Goal: Task Accomplishment & Management: Manage account settings

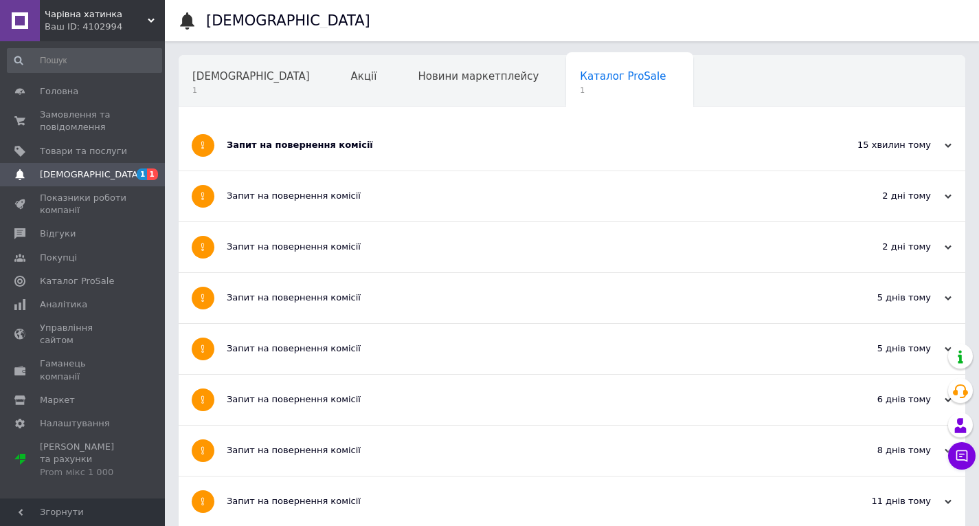
click at [100, 174] on span "[DEMOGRAPHIC_DATA]" at bounding box center [83, 174] width 87 height 12
click at [114, 175] on span "[DEMOGRAPHIC_DATA]" at bounding box center [83, 174] width 87 height 12
click at [232, 82] on span "[DEMOGRAPHIC_DATA]" at bounding box center [251, 76] width 118 height 12
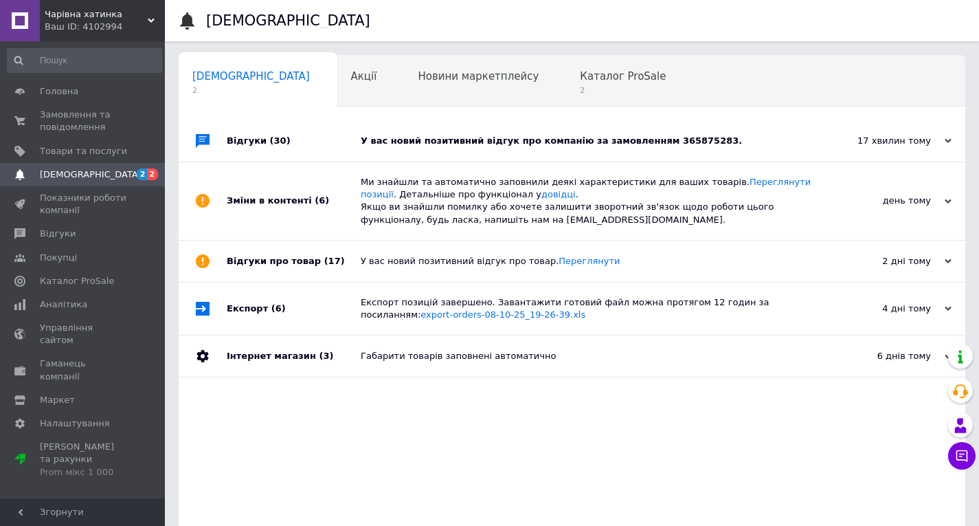
click at [404, 144] on div "У вас новий позитивний відгук про компанію за замовленням 365875283." at bounding box center [588, 141] width 454 height 12
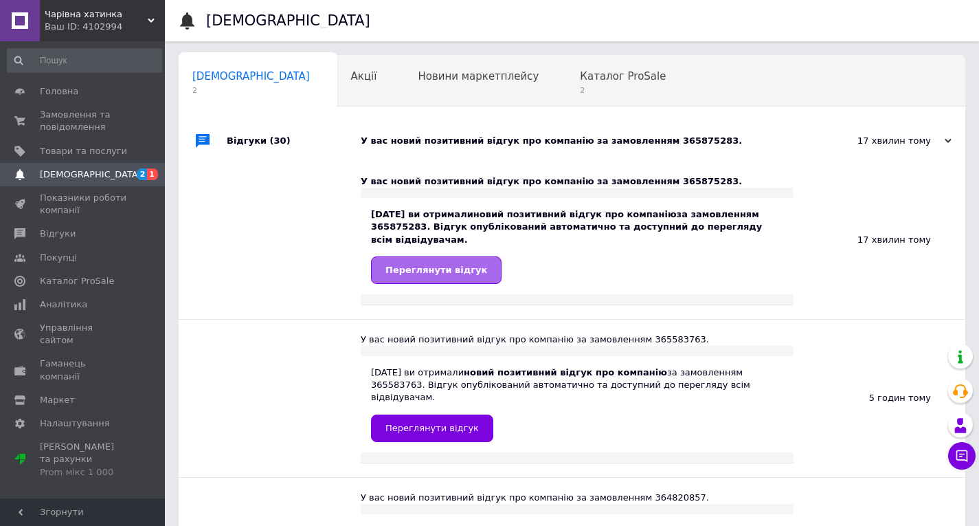
click at [403, 265] on span "Переглянути відгук" at bounding box center [437, 270] width 102 height 10
click at [69, 115] on span "Замовлення та повідомлення" at bounding box center [83, 121] width 87 height 25
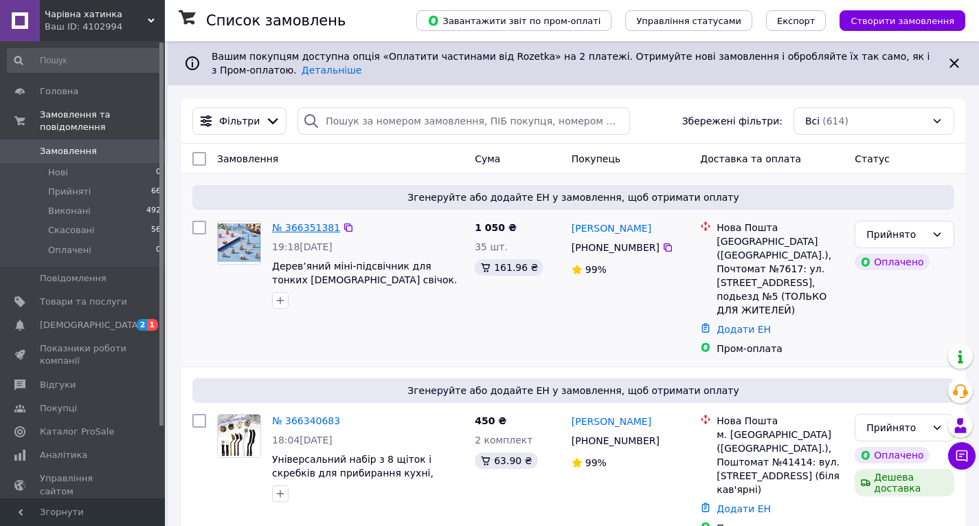
click at [315, 227] on link "№ 366351381" at bounding box center [306, 227] width 68 height 11
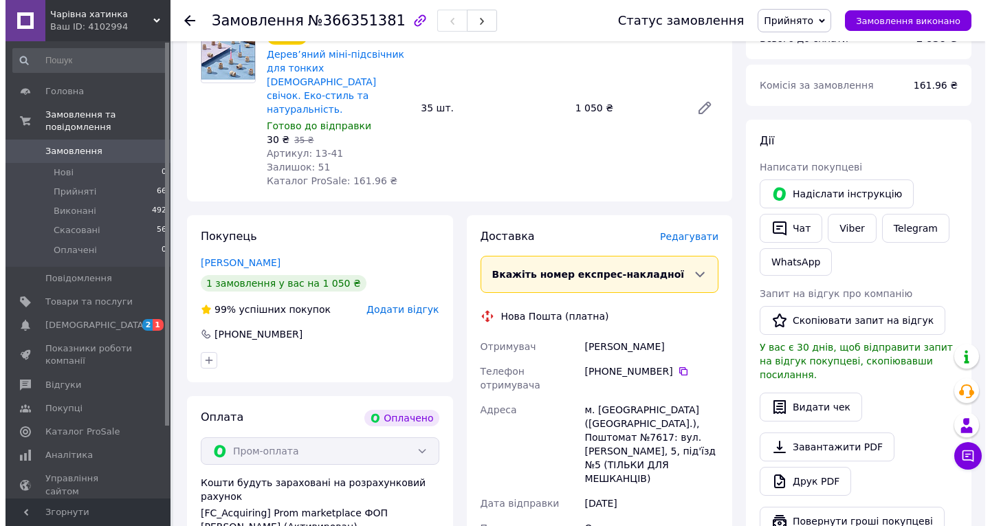
scroll to position [206, 0]
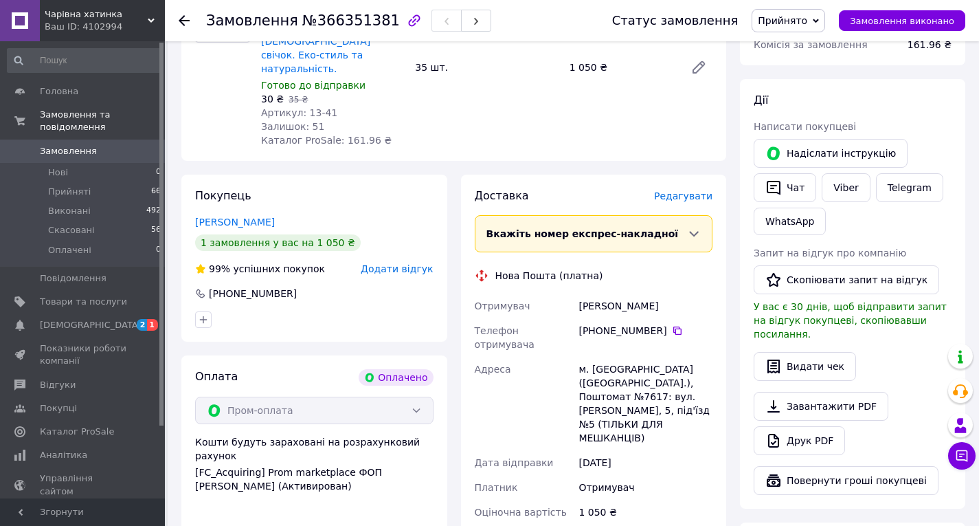
click at [679, 190] on span "Редагувати" at bounding box center [683, 195] width 58 height 11
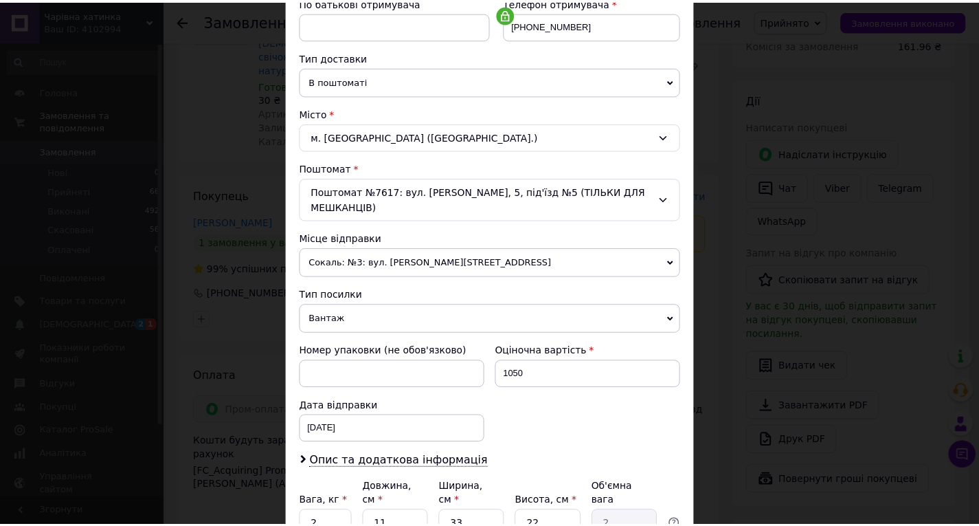
scroll to position [344, 0]
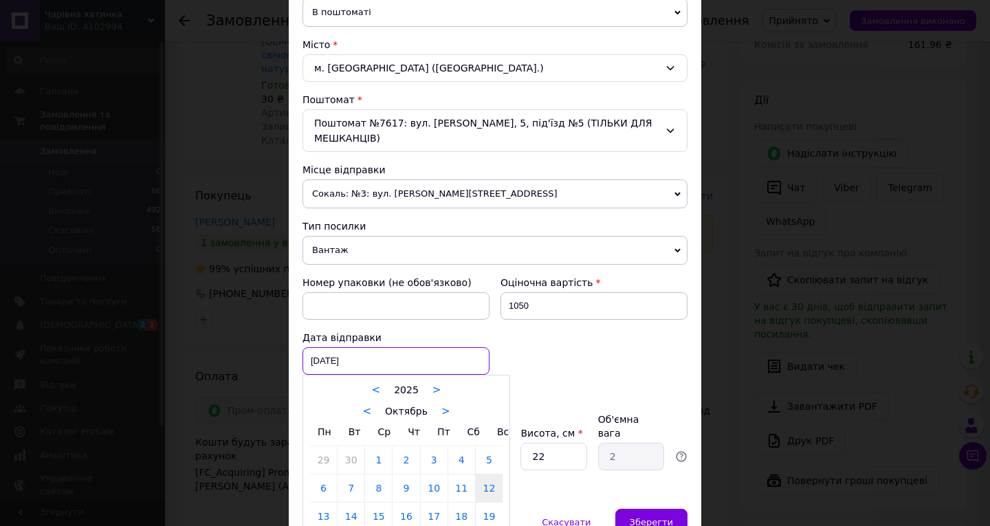
click at [320, 347] on div "[DATE] < 2025 > < Октябрь > Пн Вт Ср Чт Пт Сб Вс 29 30 1 2 3 4 5 6 7 8 9 10 11 …" at bounding box center [395, 360] width 187 height 27
click at [324, 502] on link "13" at bounding box center [323, 515] width 27 height 27
type input "[DATE]"
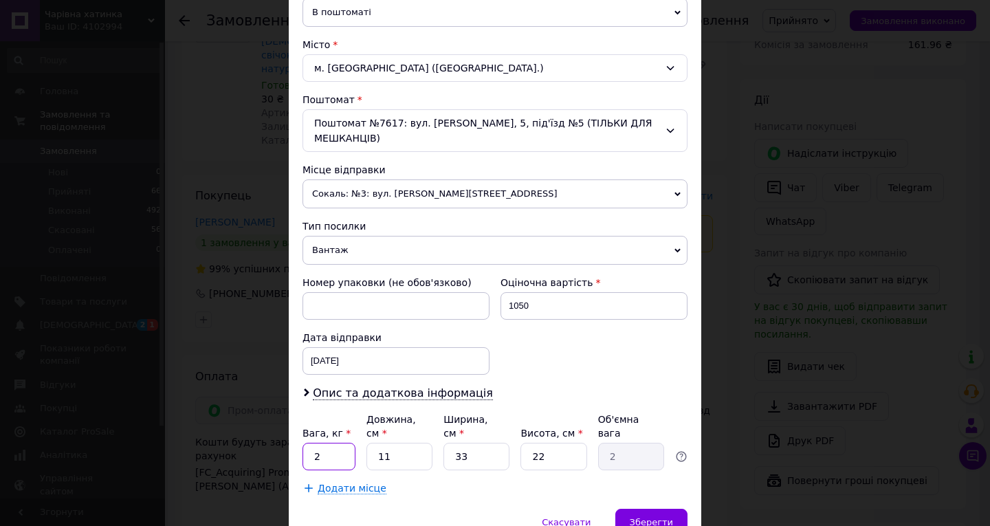
click at [327, 443] on input "2" at bounding box center [328, 456] width 53 height 27
type input "2"
type input "0.1"
click at [469, 443] on input "33" at bounding box center [476, 456] width 66 height 27
type input "3"
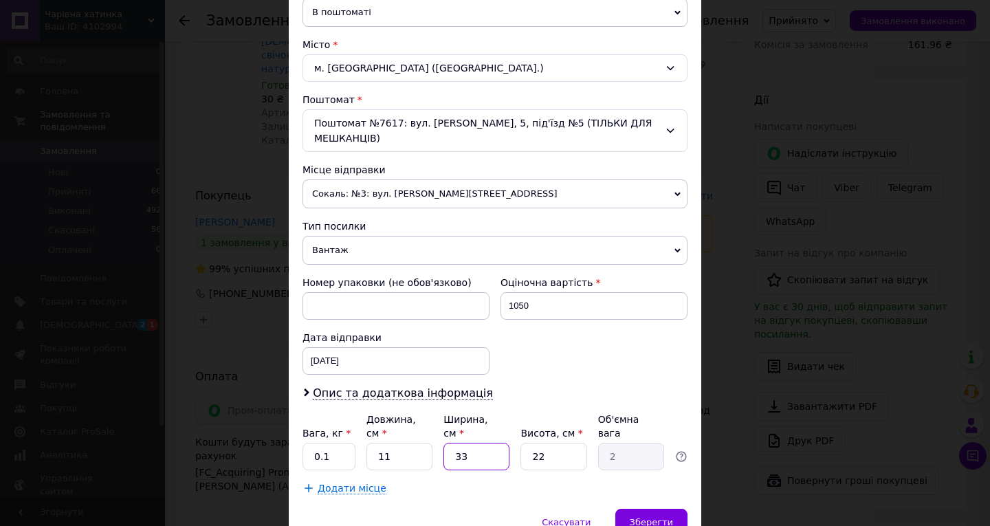
type input "0.18"
type input "1"
type input "0.1"
type input "10"
type input "0.61"
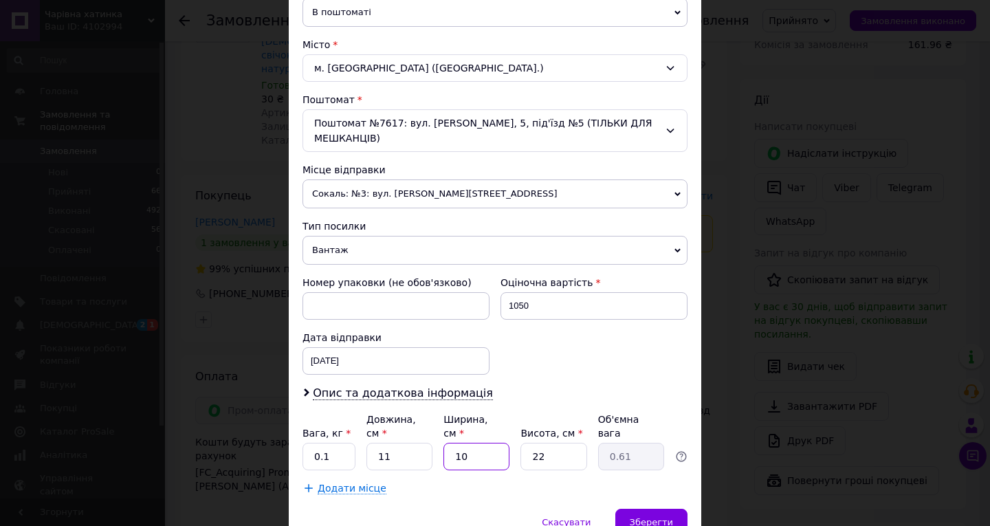
type input "10"
click at [539, 443] on input "22" at bounding box center [553, 456] width 66 height 27
type input "2"
type input "0.1"
type input "5"
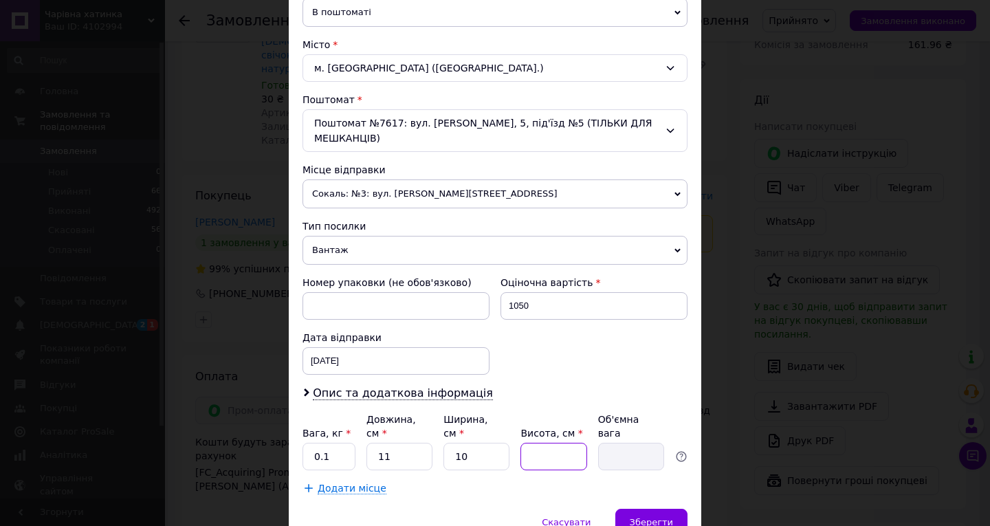
type input "0.14"
type input "5"
click at [643, 517] on span "Зберегти" at bounding box center [650, 522] width 43 height 10
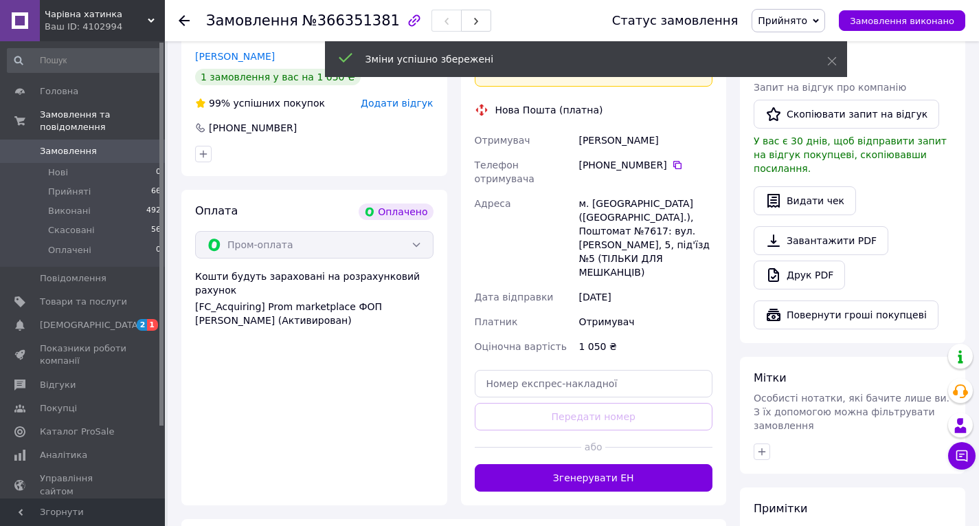
scroll to position [412, 0]
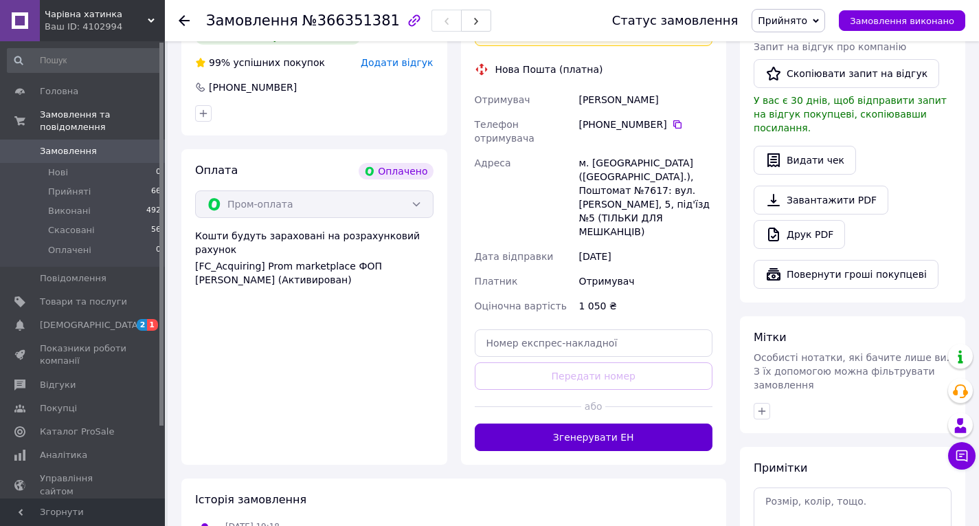
click at [592, 423] on button "Згенерувати ЕН" at bounding box center [594, 436] width 238 height 27
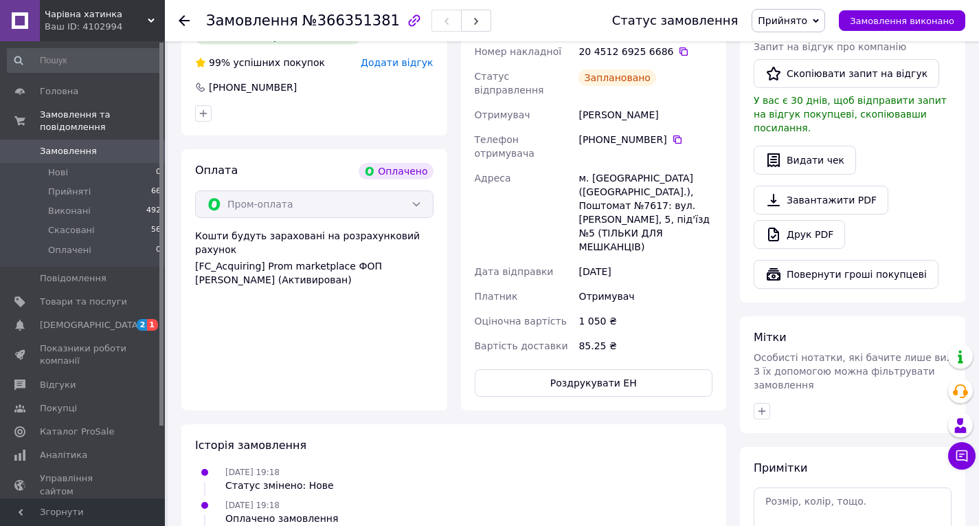
click at [181, 19] on use at bounding box center [184, 20] width 11 height 11
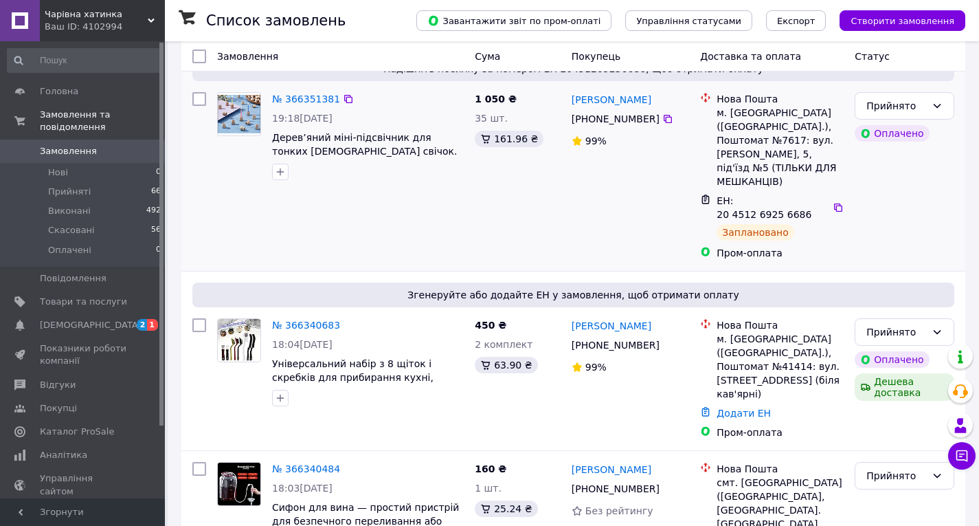
scroll to position [137, 0]
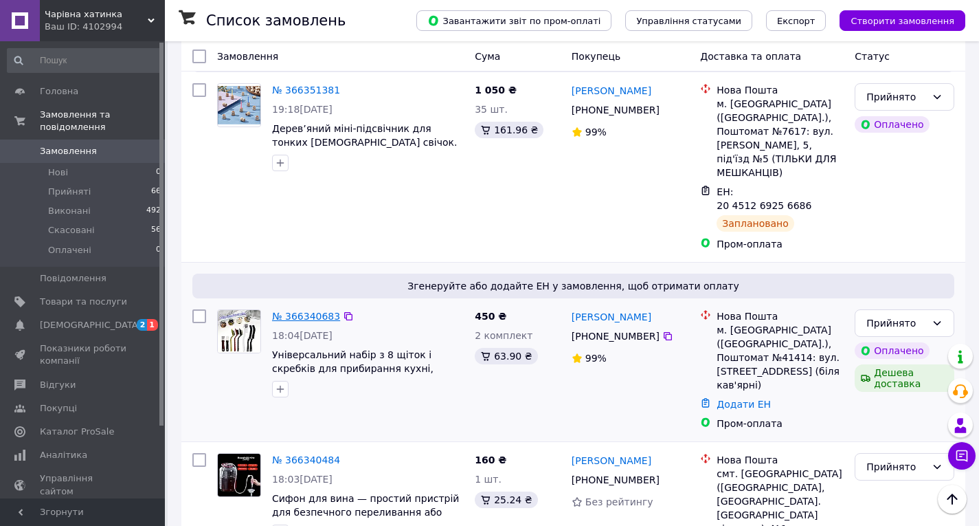
click at [305, 311] on link "№ 366340683" at bounding box center [306, 316] width 68 height 11
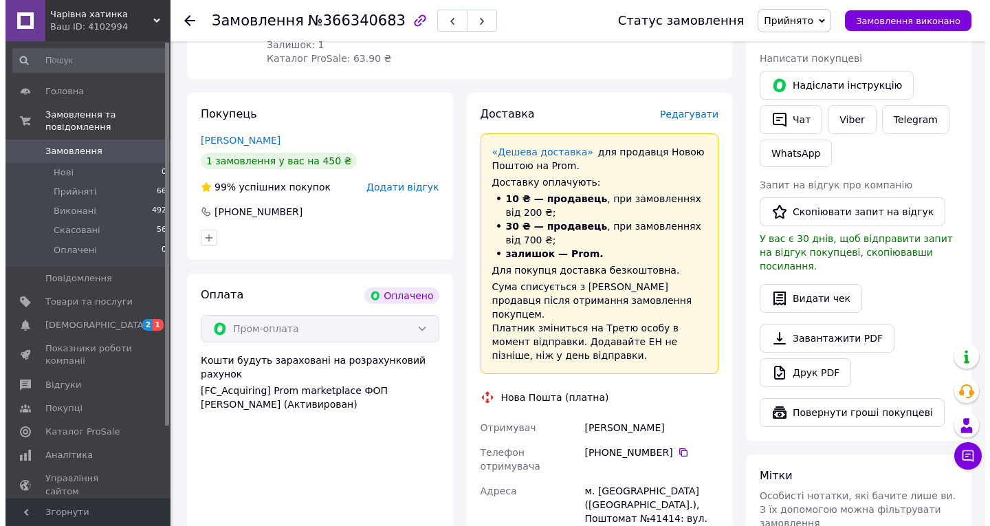
scroll to position [275, 0]
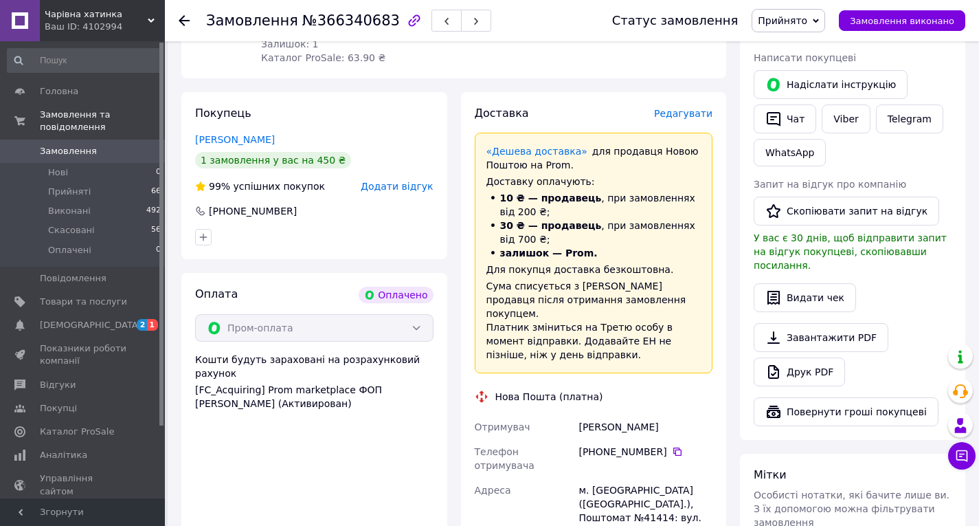
click at [700, 108] on span "Редагувати" at bounding box center [683, 113] width 58 height 11
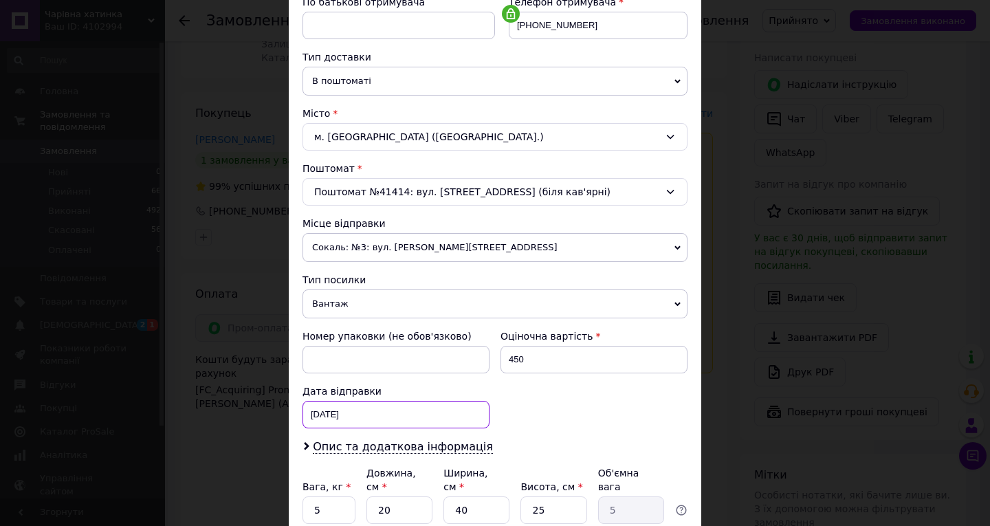
click at [368, 416] on div "[DATE] < 2025 > < Октябрь > Пн Вт Ср Чт Пт Сб Вс 29 30 1 2 3 4 5 6 7 8 9 10 11 …" at bounding box center [395, 414] width 187 height 27
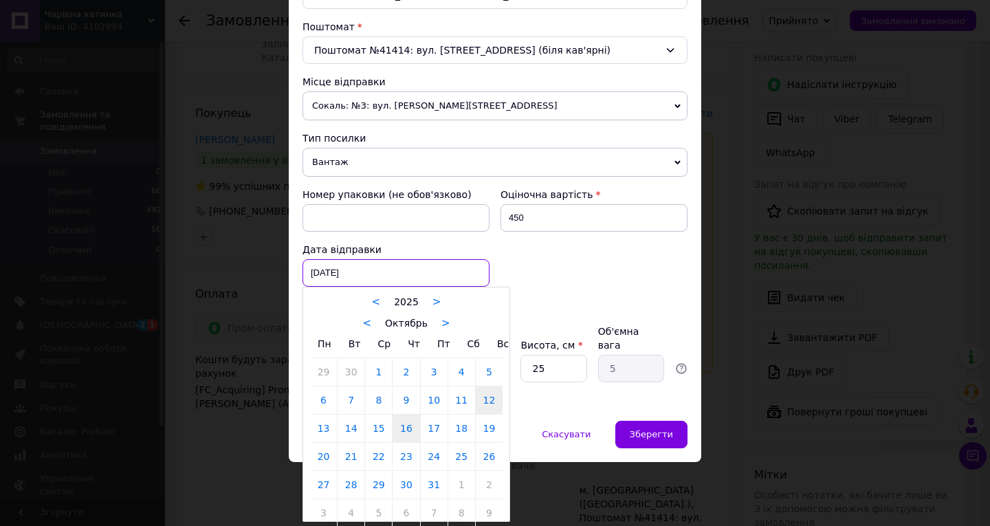
scroll to position [418, 0]
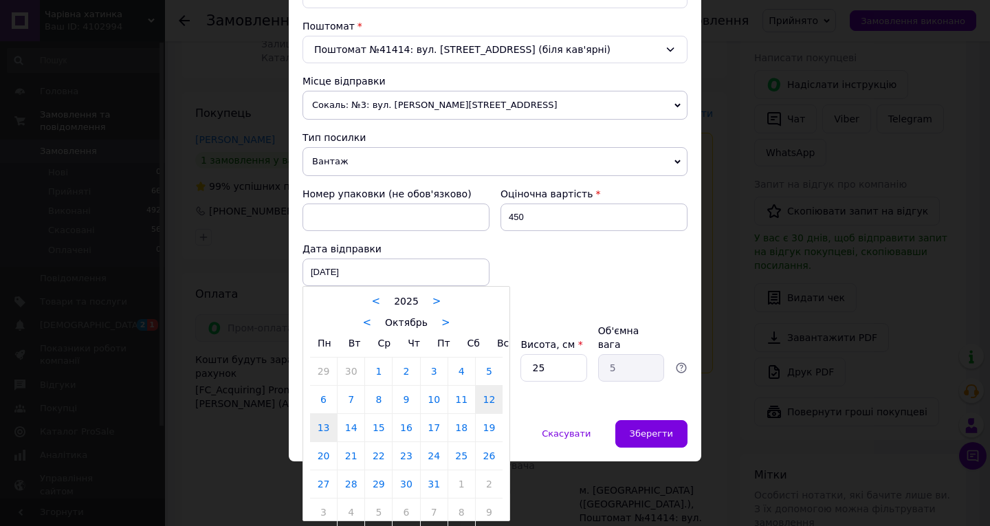
click at [322, 429] on link "13" at bounding box center [323, 427] width 27 height 27
type input "[DATE]"
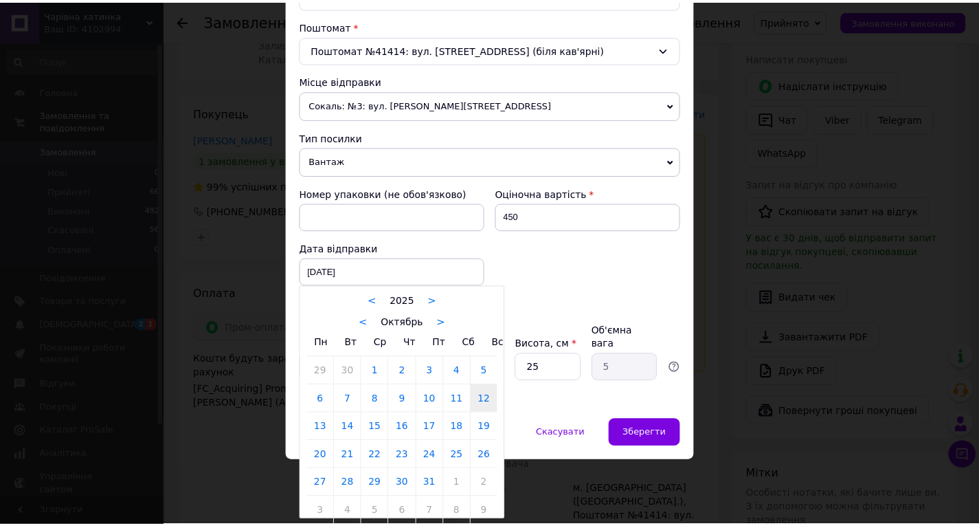
scroll to position [387, 0]
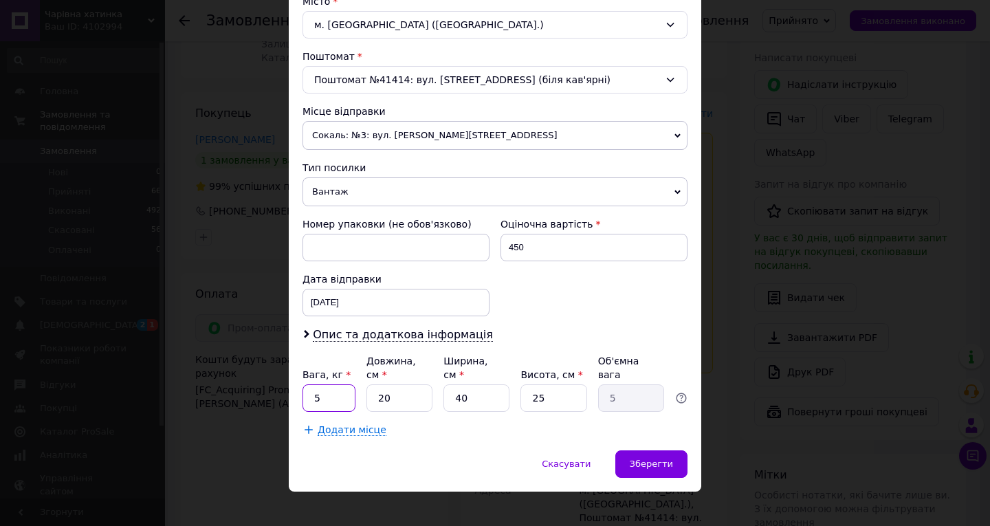
click at [330, 390] on input "5" at bounding box center [328, 397] width 53 height 27
type input "0.3"
click at [554, 387] on input "25" at bounding box center [553, 397] width 66 height 27
type input "2"
type input "0.4"
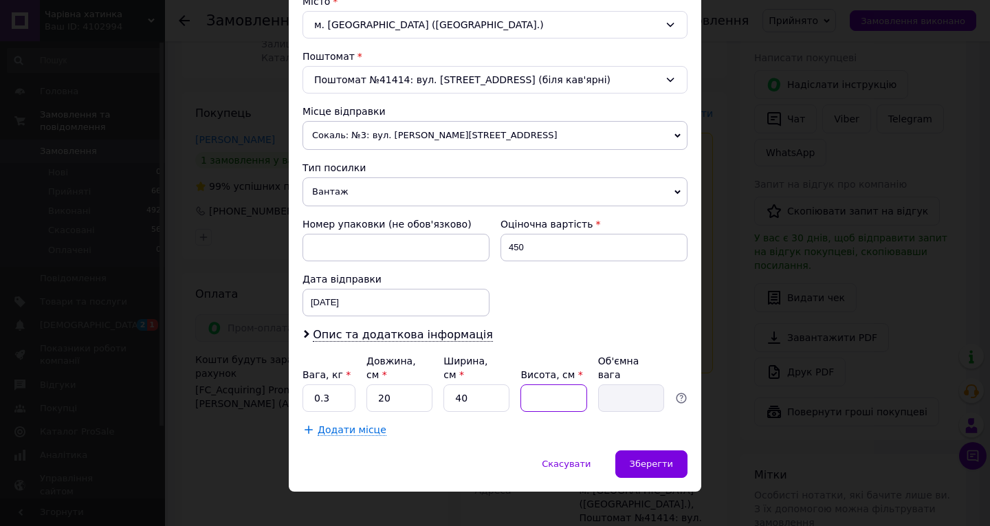
type input "1"
type input "0.2"
type input "10"
type input "2"
type input "10"
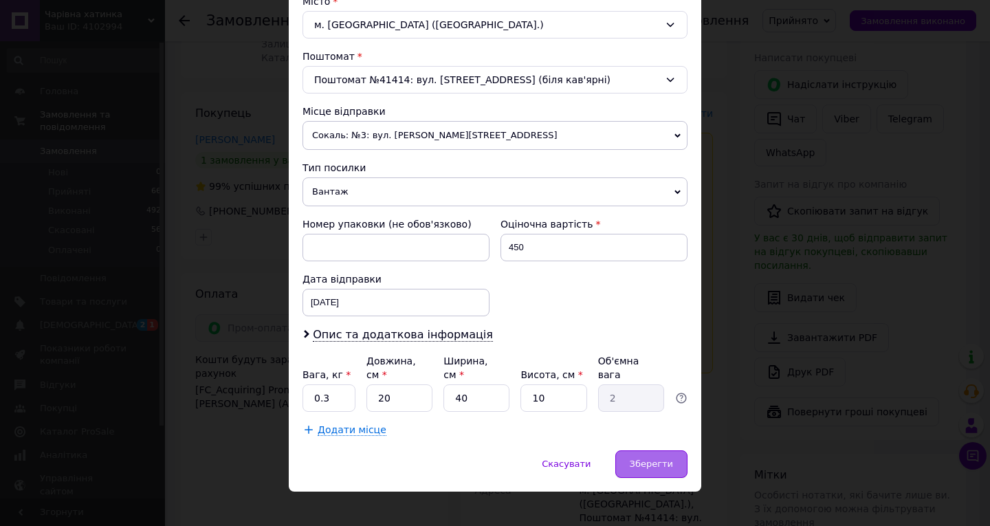
click at [638, 450] on div "Зберегти" at bounding box center [651, 463] width 72 height 27
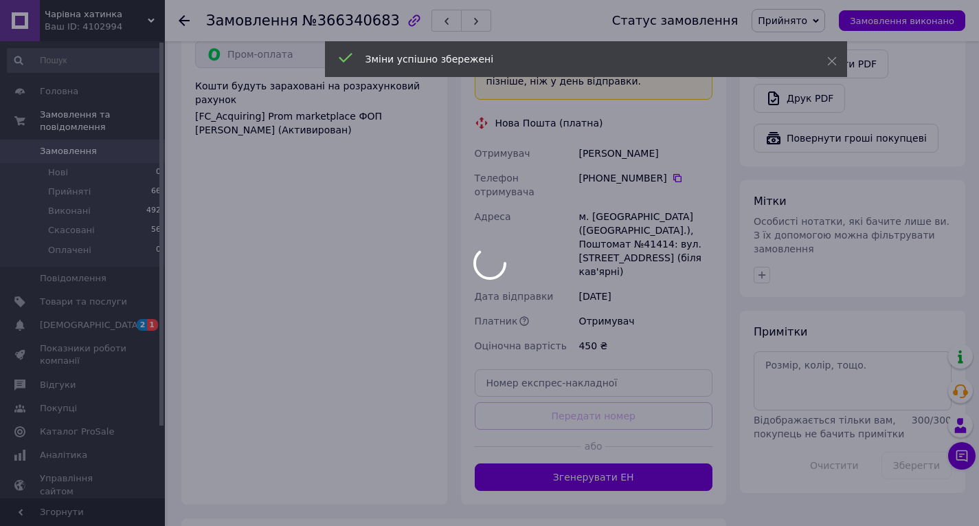
scroll to position [550, 0]
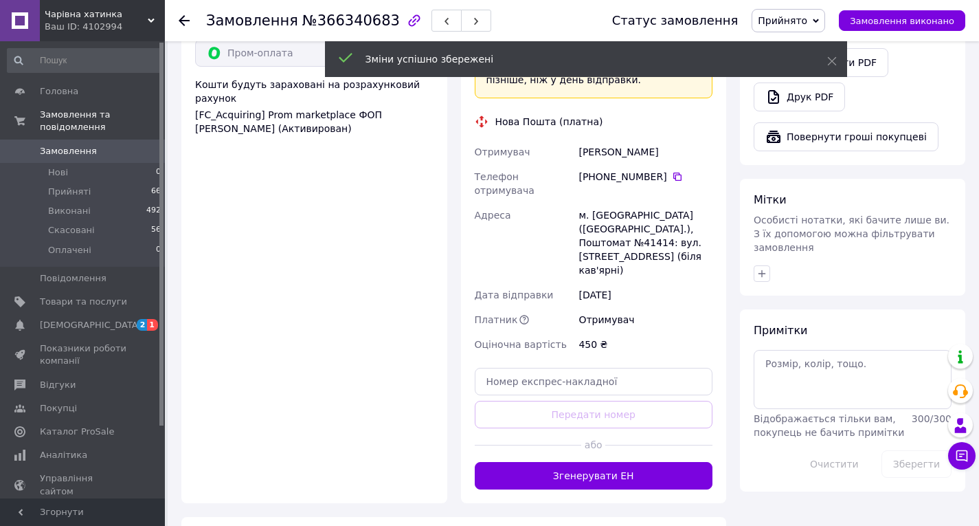
click at [590, 462] on button "Згенерувати ЕН" at bounding box center [594, 475] width 238 height 27
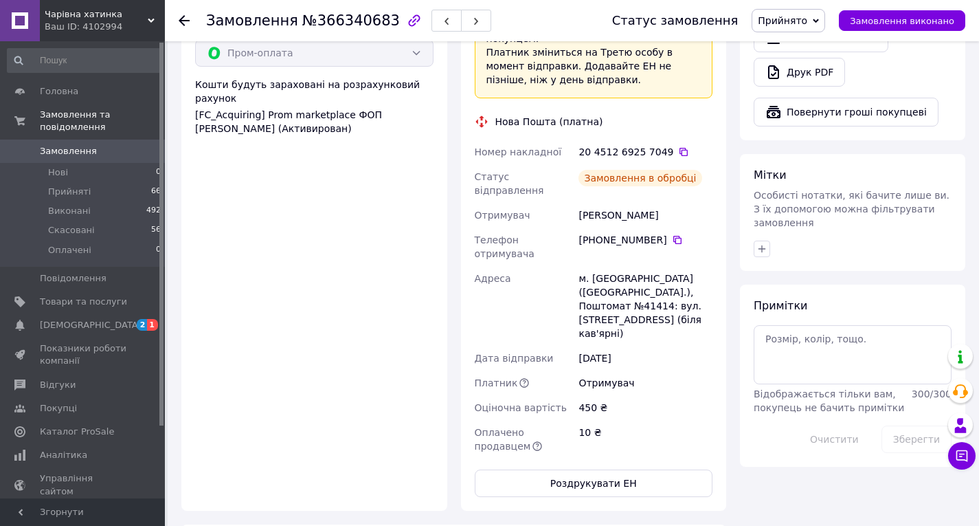
click at [183, 20] on use at bounding box center [184, 20] width 11 height 11
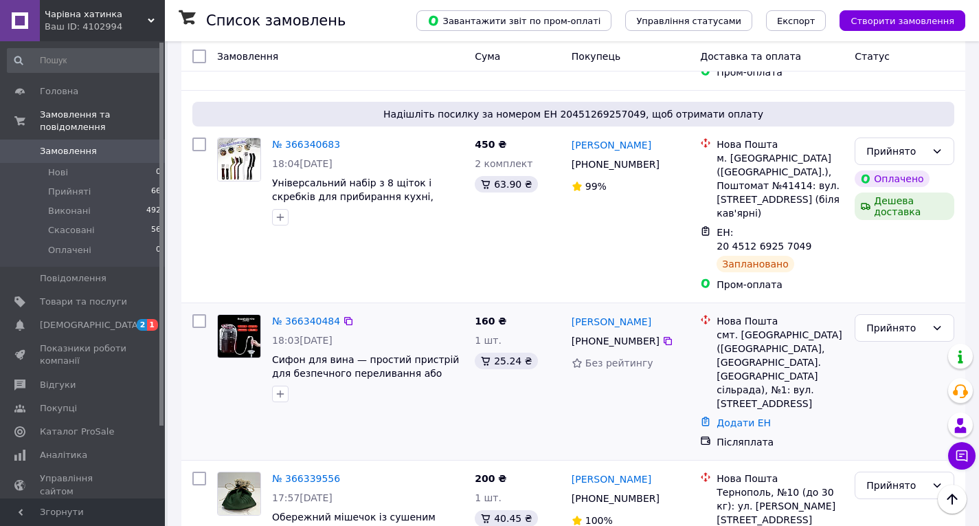
scroll to position [344, 0]
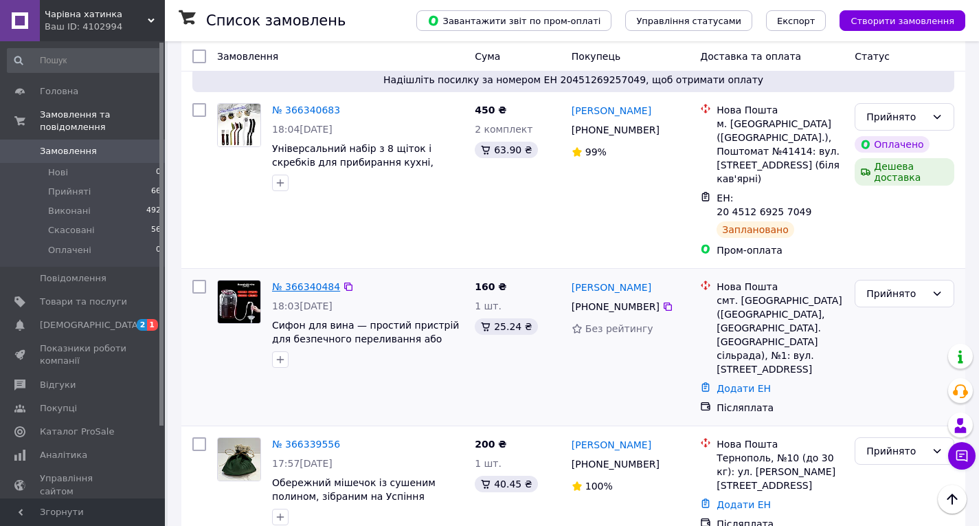
click at [315, 281] on link "№ 366340484" at bounding box center [306, 286] width 68 height 11
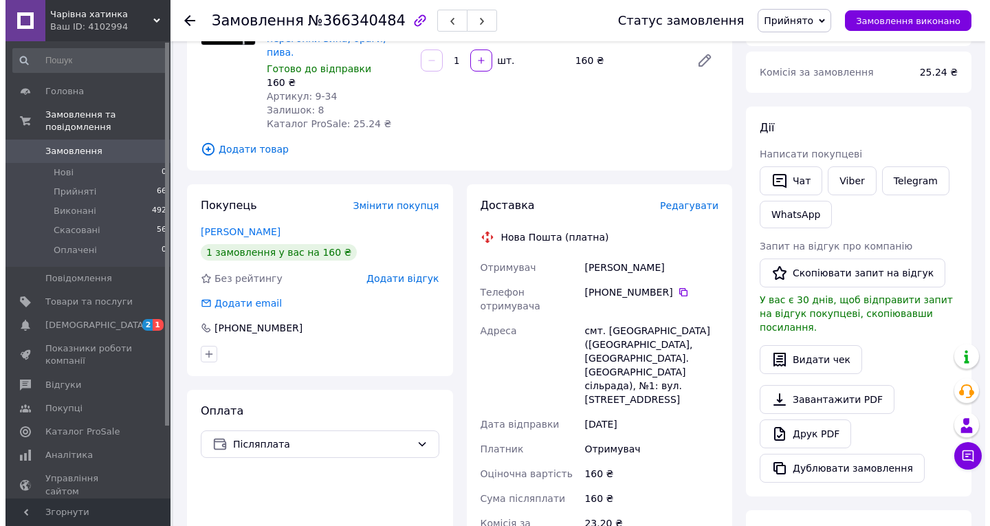
scroll to position [137, 0]
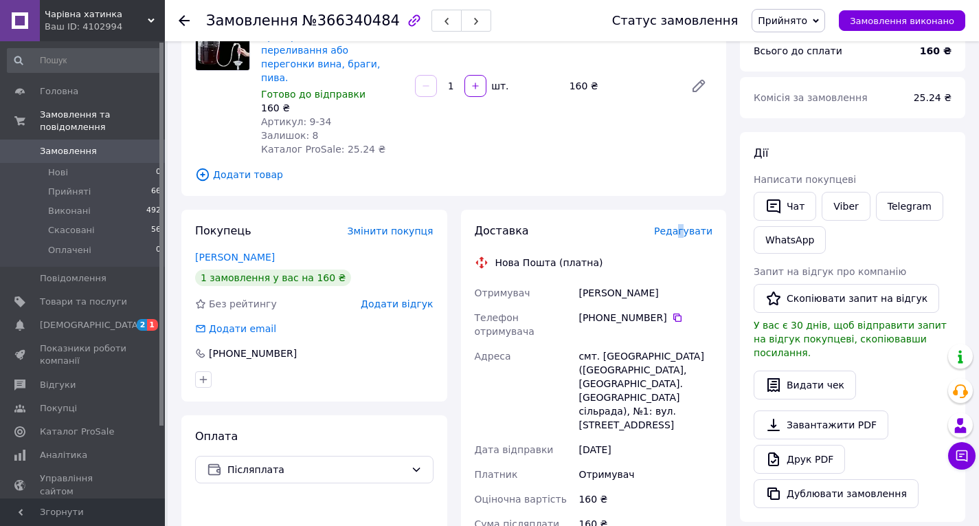
click at [687, 225] on span "Редагувати" at bounding box center [683, 230] width 58 height 11
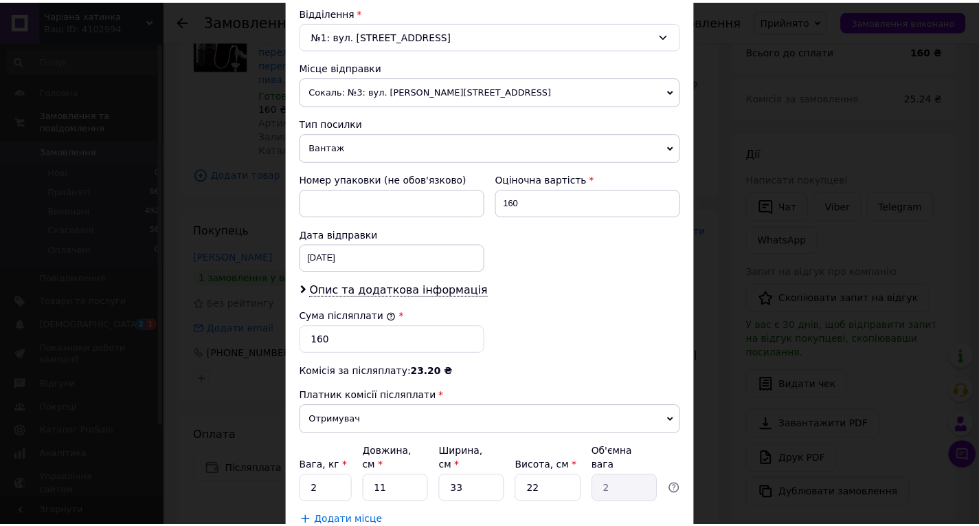
scroll to position [523, 0]
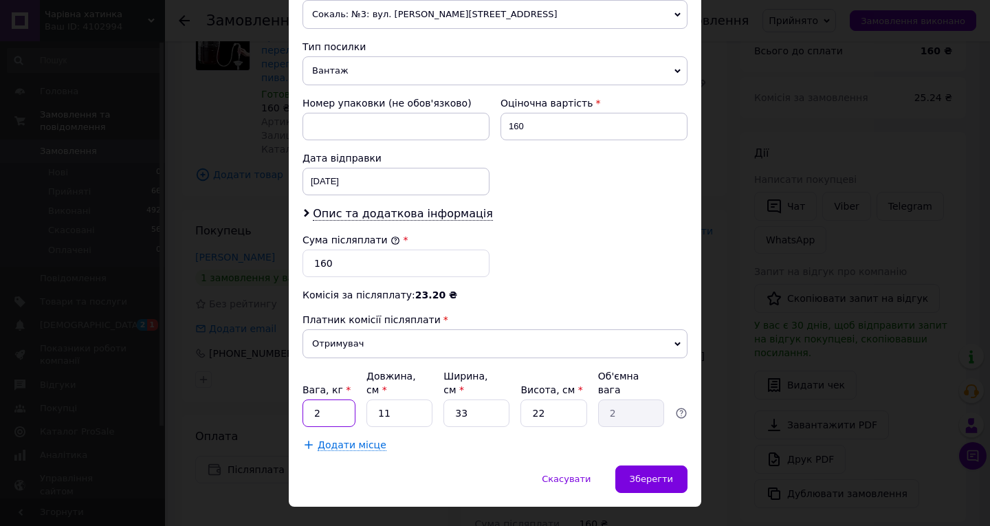
click at [330, 399] on input "2" at bounding box center [328, 412] width 53 height 27
type input "0.1"
click at [471, 399] on input "33" at bounding box center [476, 412] width 66 height 27
type input "3"
type input "0.18"
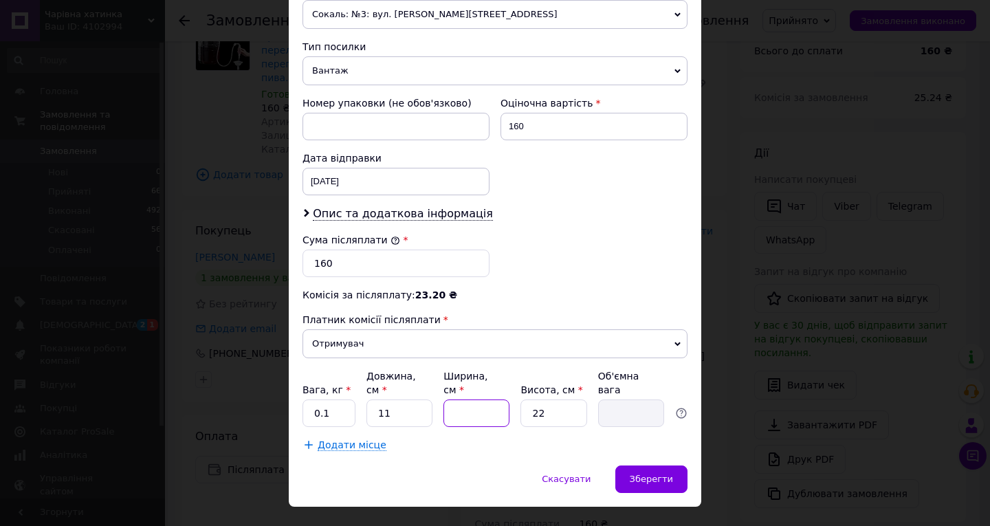
type input "2"
type input "0.12"
type input "20"
type input "1.21"
type input "20"
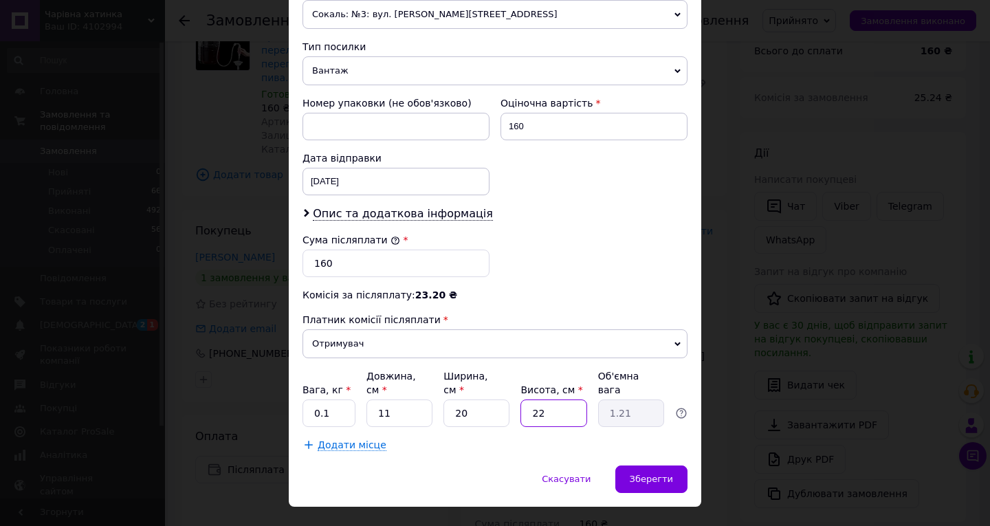
click at [558, 399] on input "22" at bounding box center [553, 412] width 66 height 27
type input "2"
type input "0.11"
type input "5"
type input "0.28"
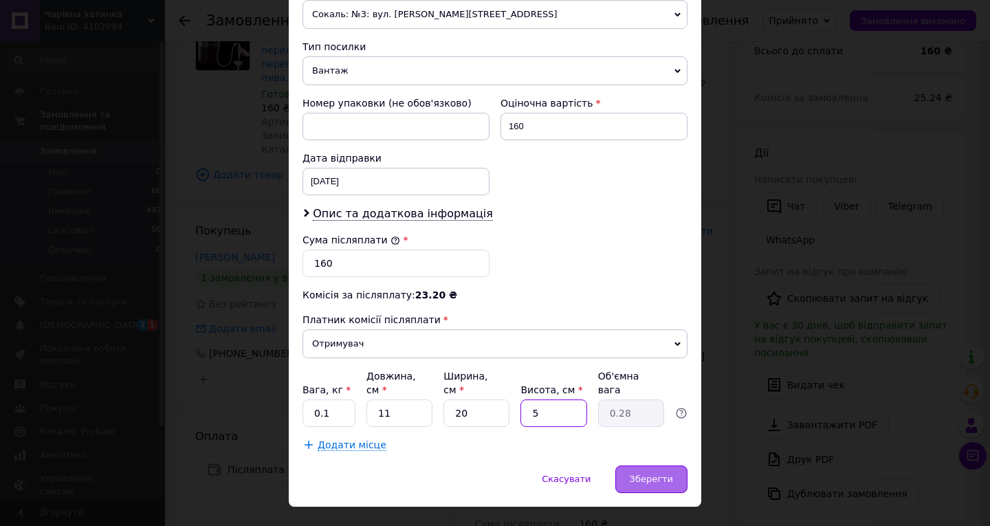
type input "5"
click at [644, 473] on span "Зберегти" at bounding box center [650, 478] width 43 height 10
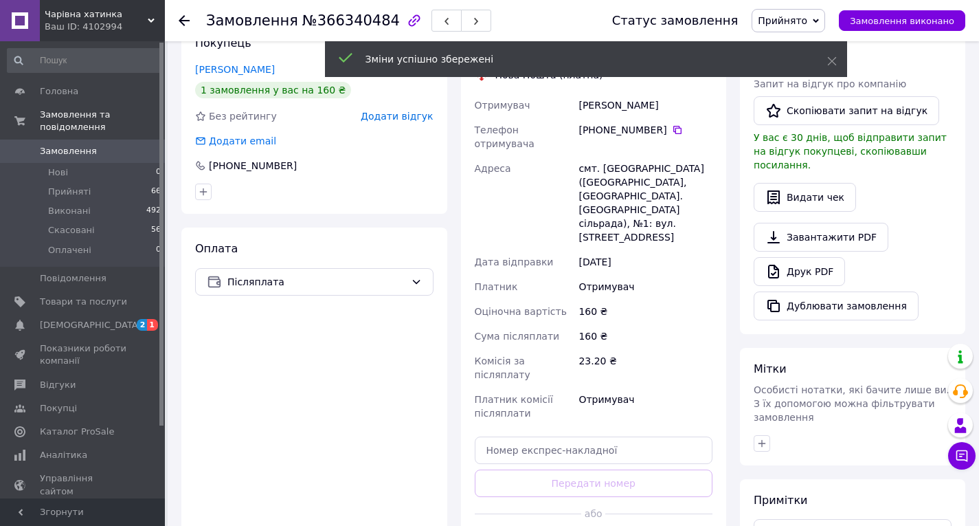
scroll to position [344, 0]
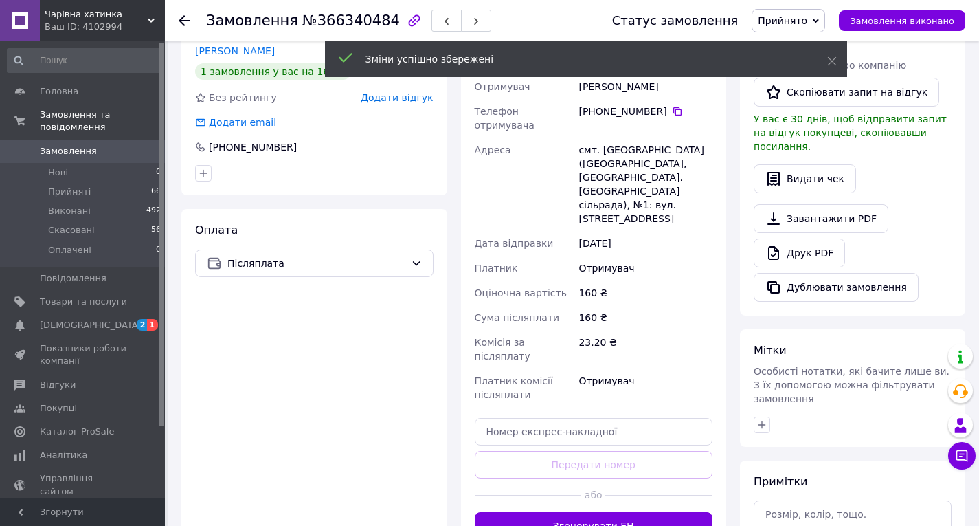
click at [588, 512] on button "Згенерувати ЕН" at bounding box center [594, 525] width 238 height 27
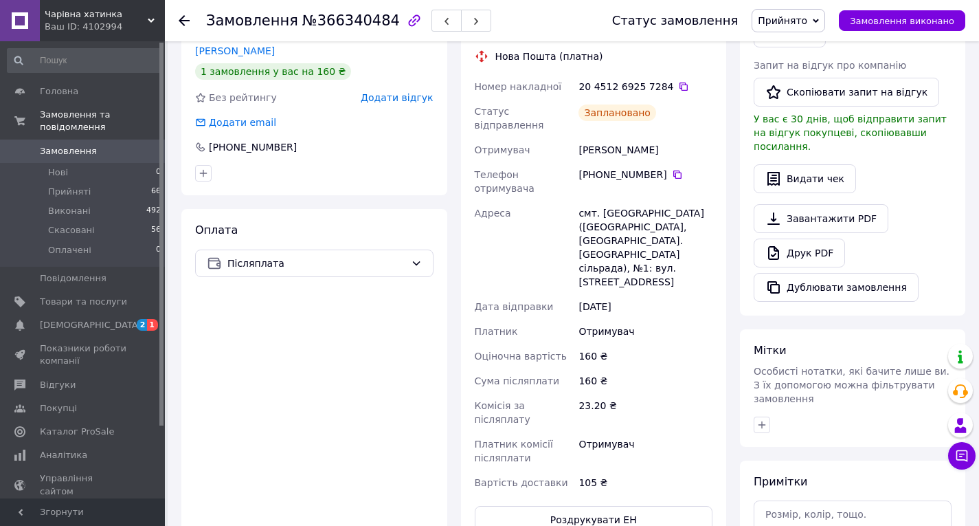
click at [184, 25] on use at bounding box center [184, 20] width 11 height 11
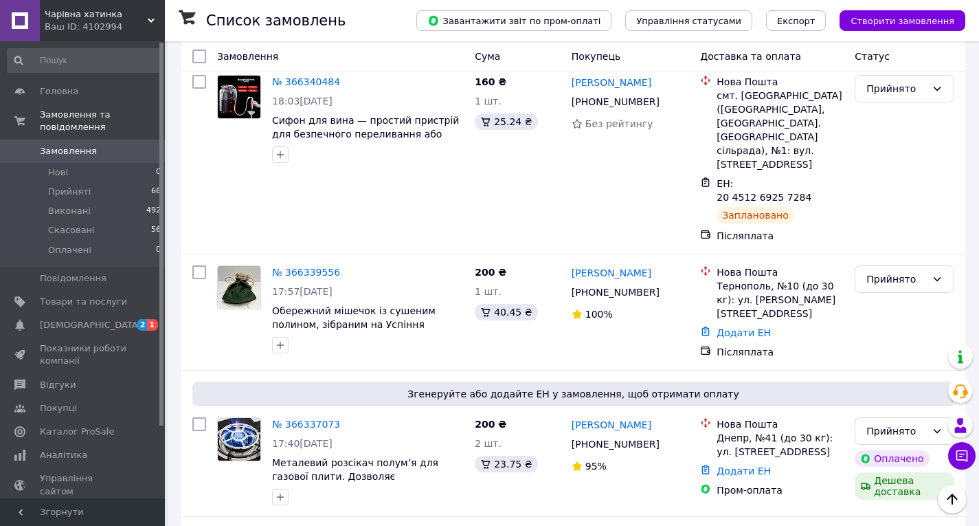
scroll to position [550, 0]
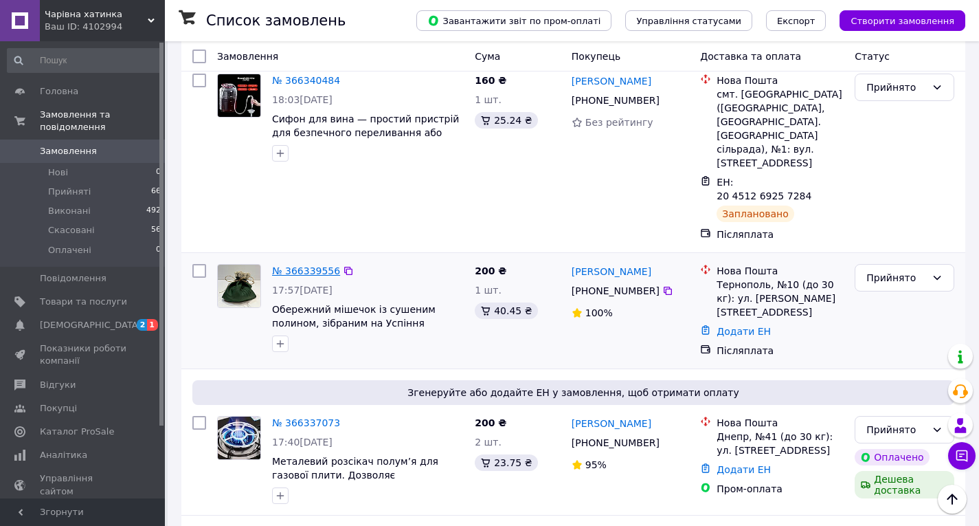
click at [305, 265] on link "№ 366339556" at bounding box center [306, 270] width 68 height 11
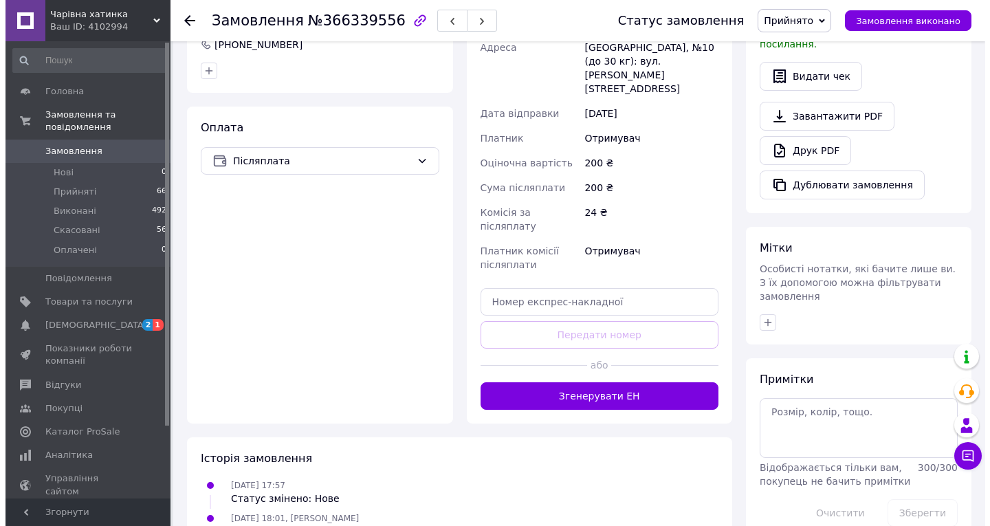
scroll to position [240, 0]
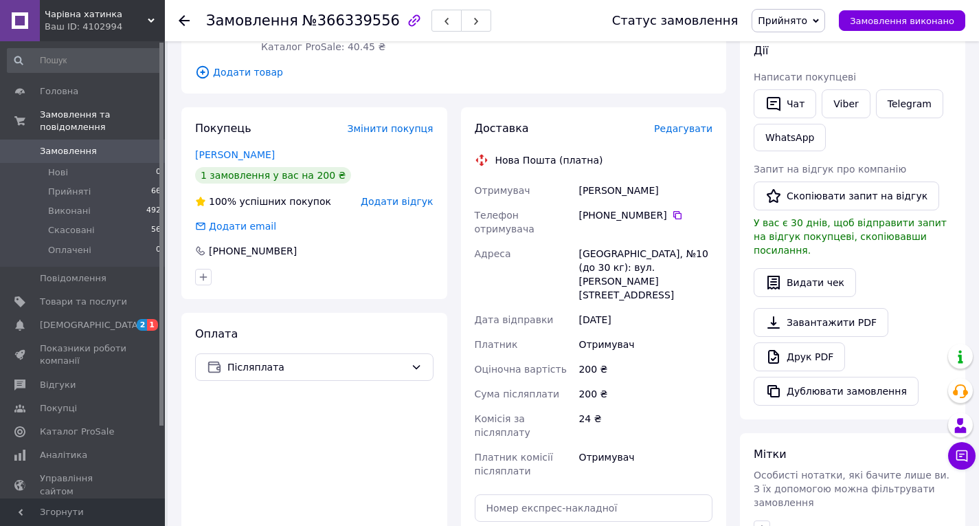
click at [693, 123] on span "Редагувати" at bounding box center [683, 128] width 58 height 11
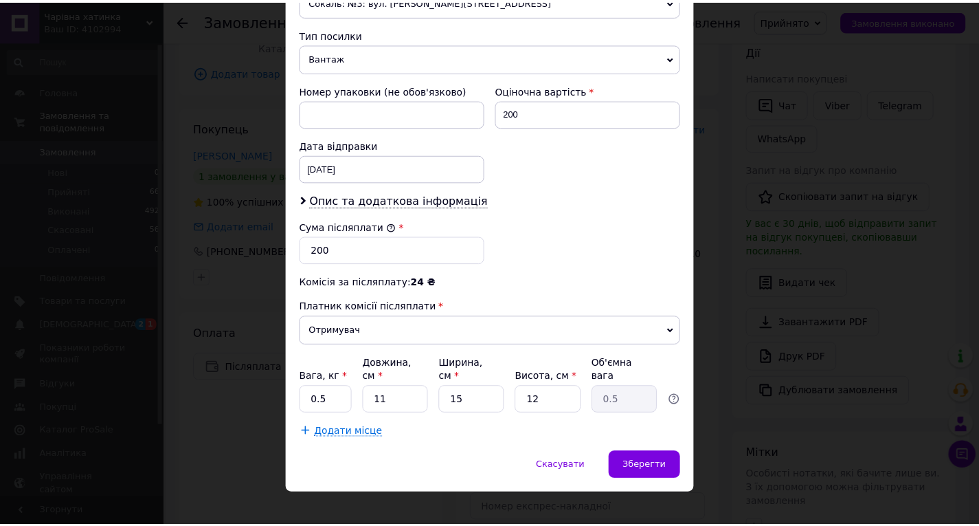
scroll to position [523, 0]
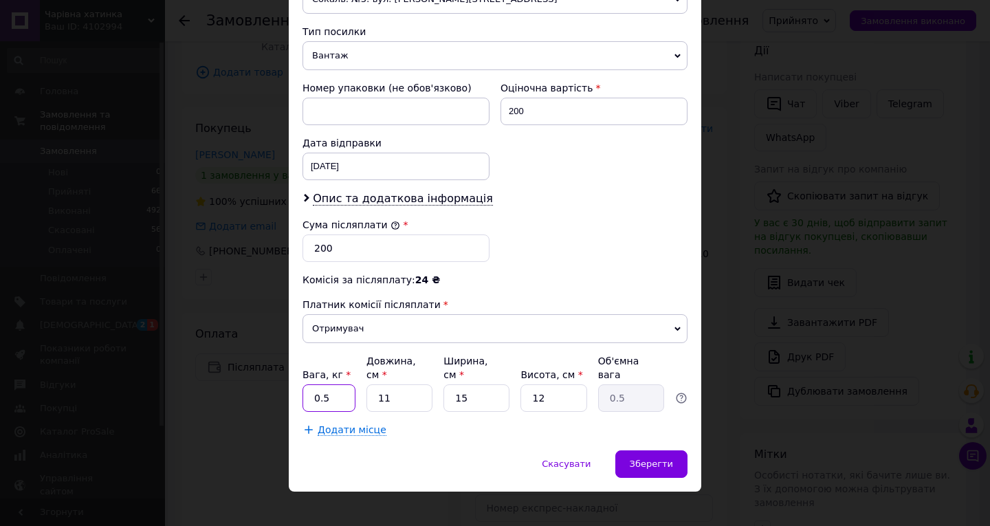
click at [331, 386] on input "0.5" at bounding box center [328, 397] width 53 height 27
type input "0.1"
click at [403, 384] on input "11" at bounding box center [399, 397] width 66 height 27
type input "1"
type input "0.1"
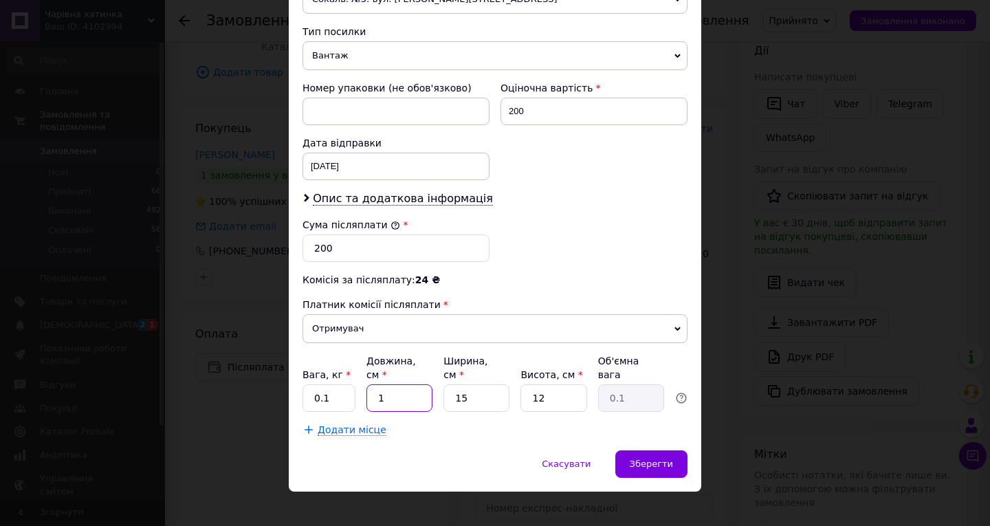
type input "10"
type input "0.45"
type input "1"
type input "0.1"
type input "15"
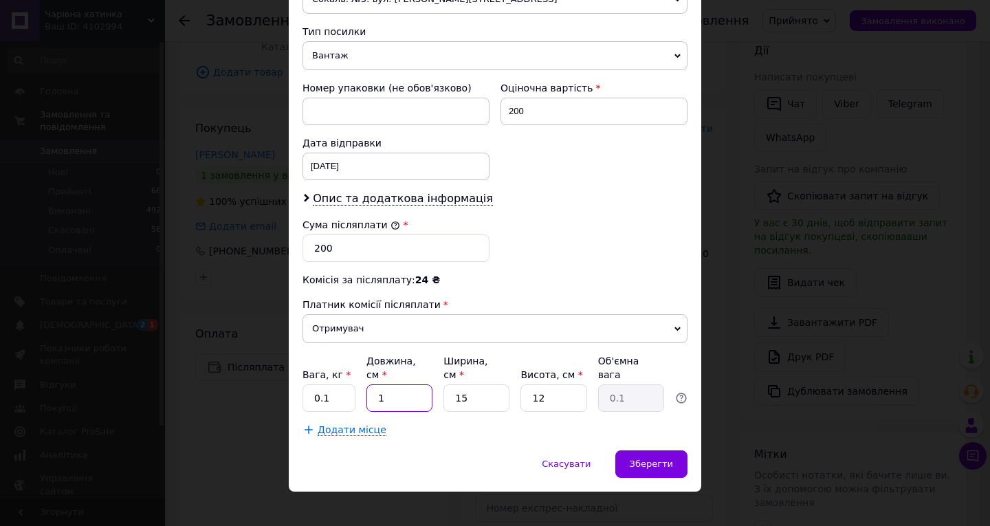
type input "0.68"
click at [549, 384] on input "12" at bounding box center [553, 397] width 66 height 27
click at [392, 386] on input "15" at bounding box center [399, 397] width 66 height 27
type input "1"
type input "0.1"
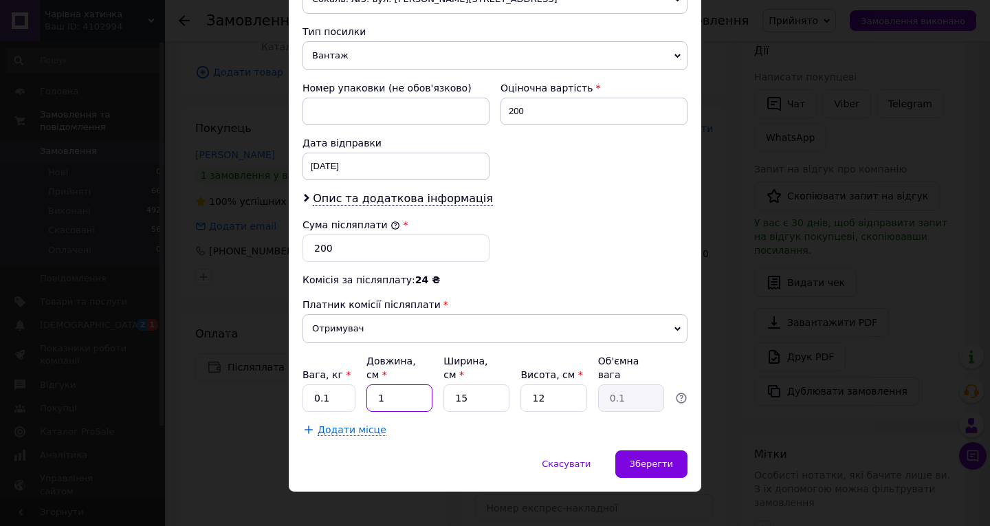
type input "10"
type input "0.45"
type input "10"
click at [546, 386] on input "12" at bounding box center [553, 397] width 66 height 27
type input "1"
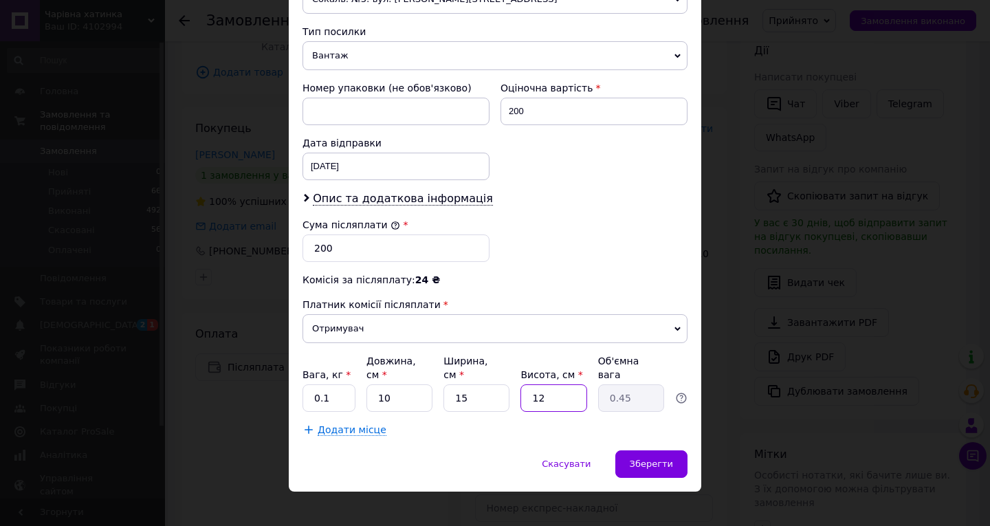
type input "0.1"
type input "10"
type input "0.38"
type input "10"
click at [653, 458] on span "Зберегти" at bounding box center [650, 463] width 43 height 10
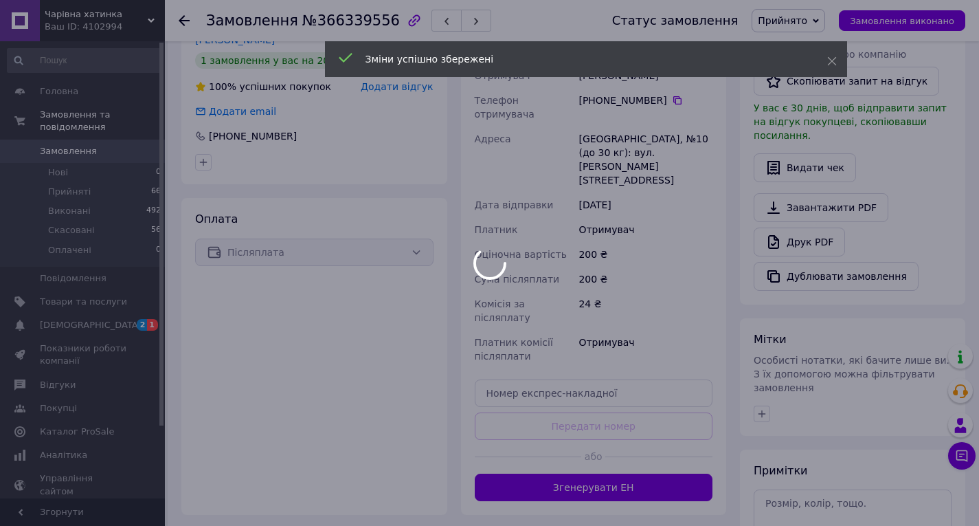
scroll to position [377, 0]
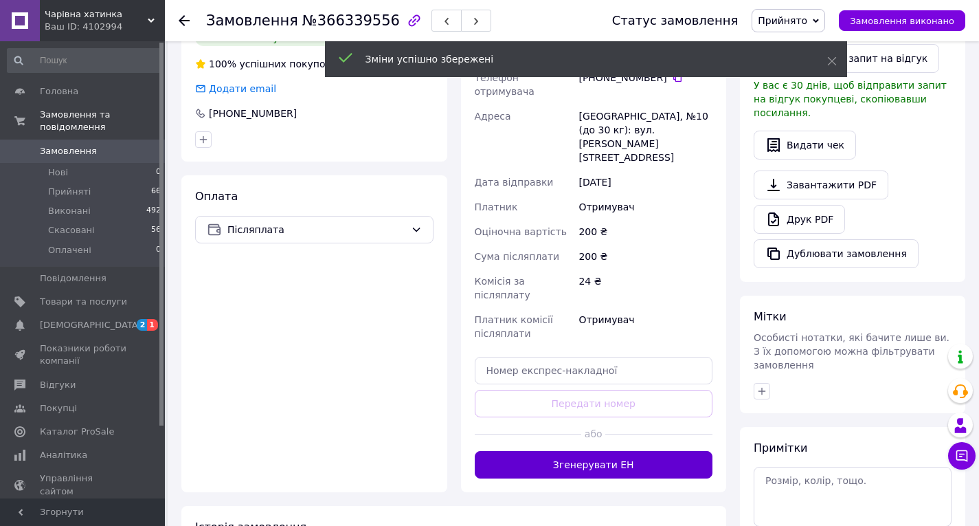
click at [563, 451] on button "Згенерувати ЕН" at bounding box center [594, 464] width 238 height 27
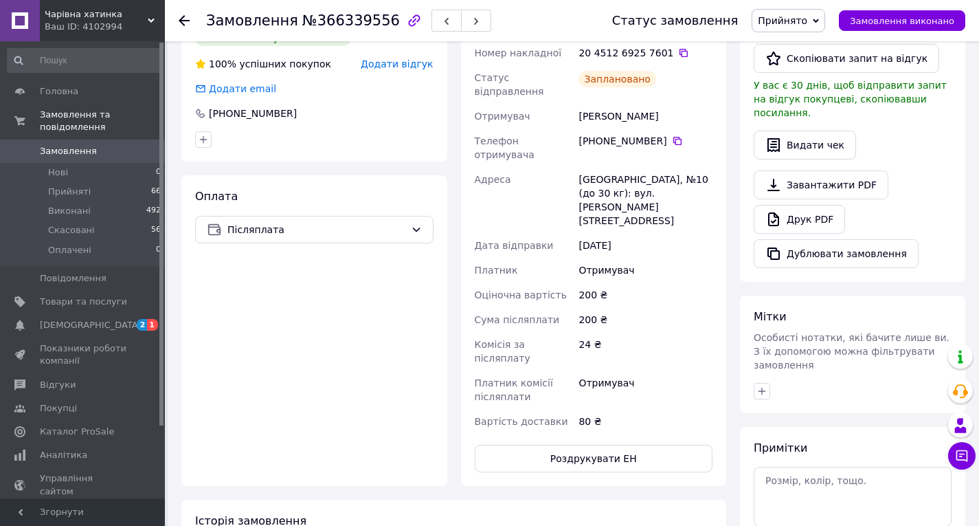
click at [186, 21] on icon at bounding box center [184, 20] width 11 height 11
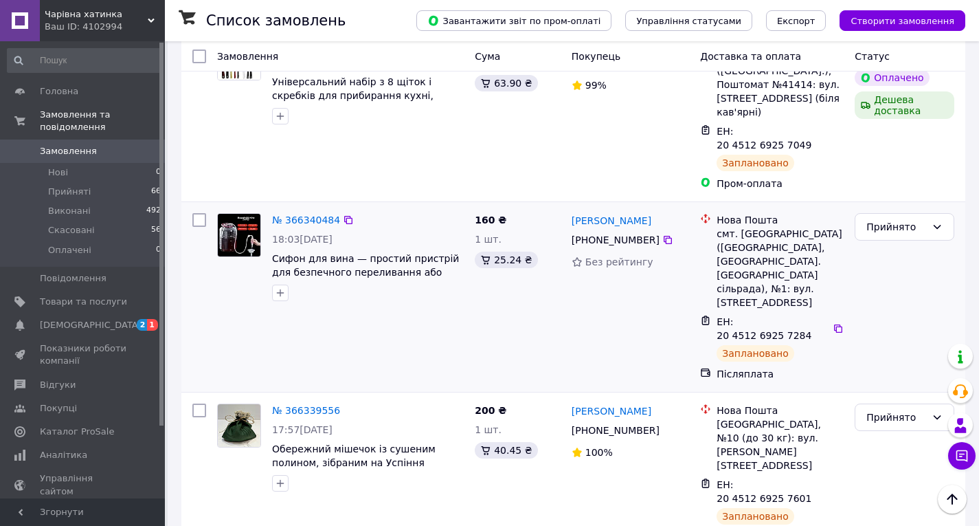
scroll to position [481, 0]
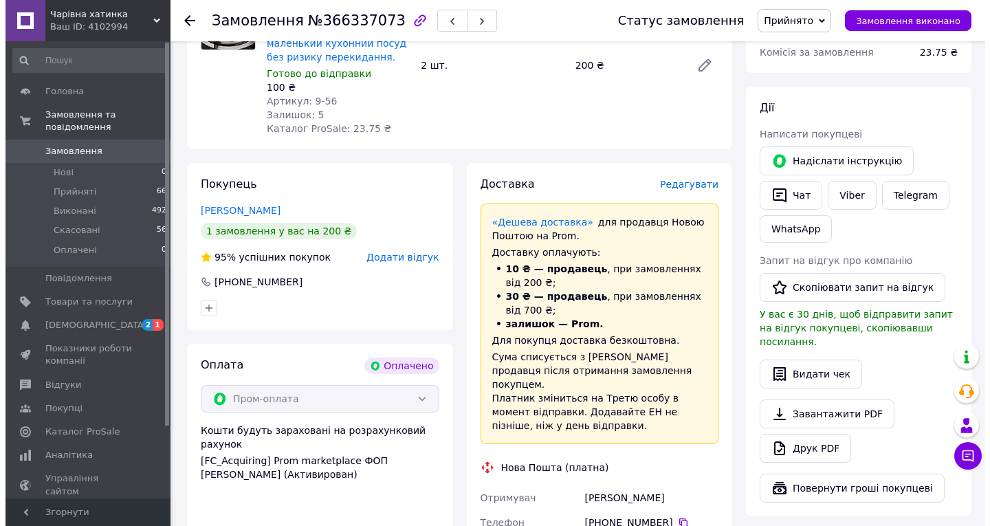
scroll to position [164, 0]
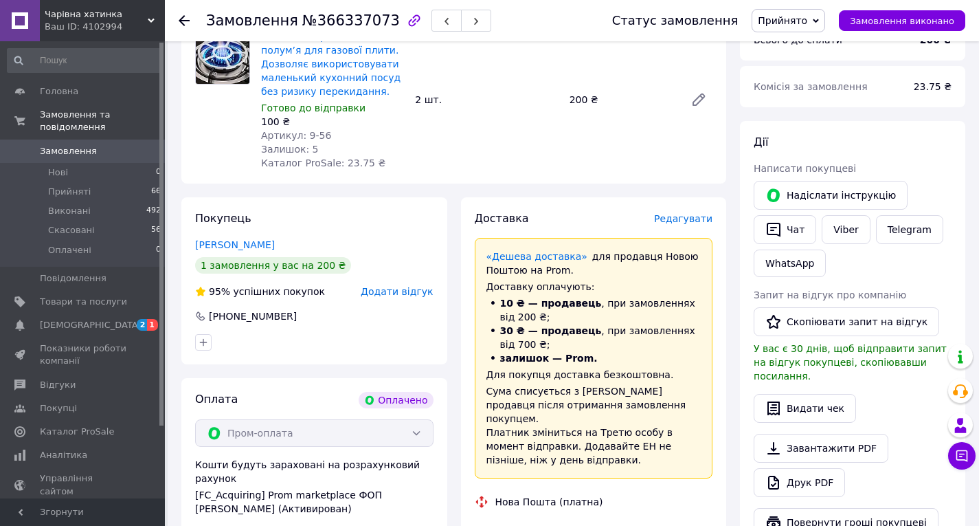
click at [673, 215] on span "Редагувати" at bounding box center [683, 218] width 58 height 11
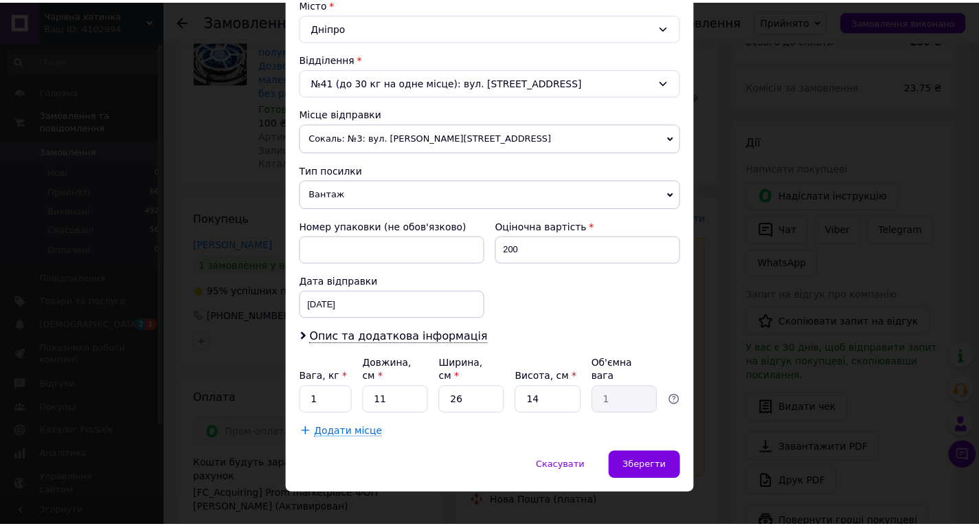
scroll to position [387, 0]
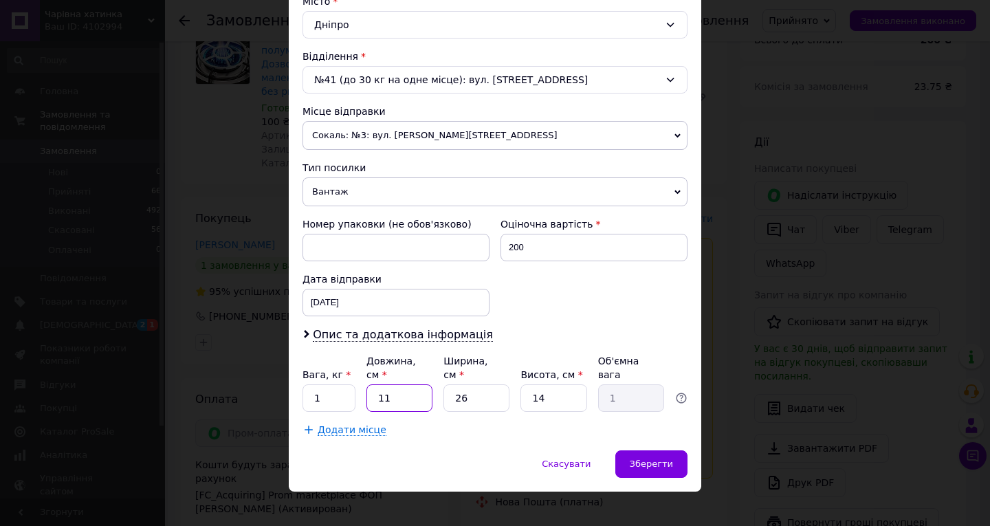
click at [399, 384] on input "11" at bounding box center [399, 397] width 66 height 27
type input "1"
type input "0.1"
type input "2"
type input "0.18"
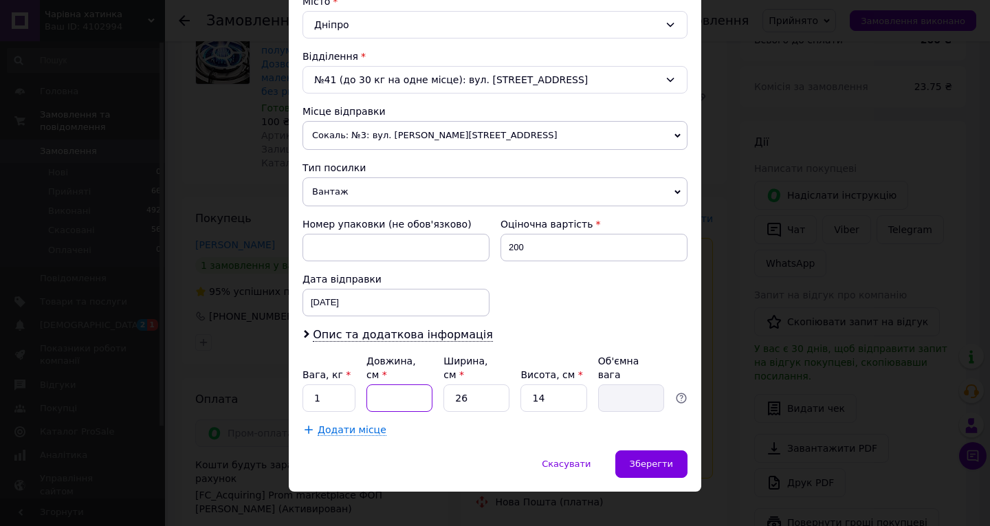
type input "5"
type input "0.46"
type input "1"
type input "0.1"
type input "15"
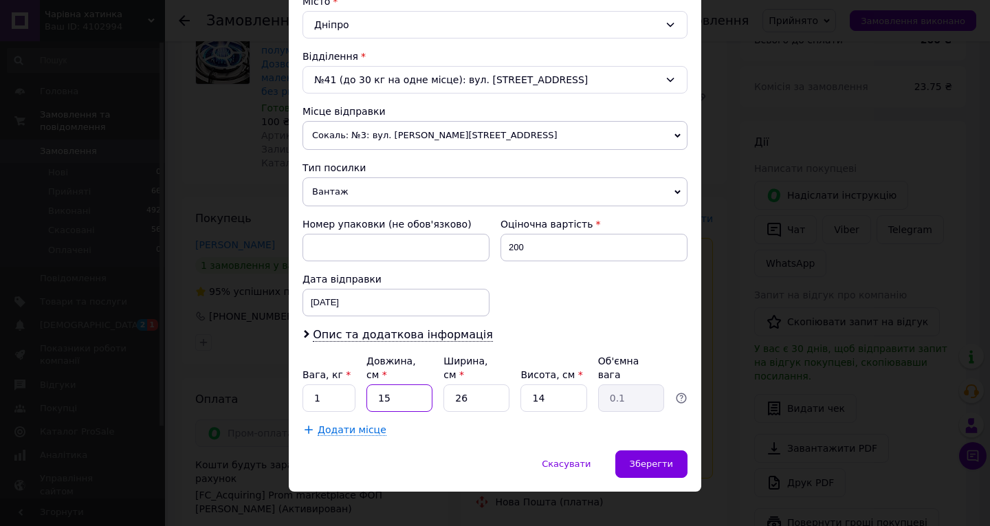
type input "1.37"
type input "15"
click at [484, 384] on input "26" at bounding box center [476, 397] width 66 height 27
type input "2"
type input "0.11"
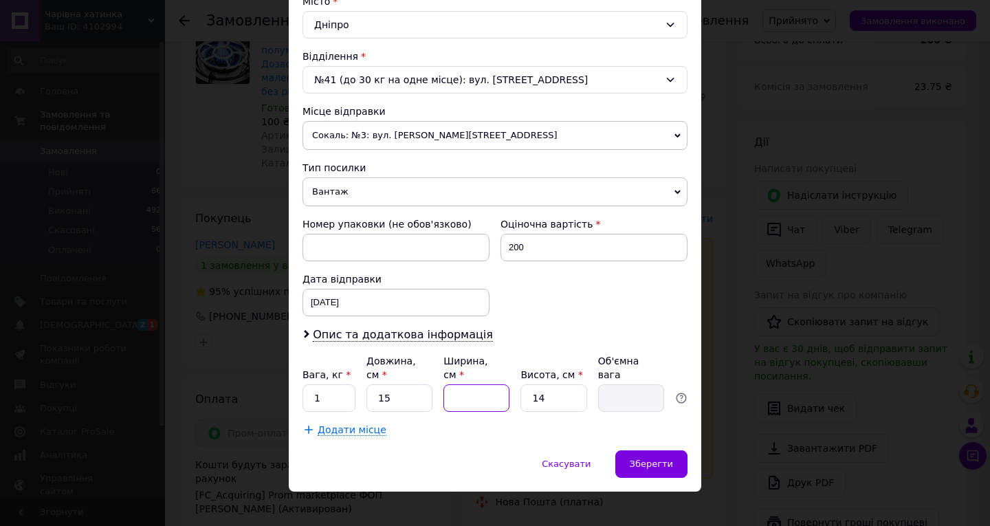
type input "1"
type input "0.1"
type input "15"
type input "0.79"
type input "15"
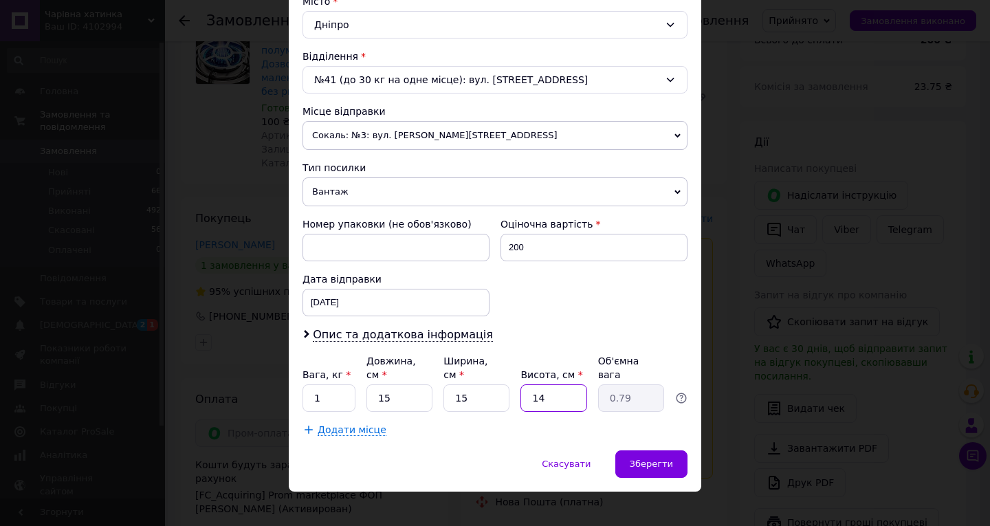
click at [544, 384] on input "14" at bounding box center [553, 397] width 66 height 27
type input "1"
type input "0.1"
type input "2"
type input "0.11"
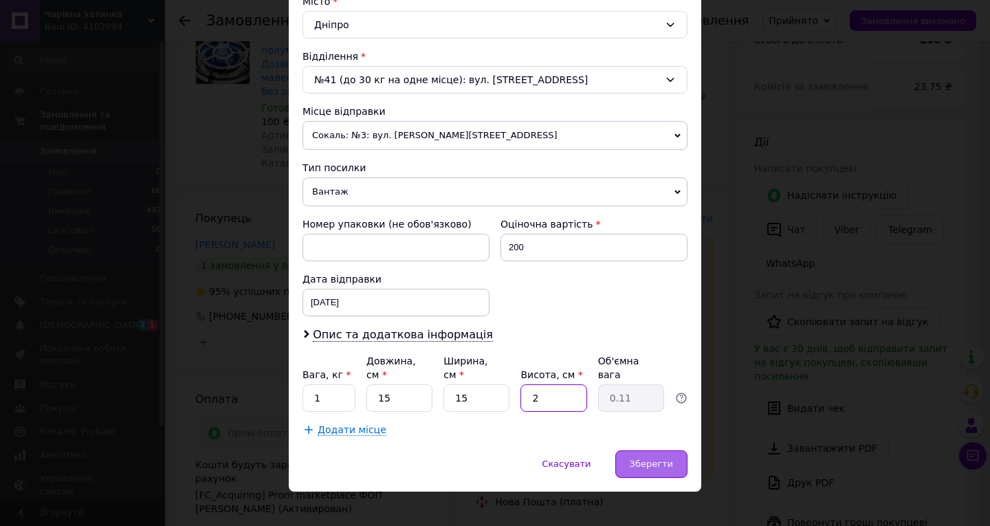
type input "2"
click at [652, 458] on span "Зберегти" at bounding box center [650, 463] width 43 height 10
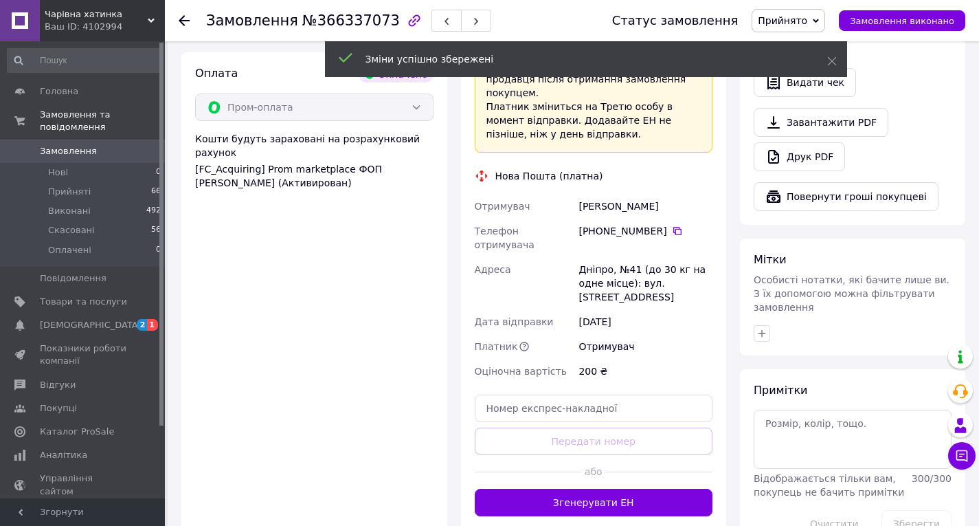
scroll to position [577, 0]
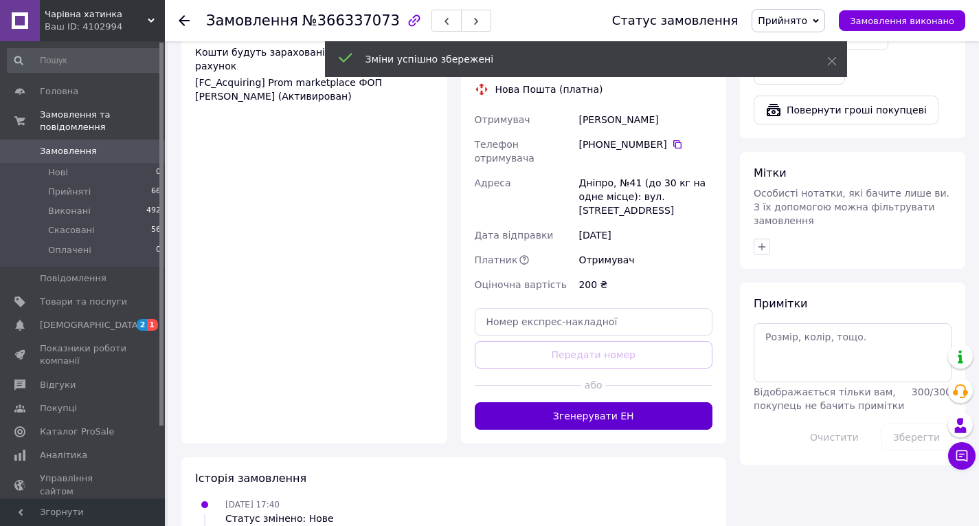
click at [580, 402] on button "Згенерувати ЕН" at bounding box center [594, 415] width 238 height 27
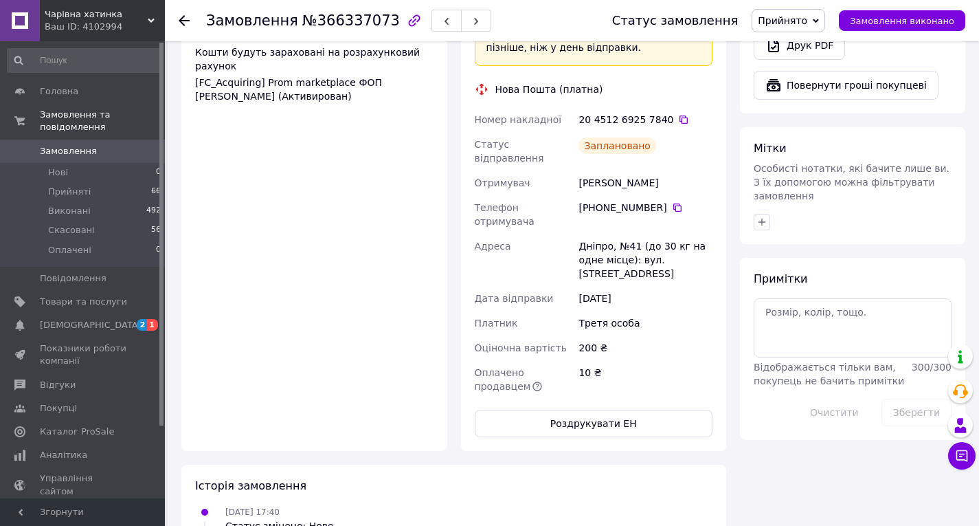
click at [185, 21] on icon at bounding box center [184, 20] width 11 height 11
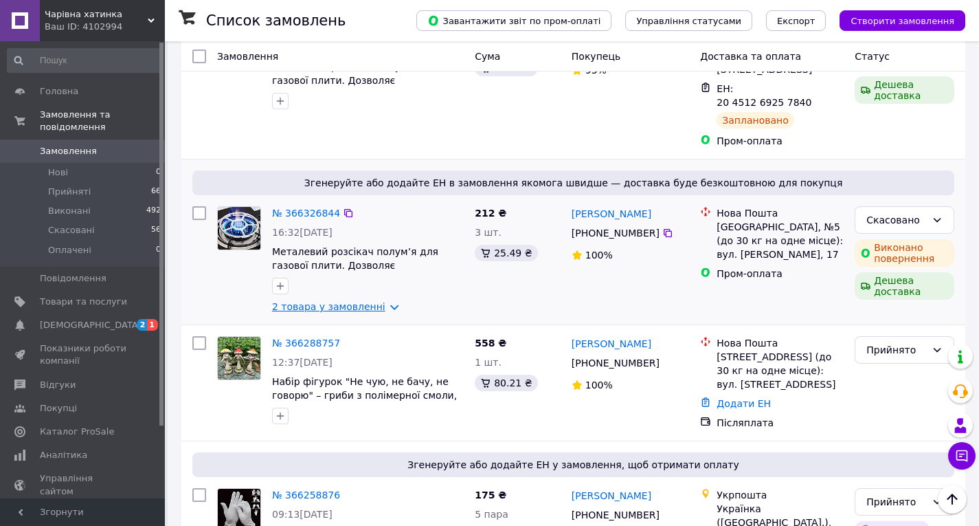
scroll to position [1031, 0]
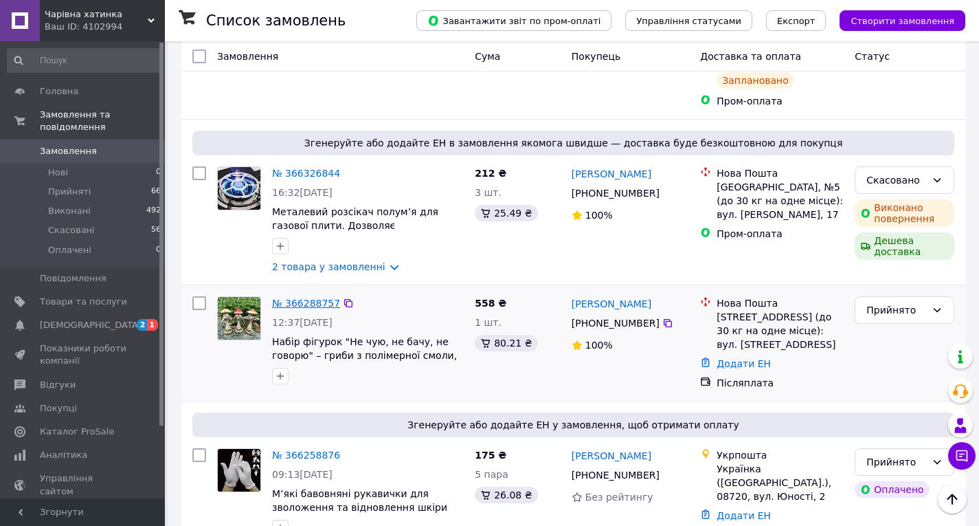
click at [309, 298] on link "№ 366288757" at bounding box center [306, 303] width 68 height 11
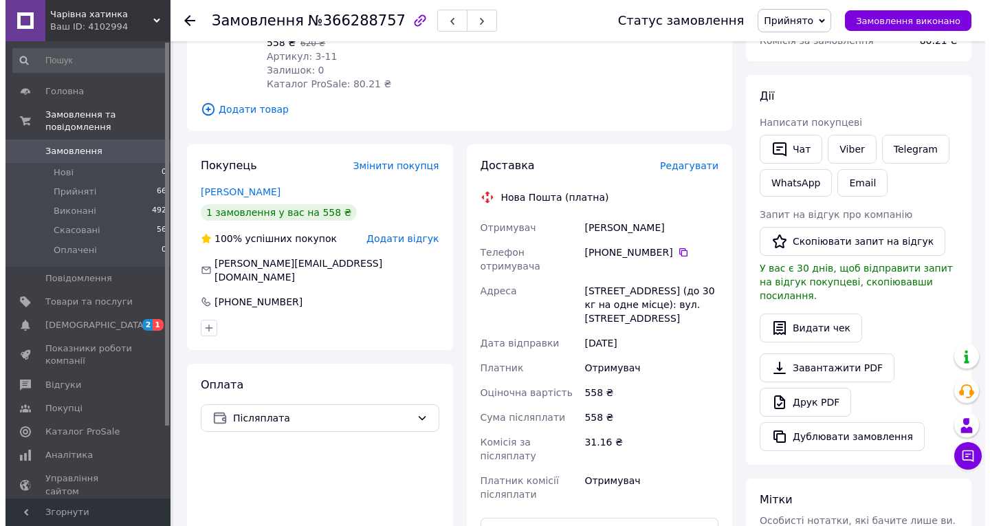
scroll to position [171, 0]
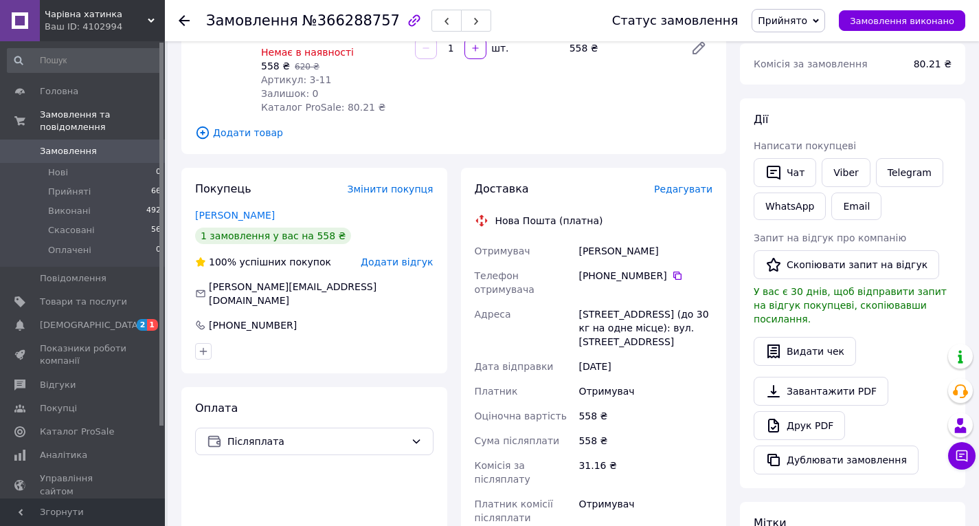
click at [682, 191] on span "Редагувати" at bounding box center [683, 188] width 58 height 11
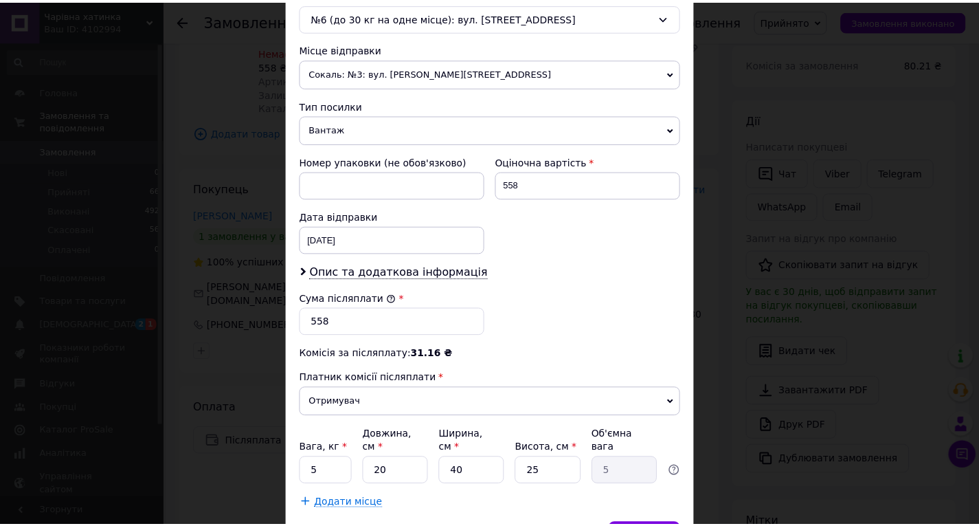
scroll to position [523, 0]
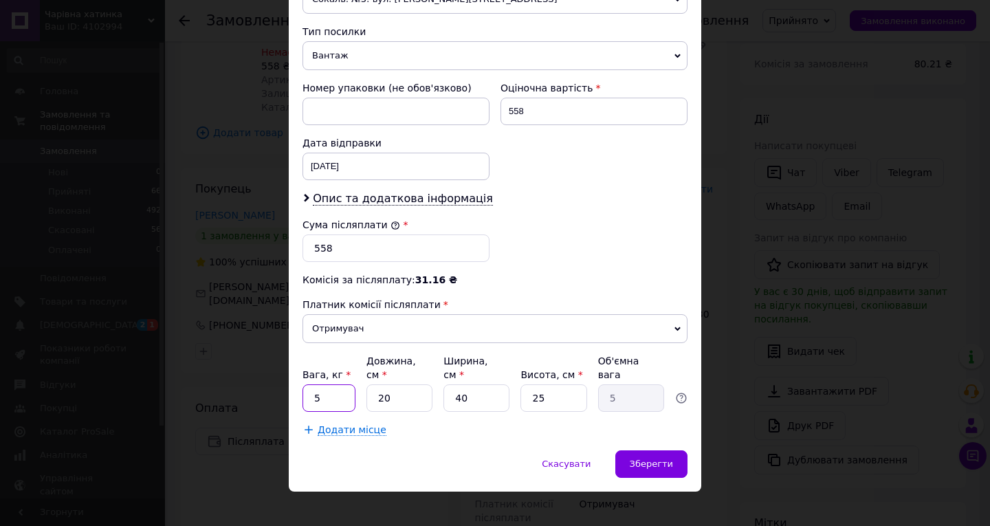
click at [337, 384] on input "5" at bounding box center [328, 397] width 53 height 27
type input "0.2"
click at [540, 384] on input "25" at bounding box center [553, 397] width 66 height 27
type input "2"
type input "0.4"
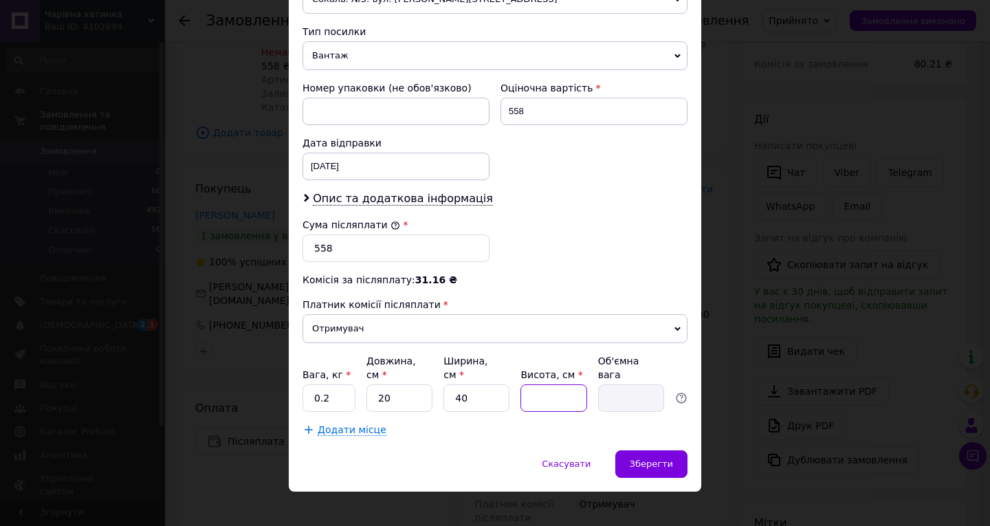
type input "1"
type input "0.2"
type input "15"
type input "3"
type input "15"
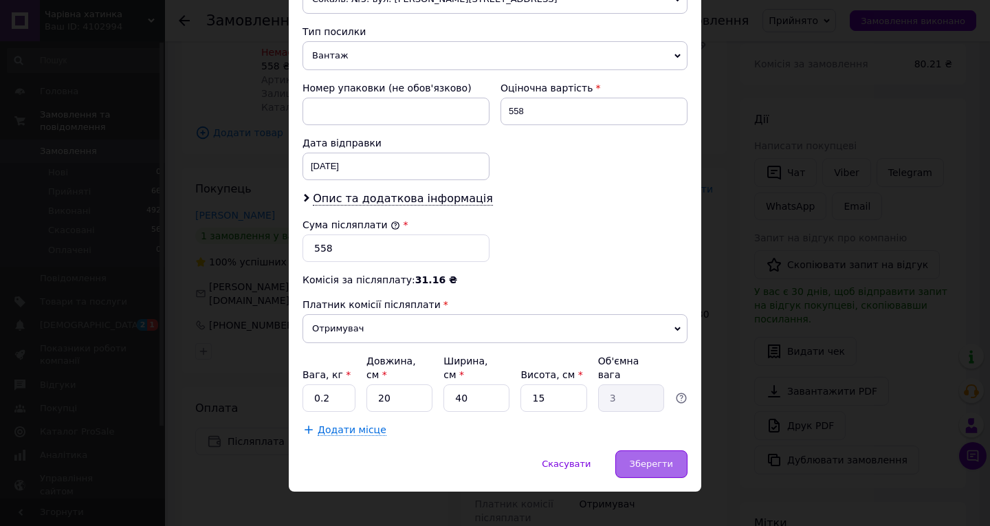
click at [652, 458] on span "Зберегти" at bounding box center [650, 463] width 43 height 10
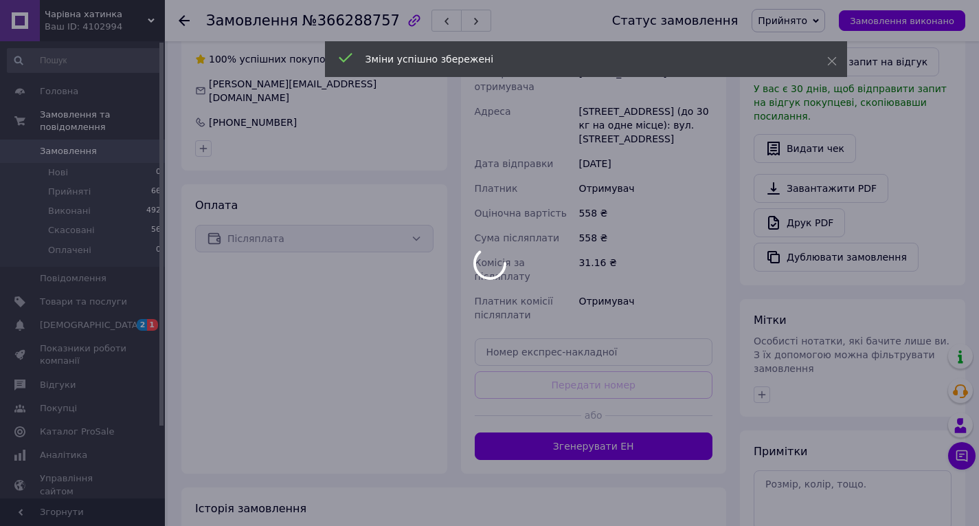
scroll to position [377, 0]
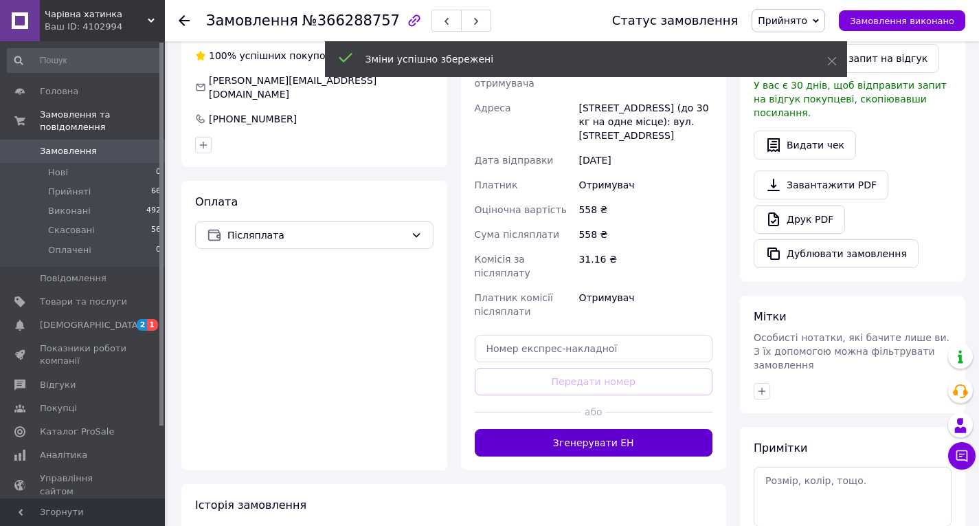
click at [590, 429] on button "Згенерувати ЕН" at bounding box center [594, 442] width 238 height 27
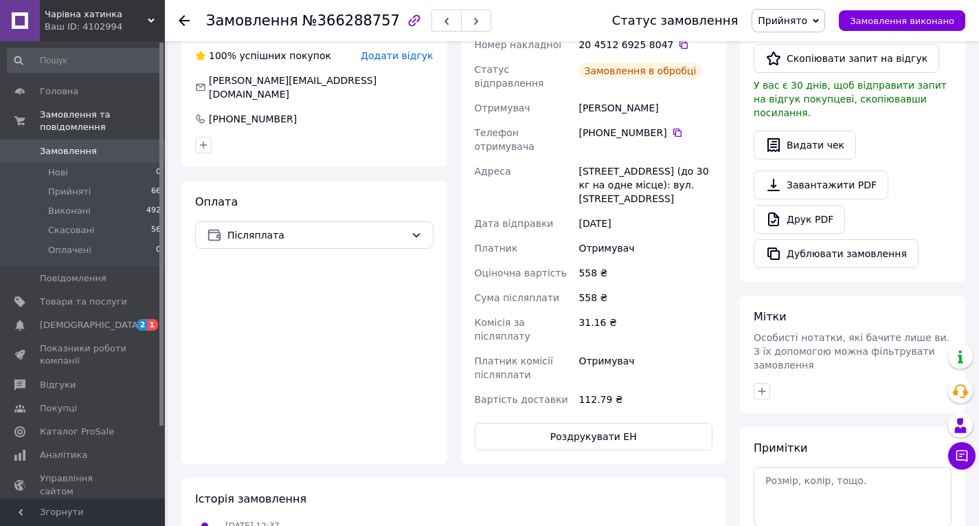
click at [183, 18] on icon at bounding box center [184, 20] width 11 height 11
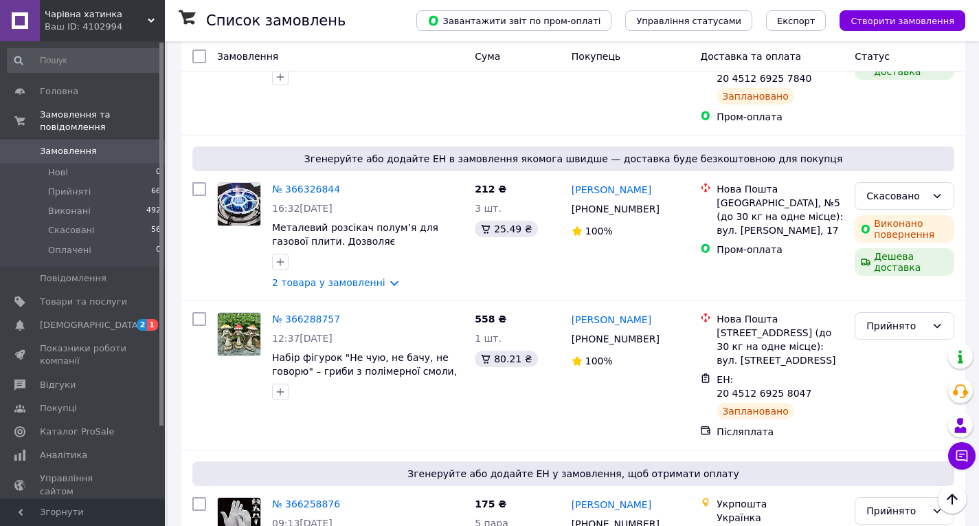
scroll to position [1100, 0]
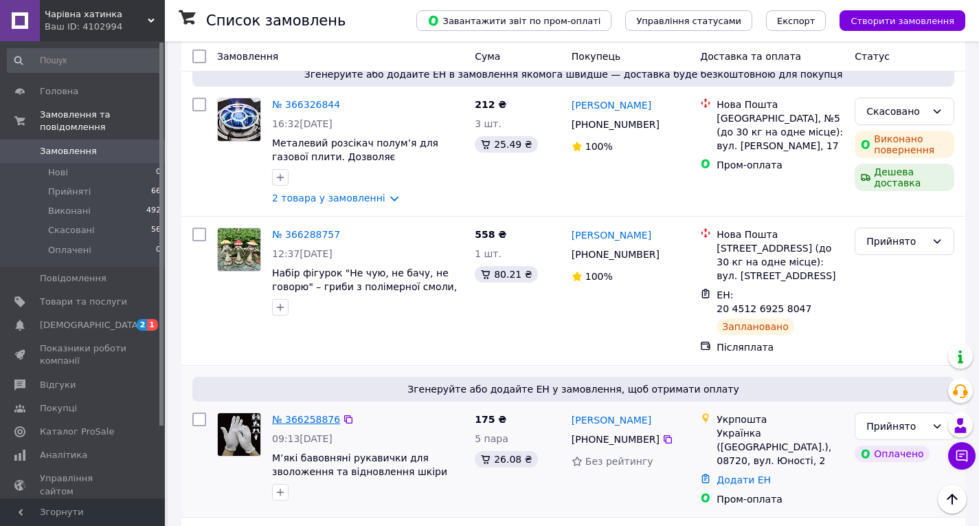
click at [318, 414] on link "№ 366258876" at bounding box center [306, 419] width 68 height 11
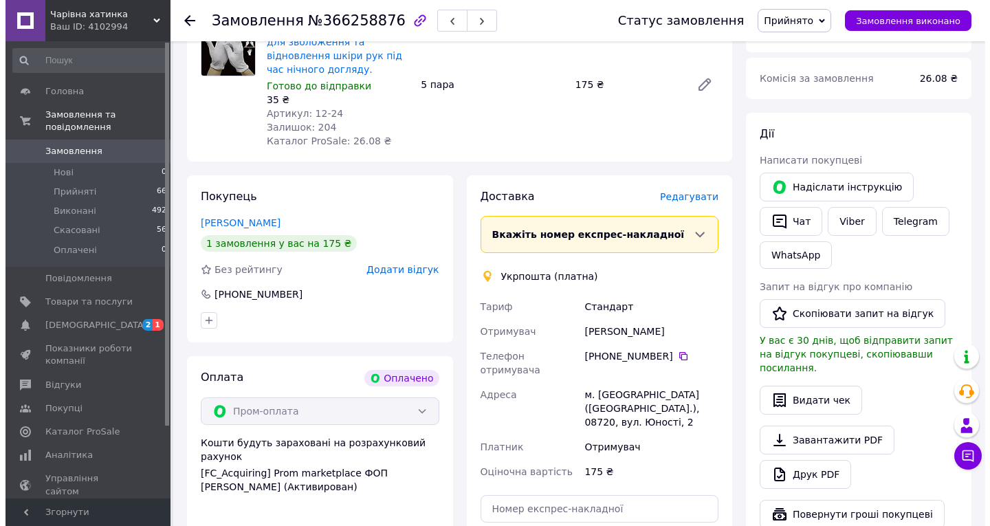
scroll to position [206, 0]
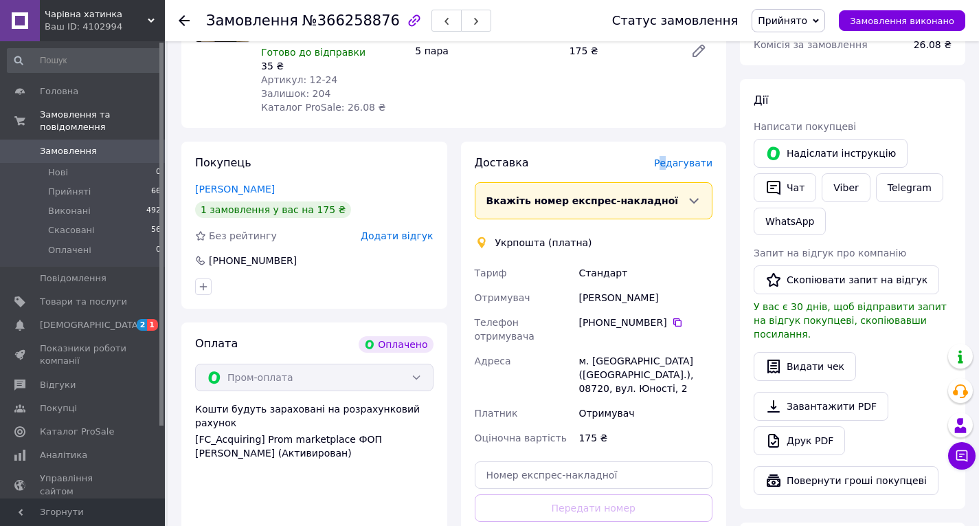
click at [672, 163] on span "Редагувати" at bounding box center [683, 162] width 58 height 11
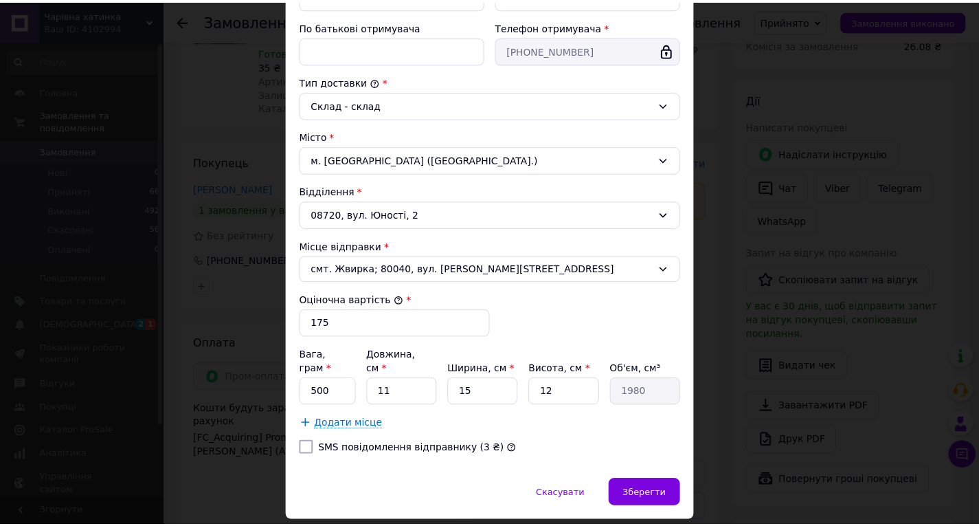
scroll to position [334, 0]
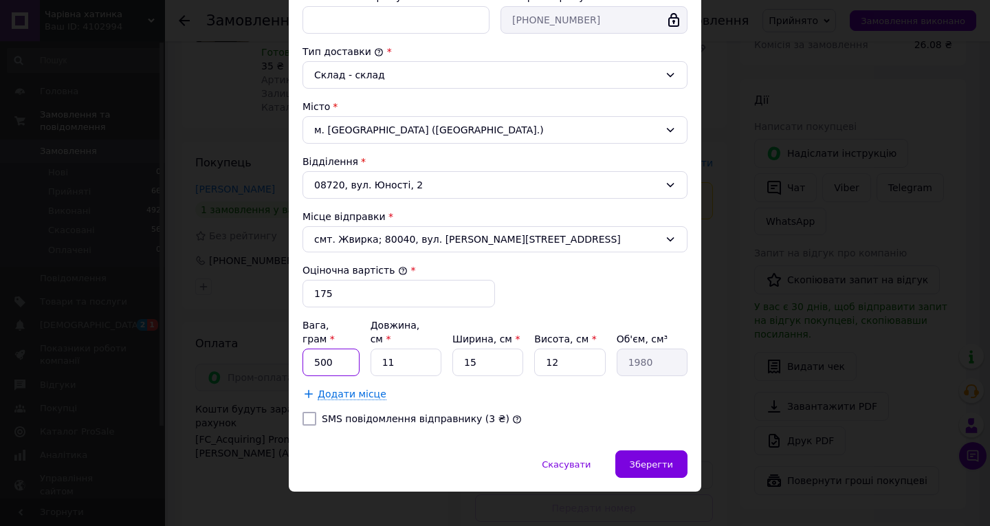
drag, startPoint x: 318, startPoint y: 350, endPoint x: 329, endPoint y: 346, distance: 11.5
click at [320, 348] on input "500" at bounding box center [330, 361] width 57 height 27
type input "50"
click at [415, 348] on input "11" at bounding box center [405, 361] width 71 height 27
type input "1"
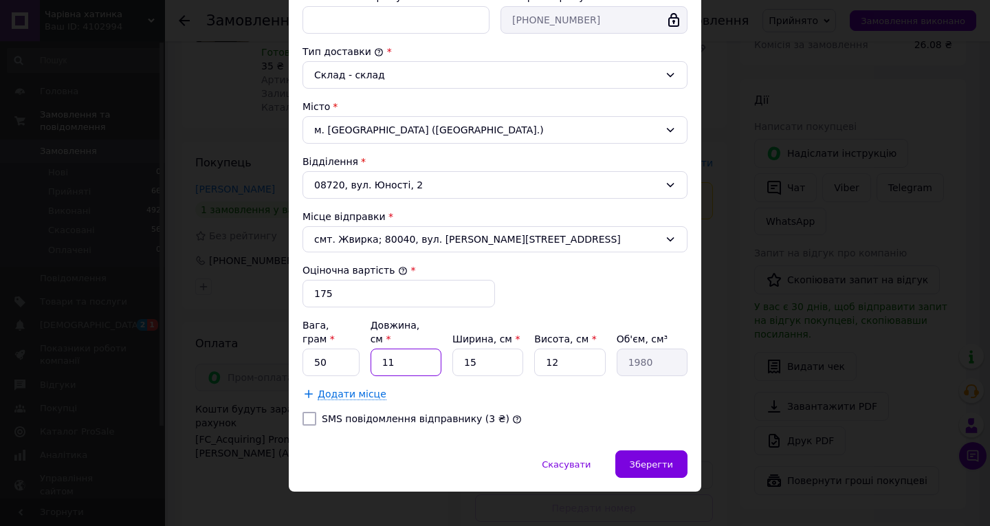
type input "180"
type input "10"
type input "1800"
type input "10"
click at [555, 348] on input "12" at bounding box center [569, 361] width 71 height 27
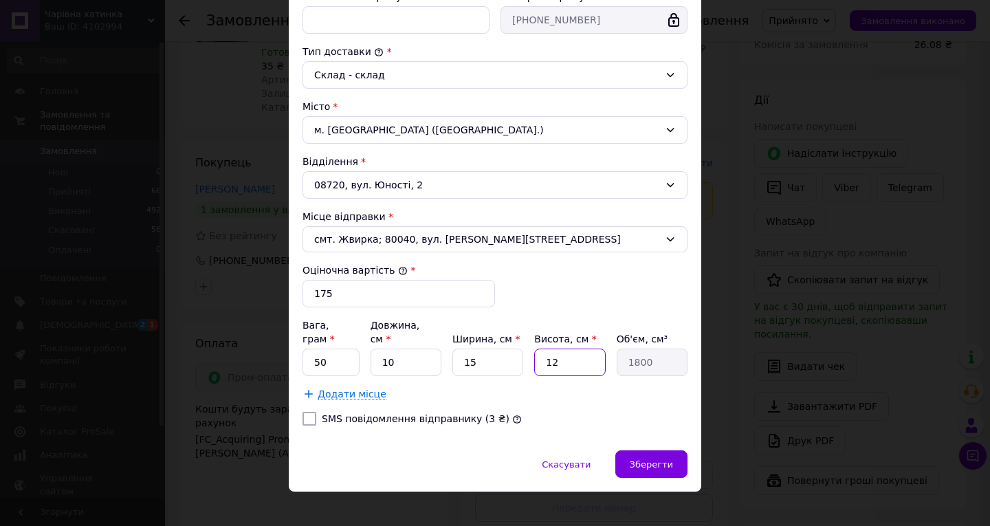
type input "1"
type input "150"
type input "2"
type input "300"
type input "2"
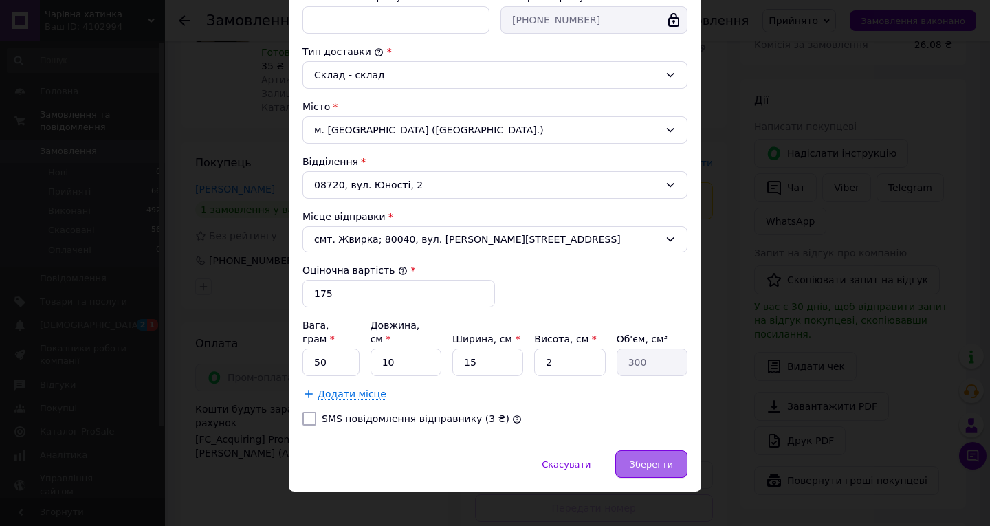
click at [653, 459] on span "Зберегти" at bounding box center [650, 464] width 43 height 10
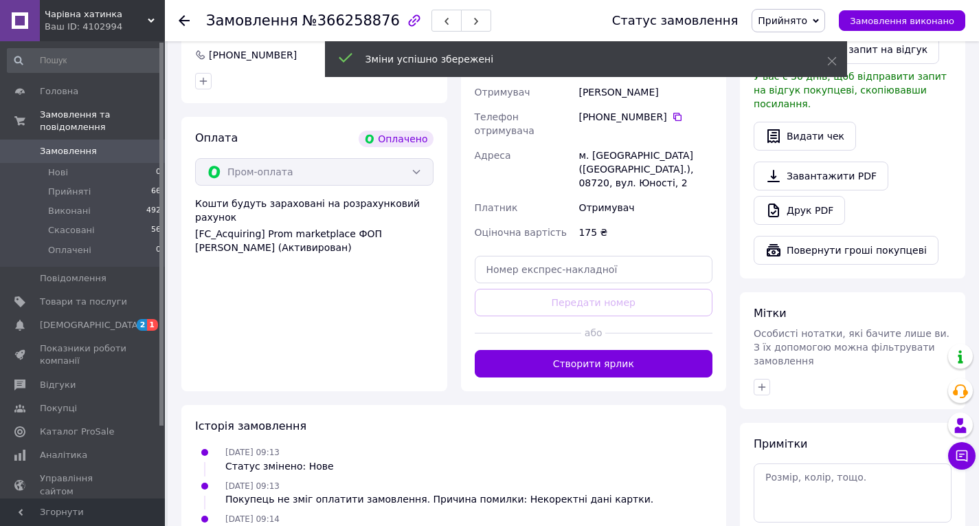
scroll to position [412, 0]
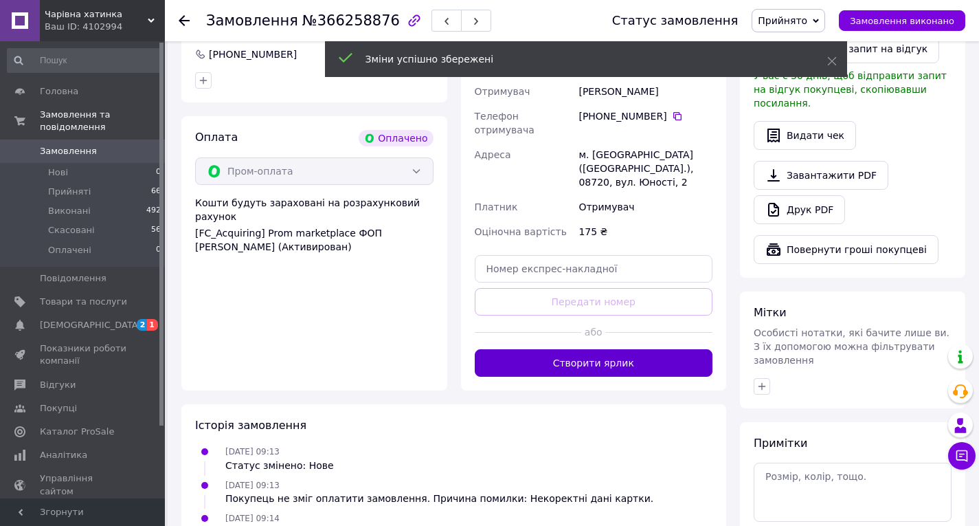
click at [585, 349] on button "Створити ярлик" at bounding box center [594, 362] width 238 height 27
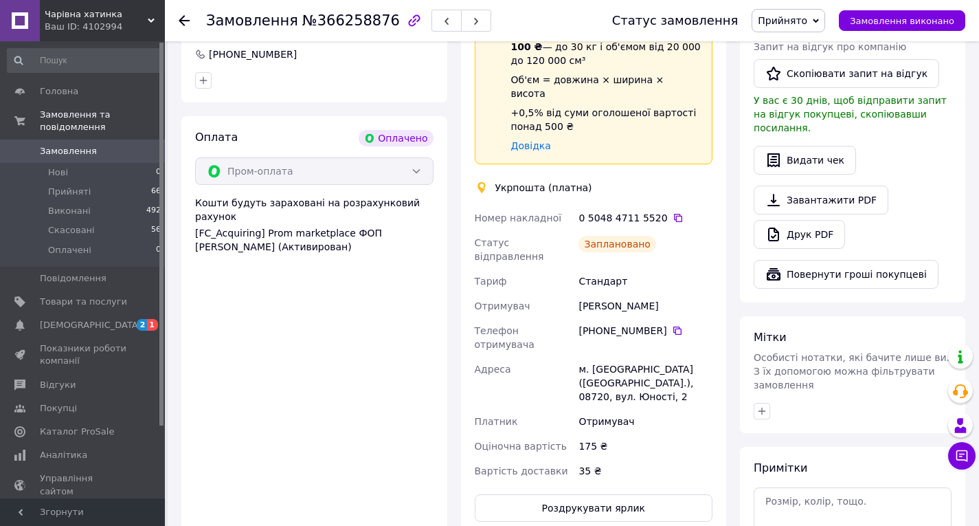
click at [185, 21] on use at bounding box center [184, 20] width 11 height 11
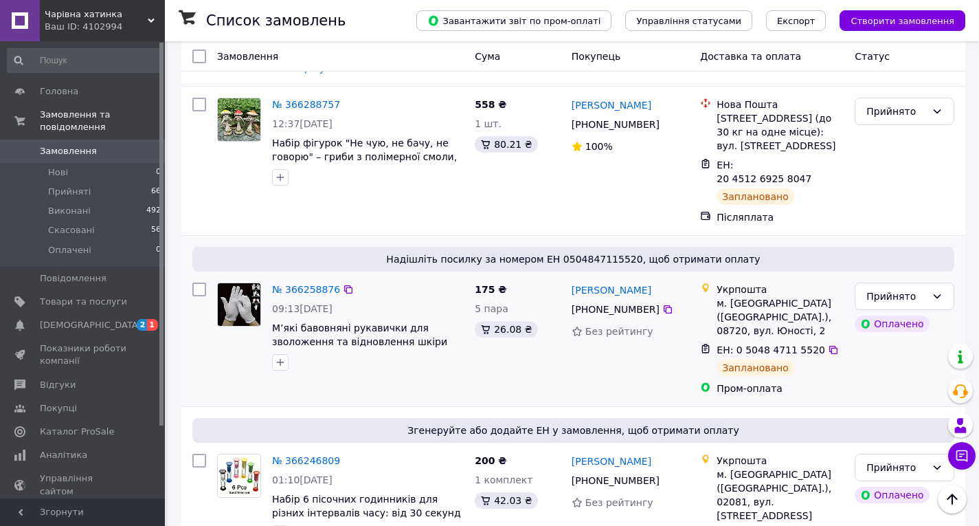
scroll to position [1237, 0]
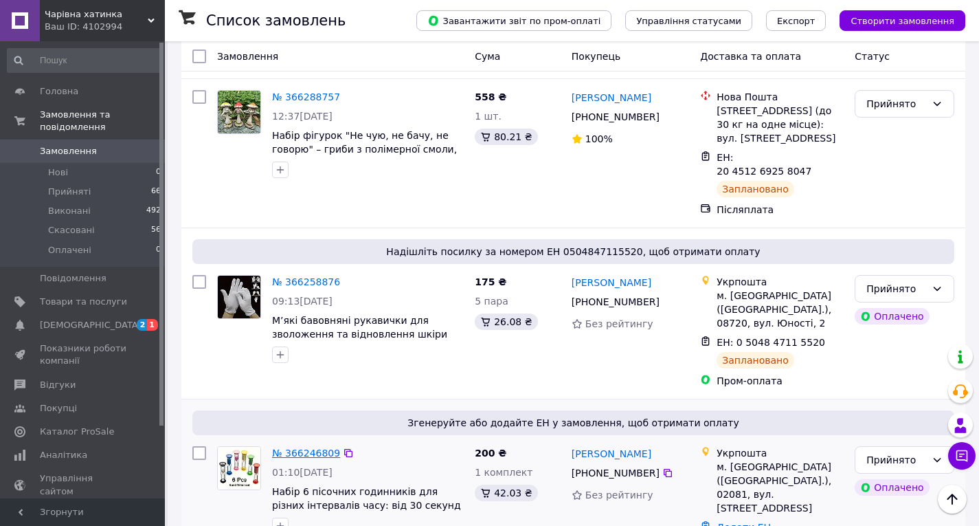
click at [321, 447] on link "№ 366246809" at bounding box center [306, 452] width 68 height 11
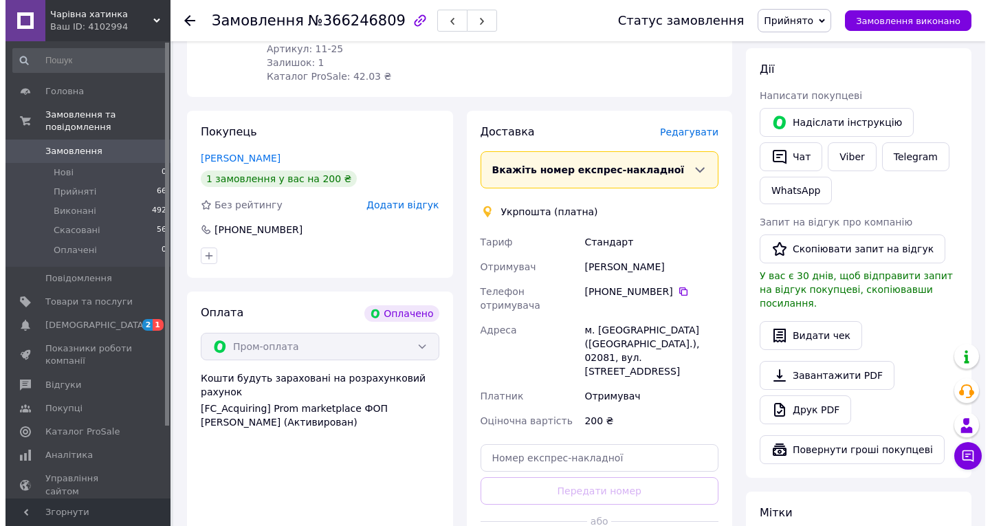
scroll to position [227, 0]
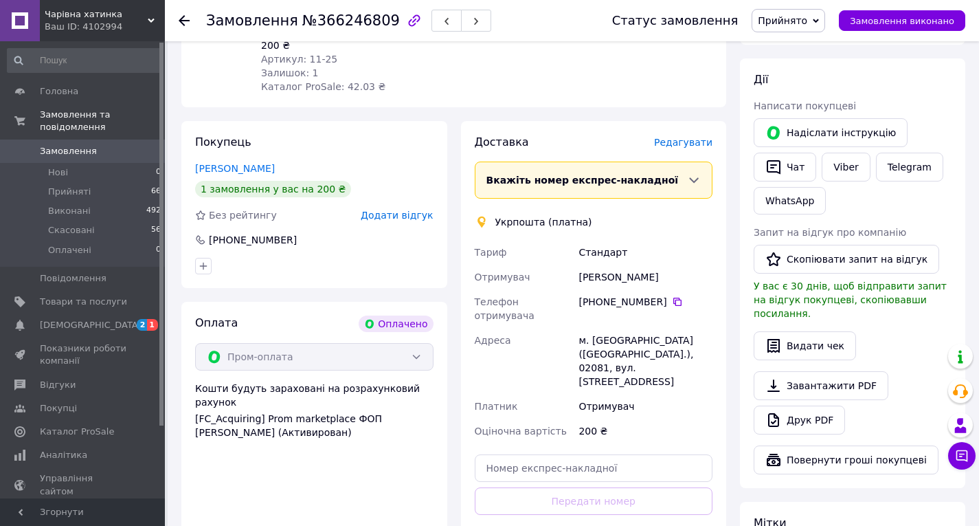
click at [688, 137] on span "Редагувати" at bounding box center [683, 142] width 58 height 11
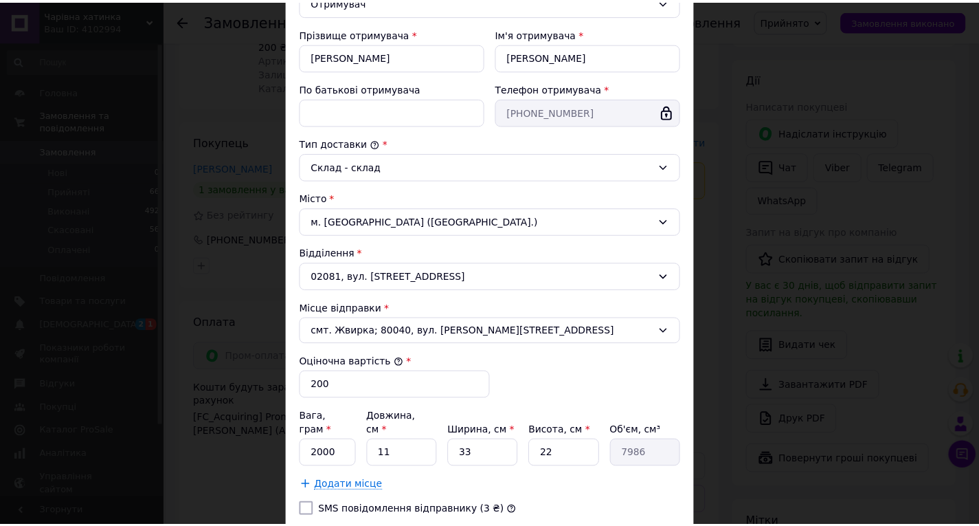
scroll to position [275, 0]
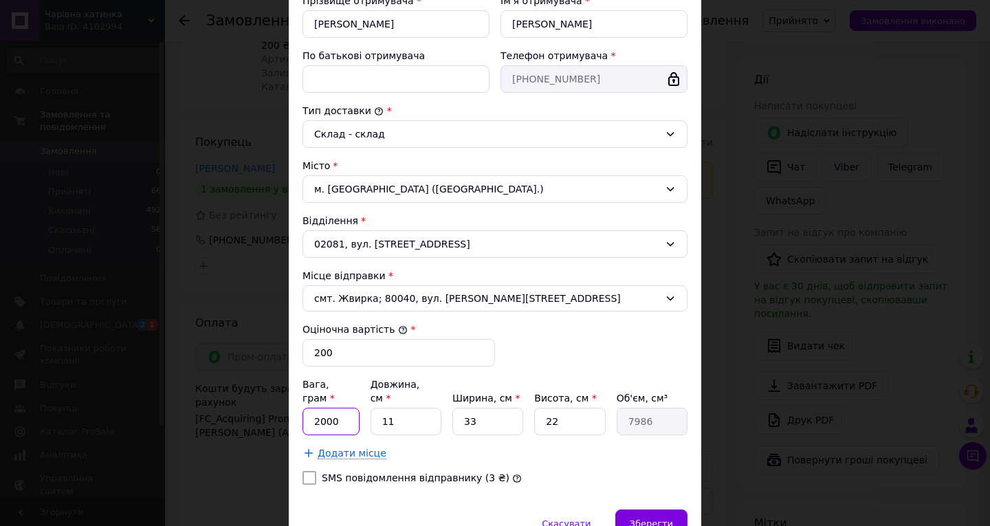
click at [337, 408] on input "2000" at bounding box center [330, 421] width 57 height 27
type input "2"
type input "70"
click at [390, 408] on input "11" at bounding box center [405, 421] width 71 height 27
type input "1"
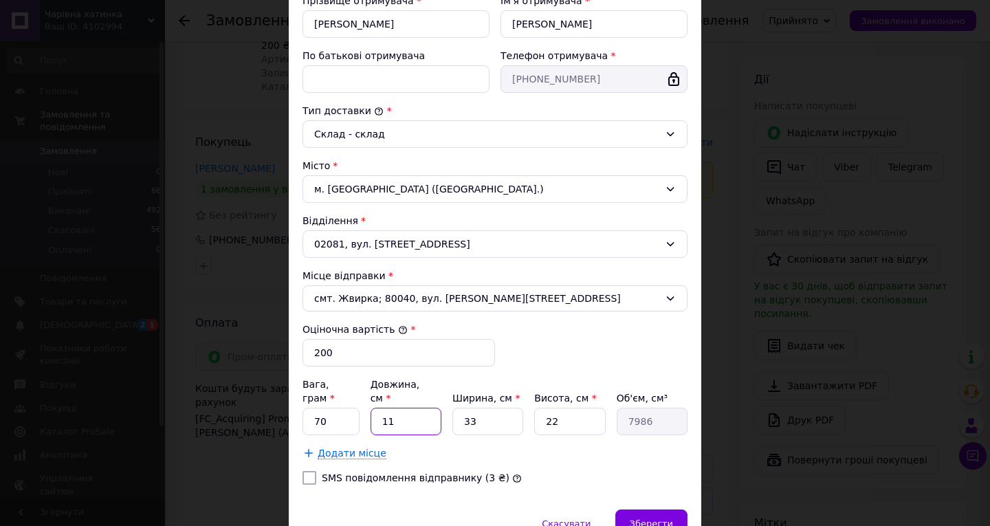
type input "726"
type input "10"
type input "7260"
type input "10"
click at [552, 408] on input "22" at bounding box center [569, 421] width 71 height 27
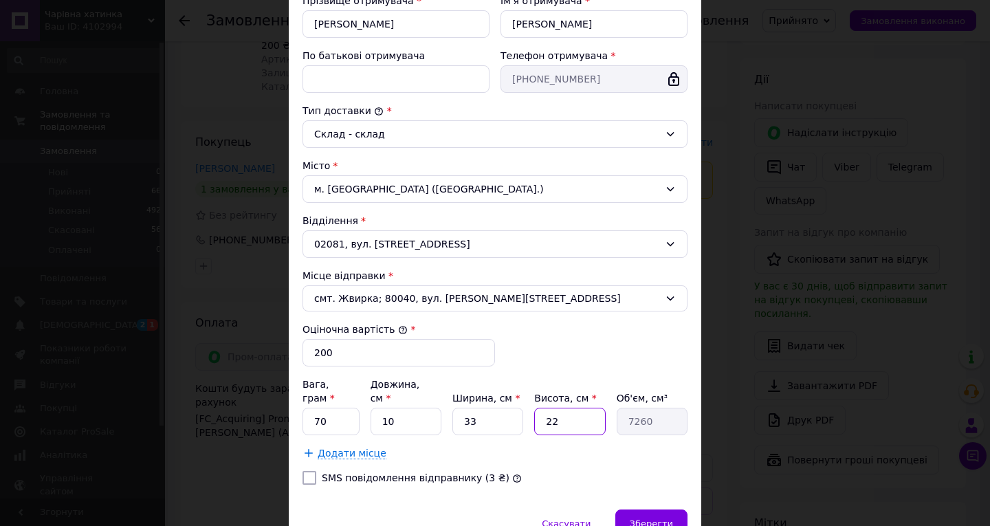
type input "2"
type input "660"
type input "6"
type input "1980"
type input "6"
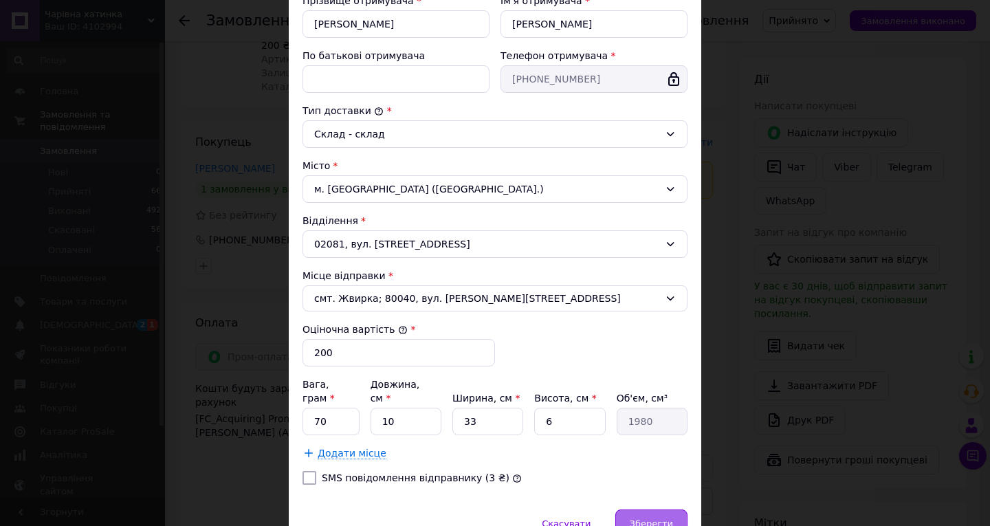
click at [640, 518] on span "Зберегти" at bounding box center [650, 523] width 43 height 10
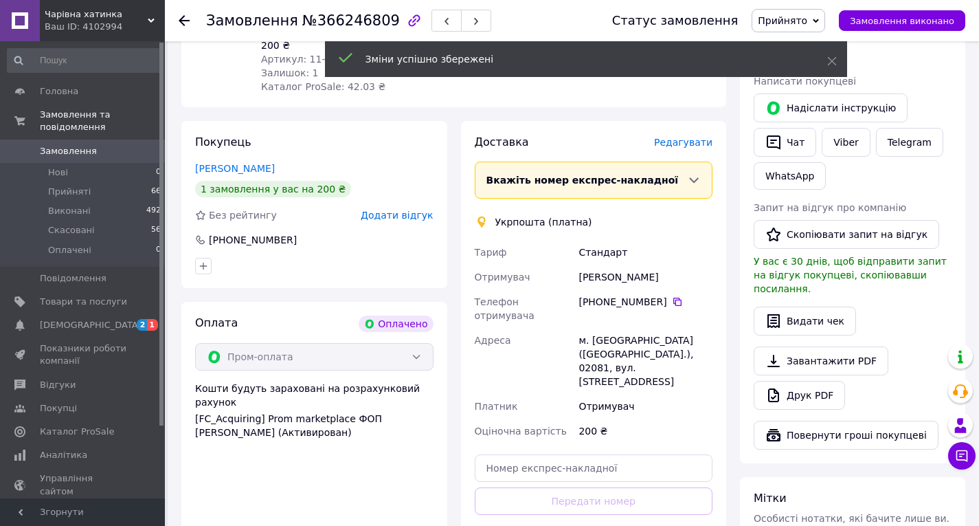
scroll to position [295, 0]
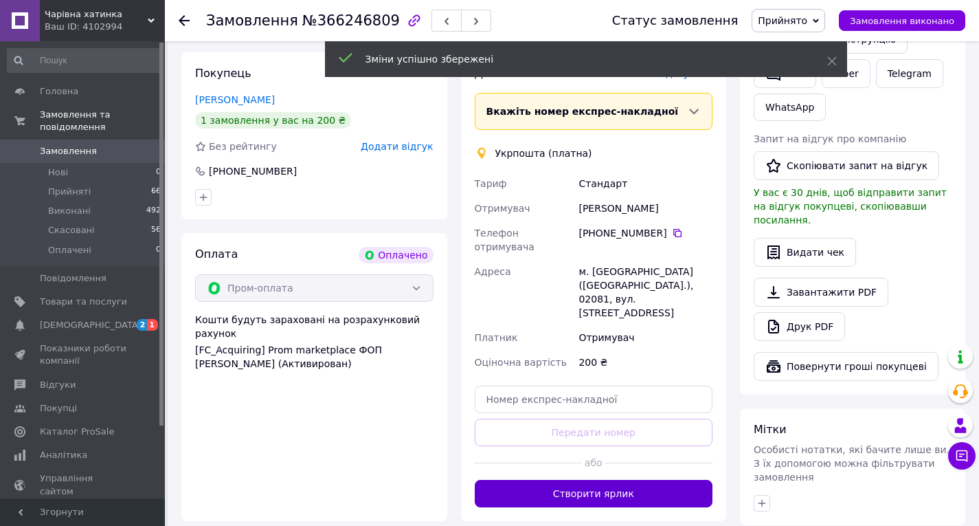
click at [581, 480] on button "Створити ярлик" at bounding box center [594, 493] width 238 height 27
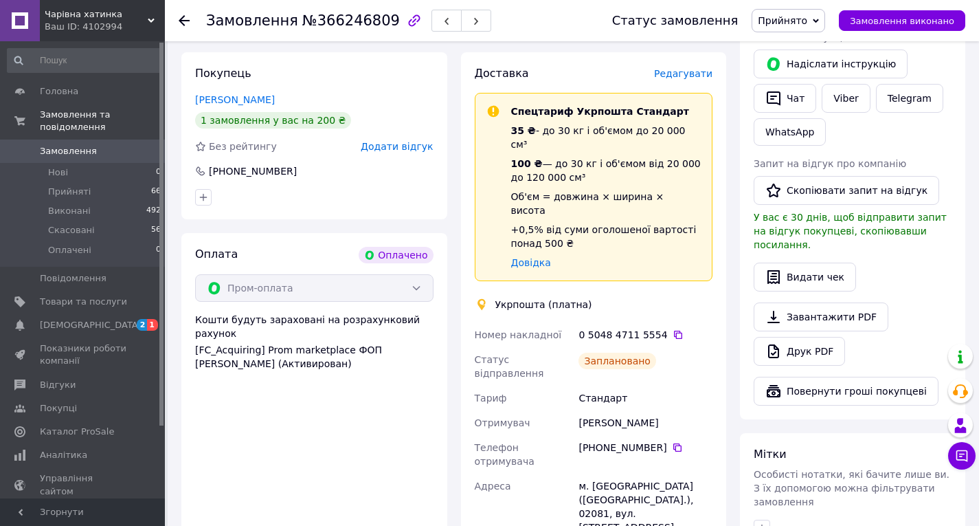
click at [182, 21] on use at bounding box center [184, 20] width 11 height 11
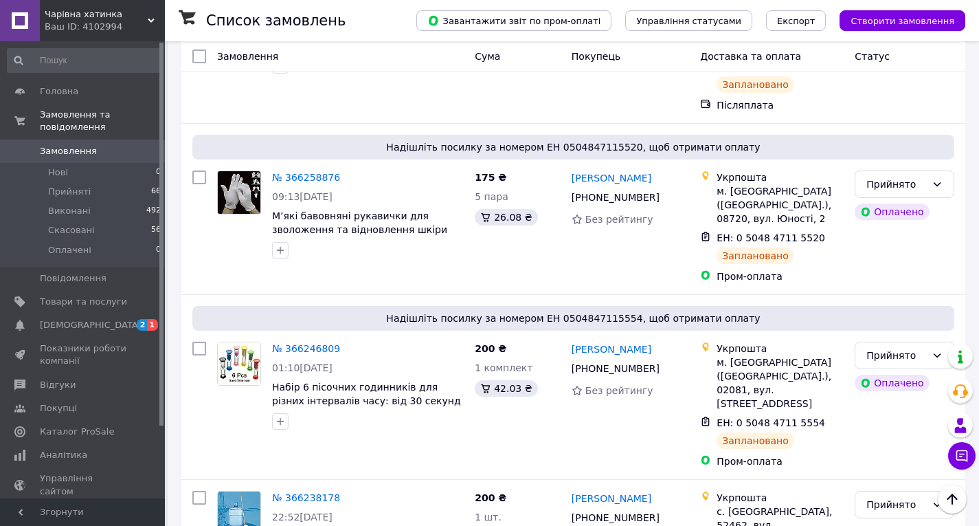
scroll to position [1374, 0]
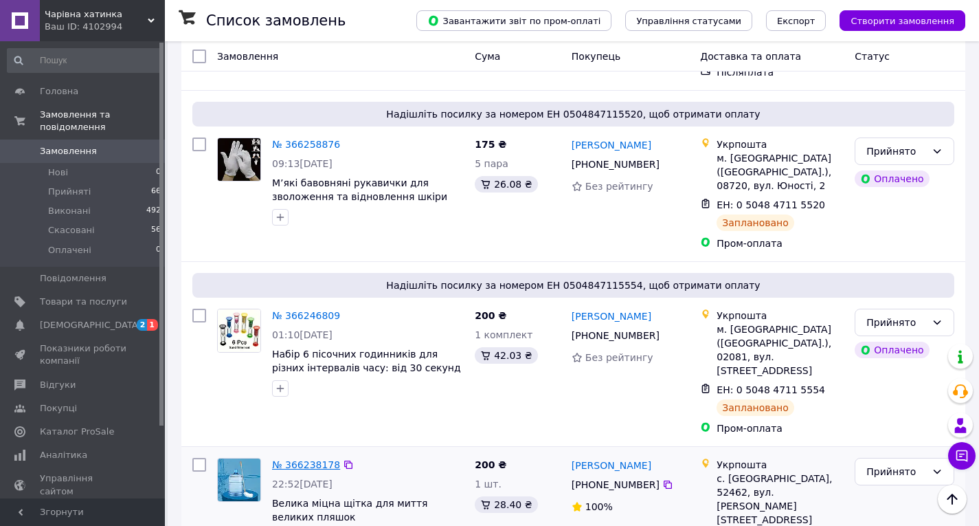
click at [290, 459] on link "№ 366238178" at bounding box center [306, 464] width 68 height 11
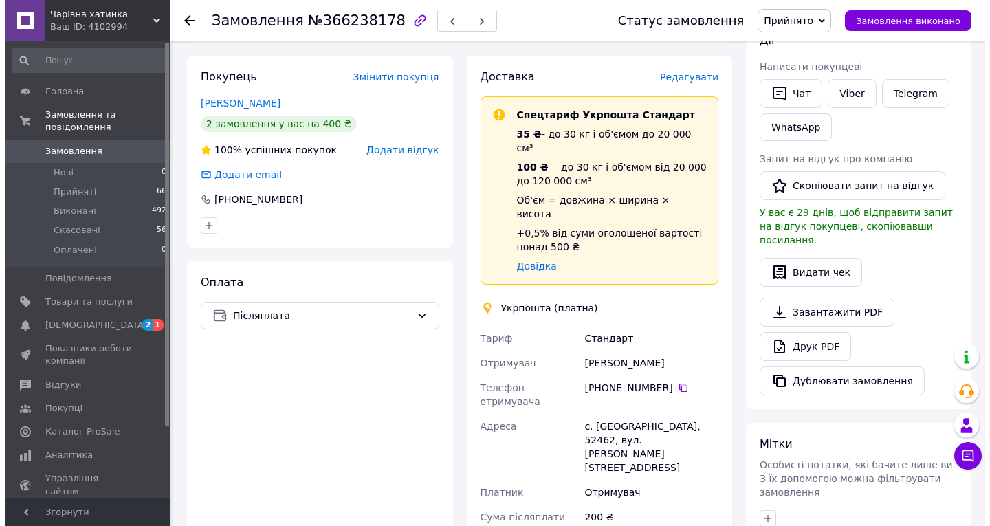
scroll to position [218, 0]
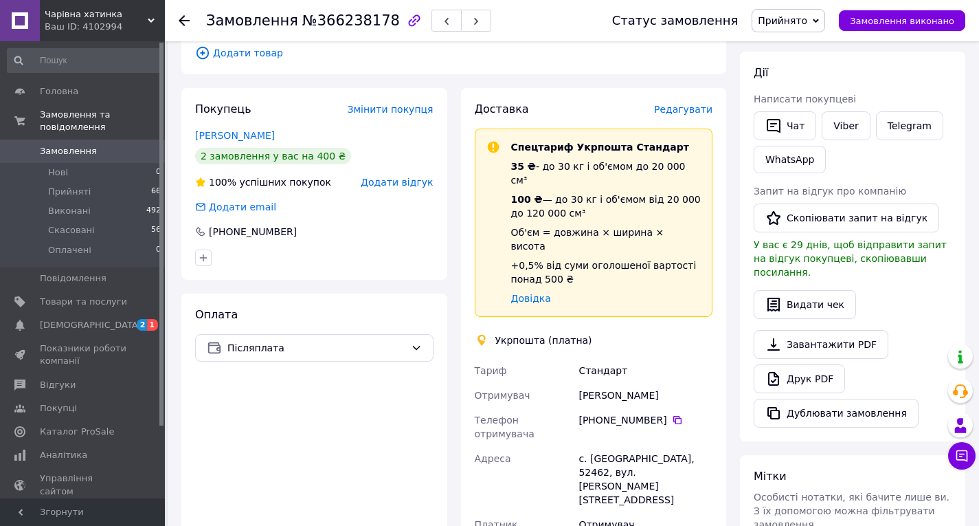
click at [683, 109] on span "Редагувати" at bounding box center [683, 109] width 58 height 11
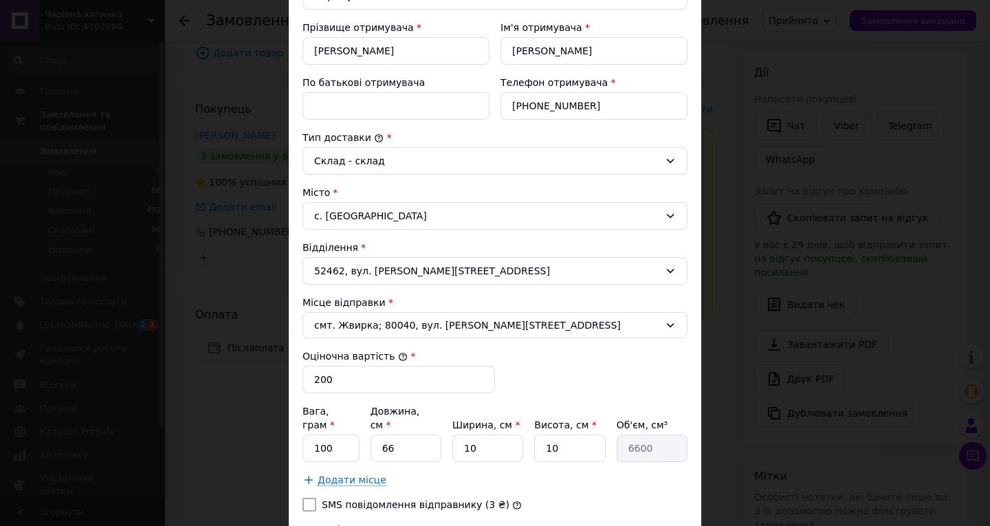
scroll to position [344, 0]
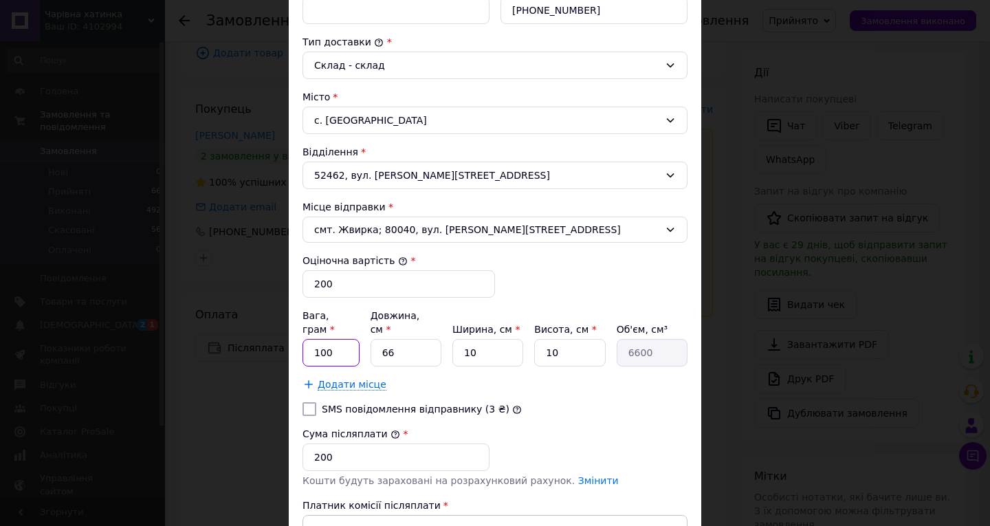
click at [339, 346] on input "100" at bounding box center [330, 352] width 57 height 27
type input "1"
type input "7"
type input "1"
type input "200"
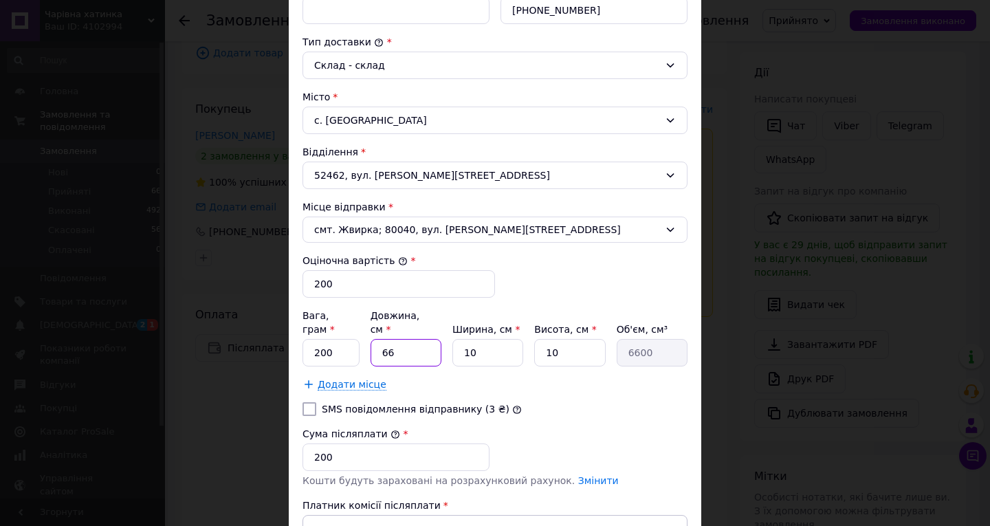
click at [404, 339] on input "66" at bounding box center [405, 352] width 71 height 27
type input "6"
type input "600"
type input "5"
type input "500"
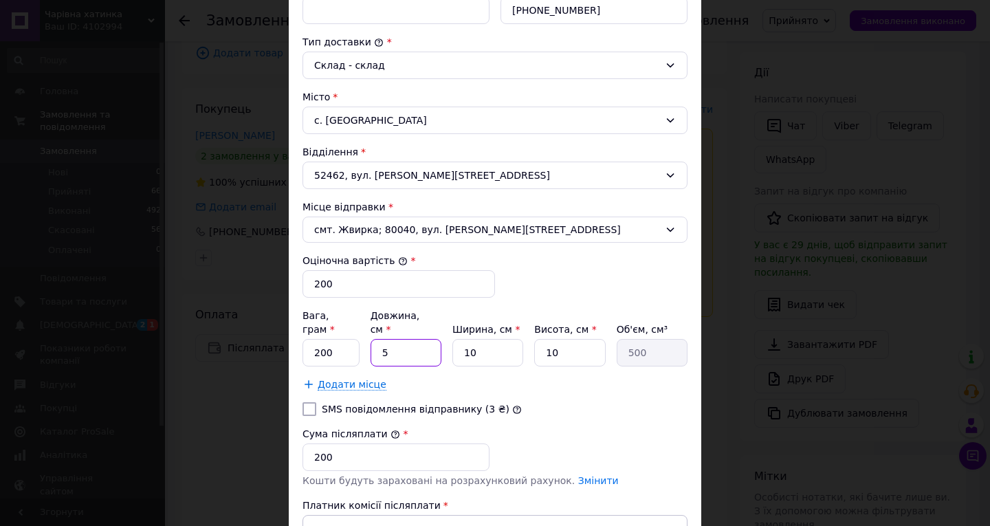
type input "55"
type input "5500"
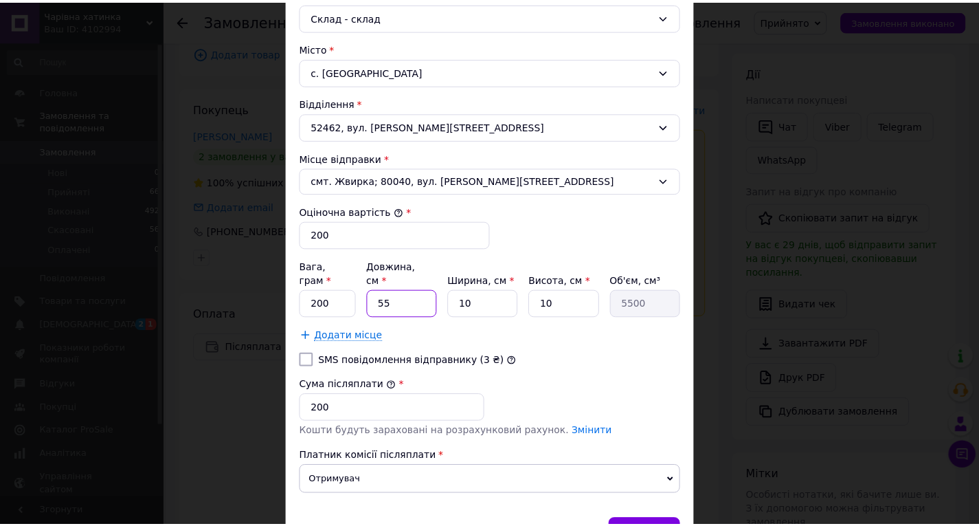
scroll to position [462, 0]
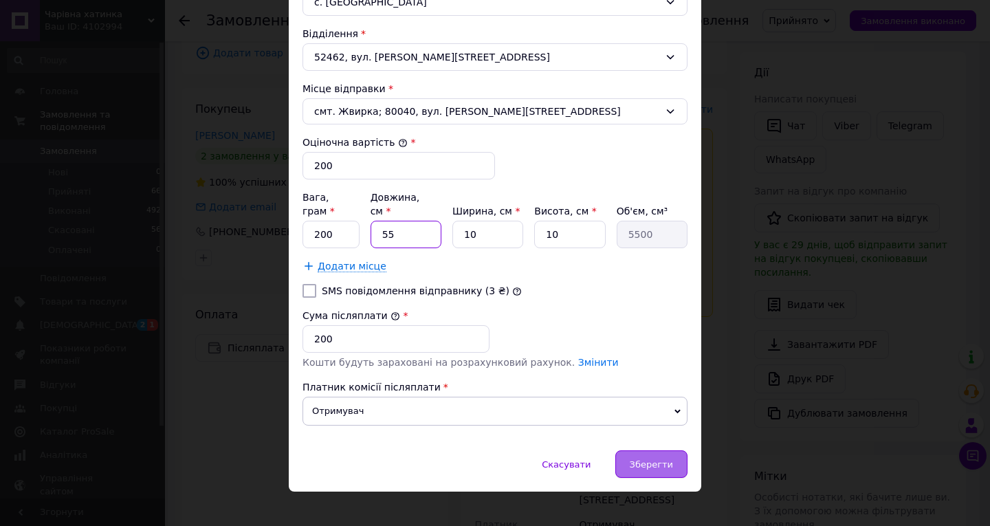
type input "55"
click at [649, 459] on span "Зберегти" at bounding box center [650, 464] width 43 height 10
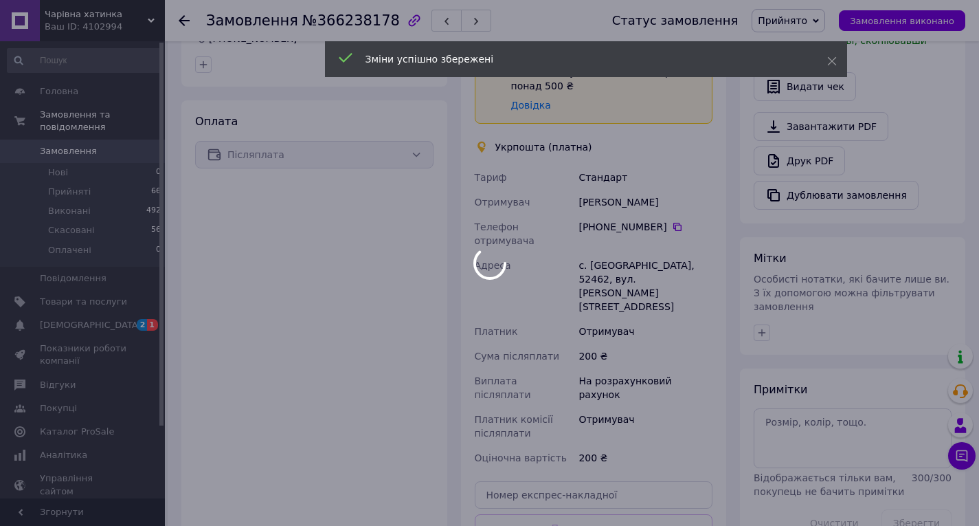
scroll to position [424, 0]
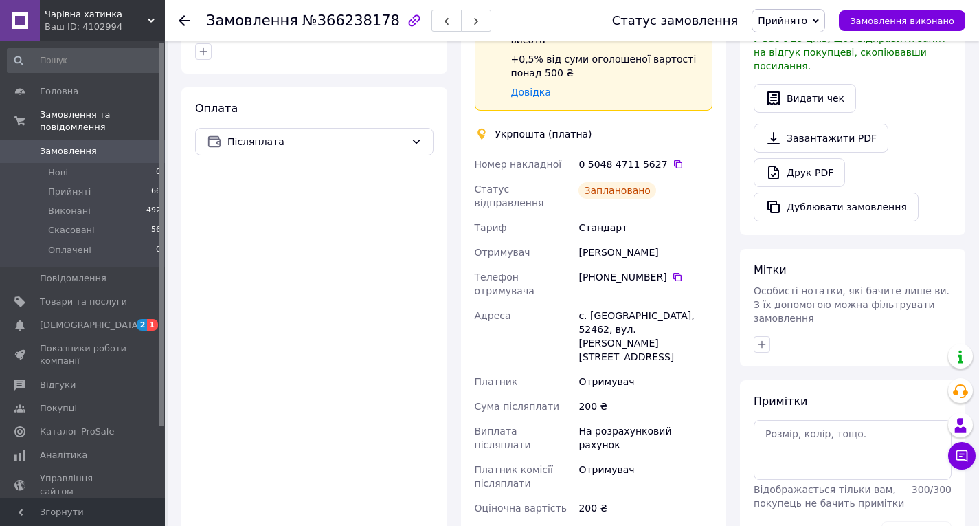
click at [187, 19] on icon at bounding box center [184, 20] width 11 height 11
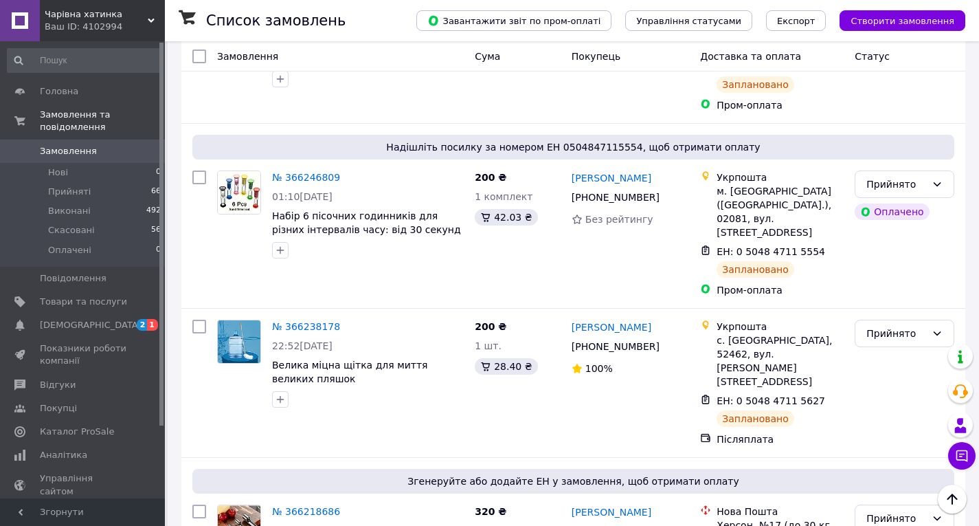
scroll to position [1512, 0]
click at [313, 506] on link "№ 366218686" at bounding box center [306, 511] width 68 height 11
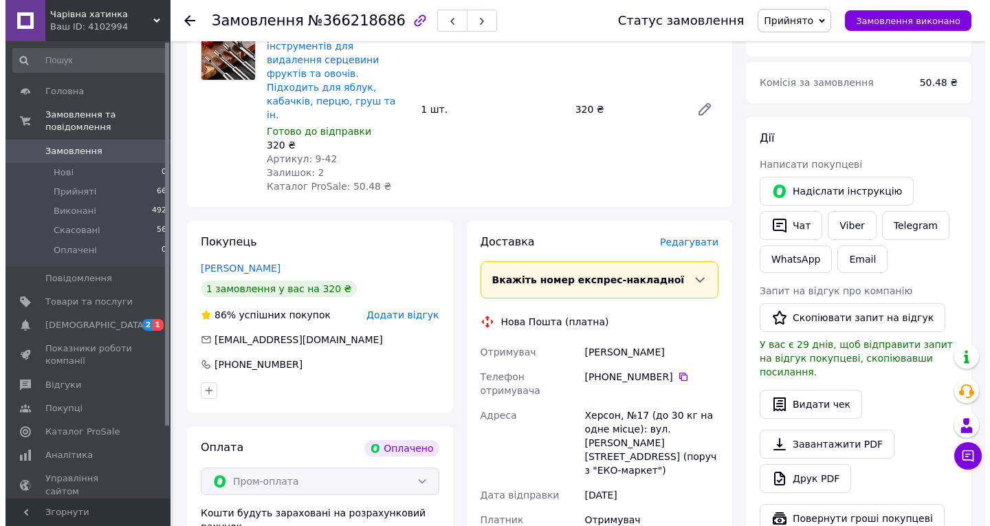
scroll to position [158, 0]
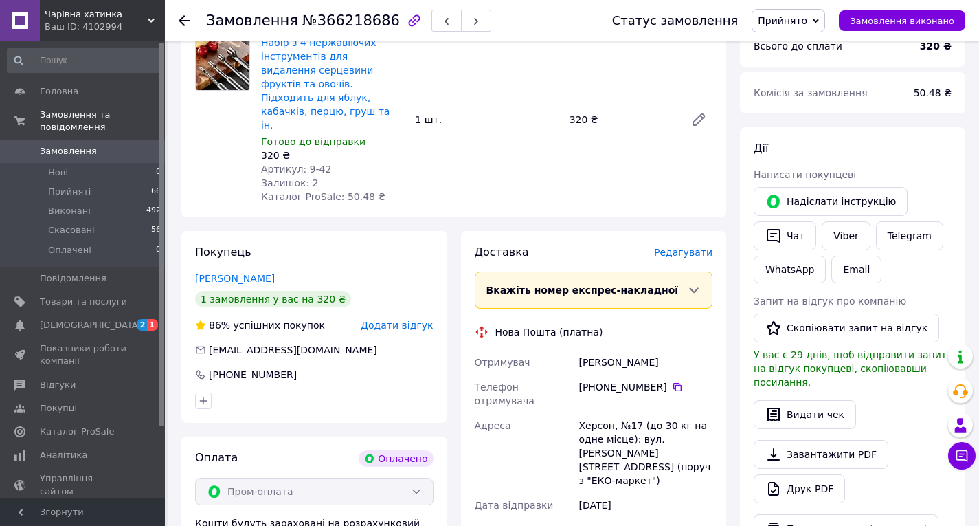
click at [685, 247] on span "Редагувати" at bounding box center [683, 252] width 58 height 11
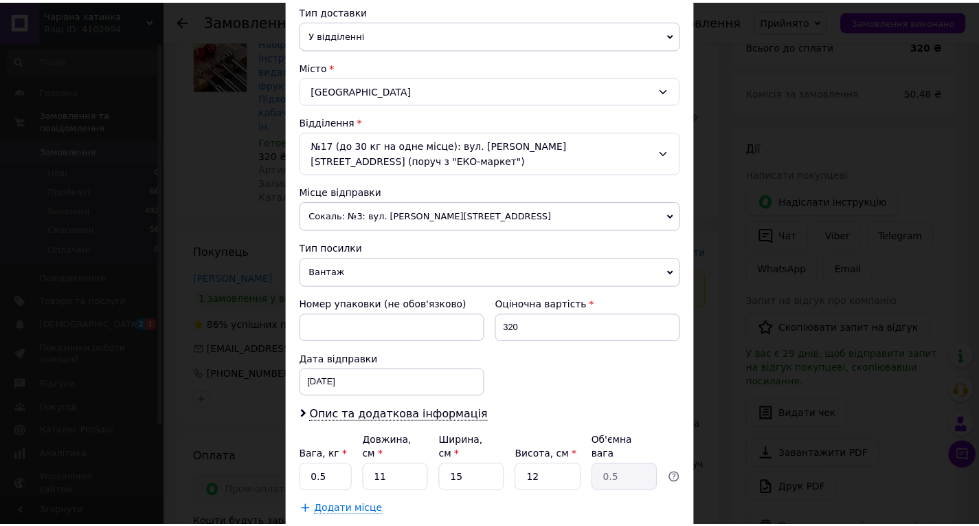
scroll to position [387, 0]
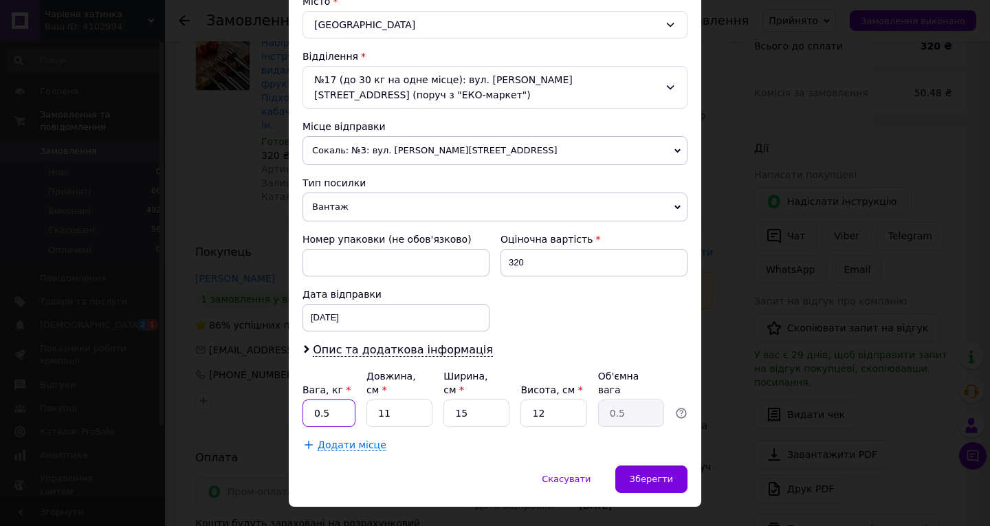
click at [337, 399] on input "0.5" at bounding box center [328, 412] width 53 height 27
type input "0.1"
click at [390, 399] on input "11" at bounding box center [399, 412] width 66 height 27
type input "1"
type input "0.1"
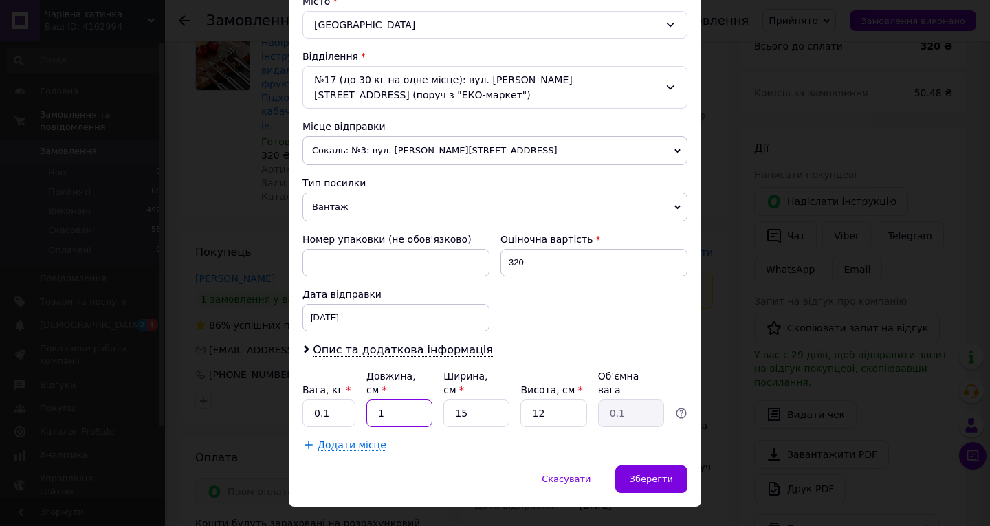
type input "10"
type input "0.45"
type input "10"
click at [544, 399] on input "12" at bounding box center [553, 412] width 66 height 27
type input "1"
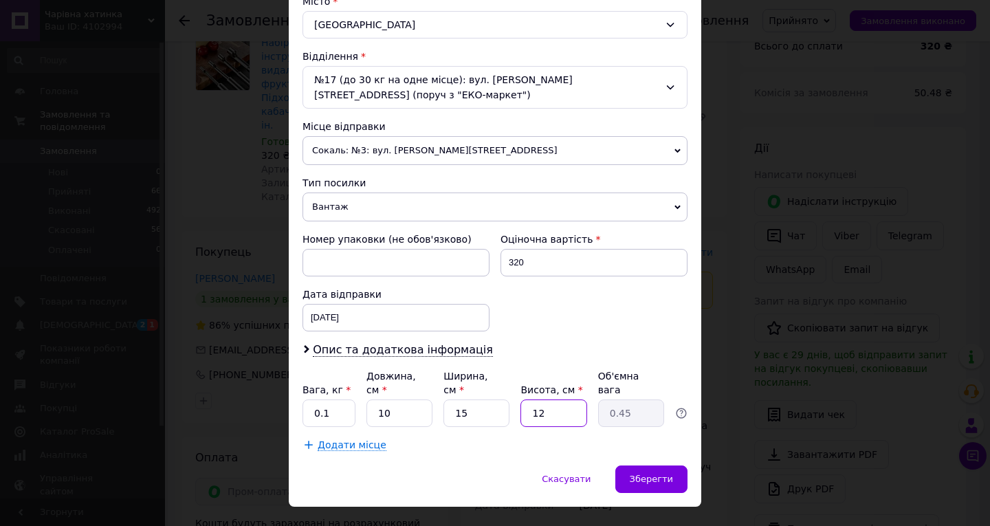
type input "0.1"
type input "5"
type input "0.19"
type input "5"
click at [638, 473] on span "Зберегти" at bounding box center [650, 478] width 43 height 10
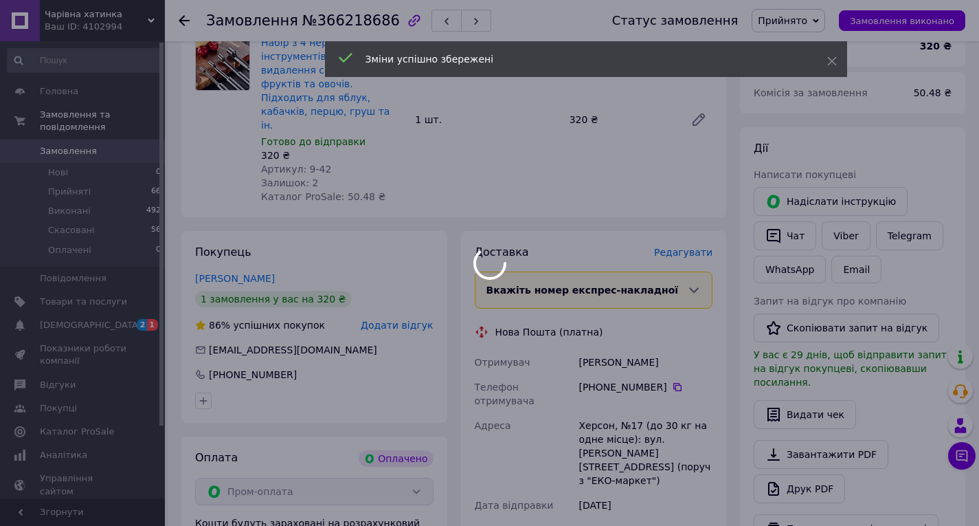
scroll to position [364, 0]
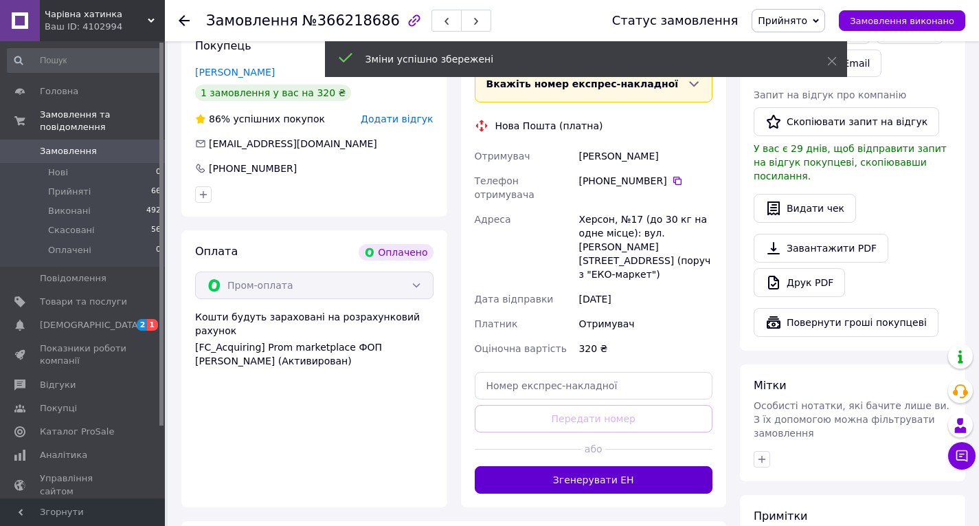
click at [588, 466] on button "Згенерувати ЕН" at bounding box center [594, 479] width 238 height 27
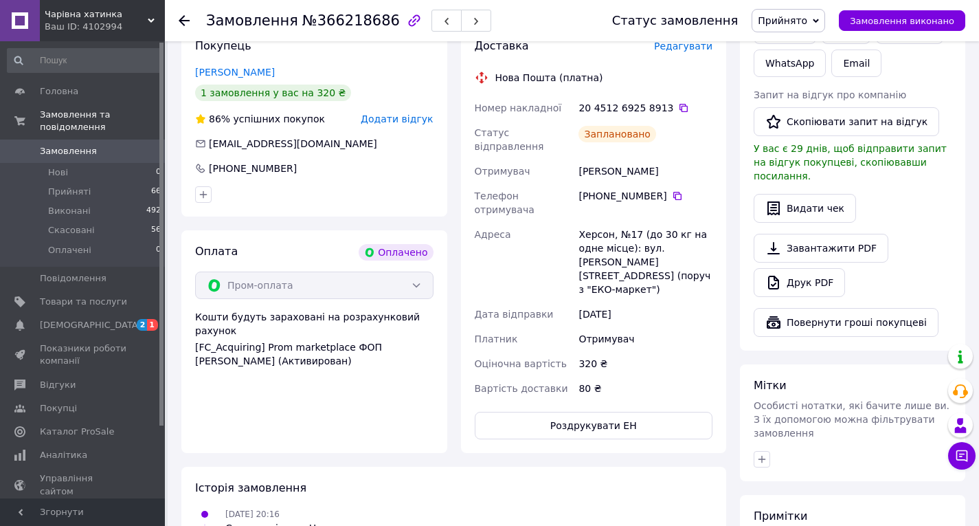
click at [181, 22] on use at bounding box center [184, 20] width 11 height 11
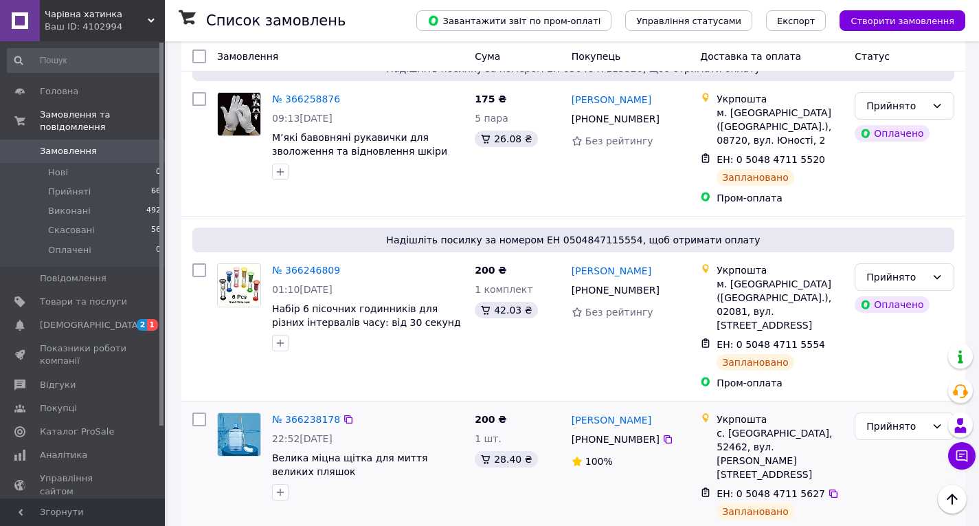
scroll to position [1443, 0]
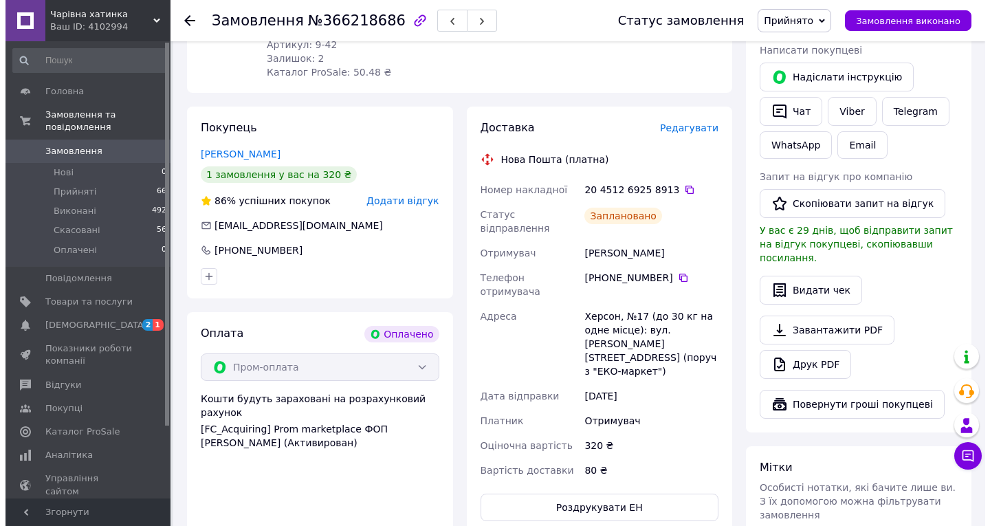
scroll to position [129, 0]
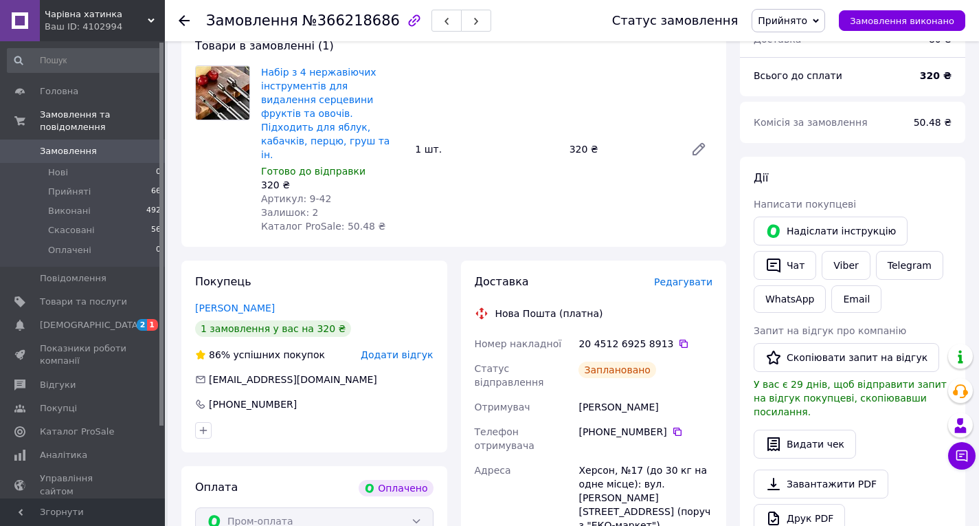
click at [690, 276] on span "Редагувати" at bounding box center [683, 281] width 58 height 11
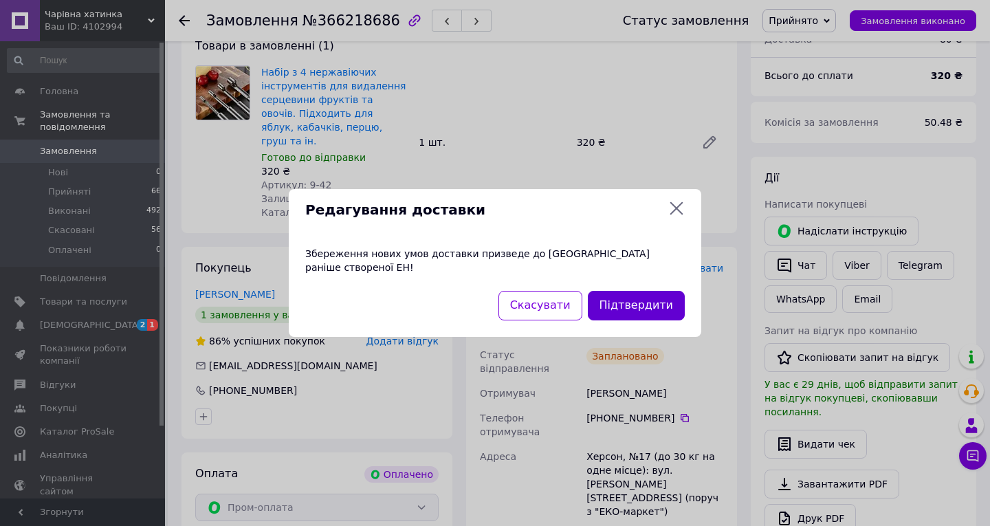
click at [620, 300] on button "Підтвердити" at bounding box center [636, 306] width 97 height 30
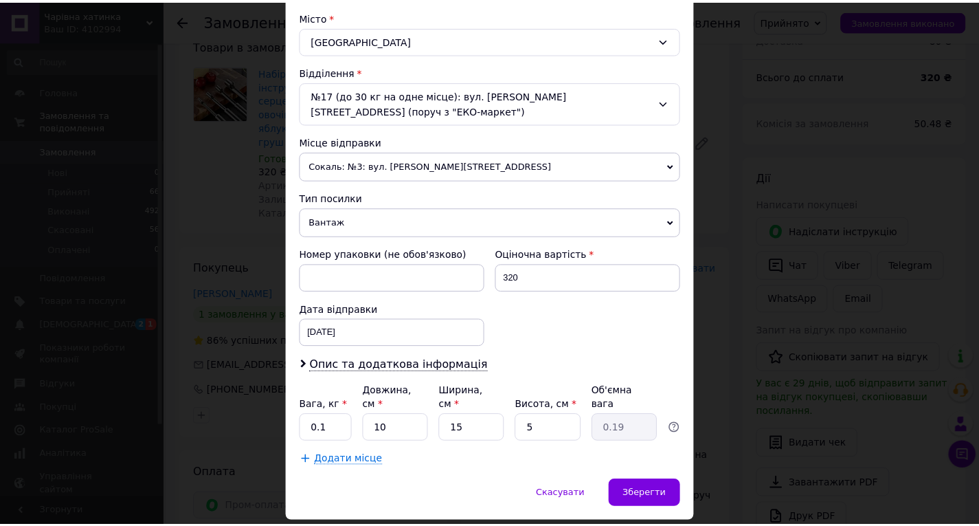
scroll to position [387, 0]
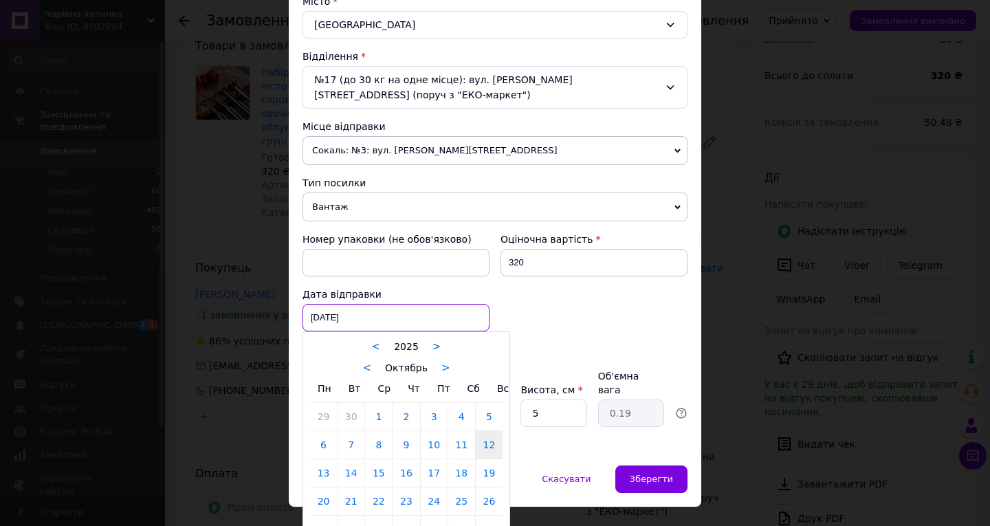
click at [383, 306] on div "[DATE] < 2025 > < Октябрь > Пн Вт Ср Чт Пт Сб Вс 29 30 1 2 3 4 5 6 7 8 9 10 11 …" at bounding box center [395, 317] width 187 height 27
click at [322, 459] on link "13" at bounding box center [323, 472] width 27 height 27
type input "[DATE]"
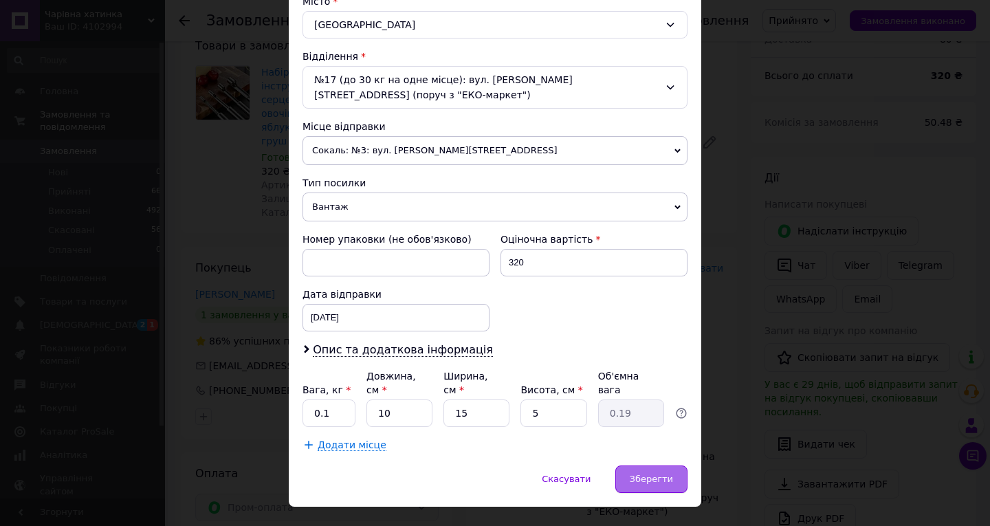
click at [651, 473] on span "Зберегти" at bounding box center [650, 478] width 43 height 10
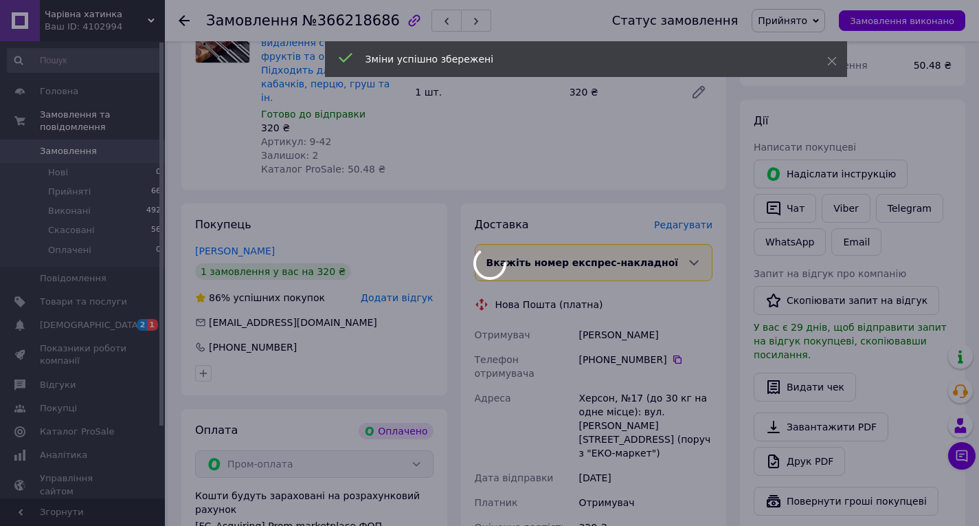
scroll to position [403, 0]
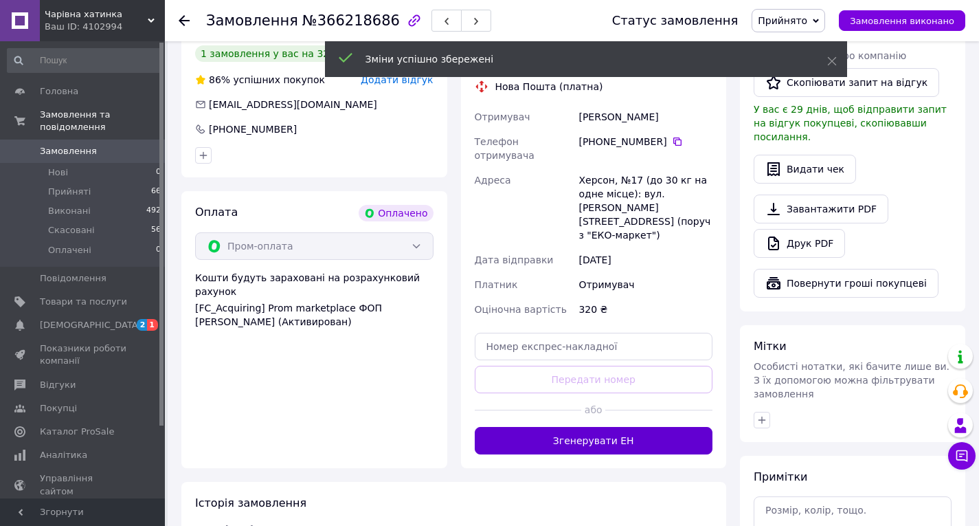
click at [581, 427] on button "Згенерувати ЕН" at bounding box center [594, 440] width 238 height 27
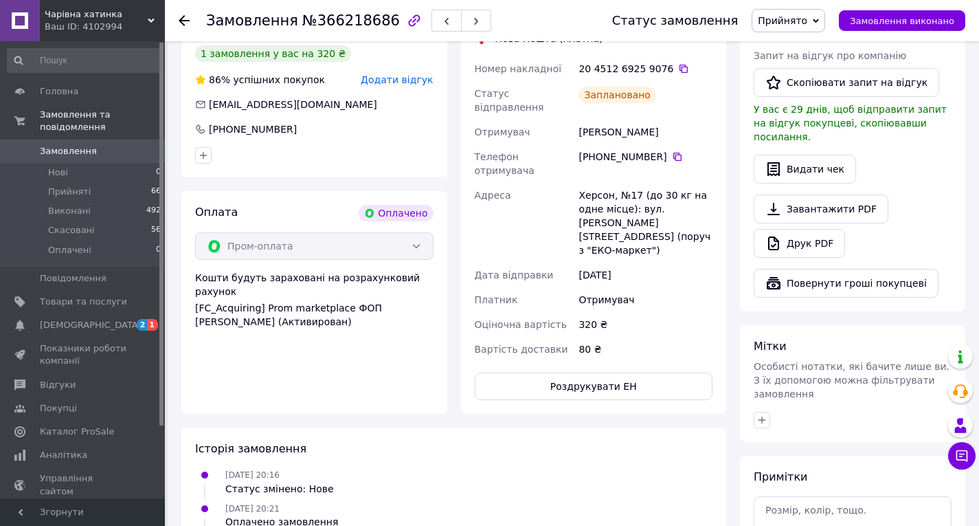
click at [182, 21] on icon at bounding box center [184, 20] width 11 height 11
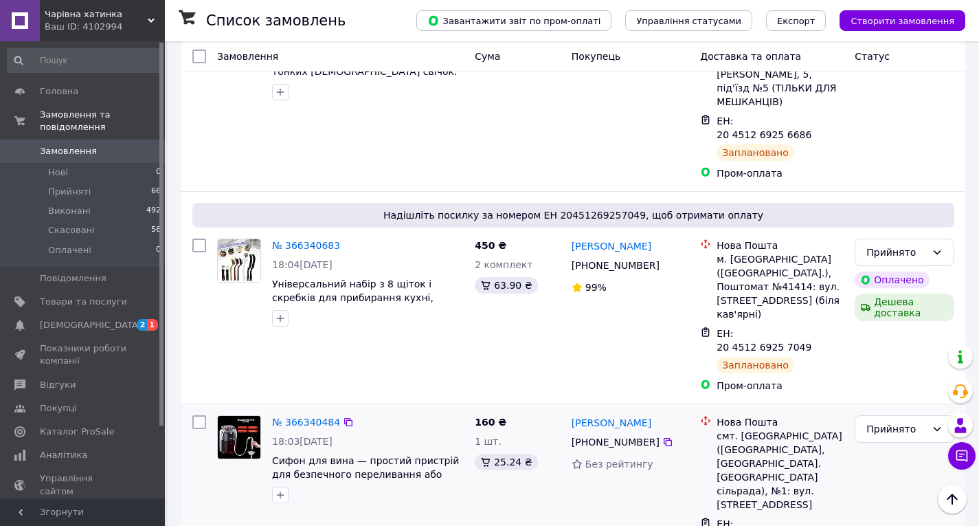
scroll to position [275, 0]
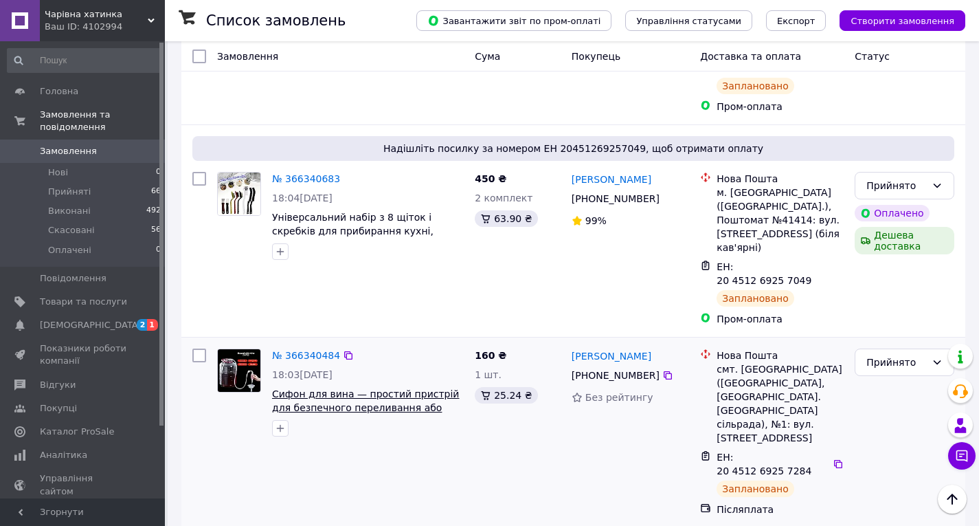
click at [362, 388] on span "Сифон для вина — простий пристрій для безпечного переливання або перегонки вина…" at bounding box center [365, 407] width 187 height 38
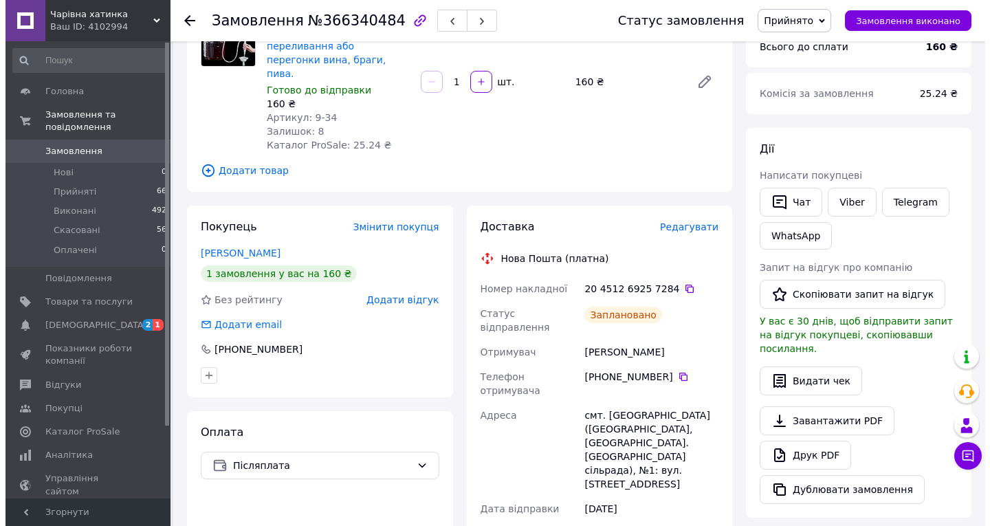
scroll to position [137, 0]
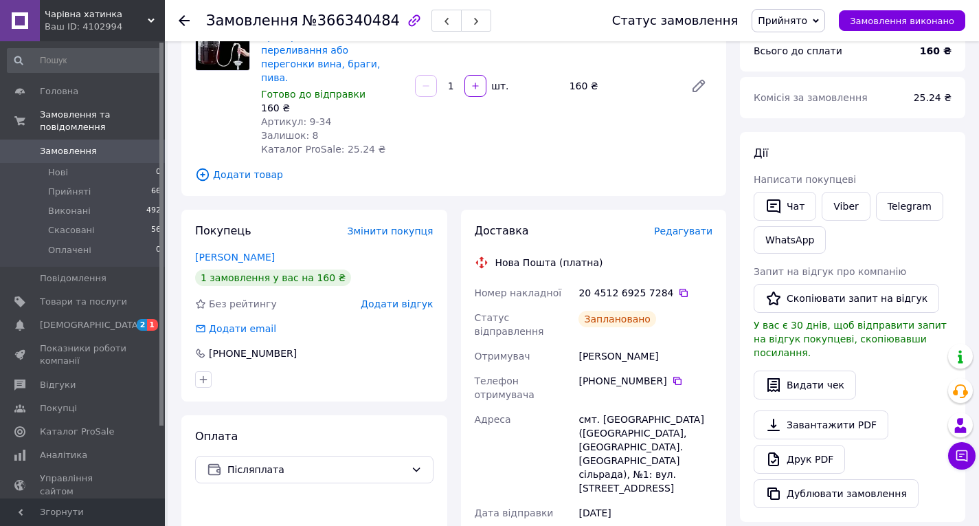
click at [673, 225] on span "Редагувати" at bounding box center [683, 230] width 58 height 11
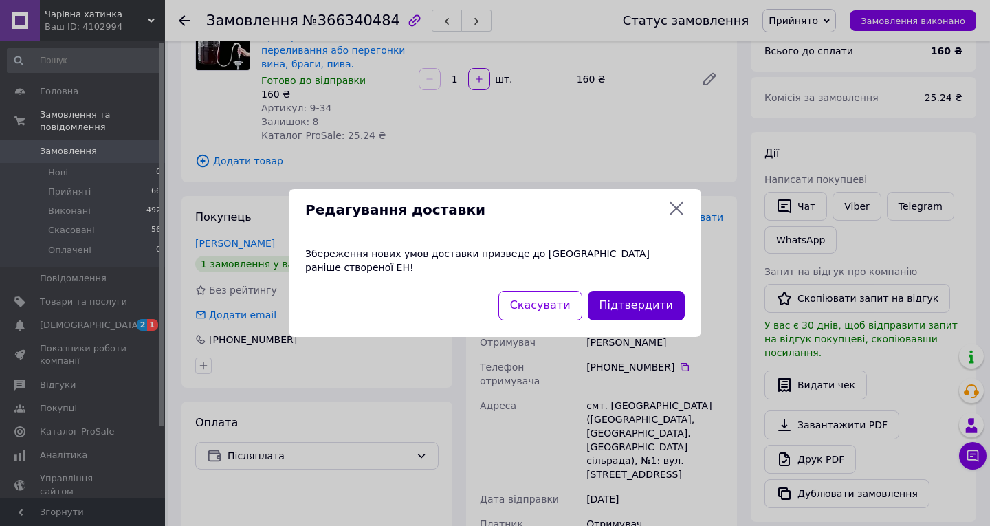
click at [627, 308] on button "Підтвердити" at bounding box center [636, 306] width 97 height 30
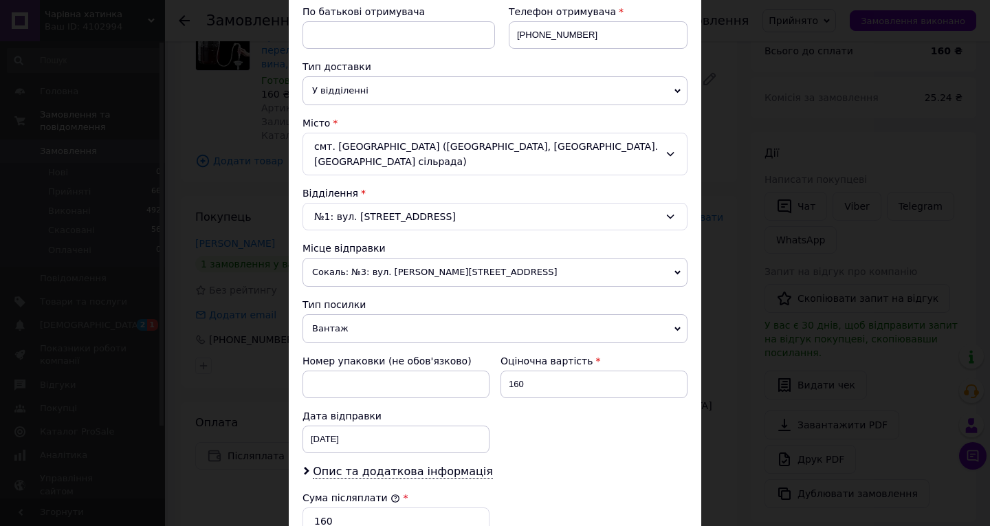
scroll to position [275, 0]
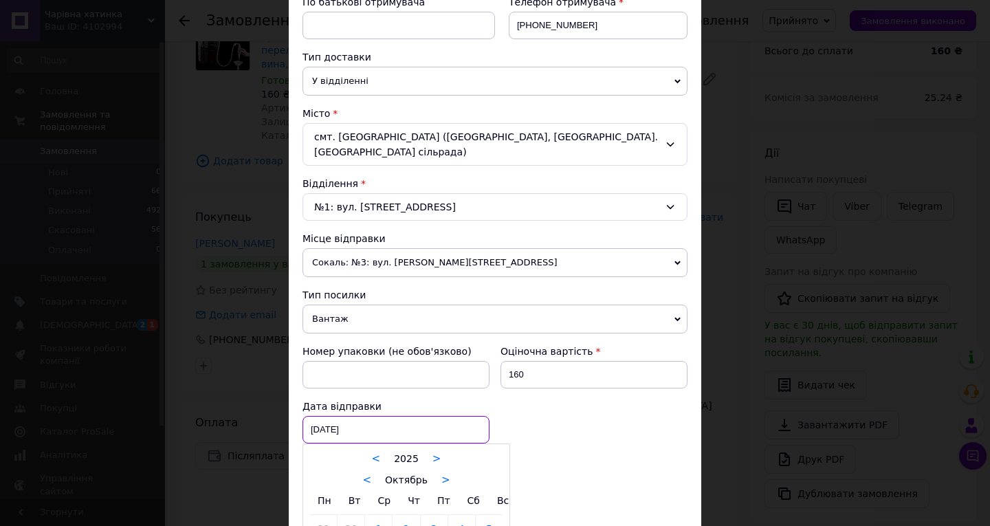
click div "[DATE] < 2025 > < Октябрь > Пн Вт Ср Чт Пт Сб Вс 29 30 1 2 3 4 5 6 7 8 9 10 11 …"
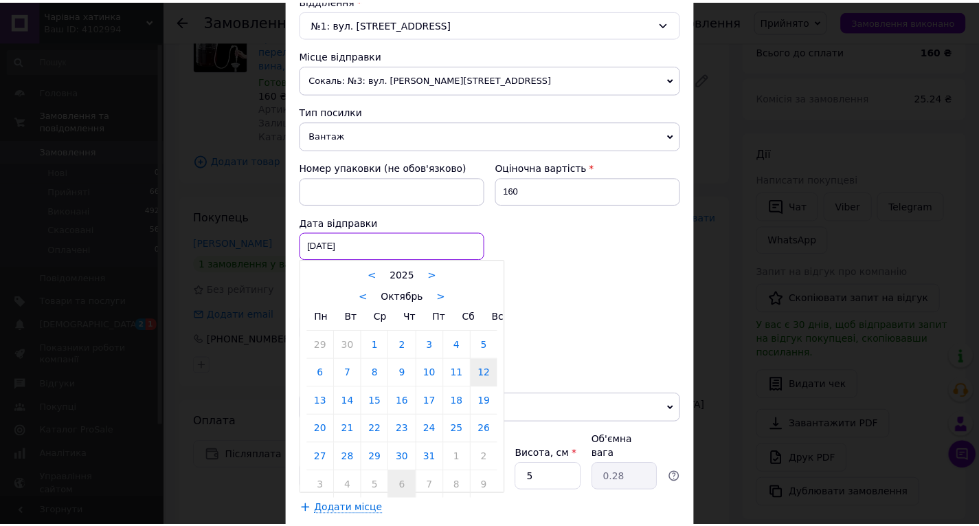
scroll to position [481, 0]
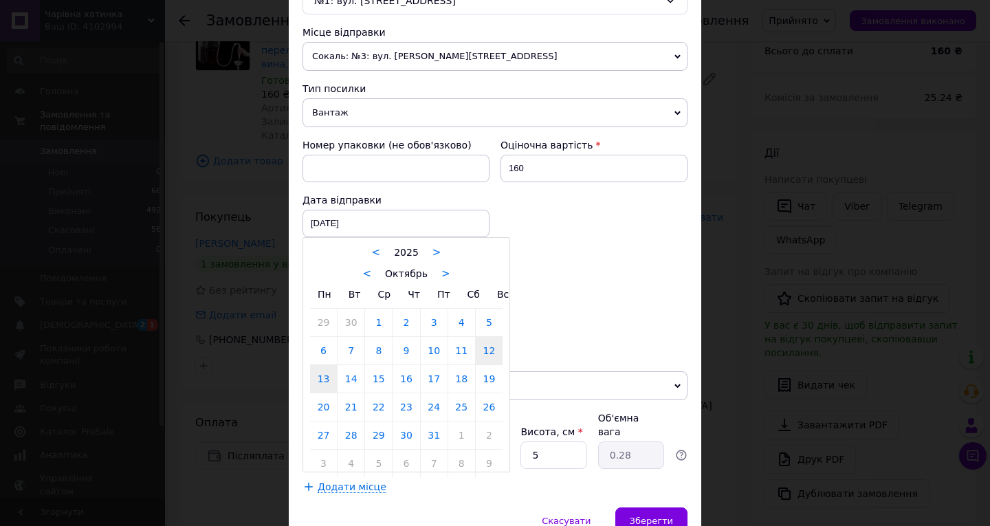
click link "13"
type input "[DATE]"
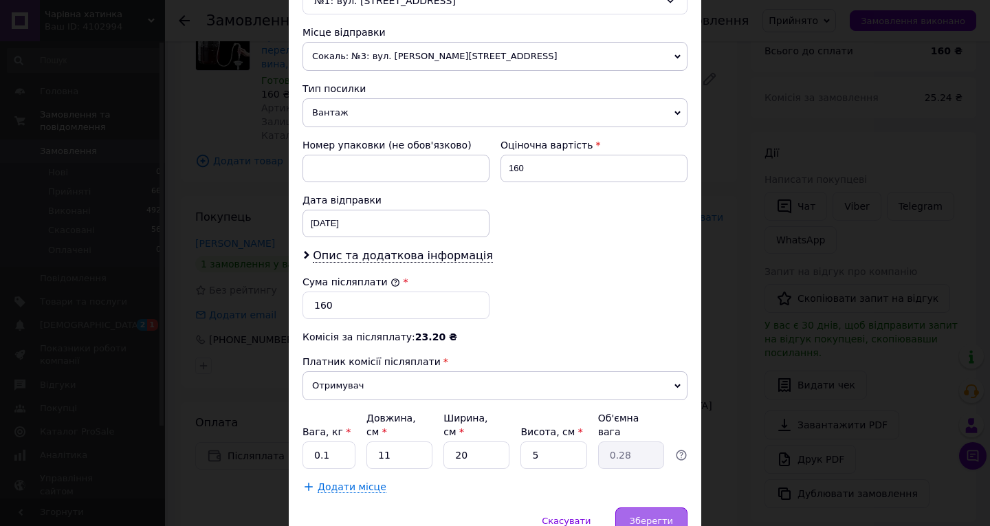
click span "Зберегти"
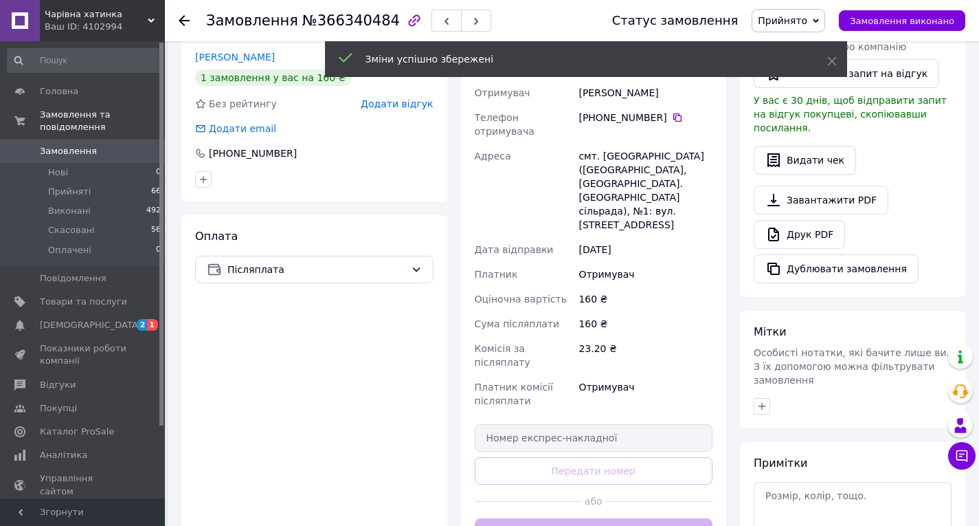
scroll to position [344, 0]
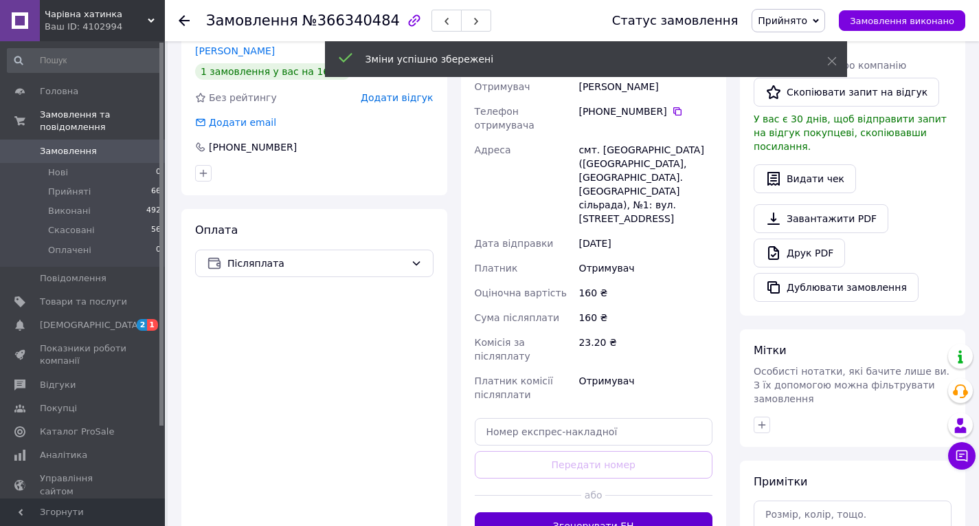
click button "Згенерувати ЕН"
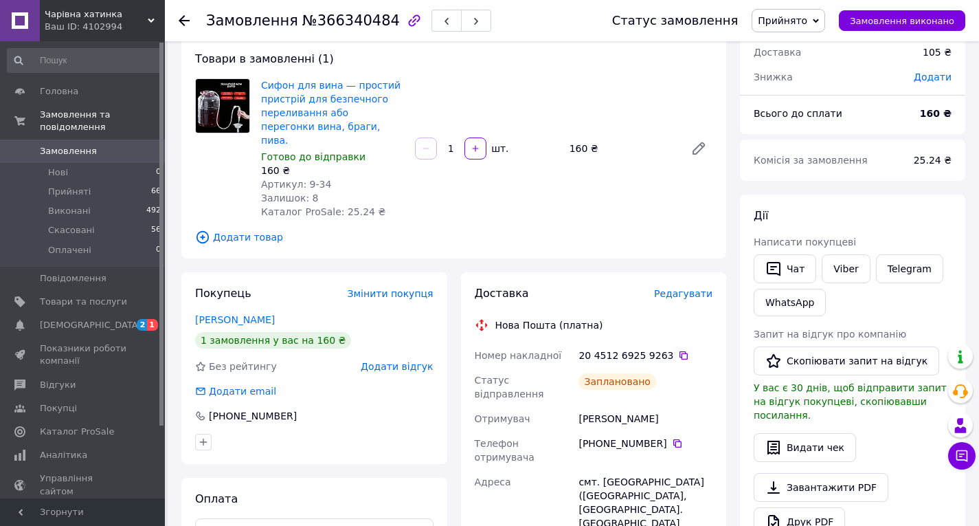
scroll to position [69, 0]
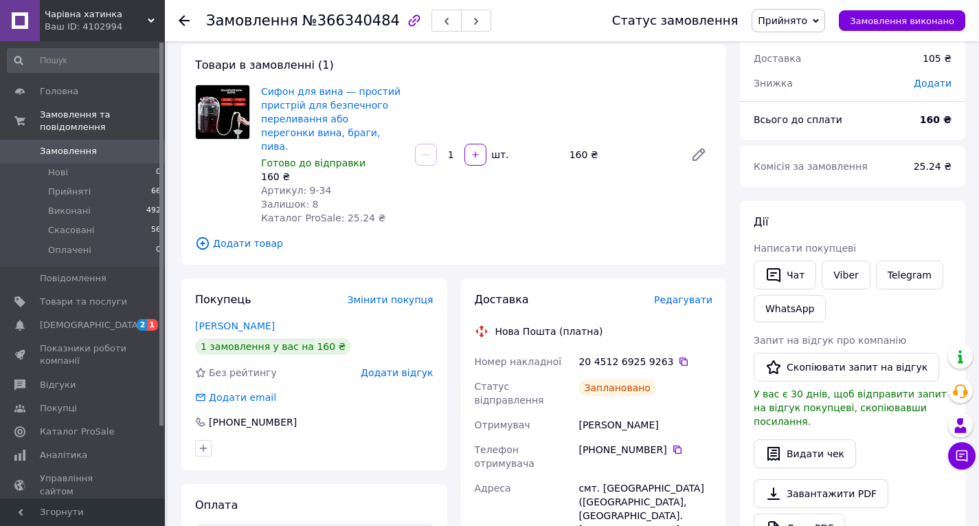
click div
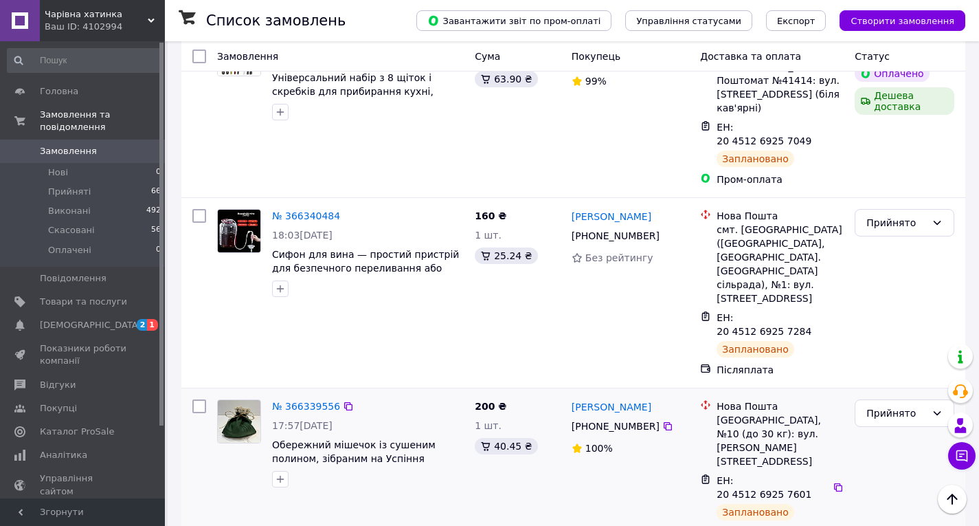
scroll to position [481, 0]
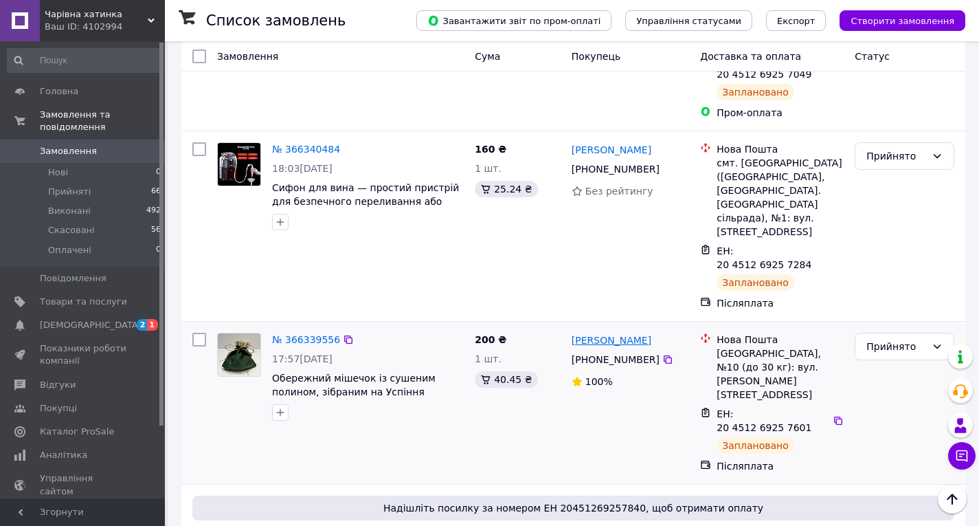
click at [582, 333] on link "Вячеслав Іщенко" at bounding box center [612, 340] width 80 height 14
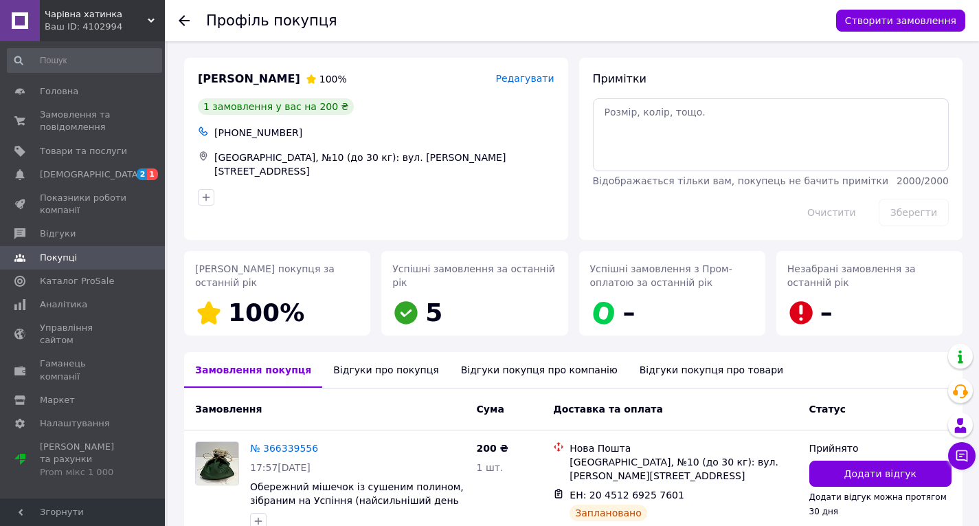
click at [179, 16] on icon at bounding box center [184, 20] width 11 height 11
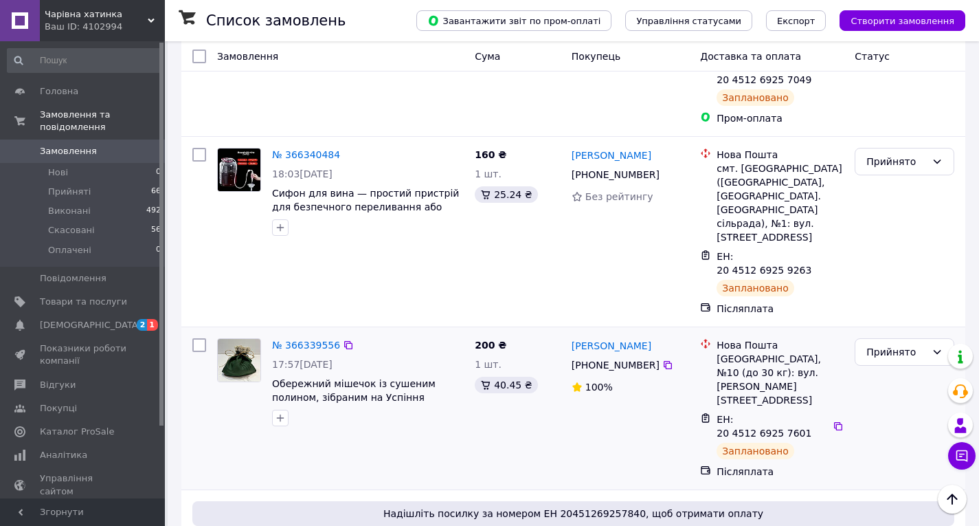
scroll to position [481, 0]
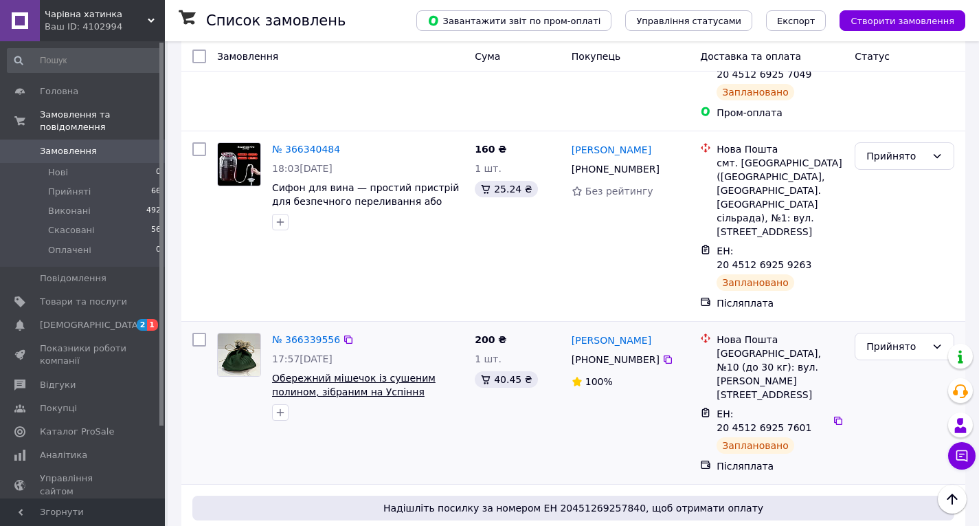
click at [331, 372] on span "Обережний мішечок із сушеним полином, зібраним на Успіння (найсильніший день дл…" at bounding box center [356, 391] width 168 height 38
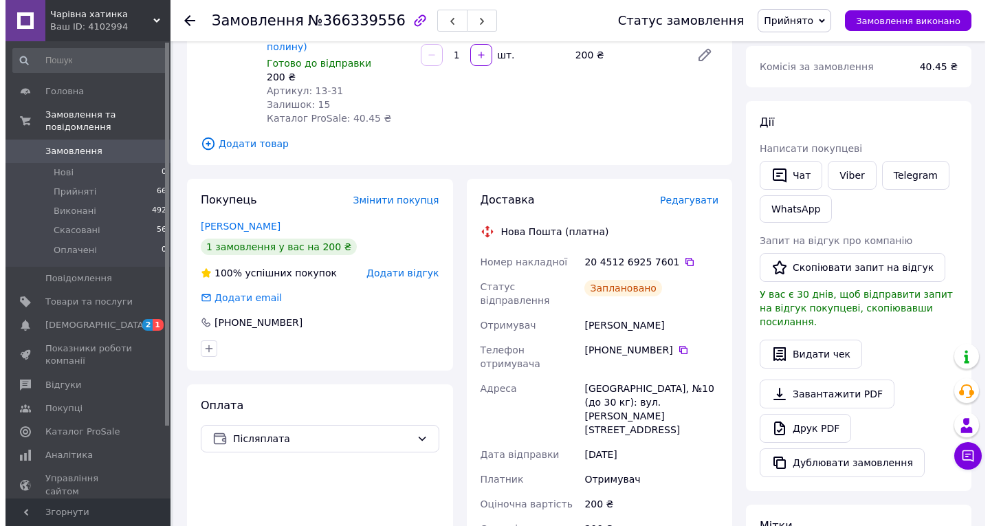
scroll to position [56, 0]
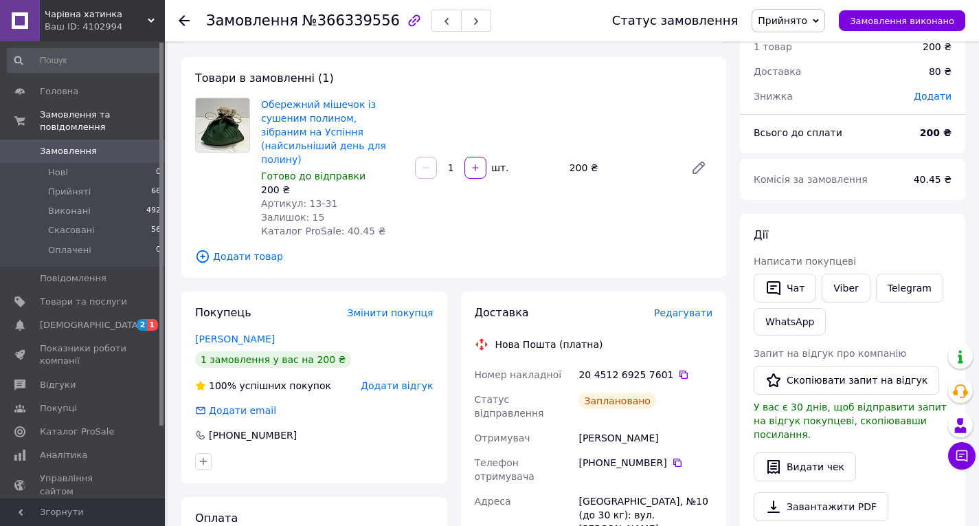
click at [690, 307] on span "Редагувати" at bounding box center [683, 312] width 58 height 11
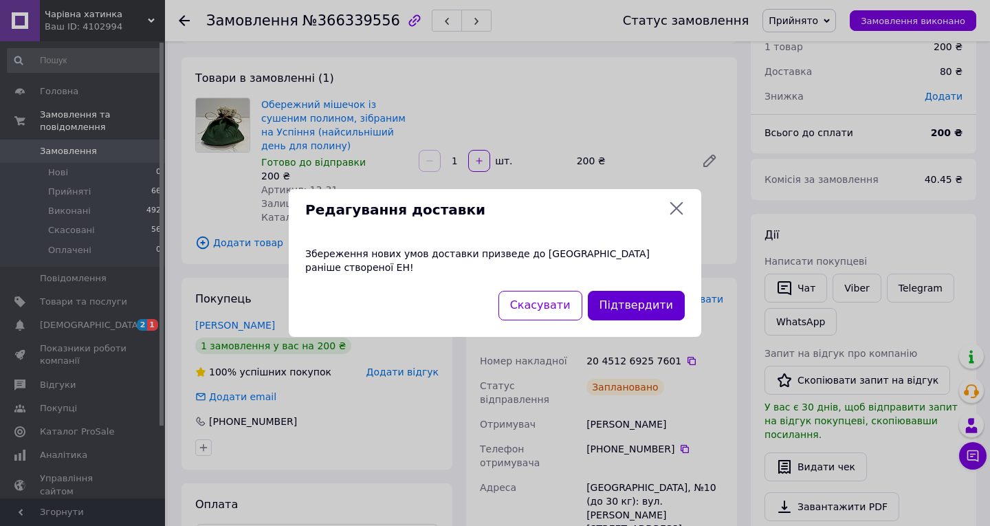
click at [652, 301] on button "Підтвердити" at bounding box center [636, 306] width 97 height 30
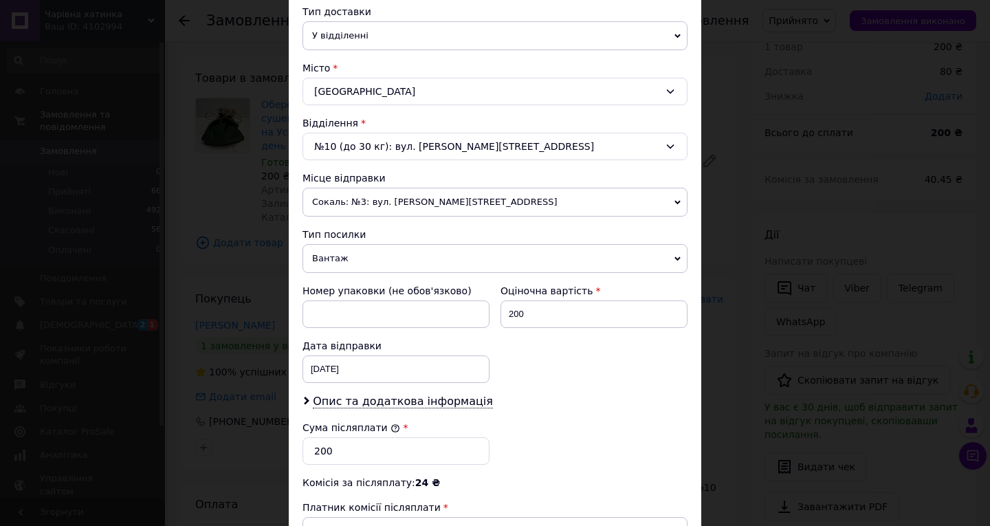
scroll to position [344, 0]
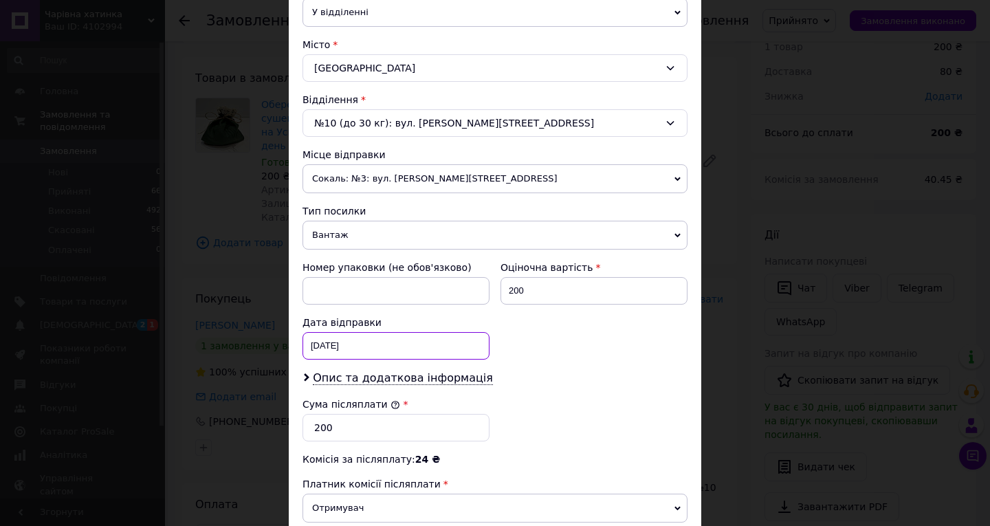
click at [381, 356] on div "[DATE] < 2025 > < Октябрь > Пн Вт Ср Чт Пт Сб Вс 29 30 1 2 3 4 5 6 7 8 9 10 11 …" at bounding box center [395, 345] width 187 height 27
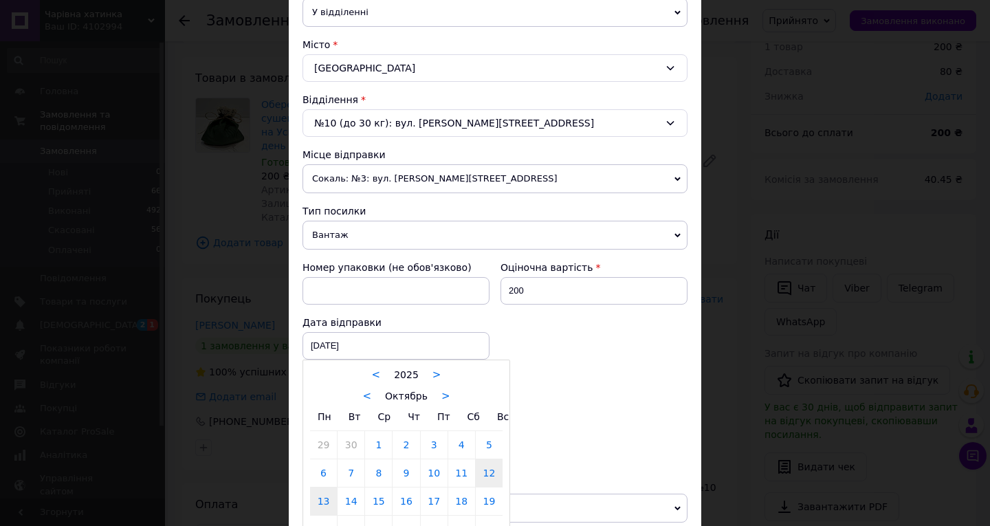
click at [324, 500] on link "13" at bounding box center [323, 500] width 27 height 27
type input "[DATE]"
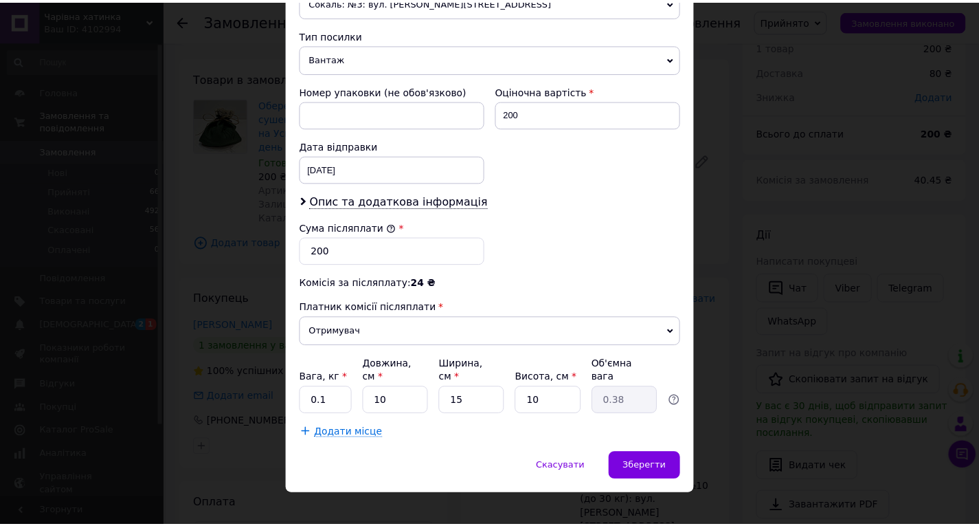
scroll to position [523, 0]
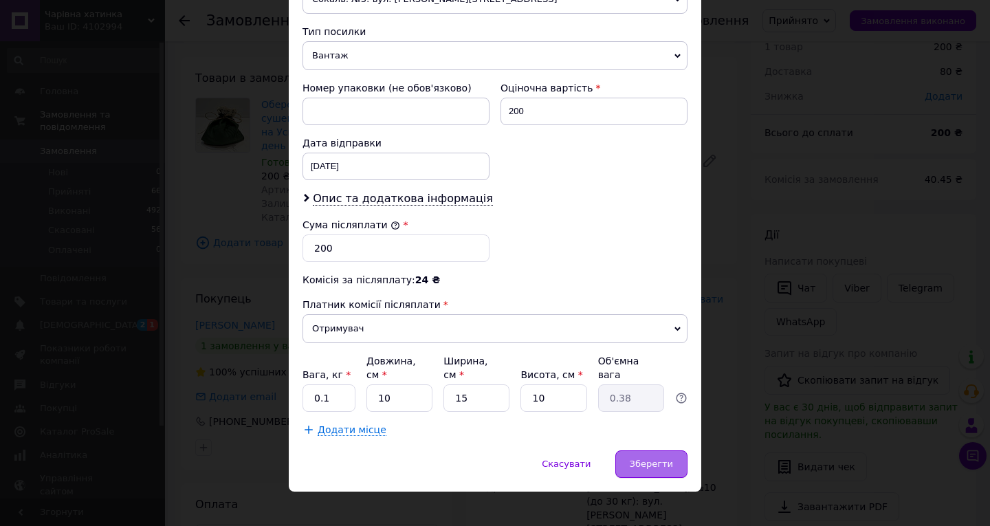
click at [647, 458] on span "Зберегти" at bounding box center [650, 463] width 43 height 10
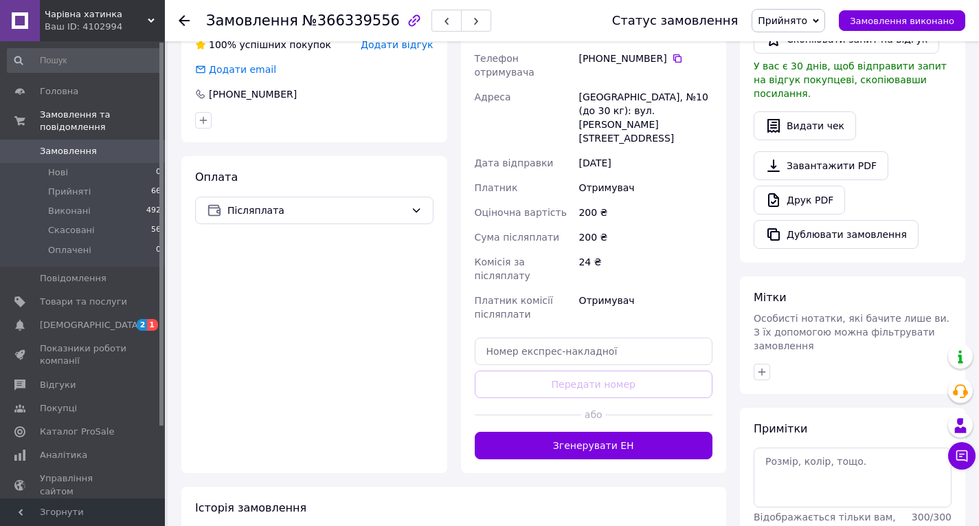
scroll to position [399, 0]
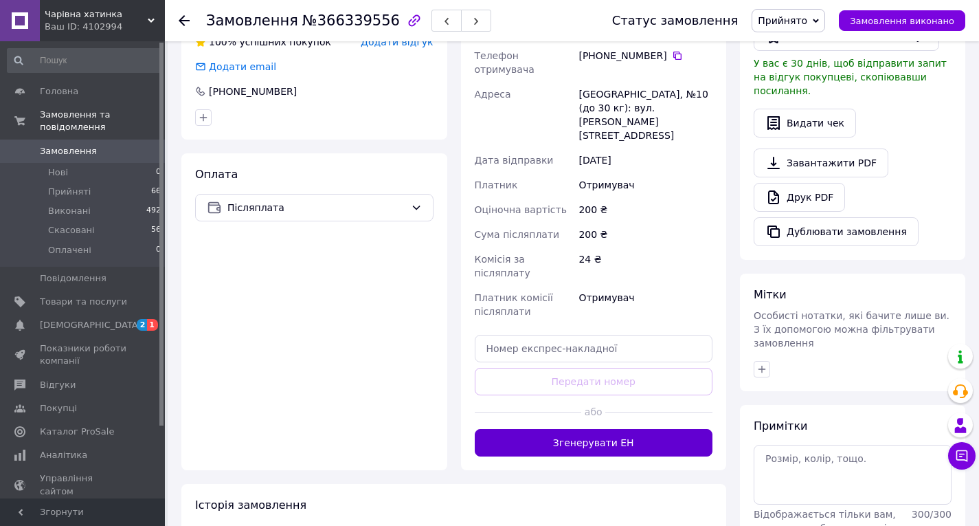
click at [577, 429] on button "Згенерувати ЕН" at bounding box center [594, 442] width 238 height 27
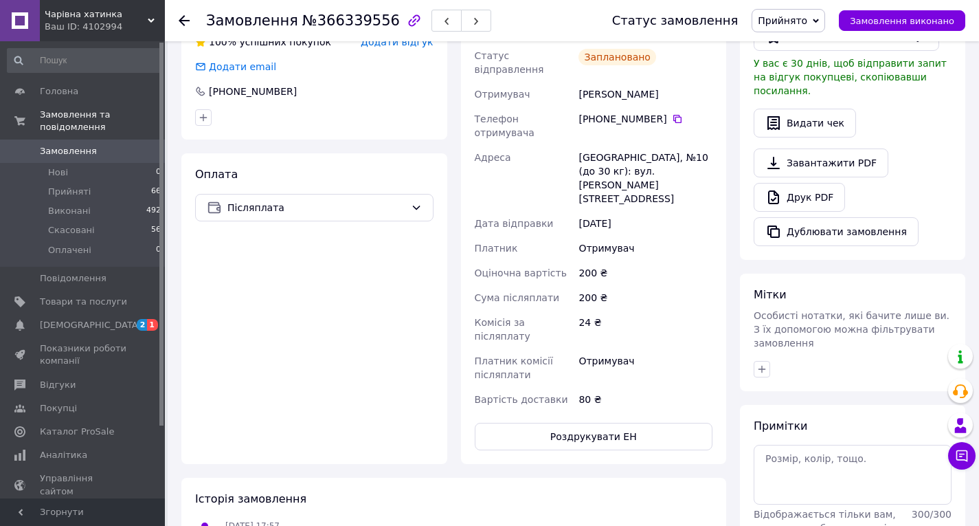
click at [183, 24] on use at bounding box center [184, 20] width 11 height 11
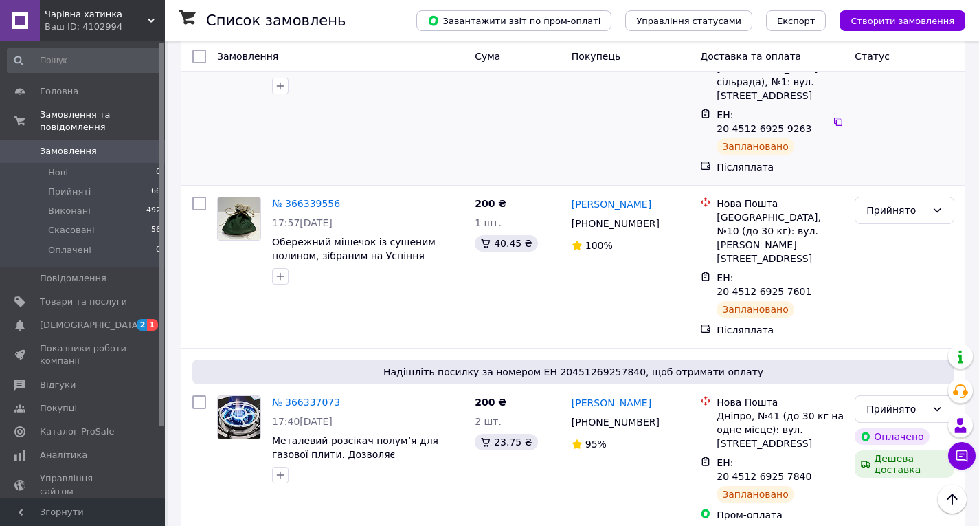
scroll to position [618, 0]
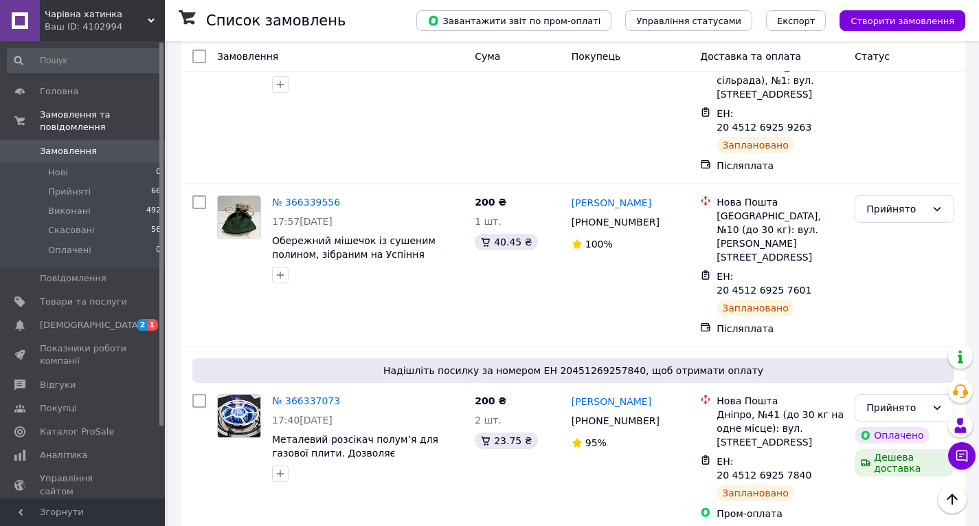
click link "№ 366337073"
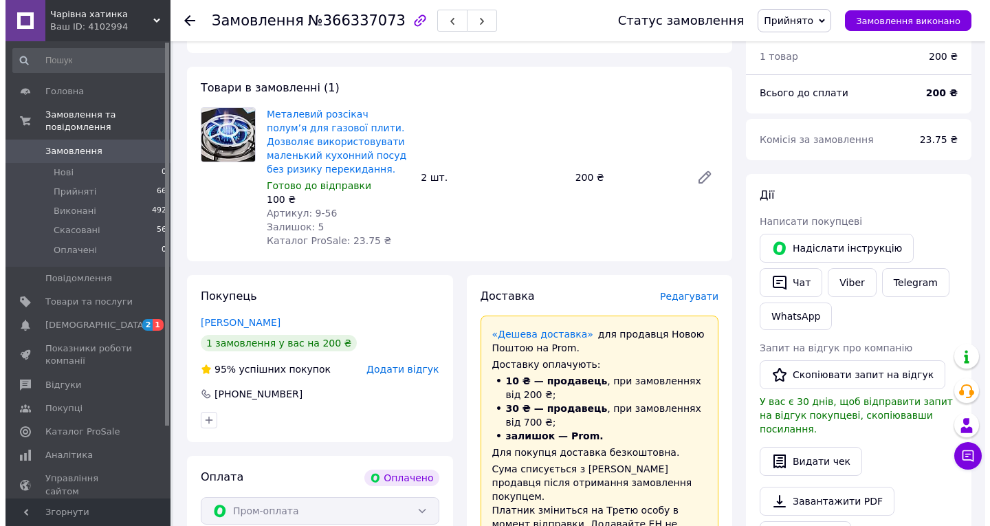
scroll to position [69, 0]
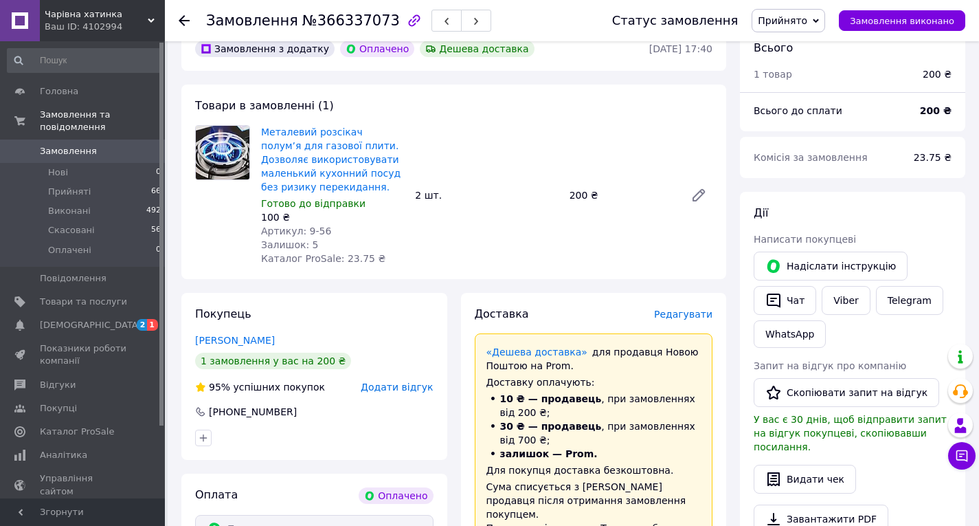
click span "Редагувати"
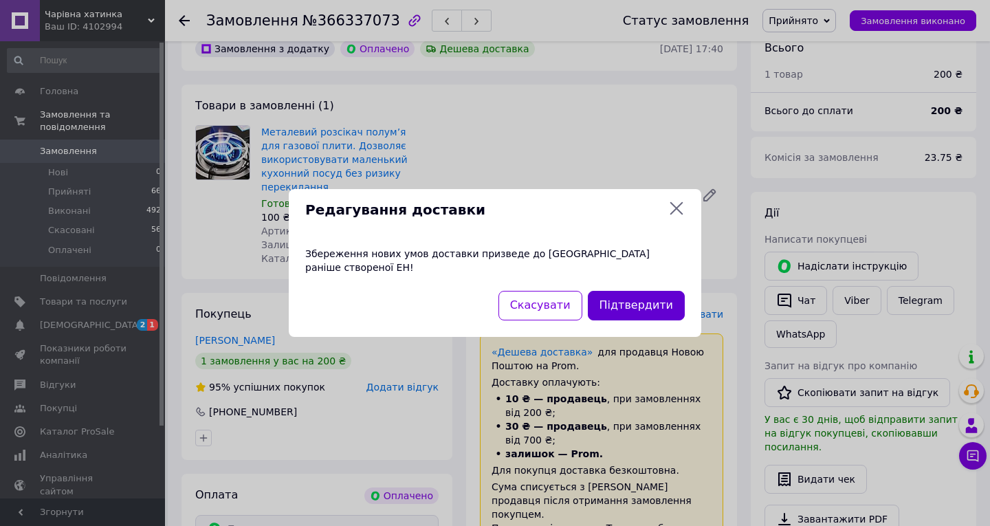
click button "Підтвердити"
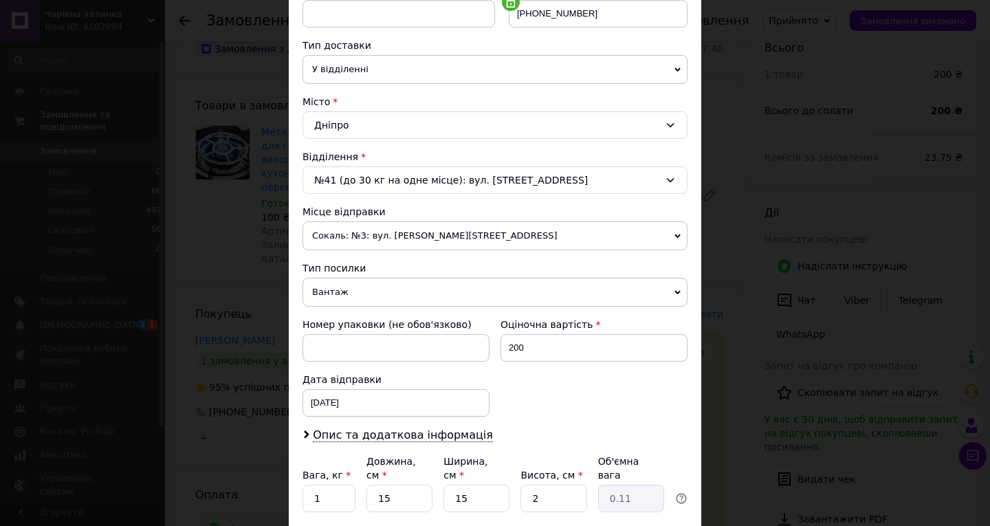
scroll to position [344, 0]
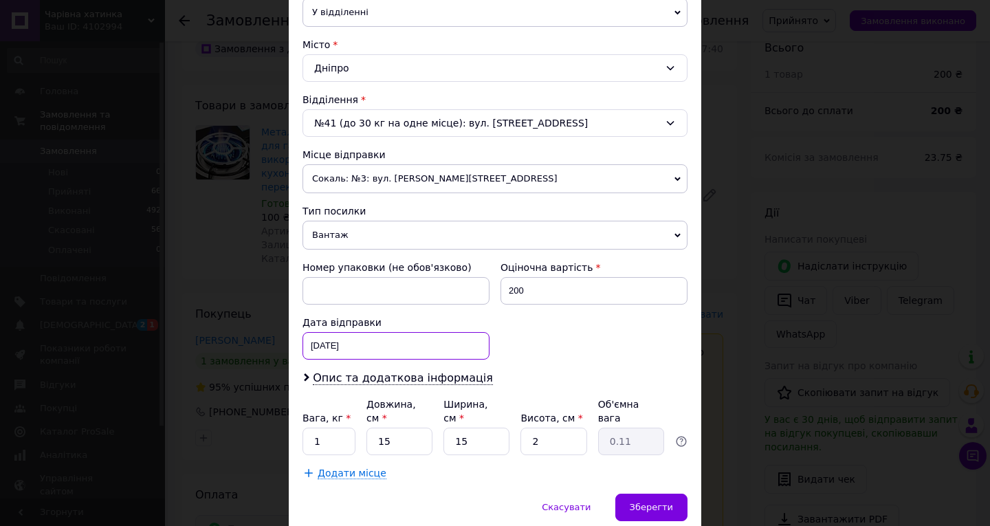
click div "[DATE] < 2025 > < Октябрь > Пн Вт Ср Чт Пт Сб Вс 29 30 1 2 3 4 5 6 7 8 9 10 11 …"
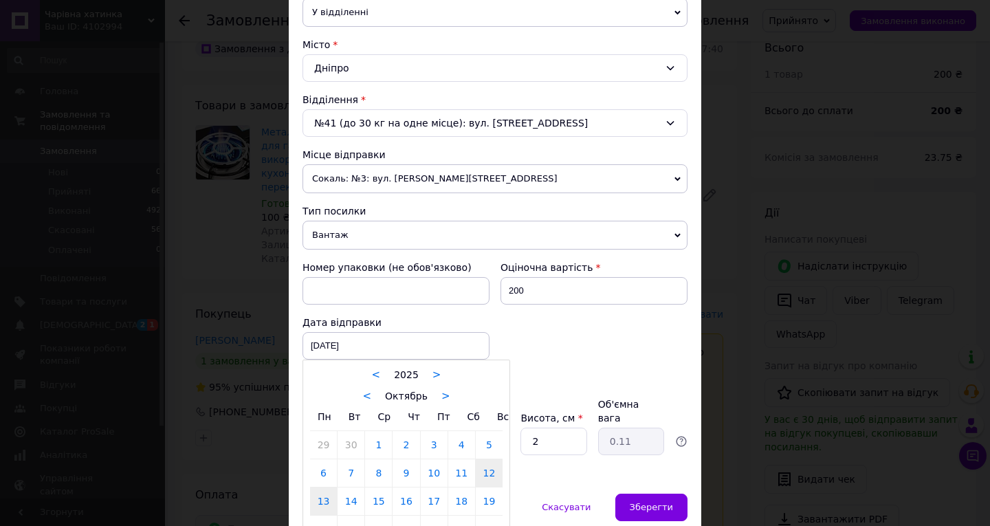
click link "13"
type input "[DATE]"
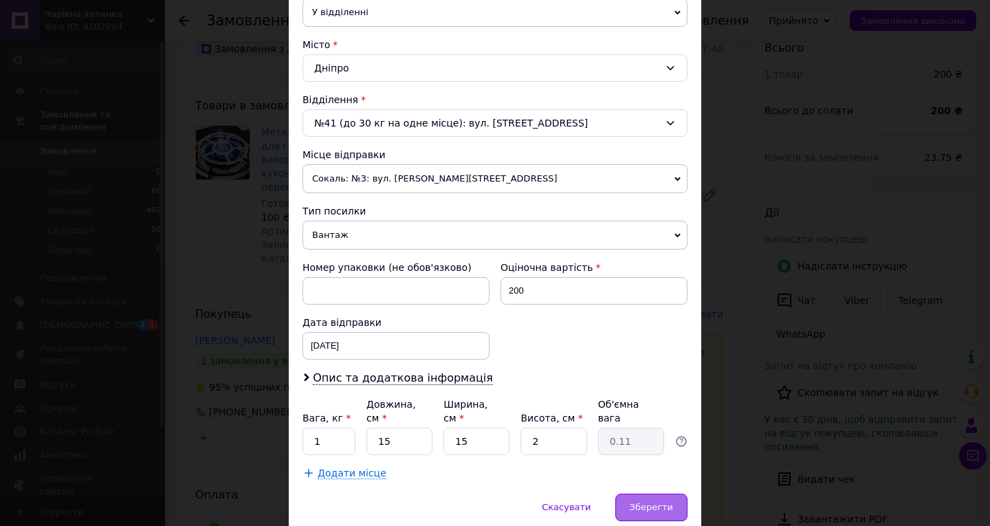
click span "Зберегти"
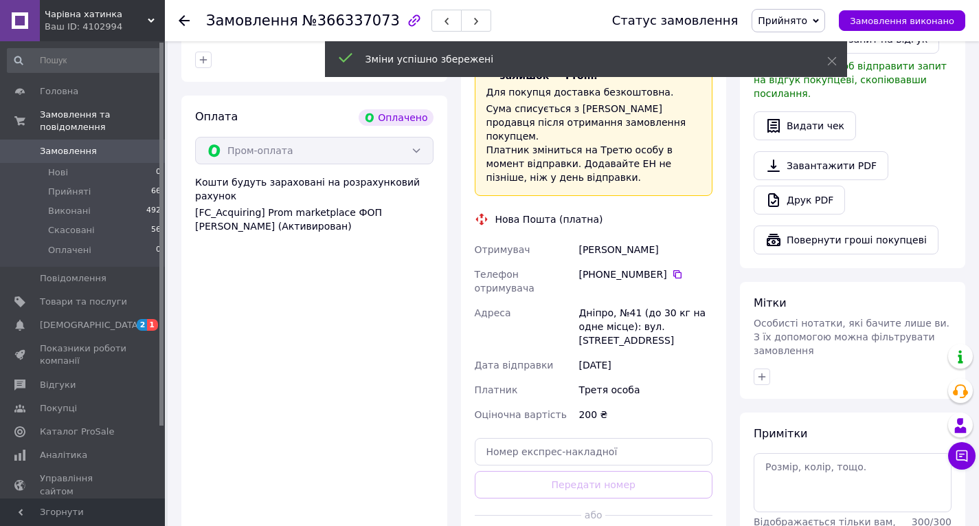
scroll to position [481, 0]
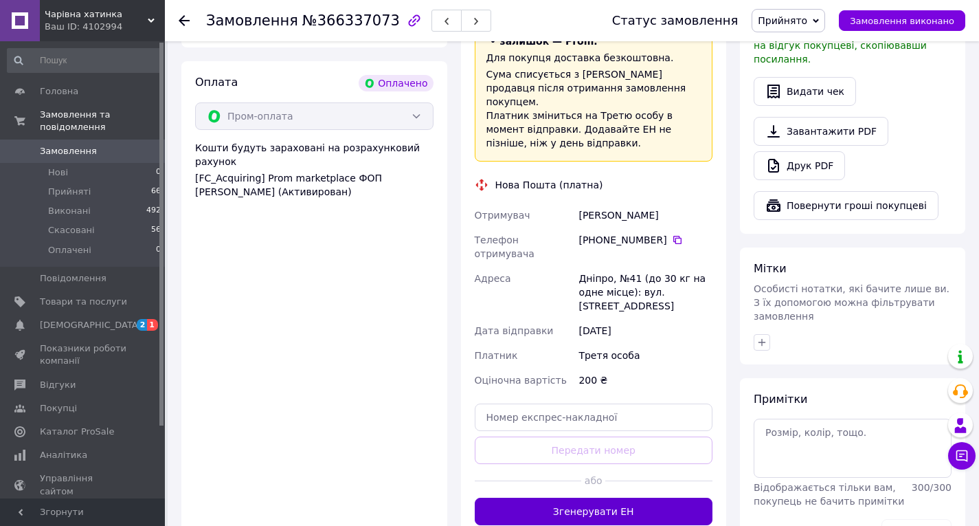
click button "Згенерувати ЕН"
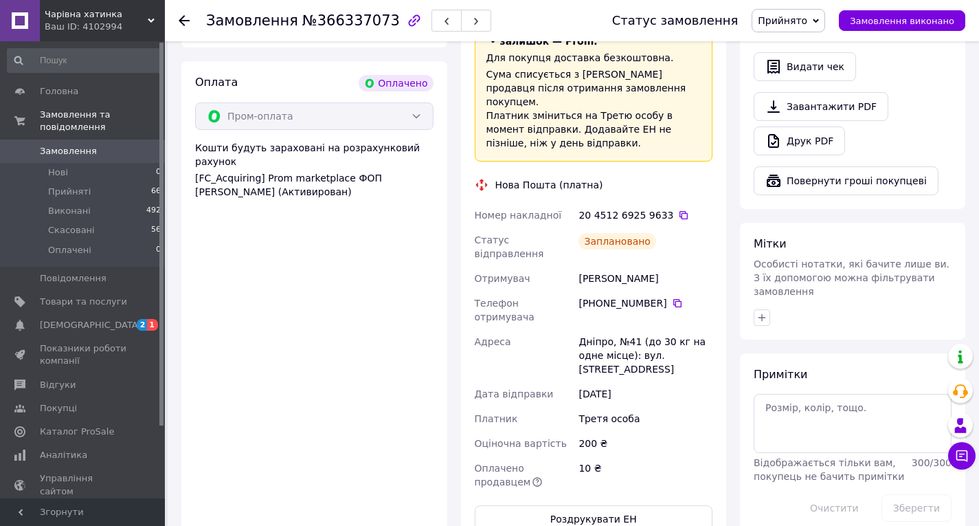
scroll to position [27, 0]
click use
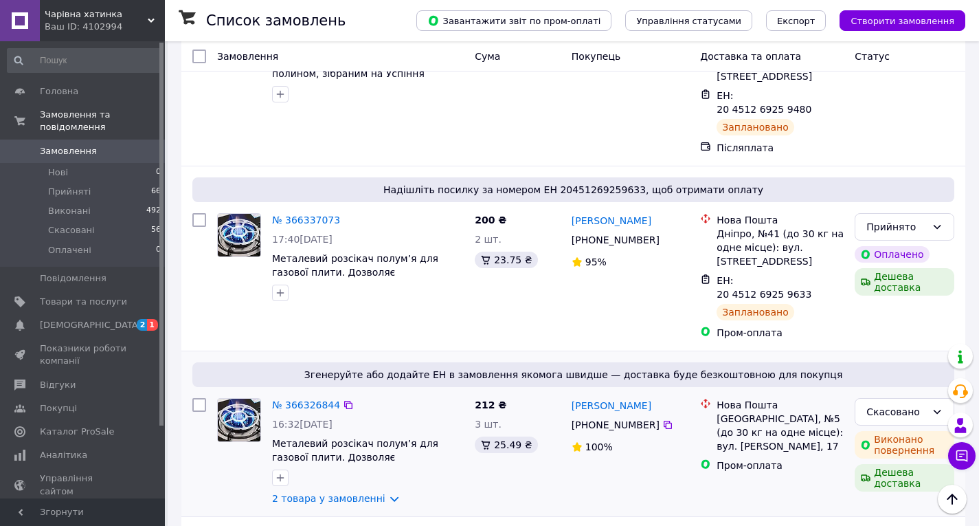
scroll to position [825, 0]
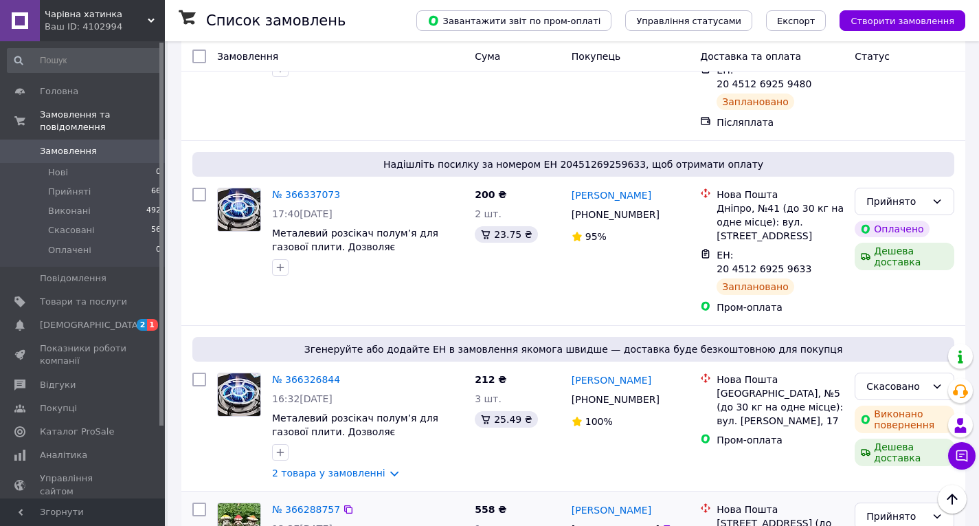
drag, startPoint x: 342, startPoint y: 394, endPoint x: 385, endPoint y: 392, distance: 43.3
click span "Набір фігурок "Не чую, не бачу, не говорю" – гриби з полімерної смоли, 11,9 см"
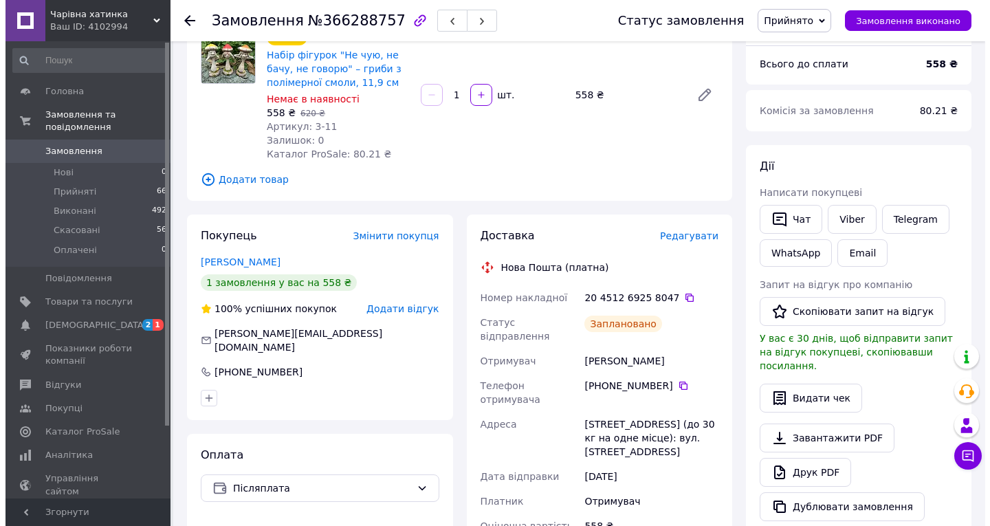
scroll to position [43, 0]
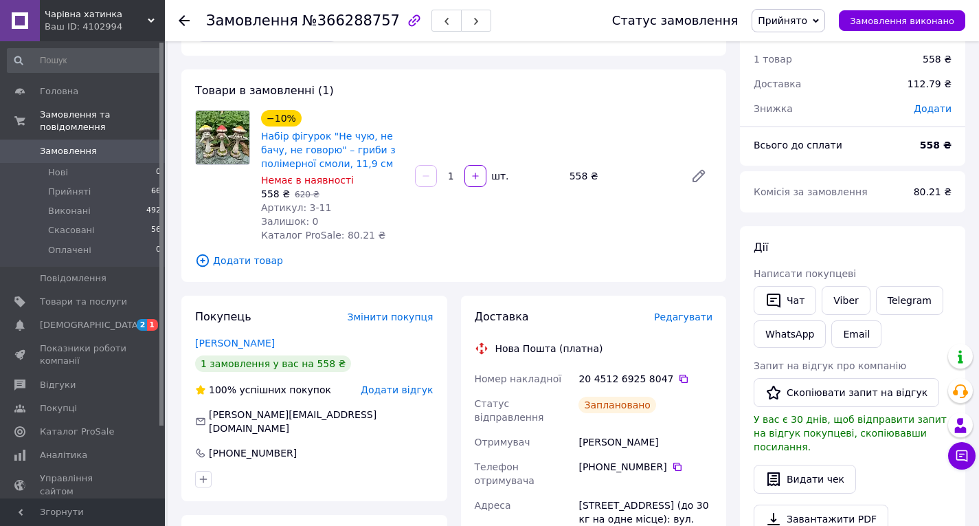
click at [683, 316] on span "Редагувати" at bounding box center [683, 316] width 58 height 11
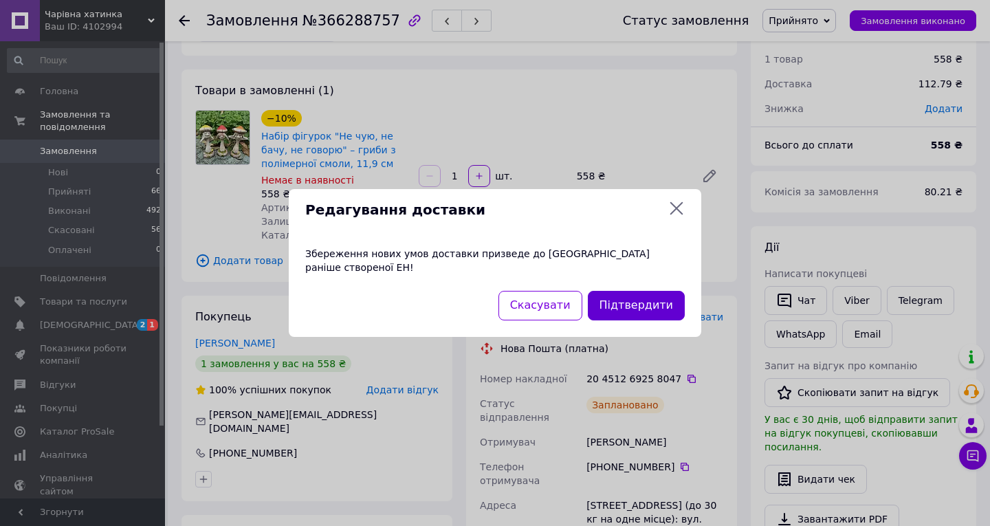
click at [647, 298] on button "Підтвердити" at bounding box center [636, 306] width 97 height 30
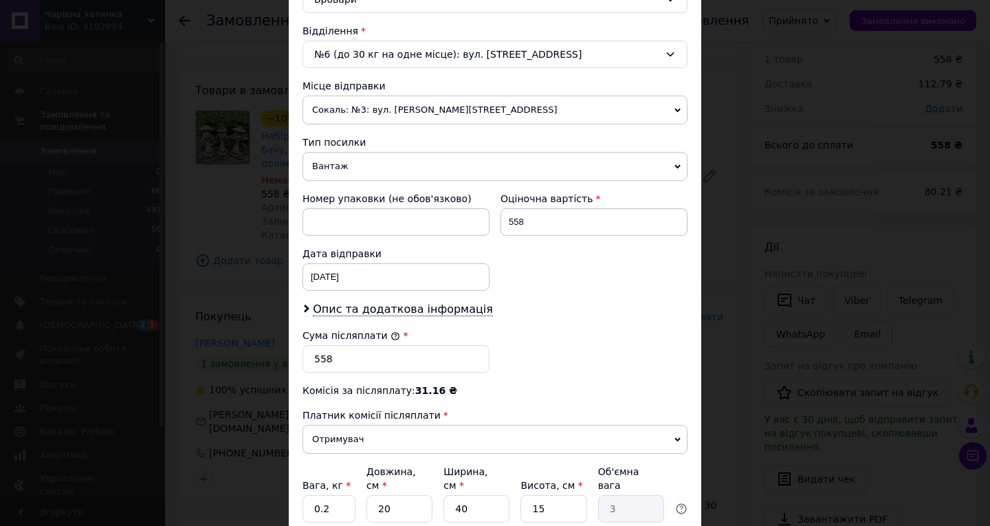
scroll to position [344, 0]
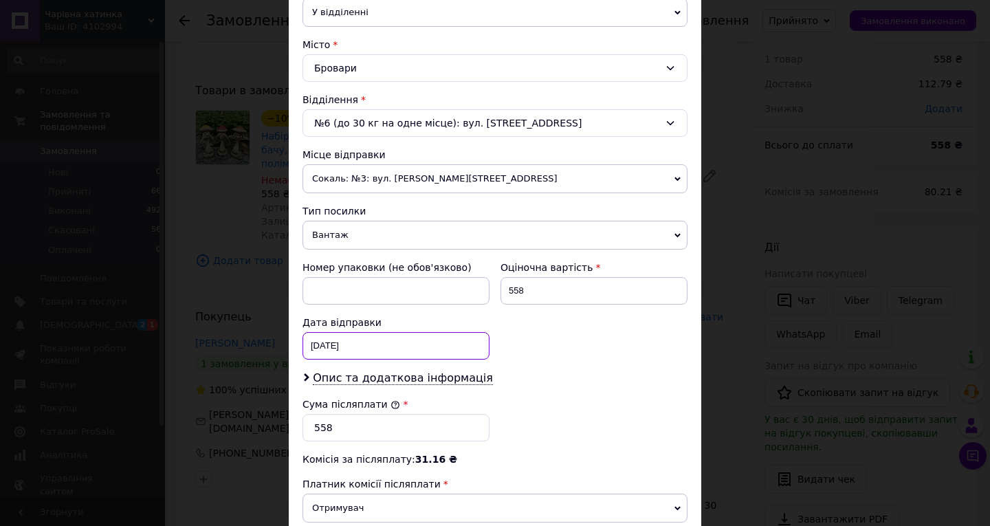
click at [382, 344] on div "12.10.2025 < 2025 > < Октябрь > Пн Вт Ср Чт Пт Сб Вс 29 30 1 2 3 4 5 6 7 8 9 10…" at bounding box center [395, 345] width 187 height 27
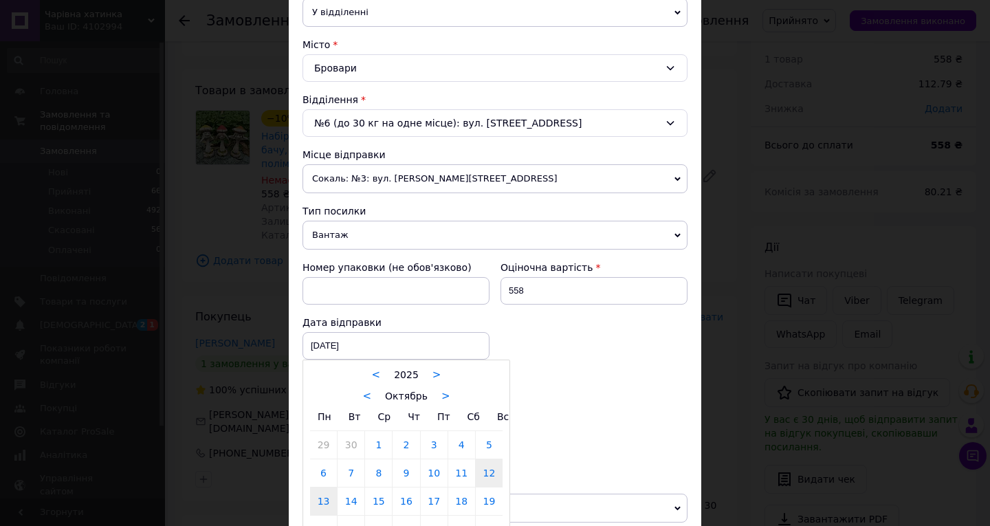
click at [321, 497] on link "13" at bounding box center [323, 500] width 27 height 27
type input "13.10.2025"
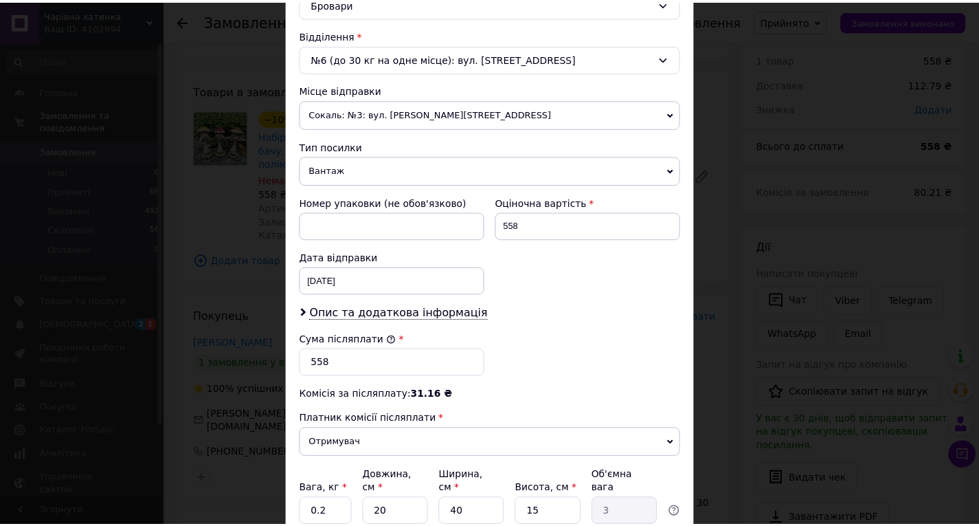
scroll to position [523, 0]
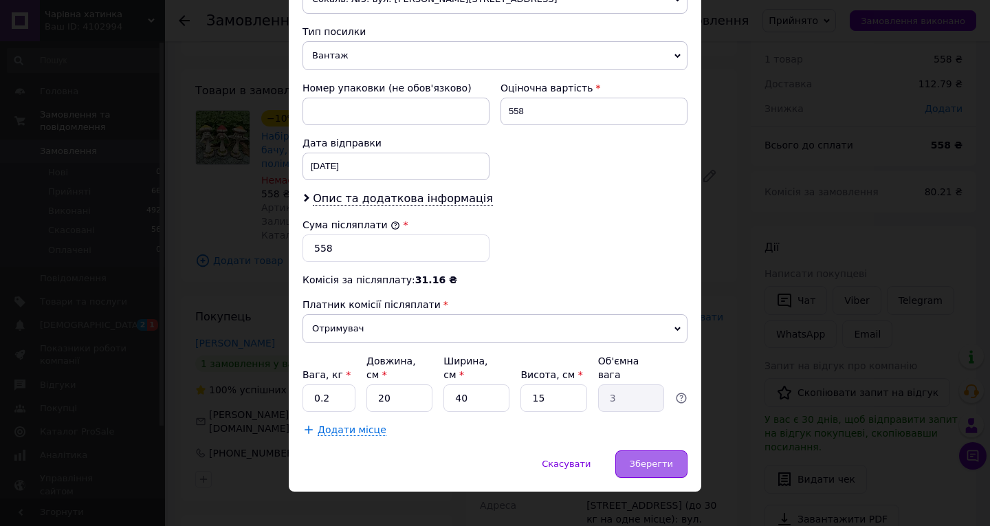
click at [642, 458] on span "Зберегти" at bounding box center [650, 463] width 43 height 10
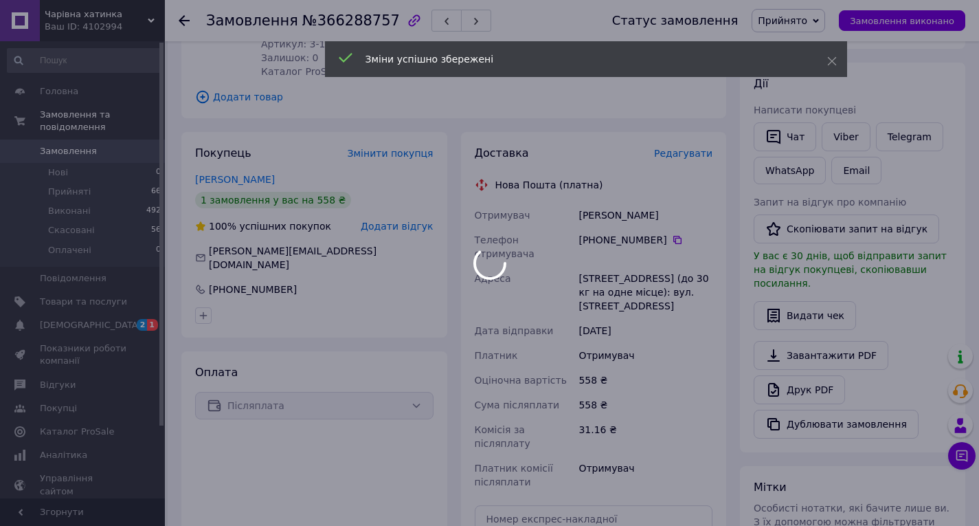
scroll to position [318, 0]
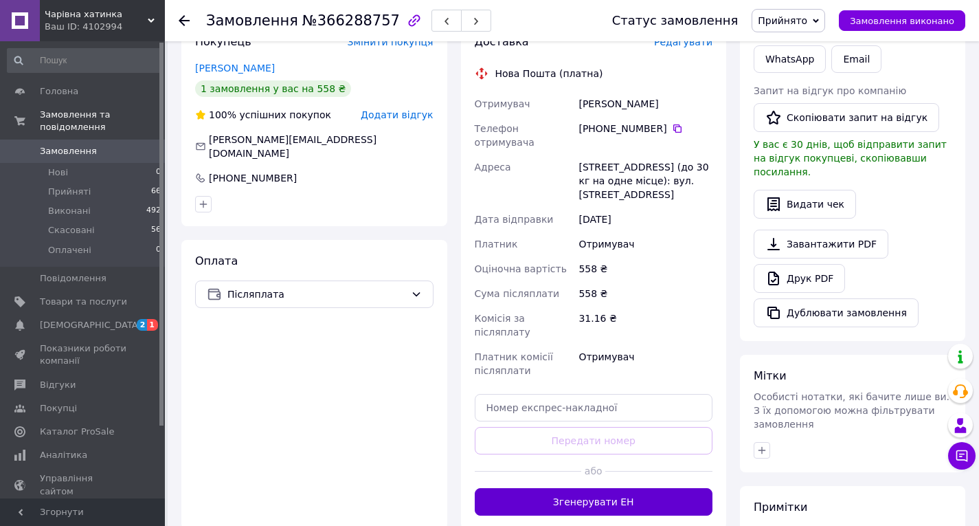
click at [595, 488] on button "Згенерувати ЕН" at bounding box center [594, 501] width 238 height 27
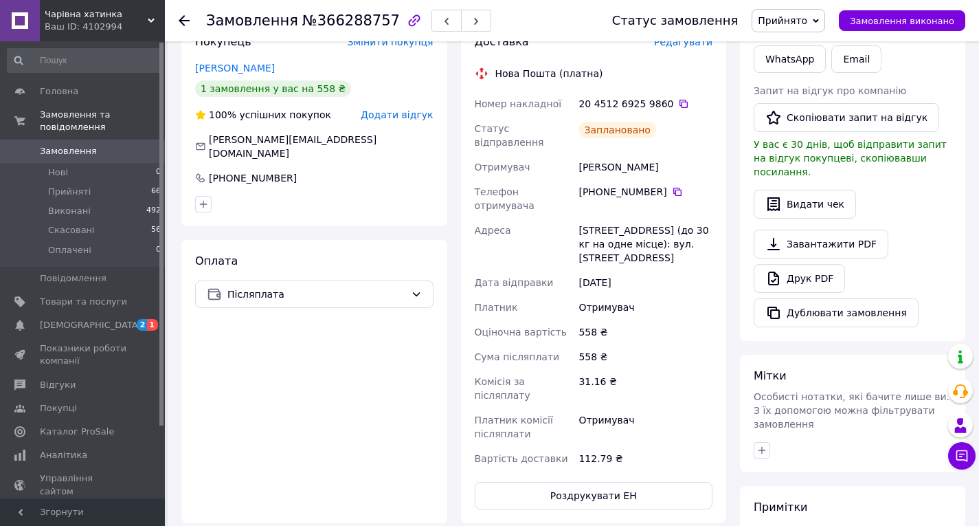
click at [183, 19] on icon at bounding box center [184, 20] width 11 height 11
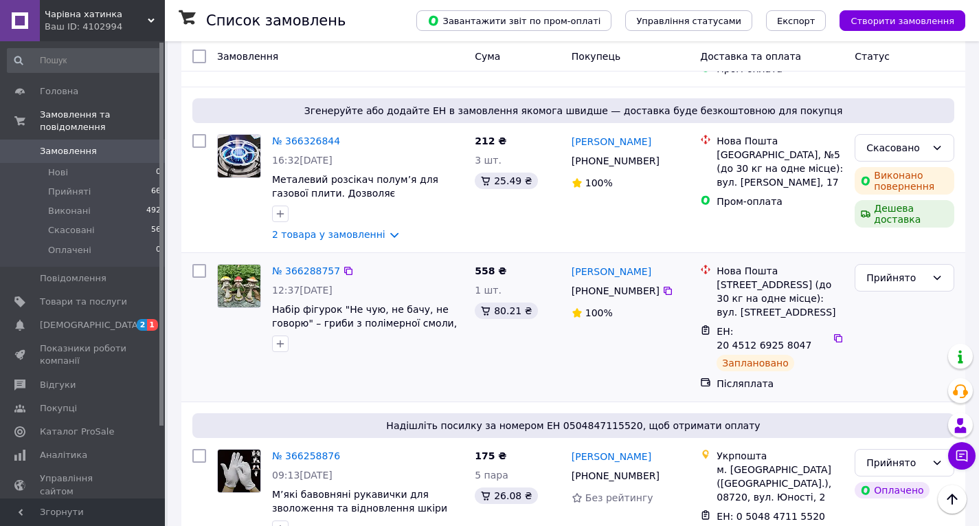
scroll to position [1031, 0]
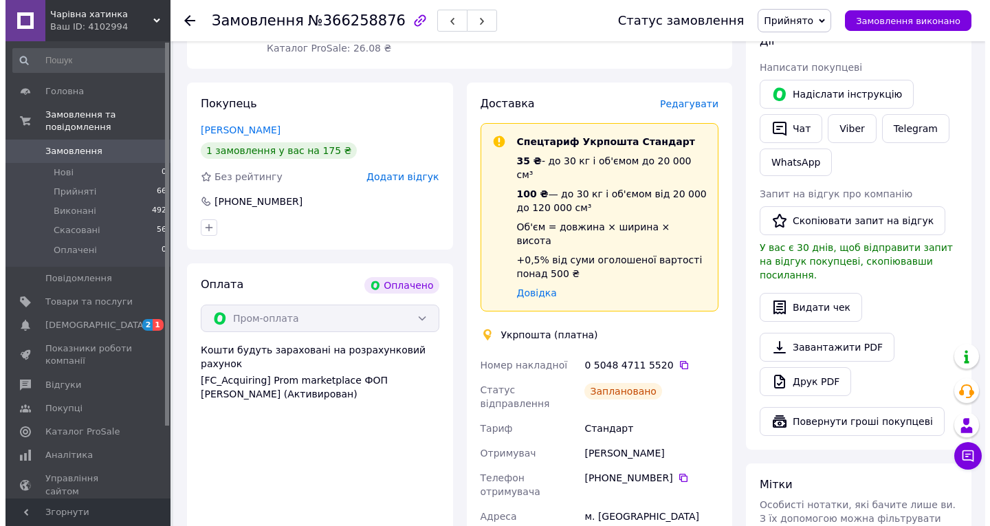
scroll to position [238, 0]
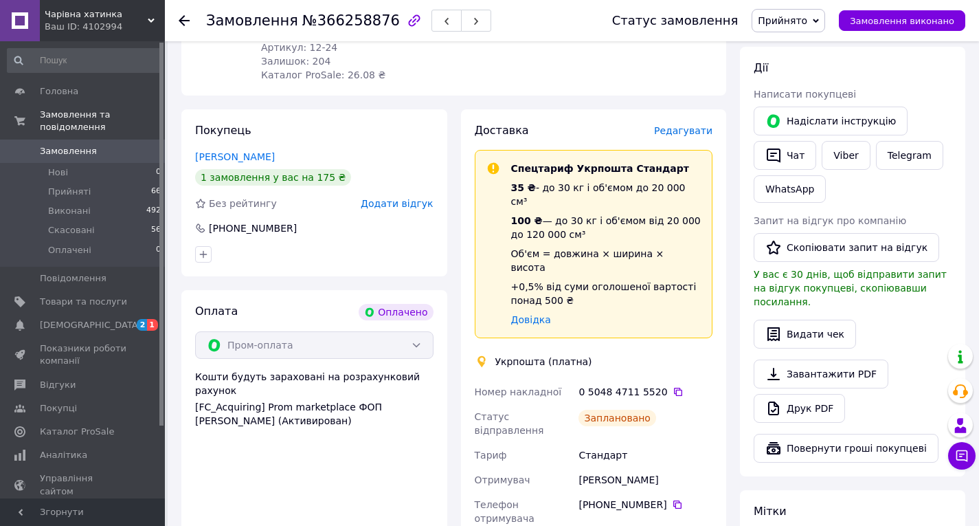
click at [687, 131] on span "Редагувати" at bounding box center [683, 130] width 58 height 11
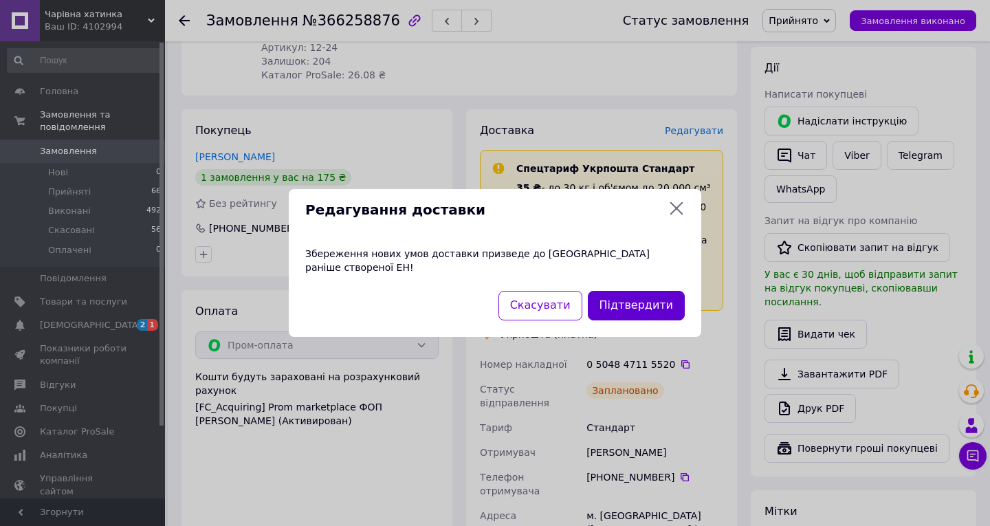
click at [642, 293] on button "Підтвердити" at bounding box center [636, 306] width 97 height 30
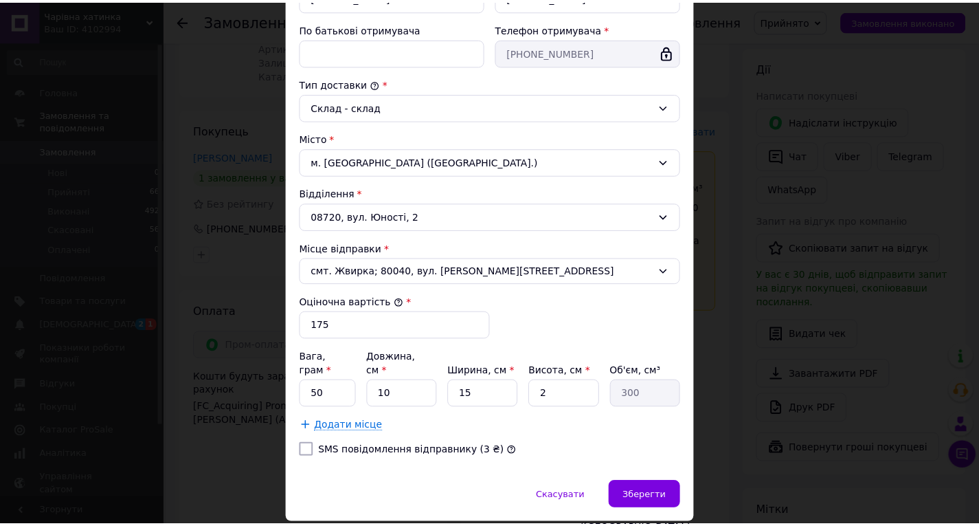
scroll to position [334, 0]
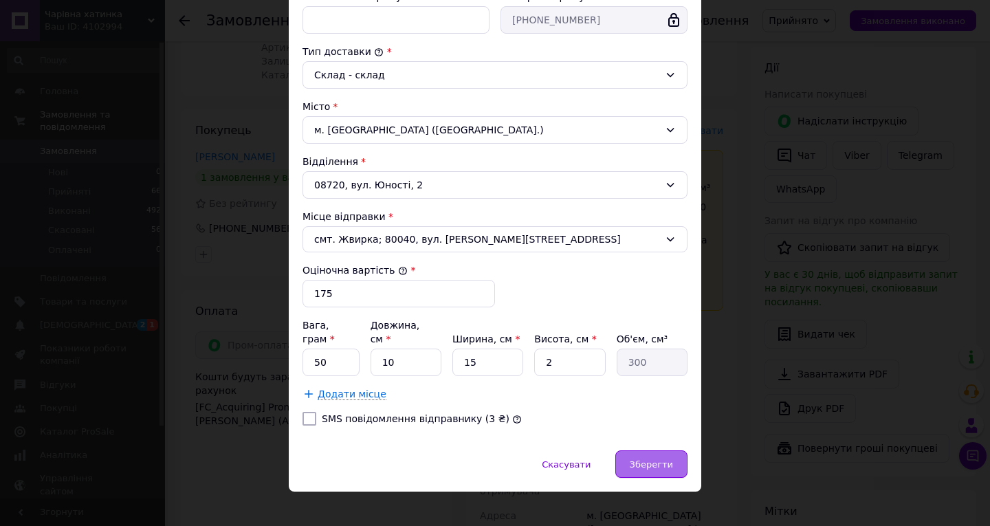
click at [649, 459] on span "Зберегти" at bounding box center [650, 464] width 43 height 10
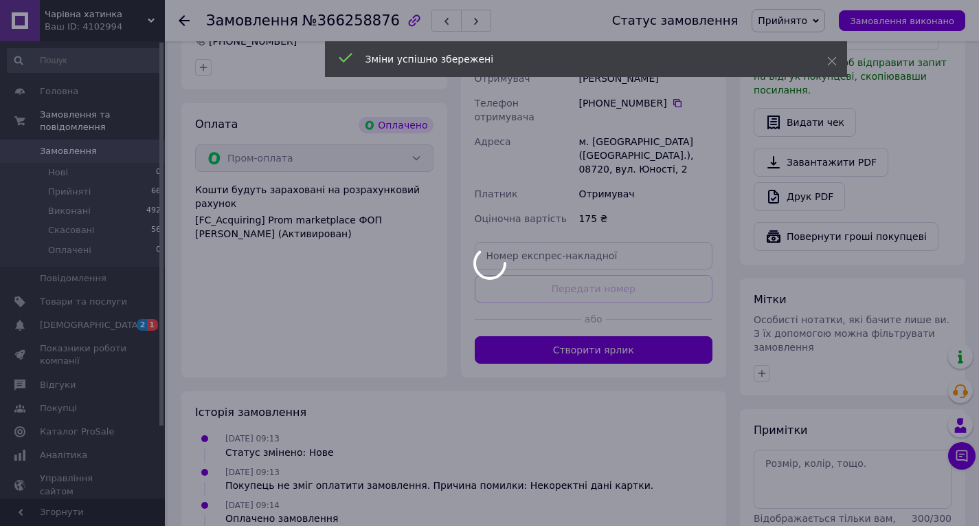
scroll to position [513, 0]
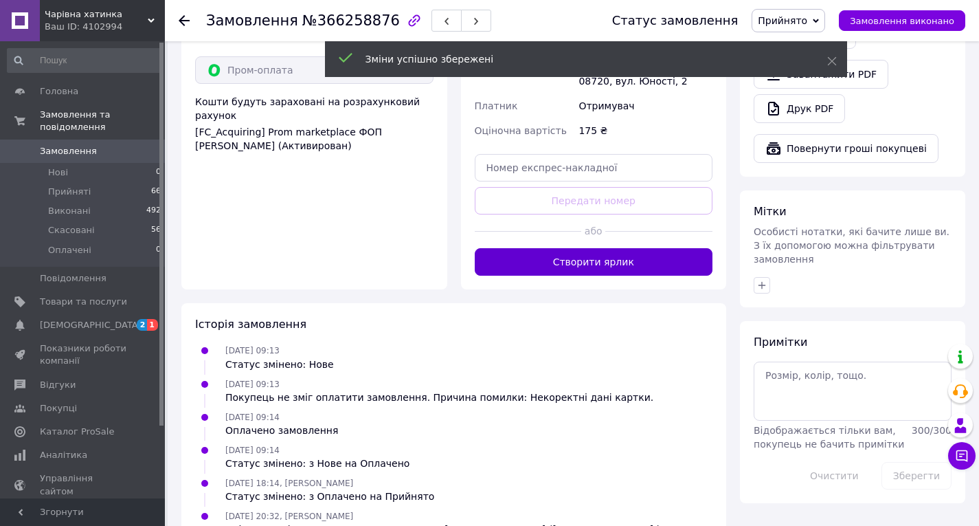
click at [577, 248] on button "Створити ярлик" at bounding box center [594, 261] width 238 height 27
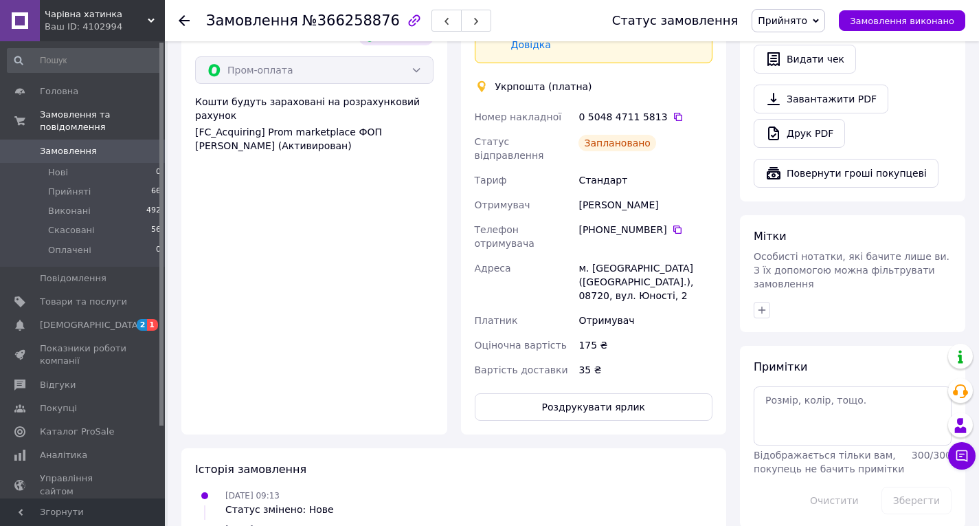
click at [182, 21] on icon at bounding box center [184, 20] width 11 height 11
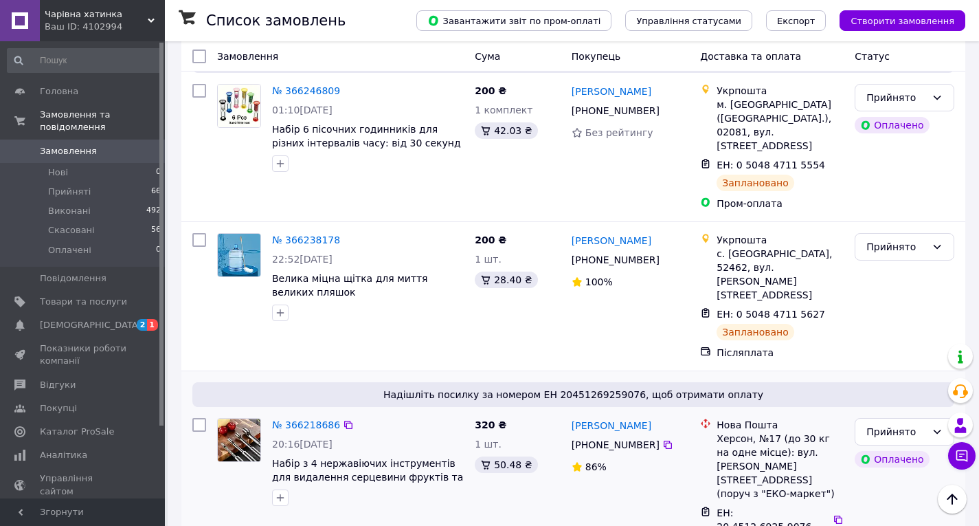
scroll to position [1619, 0]
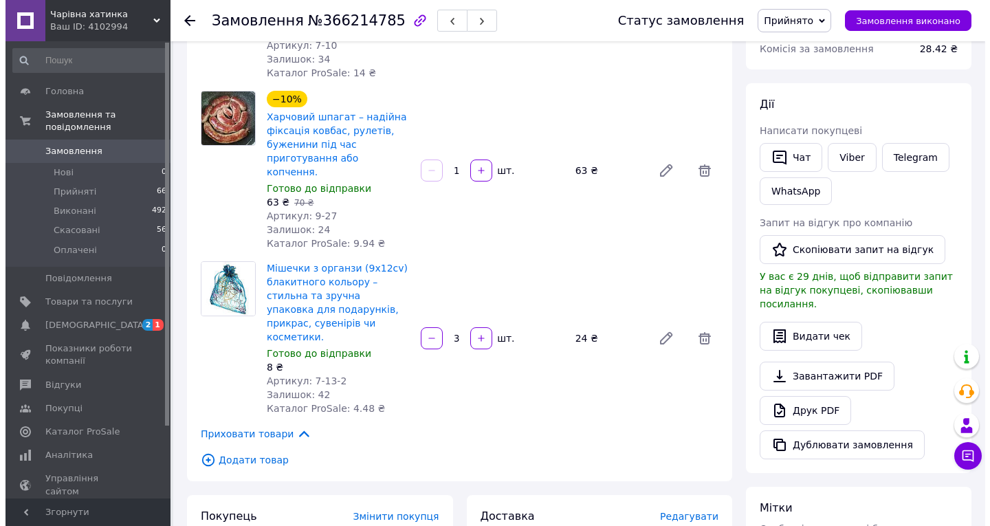
scroll to position [275, 0]
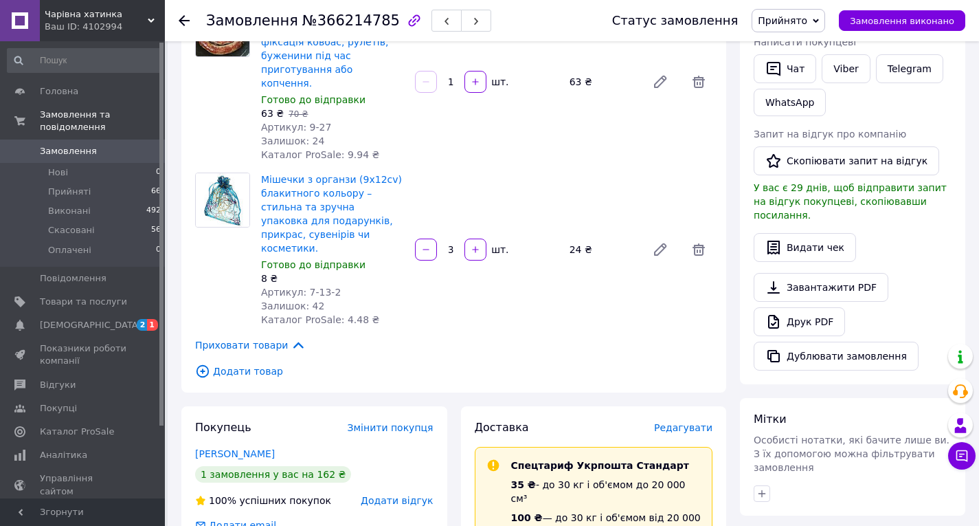
click at [686, 422] on span "Редагувати" at bounding box center [683, 427] width 58 height 11
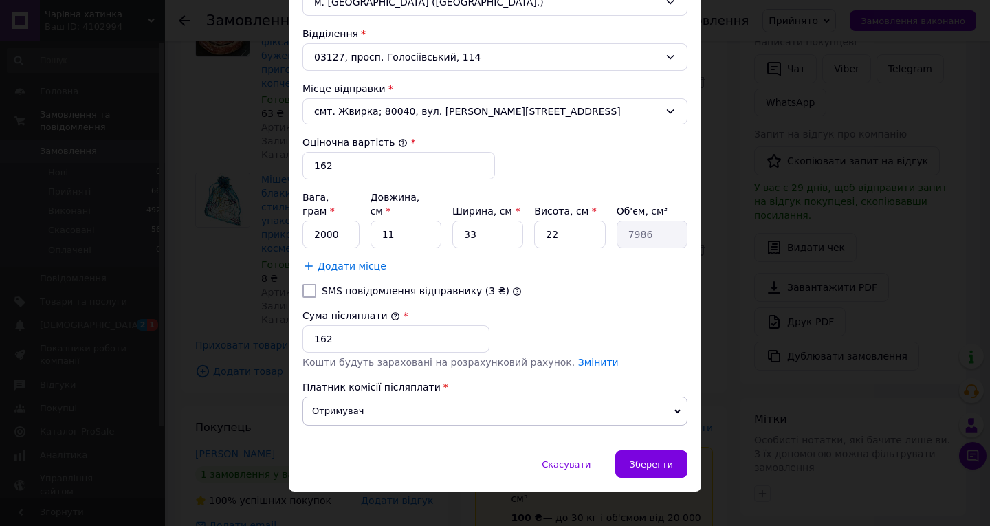
scroll to position [393, 0]
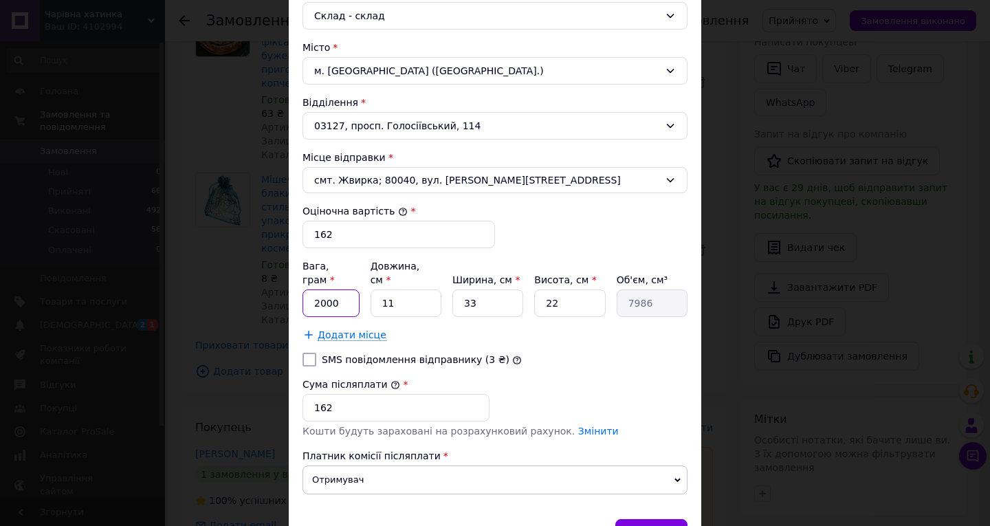
click at [343, 293] on input "2000" at bounding box center [330, 302] width 57 height 27
type input "2"
type input "70"
click at [479, 289] on input "33" at bounding box center [487, 302] width 71 height 27
type input "3"
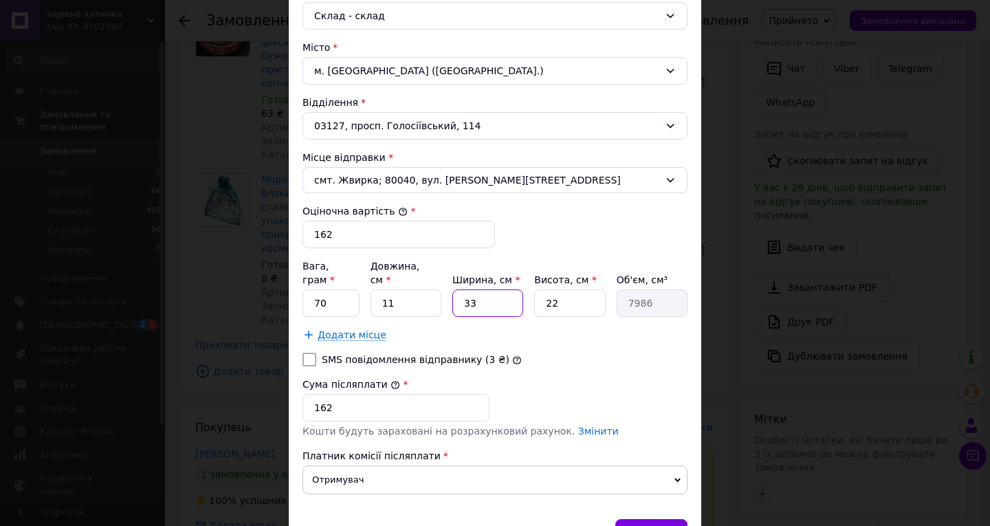
type input "726"
type input "1"
type input "242"
type input "10"
type input "2420"
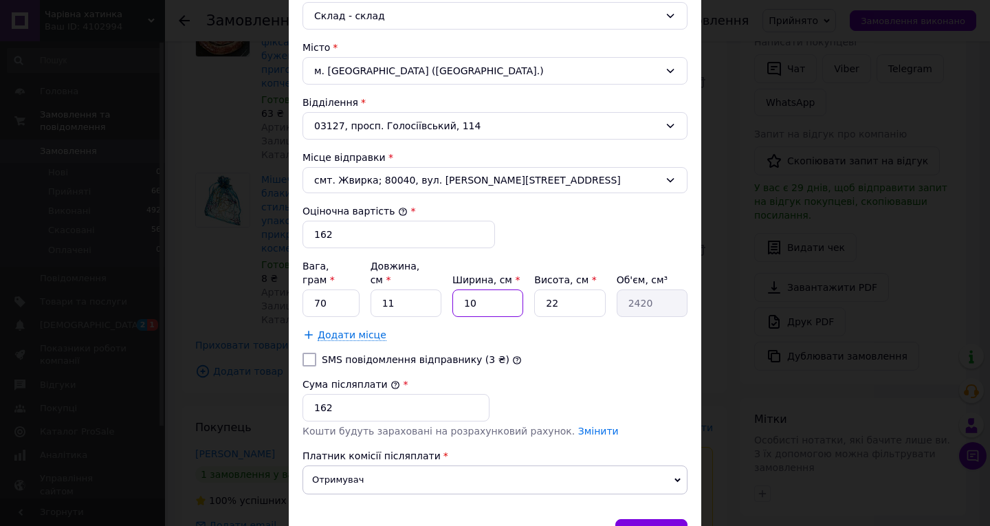
type input "10"
click at [560, 290] on input "22" at bounding box center [569, 302] width 71 height 27
type input "2"
type input "220"
type input "5"
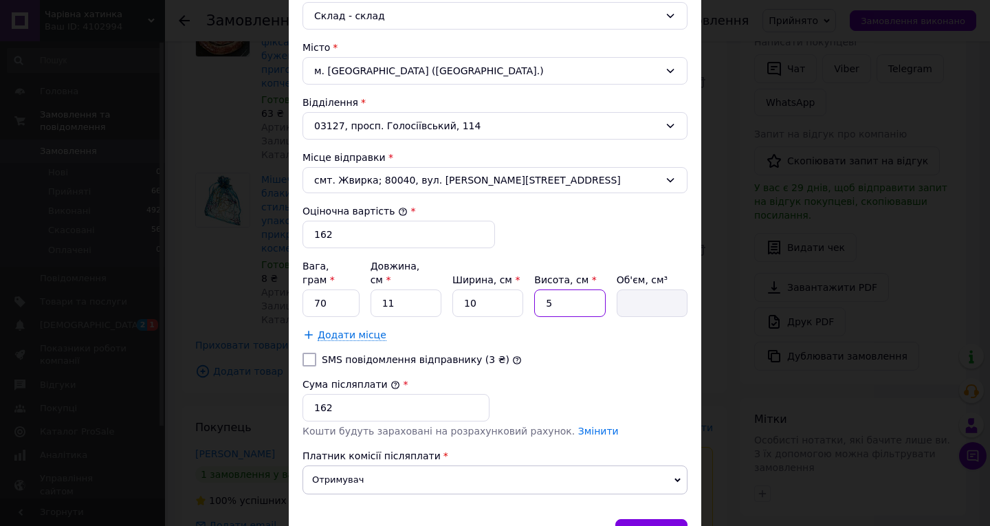
type input "550"
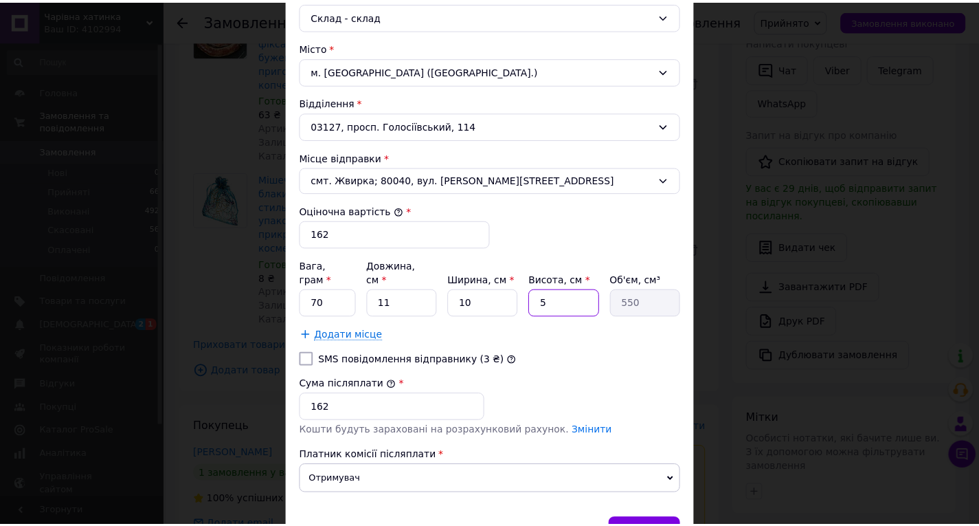
scroll to position [462, 0]
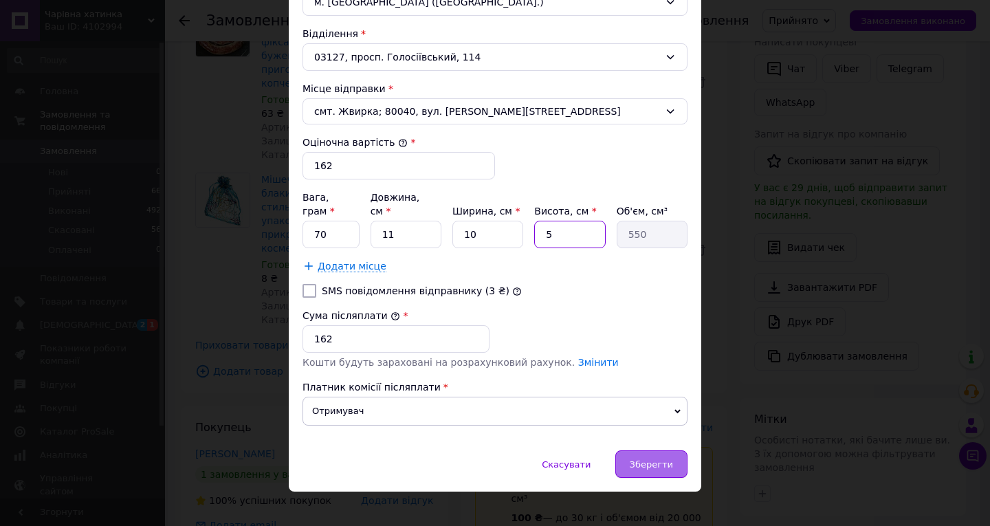
type input "5"
click at [652, 459] on span "Зберегти" at bounding box center [650, 464] width 43 height 10
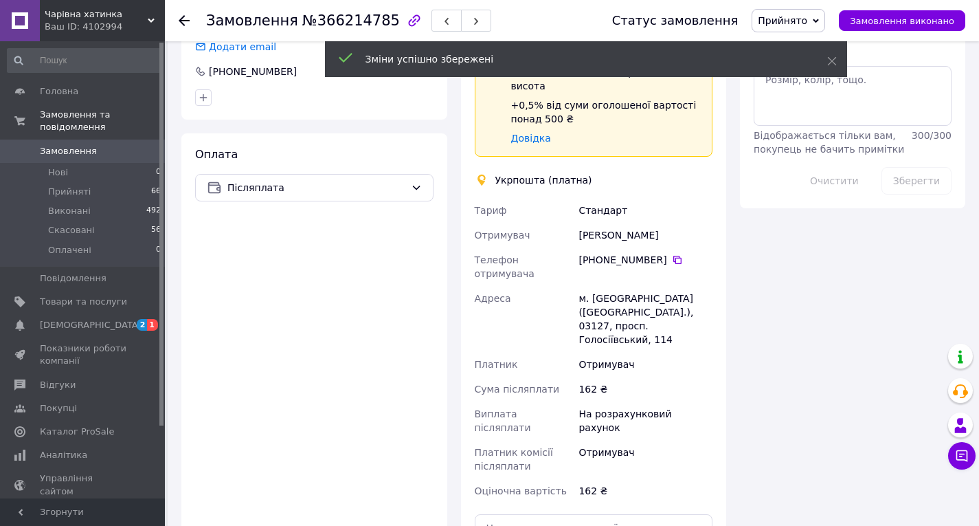
scroll to position [756, 0]
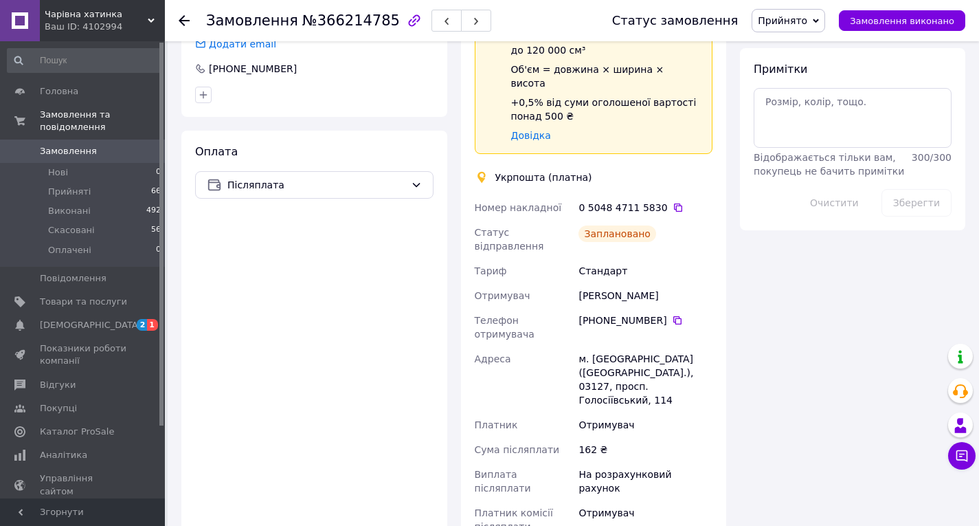
click at [187, 21] on icon at bounding box center [184, 20] width 11 height 11
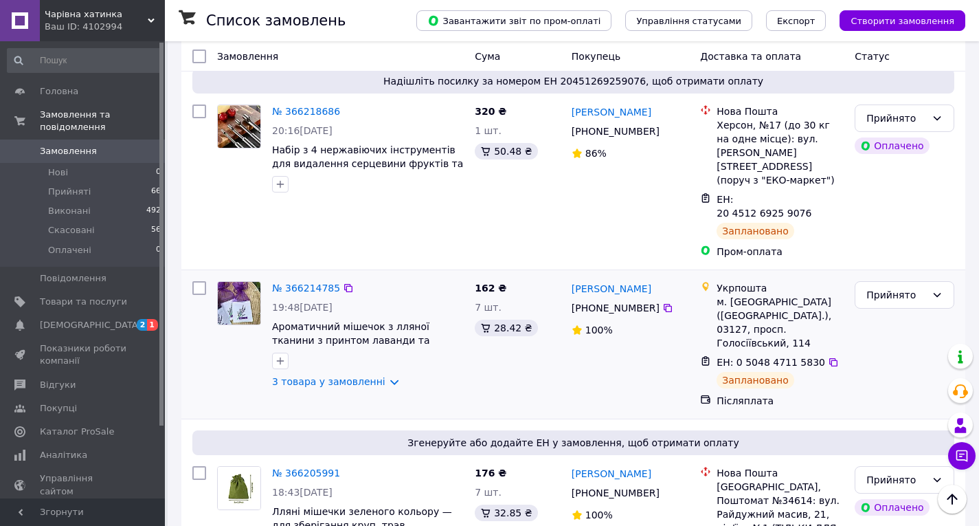
scroll to position [1924, 0]
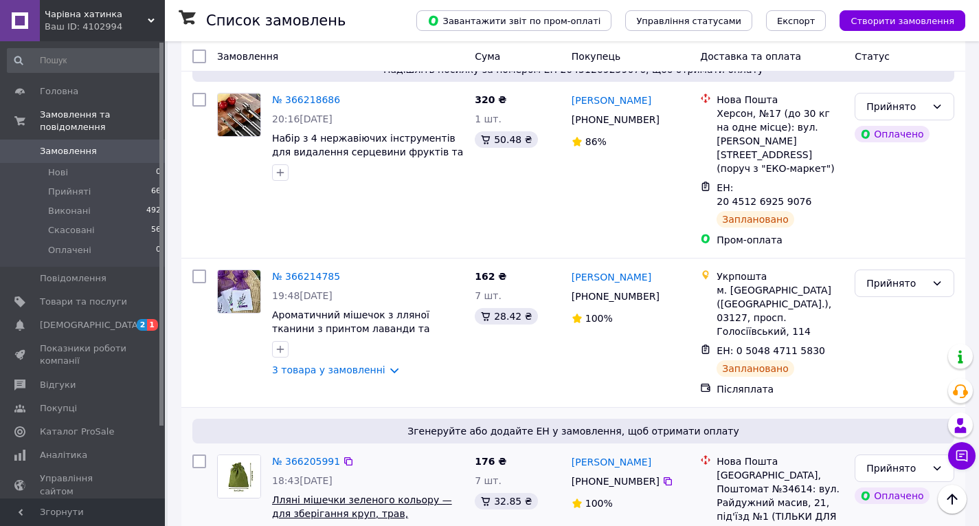
click at [342, 494] on span "Лляні мішечки зеленого кольору — для зберігання круп, трав, сухофруктів і подар…" at bounding box center [367, 513] width 190 height 38
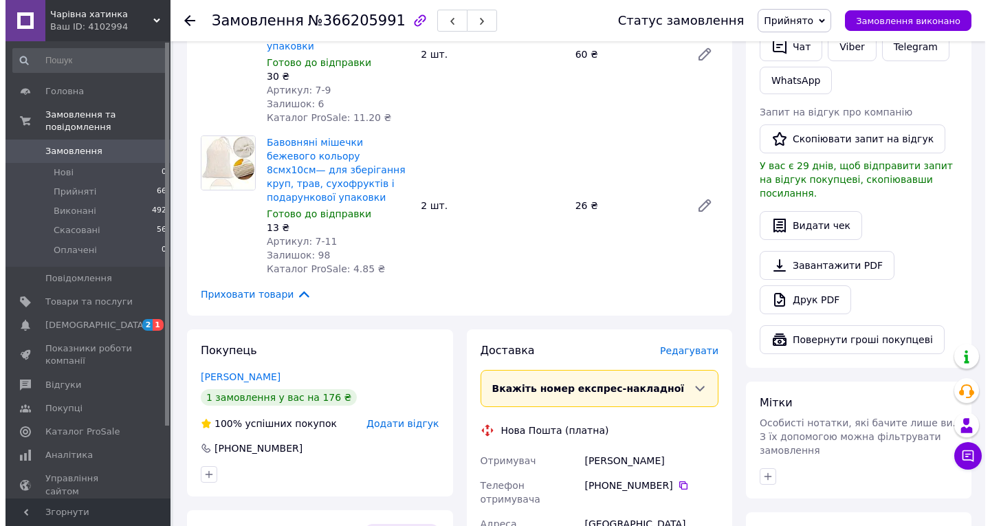
scroll to position [481, 0]
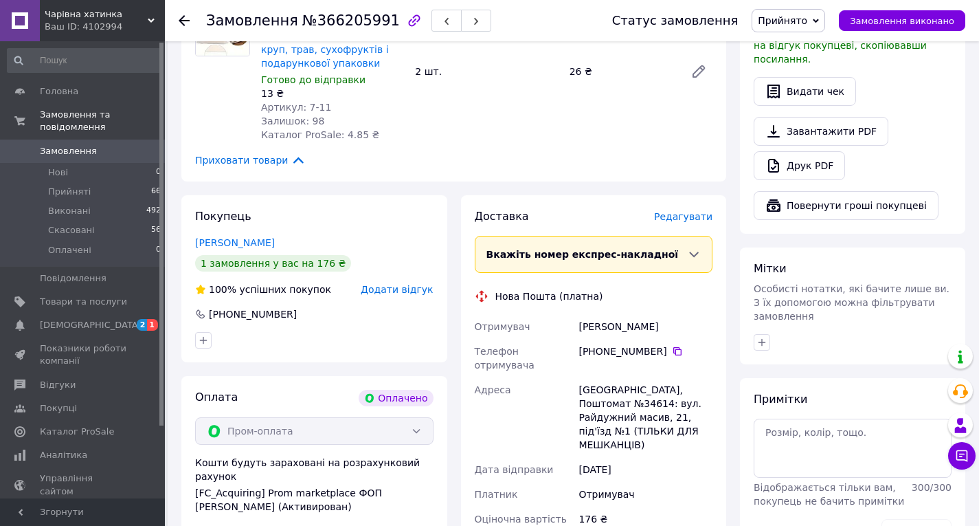
click at [688, 221] on span "Редагувати" at bounding box center [683, 216] width 58 height 11
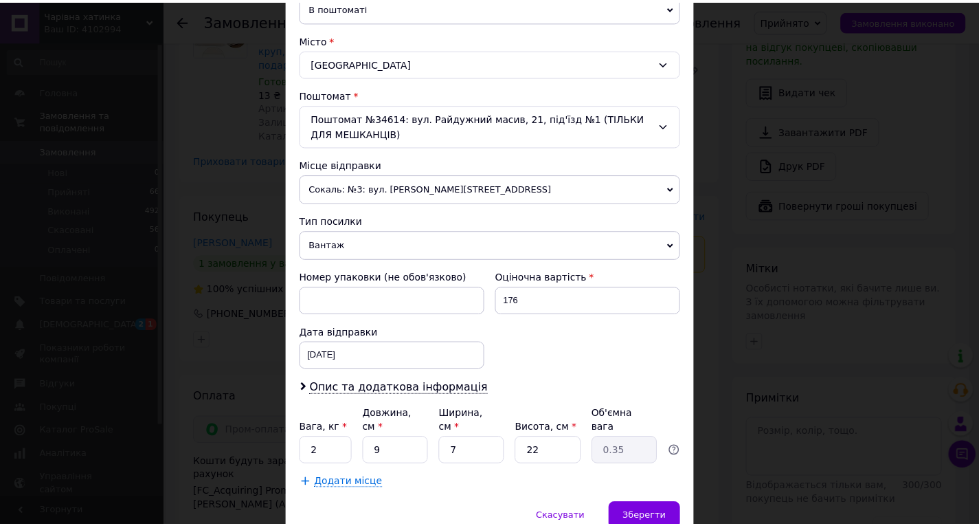
scroll to position [402, 0]
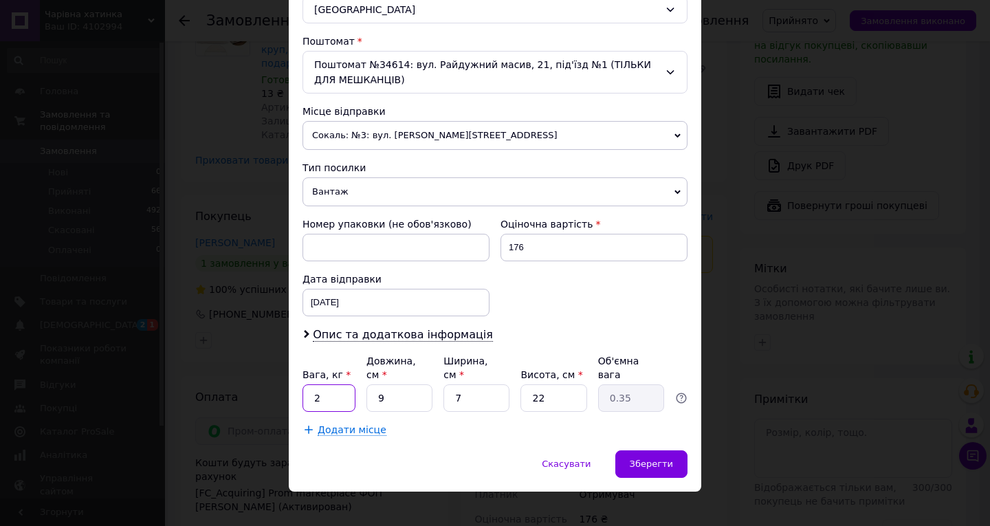
click at [342, 385] on input "2" at bounding box center [328, 397] width 53 height 27
type input "0.1"
click at [383, 384] on input "9" at bounding box center [399, 397] width 66 height 27
type input "1"
type input "0.1"
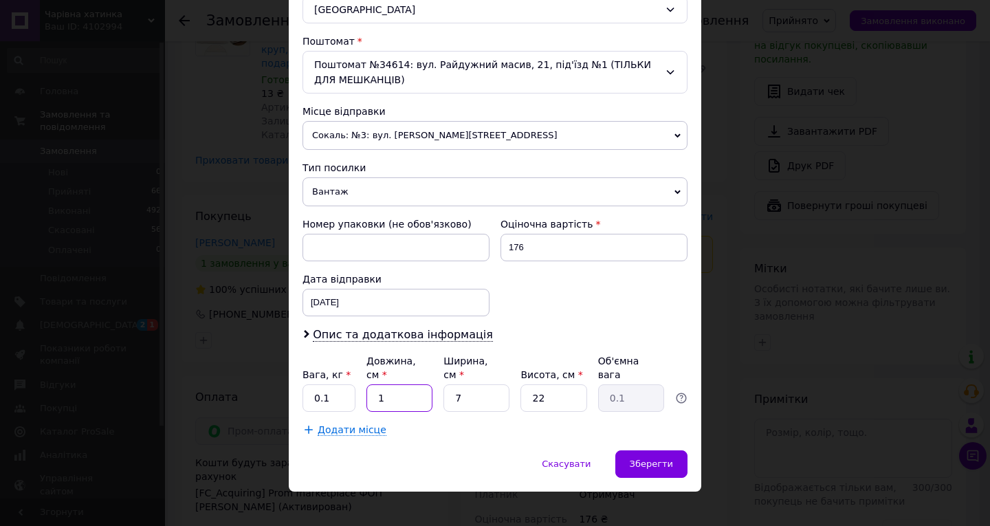
type input "15"
type input "0.58"
type input "15"
click at [468, 386] on input "7" at bounding box center [476, 397] width 66 height 27
type input "1"
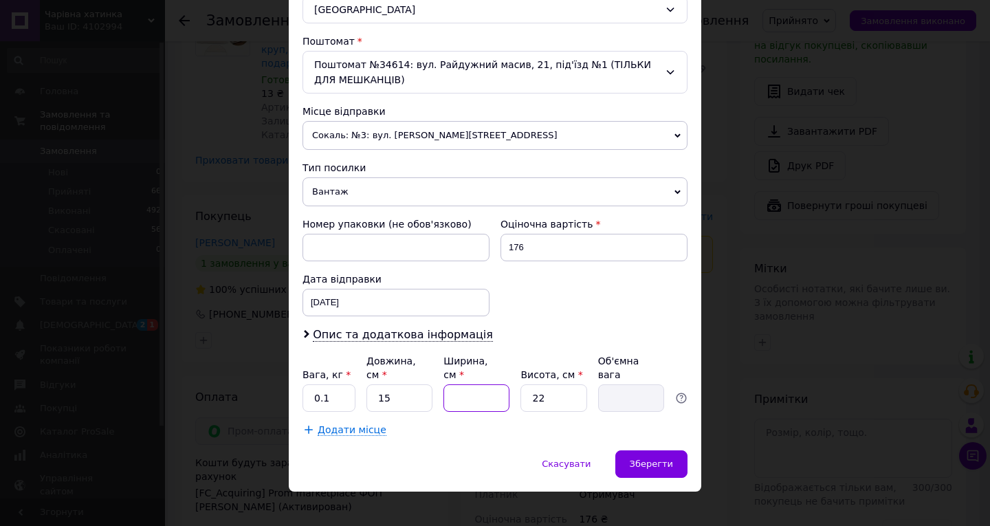
type input "0.1"
type input "10"
type input "0.83"
type input "10"
click at [550, 384] on input "22" at bounding box center [553, 397] width 66 height 27
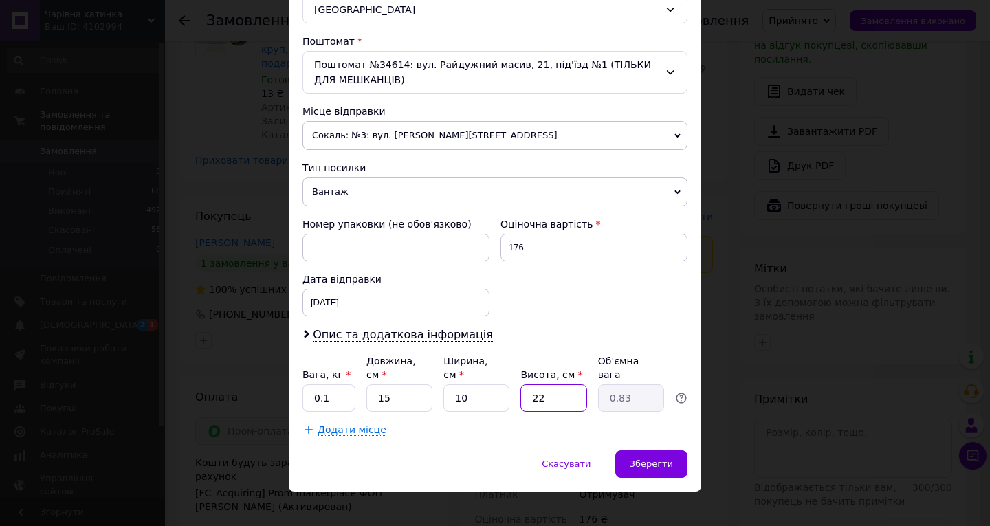
type input "2"
type input "0.1"
type input "2"
click at [650, 458] on span "Зберегти" at bounding box center [650, 463] width 43 height 10
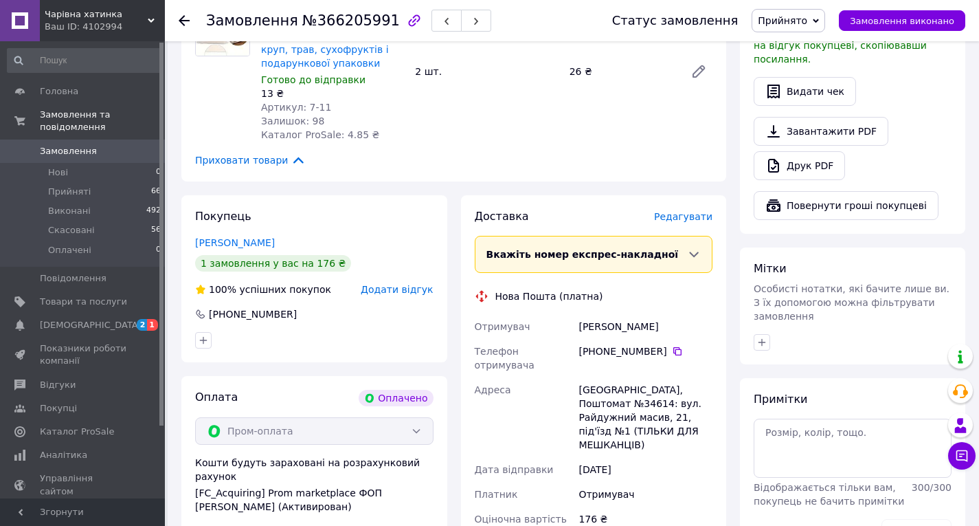
click at [179, 21] on icon at bounding box center [184, 20] width 11 height 11
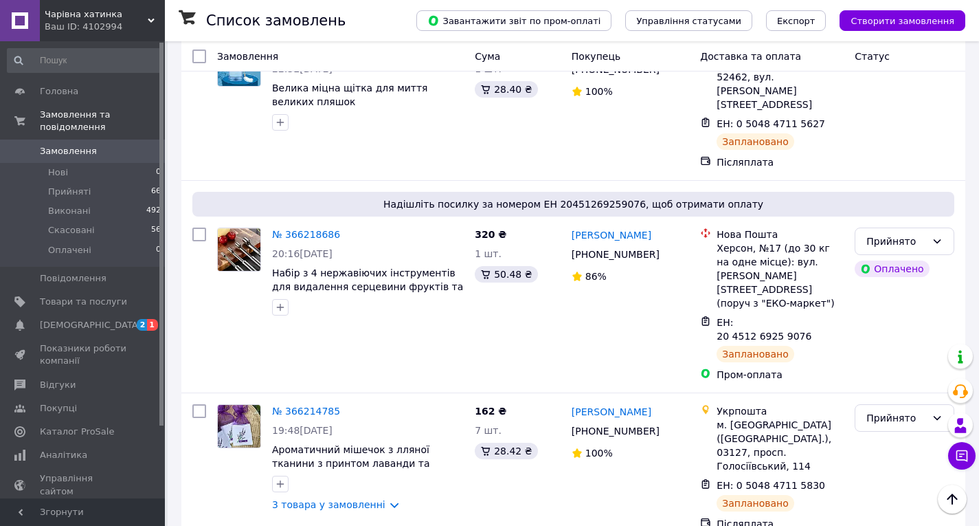
scroll to position [1787, 0]
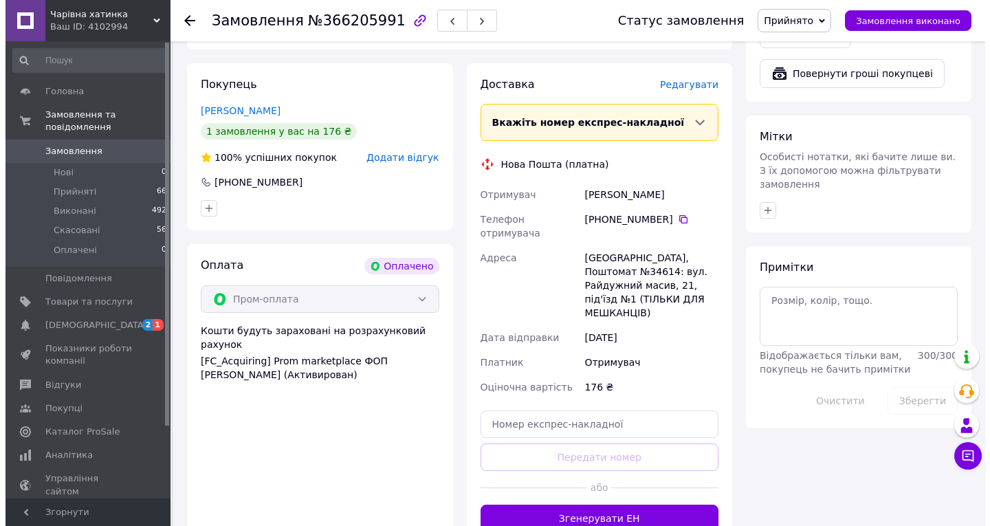
scroll to position [618, 0]
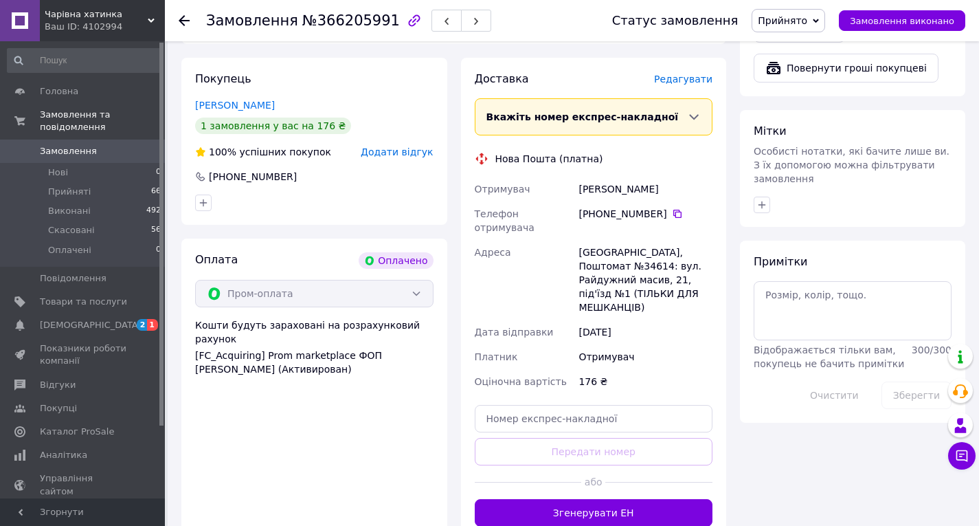
click at [686, 81] on span "Редагувати" at bounding box center [683, 79] width 58 height 11
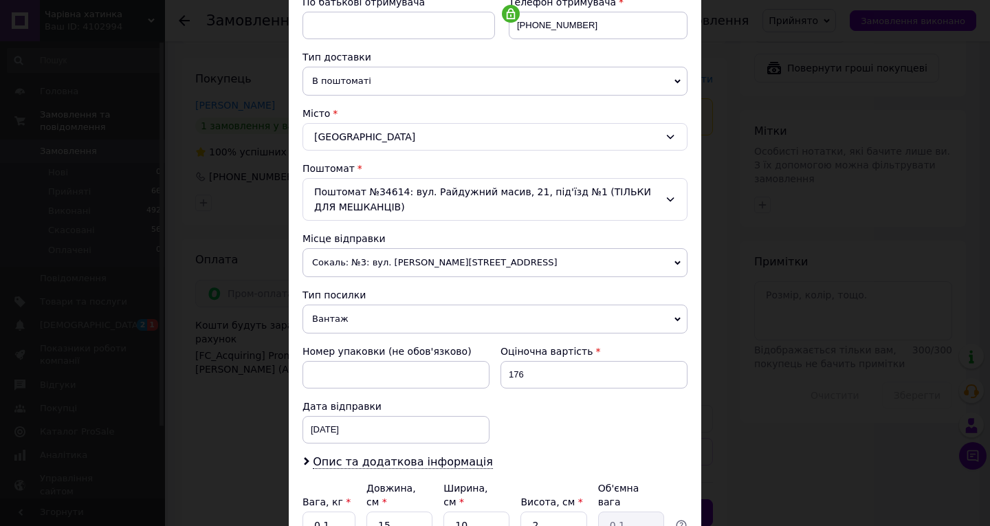
scroll to position [344, 0]
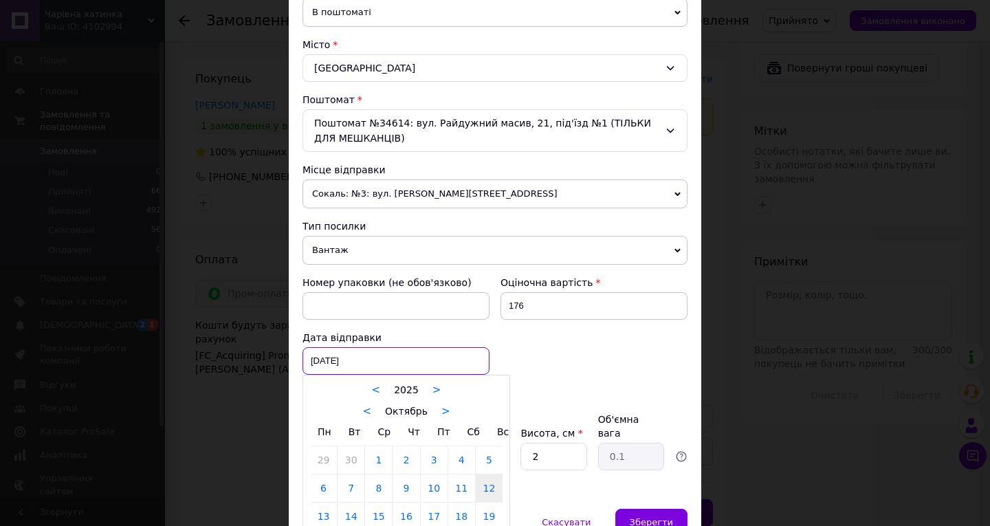
click at [357, 366] on div "[DATE] < 2025 > < Октябрь > Пн Вт Ср Чт Пт Сб Вс 29 30 1 2 3 4 5 6 7 8 9 10 11 …" at bounding box center [395, 360] width 187 height 27
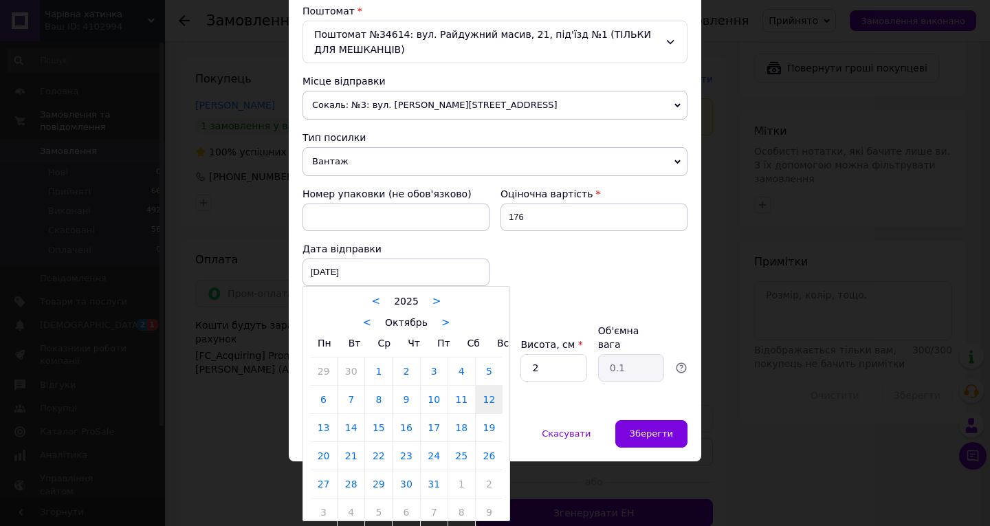
click at [324, 426] on link "13" at bounding box center [323, 427] width 27 height 27
type input "[DATE]"
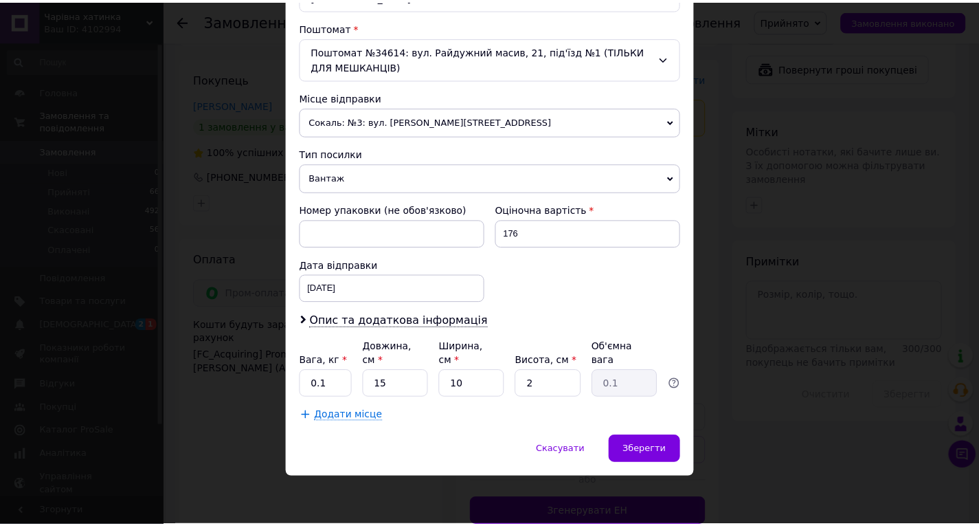
scroll to position [402, 0]
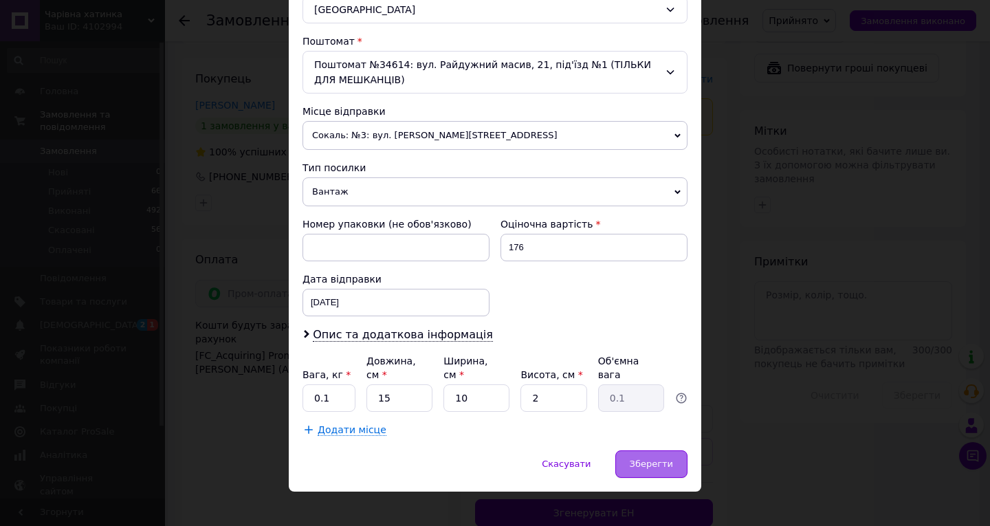
click at [661, 458] on span "Зберегти" at bounding box center [650, 463] width 43 height 10
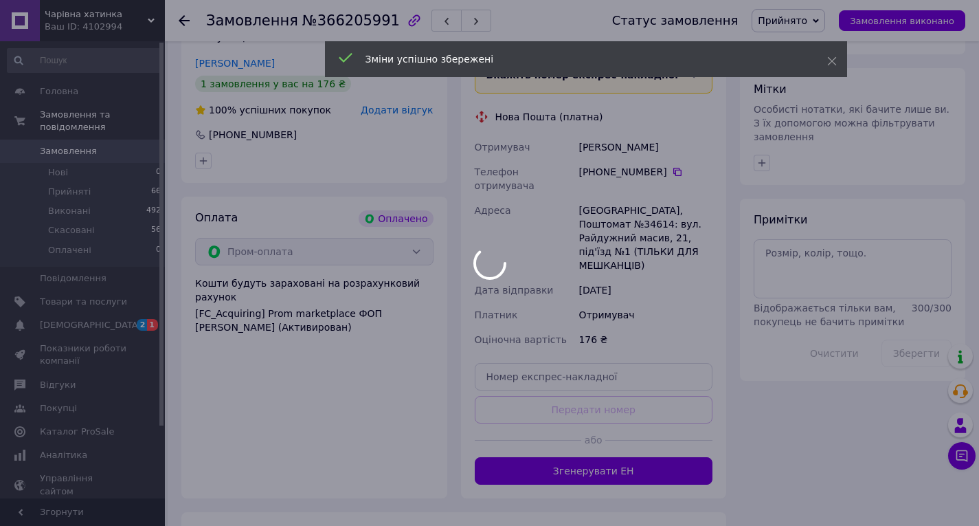
scroll to position [687, 0]
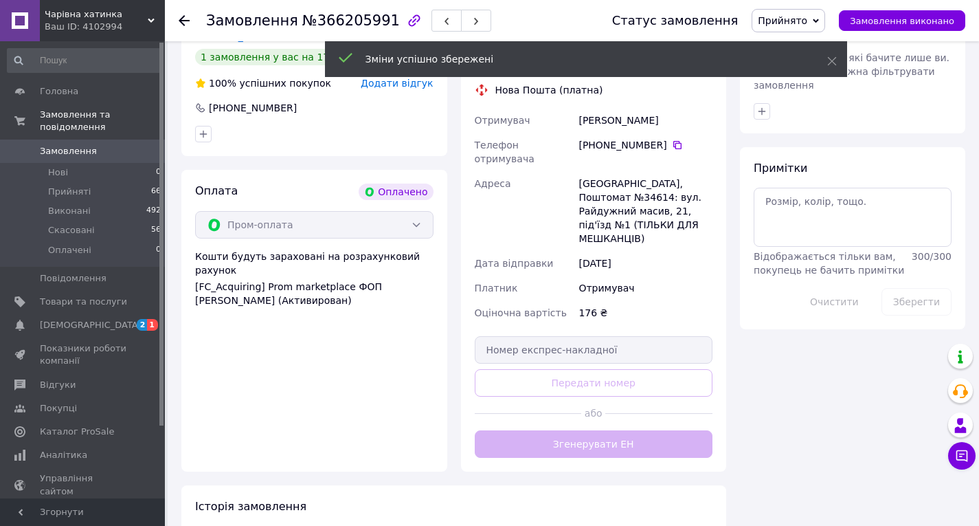
click at [606, 413] on div "Доставка Редагувати Вкажіть номер експрес-накладної Обов'язково введіть номер е…" at bounding box center [594, 230] width 238 height 455
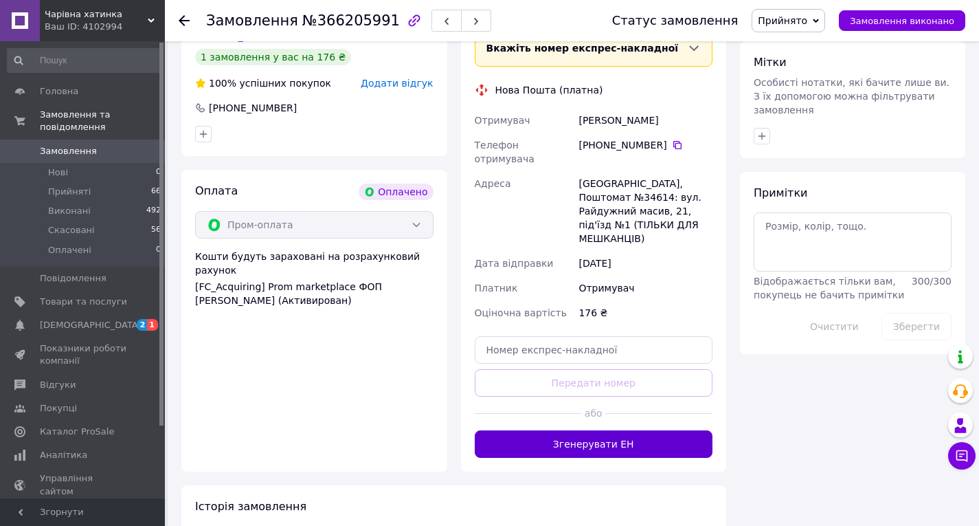
click at [596, 430] on button "Згенерувати ЕН" at bounding box center [594, 443] width 238 height 27
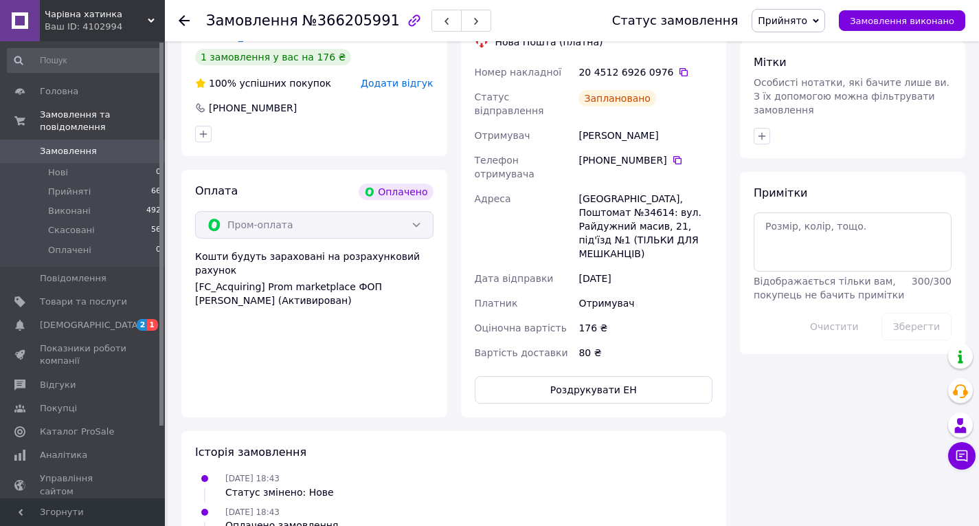
click at [183, 17] on use at bounding box center [184, 20] width 11 height 11
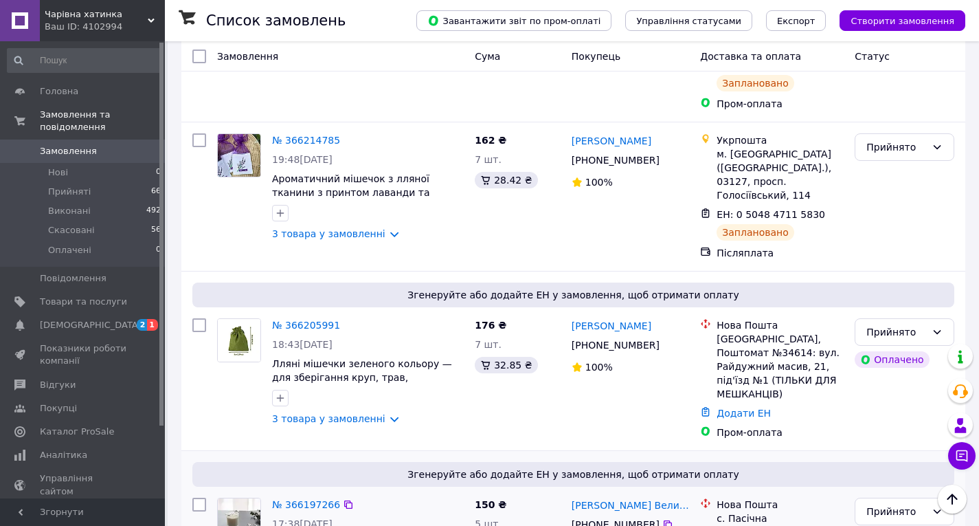
scroll to position [2062, 0]
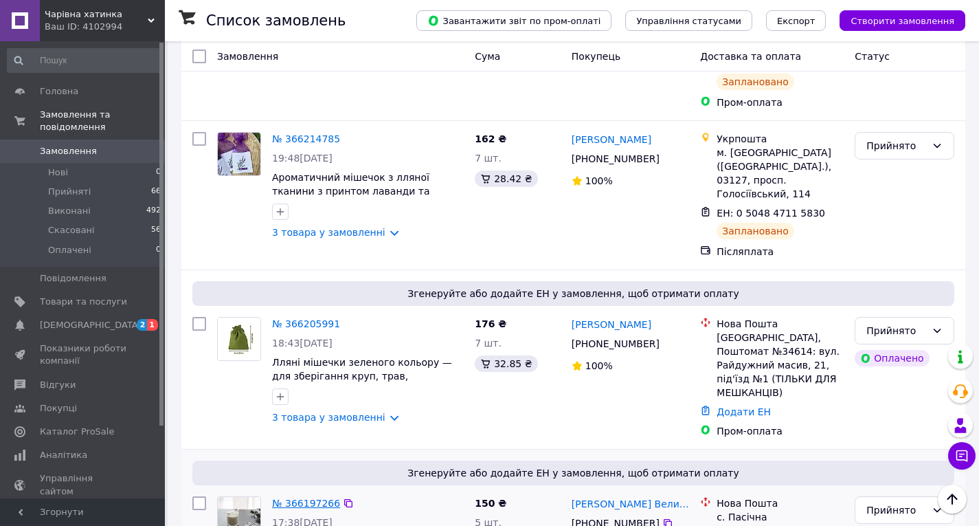
click at [311, 498] on link "№ 366197266" at bounding box center [306, 503] width 68 height 11
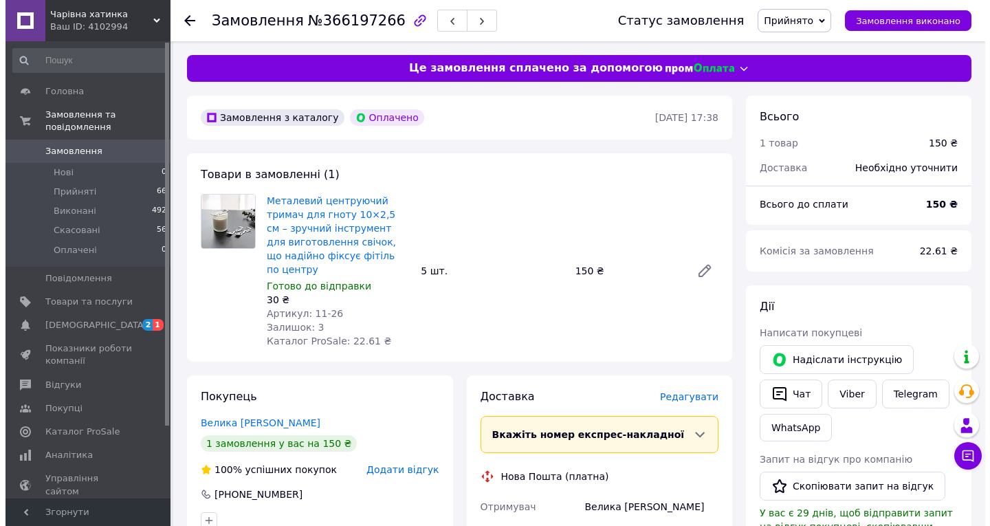
scroll to position [206, 0]
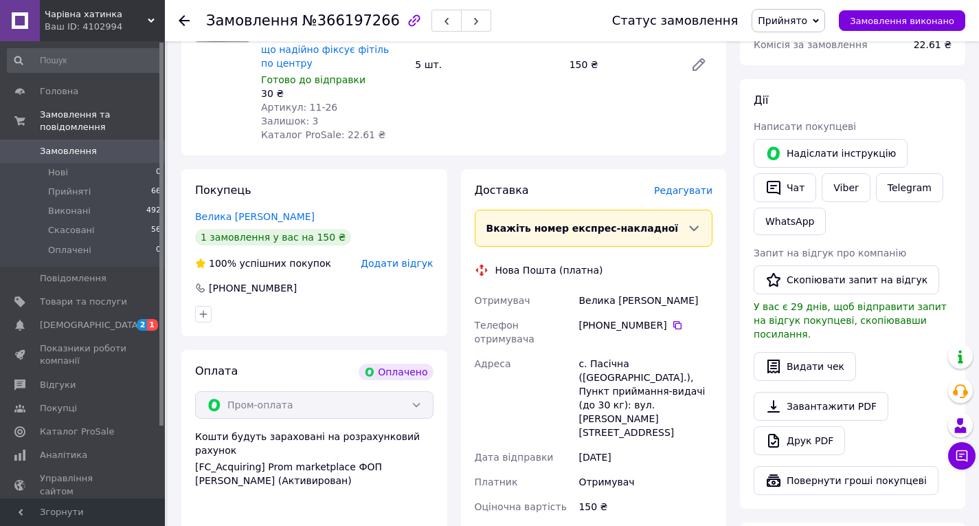
click at [691, 185] on span "Редагувати" at bounding box center [683, 190] width 58 height 11
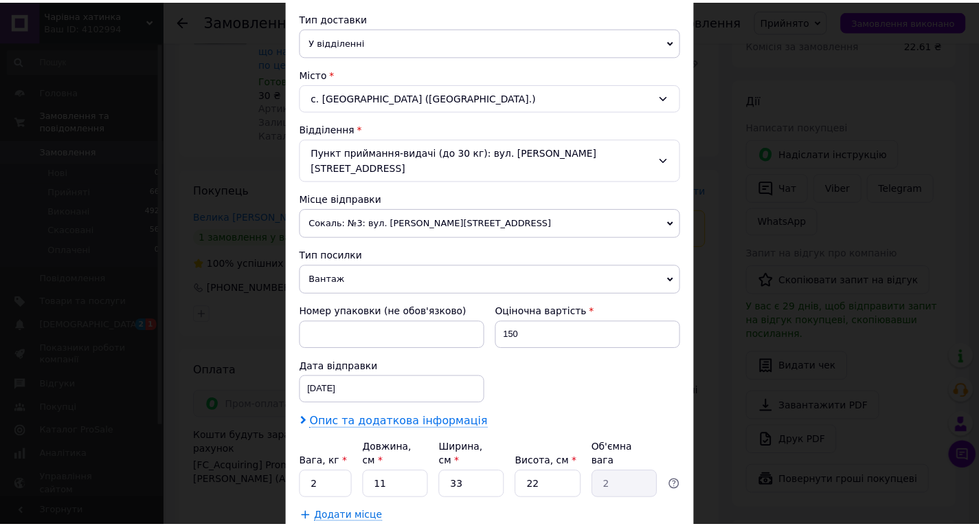
scroll to position [387, 0]
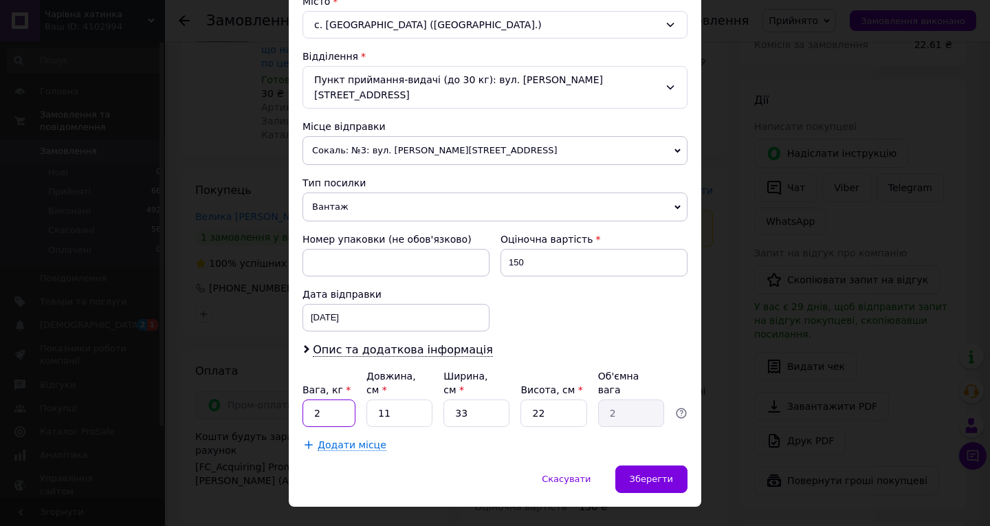
click at [330, 399] on input "2" at bounding box center [328, 412] width 53 height 27
type input "0.1"
click at [400, 399] on input "11" at bounding box center [399, 412] width 66 height 27
type input "1"
type input "0.18"
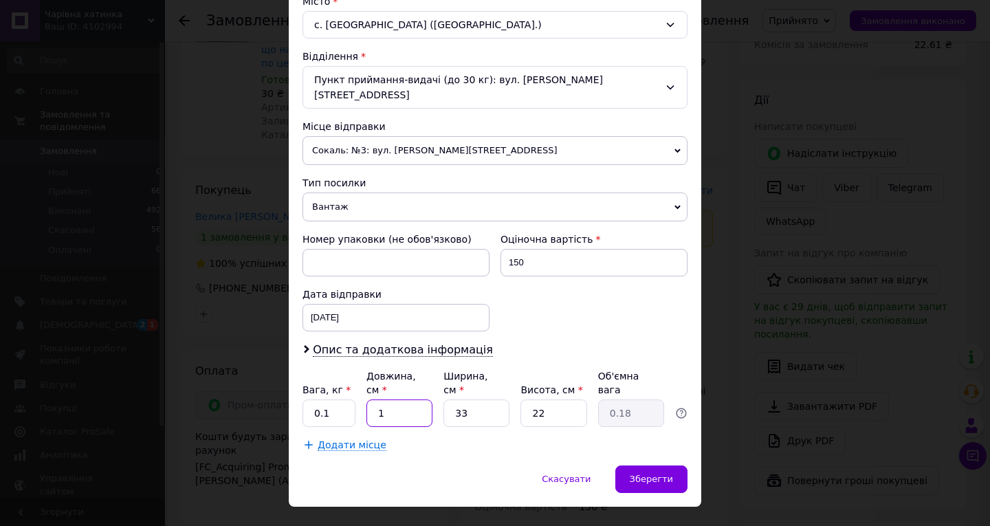
type input "15"
type input "2.72"
type input "15"
click at [462, 399] on input "33" at bounding box center [476, 412] width 66 height 27
type input "3"
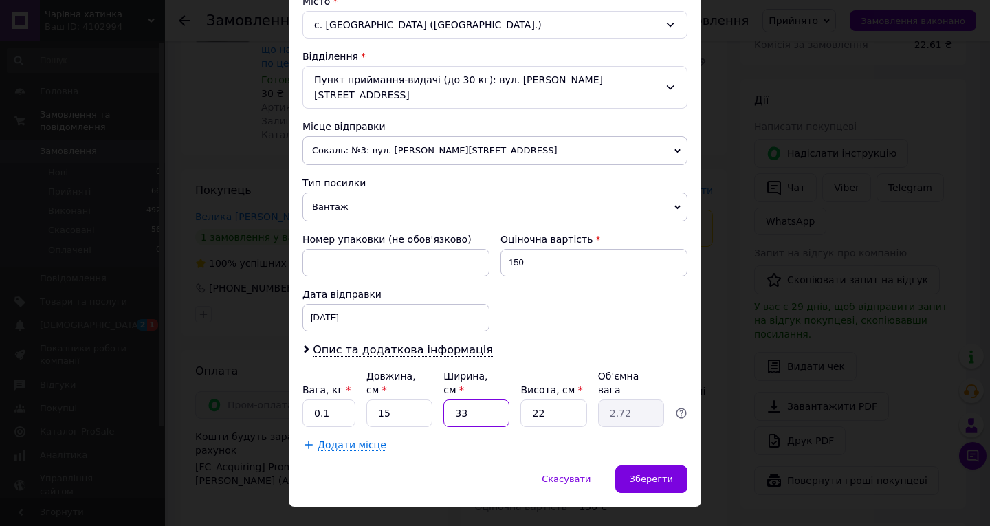
type input "0.25"
type input "1"
type input "0.1"
type input "10"
type input "0.83"
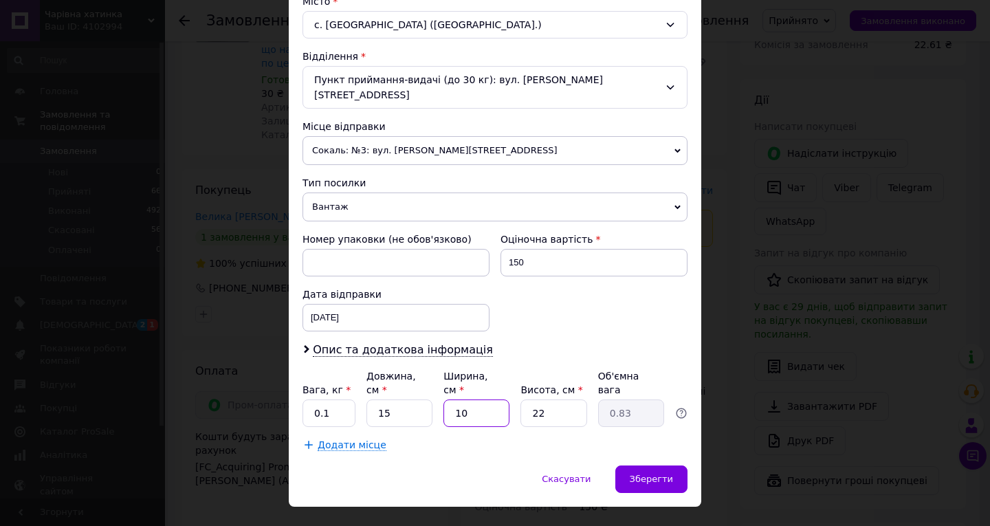
type input "1"
type input "0.1"
type input "5"
type input "0.41"
type input "5"
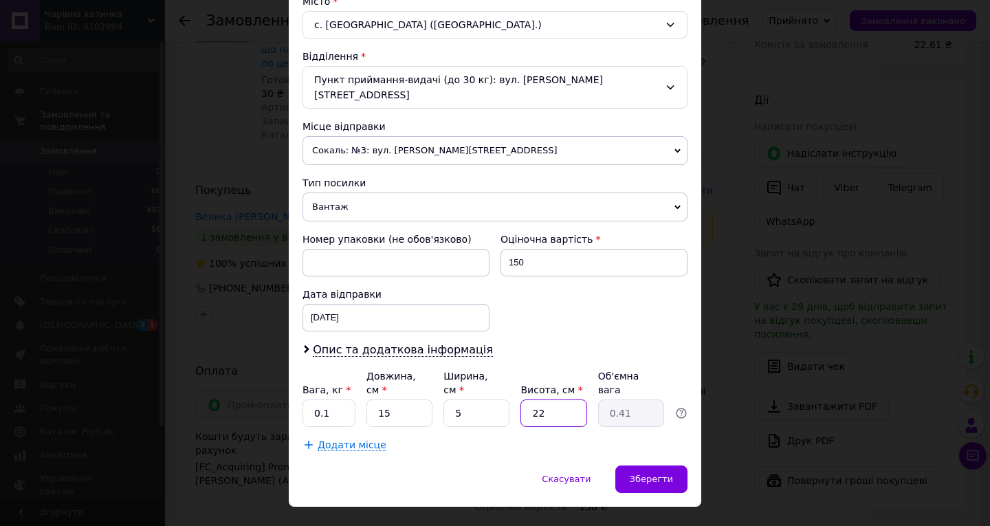
click at [536, 399] on input "22" at bounding box center [553, 412] width 66 height 27
type input "2"
type input "0.1"
type input "2"
click at [674, 465] on div "Зберегти" at bounding box center [651, 478] width 72 height 27
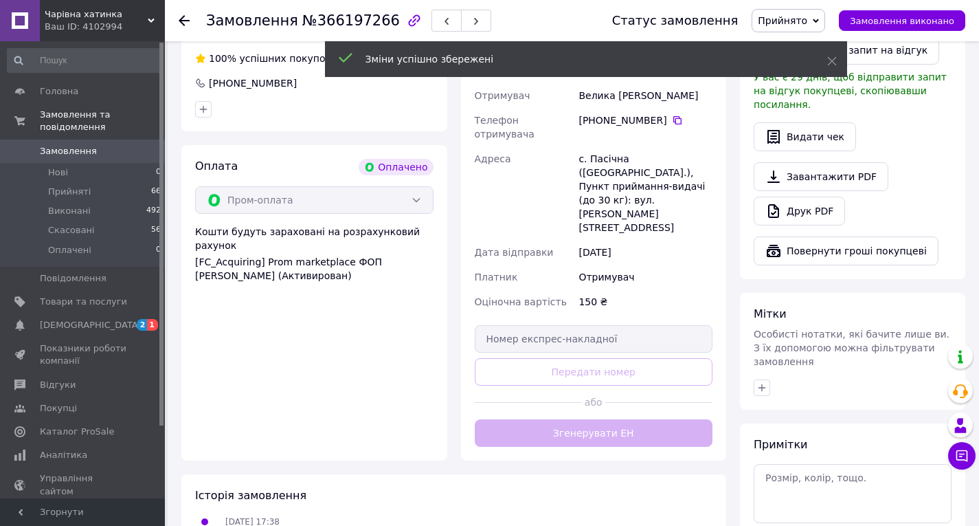
scroll to position [412, 0]
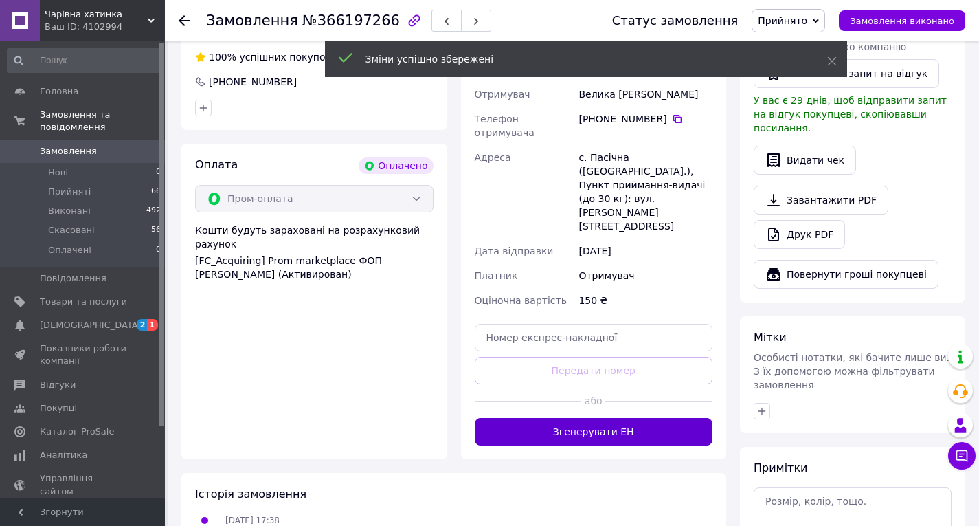
click at [640, 418] on button "Згенерувати ЕН" at bounding box center [594, 431] width 238 height 27
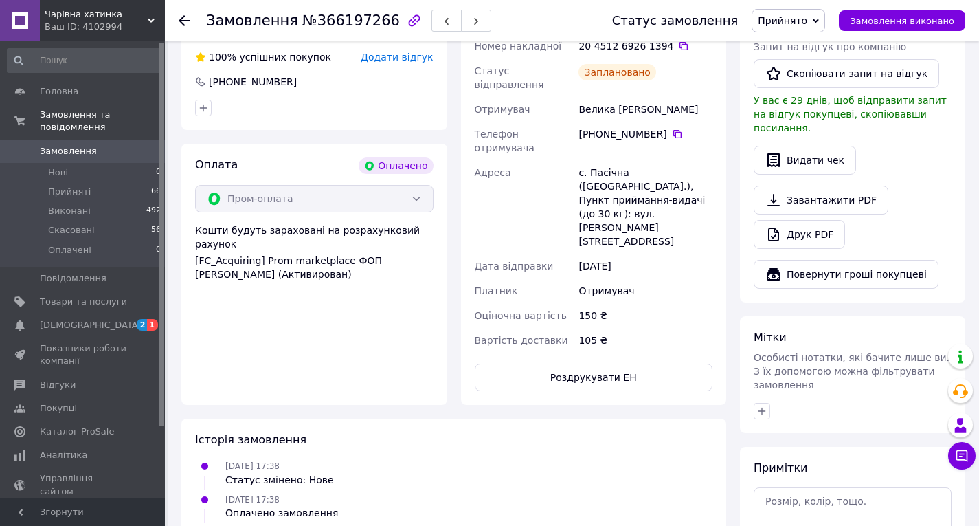
click at [181, 21] on use at bounding box center [184, 20] width 11 height 11
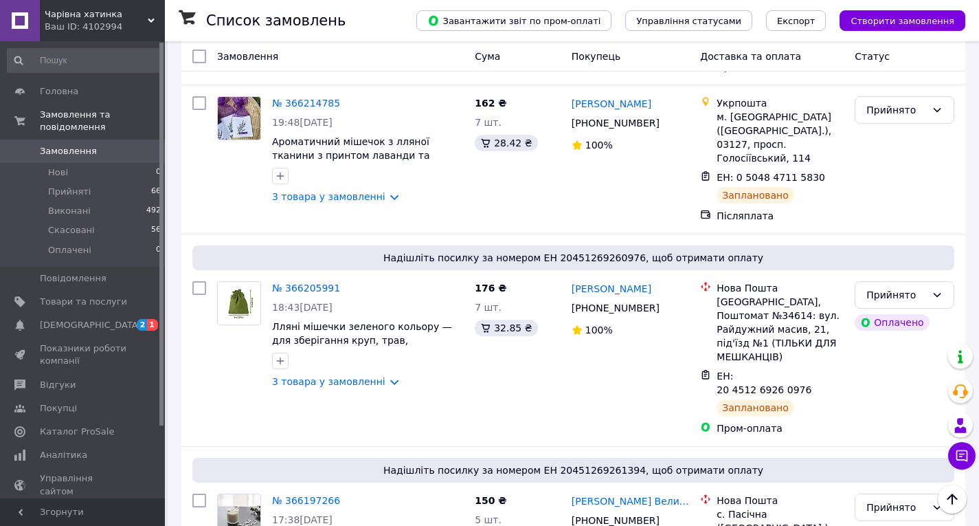
scroll to position [2199, 0]
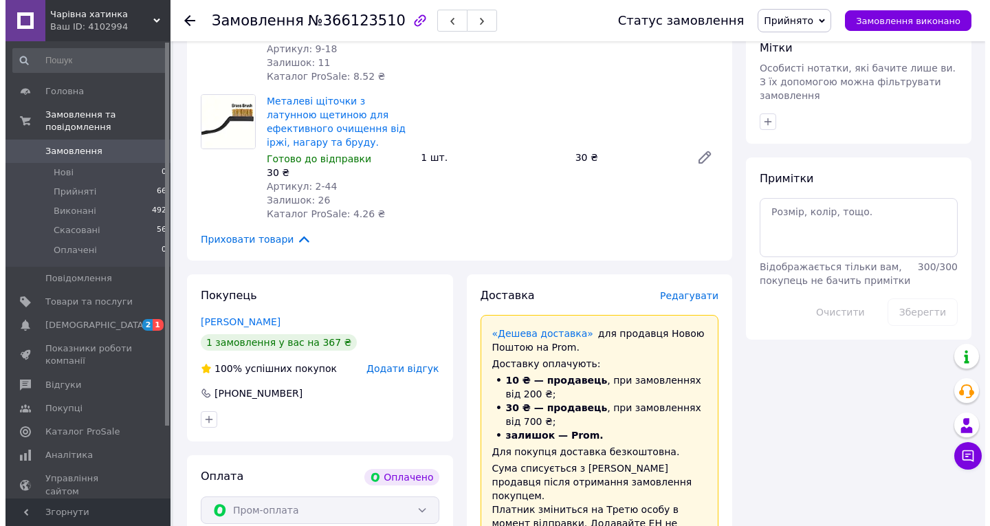
scroll to position [767, 0]
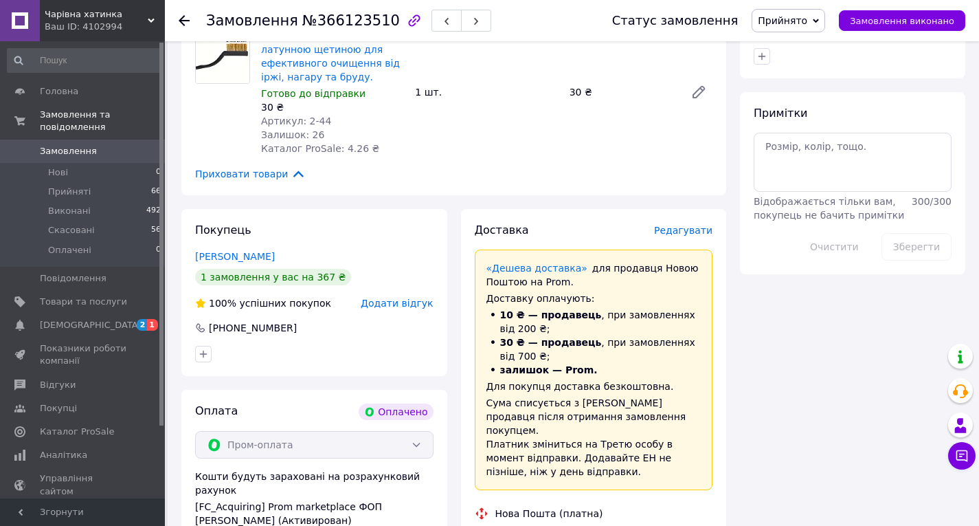
click at [688, 225] on span "Редагувати" at bounding box center [683, 230] width 58 height 11
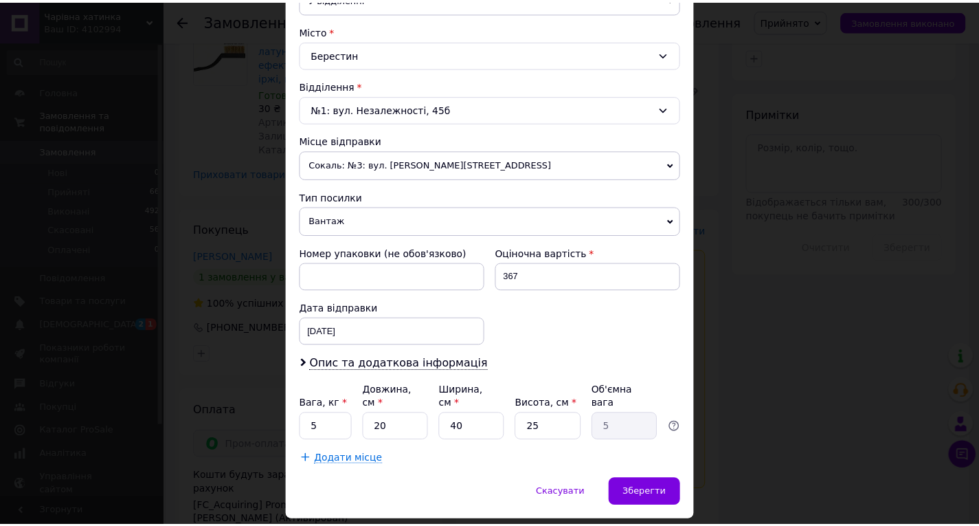
scroll to position [387, 0]
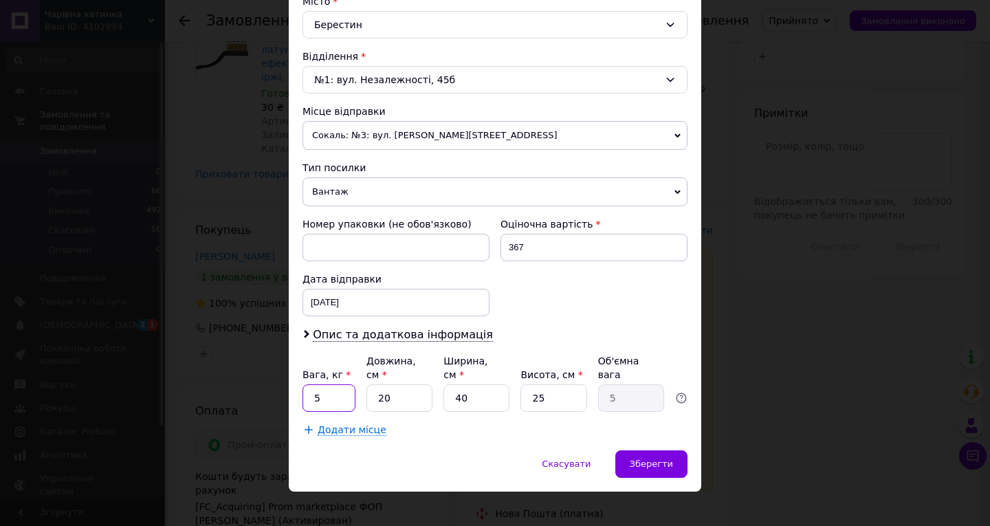
click at [322, 384] on input "5" at bounding box center [328, 397] width 53 height 27
type input "0.2"
click at [551, 384] on input "25" at bounding box center [553, 397] width 66 height 27
type input "2"
type input "0.4"
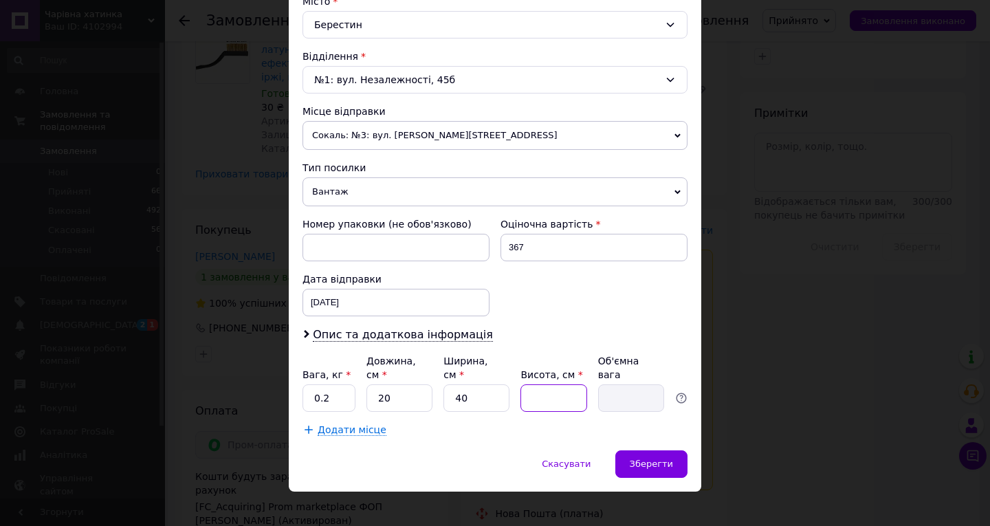
type input "1"
type input "0.2"
type input "10"
type input "2"
type input "10"
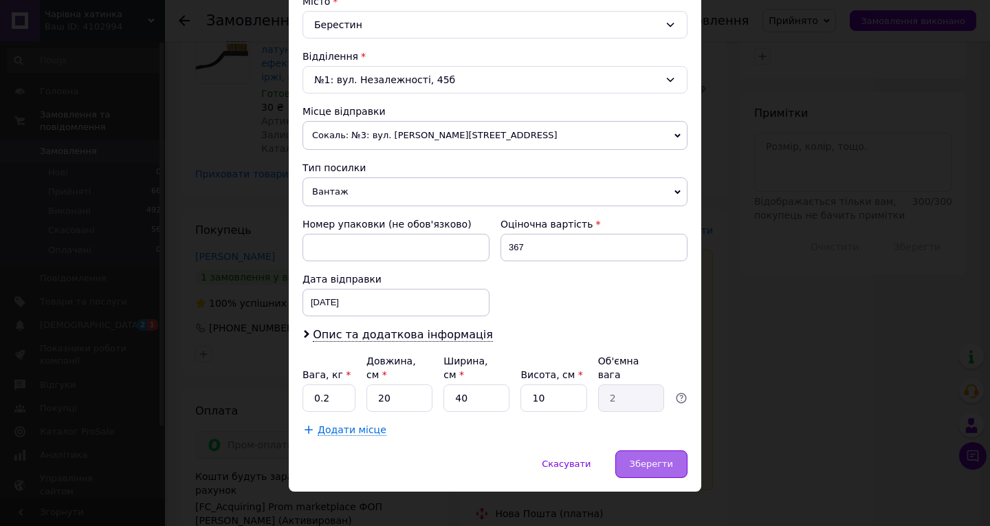
click at [649, 458] on span "Зберегти" at bounding box center [650, 463] width 43 height 10
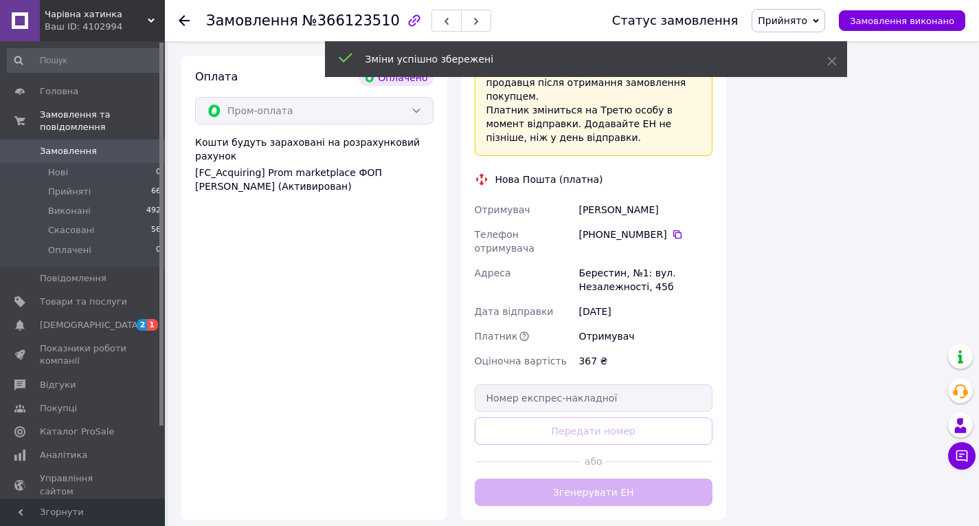
scroll to position [1110, 0]
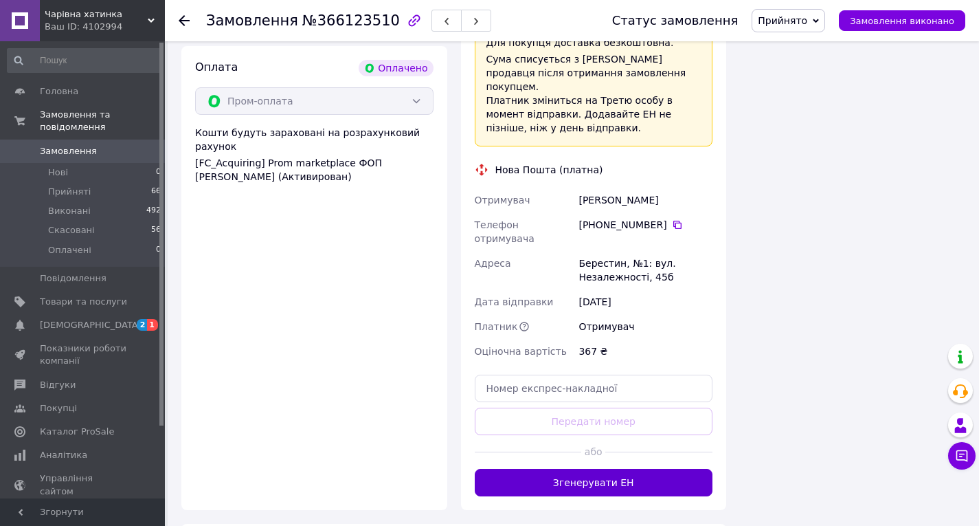
click at [565, 469] on button "Згенерувати ЕН" at bounding box center [594, 482] width 238 height 27
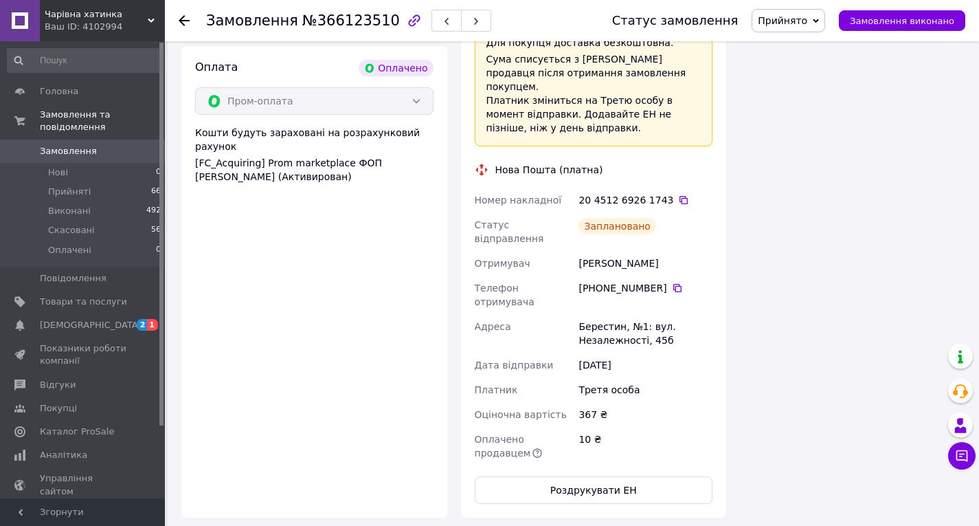
click at [186, 19] on icon at bounding box center [184, 20] width 11 height 11
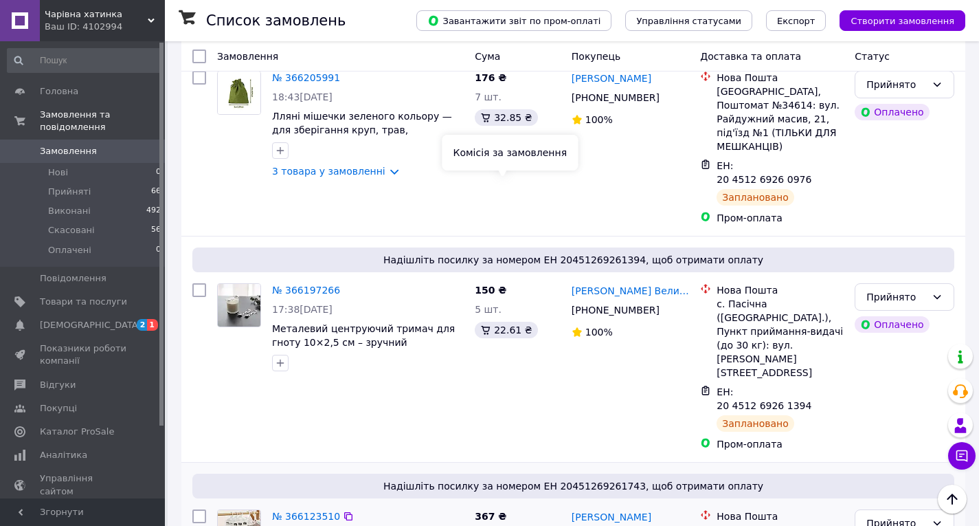
scroll to position [2336, 0]
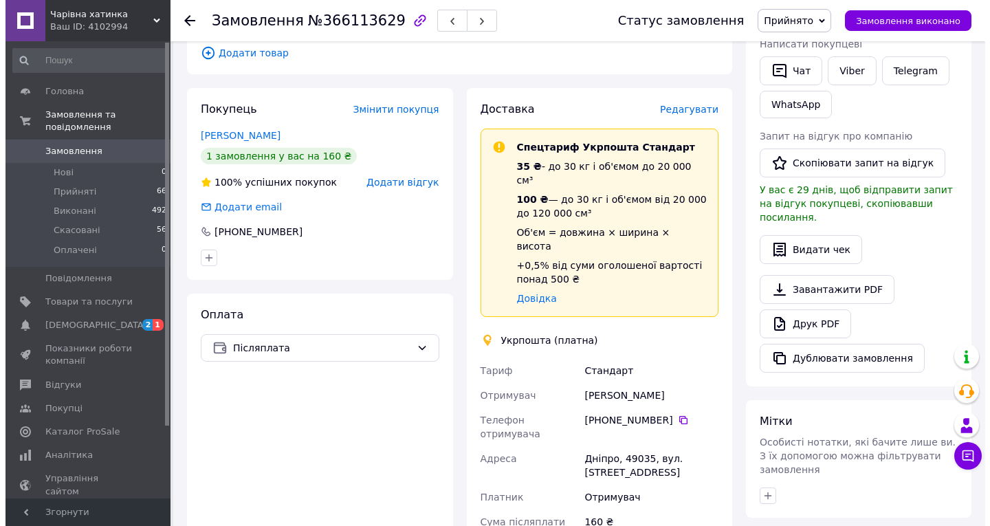
scroll to position [259, 0]
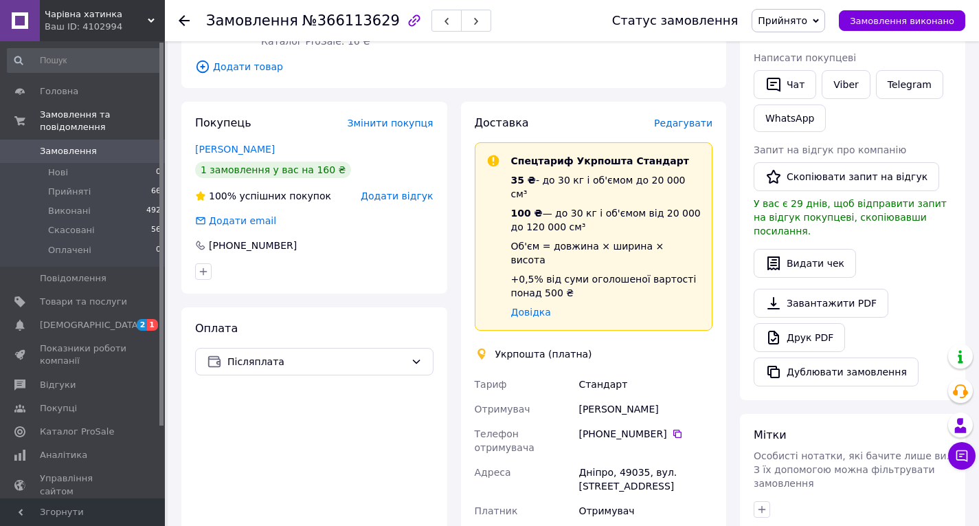
click at [705, 118] on span "Редагувати" at bounding box center [683, 123] width 58 height 11
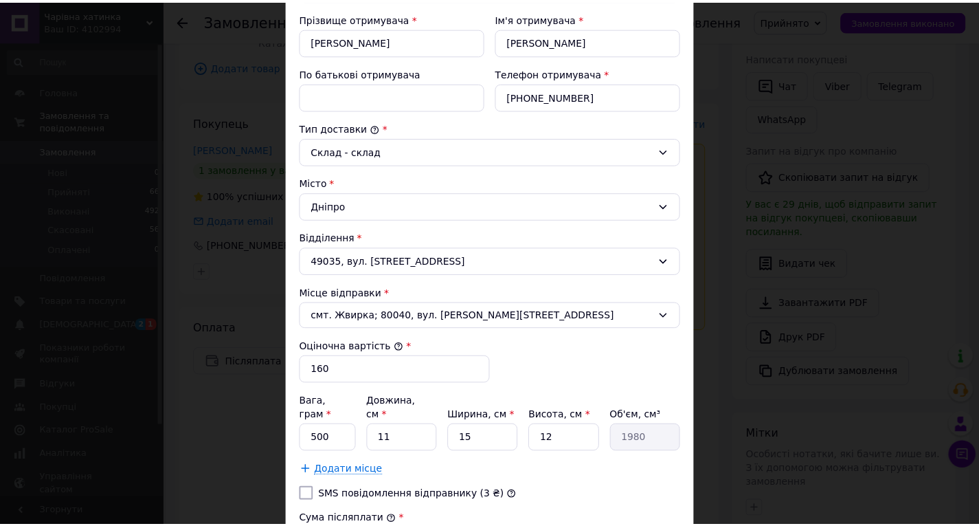
scroll to position [412, 0]
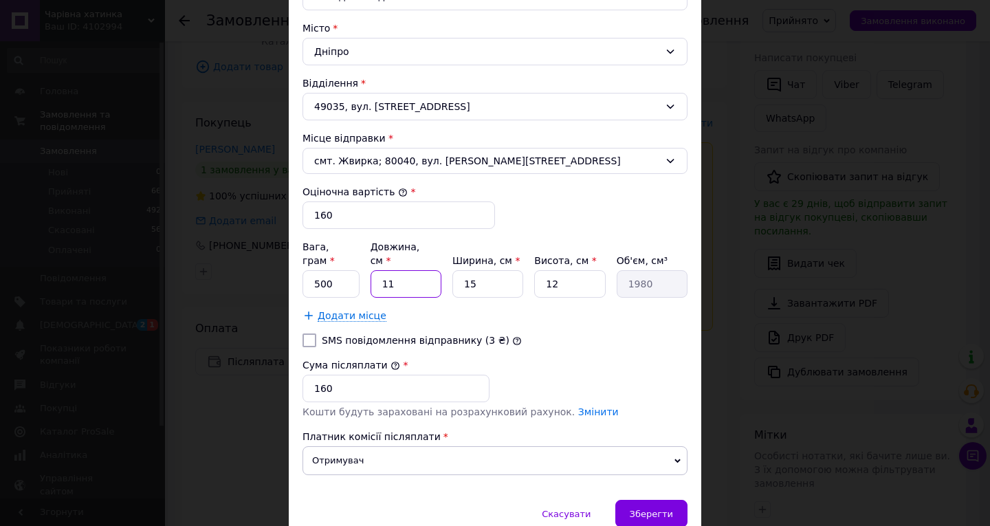
click at [380, 276] on input "11" at bounding box center [405, 283] width 71 height 27
type input "1"
type input "180"
type input "2"
type input "360"
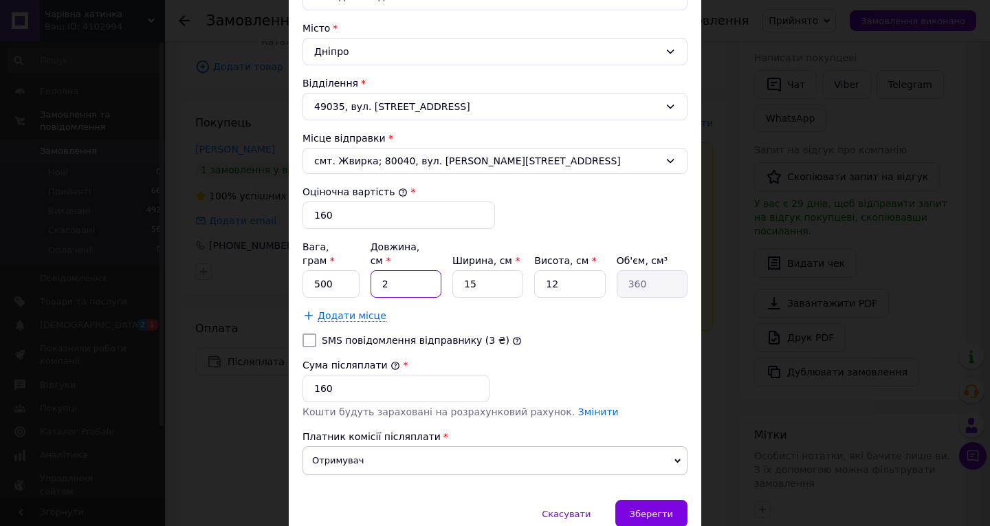
type input "25"
type input "4500"
type input "25"
click at [474, 270] on input "15" at bounding box center [487, 283] width 71 height 27
type input "1"
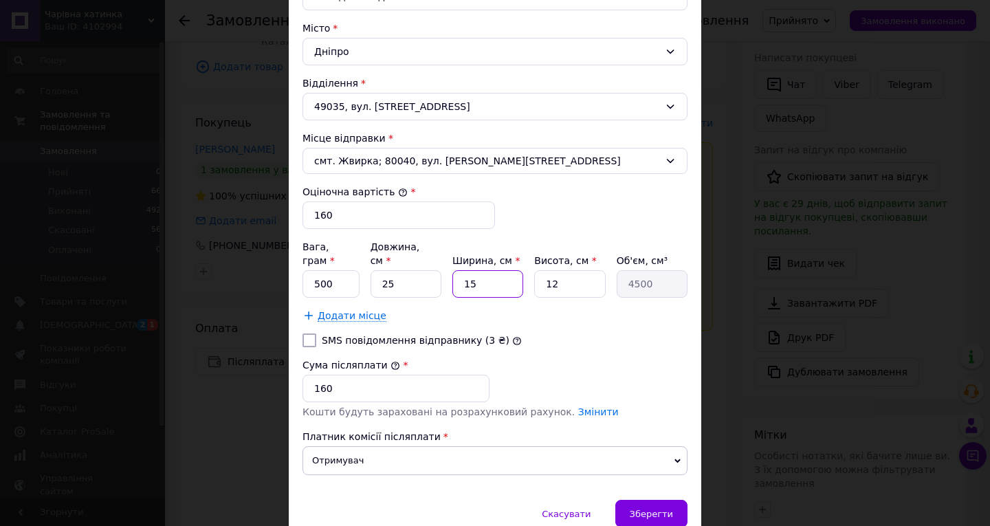
type input "300"
type input "5"
type input "1500"
type input "5"
click at [563, 270] on input "12" at bounding box center [569, 283] width 71 height 27
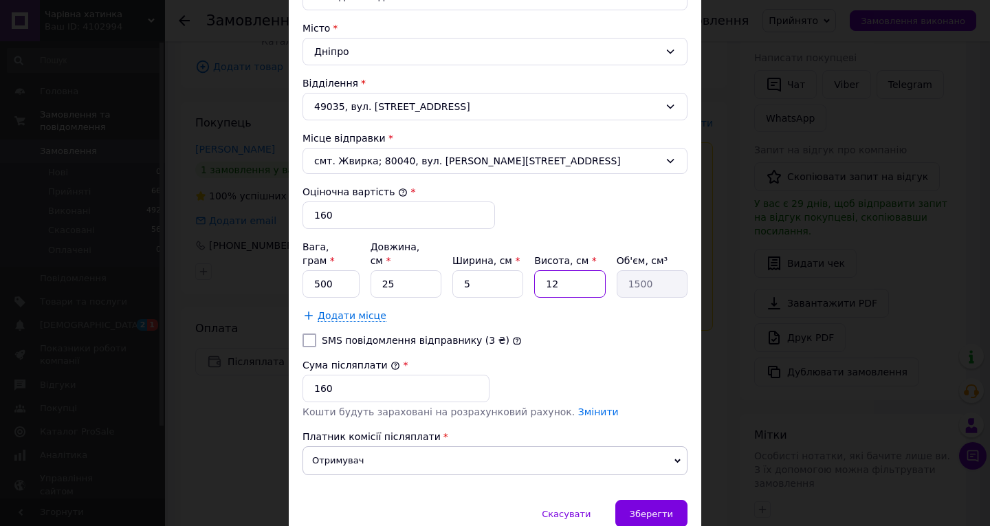
type input "1"
type input "125"
type input "5"
type input "625"
type input "5"
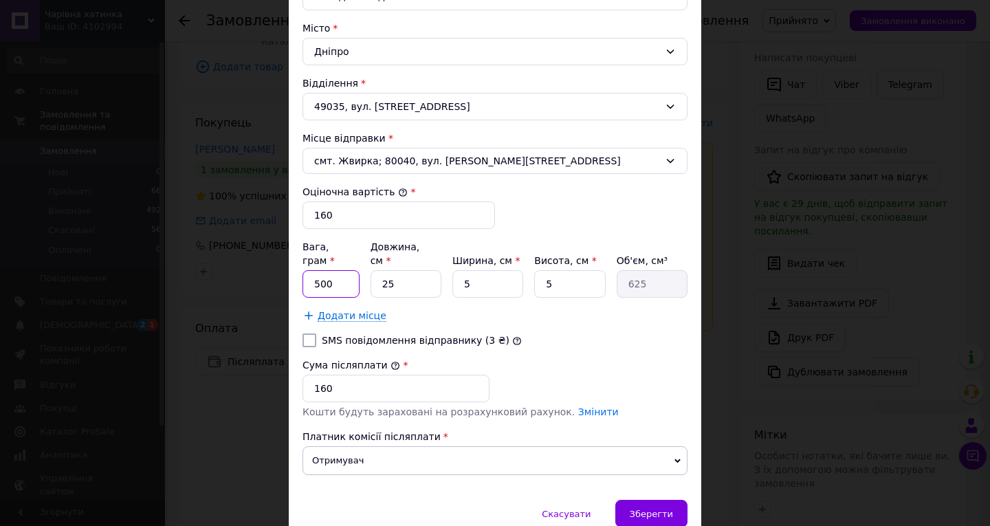
click at [342, 270] on input "500" at bounding box center [330, 283] width 57 height 27
type input "5"
type input "100"
drag, startPoint x: 661, startPoint y: 501, endPoint x: 654, endPoint y: 493, distance: 11.2
click at [660, 509] on span "Зберегти" at bounding box center [650, 514] width 43 height 10
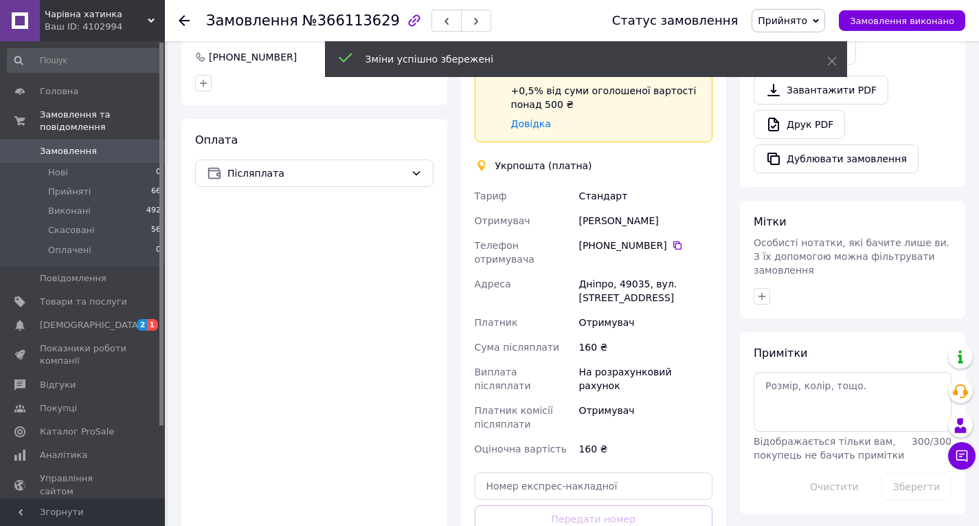
scroll to position [465, 0]
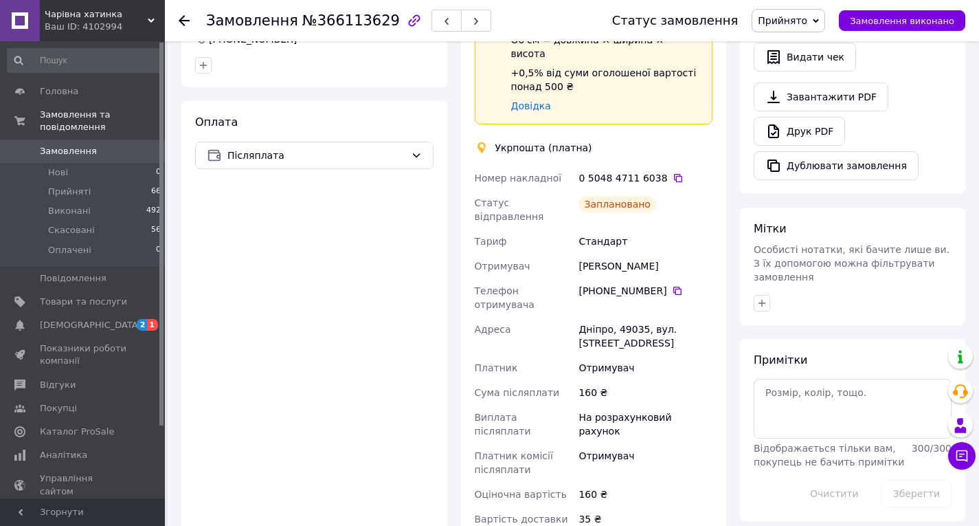
click at [182, 19] on use at bounding box center [184, 20] width 11 height 11
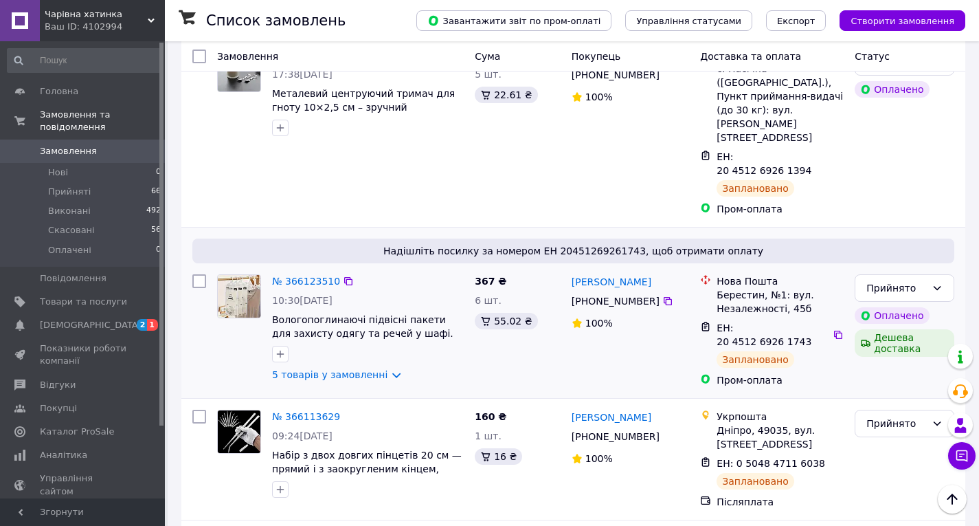
scroll to position [2611, 0]
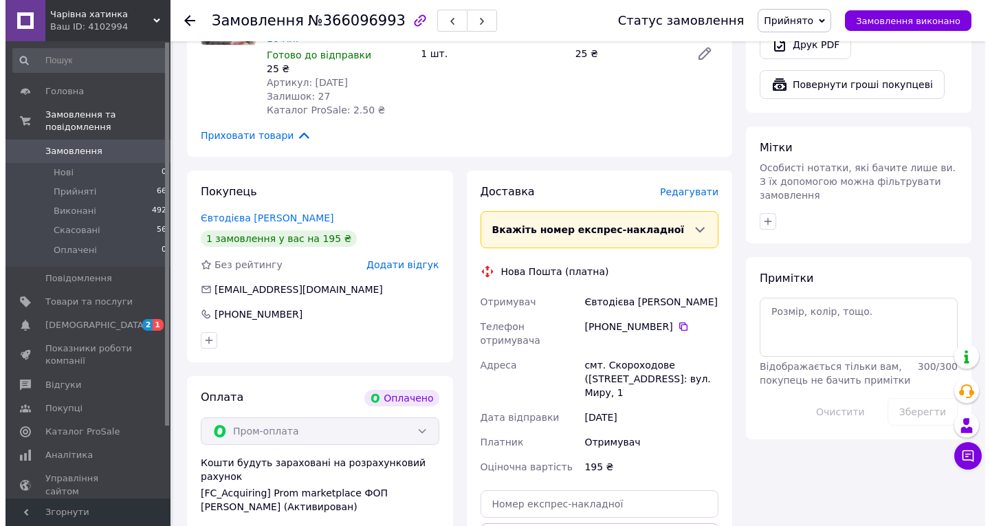
scroll to position [618, 0]
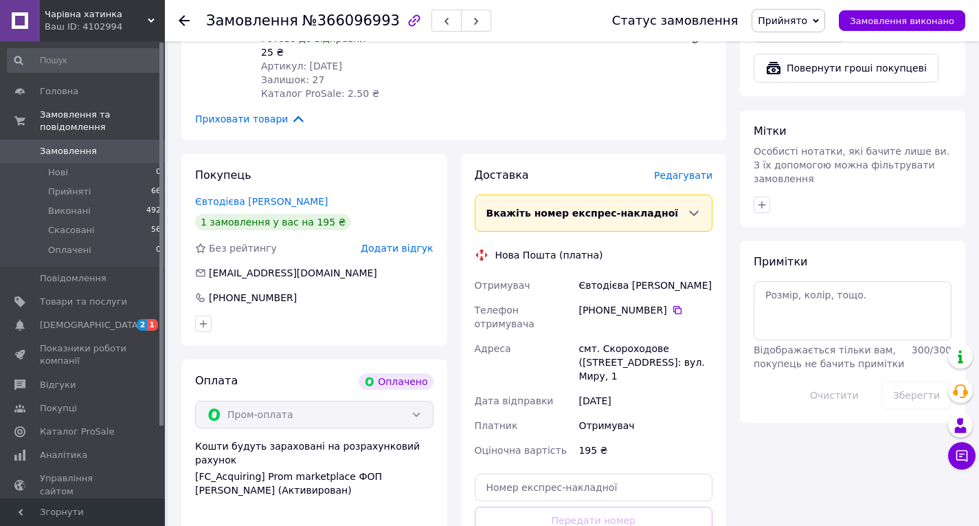
click at [684, 170] on span "Редагувати" at bounding box center [683, 175] width 58 height 11
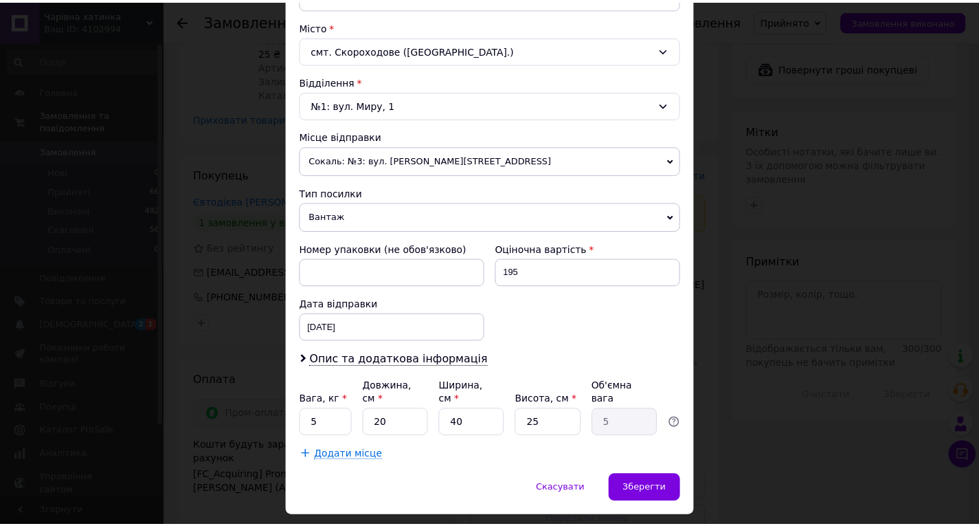
scroll to position [387, 0]
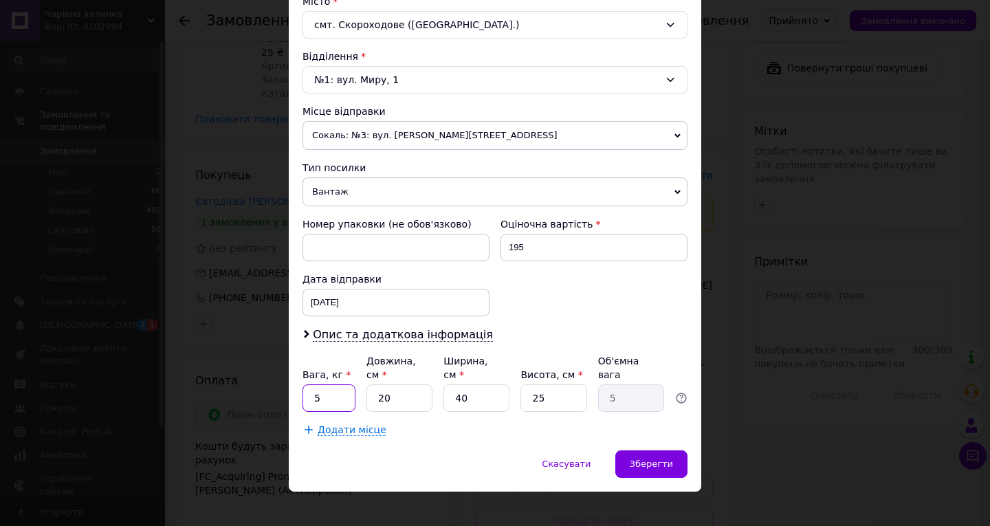
click at [347, 384] on input "5" at bounding box center [328, 397] width 53 height 27
type input "0.1"
click at [469, 384] on input "40" at bounding box center [476, 397] width 66 height 27
type input "4"
type input "0.5"
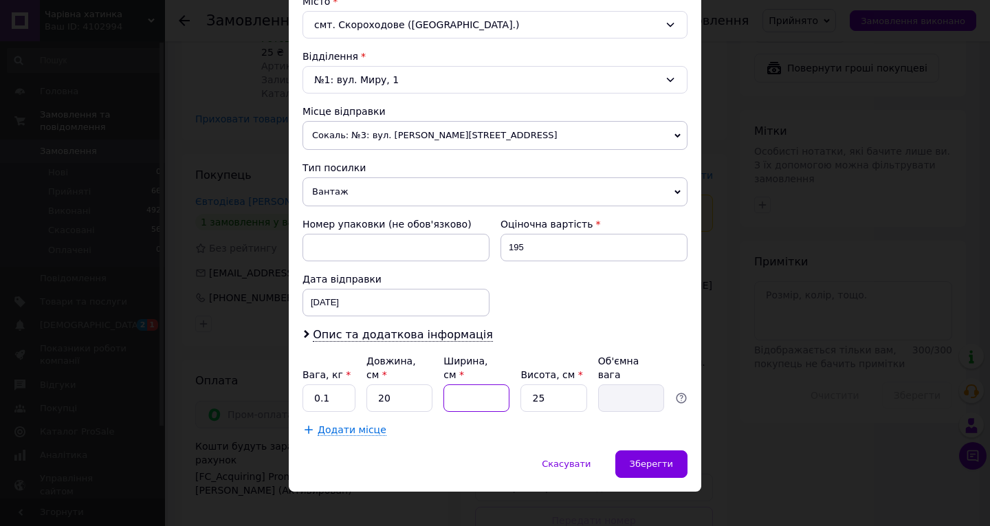
type input "2"
type input "0.25"
type input "1"
type input "0.13"
type input "15"
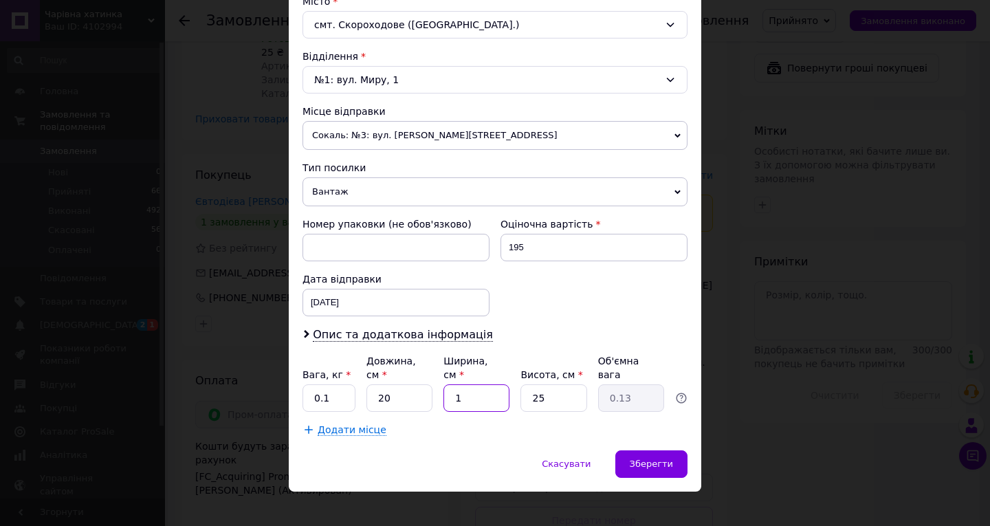
type input "1.88"
type input "15"
drag, startPoint x: 552, startPoint y: 383, endPoint x: 520, endPoint y: 389, distance: 32.8
click at [520, 389] on input "25" at bounding box center [553, 397] width 66 height 27
type input "1"
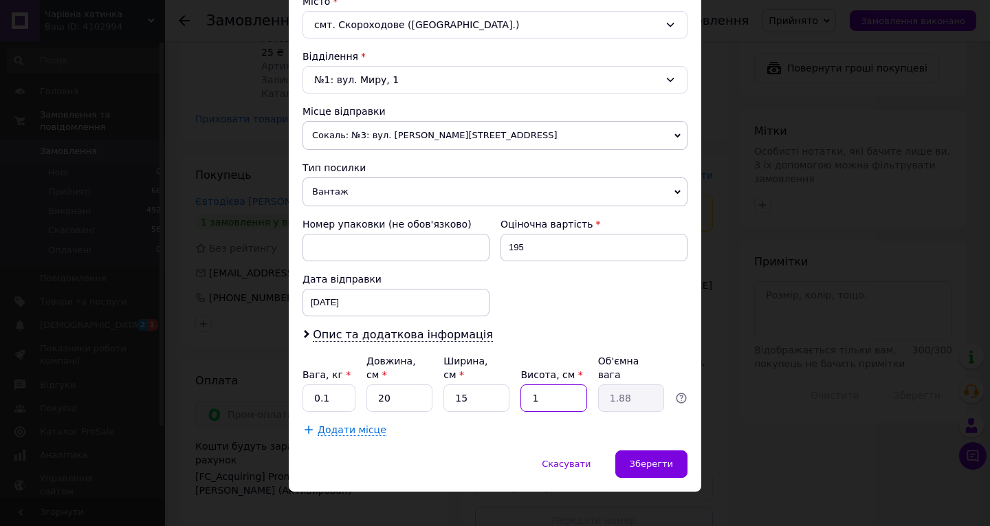
type input "0.1"
type input "10"
type input "0.75"
type input "10"
click at [654, 458] on span "Зберегти" at bounding box center [650, 463] width 43 height 10
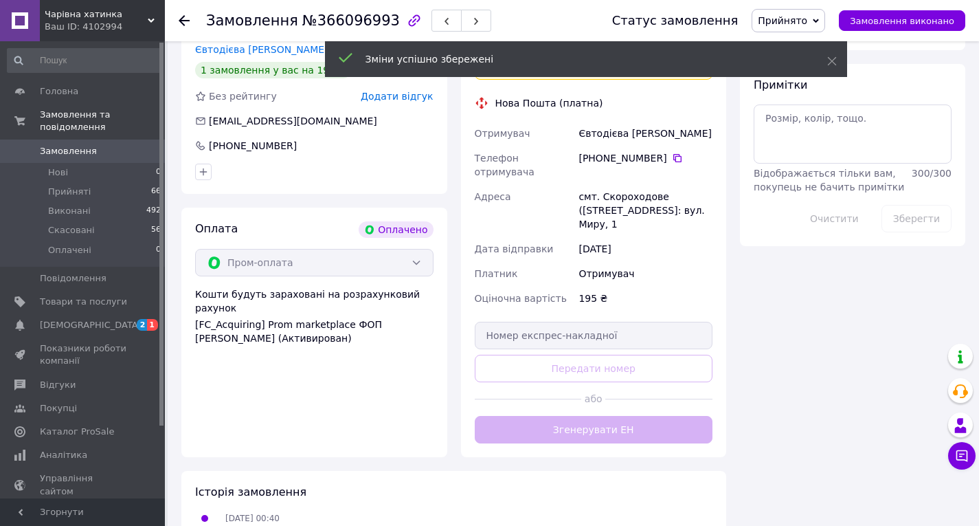
scroll to position [825, 0]
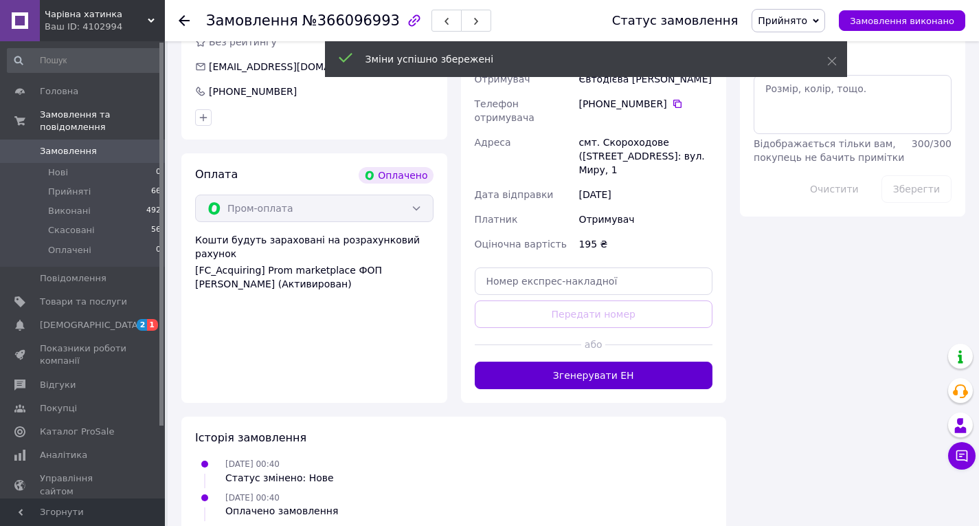
click at [594, 361] on button "Згенерувати ЕН" at bounding box center [594, 374] width 238 height 27
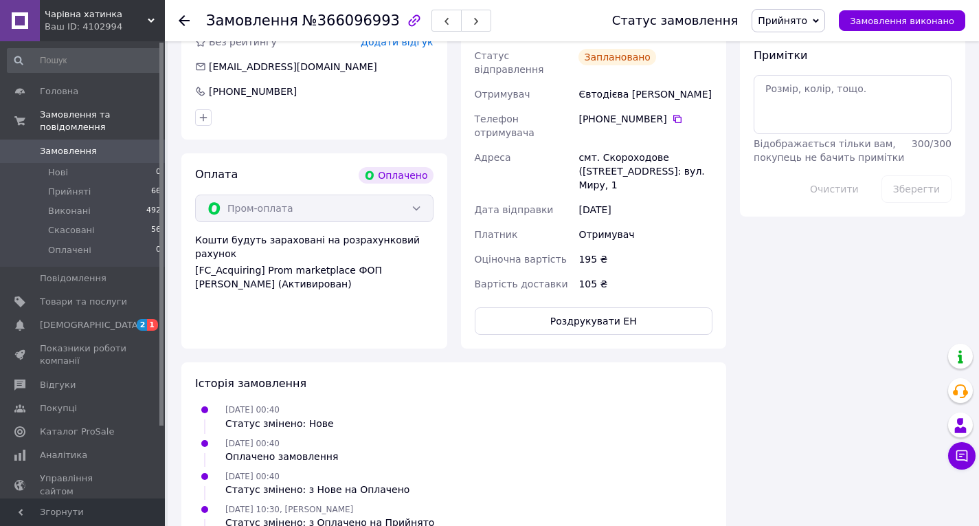
click at [184, 23] on icon at bounding box center [184, 20] width 11 height 11
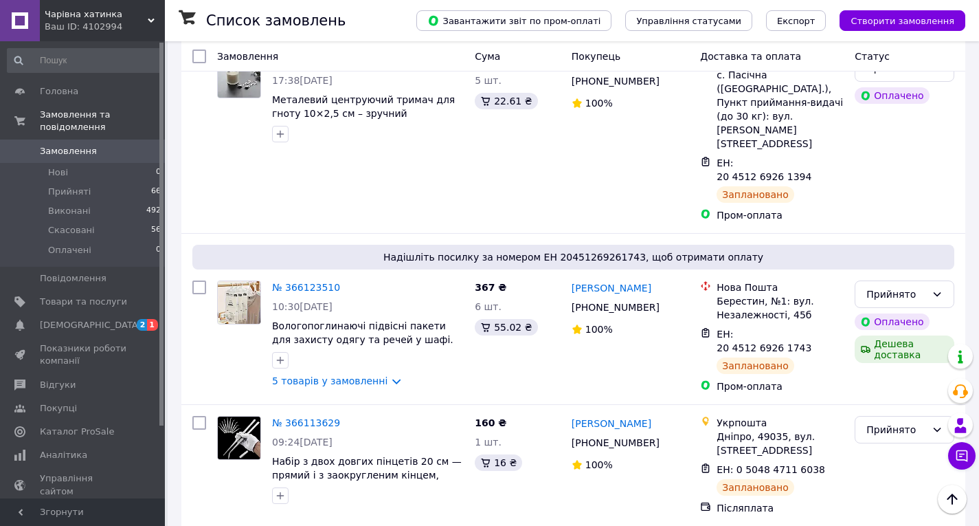
scroll to position [2589, 0]
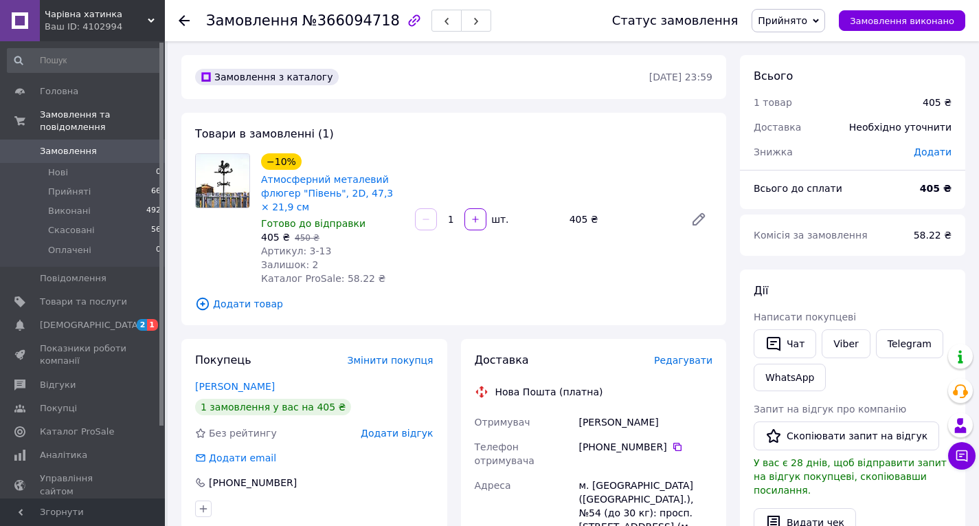
click at [677, 359] on span "Редагувати" at bounding box center [683, 360] width 58 height 11
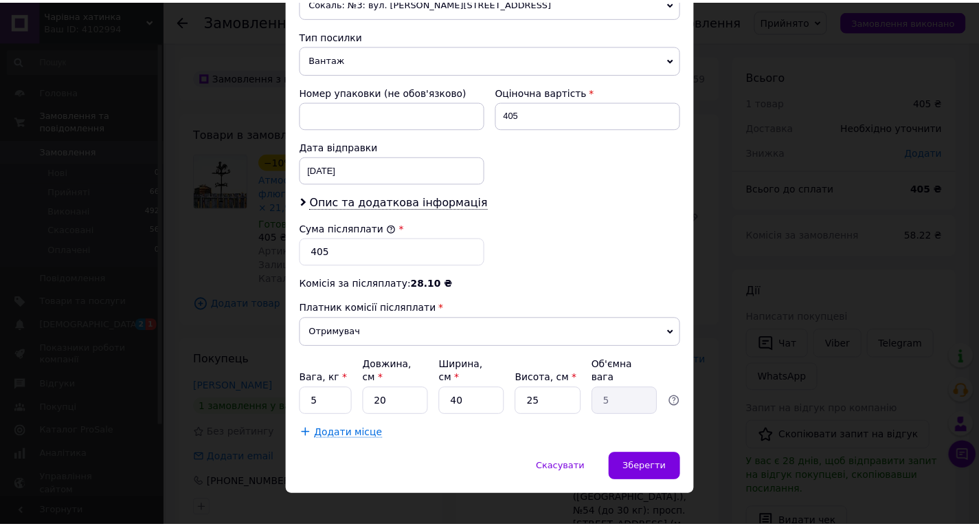
scroll to position [523, 0]
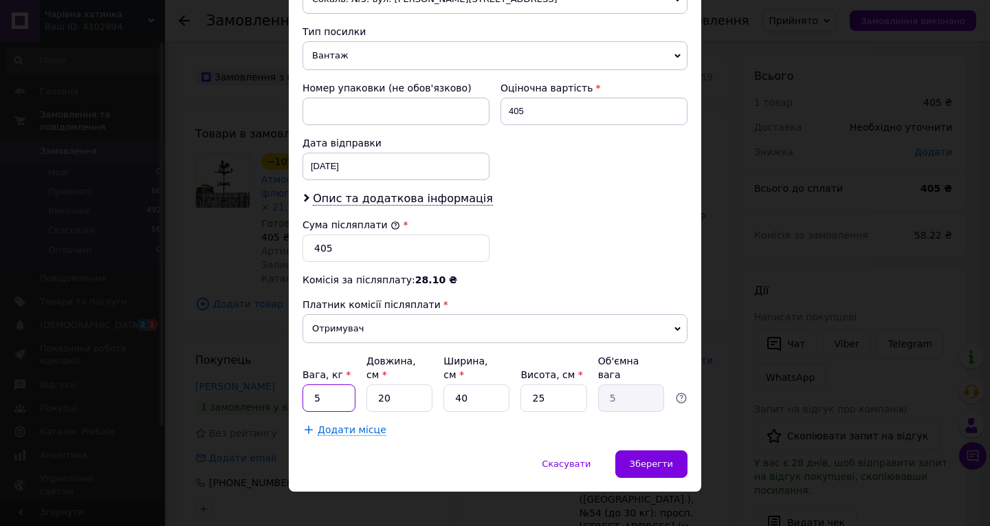
click at [322, 384] on input "5" at bounding box center [328, 397] width 53 height 27
type input "0.2"
click at [540, 384] on input "25" at bounding box center [553, 397] width 66 height 27
type input "2"
type input "0.4"
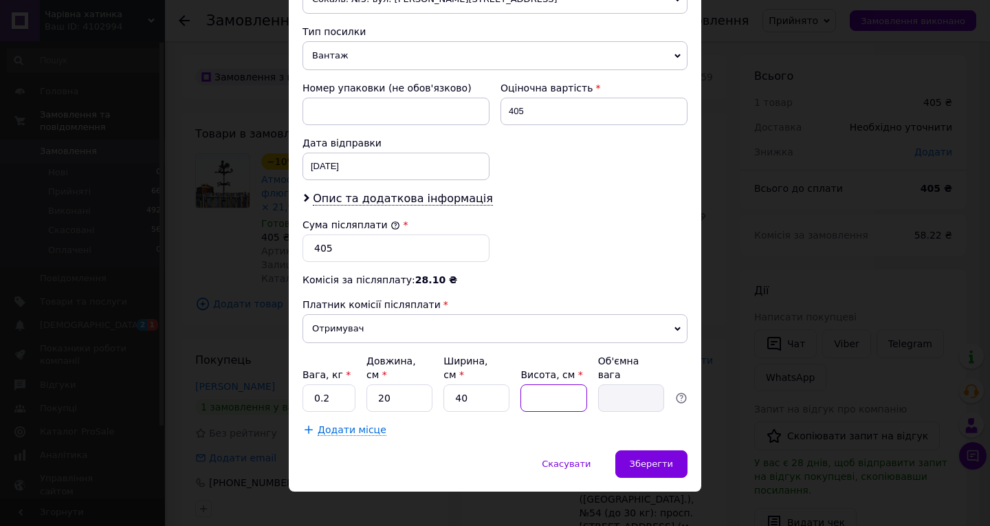
type input "1"
type input "0.2"
type input "15"
type input "3"
type input "15"
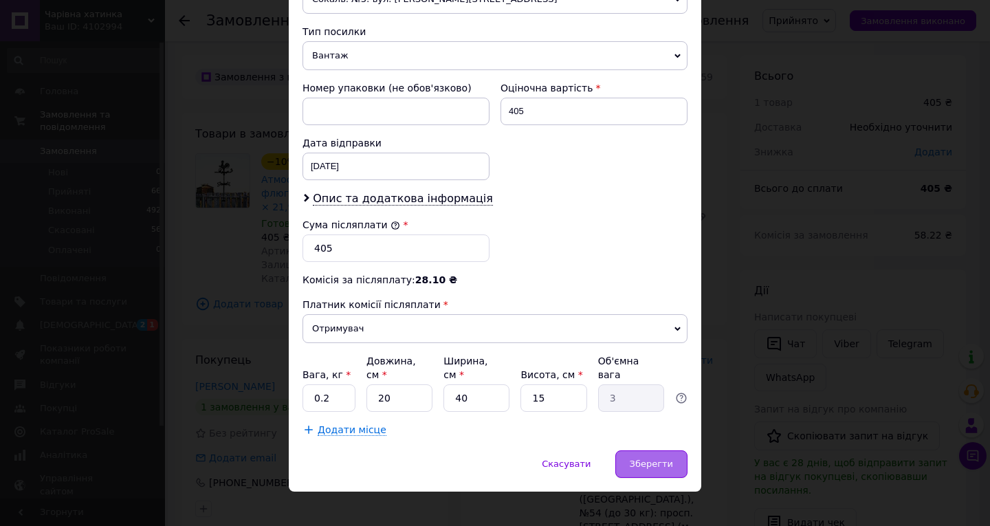
click at [657, 458] on span "Зберегти" at bounding box center [650, 463] width 43 height 10
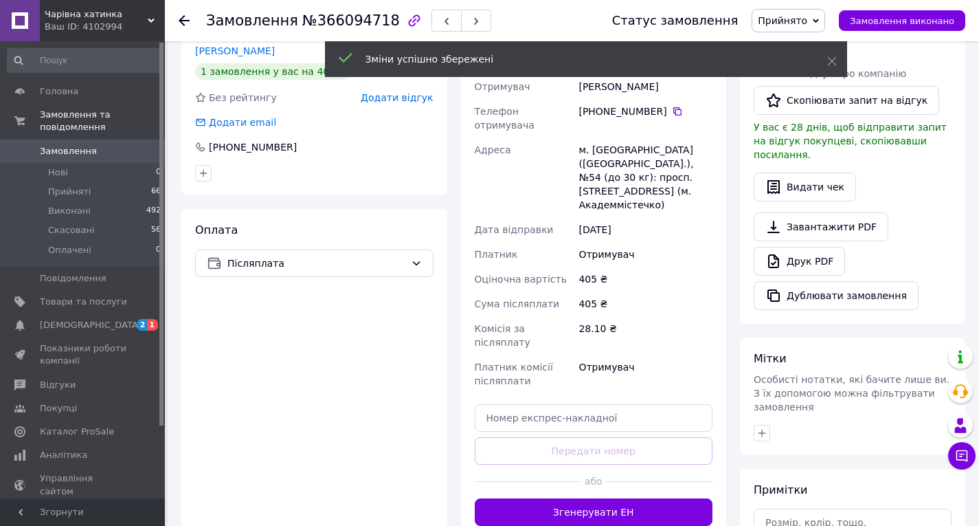
scroll to position [412, 0]
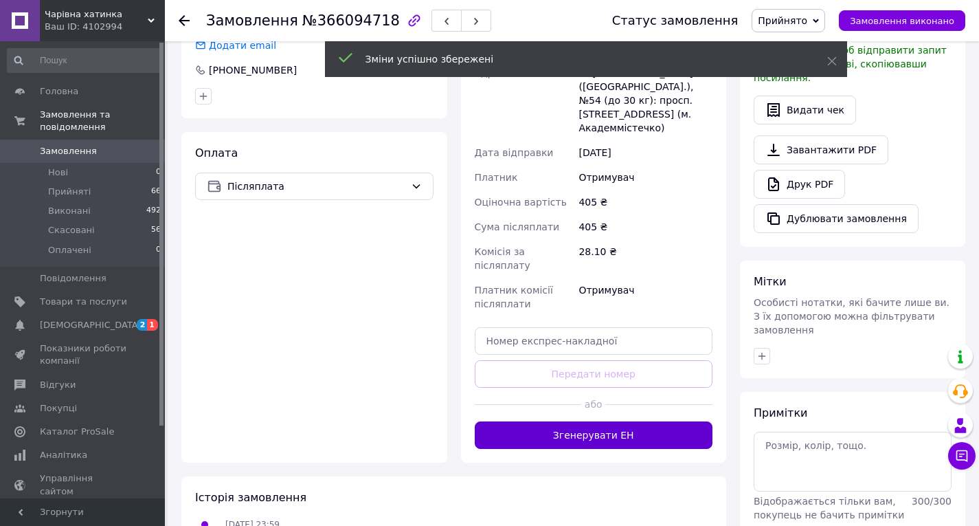
click at [566, 421] on button "Згенерувати ЕН" at bounding box center [594, 434] width 238 height 27
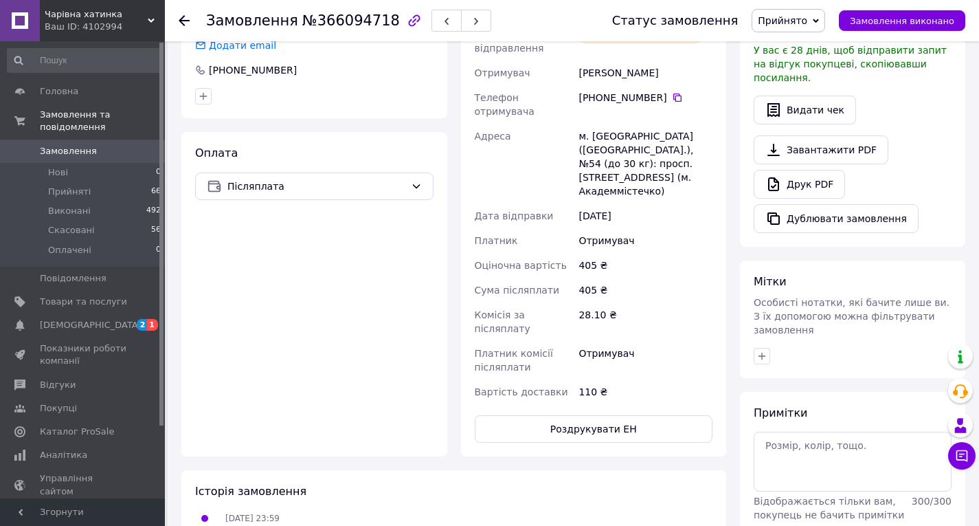
click at [181, 21] on use at bounding box center [184, 20] width 11 height 11
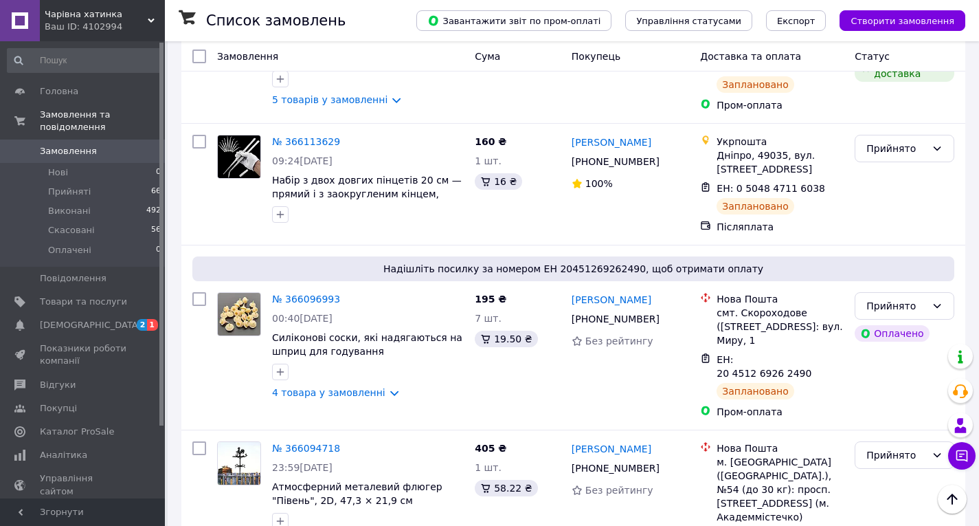
scroll to position [2680, 0]
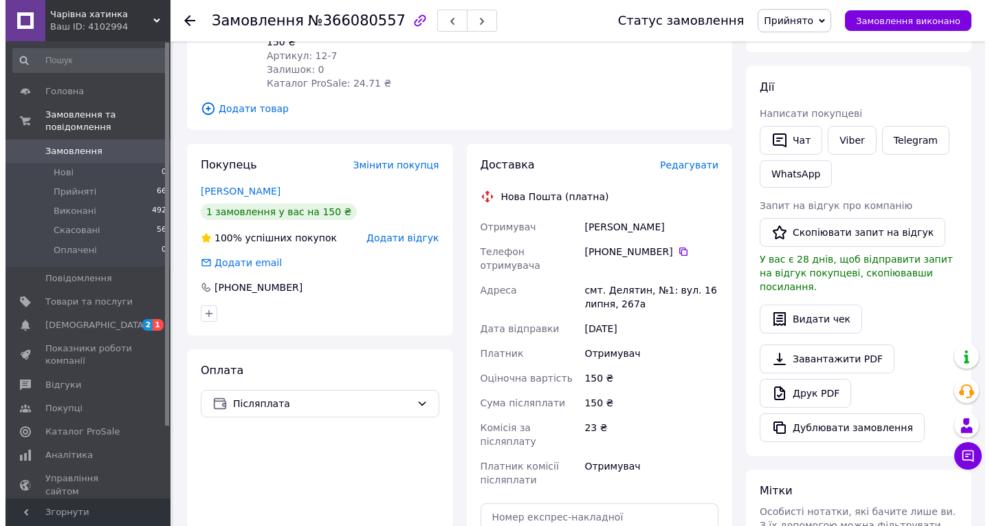
scroll to position [171, 0]
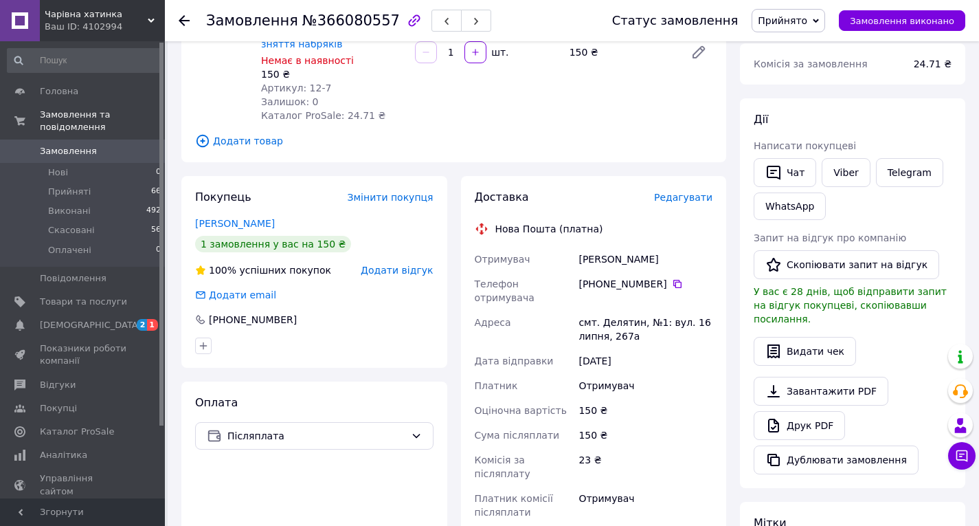
click at [693, 192] on span "Редагувати" at bounding box center [683, 197] width 58 height 11
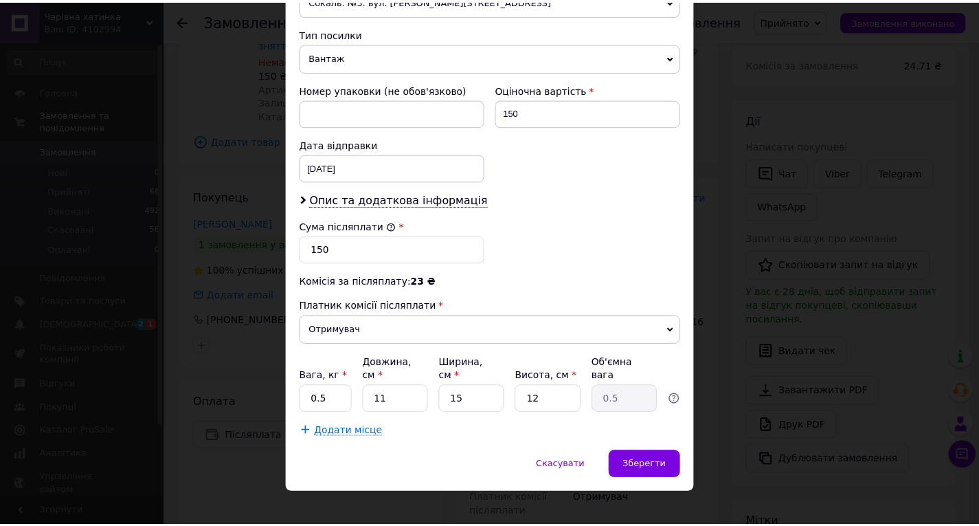
scroll to position [523, 0]
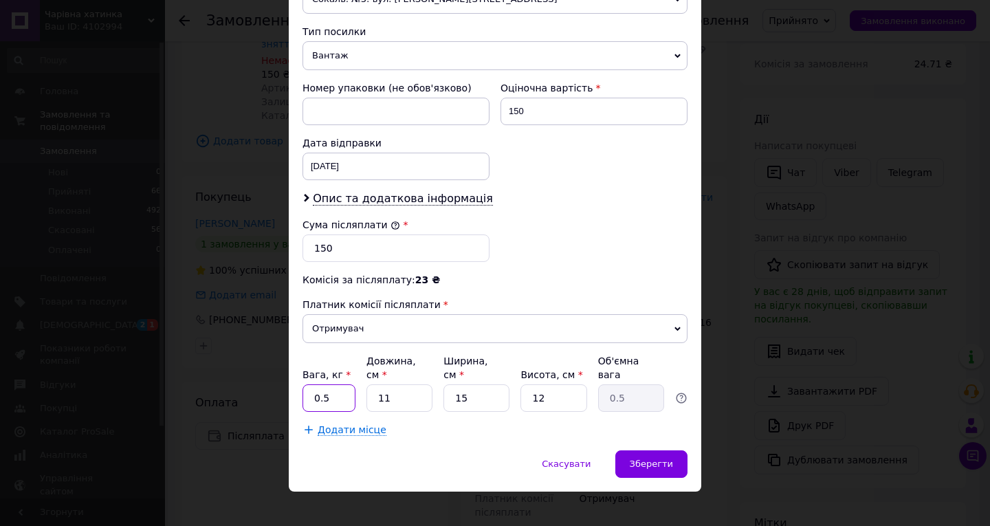
click at [331, 384] on input "0.5" at bounding box center [328, 397] width 53 height 27
type input "0.1"
click at [395, 384] on input "11" at bounding box center [399, 397] width 66 height 27
type input "1"
type input "0.1"
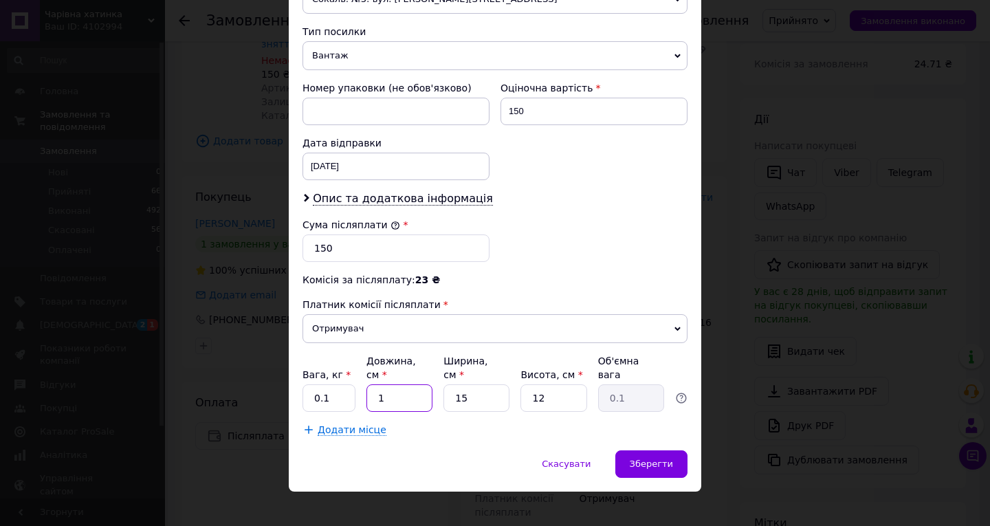
type input "10"
type input "0.45"
type input "10"
click at [544, 389] on input "12" at bounding box center [553, 397] width 66 height 27
type input "1"
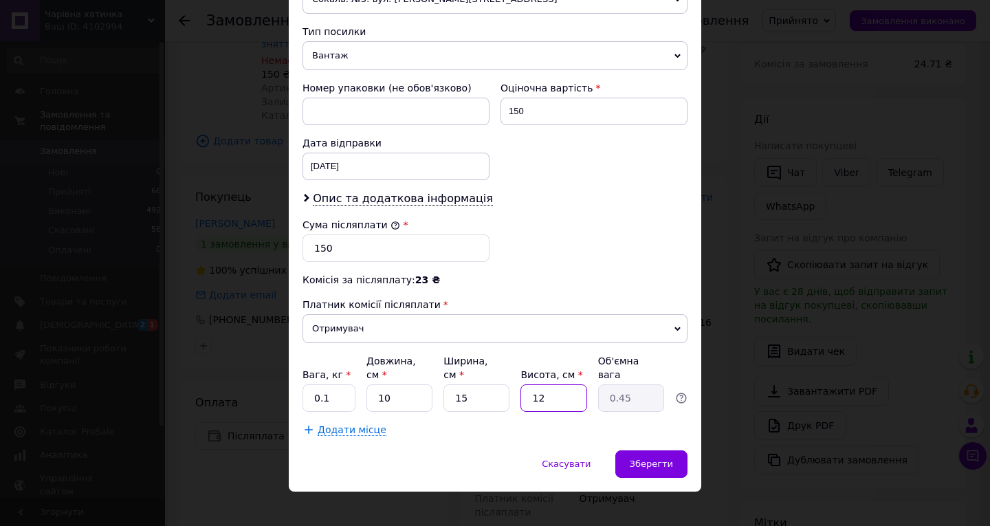
type input "0.1"
type input "5"
type input "0.19"
type input "5"
click at [648, 458] on span "Зберегти" at bounding box center [650, 463] width 43 height 10
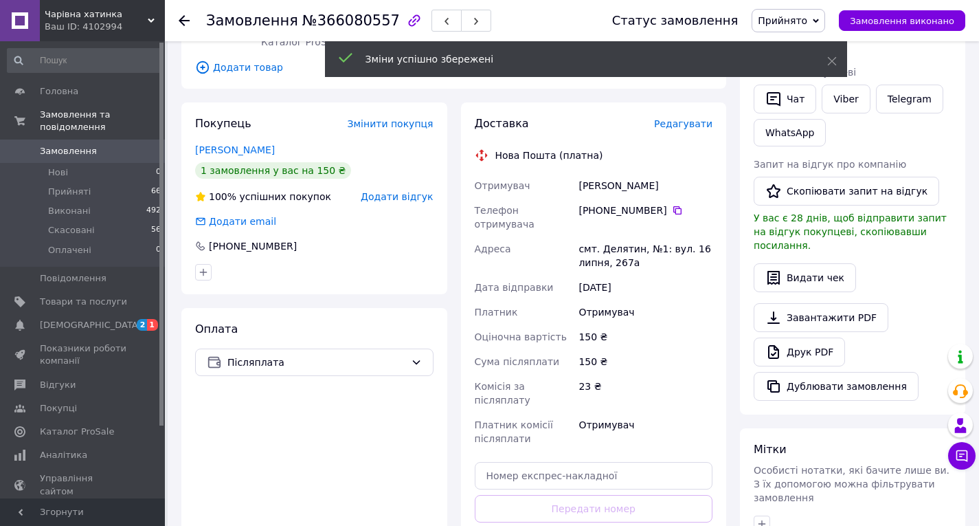
scroll to position [377, 0]
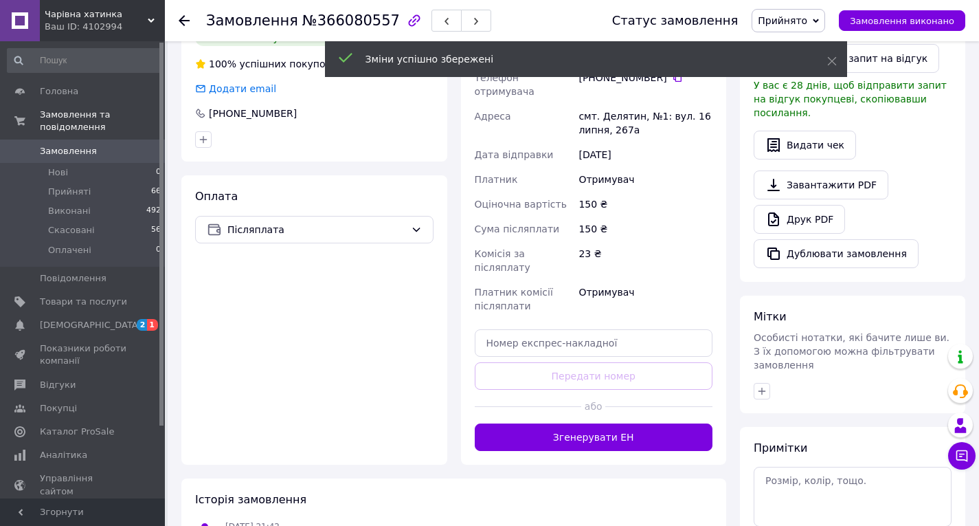
click at [586, 423] on button "Згенерувати ЕН" at bounding box center [594, 436] width 238 height 27
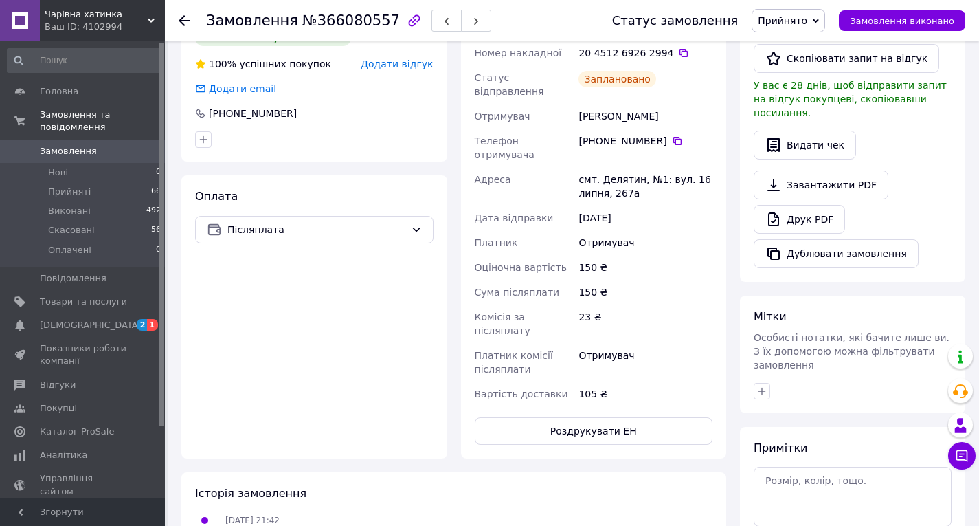
click at [183, 21] on icon at bounding box center [184, 20] width 11 height 11
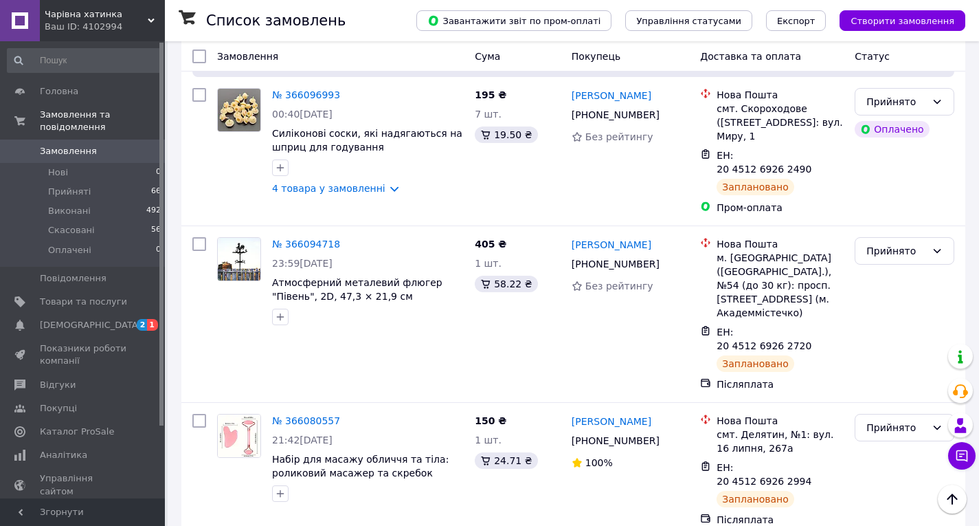
scroll to position [3024, 0]
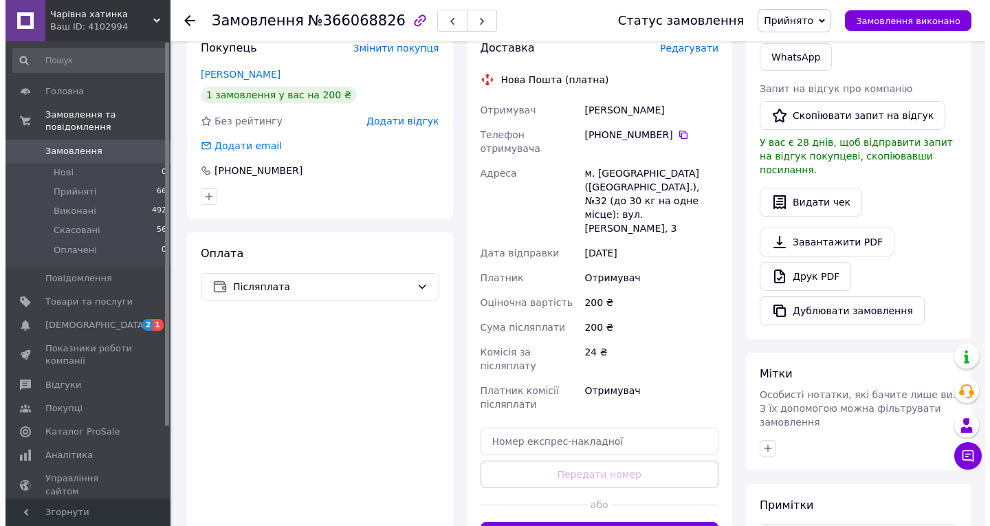
scroll to position [289, 0]
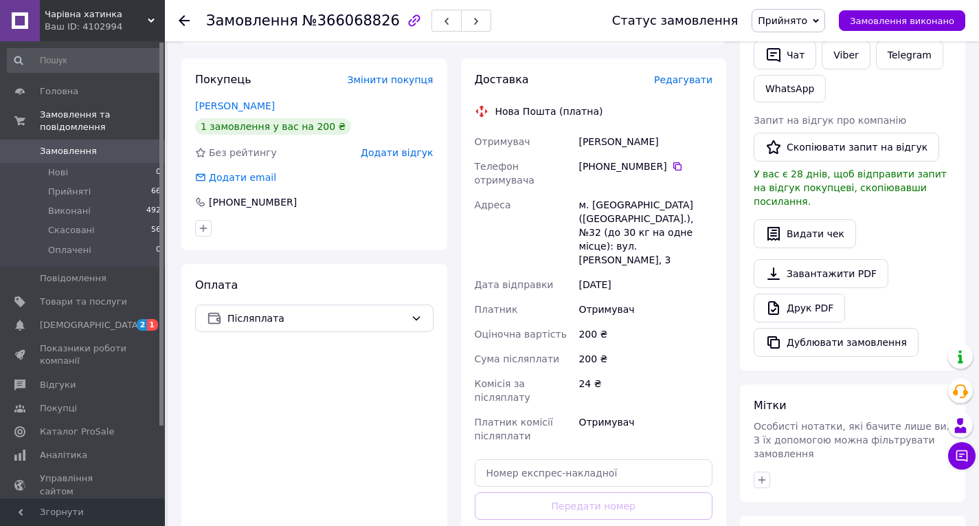
click at [699, 74] on span "Редагувати" at bounding box center [683, 79] width 58 height 11
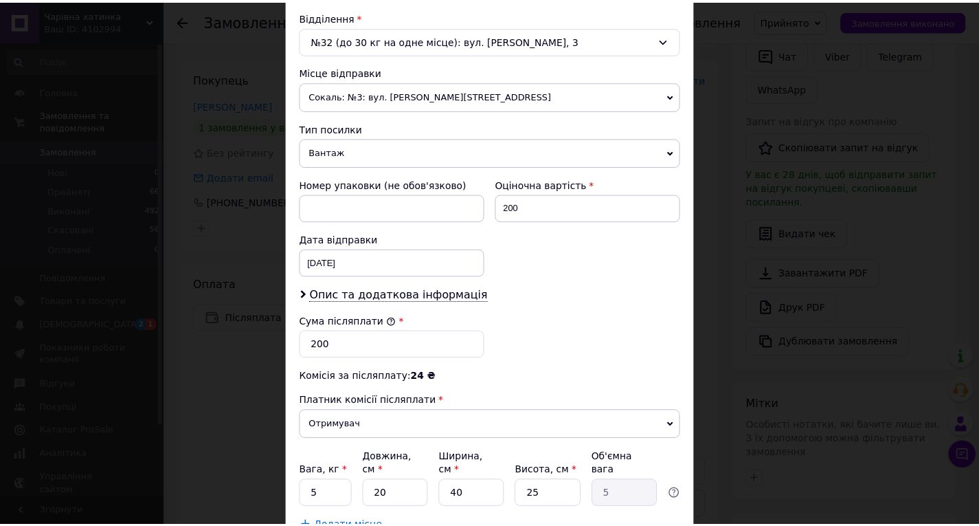
scroll to position [523, 0]
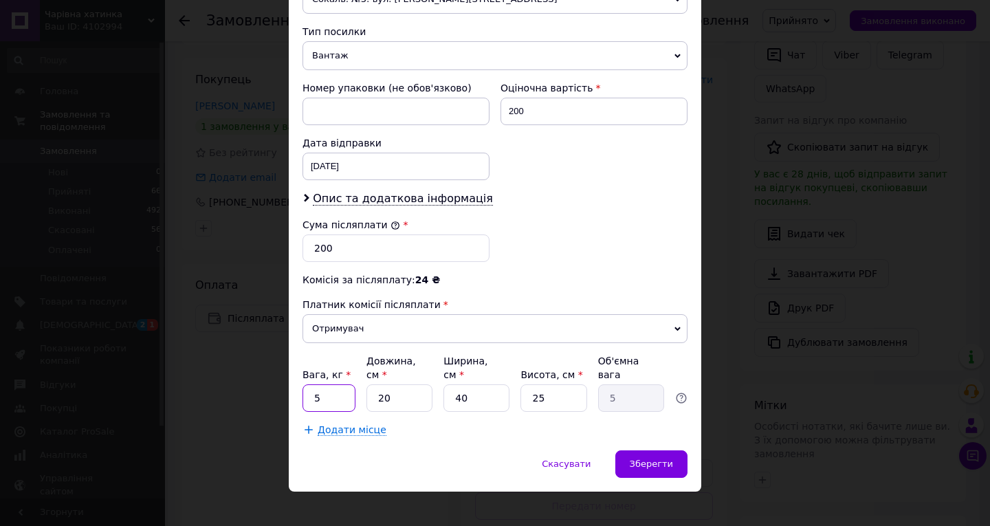
click at [335, 384] on input "5" at bounding box center [328, 397] width 53 height 27
type input "0.1"
click at [476, 387] on input "40" at bounding box center [476, 397] width 66 height 27
type input "4"
type input "0.5"
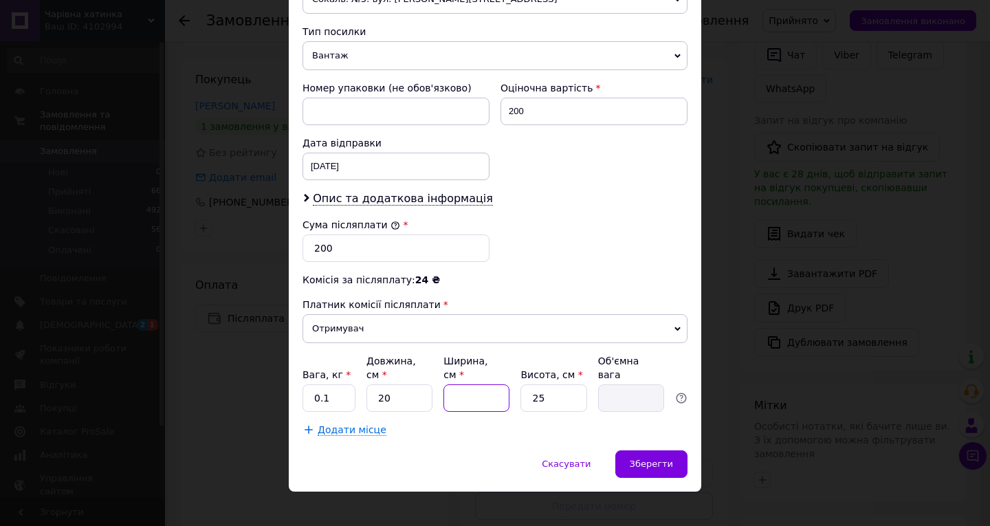
type input "5"
type input "0.63"
type input "5"
click at [551, 384] on input "25" at bounding box center [553, 397] width 66 height 27
type input "2"
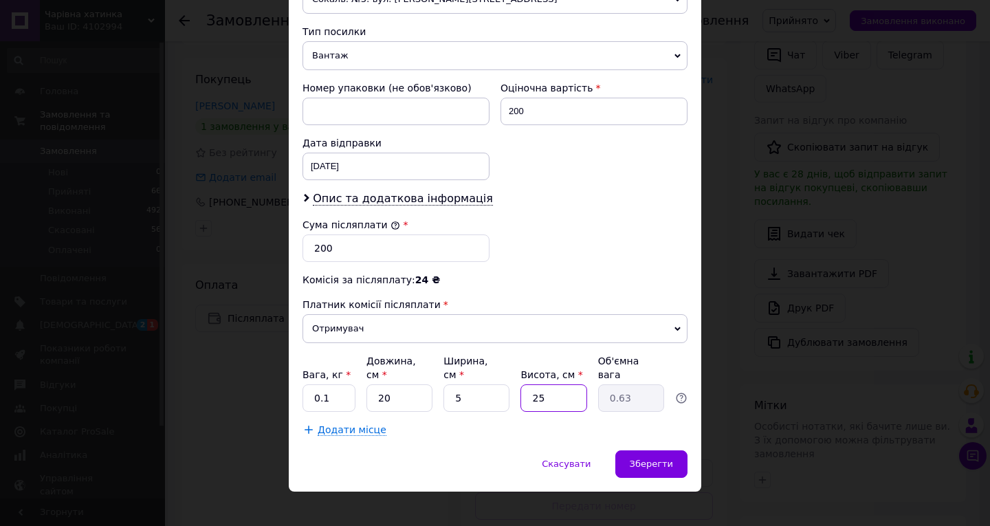
type input "0.1"
type input "5"
type input "0.13"
type input "5"
click at [651, 458] on span "Зберегти" at bounding box center [650, 463] width 43 height 10
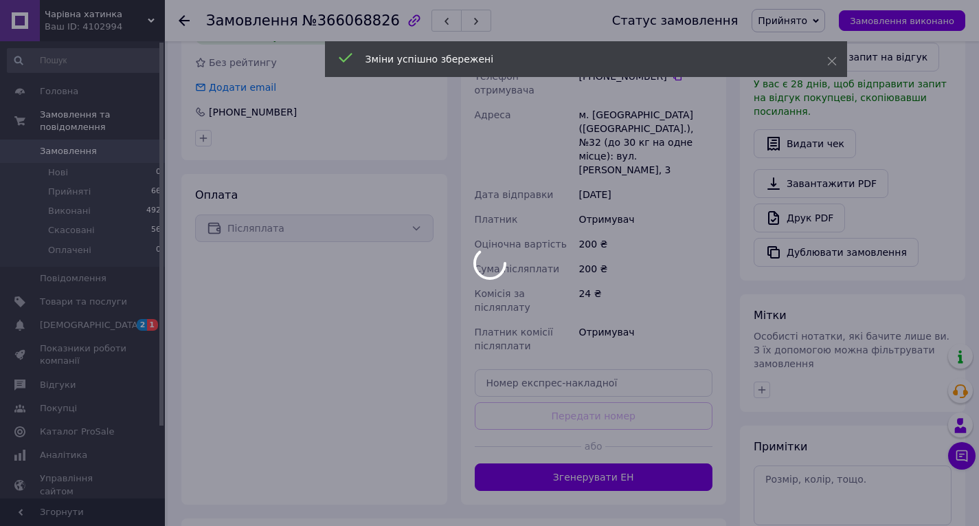
scroll to position [426, 0]
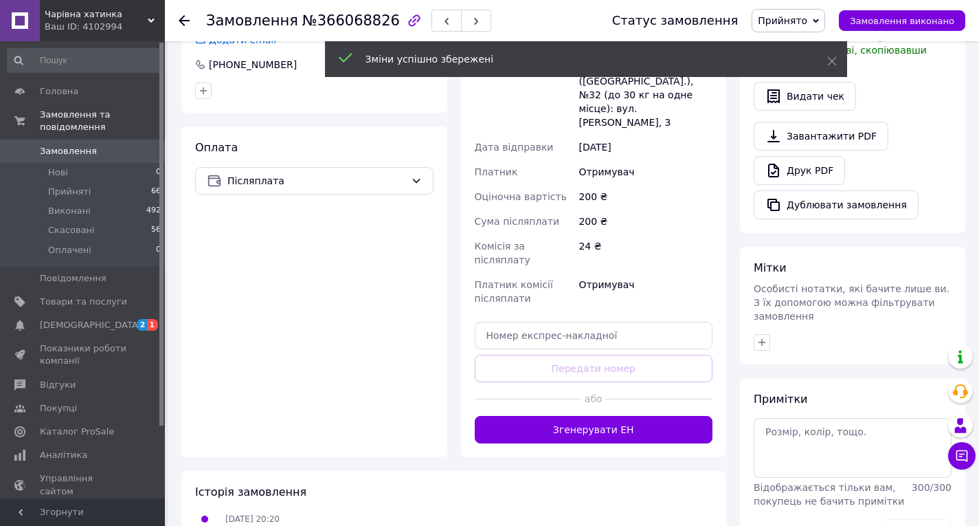
click at [610, 416] on button "Згенерувати ЕН" at bounding box center [594, 429] width 238 height 27
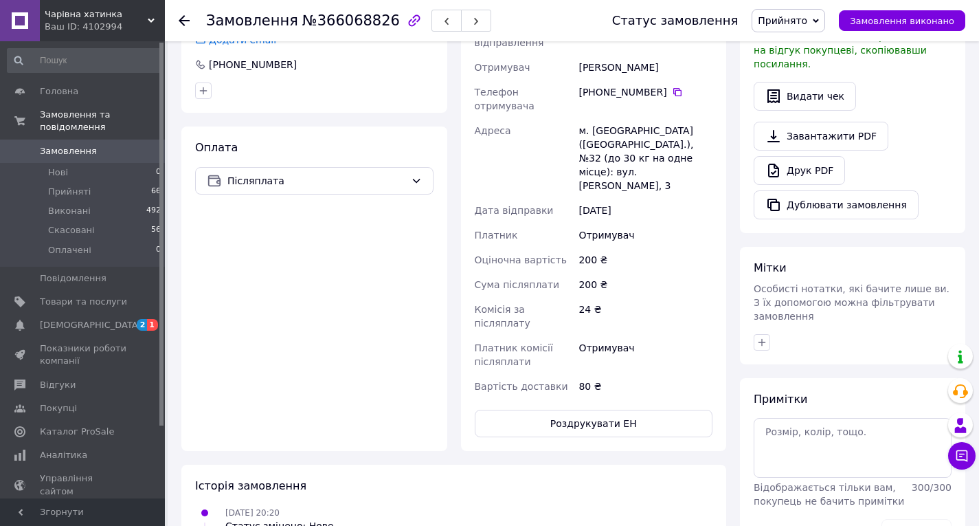
click at [188, 22] on icon at bounding box center [184, 20] width 11 height 11
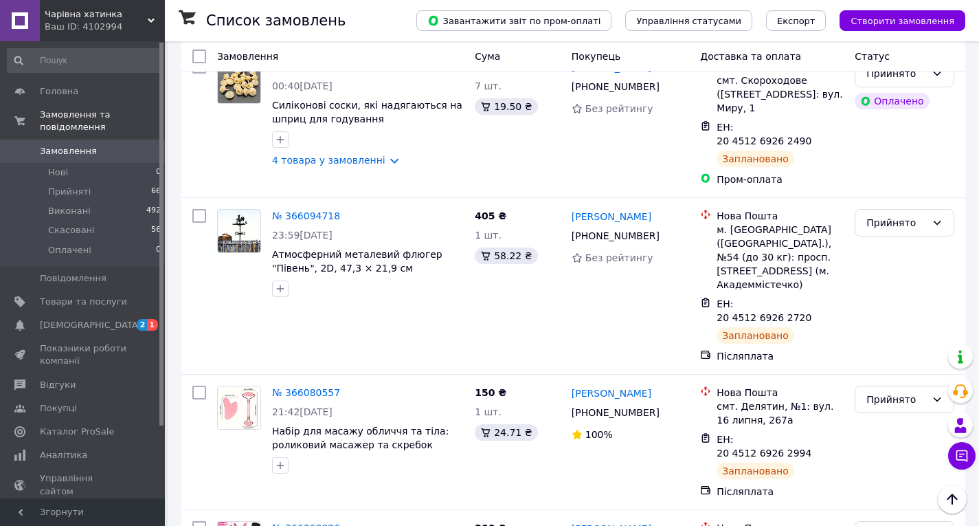
scroll to position [3037, 0]
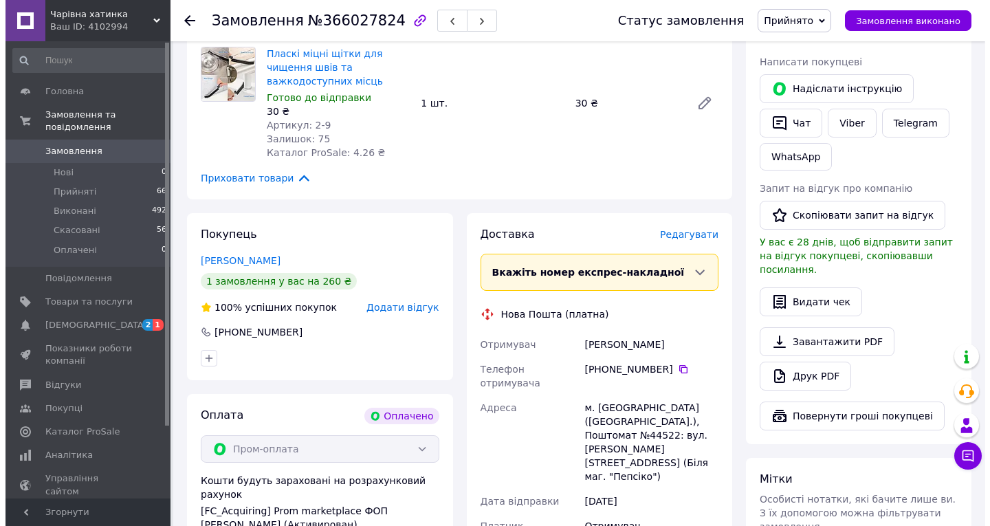
scroll to position [275, 0]
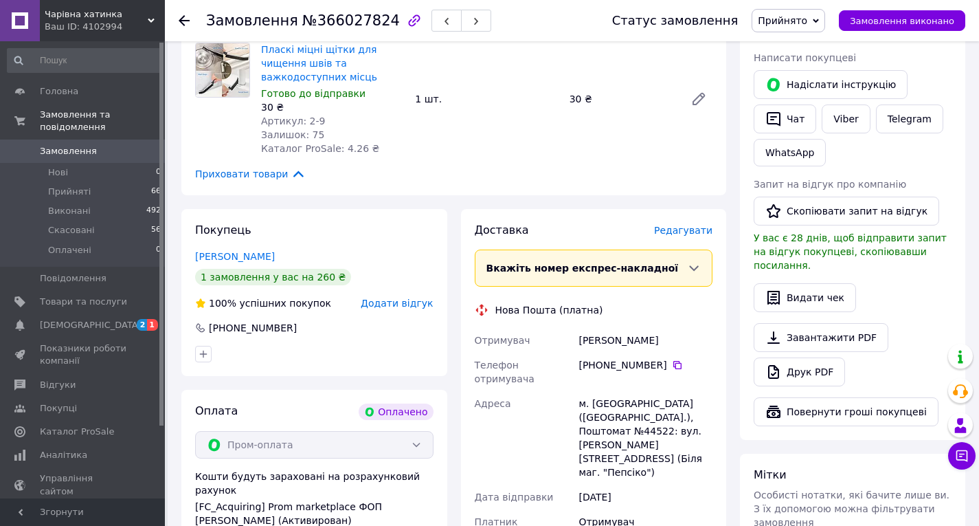
click at [689, 225] on span "Редагувати" at bounding box center [683, 230] width 58 height 11
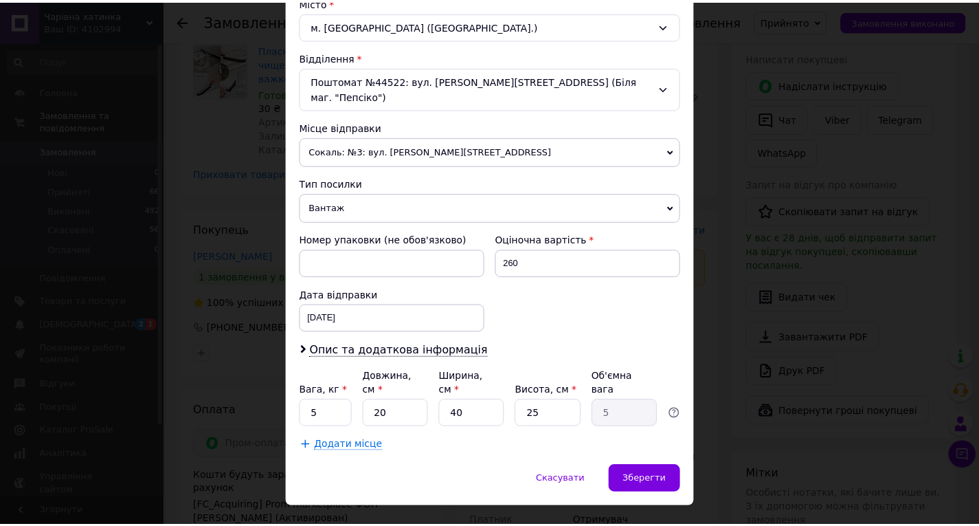
scroll to position [387, 0]
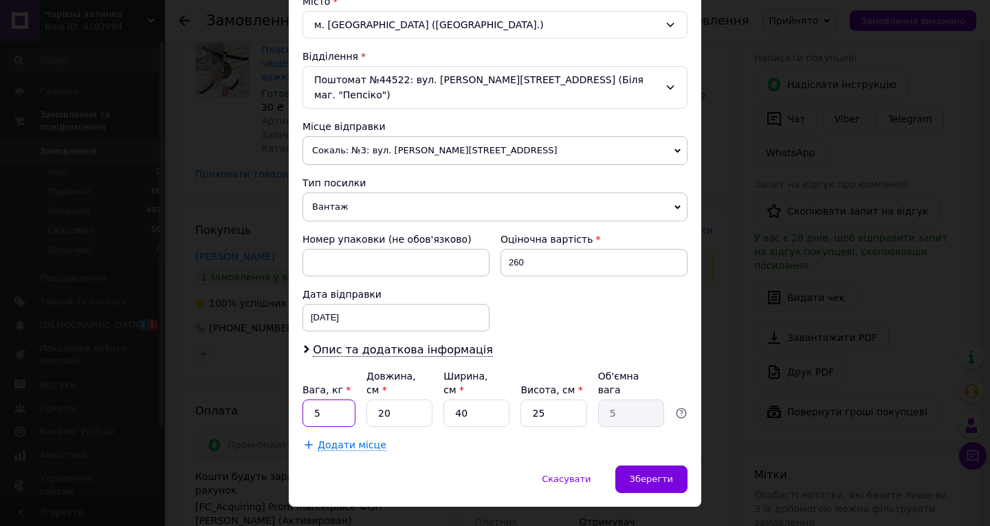
click at [330, 399] on input "5" at bounding box center [328, 412] width 53 height 27
type input "0.1"
click at [397, 399] on input "20" at bounding box center [399, 412] width 66 height 27
type input "2"
type input "0.5"
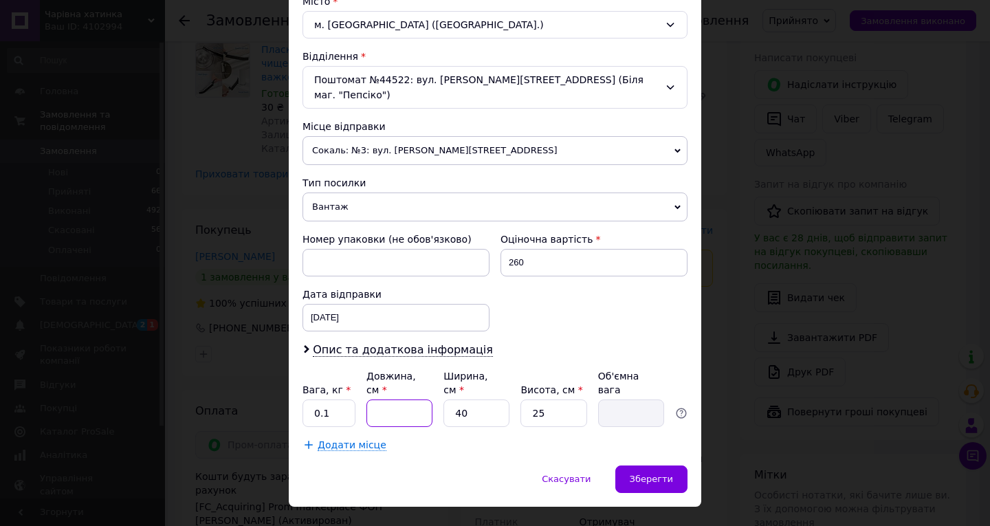
type input "1"
type input "0.25"
type input "10"
type input "2.5"
type input "10"
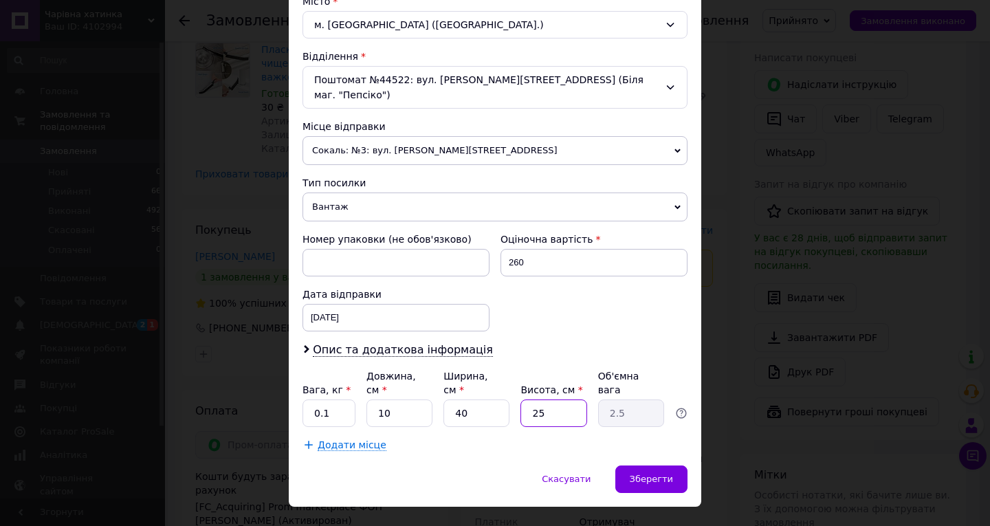
click at [558, 399] on input "25" at bounding box center [553, 412] width 66 height 27
type input "2"
type input "0.2"
type input "5"
type input "0.5"
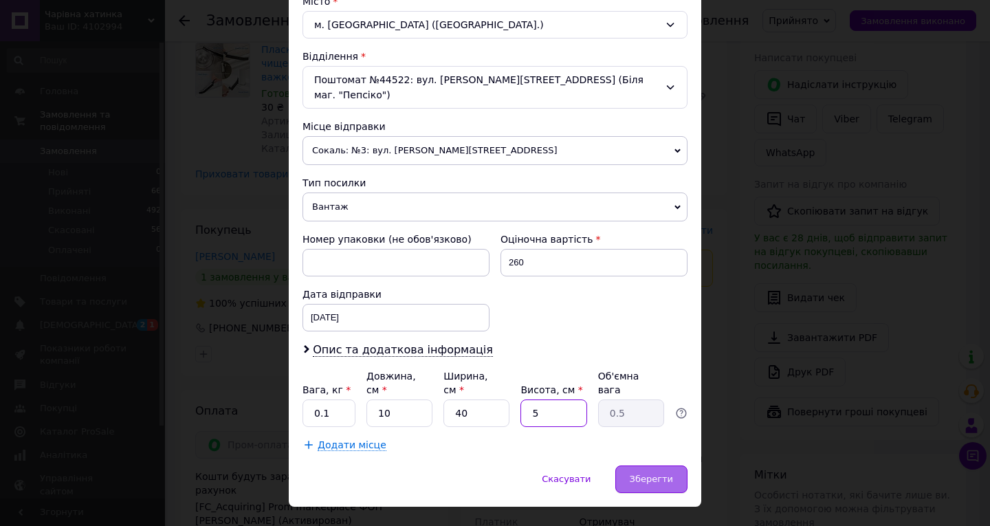
type input "5"
click at [642, 473] on span "Зберегти" at bounding box center [650, 478] width 43 height 10
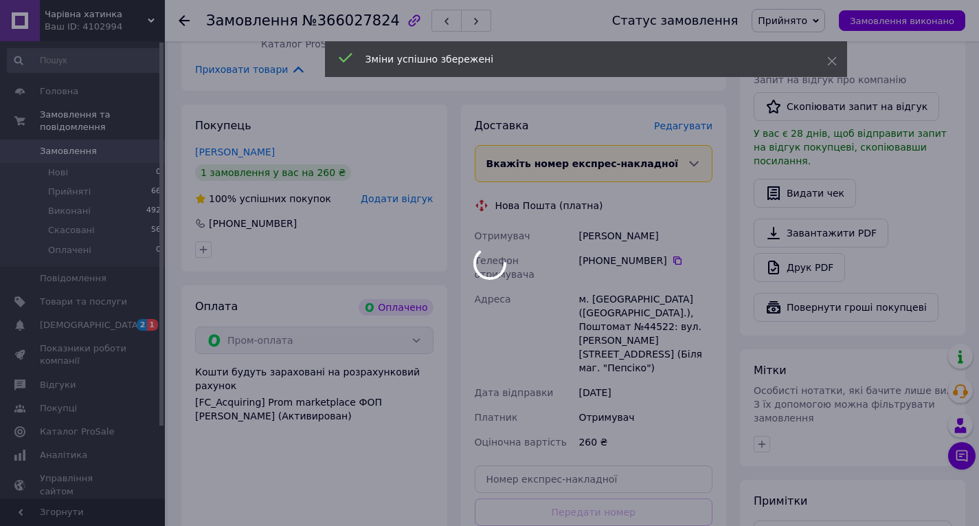
scroll to position [550, 0]
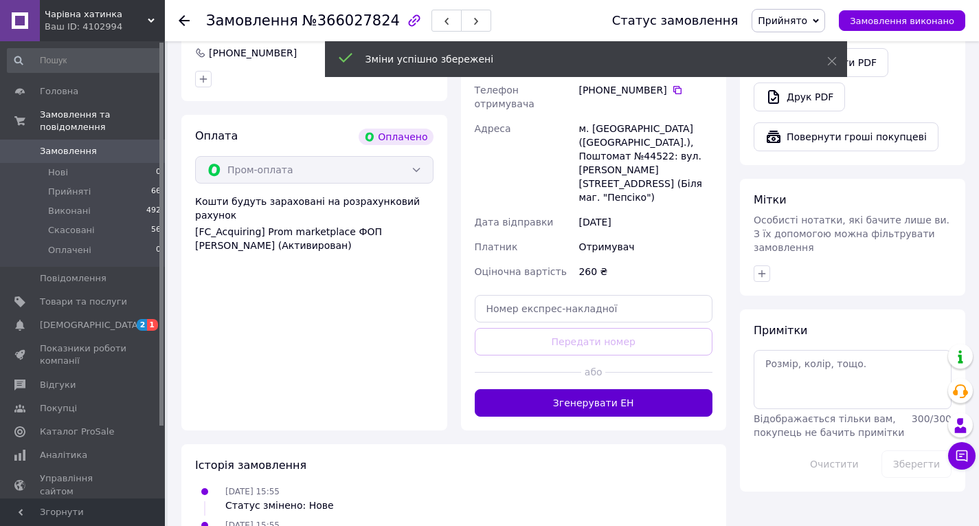
click at [590, 389] on button "Згенерувати ЕН" at bounding box center [594, 402] width 238 height 27
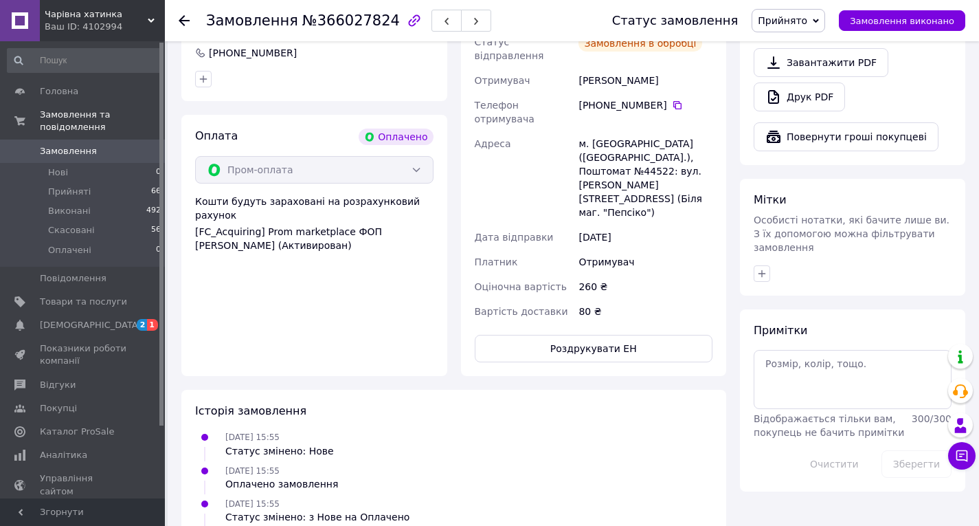
click at [180, 19] on icon at bounding box center [184, 20] width 11 height 11
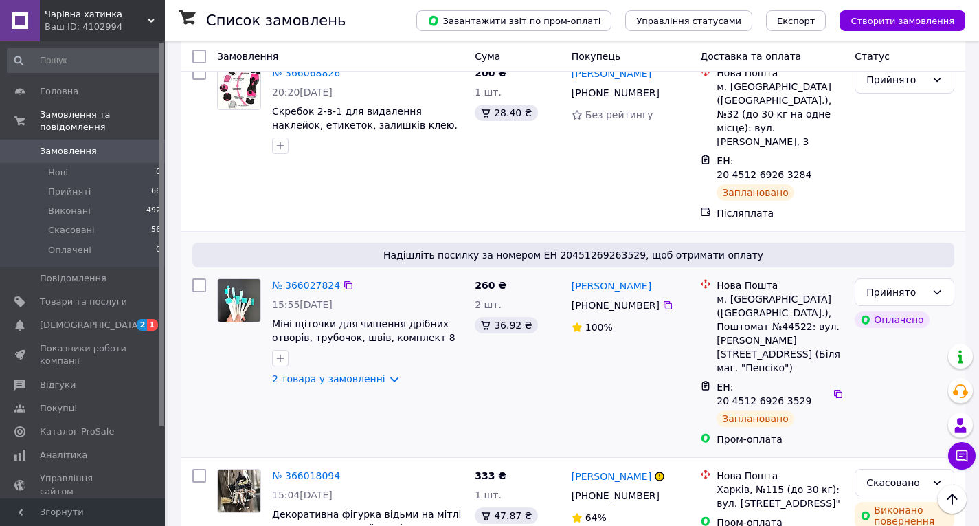
scroll to position [3573, 0]
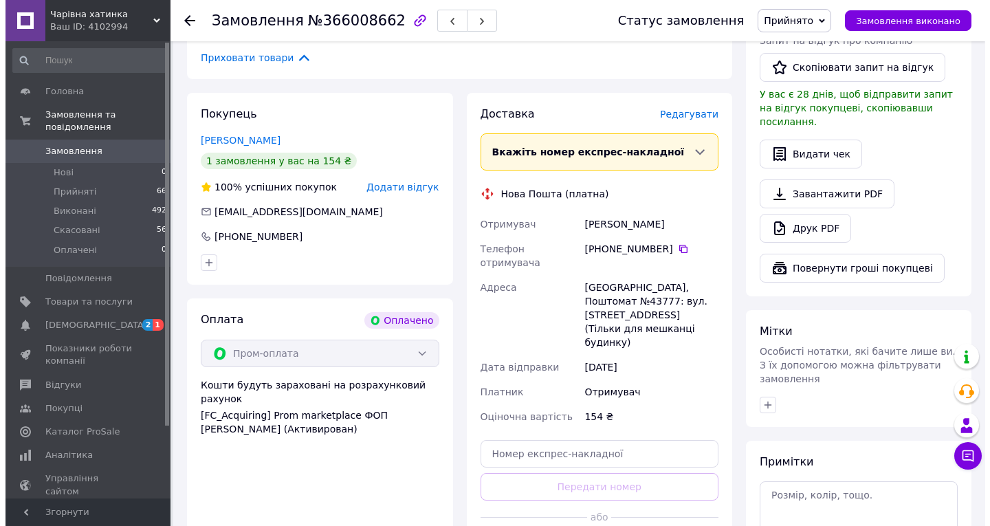
scroll to position [415, 0]
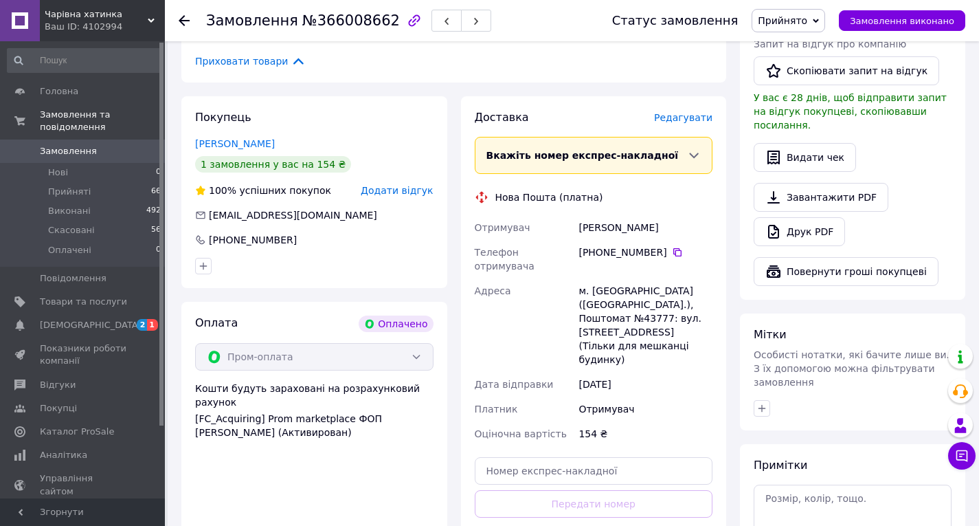
click at [691, 112] on span "Редагувати" at bounding box center [683, 117] width 58 height 11
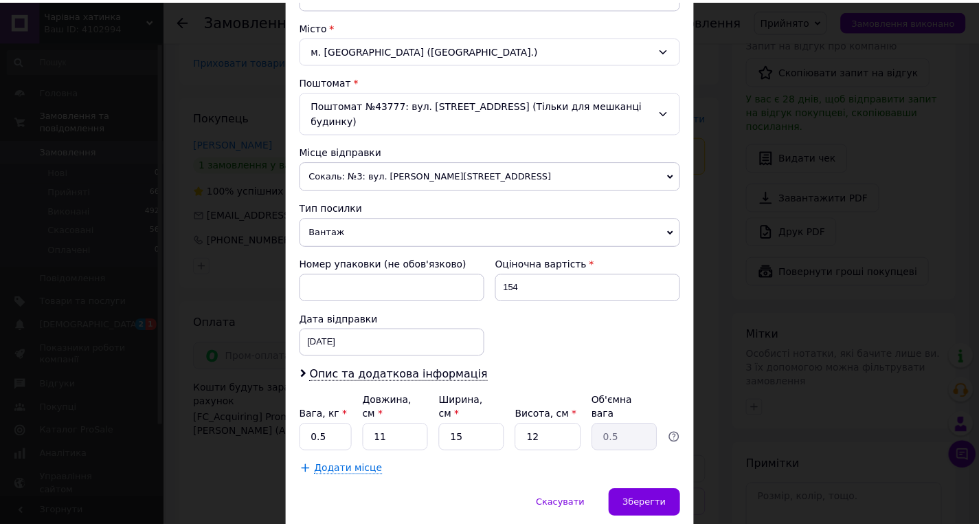
scroll to position [387, 0]
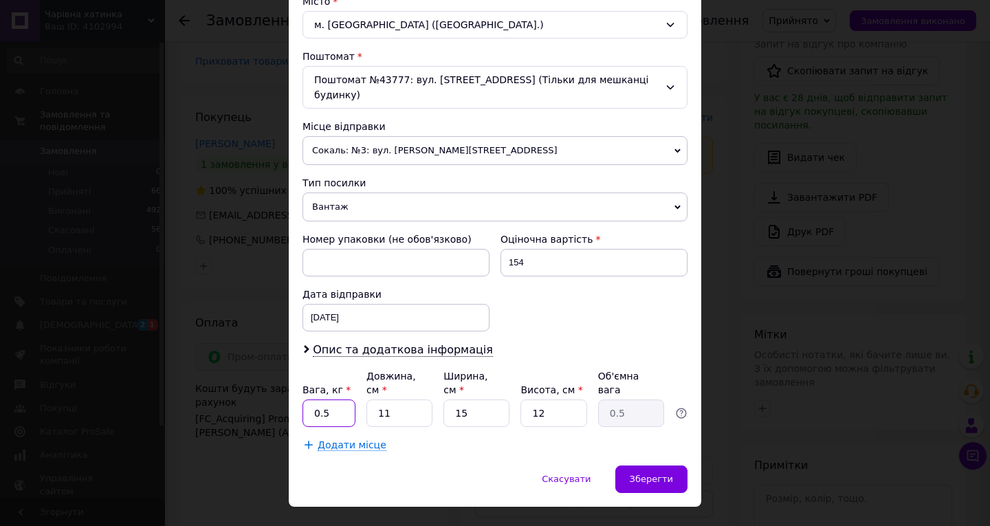
click at [326, 399] on input "0.5" at bounding box center [328, 412] width 53 height 27
type input "0.1"
click at [401, 399] on input "11" at bounding box center [399, 412] width 66 height 27
type input "1"
type input "0.1"
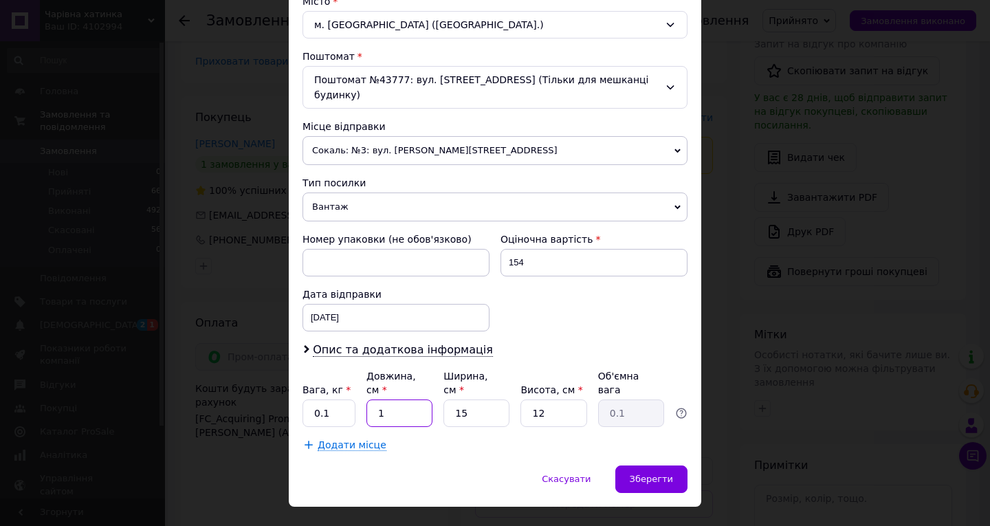
type input "10"
type input "0.45"
type input "10"
click at [551, 399] on input "12" at bounding box center [553, 412] width 66 height 27
type input "1"
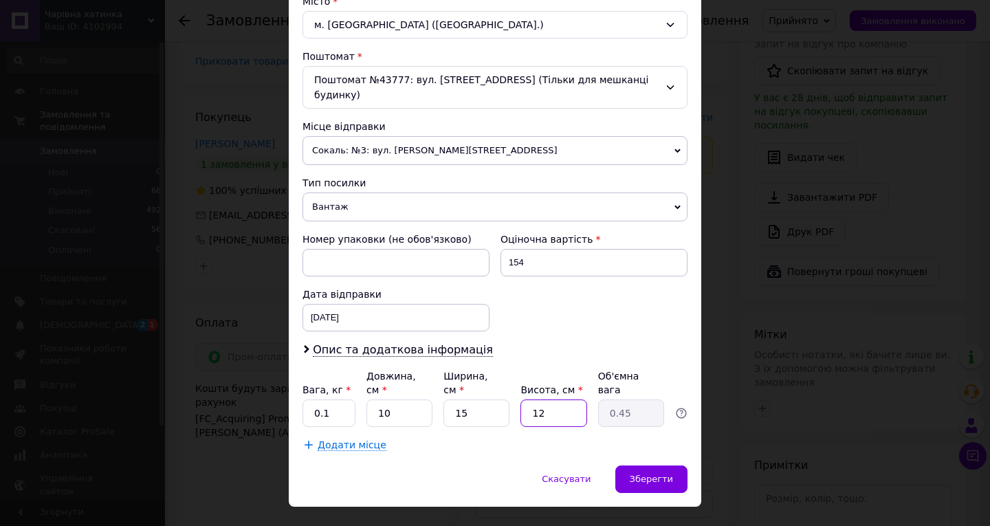
type input "0.1"
type input "5"
type input "0.19"
type input "5"
click at [645, 473] on span "Зберегти" at bounding box center [650, 478] width 43 height 10
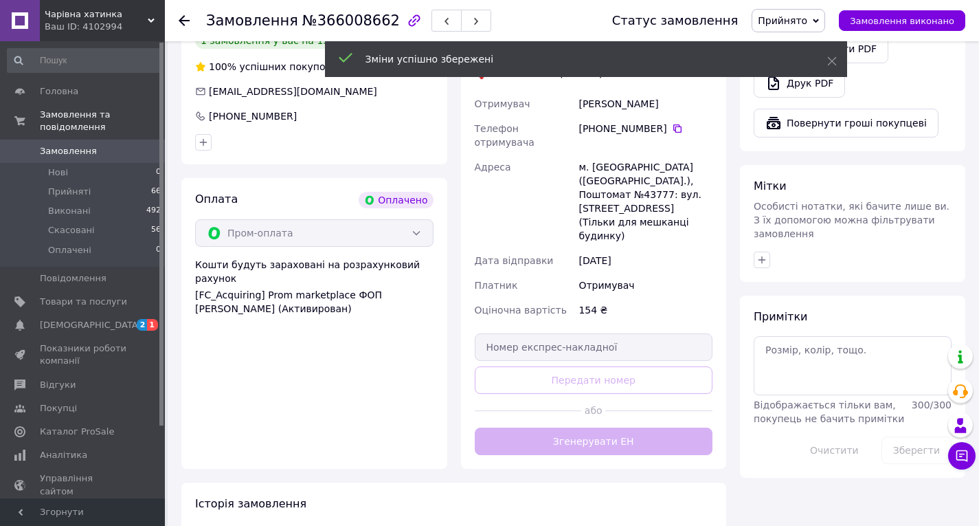
scroll to position [552, 0]
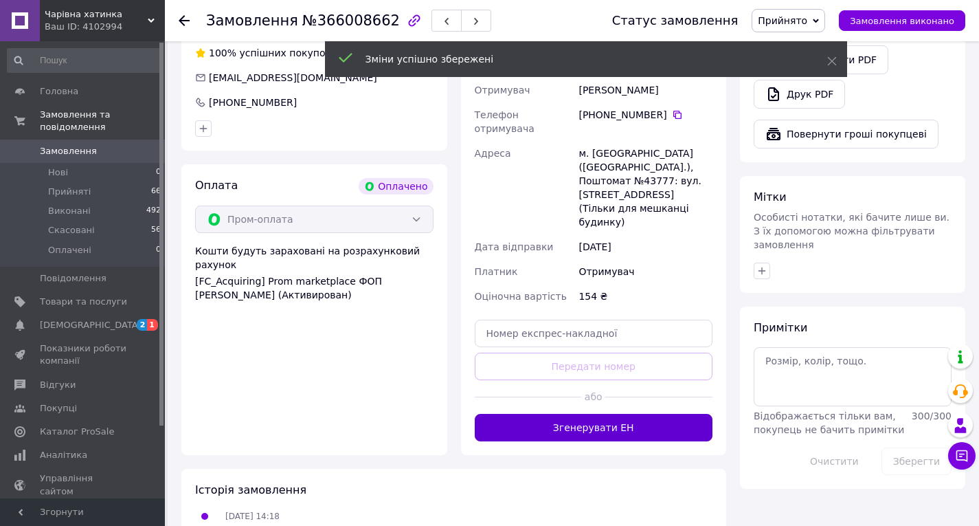
click at [608, 414] on button "Згенерувати ЕН" at bounding box center [594, 427] width 238 height 27
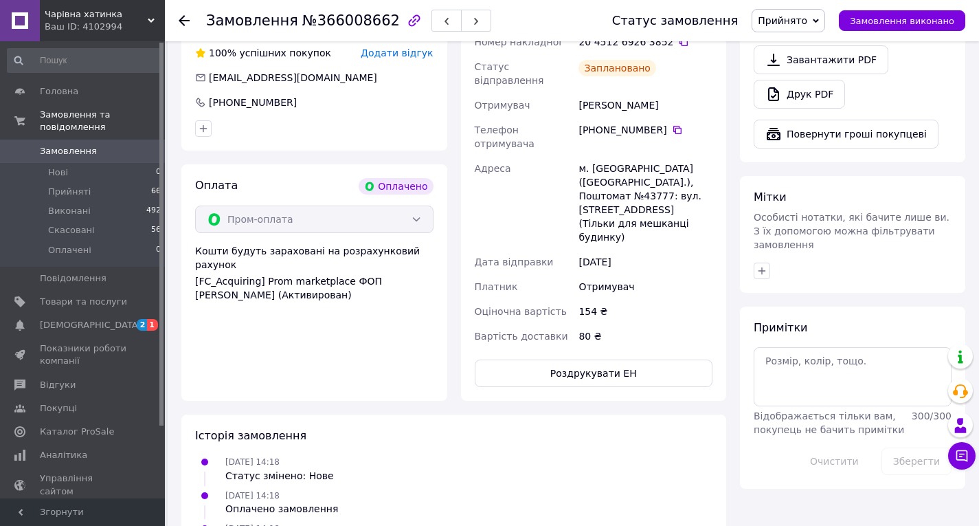
click at [182, 23] on use at bounding box center [184, 20] width 11 height 11
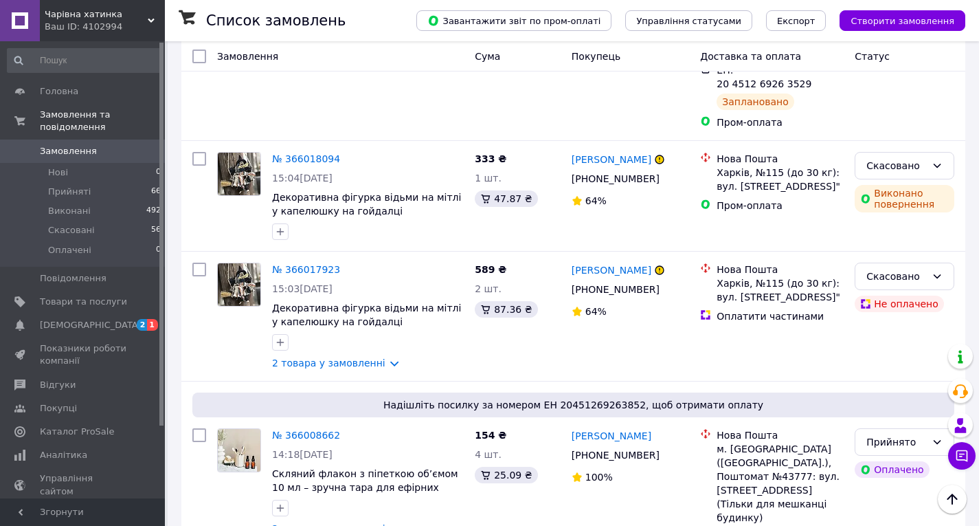
scroll to position [3848, 0]
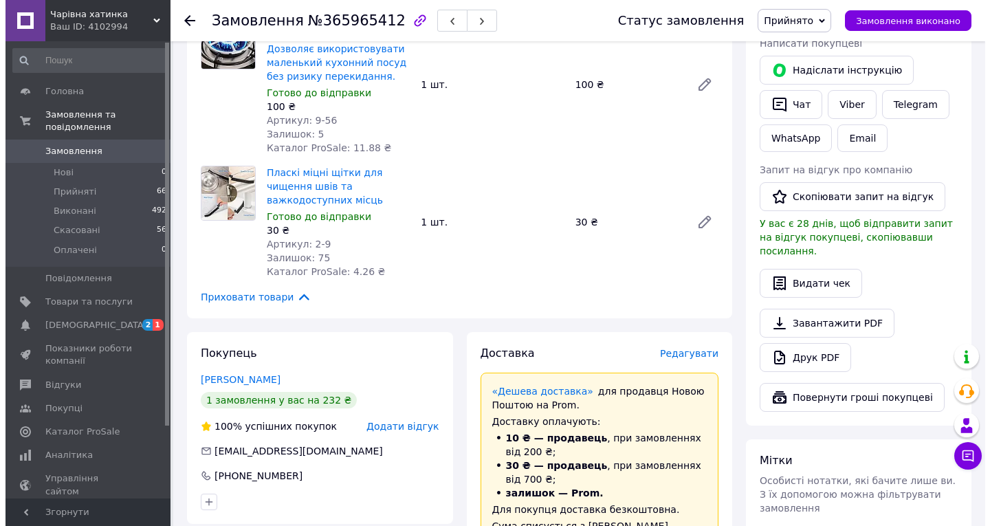
scroll to position [316, 0]
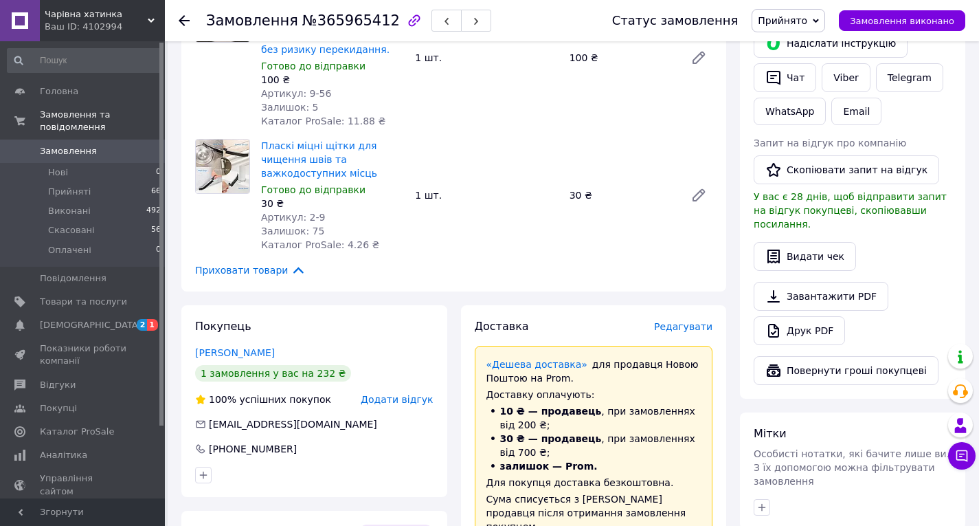
click at [679, 321] on span "Редагувати" at bounding box center [683, 326] width 58 height 11
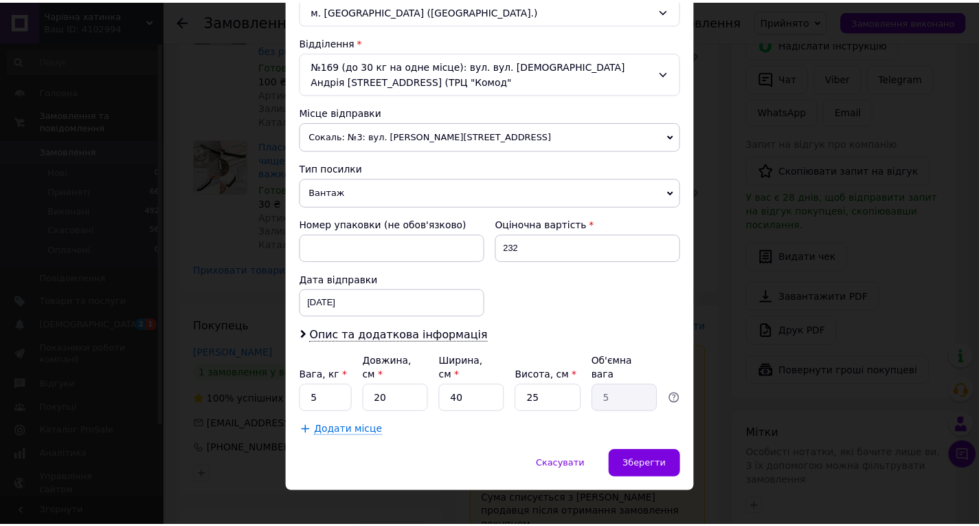
scroll to position [402, 0]
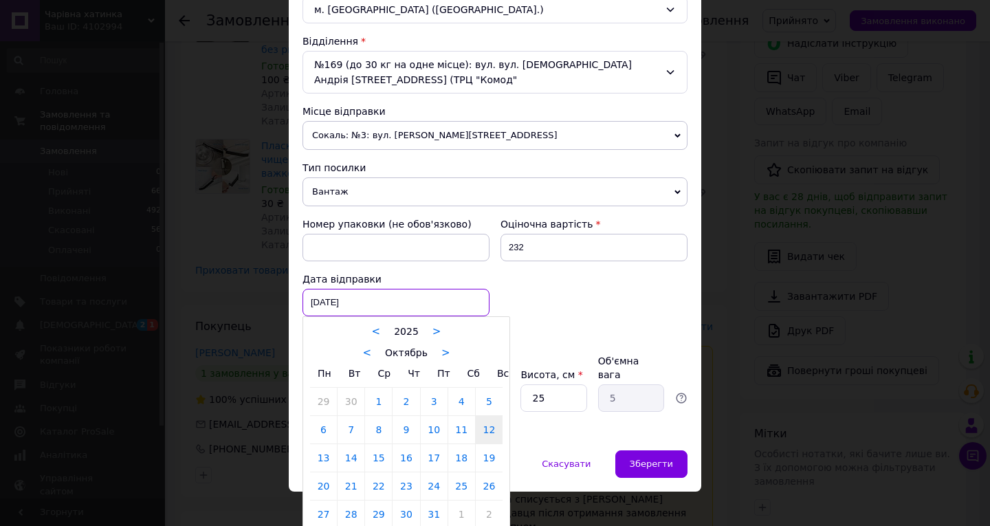
click at [369, 313] on div "12.10.2025 < 2025 > < Октябрь > Пн Вт Ср Чт Пт Сб Вс 29 30 1 2 3 4 5 6 7 8 9 10…" at bounding box center [395, 302] width 187 height 27
click at [319, 452] on link "13" at bounding box center [323, 457] width 27 height 27
type input "[DATE]"
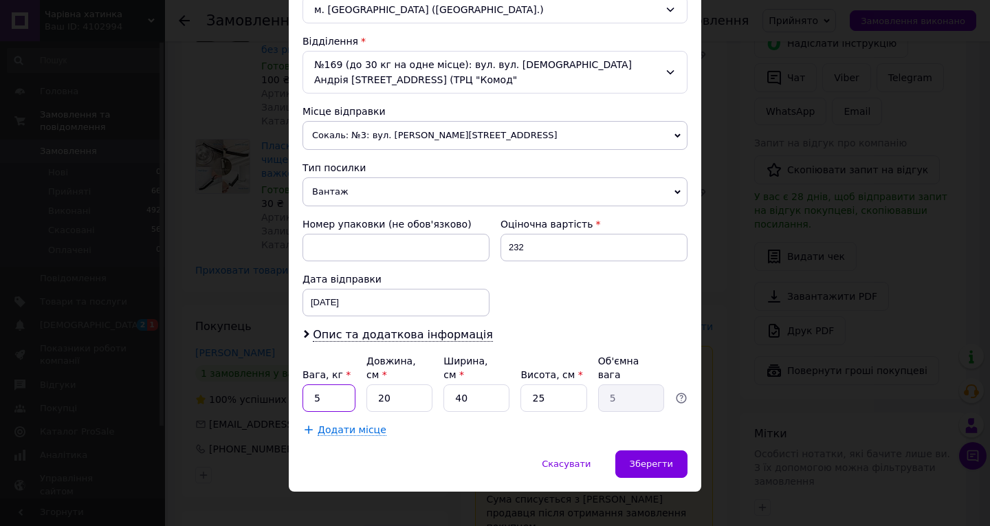
drag, startPoint x: 319, startPoint y: 387, endPoint x: 331, endPoint y: 377, distance: 15.7
click at [319, 386] on input "5" at bounding box center [328, 397] width 53 height 27
type input "0.2"
click at [395, 384] on input "20" at bounding box center [399, 397] width 66 height 27
type input "2"
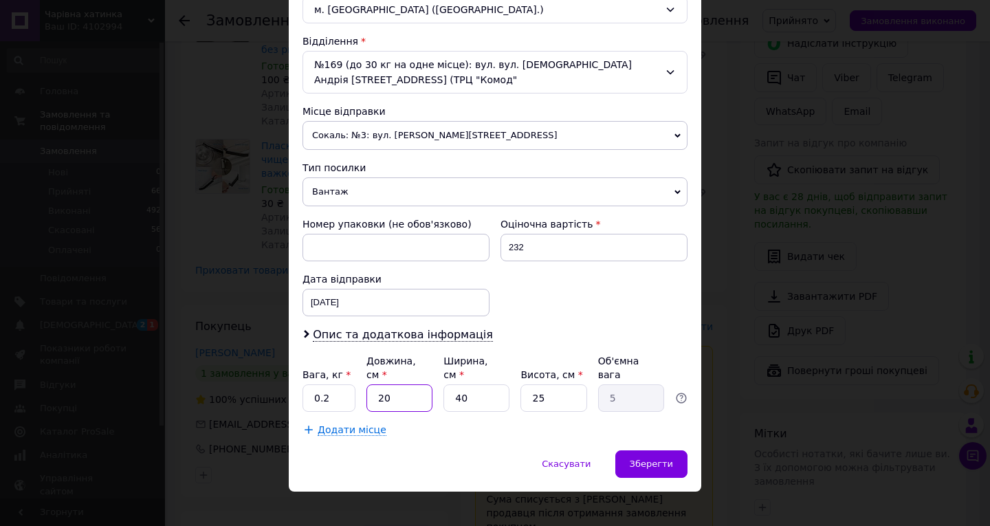
type input "0.5"
type input "3"
type input "0.75"
type input "30"
type input "7.5"
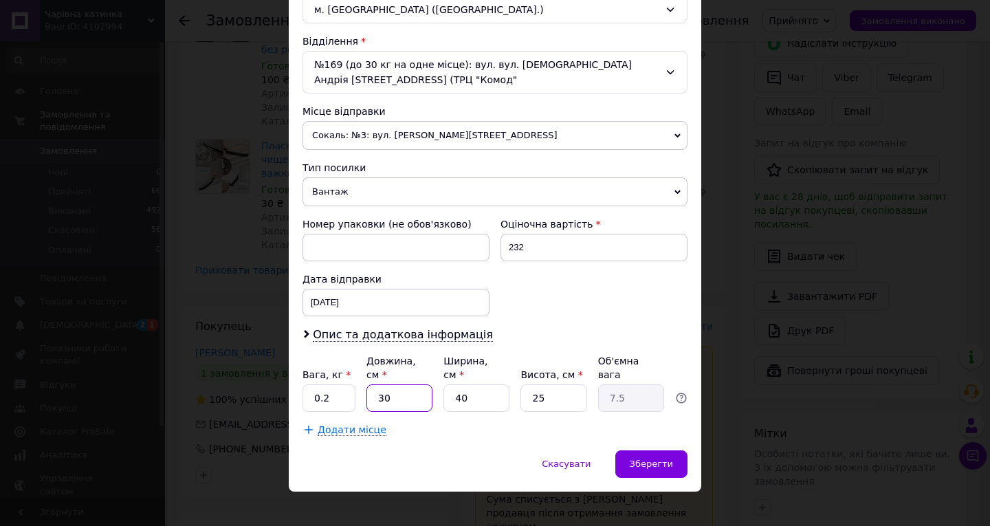
type input "30"
click at [466, 384] on input "40" at bounding box center [476, 397] width 66 height 27
type input "4"
type input "0.75"
type input "3"
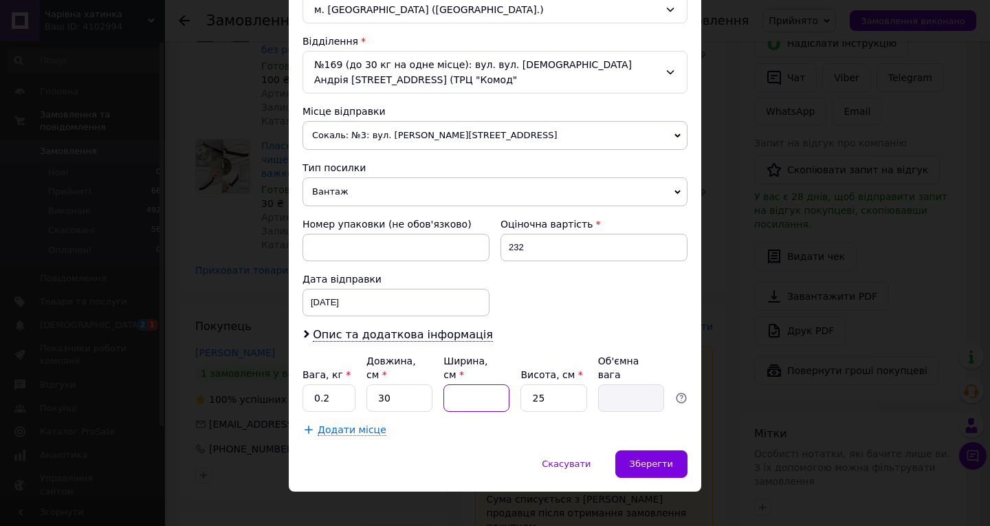
type input "0.56"
type input "30"
type input "5.63"
type input "30"
click at [543, 384] on input "25" at bounding box center [553, 397] width 66 height 27
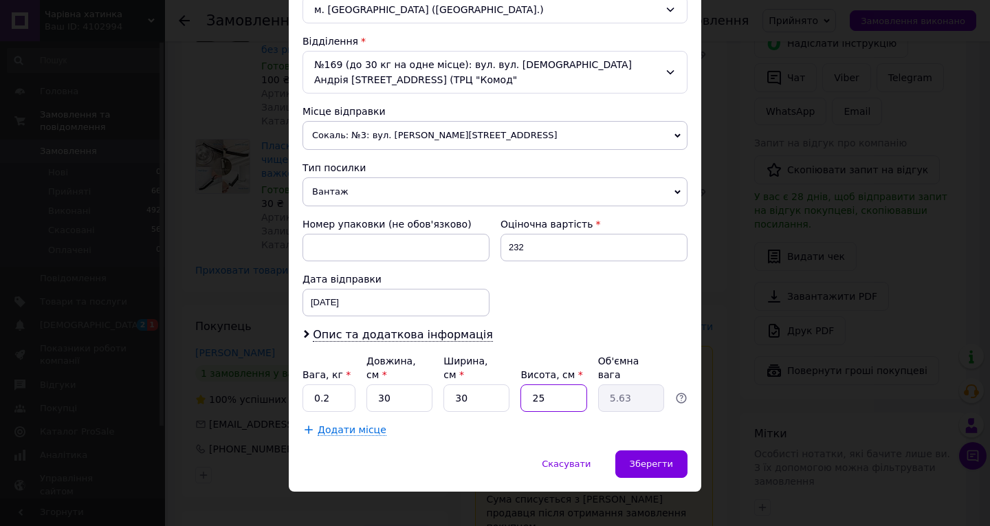
type input "2"
type input "0.45"
type input "1"
type input "0.23"
type input "10"
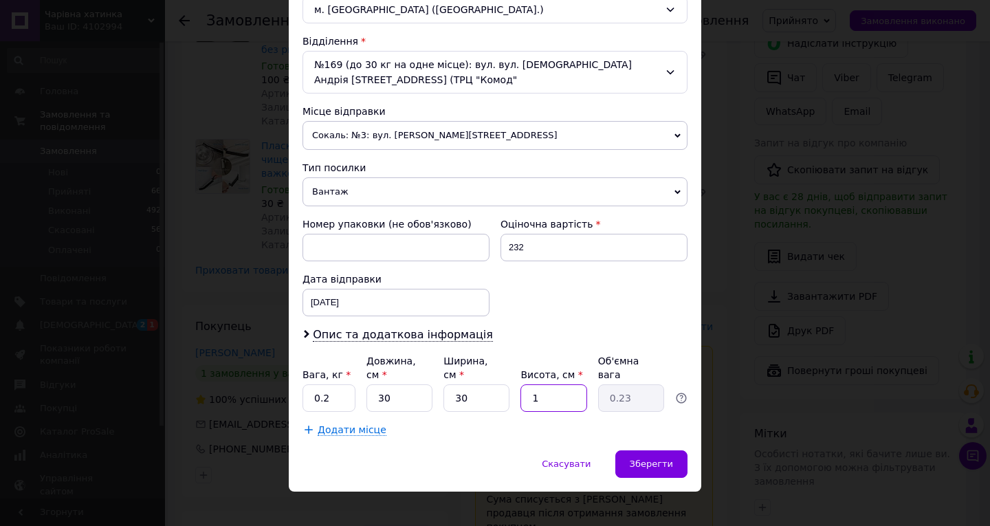
type input "2.25"
type input "10"
click at [665, 458] on span "Зберегти" at bounding box center [650, 463] width 43 height 10
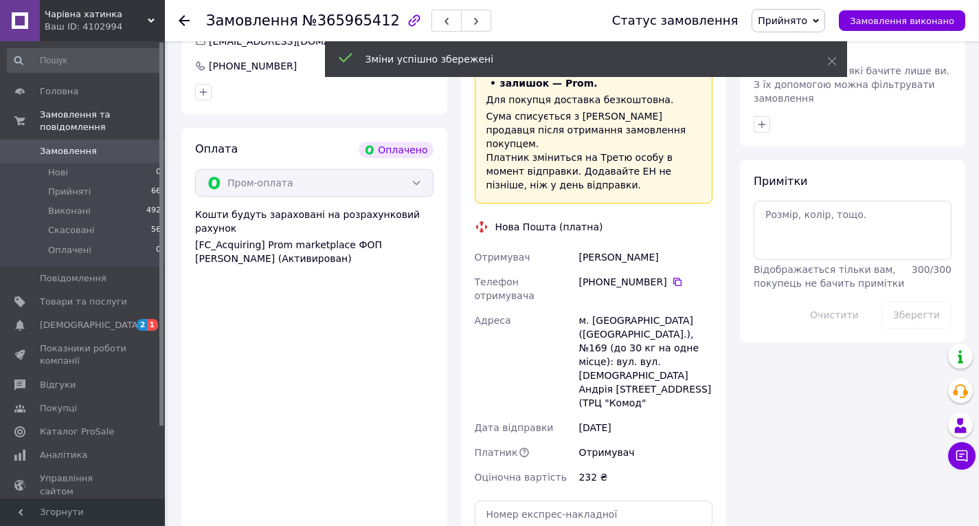
scroll to position [866, 0]
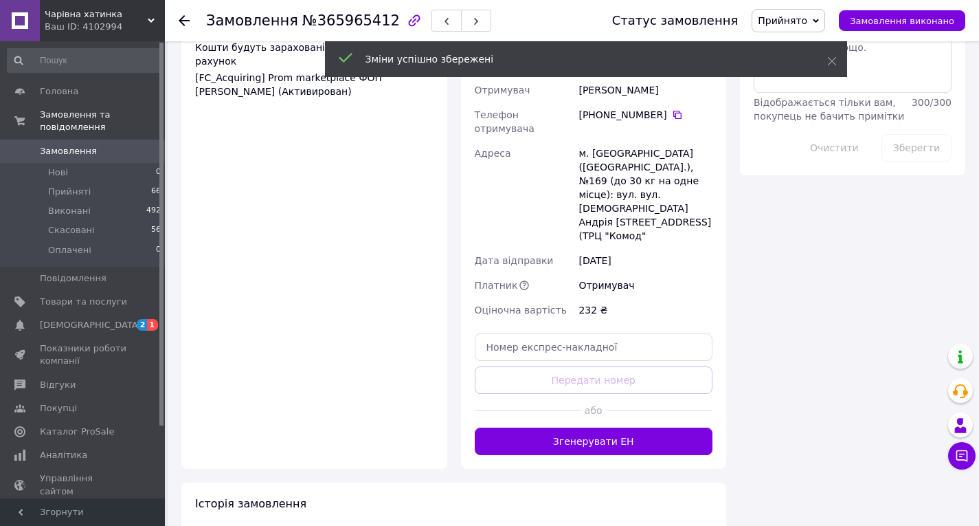
click at [550, 427] on button "Згенерувати ЕН" at bounding box center [594, 440] width 238 height 27
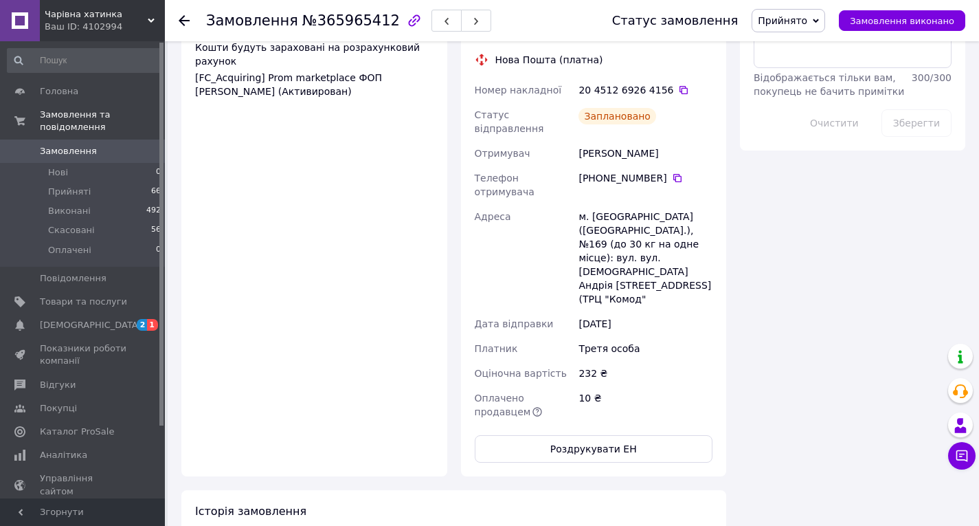
click at [187, 22] on icon at bounding box center [184, 20] width 11 height 11
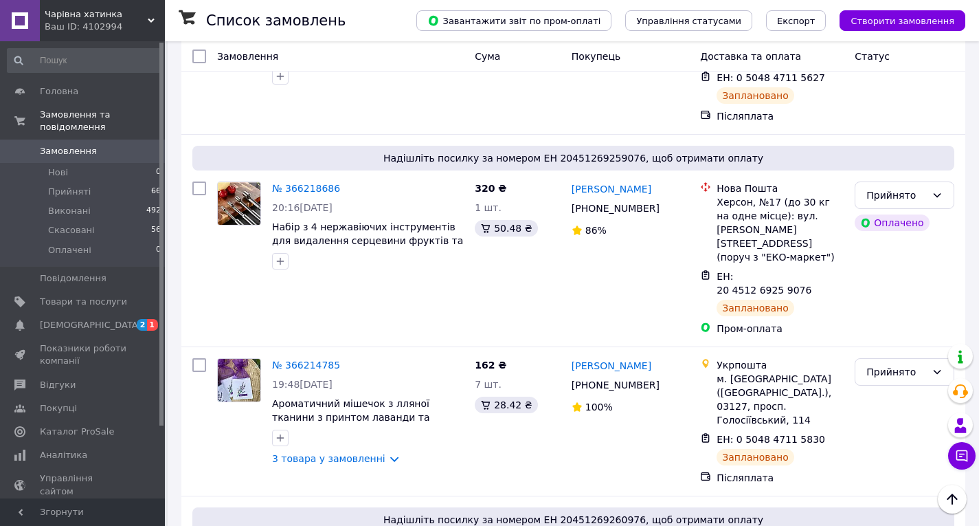
scroll to position [1855, 0]
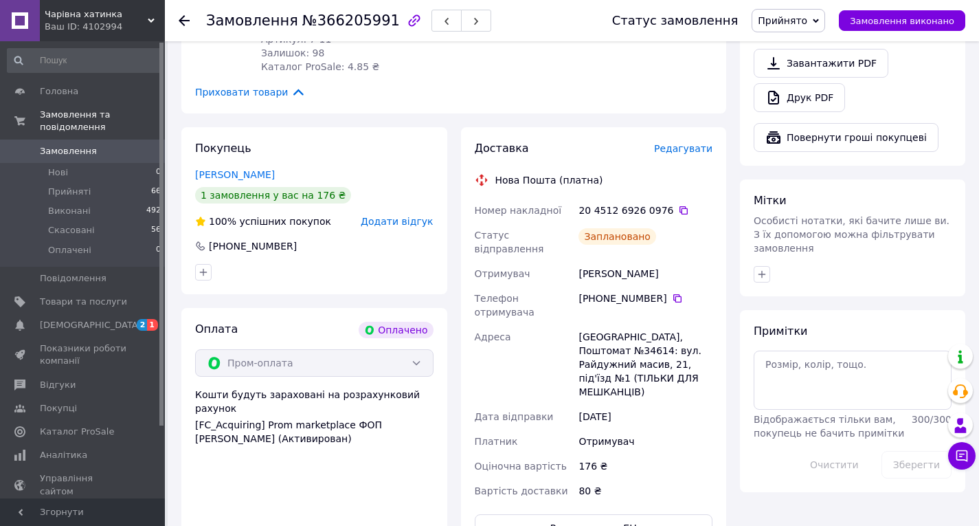
scroll to position [550, 0]
click at [185, 20] on icon at bounding box center [184, 20] width 11 height 11
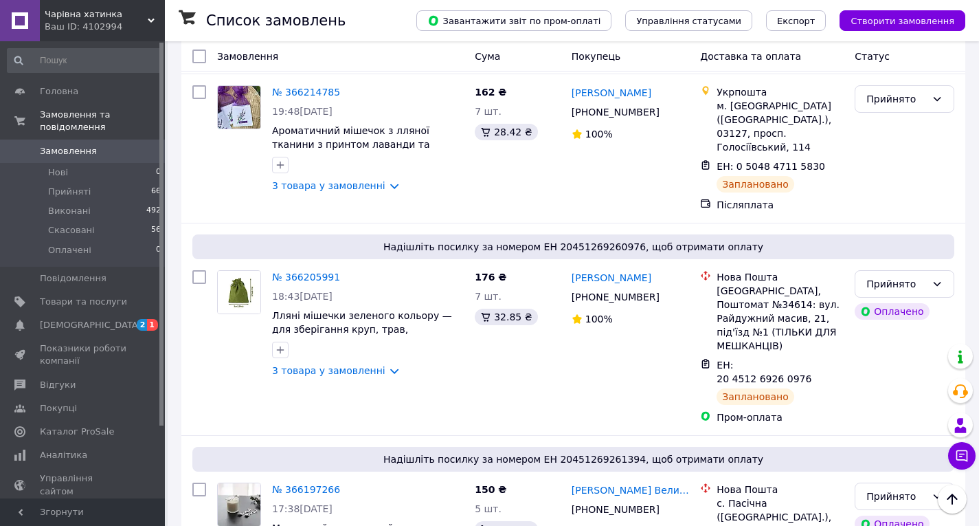
scroll to position [2177, 0]
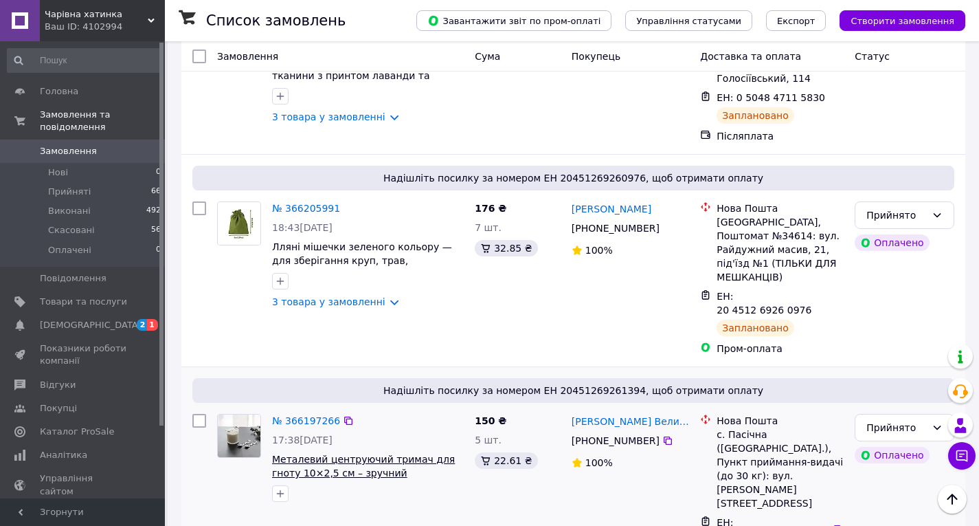
click at [320, 454] on span "Металевий центруючий тримач для гноту 10×2,5 см – зручний інструмент для вигото…" at bounding box center [366, 480] width 189 height 52
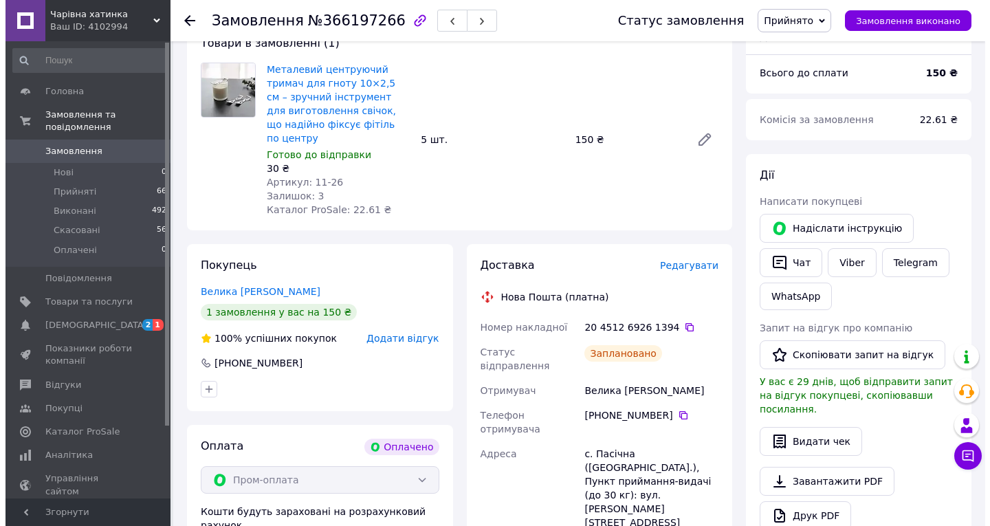
scroll to position [129, 0]
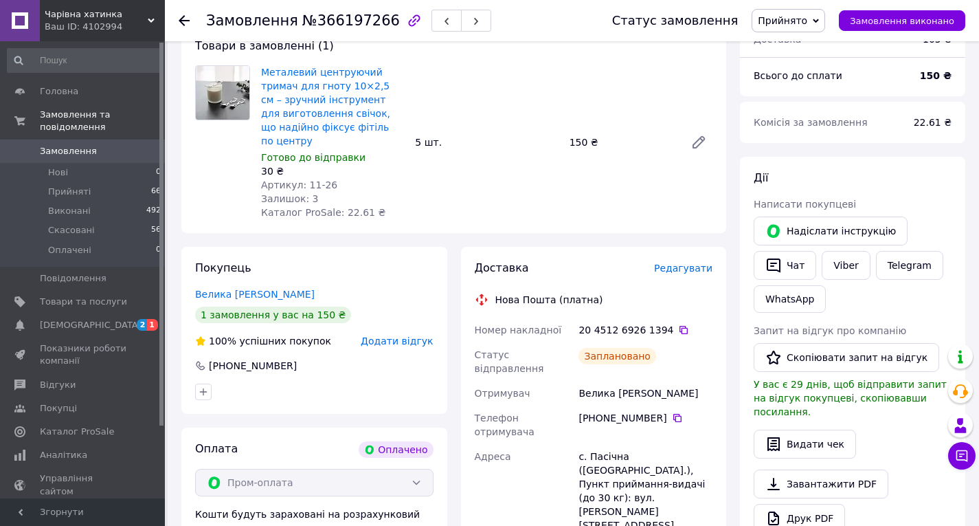
click at [689, 263] on div "Доставка Редагувати Нова Пошта (платна) Номер накладної 20 4512 6926 1394   Ста…" at bounding box center [594, 467] width 238 height 414
click at [687, 263] on span "Редагувати" at bounding box center [683, 268] width 58 height 11
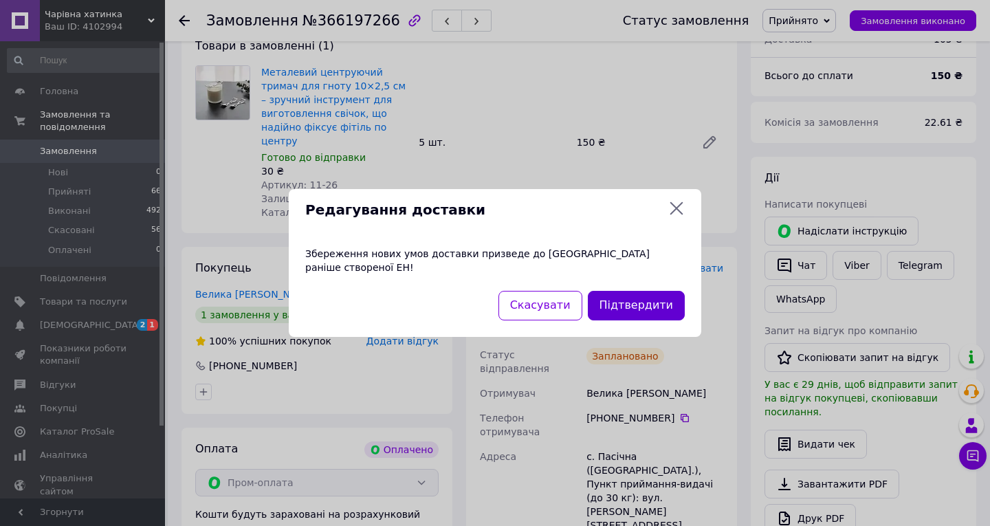
click at [629, 307] on button "Підтвердити" at bounding box center [636, 306] width 97 height 30
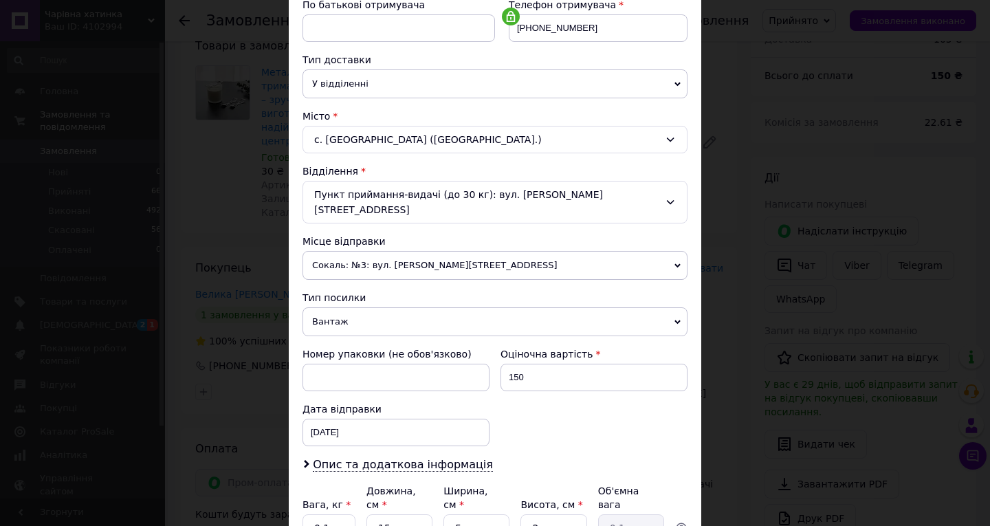
scroll to position [344, 0]
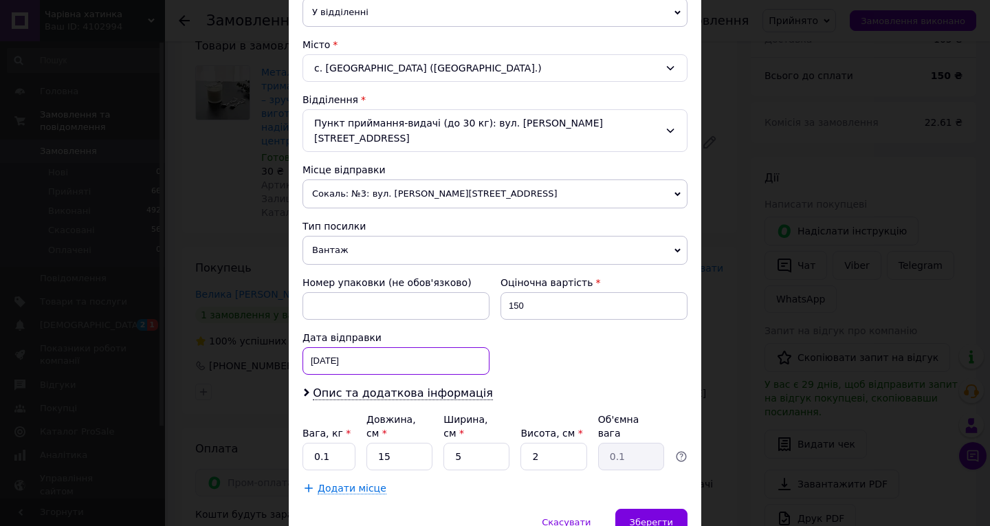
click at [383, 353] on div "[DATE] < 2025 > < Октябрь > Пн Вт Ср Чт Пт Сб Вс 29 30 1 2 3 4 5 6 7 8 9 10 11 …" at bounding box center [395, 360] width 187 height 27
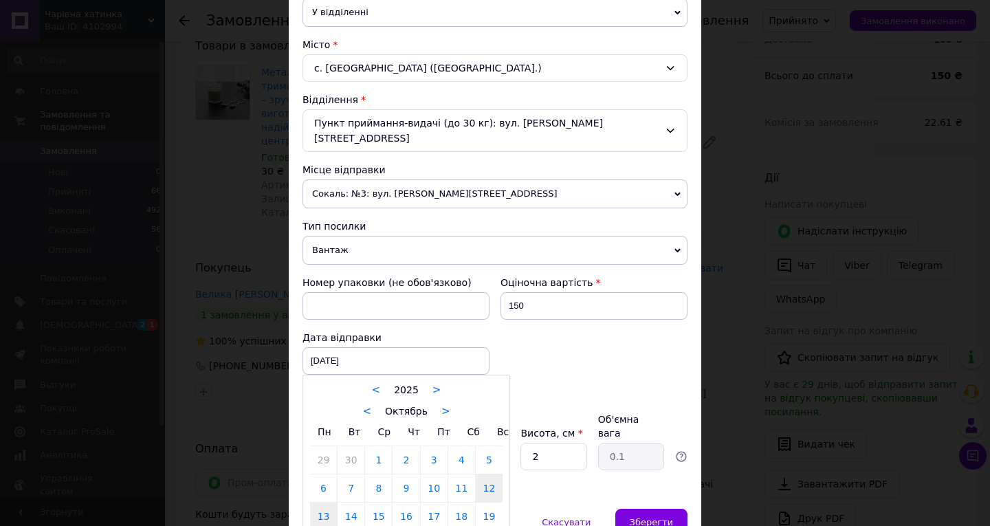
click at [322, 502] on link "13" at bounding box center [323, 515] width 27 height 27
type input "[DATE]"
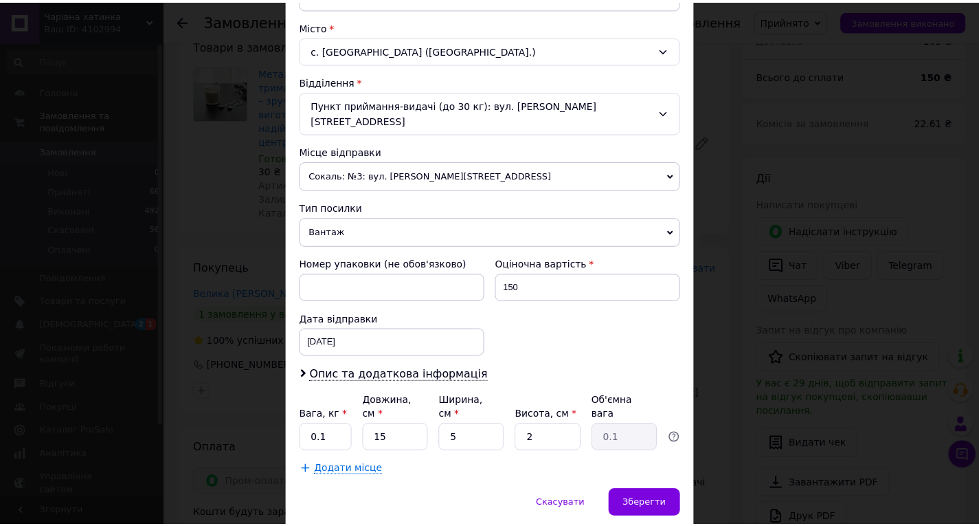
scroll to position [387, 0]
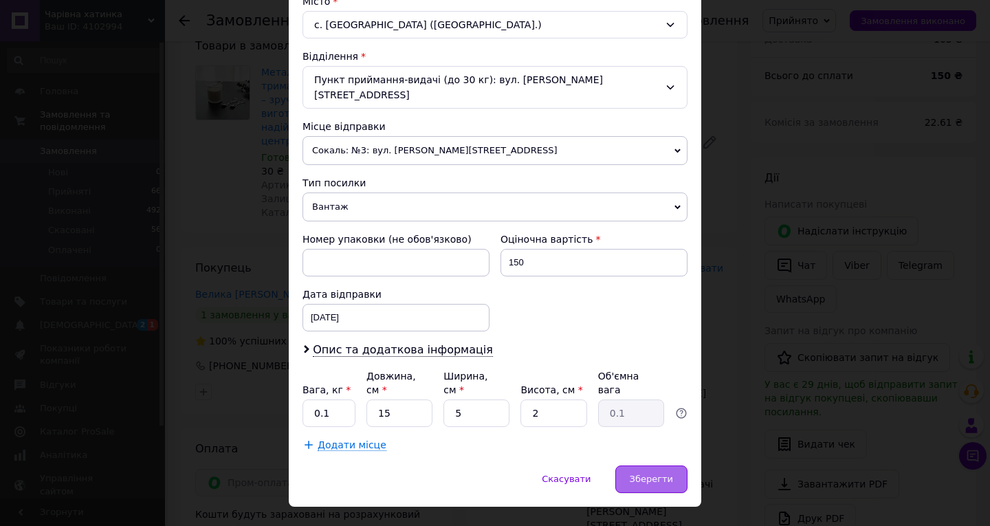
click at [643, 473] on span "Зберегти" at bounding box center [650, 478] width 43 height 10
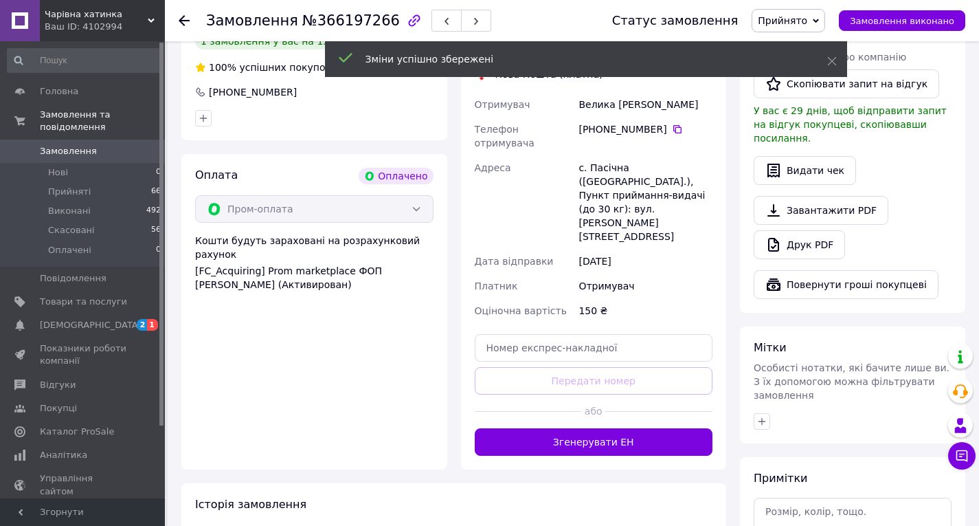
scroll to position [403, 0]
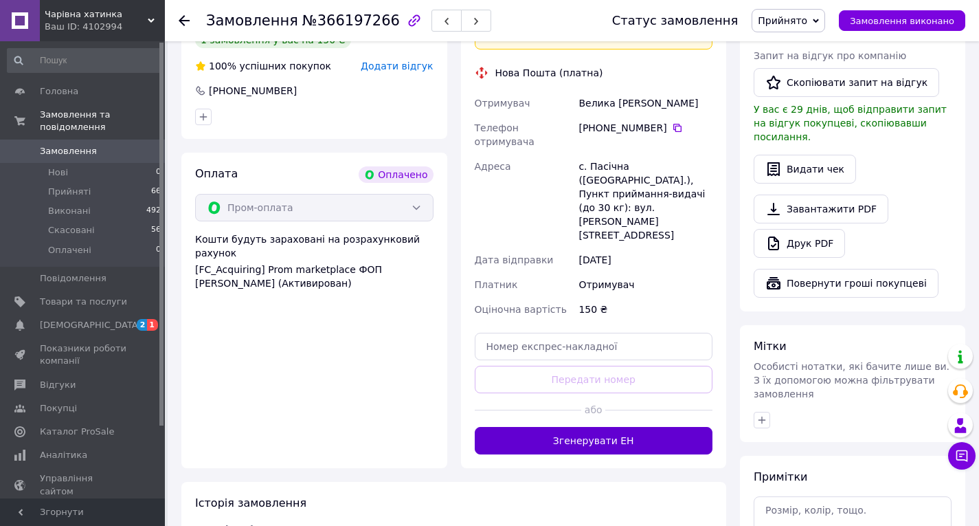
click at [643, 427] on button "Згенерувати ЕН" at bounding box center [594, 440] width 238 height 27
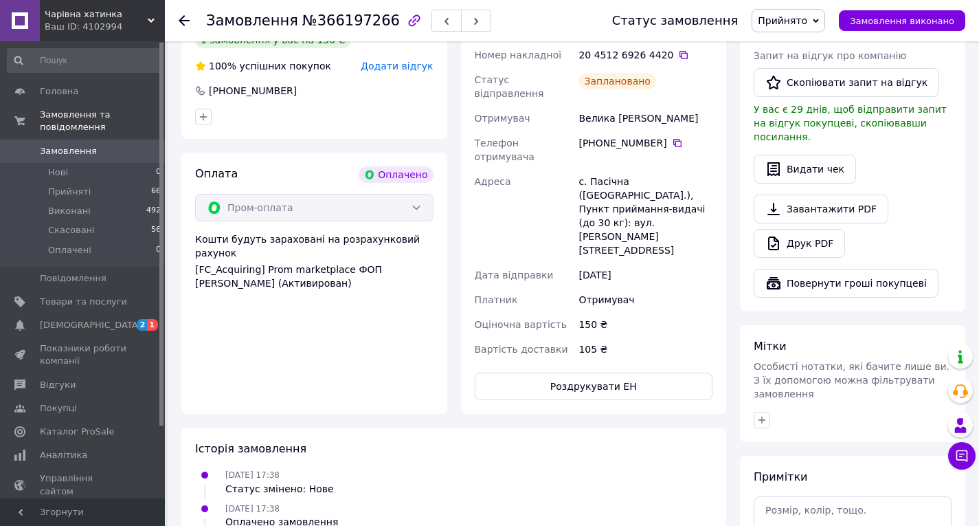
click at [179, 19] on icon at bounding box center [184, 20] width 11 height 11
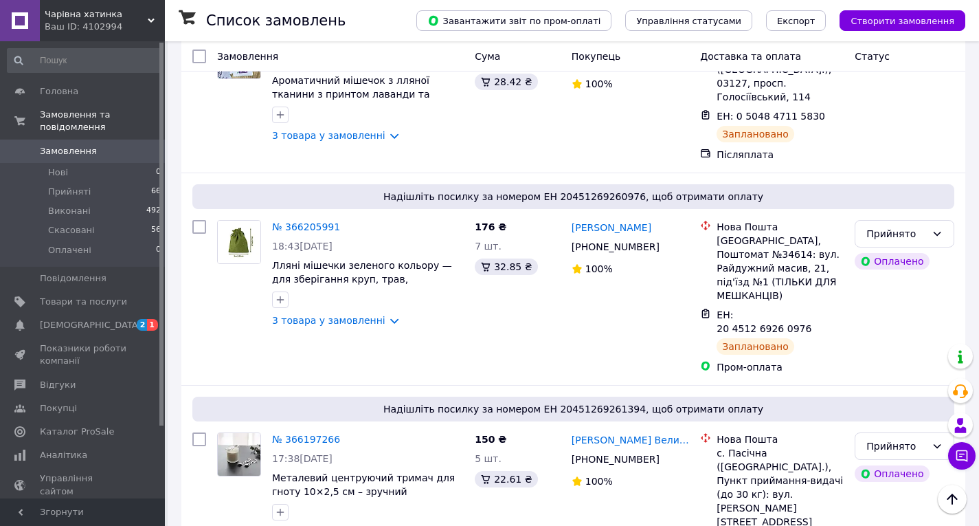
scroll to position [2191, 0]
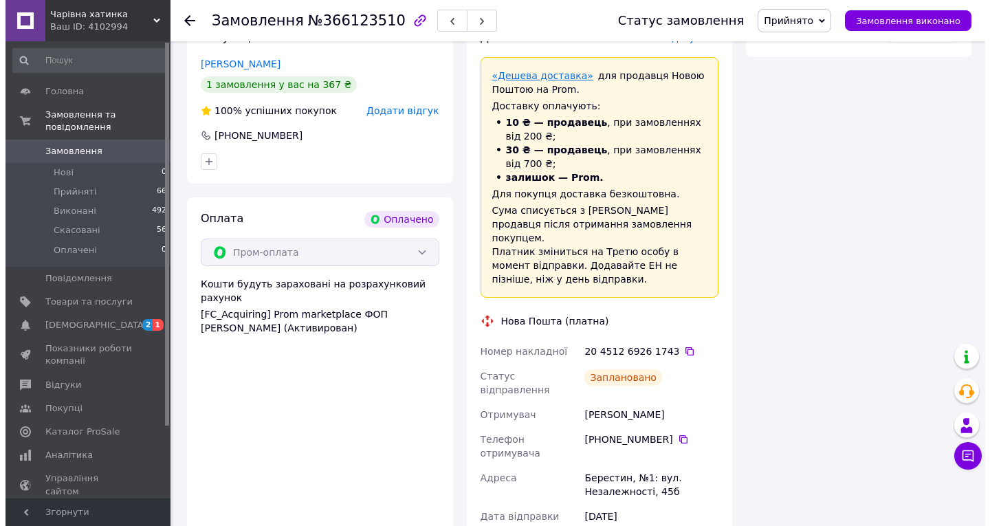
scroll to position [721, 0]
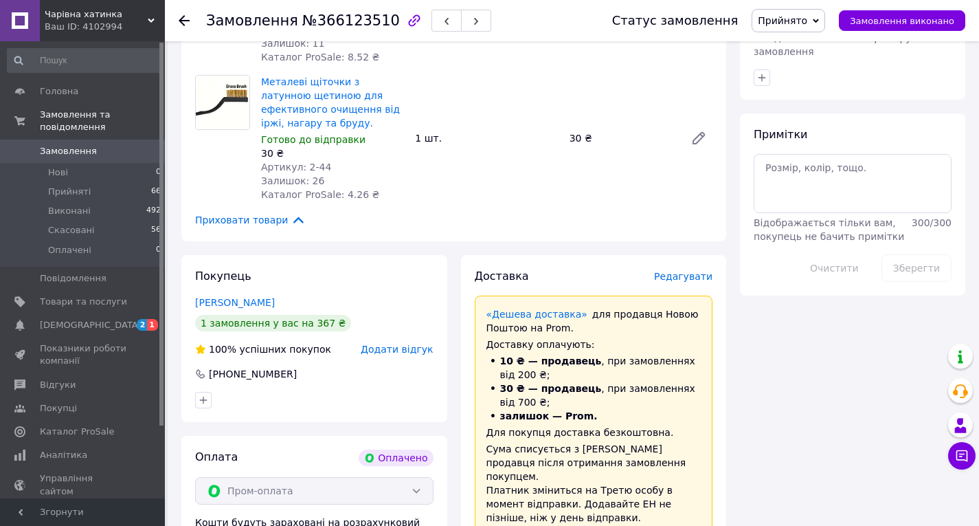
click at [672, 271] on span "Редагувати" at bounding box center [683, 276] width 58 height 11
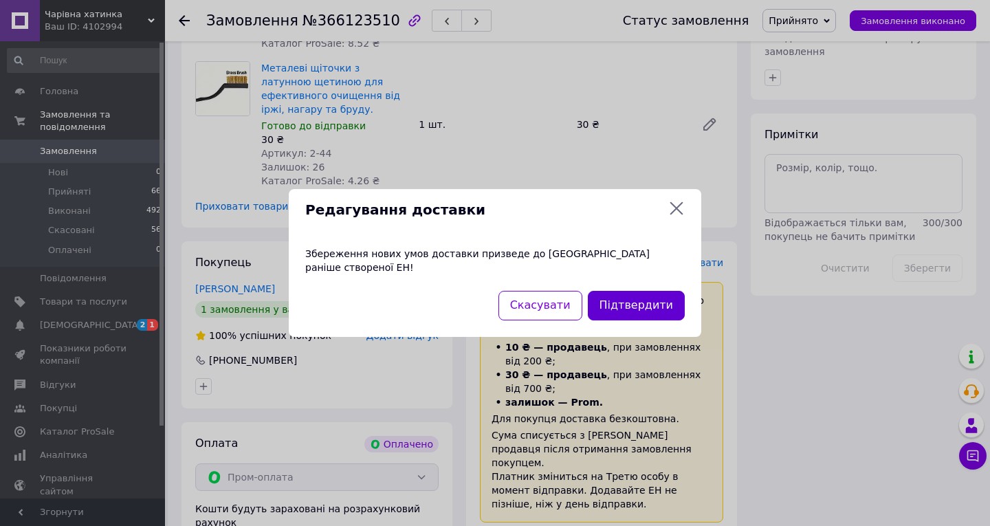
click at [645, 304] on button "Підтвердити" at bounding box center [636, 306] width 97 height 30
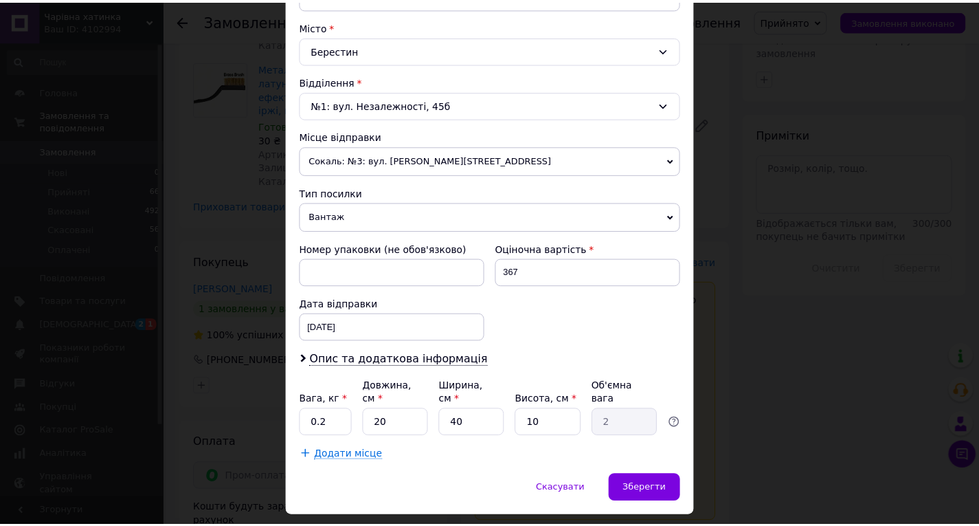
scroll to position [387, 0]
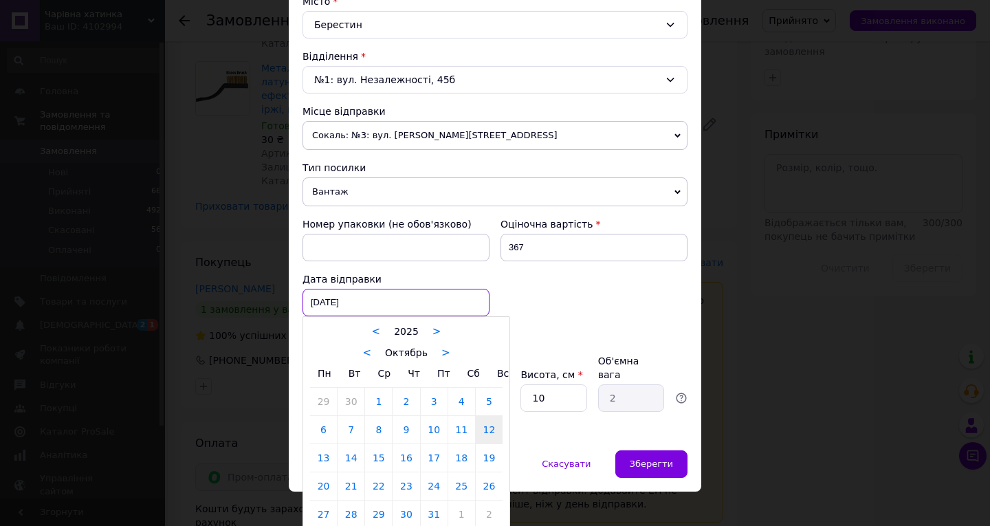
click at [403, 309] on div "12.10.2025 < 2025 > < Октябрь > Пн Вт Ср Чт Пт Сб Вс 29 30 1 2 3 4 5 6 7 8 9 10…" at bounding box center [395, 302] width 187 height 27
click at [322, 458] on link "13" at bounding box center [323, 457] width 27 height 27
type input "[DATE]"
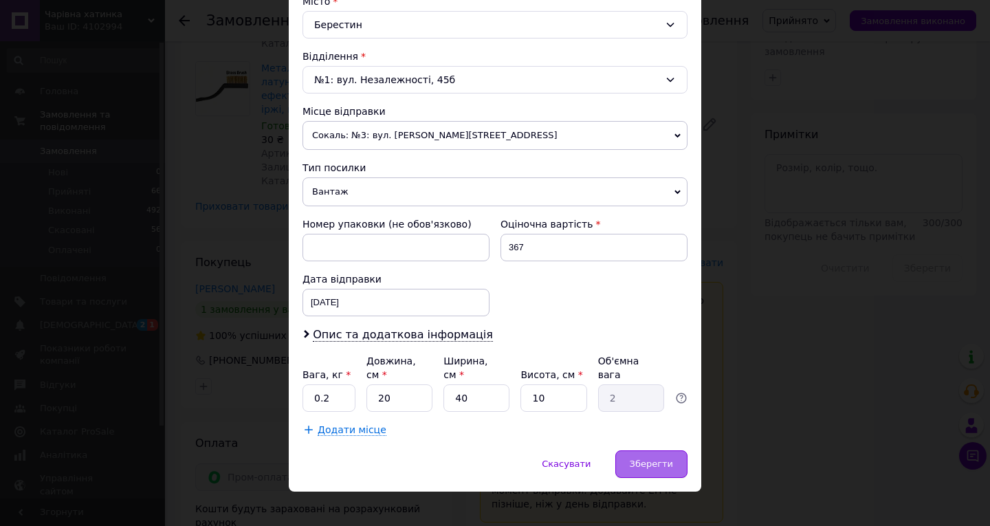
click at [642, 458] on span "Зберегти" at bounding box center [650, 463] width 43 height 10
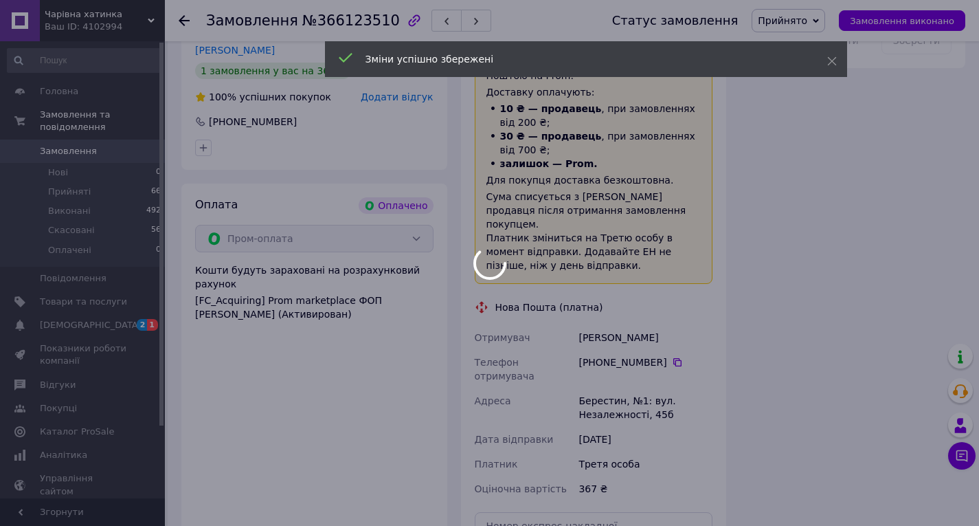
scroll to position [1064, 0]
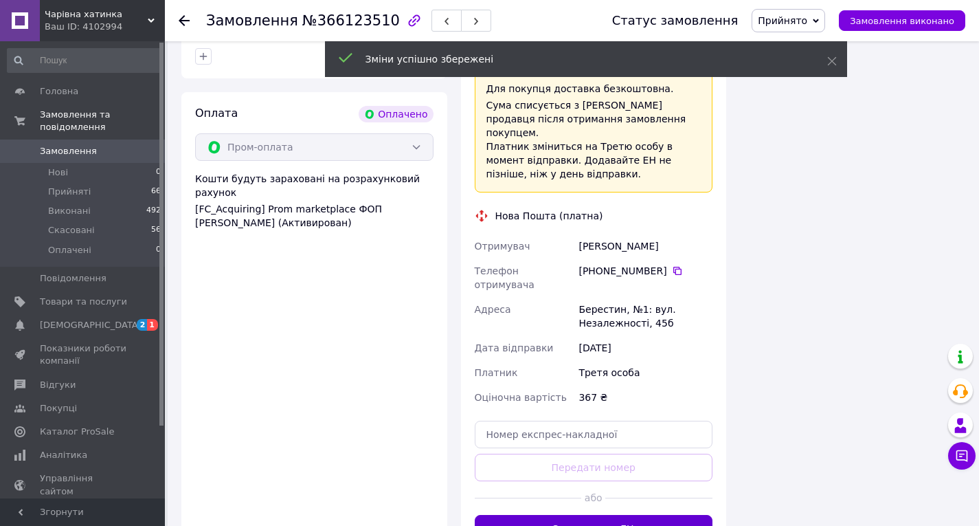
click at [588, 515] on button "Згенерувати ЕН" at bounding box center [594, 528] width 238 height 27
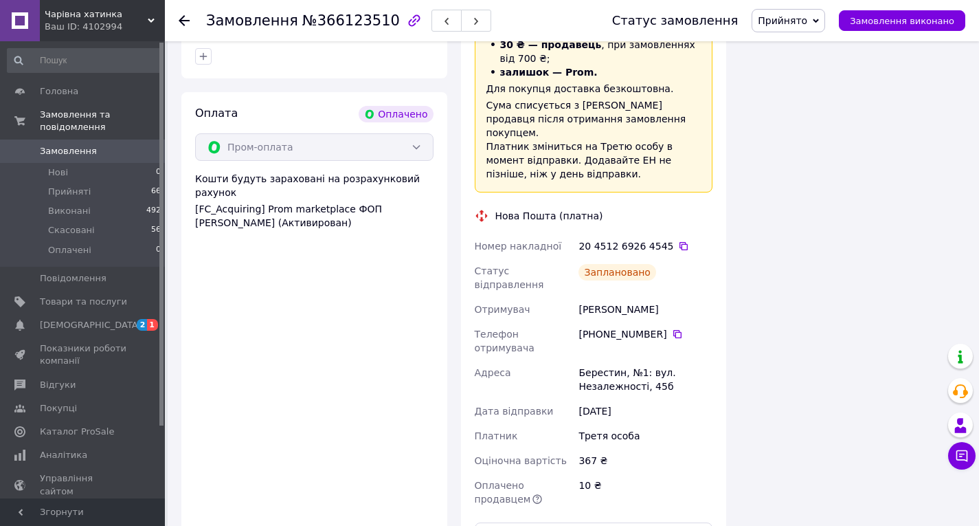
click at [181, 13] on div at bounding box center [192, 20] width 27 height 41
click at [185, 23] on icon at bounding box center [184, 20] width 11 height 11
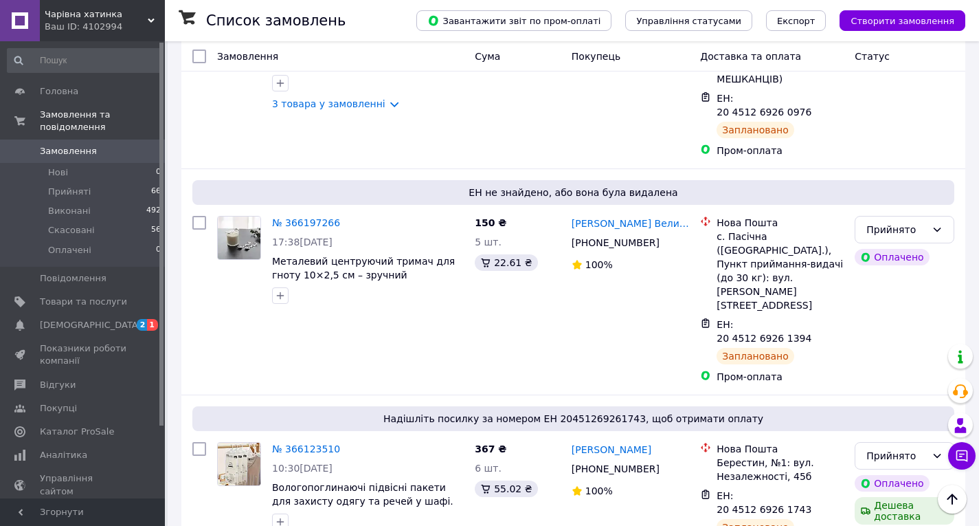
scroll to position [2444, 0]
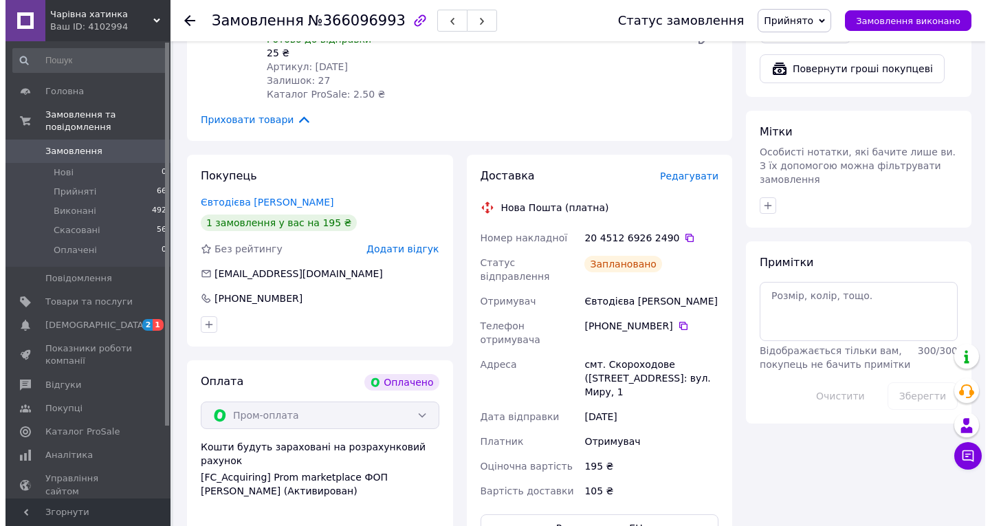
scroll to position [583, 0]
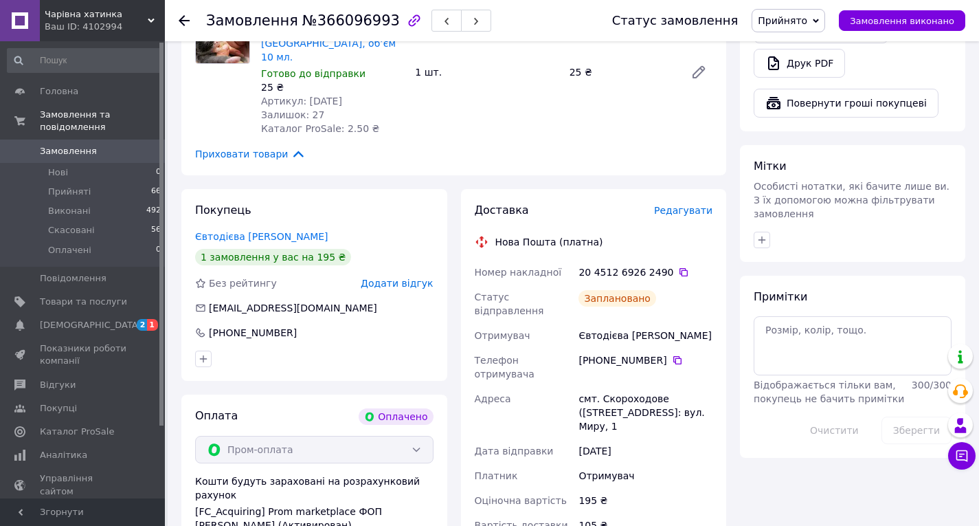
click at [673, 205] on span "Редагувати" at bounding box center [683, 210] width 58 height 11
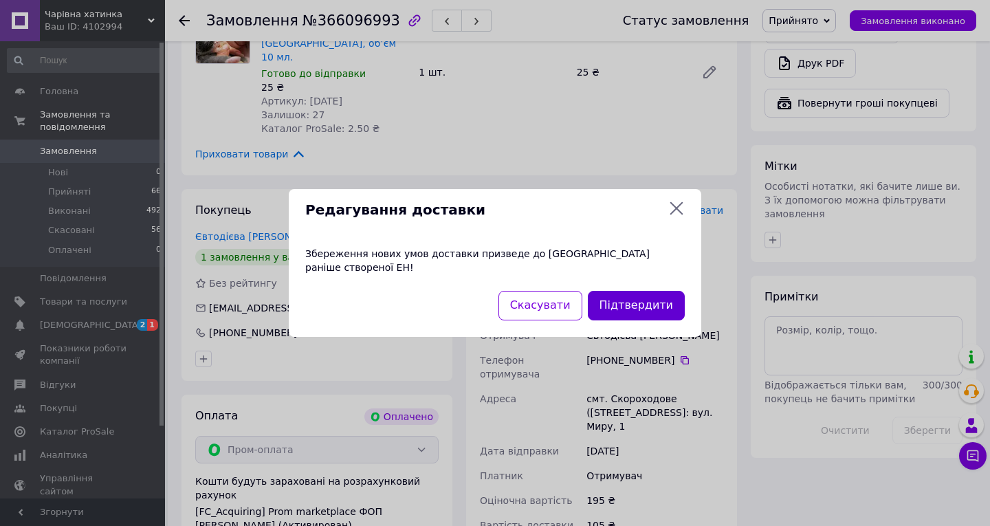
click at [636, 298] on button "Підтвердити" at bounding box center [636, 306] width 97 height 30
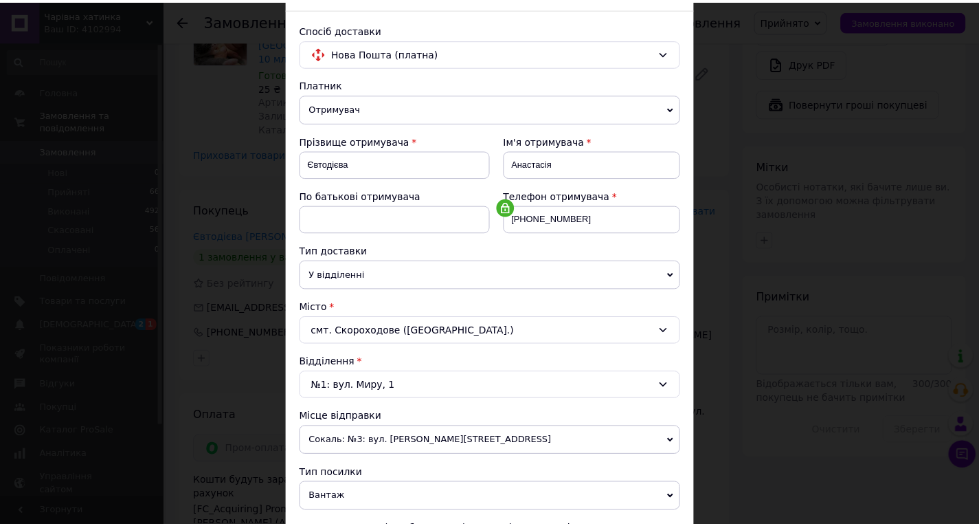
scroll to position [387, 0]
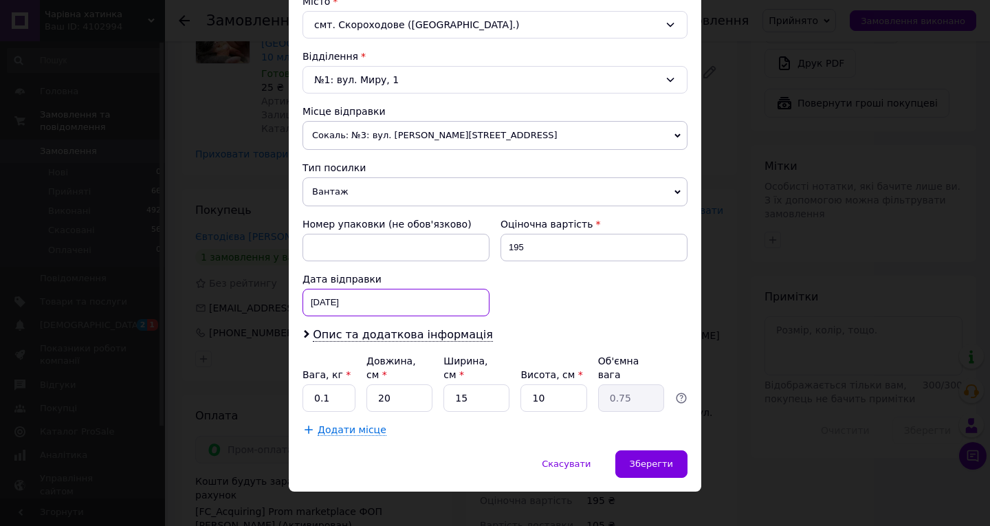
click at [414, 313] on div "[DATE] < 2025 > < Октябрь > Пн Вт Ср Чт Пт Сб Вс 29 30 1 2 3 4 5 6 7 8 9 10 11 …" at bounding box center [395, 302] width 187 height 27
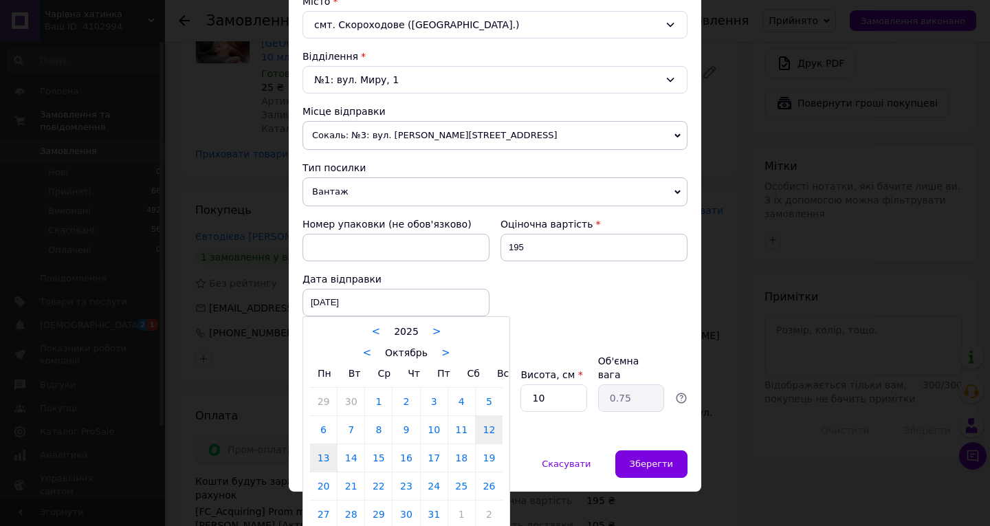
drag, startPoint x: 316, startPoint y: 461, endPoint x: 345, endPoint y: 451, distance: 30.6
click at [316, 460] on link "13" at bounding box center [323, 457] width 27 height 27
type input "[DATE]"
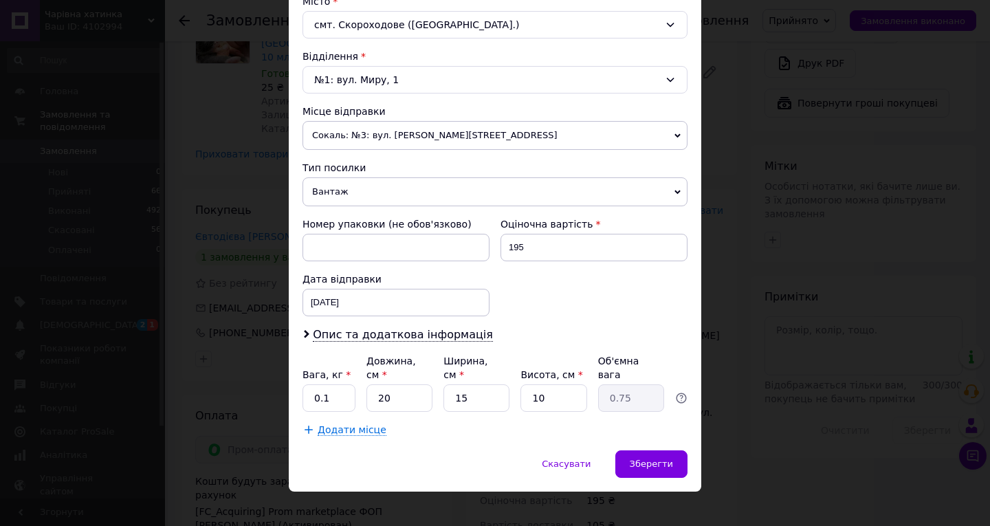
click at [649, 464] on div "Скасувати   Зберегти" at bounding box center [495, 470] width 412 height 41
click at [650, 458] on span "Зберегти" at bounding box center [650, 463] width 43 height 10
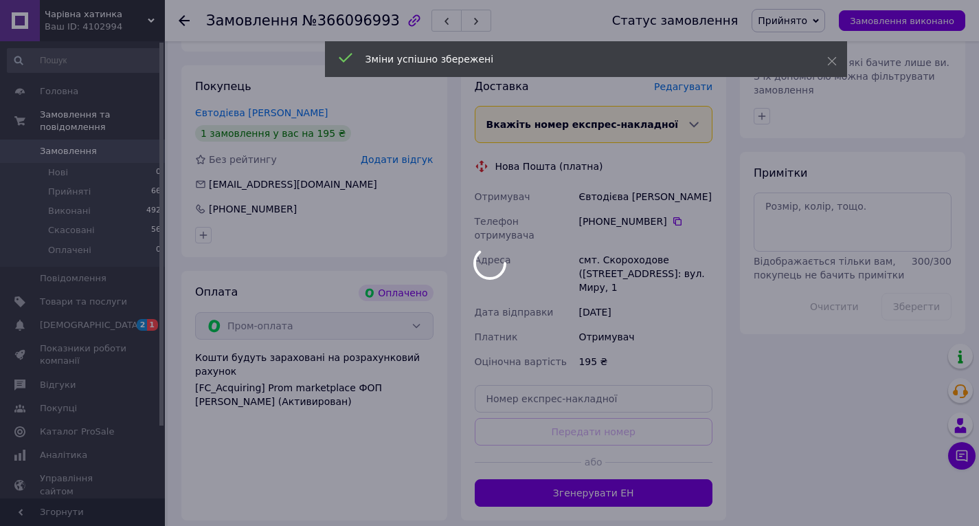
scroll to position [858, 0]
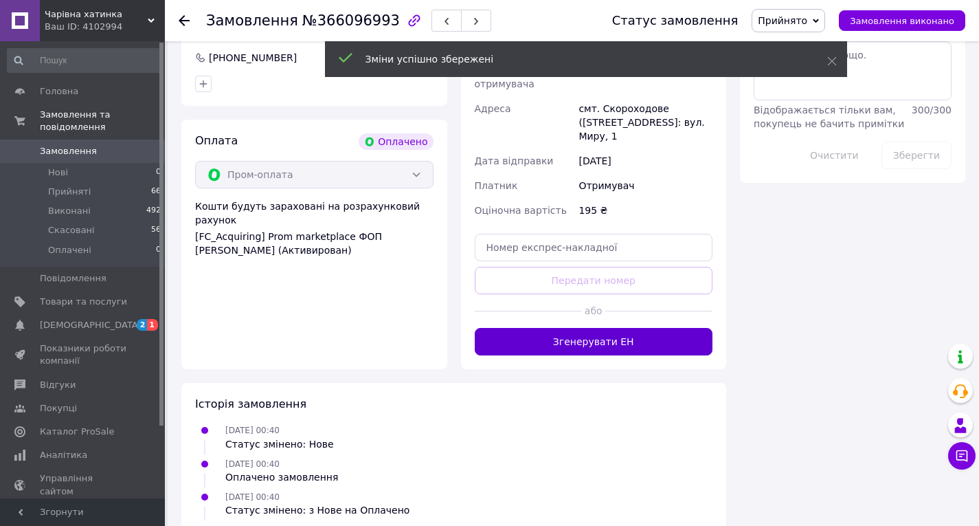
click at [588, 328] on button "Згенерувати ЕН" at bounding box center [594, 341] width 238 height 27
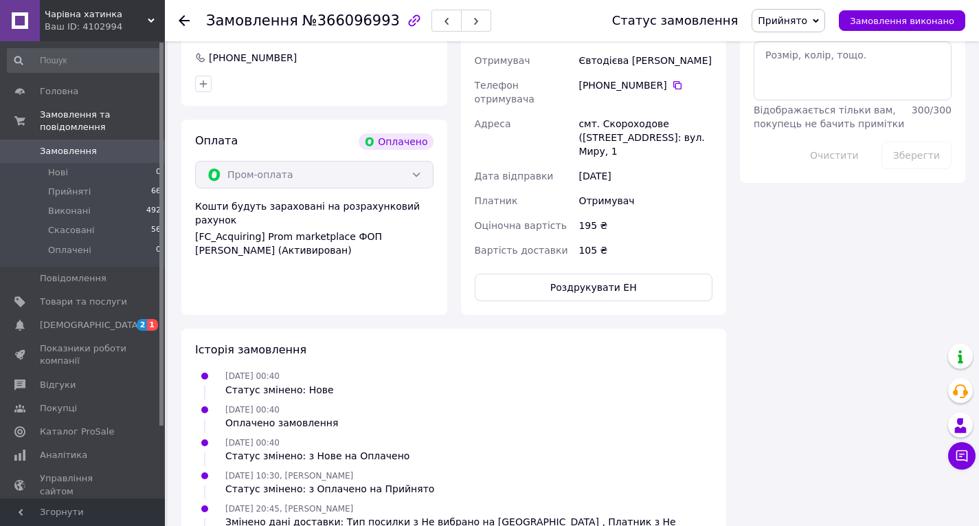
click at [183, 23] on icon at bounding box center [184, 20] width 11 height 11
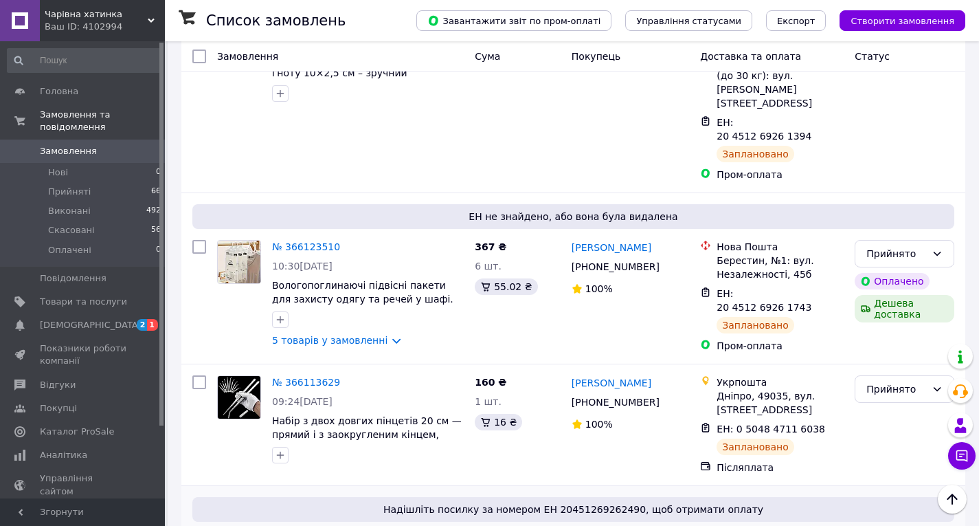
scroll to position [2581, 0]
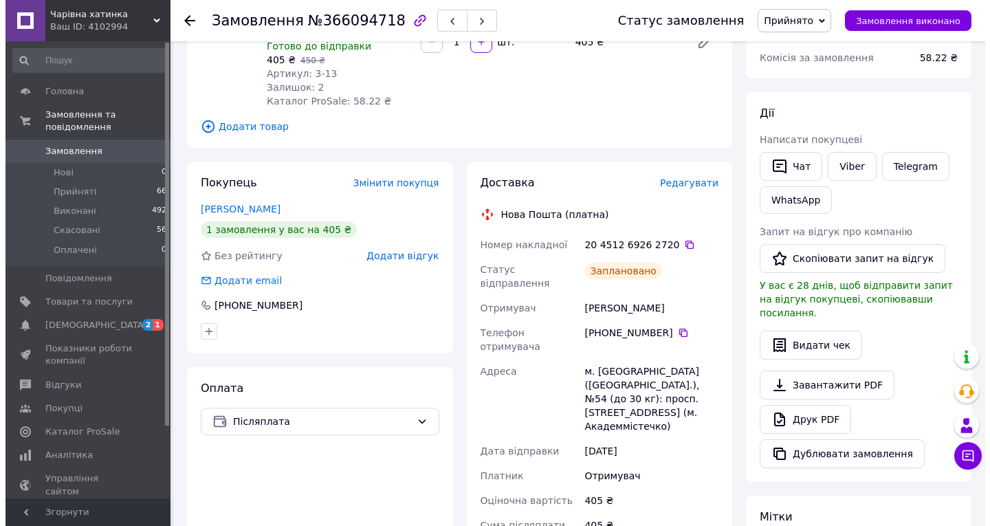
scroll to position [130, 0]
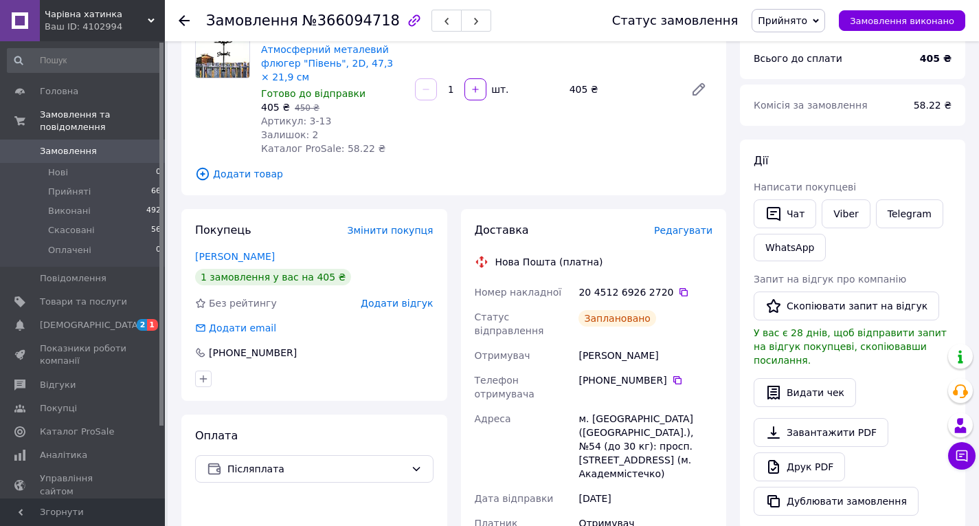
click at [694, 230] on span "Редагувати" at bounding box center [683, 230] width 58 height 11
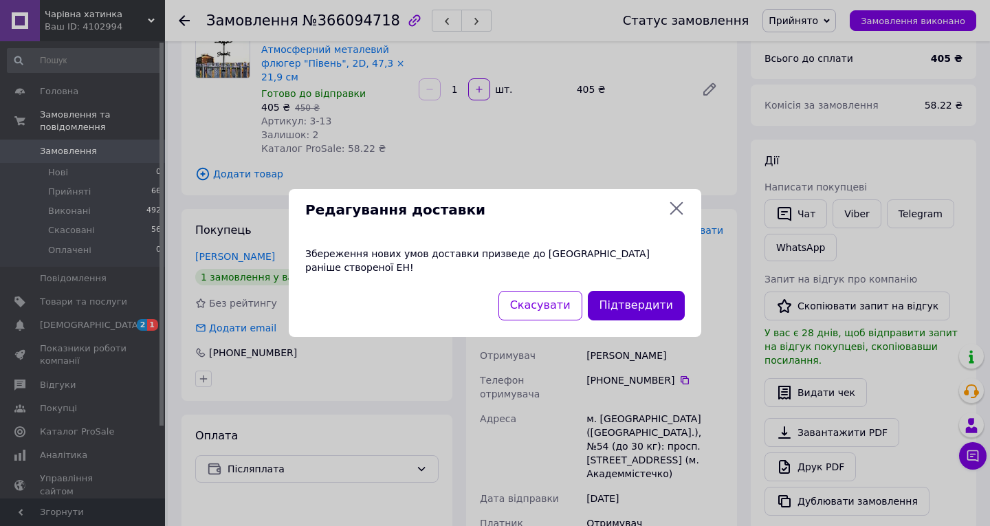
click at [630, 300] on button "Підтвердити" at bounding box center [636, 306] width 97 height 30
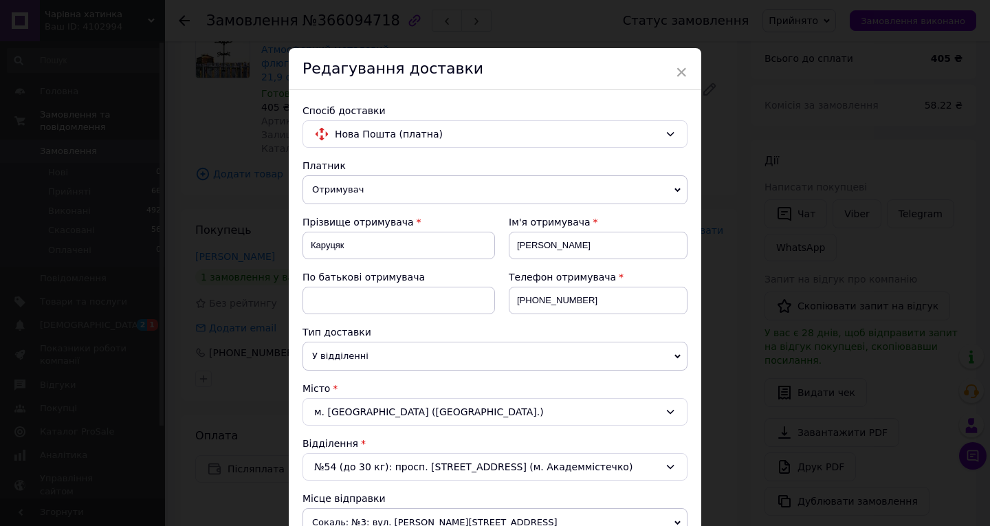
scroll to position [275, 0]
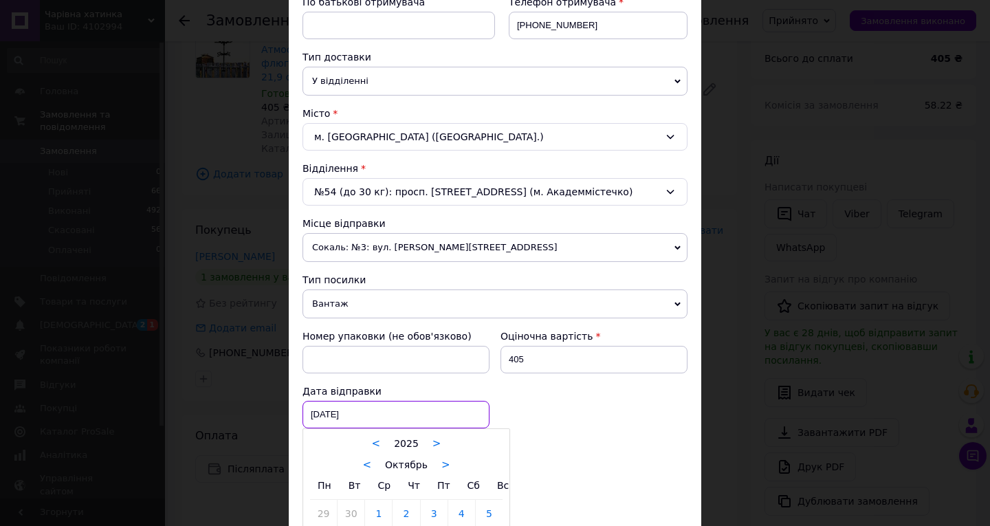
click at [361, 415] on div "[DATE] < 2025 > < Октябрь > Пн Вт Ср Чт Пт Сб Вс 29 30 1 2 3 4 5 6 7 8 9 10 11 …" at bounding box center [395, 414] width 187 height 27
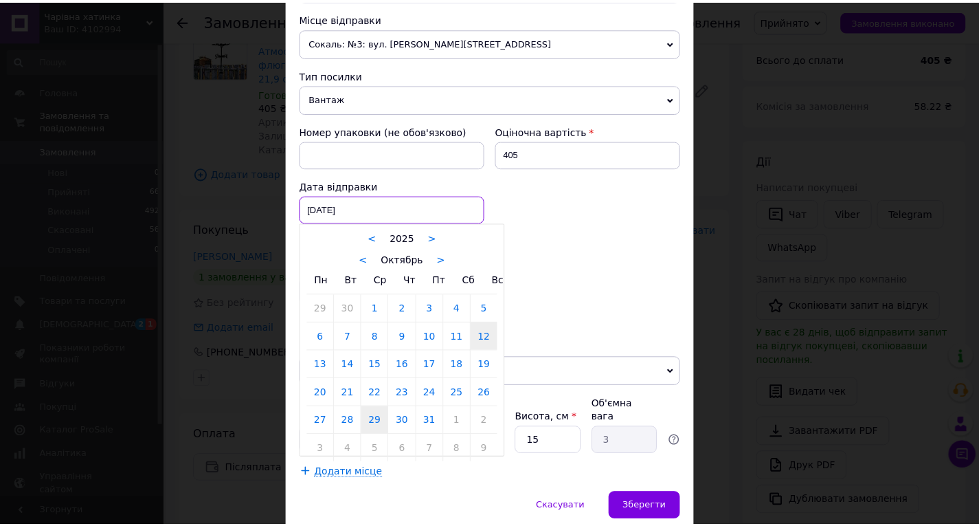
scroll to position [481, 0]
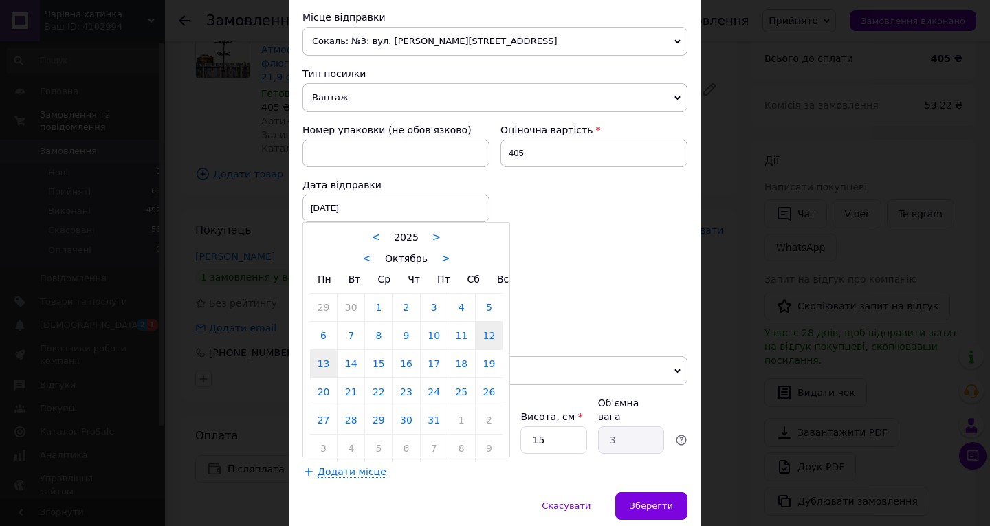
click at [320, 366] on link "13" at bounding box center [323, 363] width 27 height 27
type input "[DATE]"
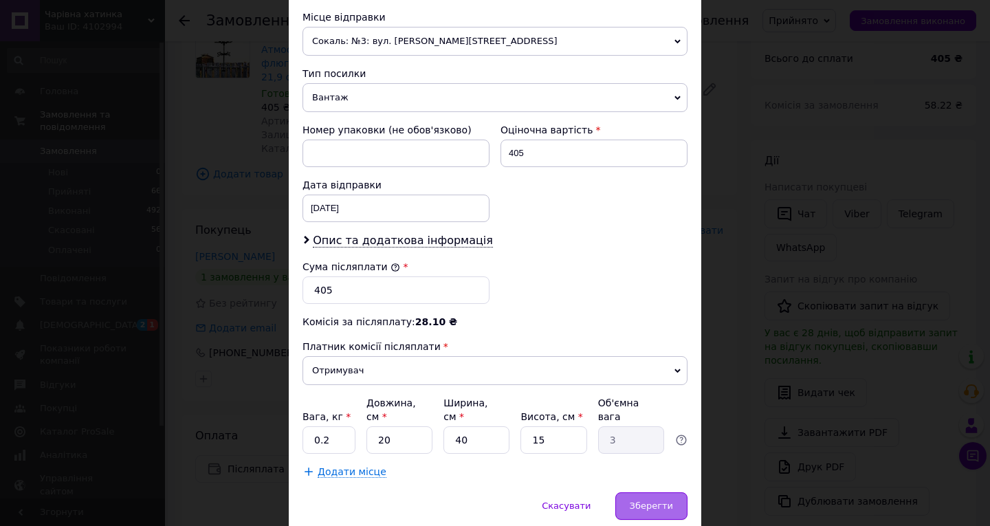
click at [645, 500] on span "Зберегти" at bounding box center [650, 505] width 43 height 10
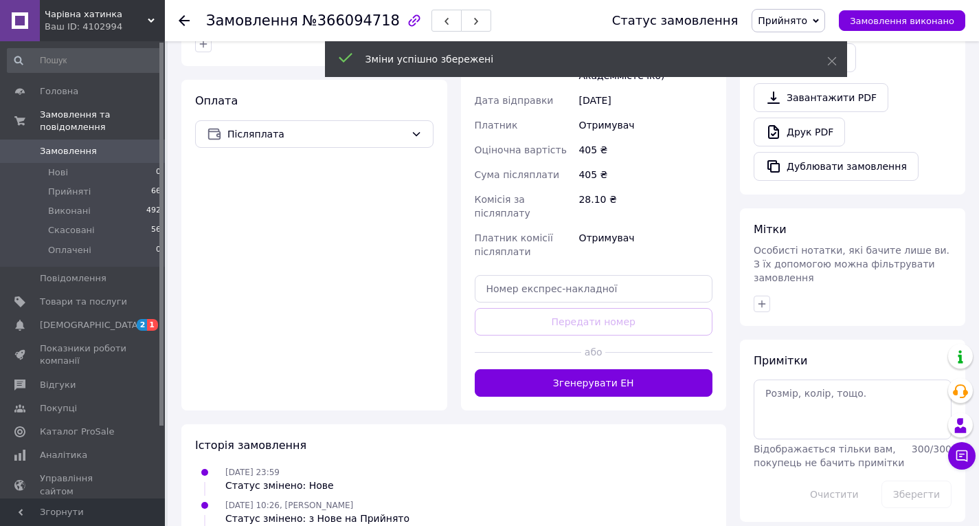
scroll to position [473, 0]
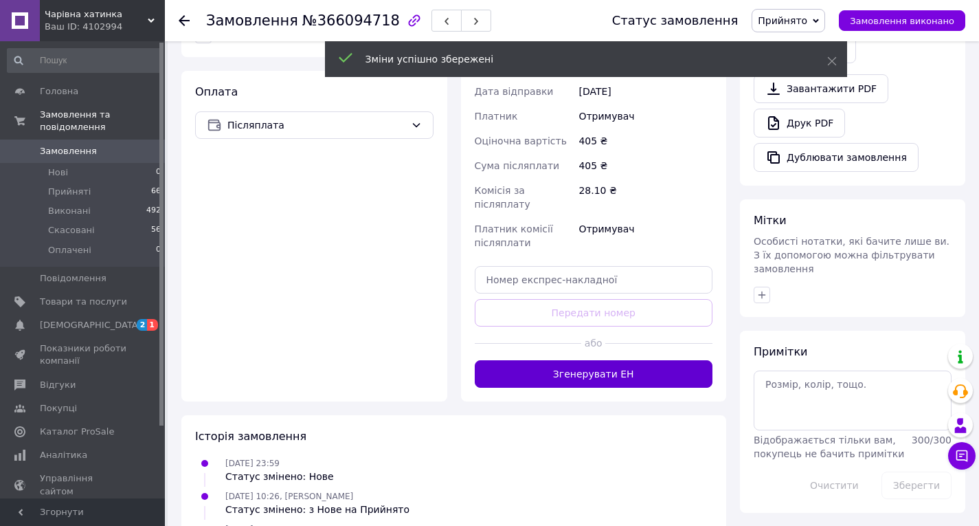
click at [611, 360] on button "Згенерувати ЕН" at bounding box center [594, 373] width 238 height 27
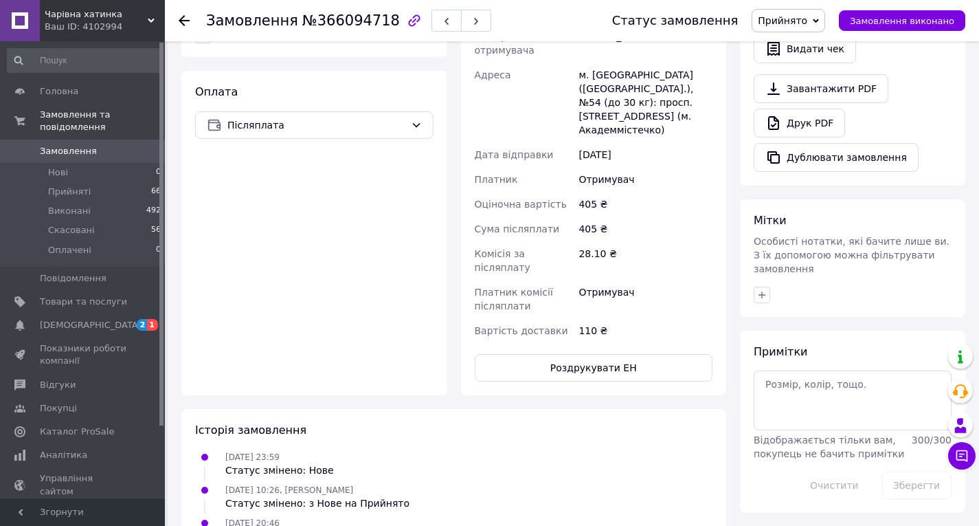
click at [183, 24] on use at bounding box center [184, 20] width 11 height 11
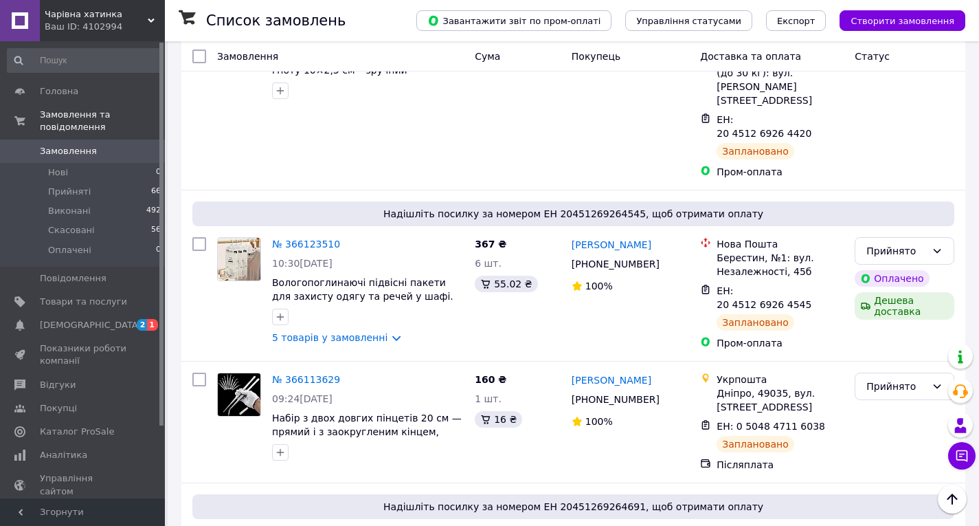
scroll to position [2680, 0]
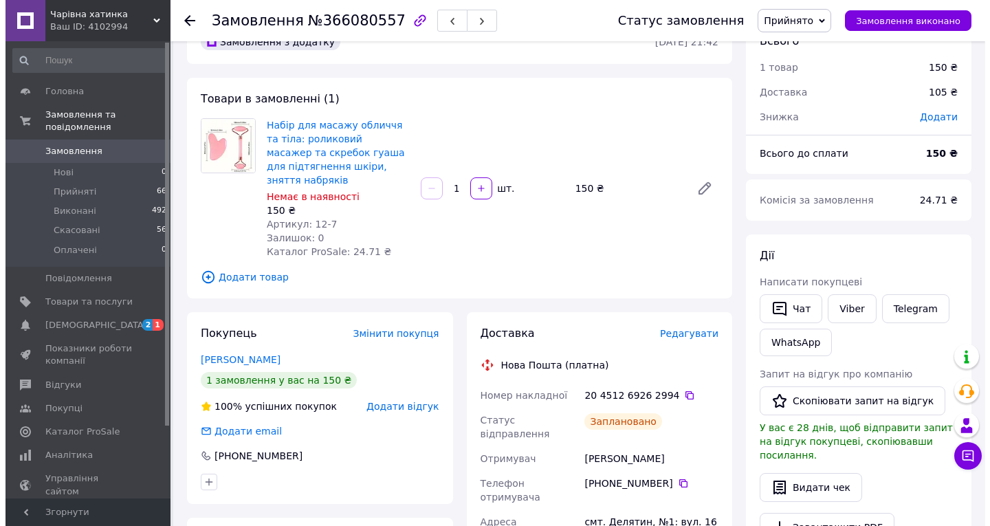
scroll to position [34, 0]
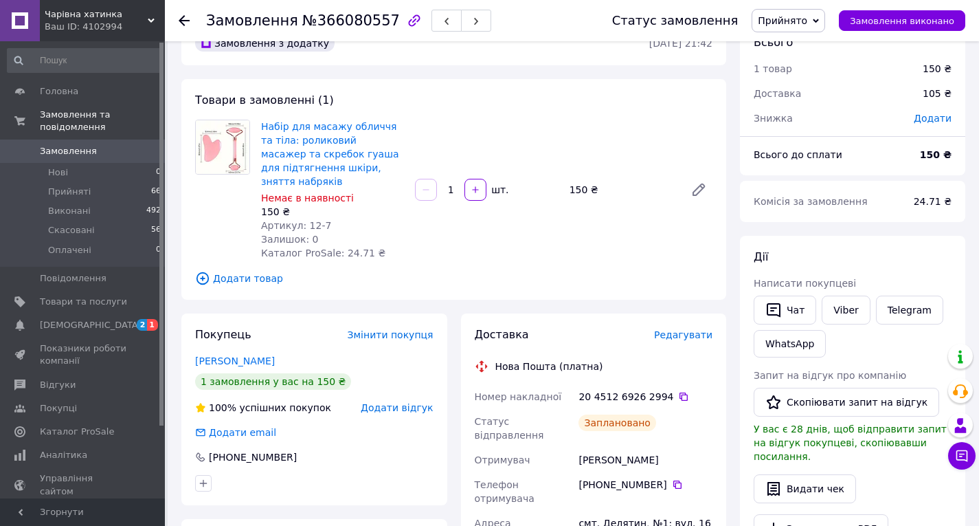
click at [688, 329] on span "Редагувати" at bounding box center [683, 334] width 58 height 11
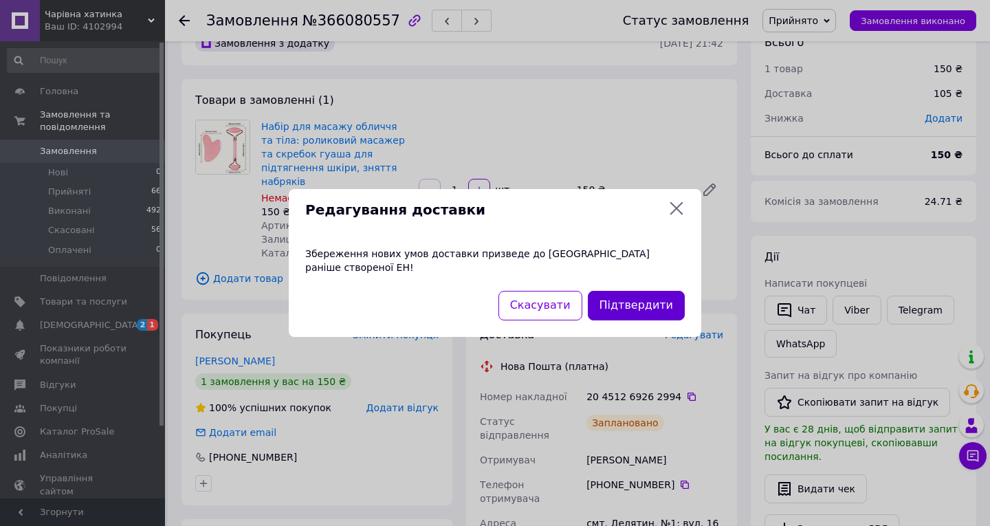
click at [632, 298] on button "Підтвердити" at bounding box center [636, 306] width 97 height 30
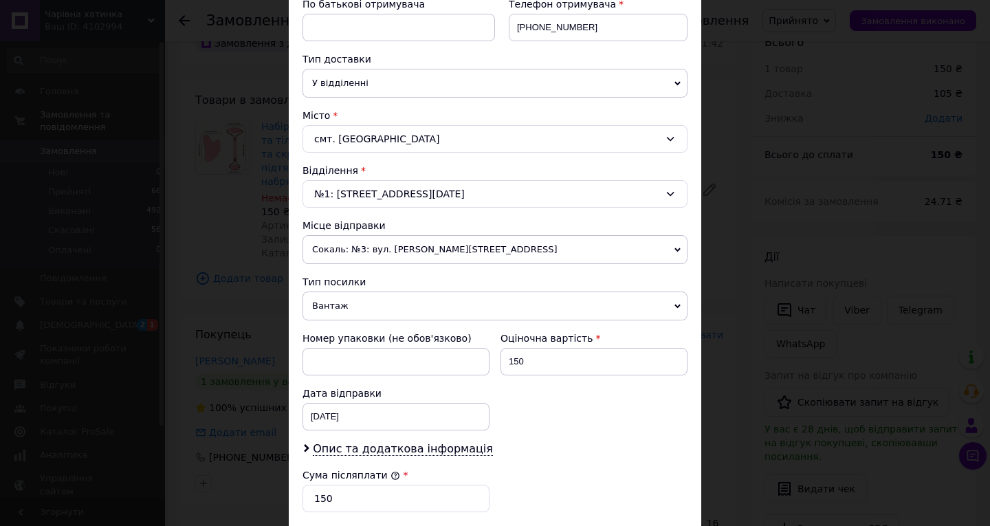
scroll to position [275, 0]
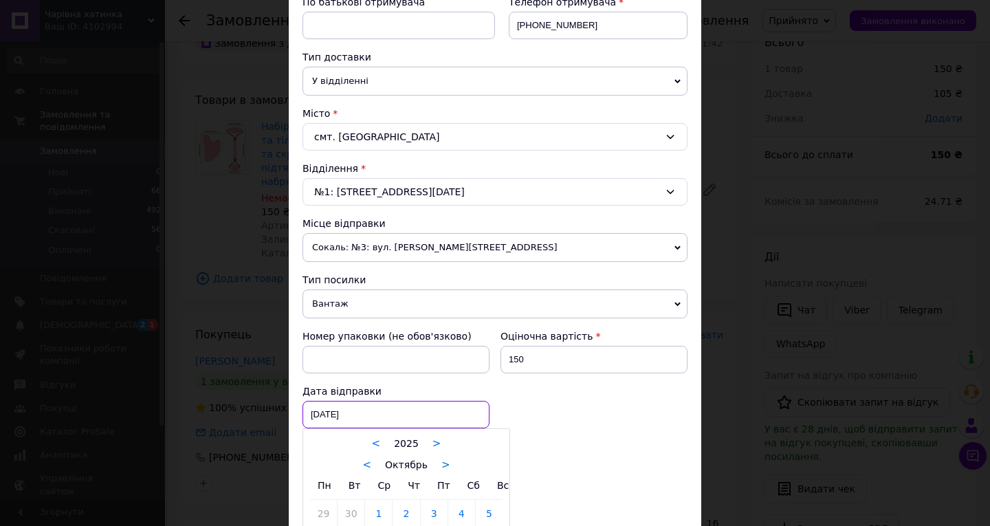
click at [406, 414] on div "[DATE] < 2025 > < Октябрь > Пн Вт Ср Чт Пт Сб Вс 29 30 1 2 3 4 5 6 7 8 9 10 11 …" at bounding box center [395, 414] width 187 height 27
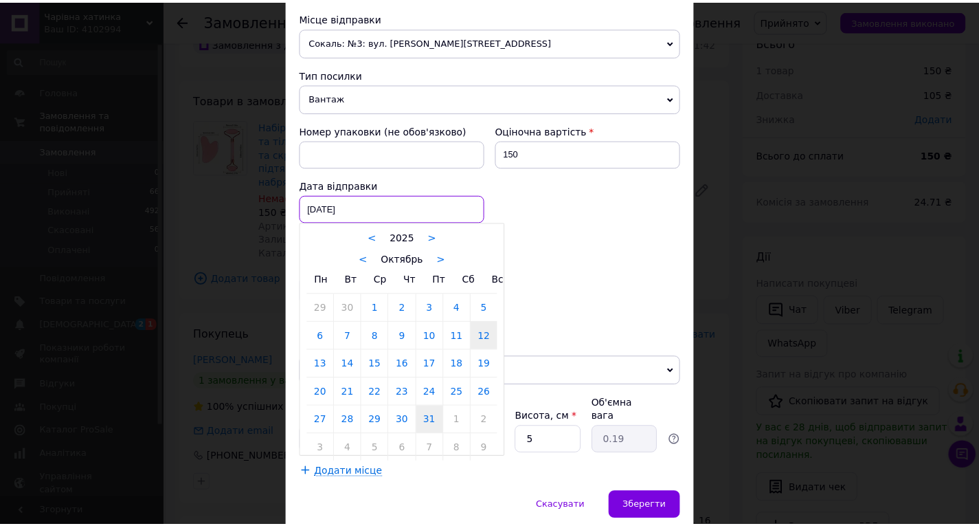
scroll to position [481, 0]
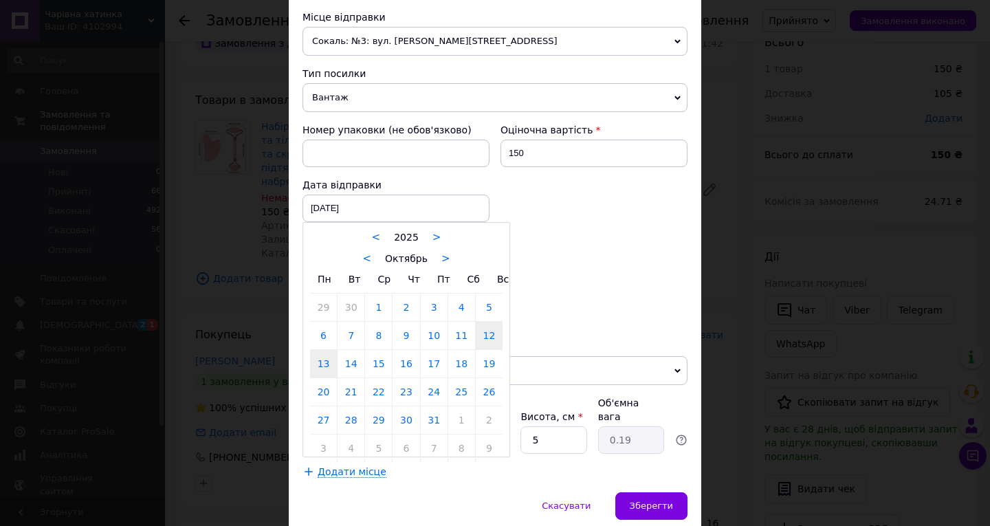
click at [327, 366] on link "13" at bounding box center [323, 363] width 27 height 27
type input "[DATE]"
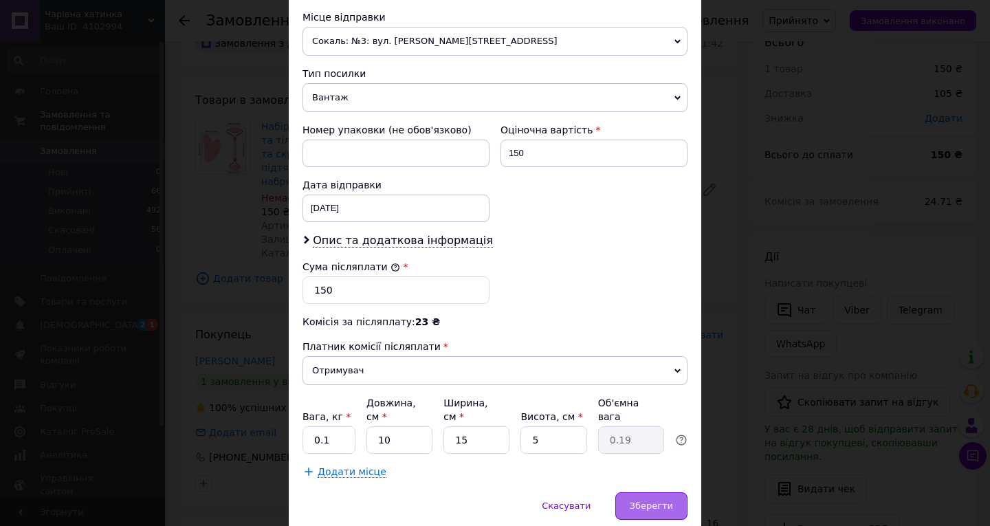
click at [650, 500] on span "Зберегти" at bounding box center [650, 505] width 43 height 10
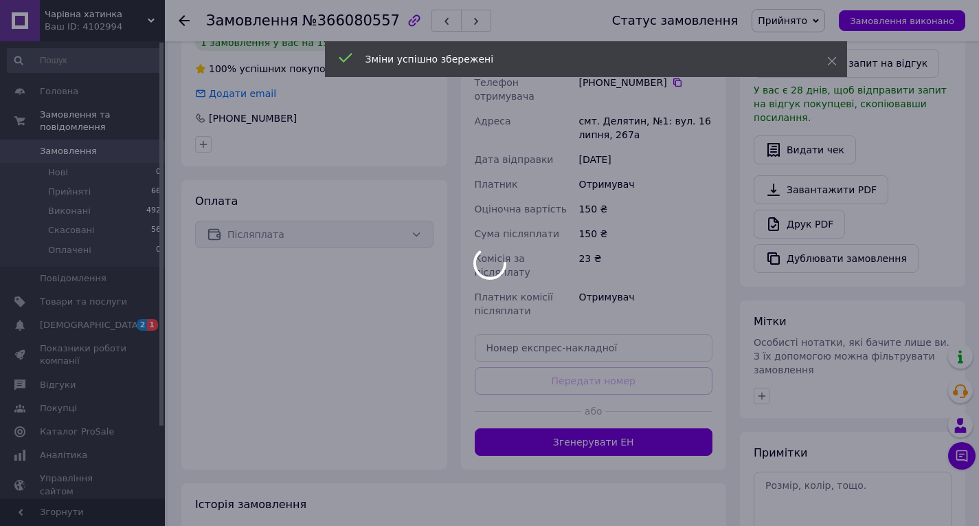
scroll to position [377, 0]
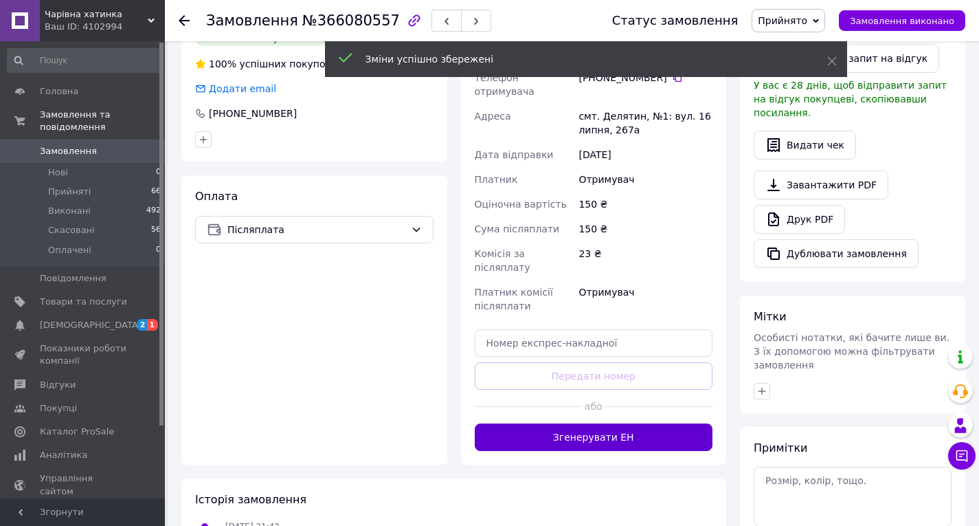
click at [574, 423] on button "Згенерувати ЕН" at bounding box center [594, 436] width 238 height 27
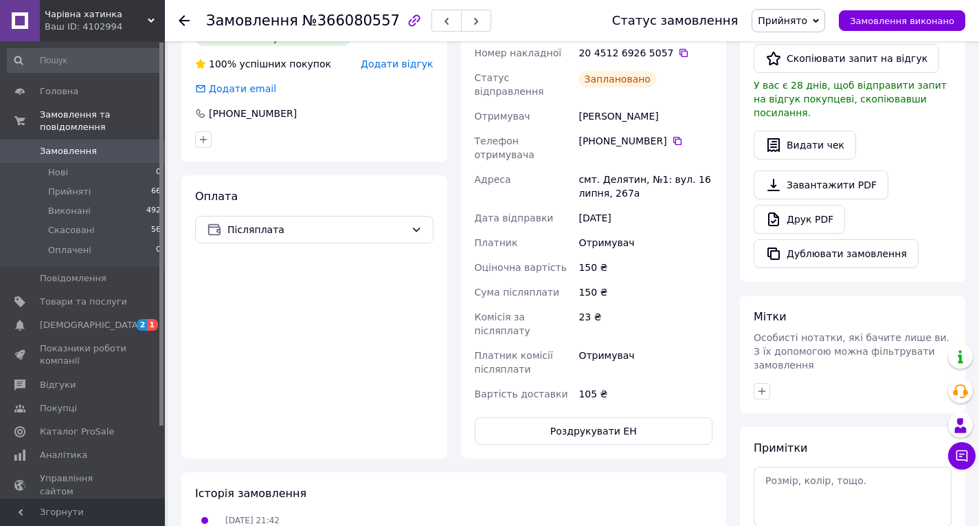
click at [183, 20] on use at bounding box center [184, 20] width 11 height 11
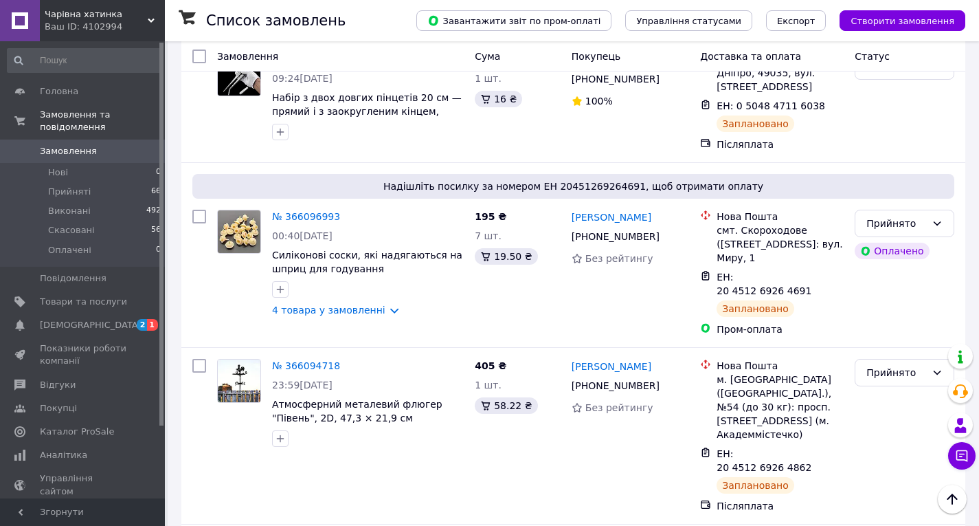
scroll to position [2831, 0]
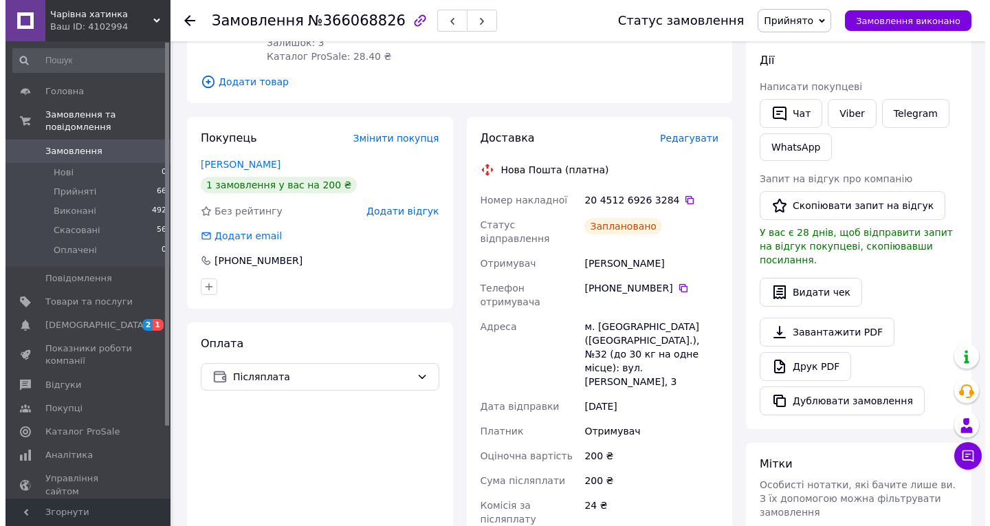
scroll to position [262, 0]
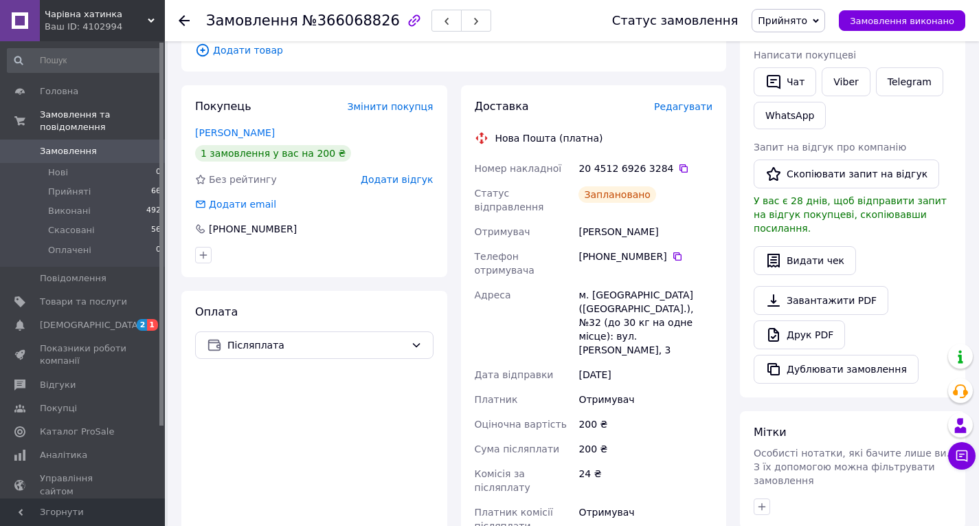
click at [681, 101] on span "Редагувати" at bounding box center [683, 106] width 58 height 11
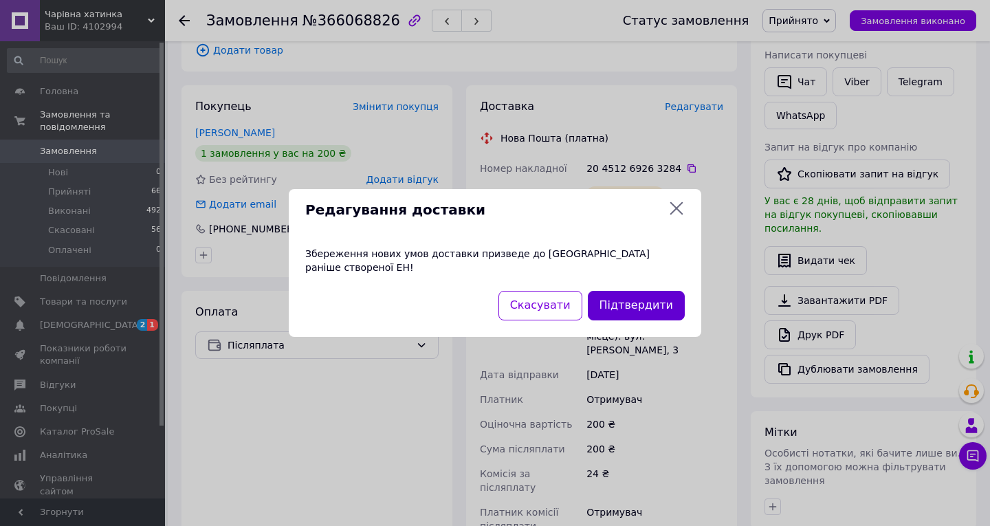
click at [616, 296] on button "Підтвердити" at bounding box center [636, 306] width 97 height 30
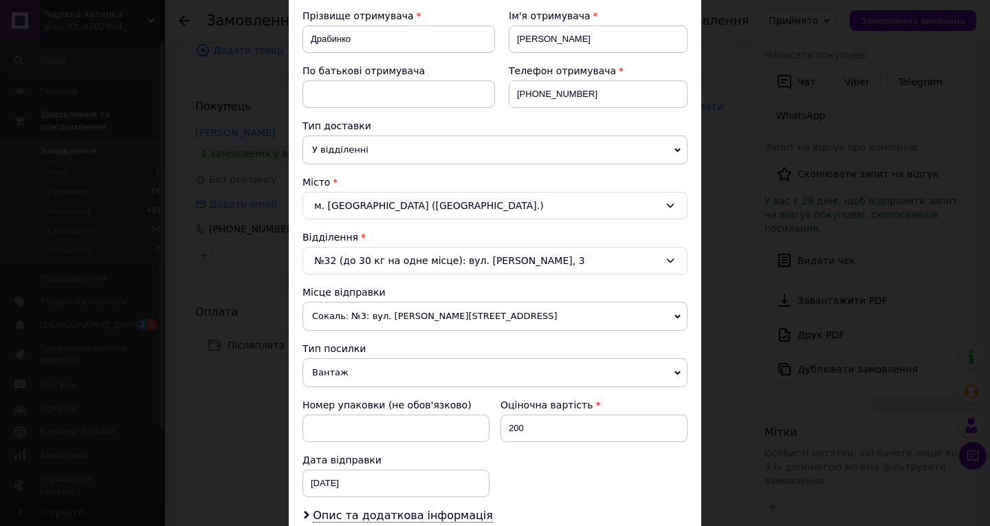
scroll to position [275, 0]
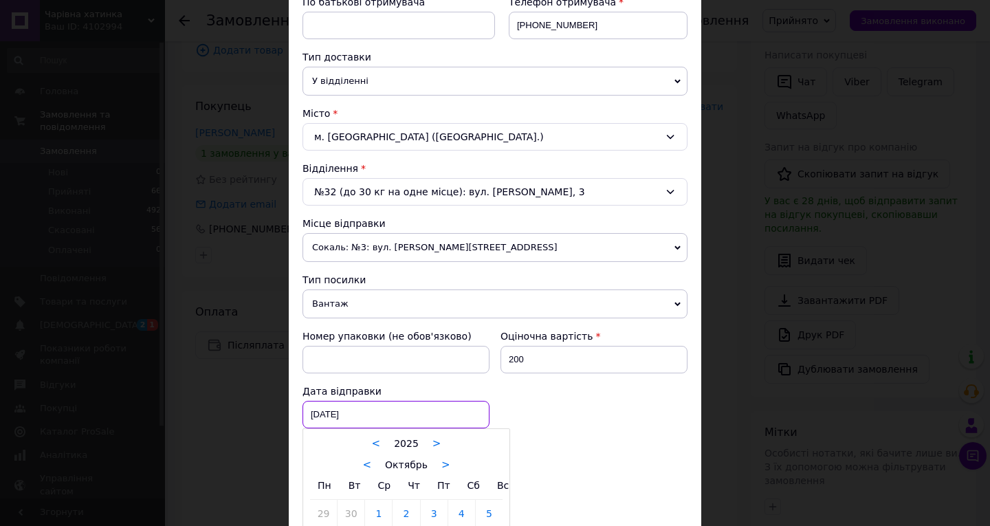
click at [372, 412] on div "[DATE] < 2025 > < Октябрь > Пн Вт Ср Чт Пт Сб Вс 29 30 1 2 3 4 5 6 7 8 9 10 11 …" at bounding box center [395, 414] width 187 height 27
drag, startPoint x: 605, startPoint y: 435, endPoint x: 608, endPoint y: 428, distance: 7.4
drag, startPoint x: 922, startPoint y: 348, endPoint x: 972, endPoint y: 341, distance: 50.0
click at [924, 346] on div at bounding box center [495, 263] width 990 height 526
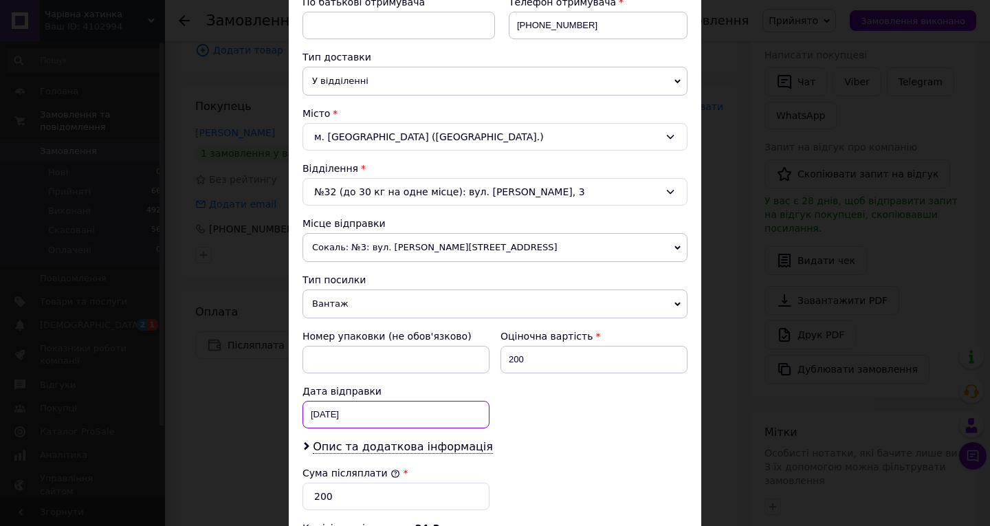
click at [425, 405] on div "[DATE] < 2025 > < Октябрь > Пн Вт Ср Чт Пт Сб Вс 29 30 1 2 3 4 5 6 7 8 9 10 11 …" at bounding box center [395, 414] width 187 height 27
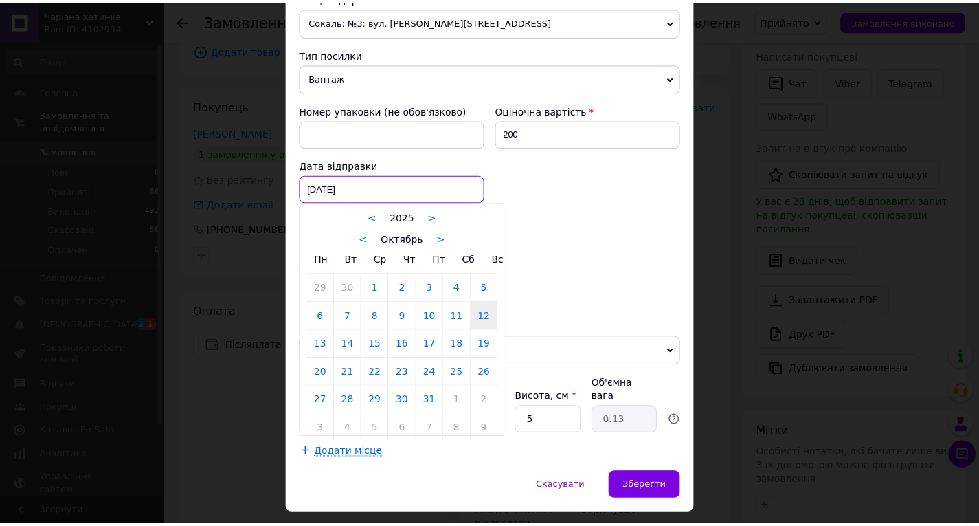
scroll to position [523, 0]
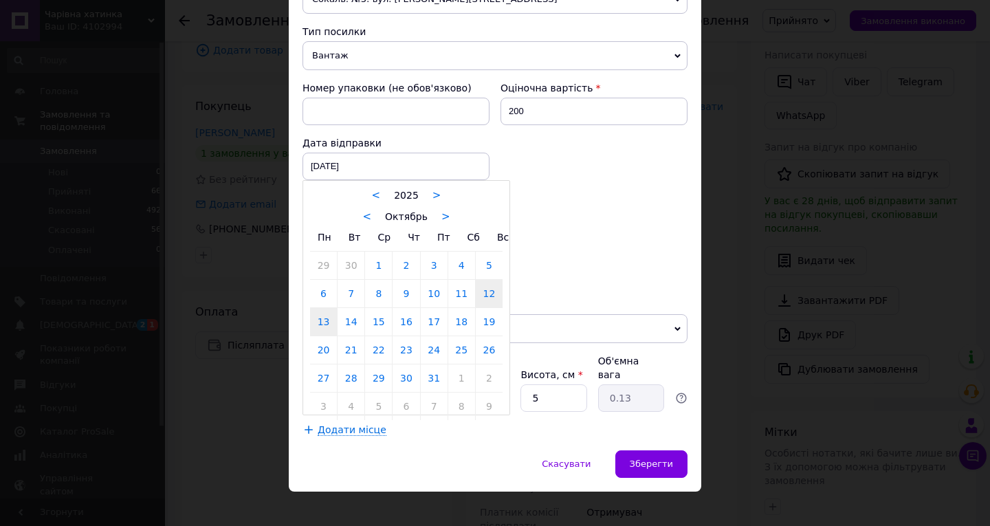
click at [319, 323] on link "13" at bounding box center [323, 321] width 27 height 27
type input "[DATE]"
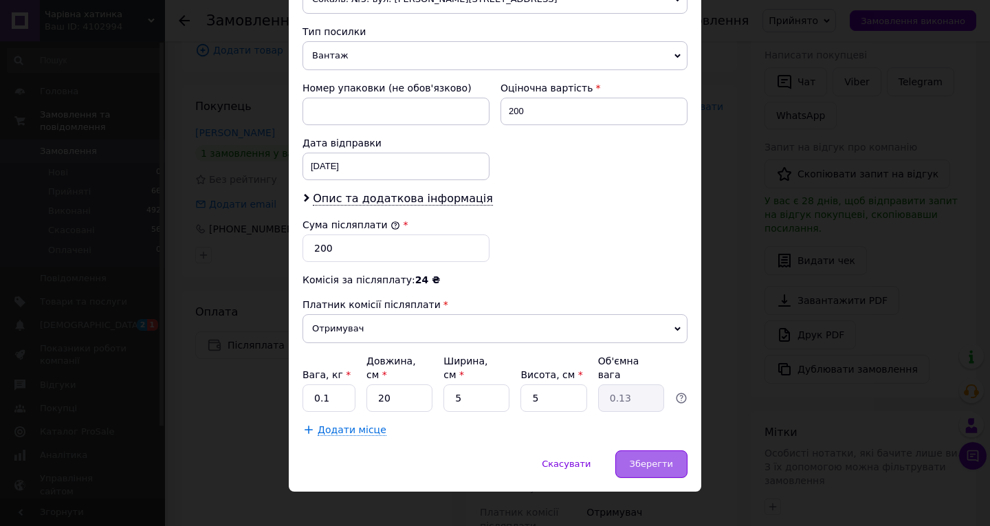
click at [647, 458] on span "Зберегти" at bounding box center [650, 463] width 43 height 10
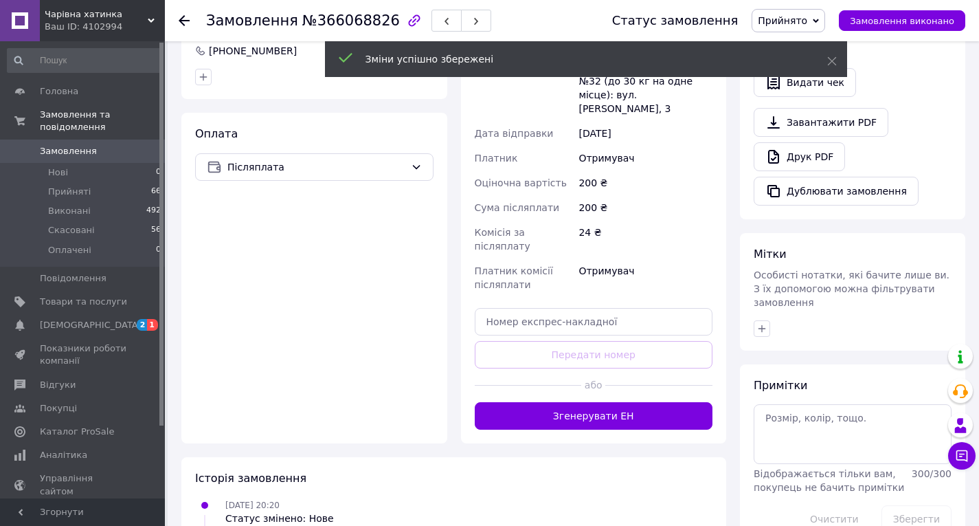
scroll to position [537, 0]
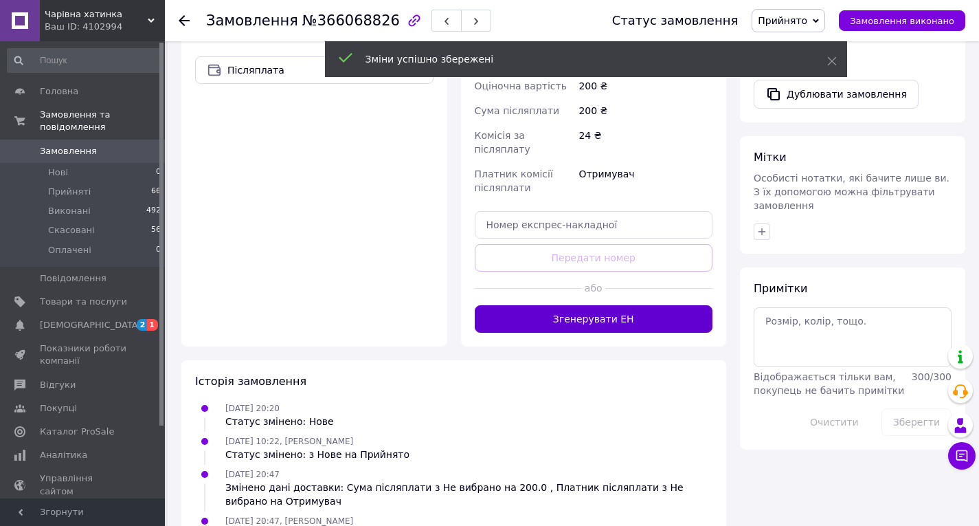
click at [621, 305] on button "Згенерувати ЕН" at bounding box center [594, 318] width 238 height 27
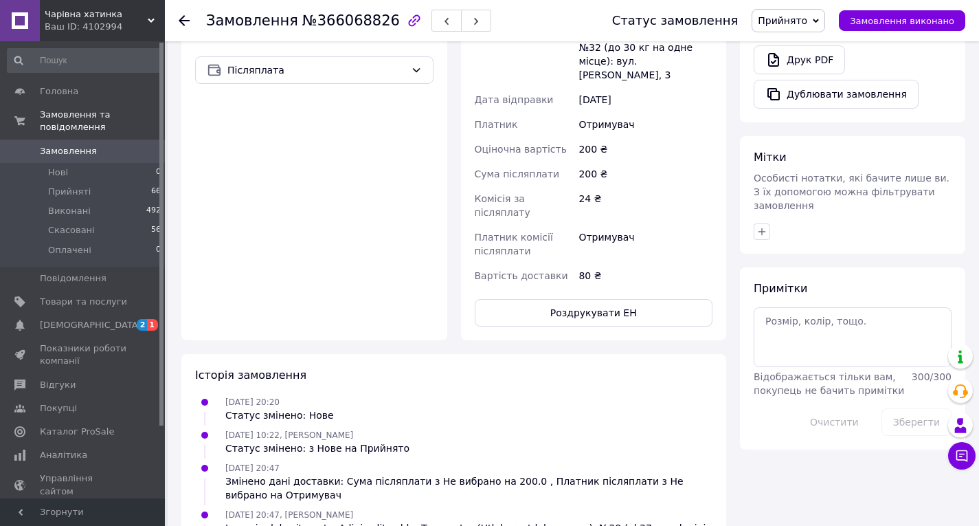
click at [182, 19] on use at bounding box center [184, 20] width 11 height 11
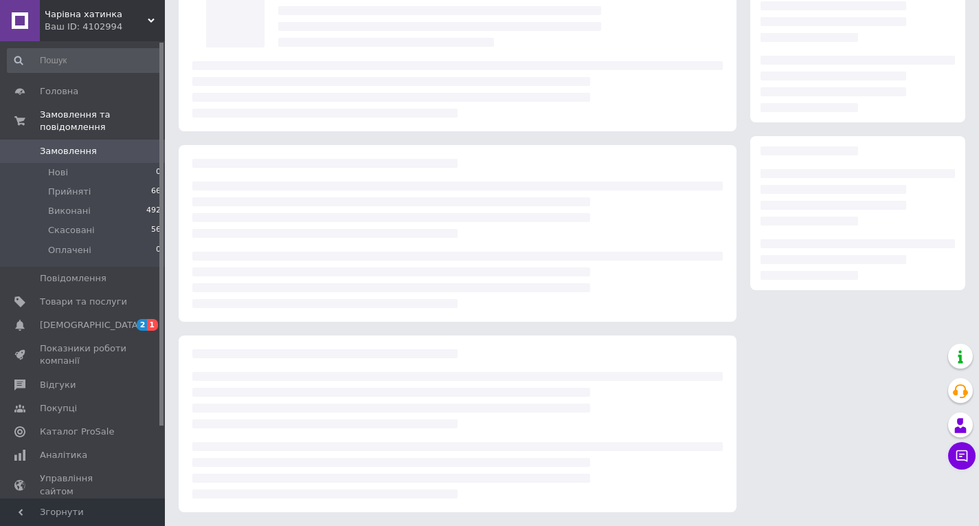
scroll to position [102, 0]
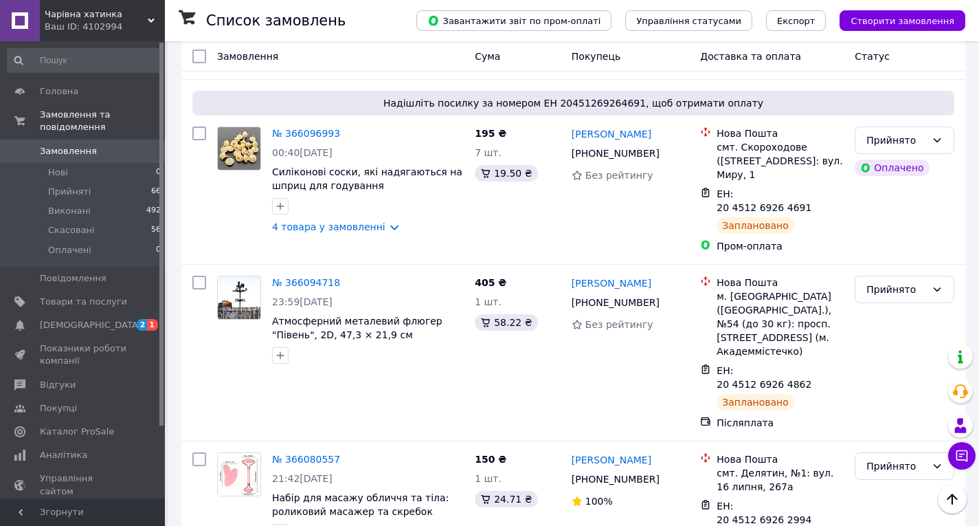
scroll to position [3051, 0]
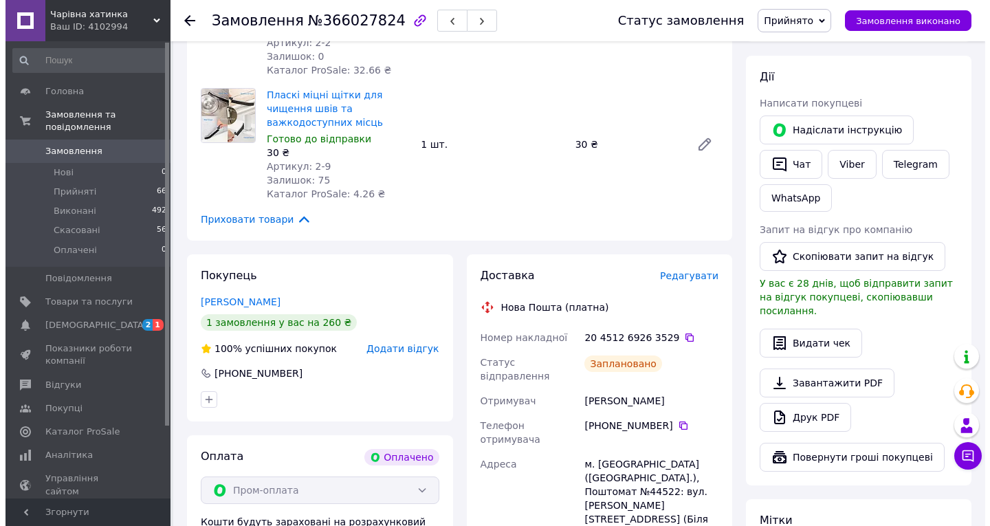
scroll to position [377, 0]
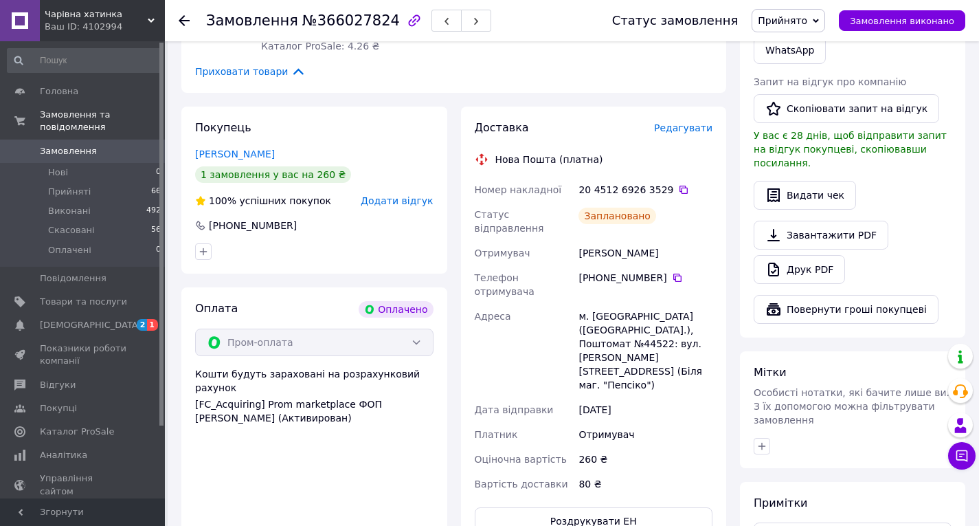
click at [683, 122] on span "Редагувати" at bounding box center [683, 127] width 58 height 11
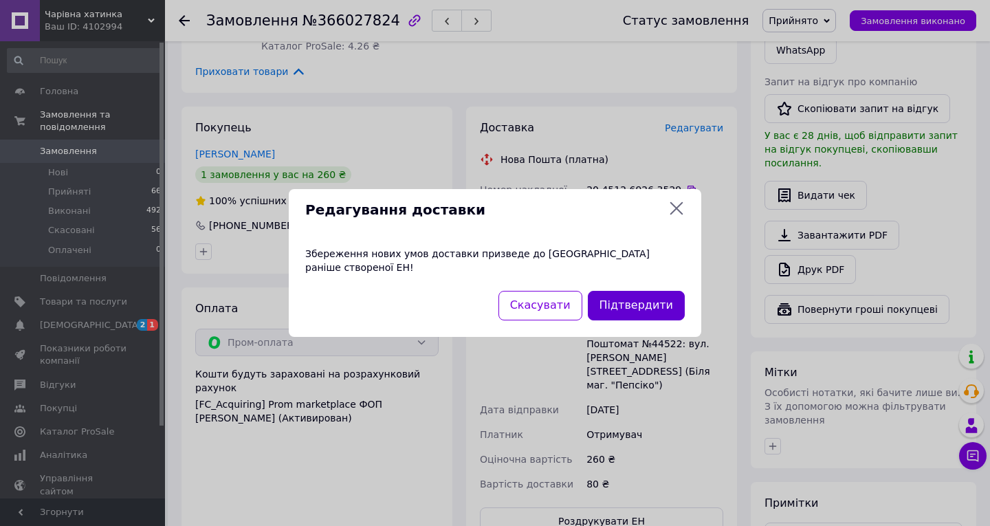
click at [633, 291] on button "Підтвердити" at bounding box center [636, 306] width 97 height 30
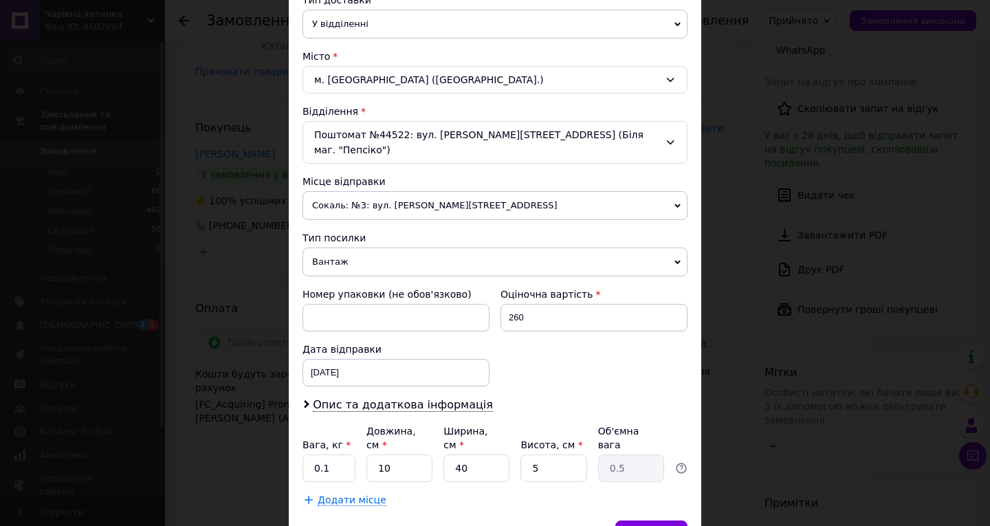
scroll to position [344, 0]
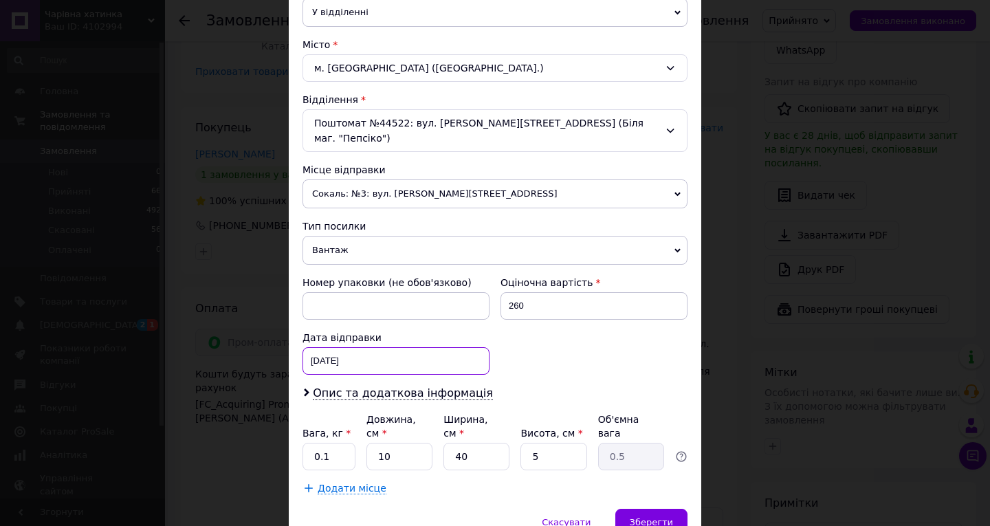
click at [424, 347] on div "12.10.2025 < 2025 > < Октябрь > Пн Вт Ср Чт Пт Сб Вс 29 30 1 2 3 4 5 6 7 8 9 10…" at bounding box center [395, 360] width 187 height 27
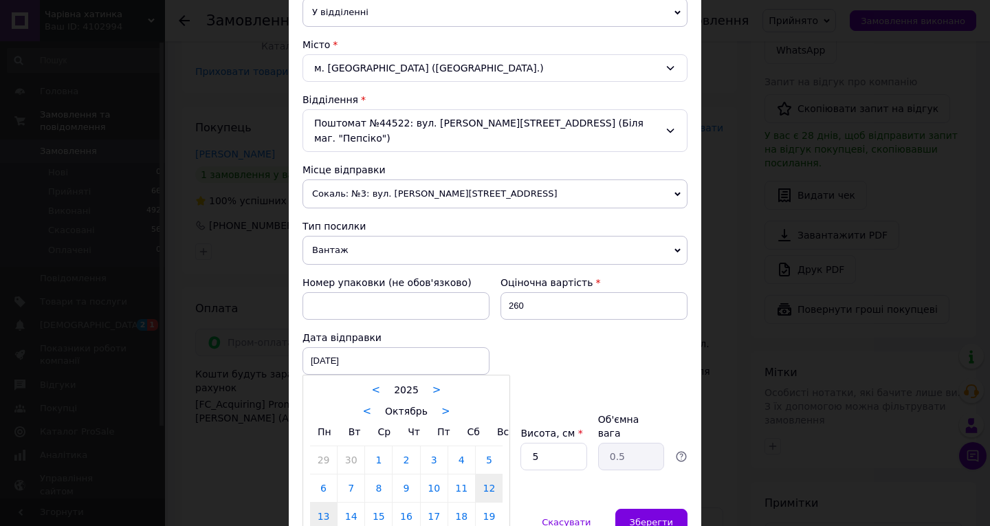
click at [321, 502] on link "13" at bounding box center [323, 515] width 27 height 27
type input "13.10.2025"
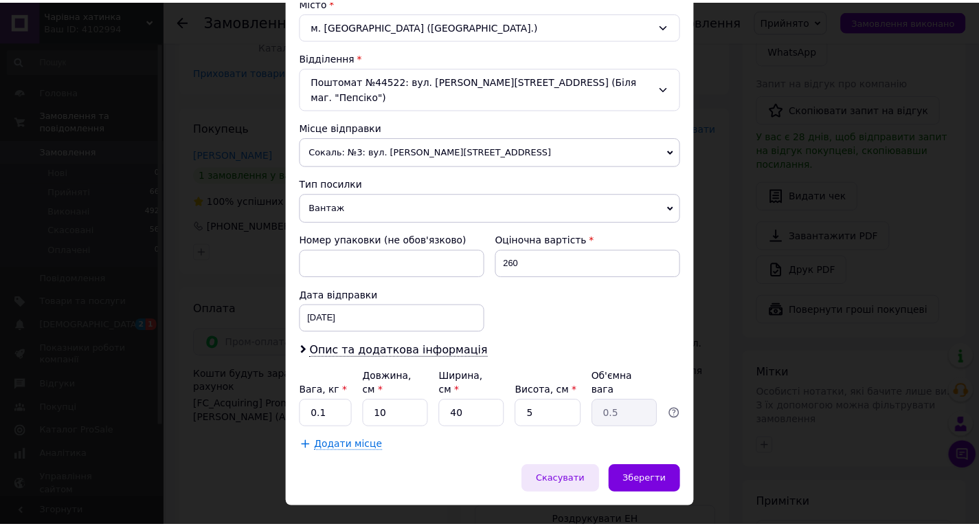
scroll to position [387, 0]
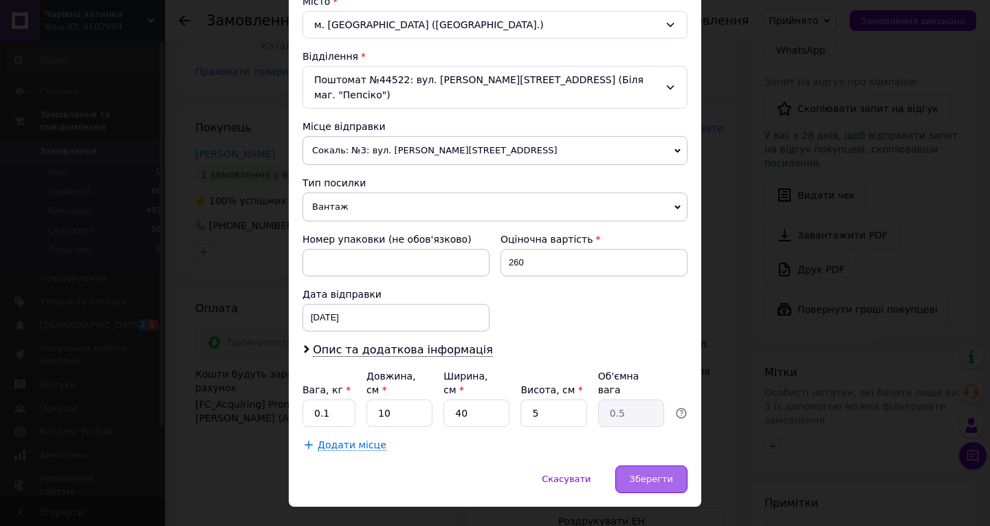
click at [632, 465] on div "Зберегти" at bounding box center [651, 478] width 72 height 27
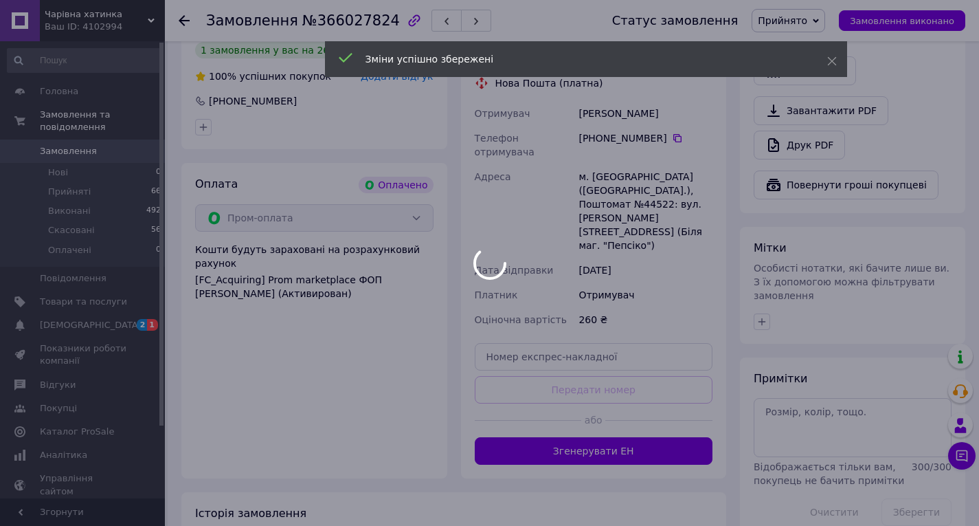
scroll to position [515, 0]
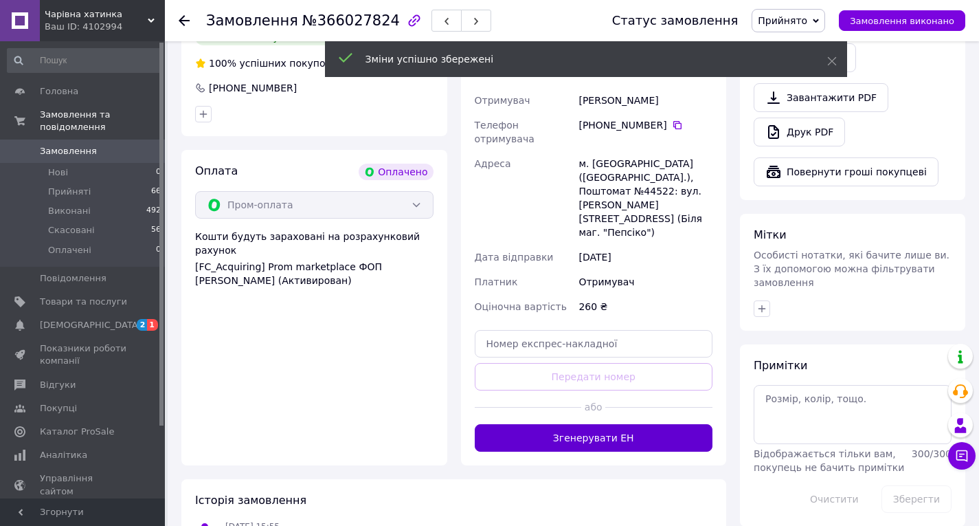
click at [601, 424] on button "Згенерувати ЕН" at bounding box center [594, 437] width 238 height 27
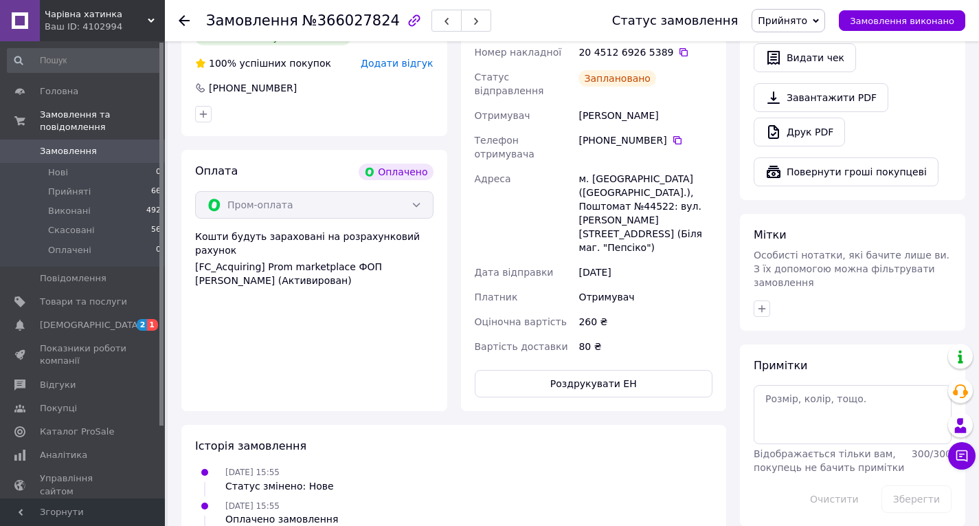
click at [183, 19] on icon at bounding box center [184, 20] width 11 height 11
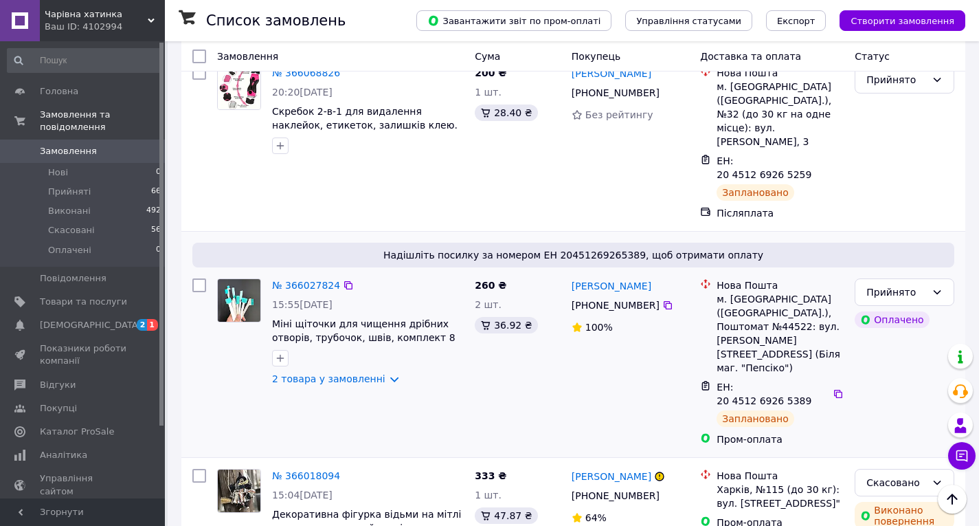
scroll to position [3573, 0]
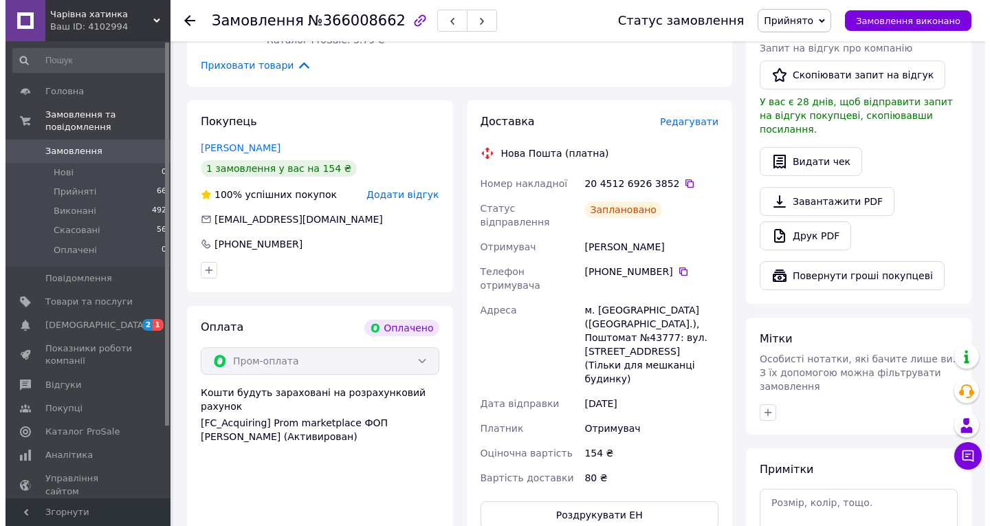
scroll to position [377, 0]
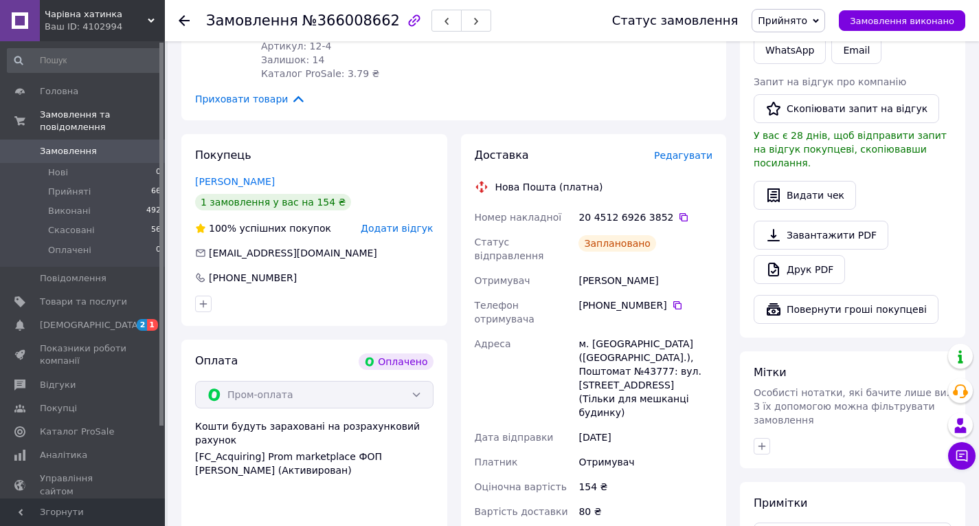
click at [680, 150] on span "Редагувати" at bounding box center [683, 155] width 58 height 11
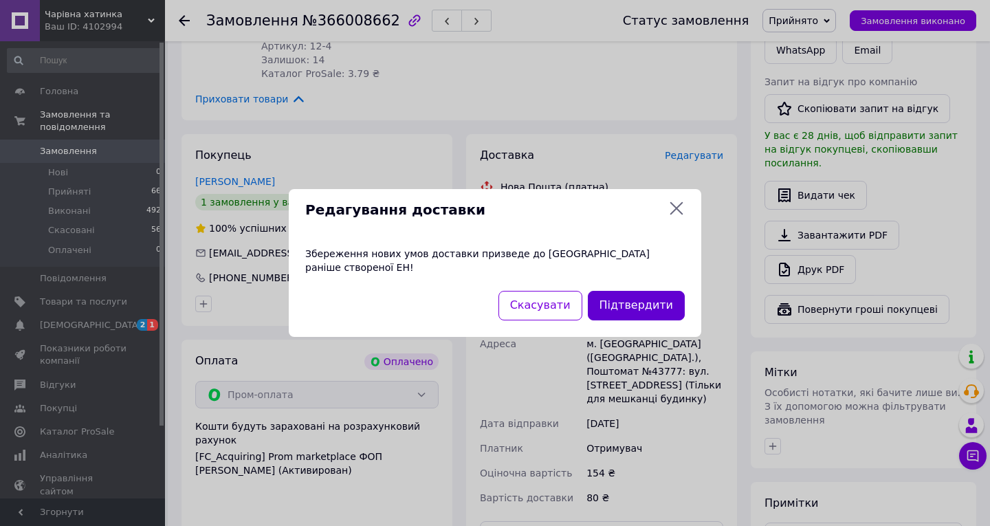
click at [636, 297] on button "Підтвердити" at bounding box center [636, 306] width 97 height 30
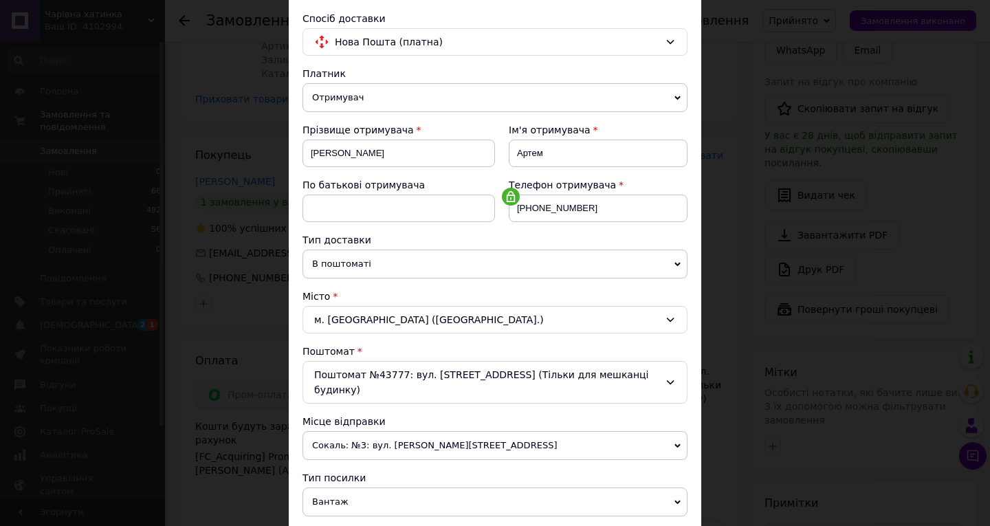
scroll to position [275, 0]
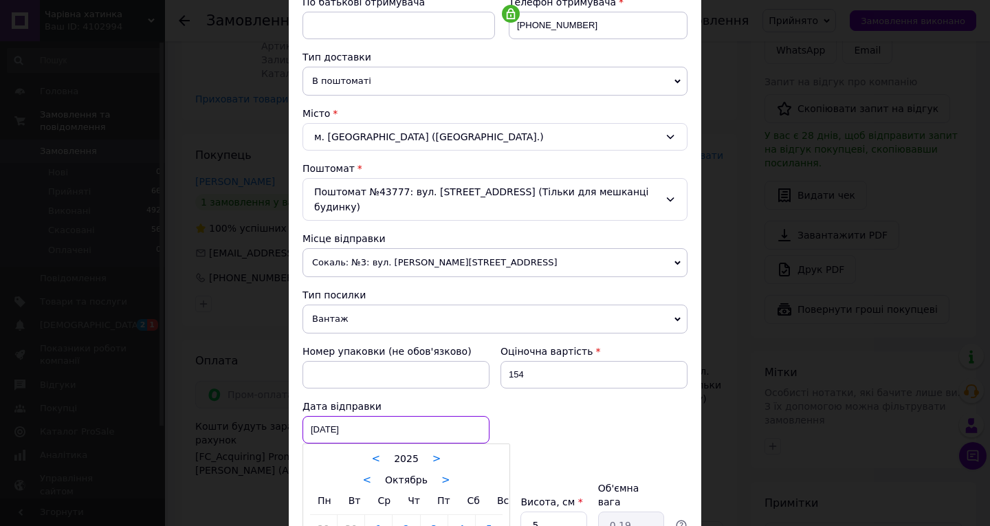
click at [388, 421] on div "[DATE] < 2025 > < Октябрь > Пн Вт Ср Чт Пт Сб Вс 29 30 1 2 3 4 5 6 7 8 9 10 11 …" at bounding box center [395, 429] width 187 height 27
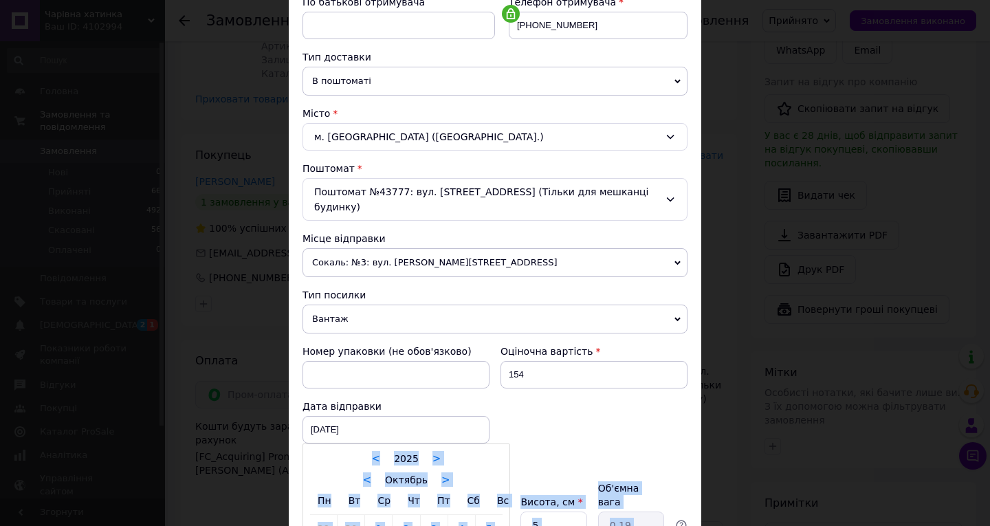
drag, startPoint x: 985, startPoint y: 283, endPoint x: 985, endPoint y: 342, distance: 58.4
click at [979, 344] on div "× Редагування доставки Спосіб доставки Нова Пошта (платна) Платник Отримувач Ві…" at bounding box center [495, 263] width 990 height 526
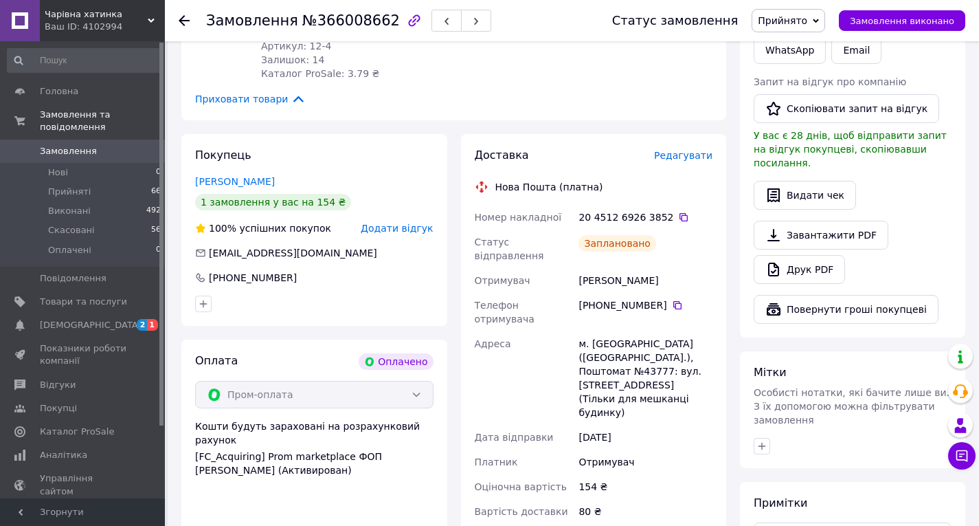
click at [670, 150] on span "Редагувати" at bounding box center [683, 155] width 58 height 11
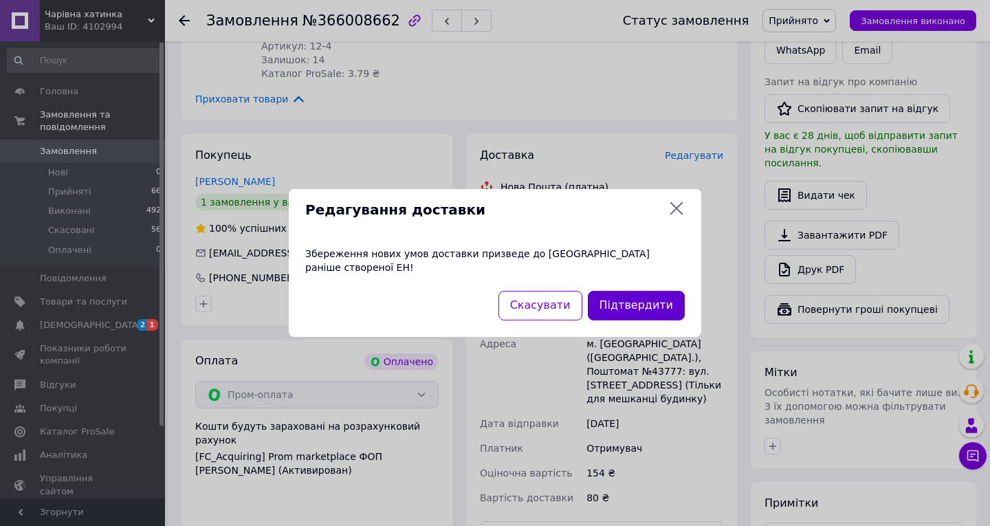
click at [656, 300] on button "Підтвердити" at bounding box center [636, 306] width 97 height 30
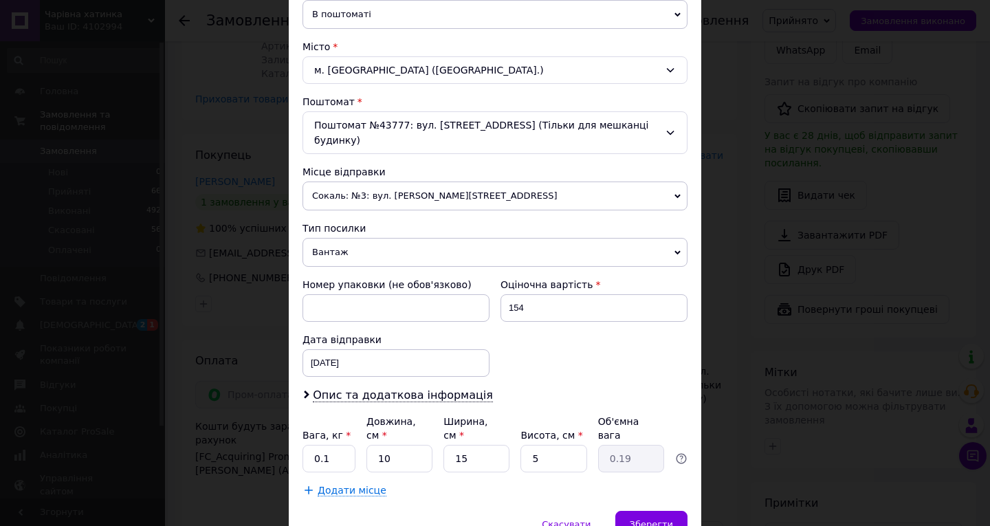
scroll to position [344, 0]
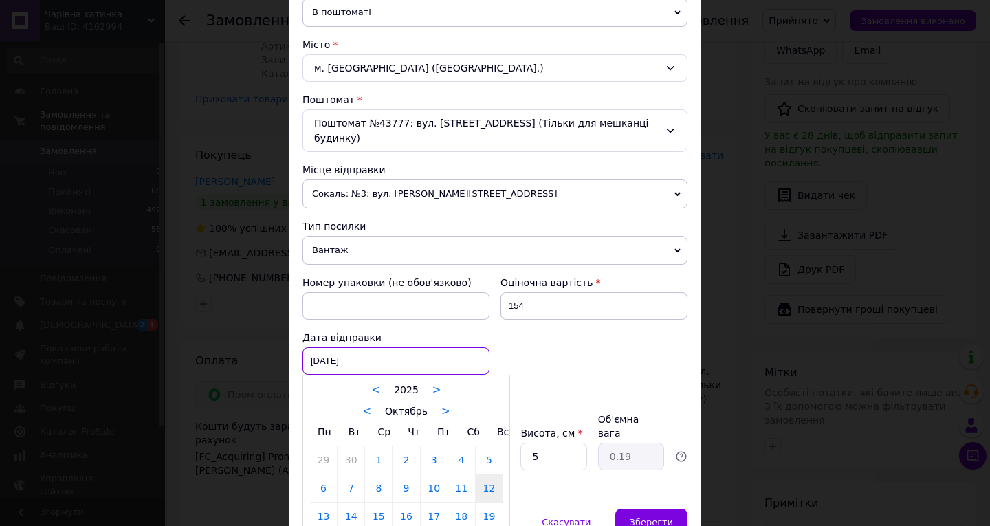
click at [395, 353] on div "12.10.2025 < 2025 > < Октябрь > Пн Вт Ср Чт Пт Сб Вс 29 30 1 2 3 4 5 6 7 8 9 10…" at bounding box center [395, 360] width 187 height 27
click at [322, 502] on link "13" at bounding box center [323, 515] width 27 height 27
type input "[DATE]"
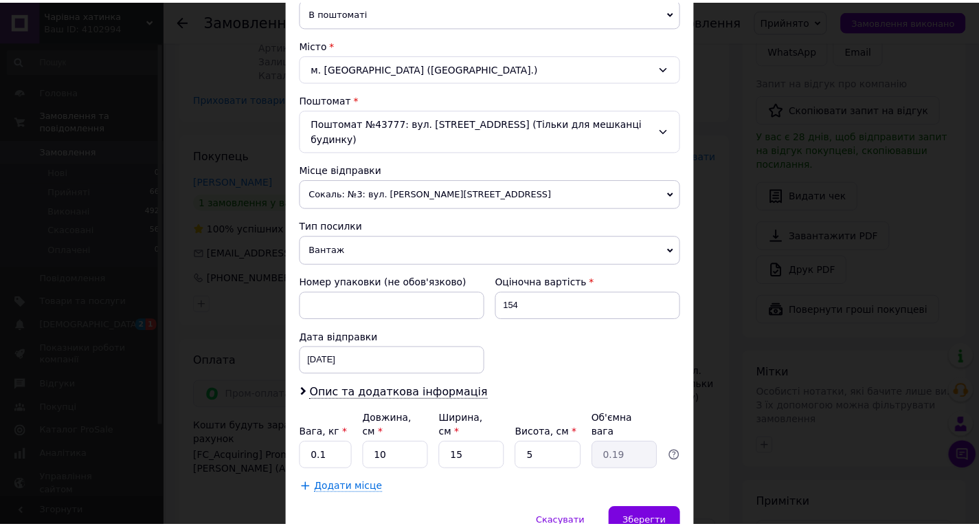
scroll to position [387, 0]
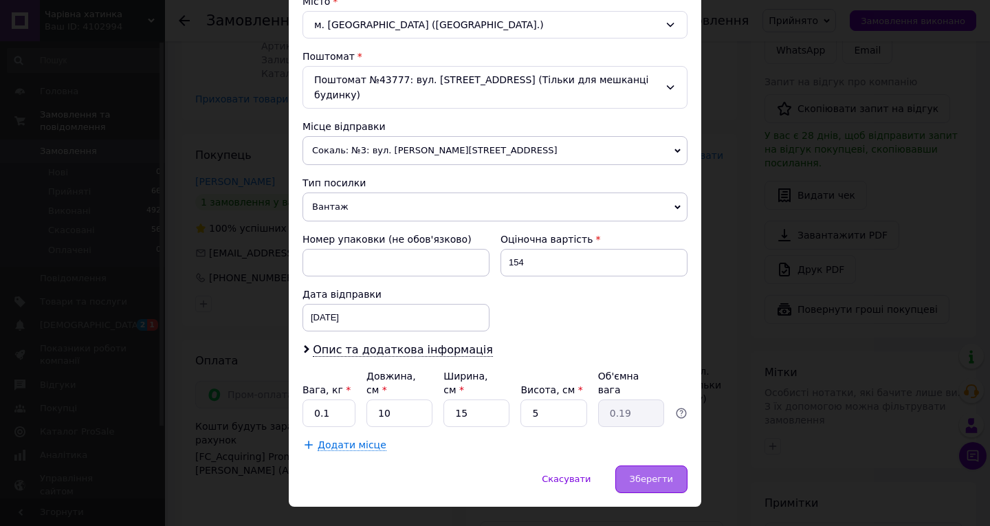
click at [643, 473] on span "Зберегти" at bounding box center [650, 478] width 43 height 10
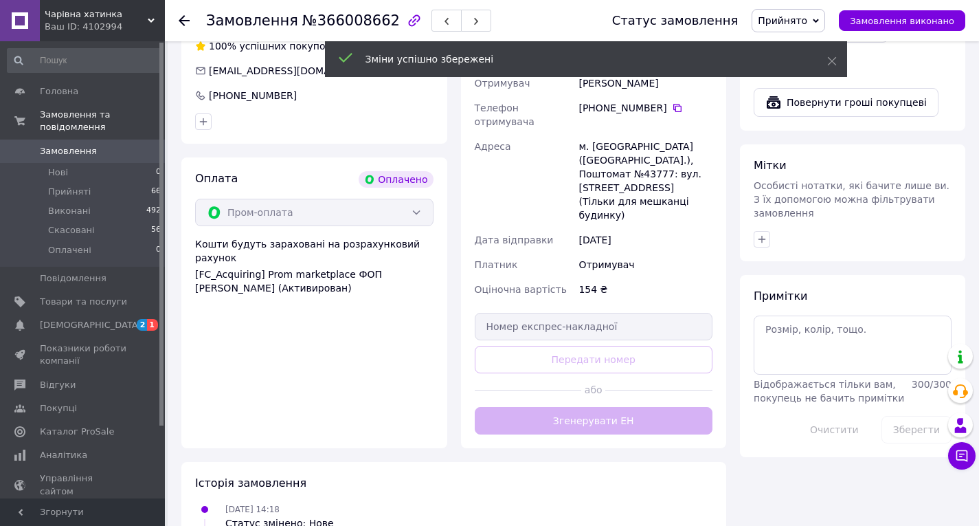
scroll to position [583, 0]
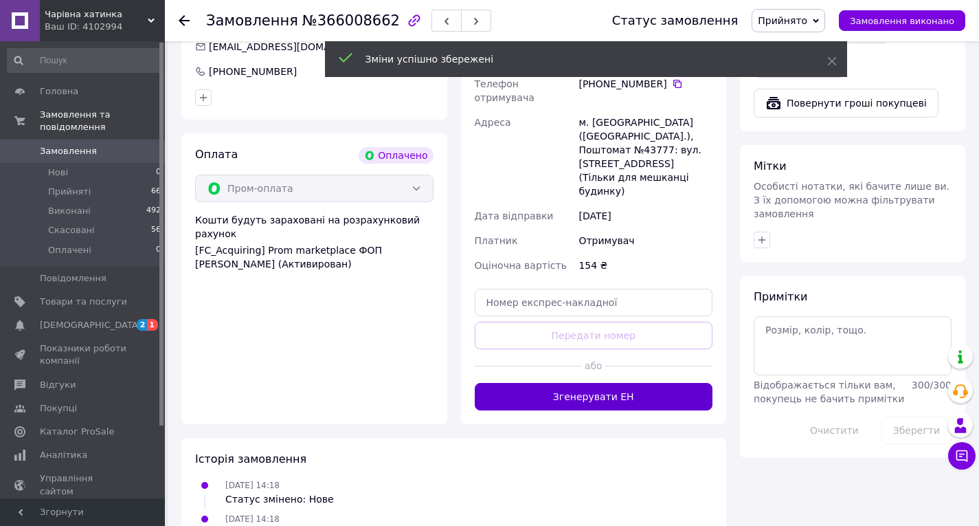
click at [596, 383] on button "Згенерувати ЕН" at bounding box center [594, 396] width 238 height 27
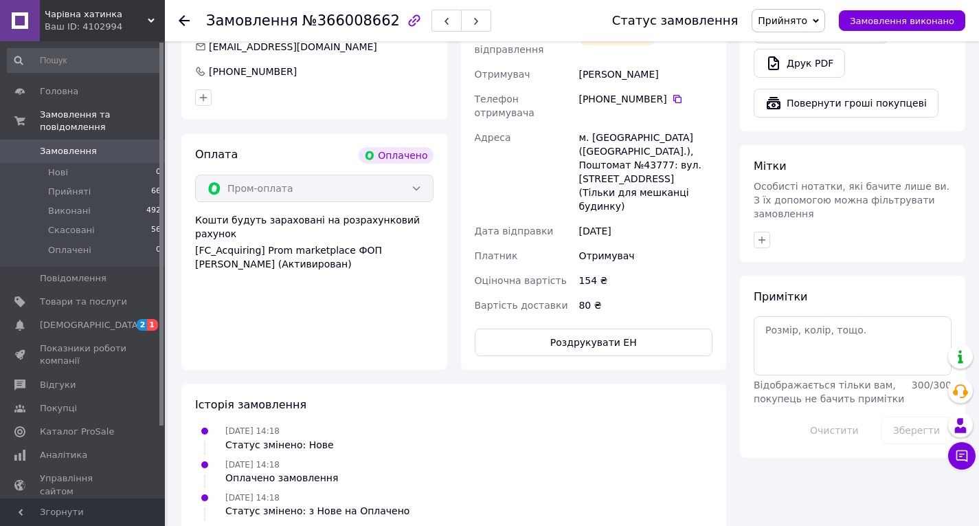
click at [181, 23] on icon at bounding box center [184, 20] width 11 height 11
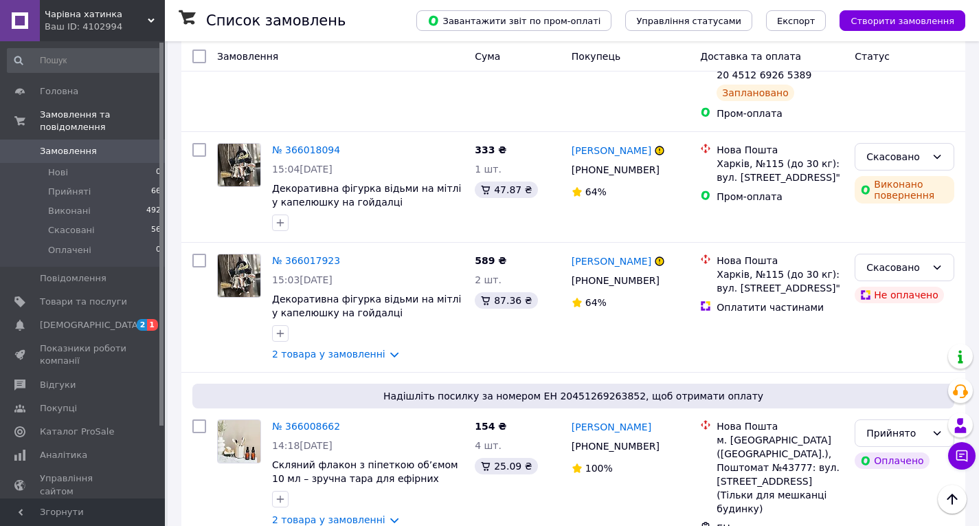
scroll to position [3711, 0]
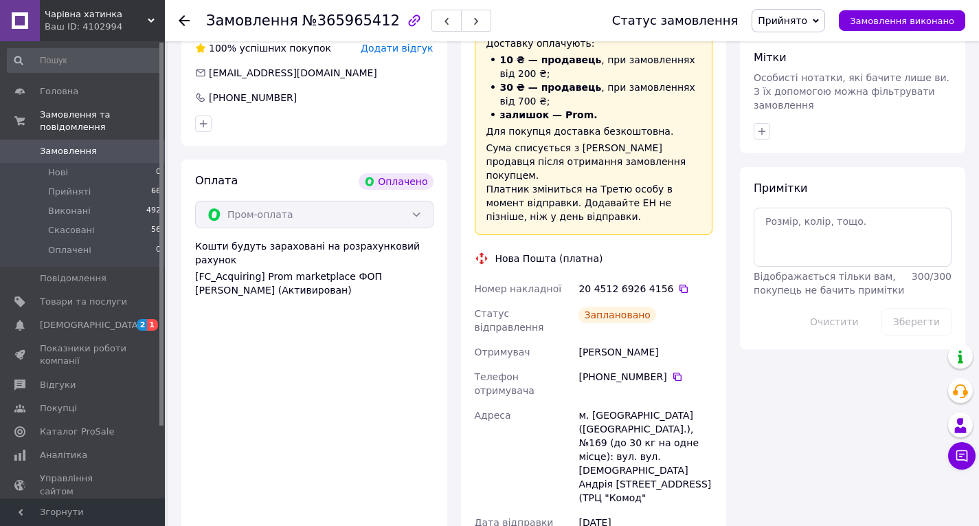
scroll to position [825, 0]
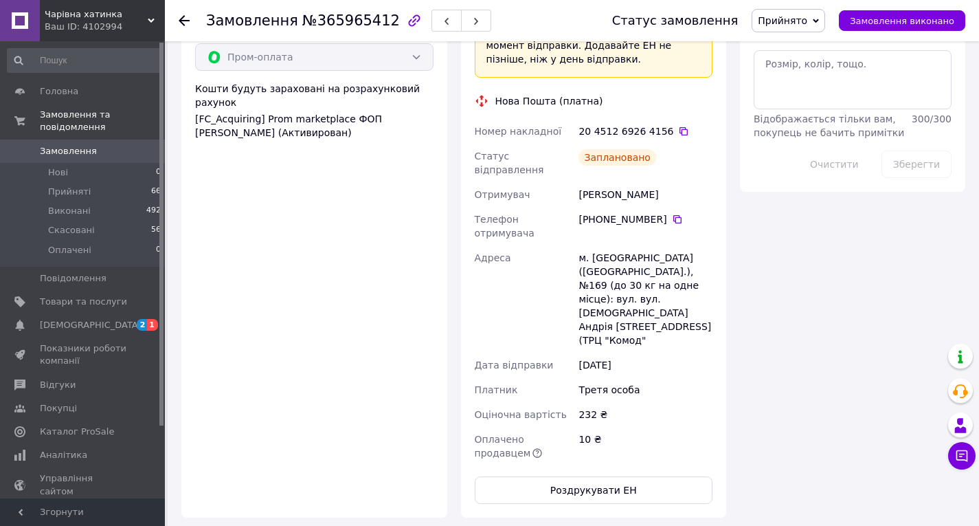
click at [188, 16] on icon at bounding box center [184, 20] width 11 height 11
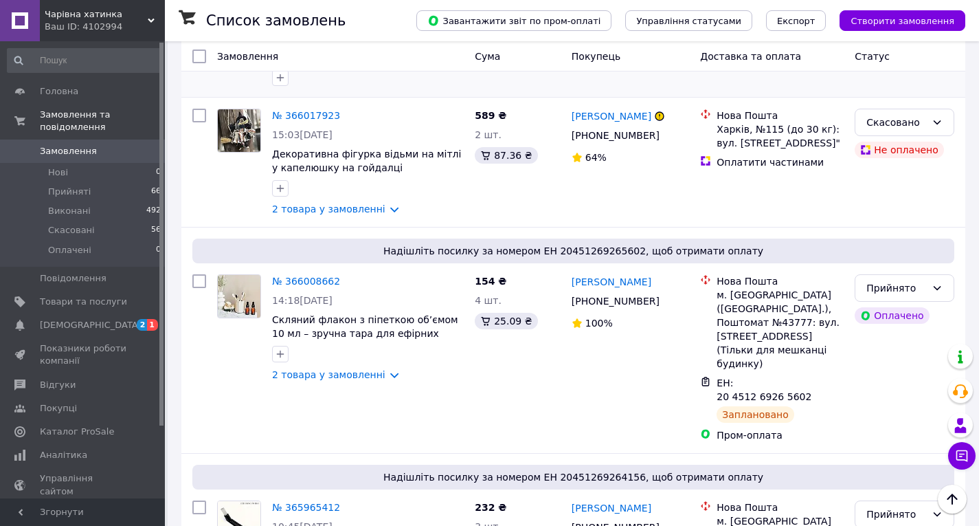
scroll to position [3986, 0]
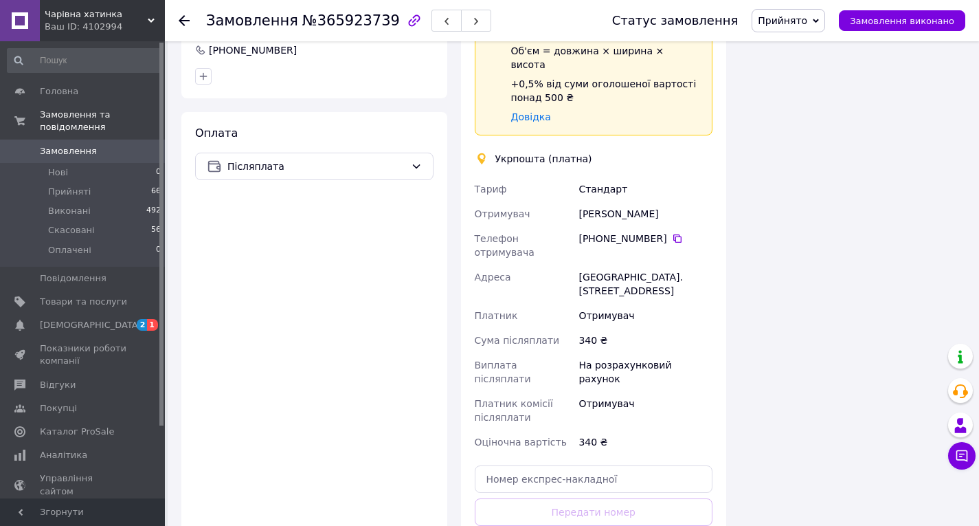
scroll to position [1168, 0]
click at [190, 19] on div at bounding box center [192, 20] width 27 height 41
click at [185, 22] on icon at bounding box center [184, 20] width 11 height 11
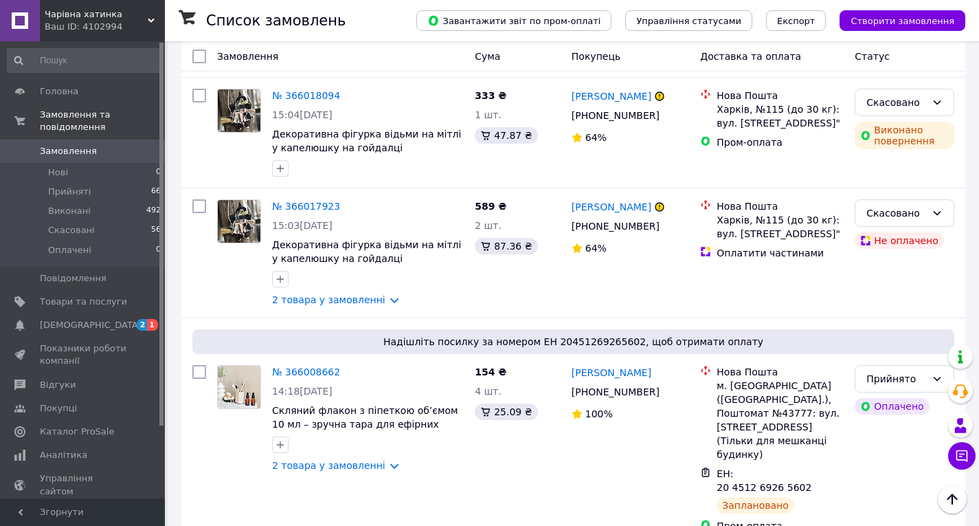
scroll to position [3848, 0]
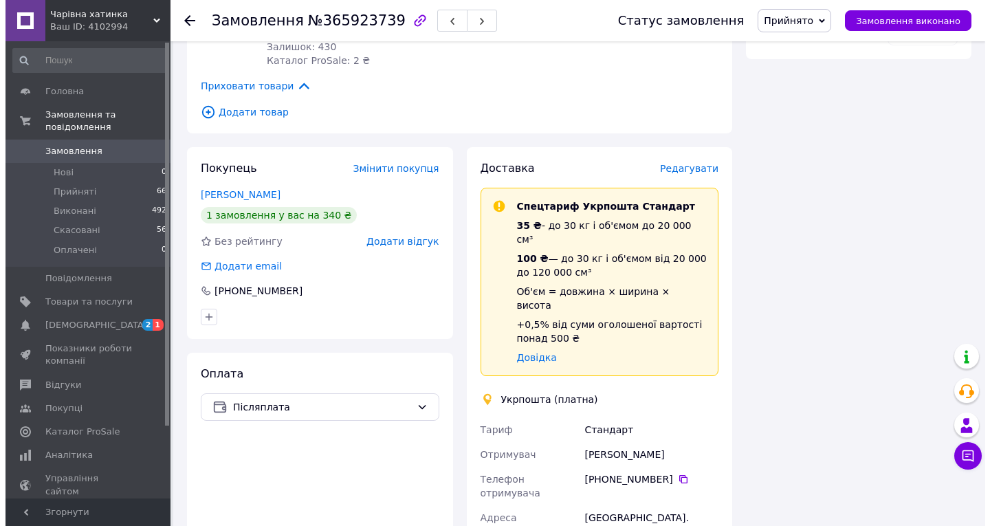
scroll to position [893, 0]
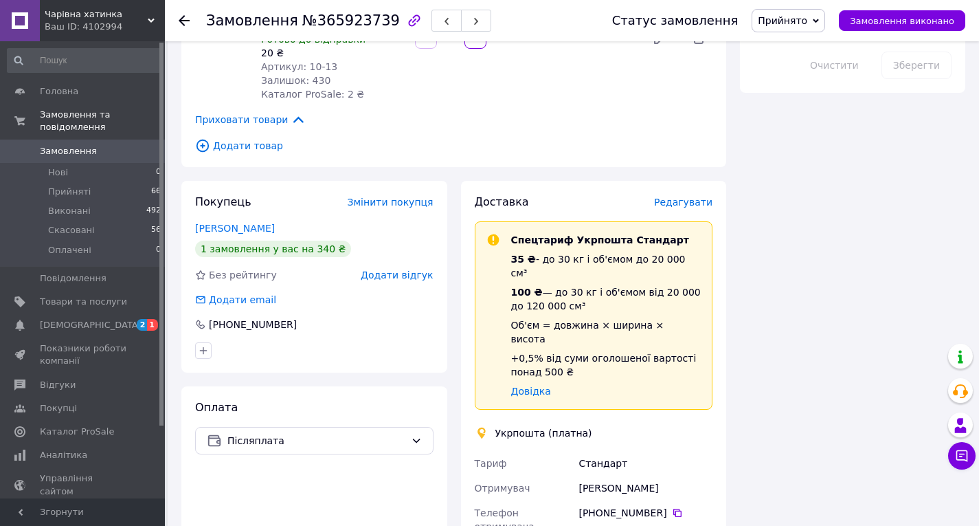
click at [679, 197] on span "Редагувати" at bounding box center [683, 202] width 58 height 11
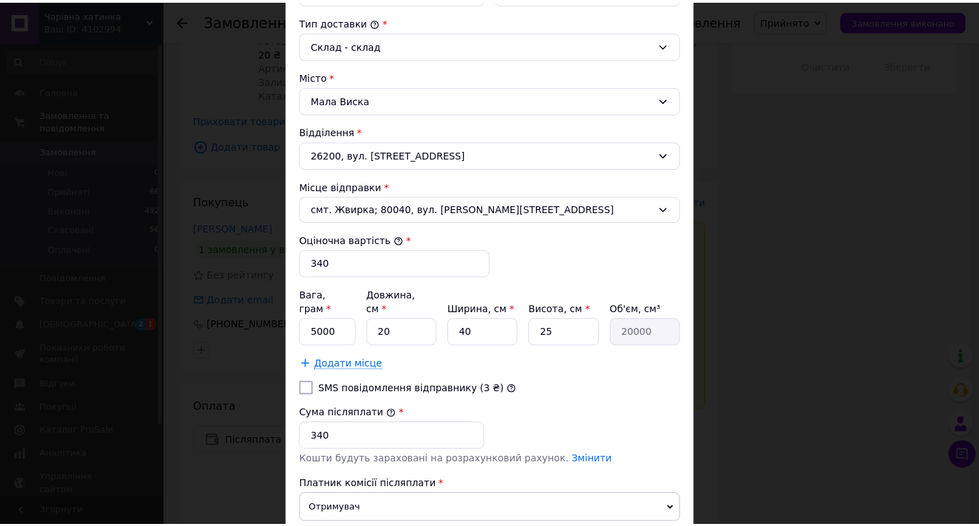
scroll to position [462, 0]
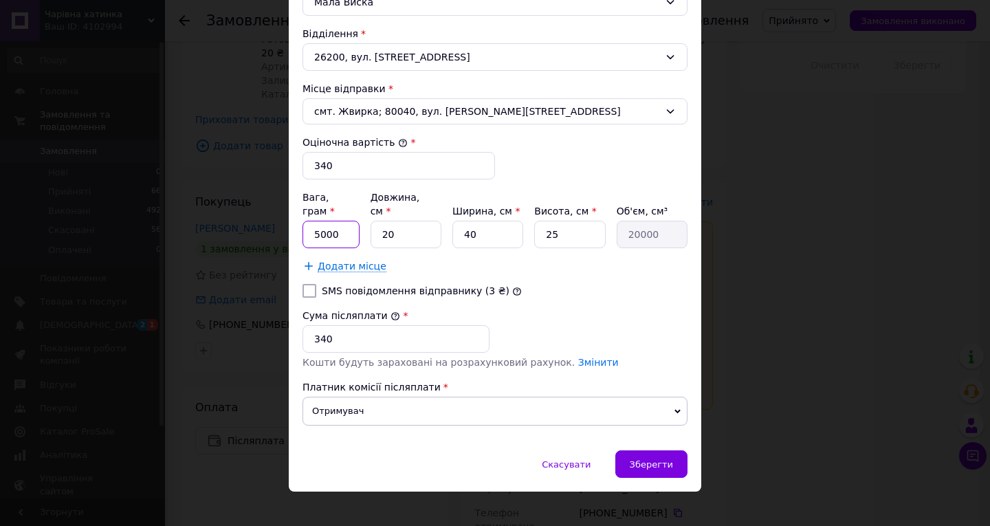
click at [337, 221] on input "5000" at bounding box center [330, 234] width 57 height 27
type input "5"
type input "100"
click at [478, 221] on input "40" at bounding box center [487, 234] width 71 height 27
type input "4"
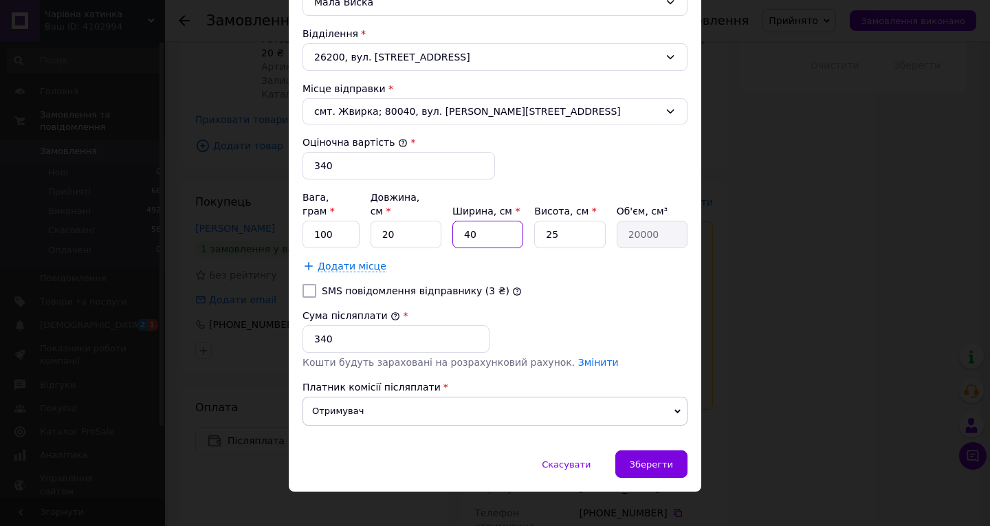
type input "2000"
type input "1"
type input "500"
type input "10"
type input "5000"
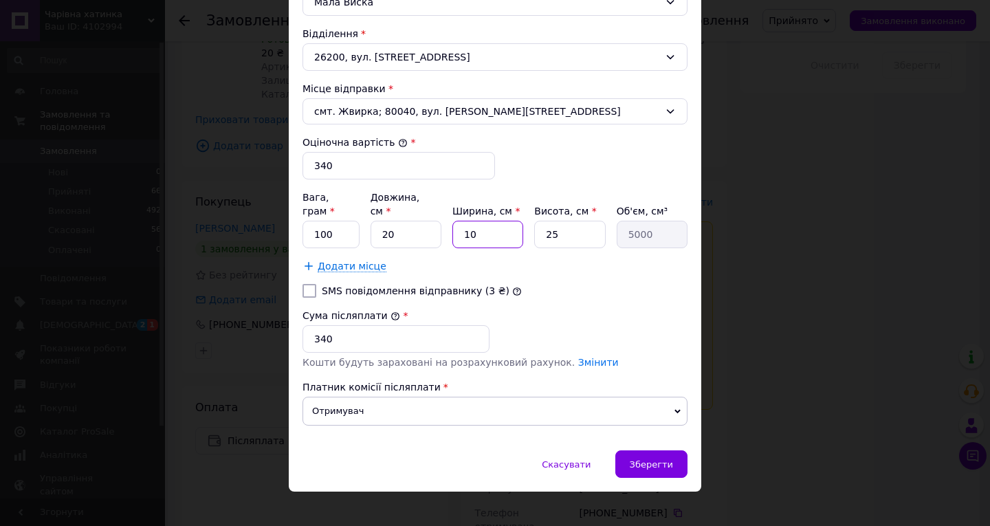
type input "10"
click at [566, 222] on input "25" at bounding box center [569, 234] width 71 height 27
type input "2"
type input "400"
type input "1"
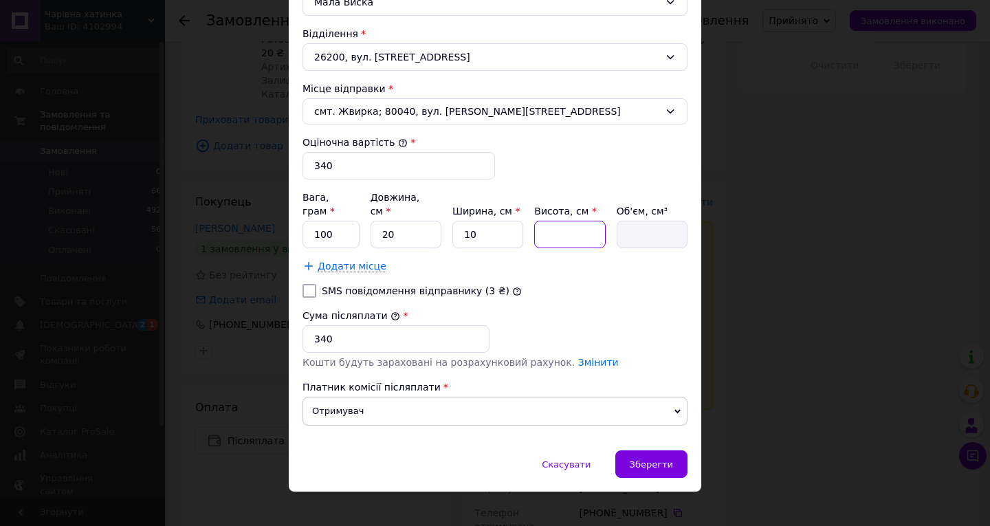
type input "200"
type input "10"
type input "2000"
type input "10"
click at [638, 459] on span "Зберегти" at bounding box center [650, 464] width 43 height 10
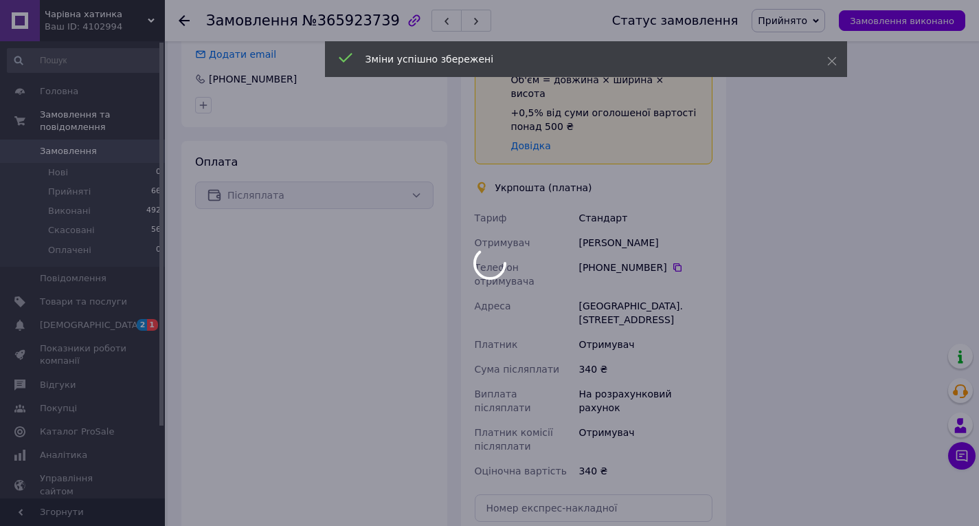
scroll to position [1168, 0]
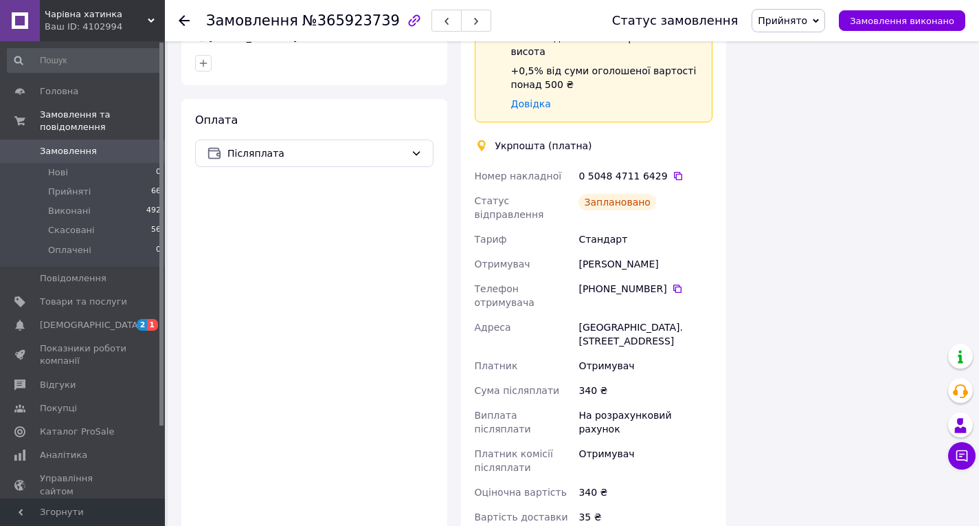
scroll to position [1100, 0]
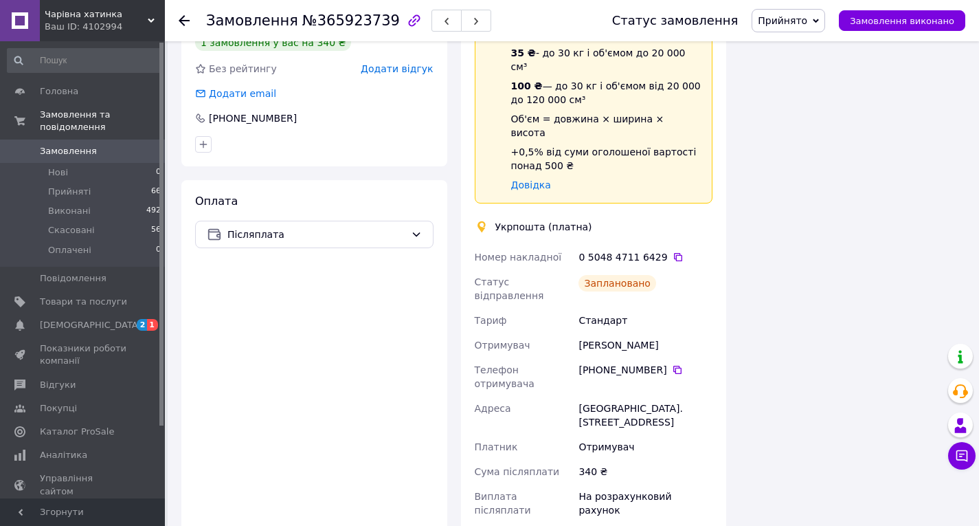
click at [190, 19] on div at bounding box center [192, 20] width 27 height 41
click at [185, 21] on icon at bounding box center [184, 20] width 11 height 11
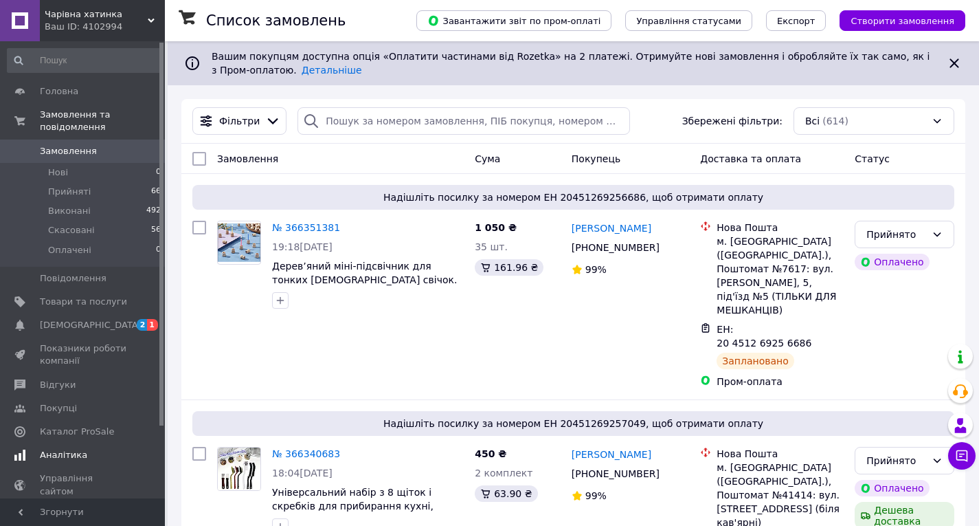
click at [78, 319] on span "[DEMOGRAPHIC_DATA]" at bounding box center [91, 325] width 102 height 12
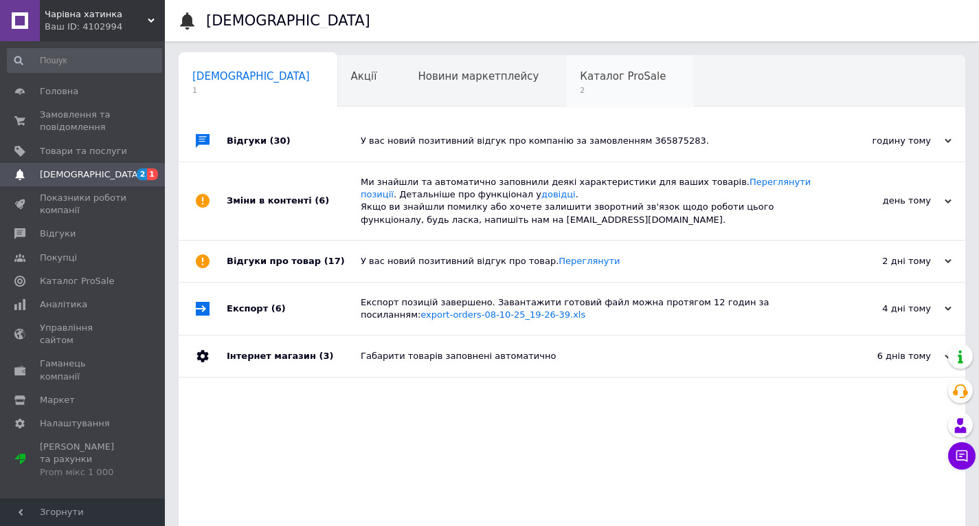
click at [580, 87] on span "2" at bounding box center [623, 90] width 86 height 10
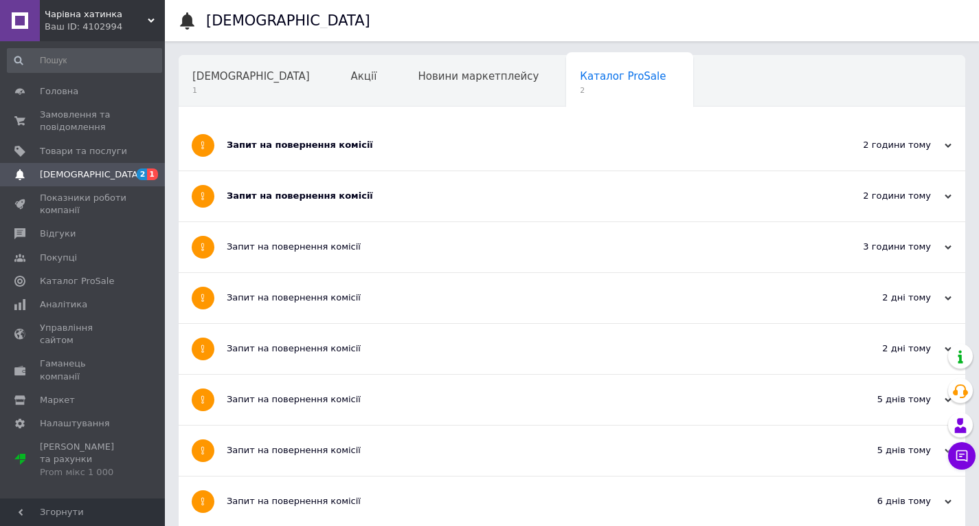
click at [348, 147] on div "Запит на повернення комісії" at bounding box center [521, 145] width 588 height 12
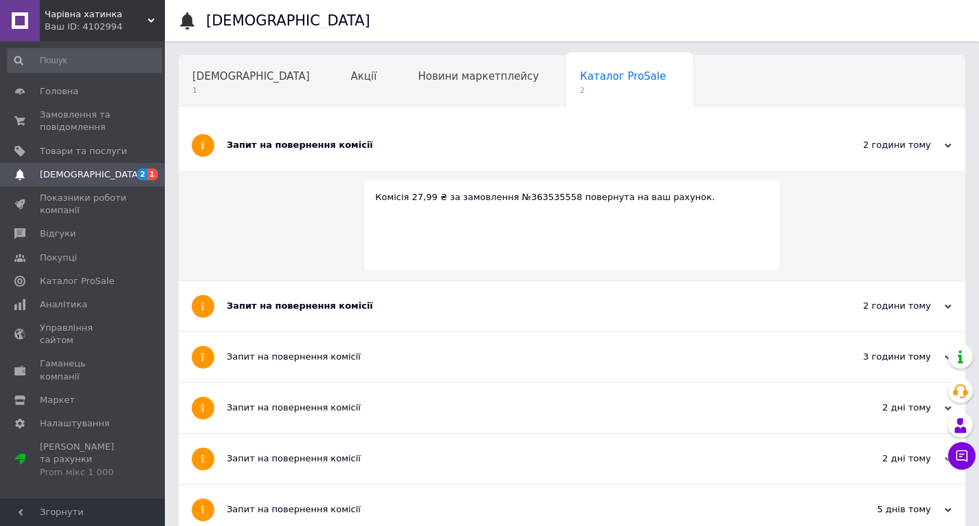
click at [322, 305] on div "Запит на повернення комісії" at bounding box center [521, 306] width 588 height 12
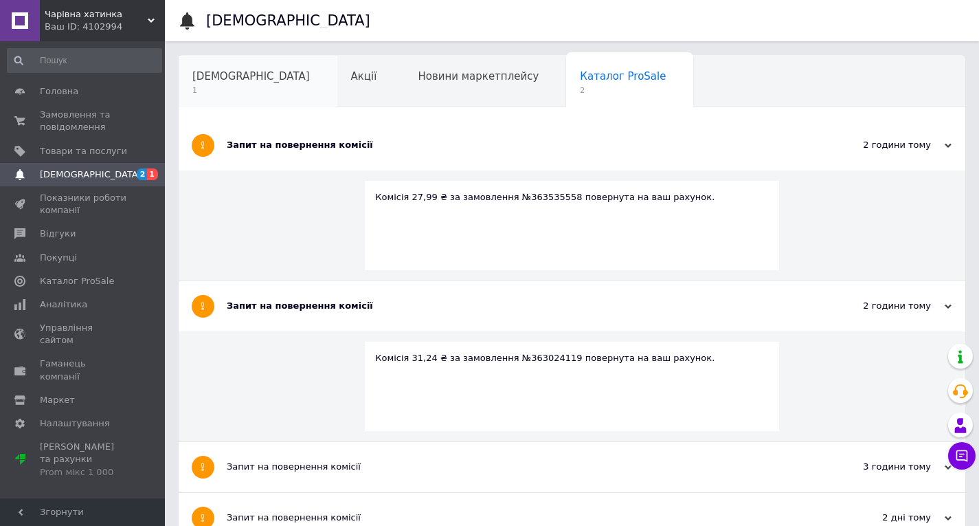
click at [205, 89] on span "1" at bounding box center [251, 90] width 118 height 10
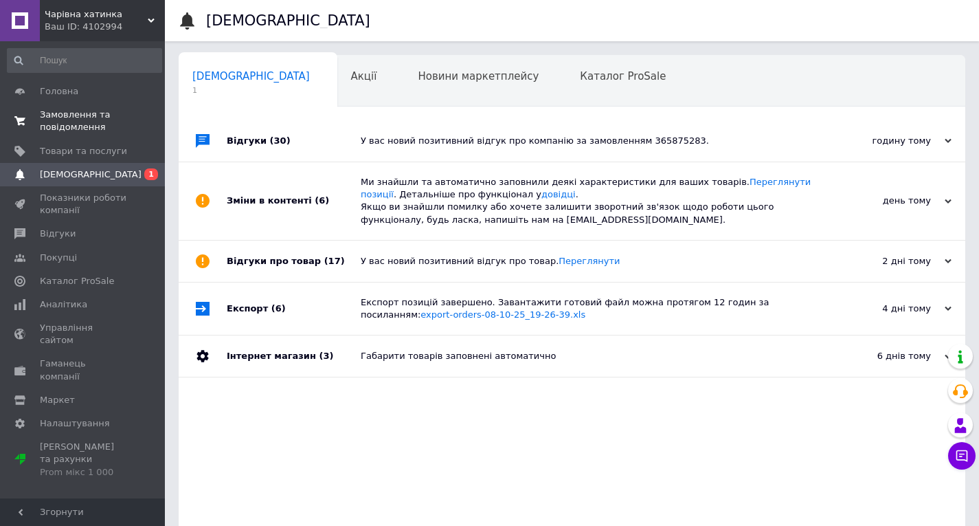
click at [71, 120] on span "Замовлення та повідомлення" at bounding box center [83, 121] width 87 height 25
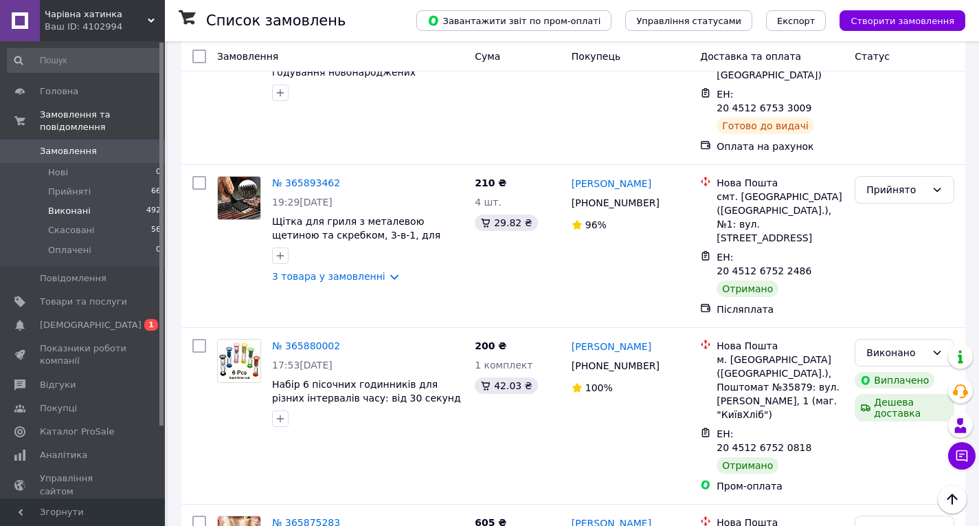
scroll to position [4810, 0]
click at [69, 186] on span "Прийняті" at bounding box center [69, 192] width 43 height 12
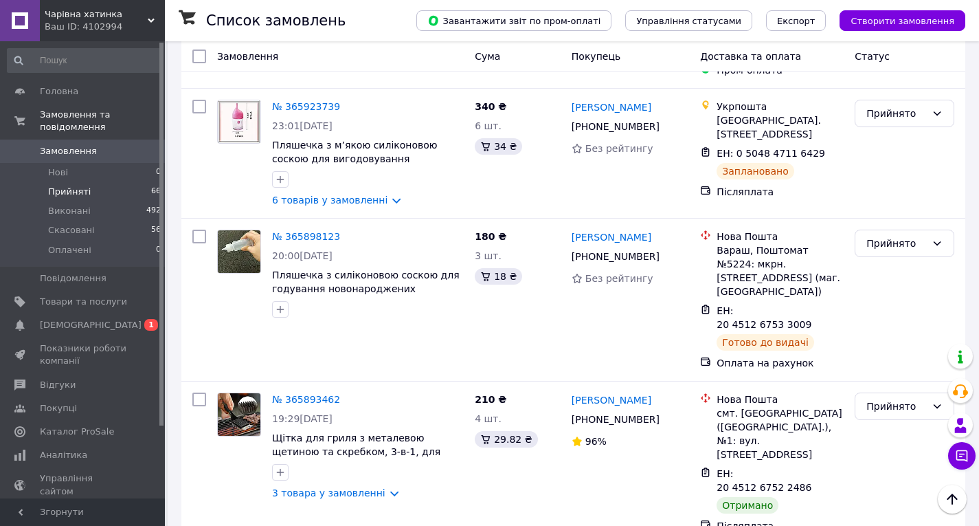
scroll to position [4192, 0]
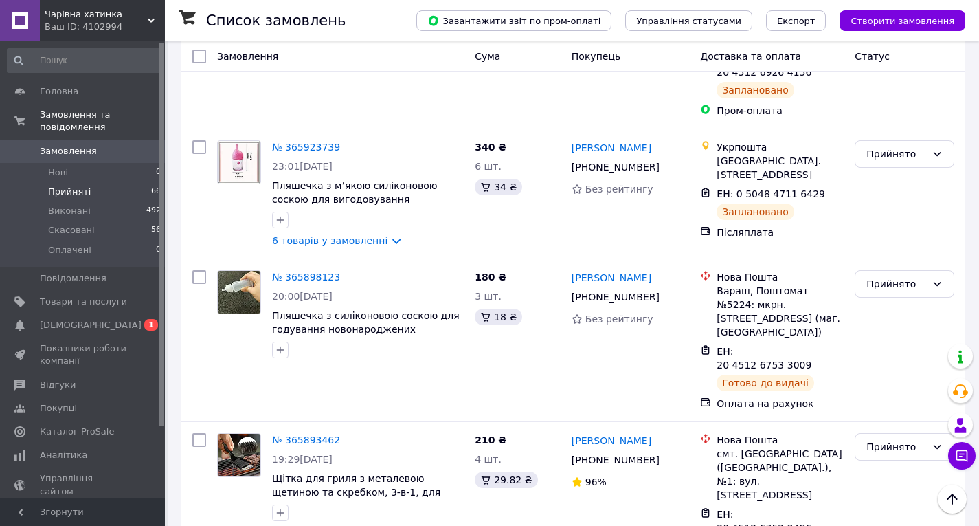
click at [881, 297] on li "Виконано" at bounding box center [905, 297] width 98 height 25
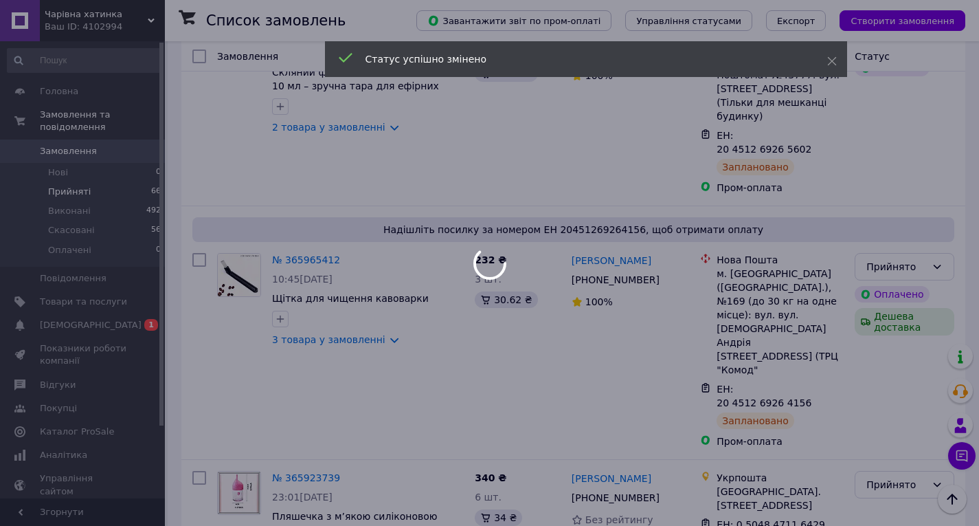
scroll to position [3848, 0]
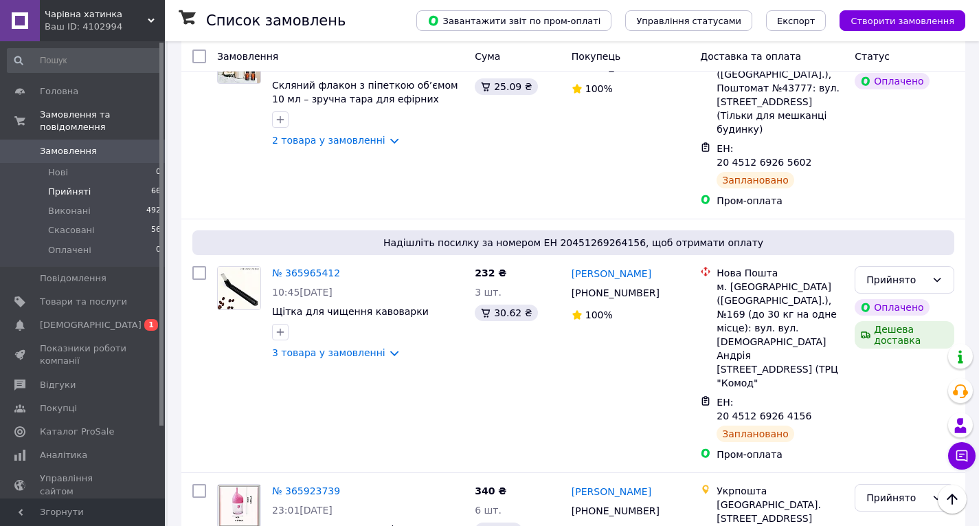
click at [893, 215] on li "Виконано" at bounding box center [905, 212] width 98 height 25
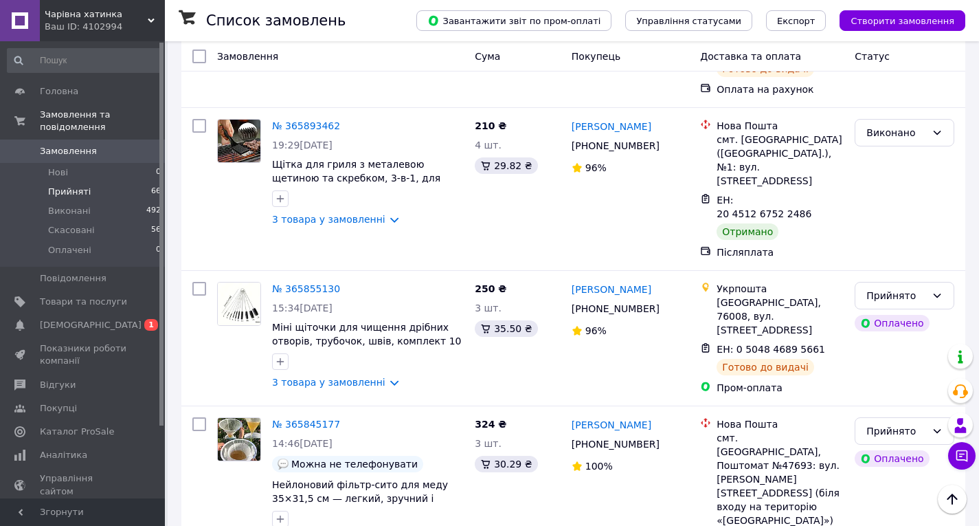
scroll to position [4502, 0]
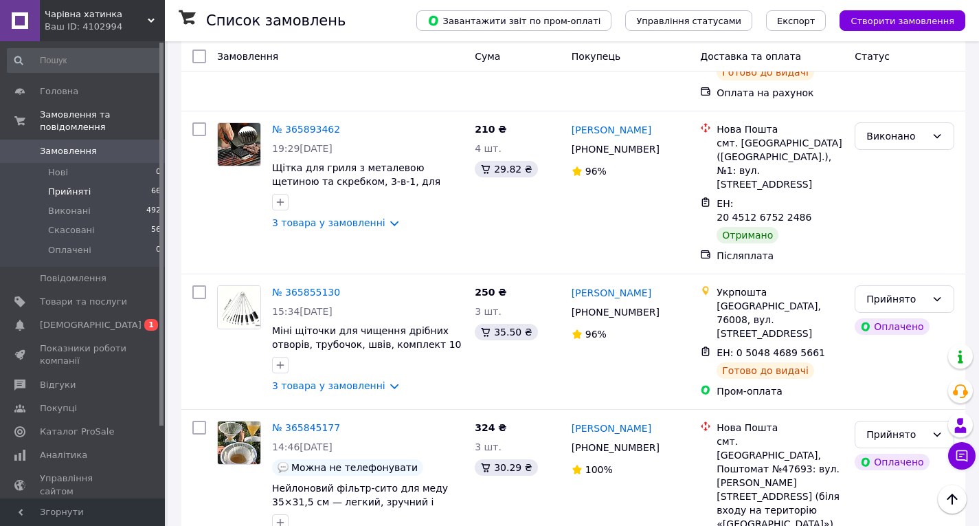
click at [889, 276] on li "Виконано" at bounding box center [905, 286] width 98 height 25
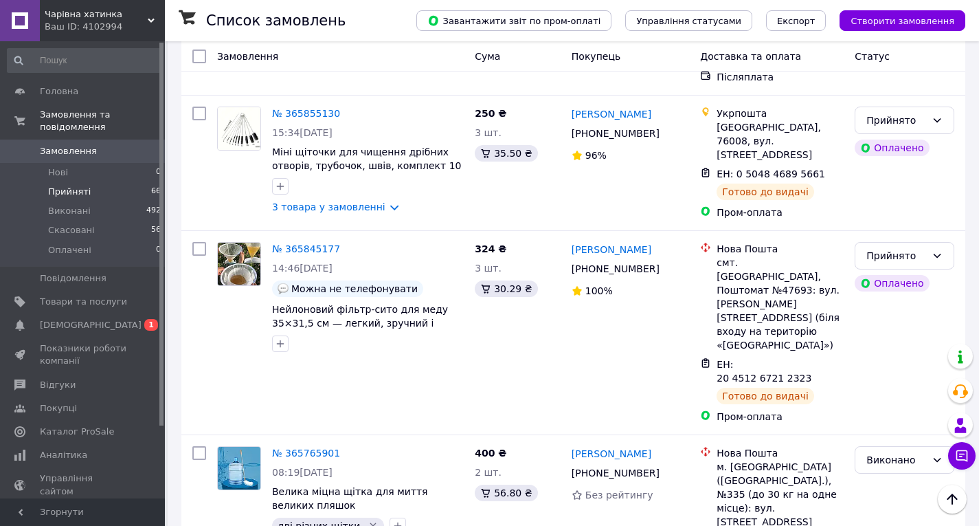
scroll to position [4709, 0]
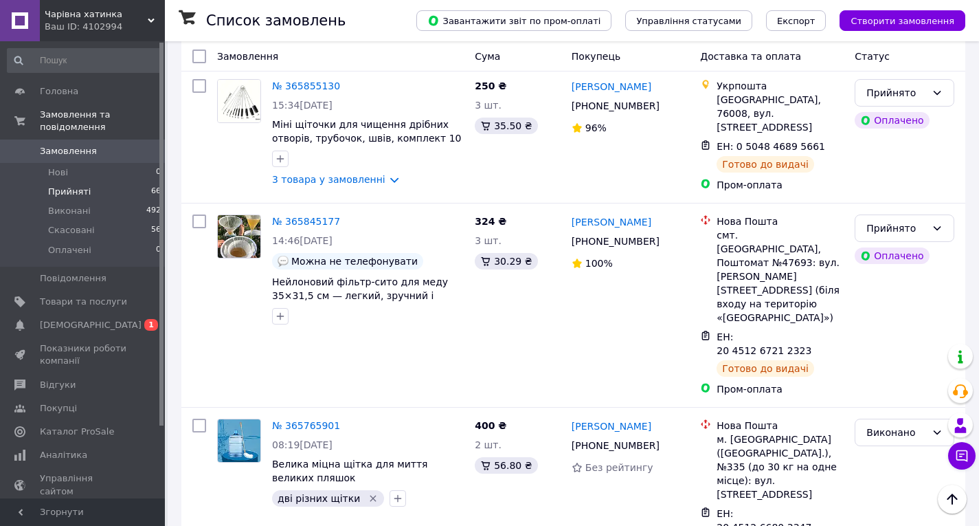
click at [891, 221] on li "Виконано" at bounding box center [905, 215] width 98 height 25
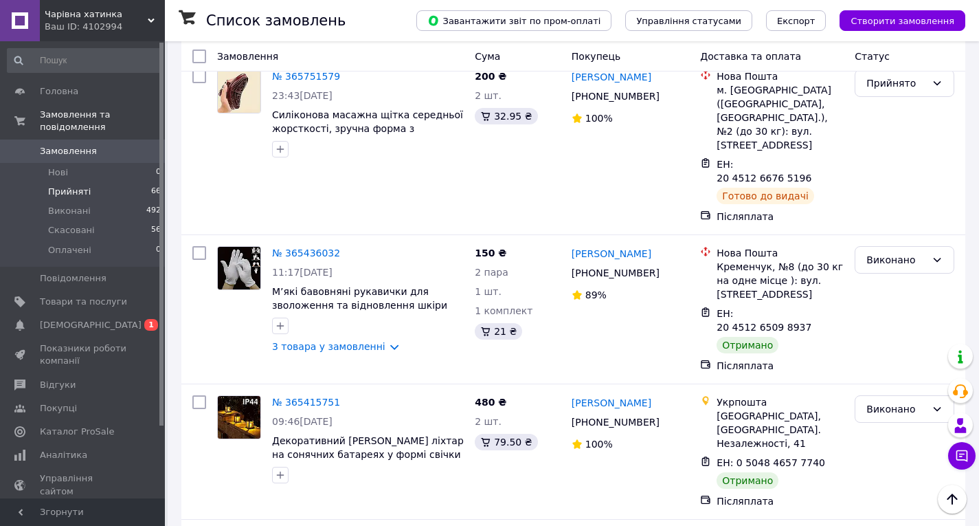
scroll to position [5258, 0]
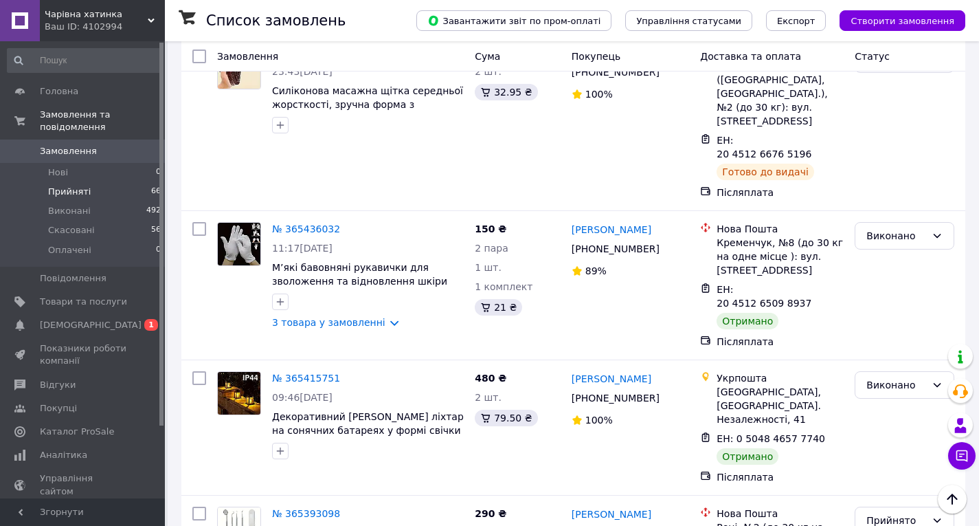
click at [896, 194] on li "Виконано" at bounding box center [905, 193] width 98 height 25
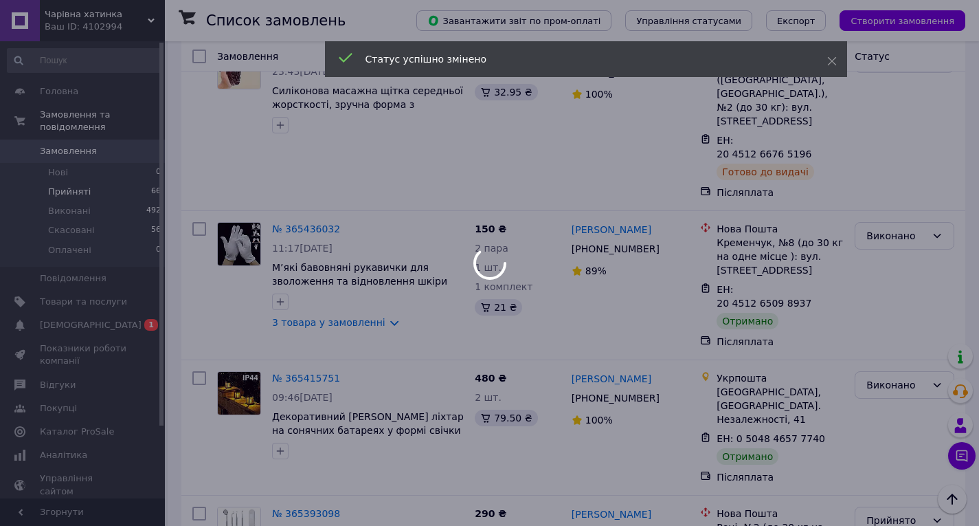
click at [896, 308] on div at bounding box center [489, 263] width 979 height 526
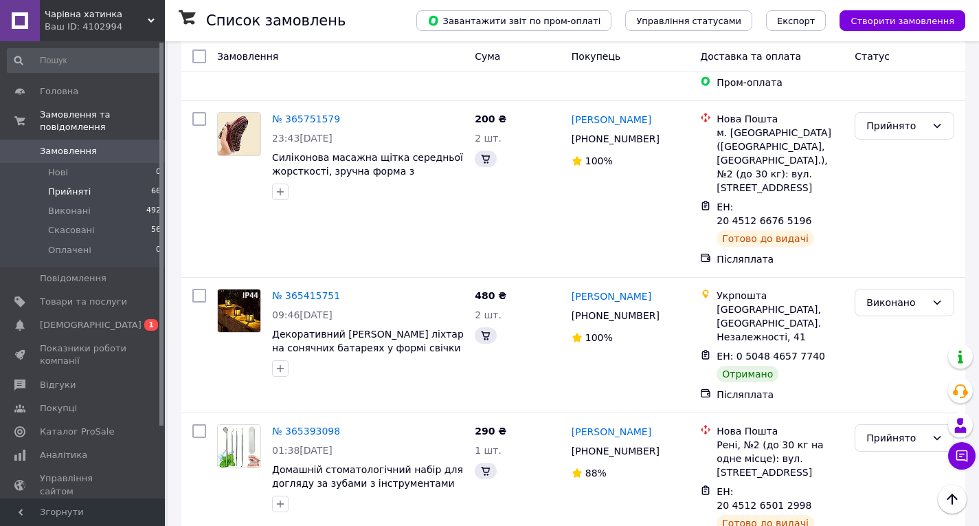
scroll to position [4852, 0]
click at [891, 335] on li "Виконано" at bounding box center [905, 342] width 98 height 25
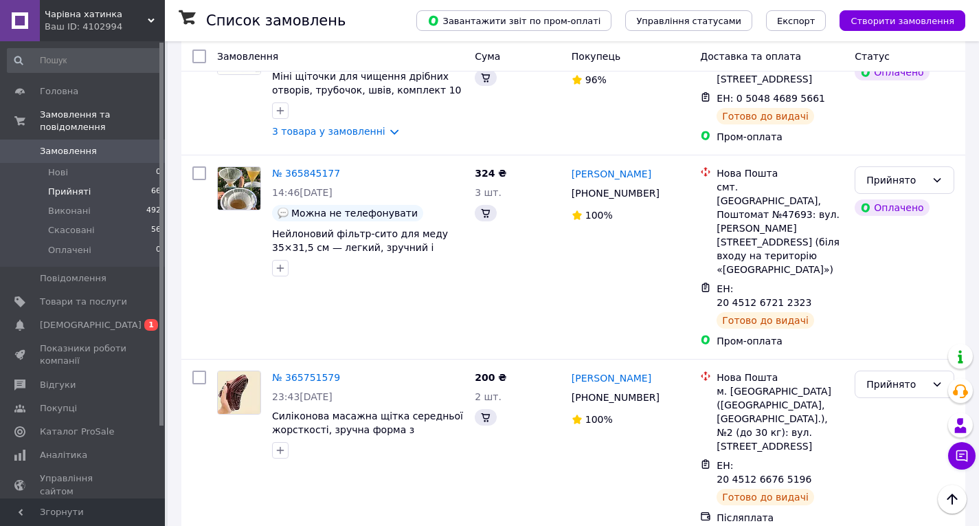
scroll to position [5058, 0]
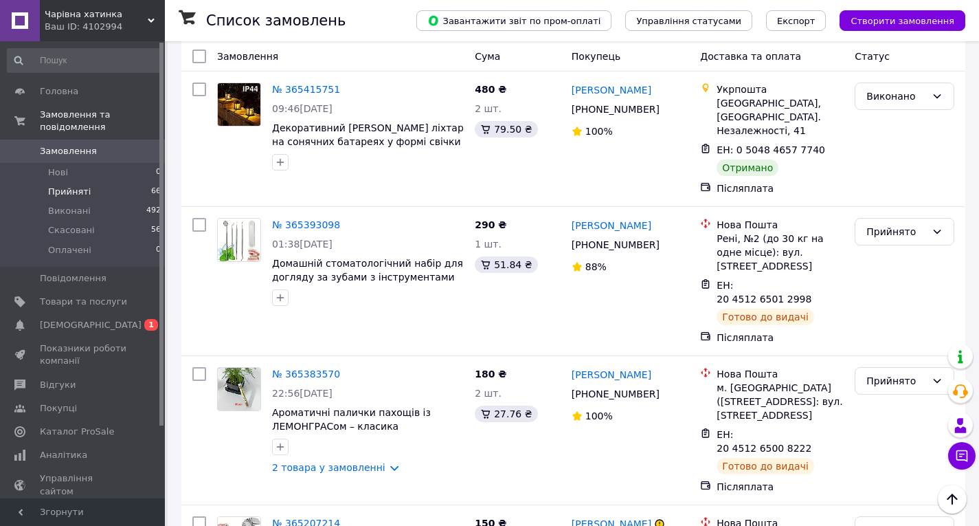
click at [897, 299] on li "Виконано" at bounding box center [905, 299] width 98 height 25
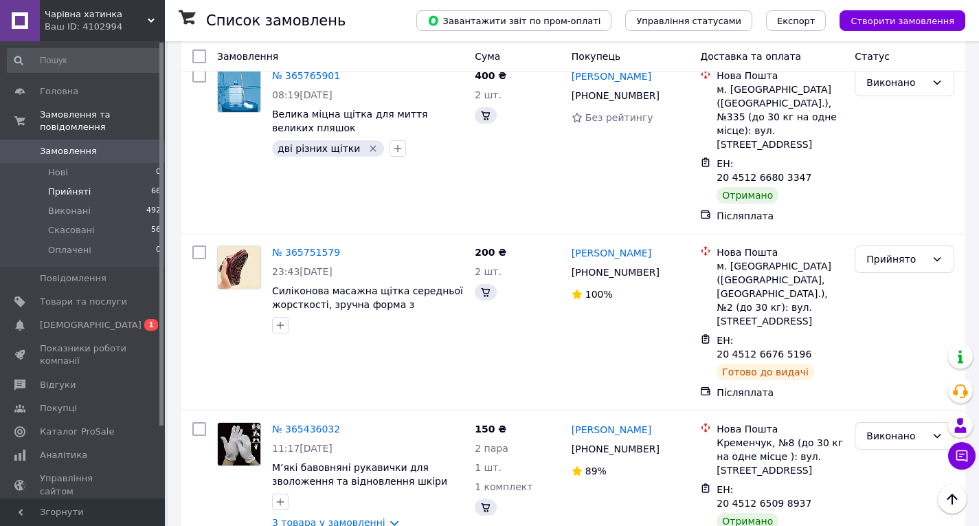
scroll to position [5465, 0]
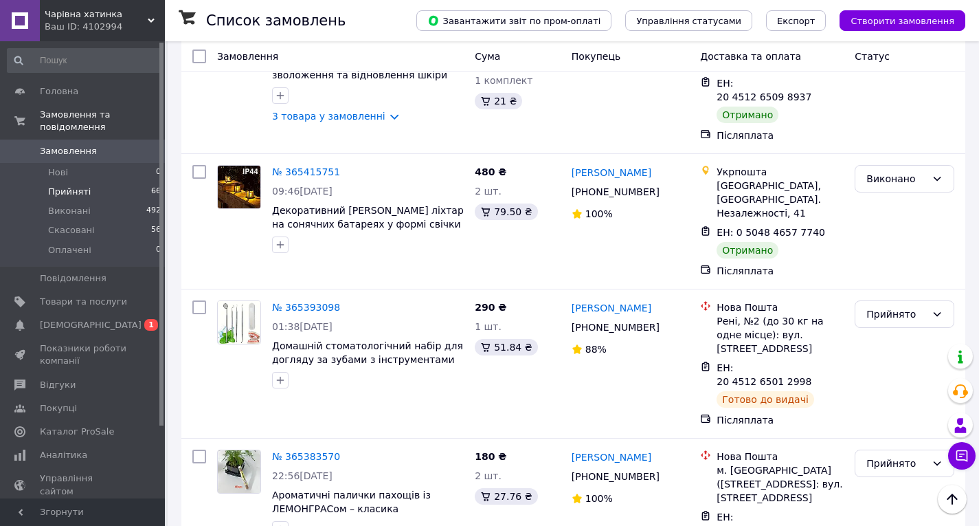
click at [891, 425] on li "Виконано" at bounding box center [905, 434] width 98 height 25
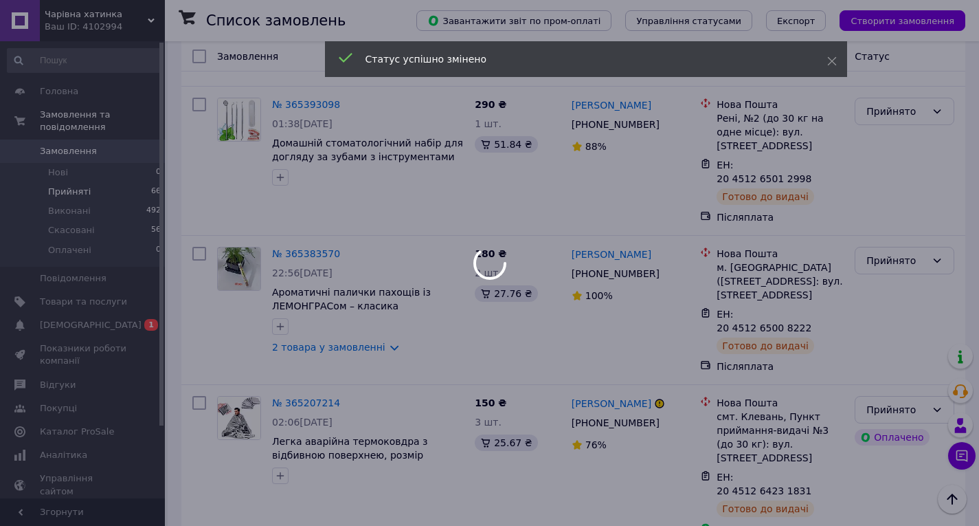
scroll to position [5671, 0]
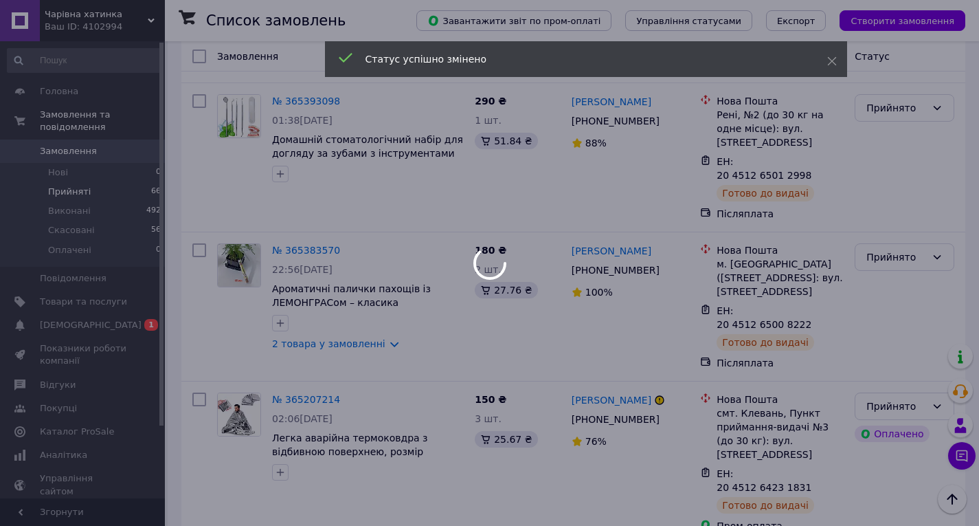
click at [882, 359] on div at bounding box center [489, 263] width 979 height 526
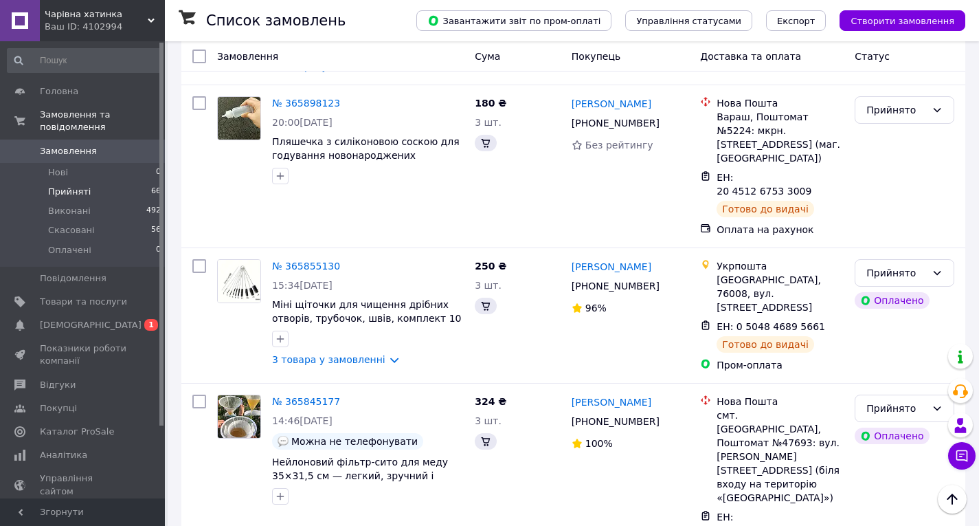
scroll to position [4830, 0]
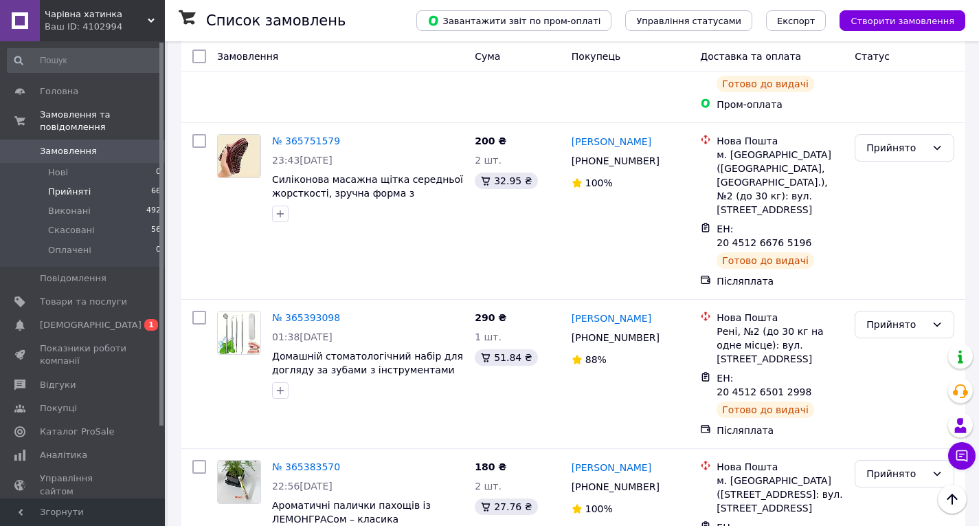
click at [897, 377] on li "Виконано" at bounding box center [905, 377] width 98 height 25
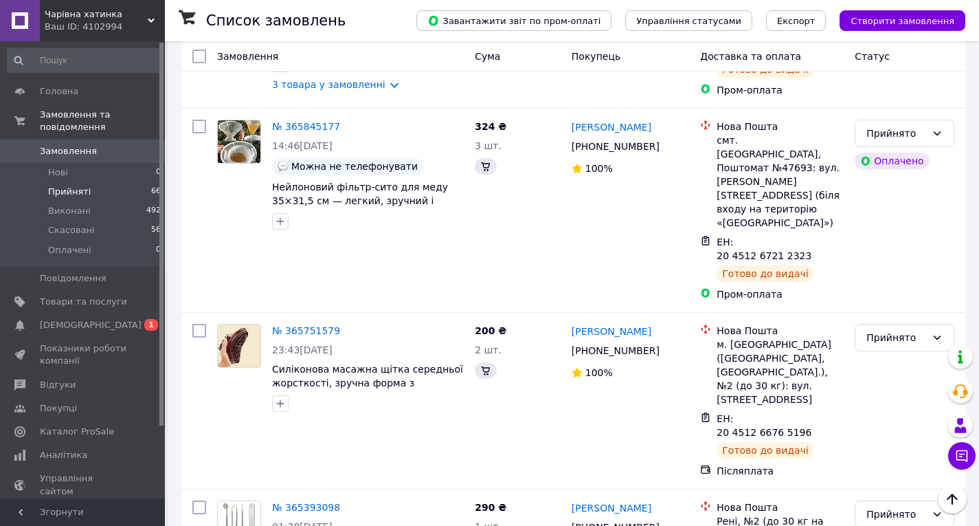
scroll to position [5105, 0]
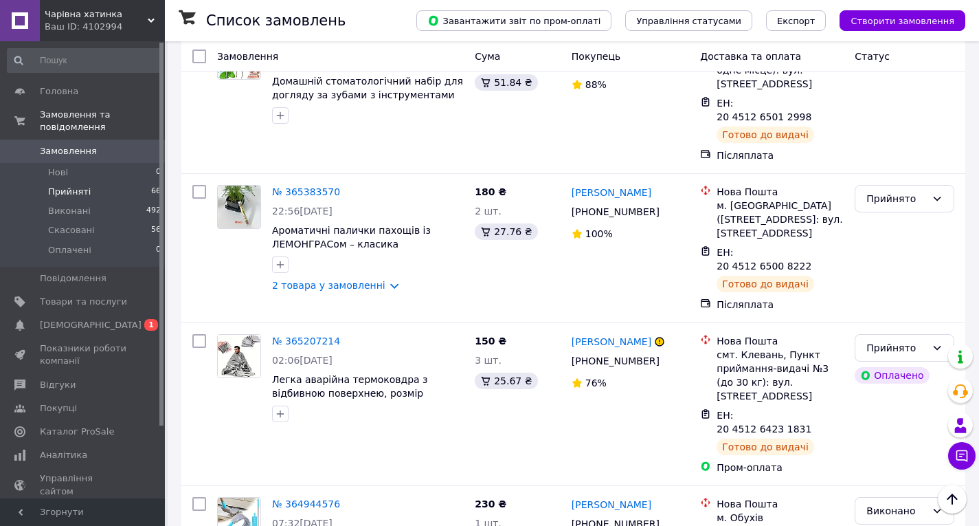
click at [902, 387] on li "Виконано" at bounding box center [905, 387] width 98 height 25
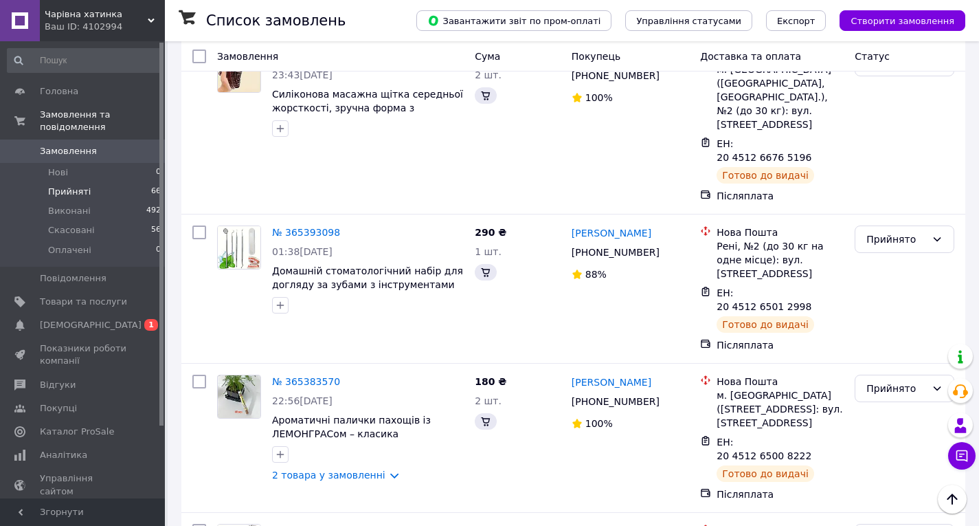
scroll to position [5380, 0]
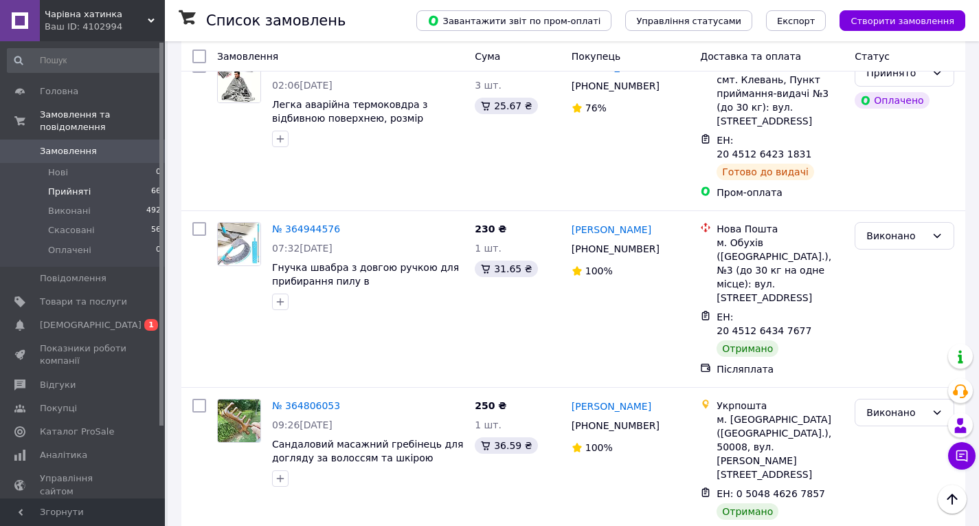
click at [896, 390] on li "Виконано" at bounding box center [905, 382] width 98 height 25
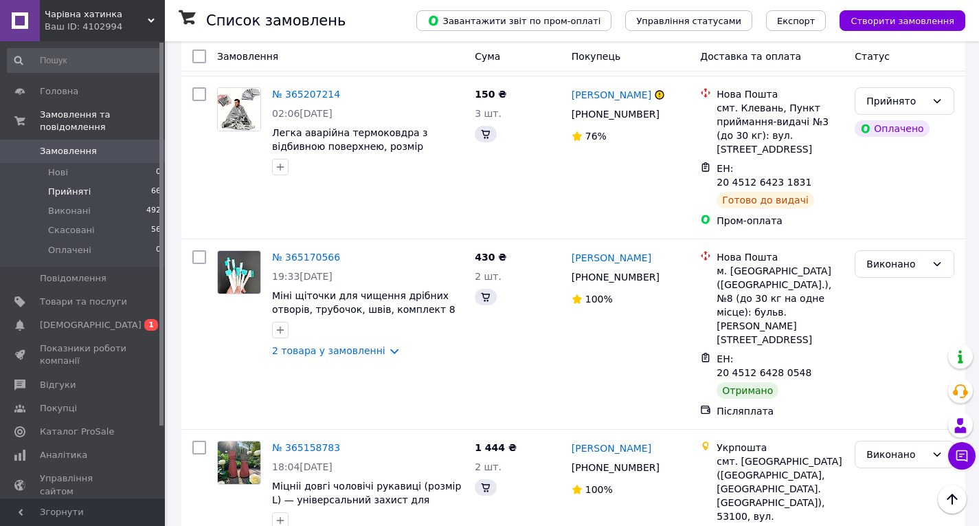
scroll to position [5952, 0]
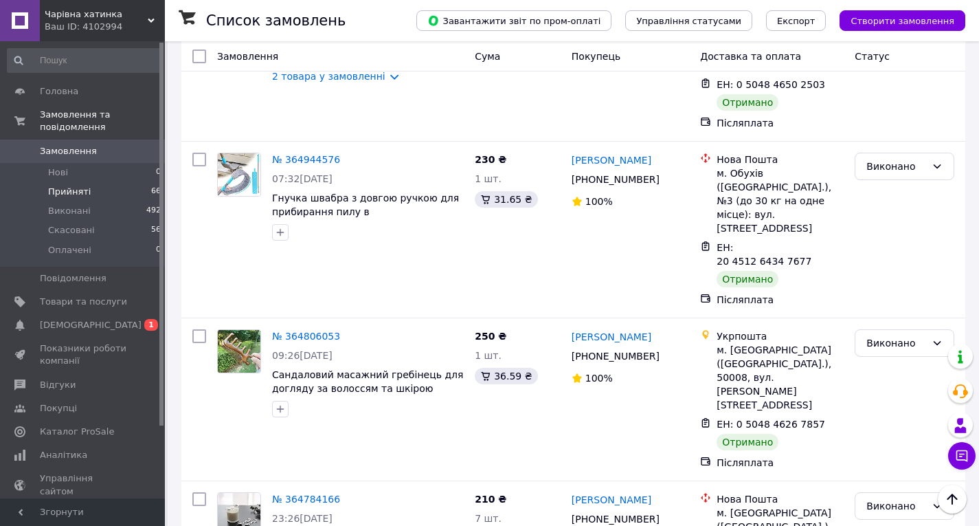
click at [901, 381] on li "Виконано" at bounding box center [905, 380] width 98 height 25
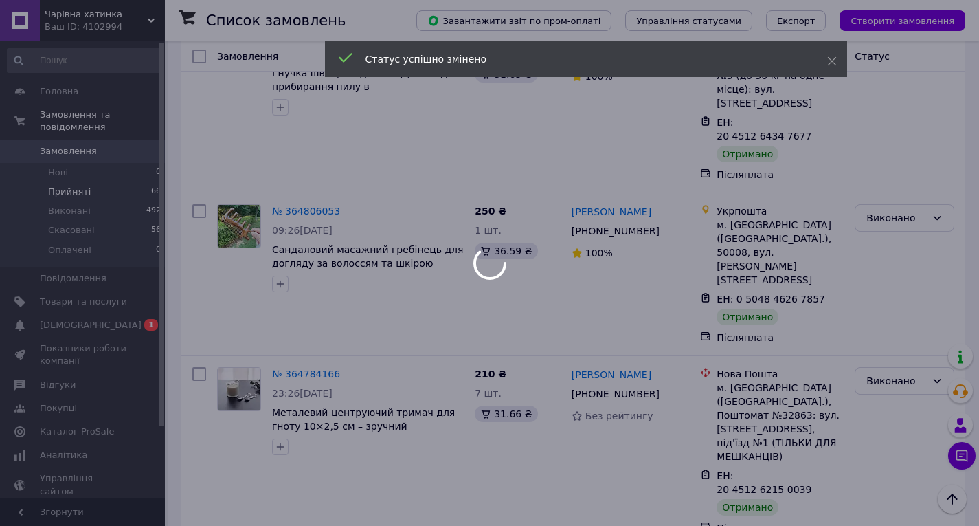
scroll to position [6089, 0]
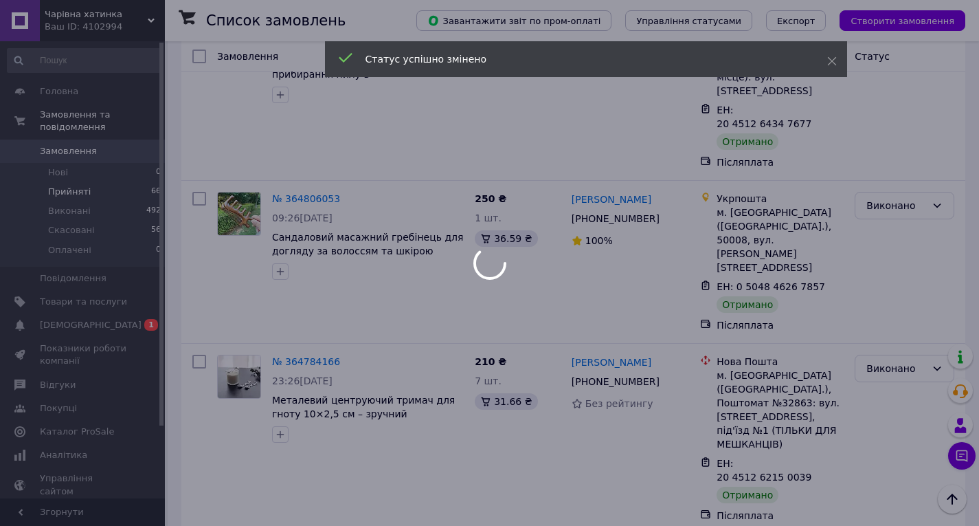
click at [900, 363] on div at bounding box center [489, 263] width 979 height 526
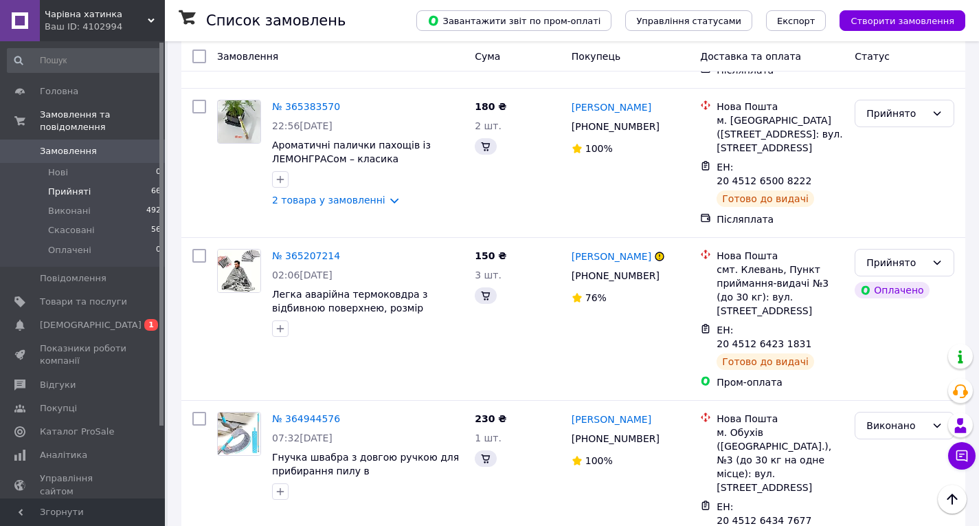
scroll to position [5656, 0]
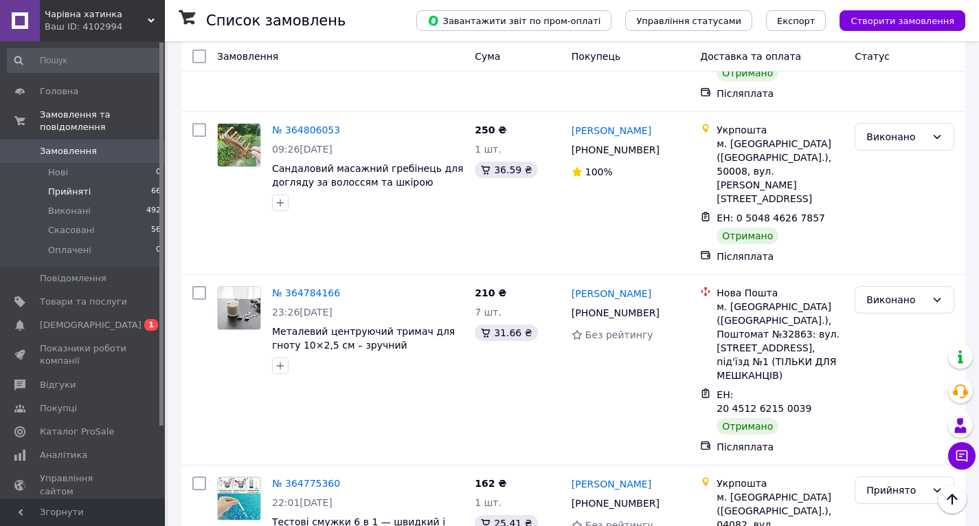
click at [897, 386] on li "Виконано" at bounding box center [905, 387] width 98 height 25
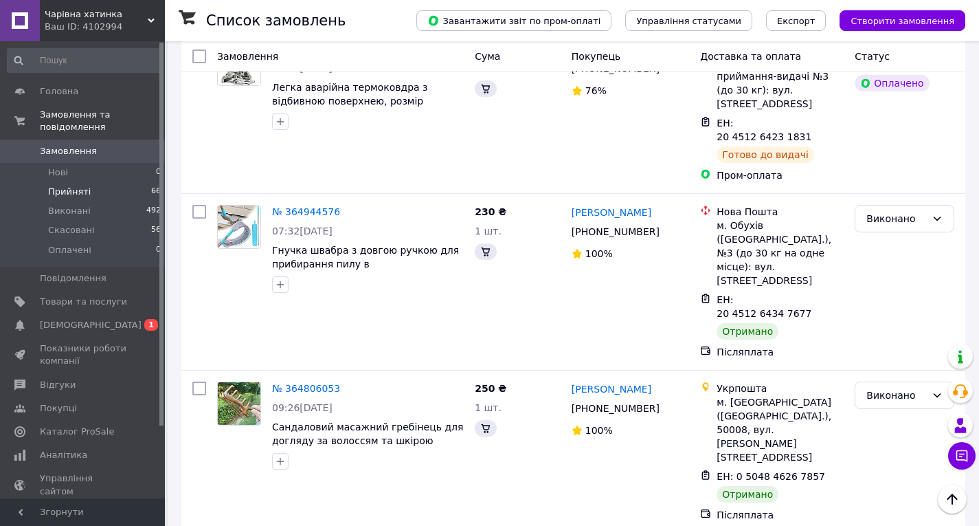
scroll to position [5862, 0]
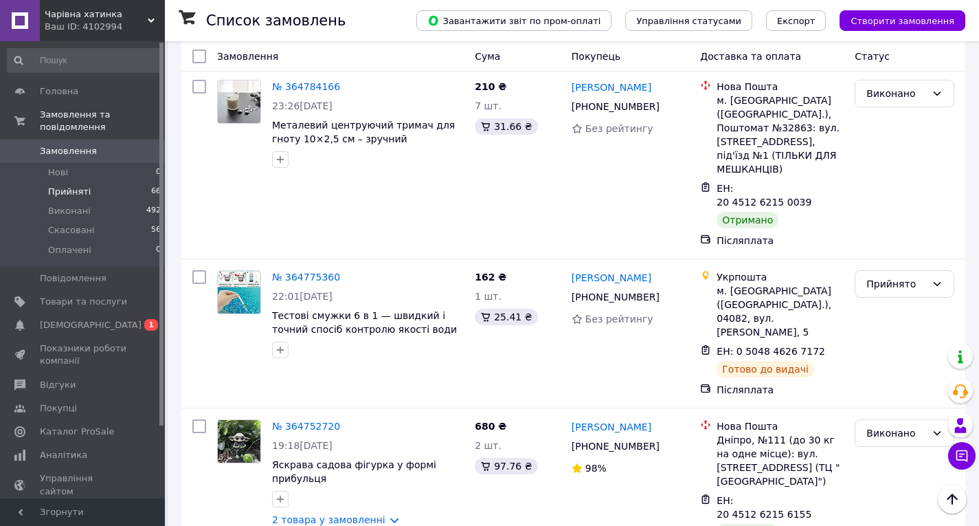
click at [900, 334] on li "Виконано" at bounding box center [905, 329] width 98 height 25
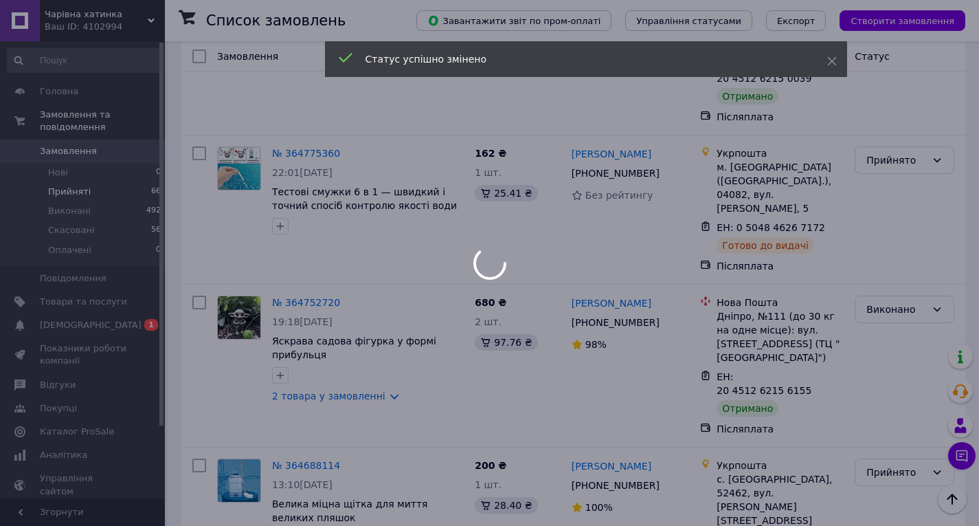
scroll to position [5999, 0]
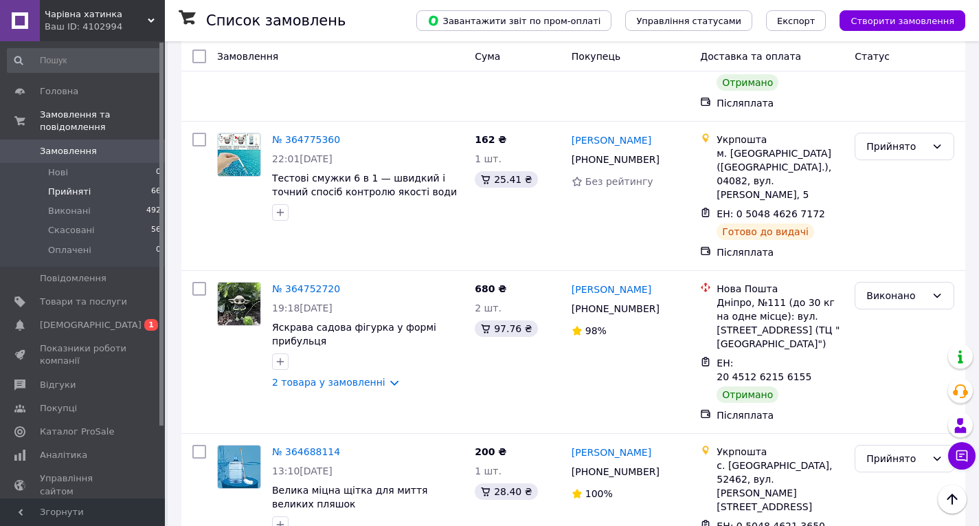
click at [895, 315] on li "Виконано" at bounding box center [905, 314] width 98 height 25
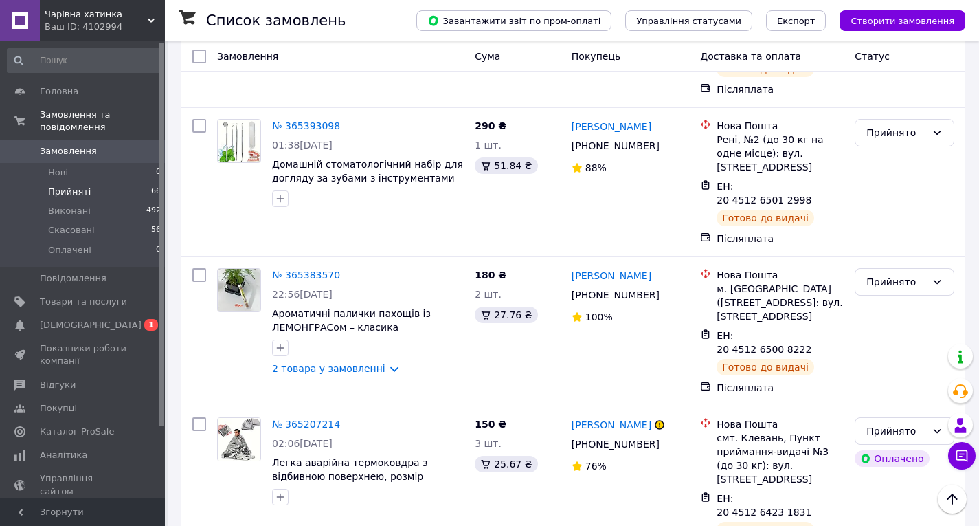
scroll to position [5487, 0]
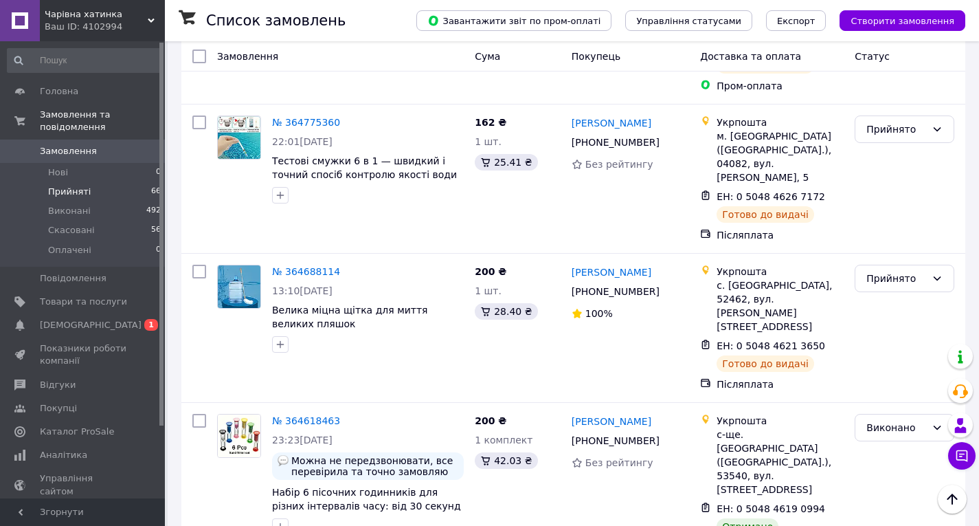
click at [894, 273] on li "Виконано" at bounding box center [905, 270] width 98 height 25
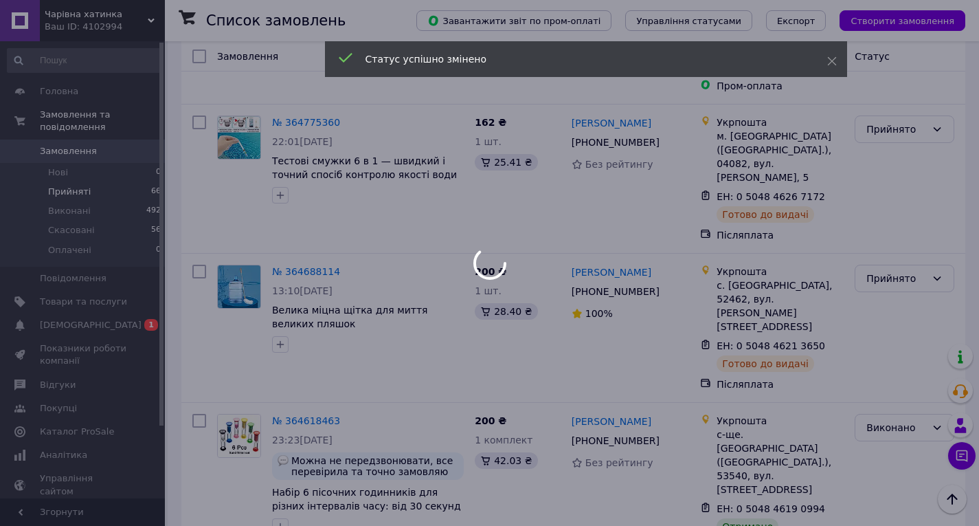
click at [897, 363] on div at bounding box center [489, 263] width 979 height 526
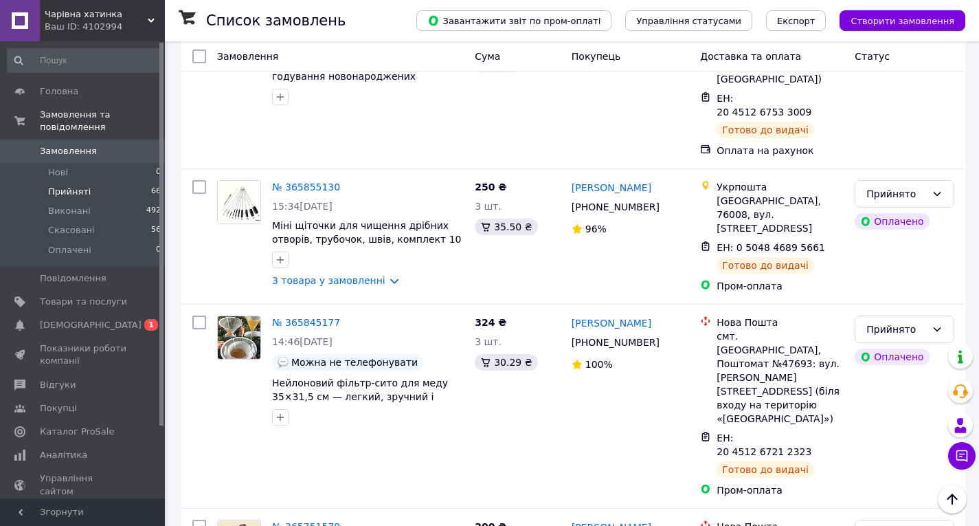
scroll to position [4909, 0]
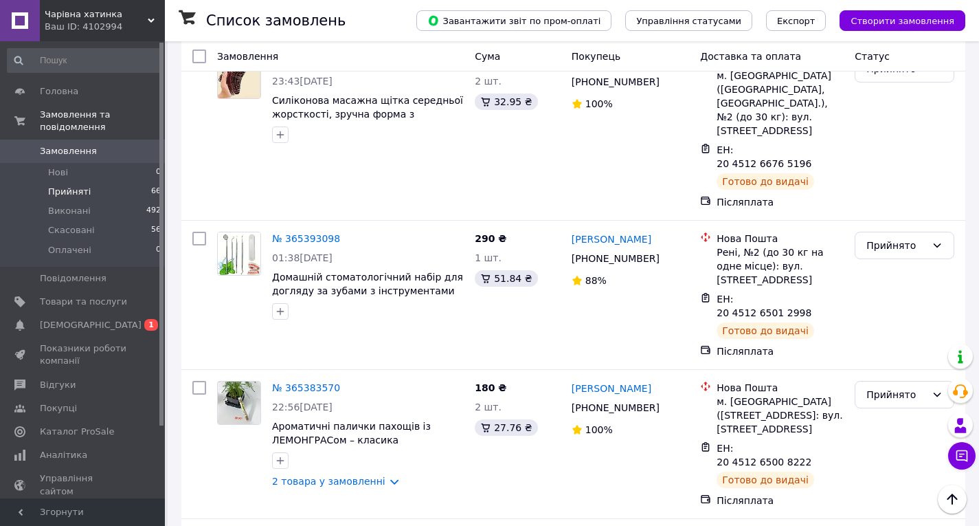
click at [885, 390] on li "Виконано" at bounding box center [905, 393] width 98 height 25
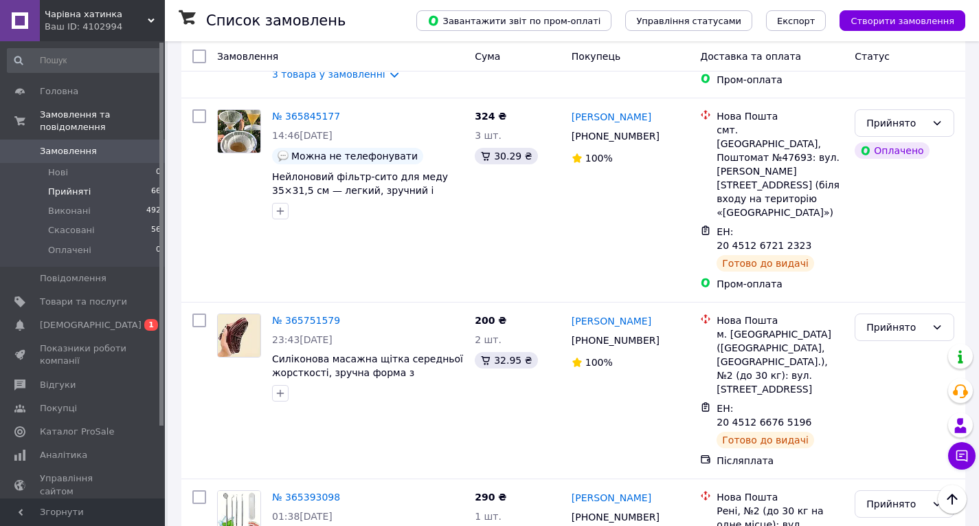
scroll to position [5115, 0]
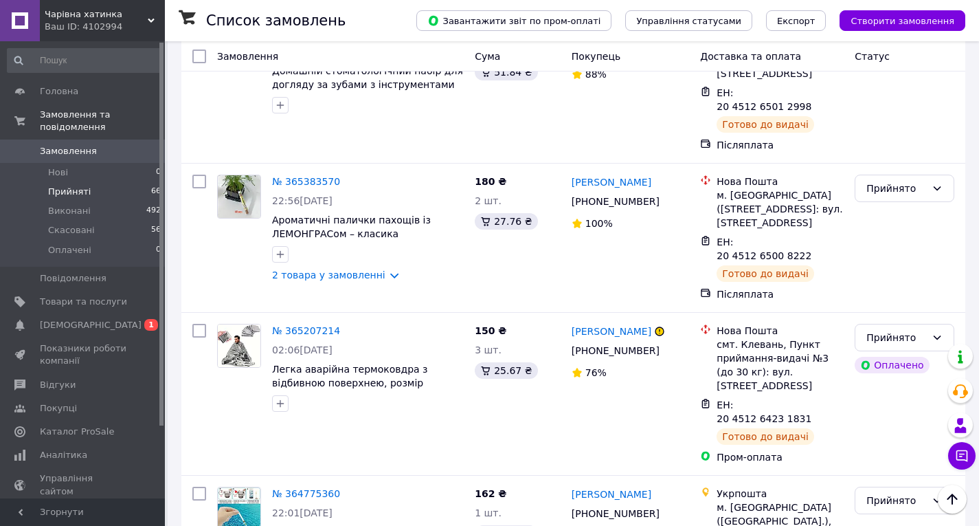
click at [891, 331] on li "Виконано" at bounding box center [905, 336] width 98 height 25
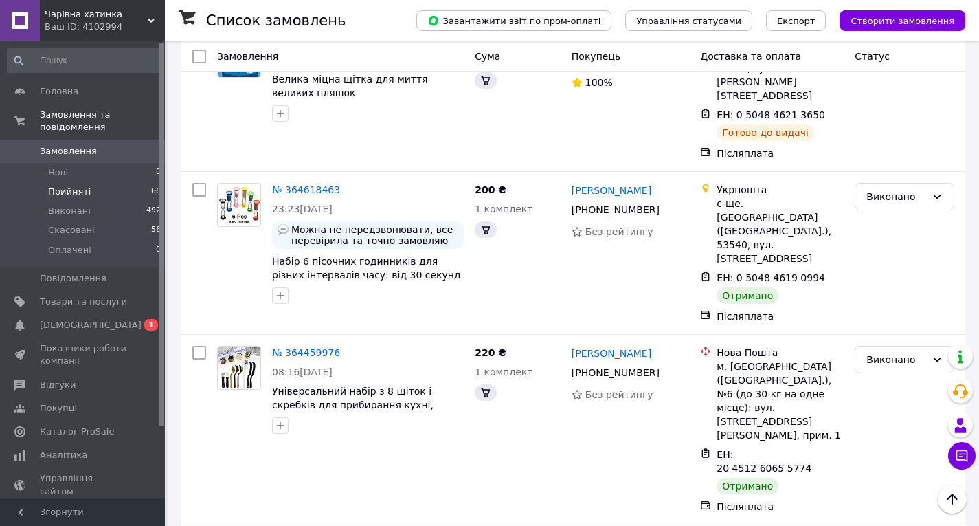
scroll to position [5830, 0]
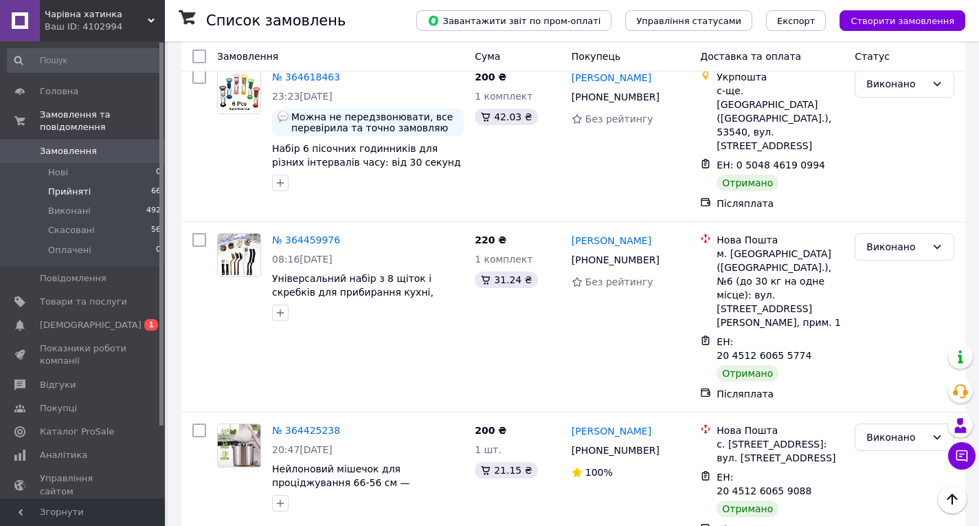
click at [893, 319] on li "Виконано" at bounding box center [905, 319] width 98 height 25
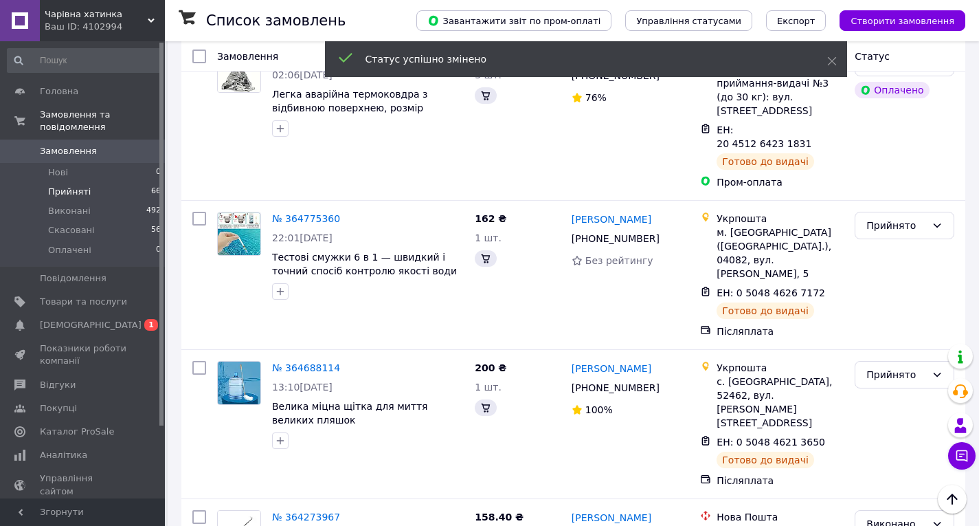
scroll to position [5390, 0]
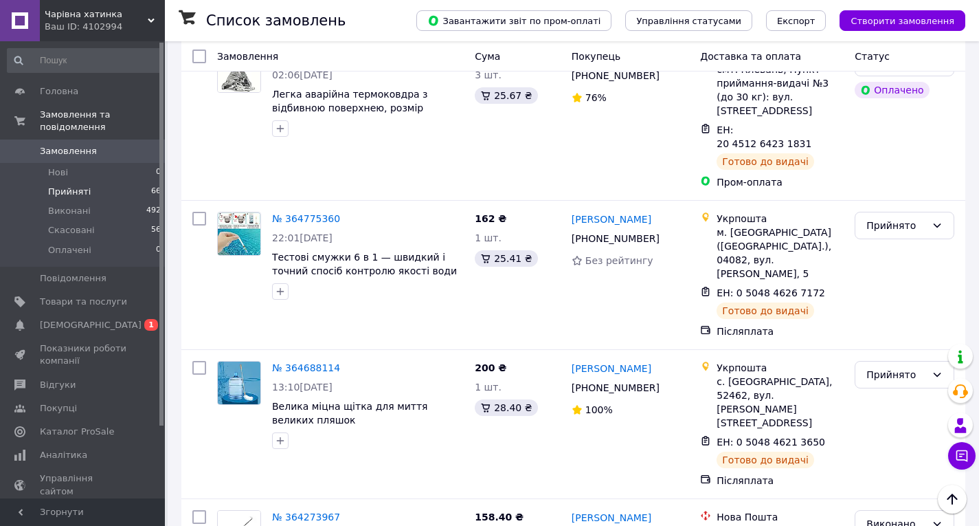
click at [907, 326] on li "Виконано" at bounding box center [905, 332] width 98 height 25
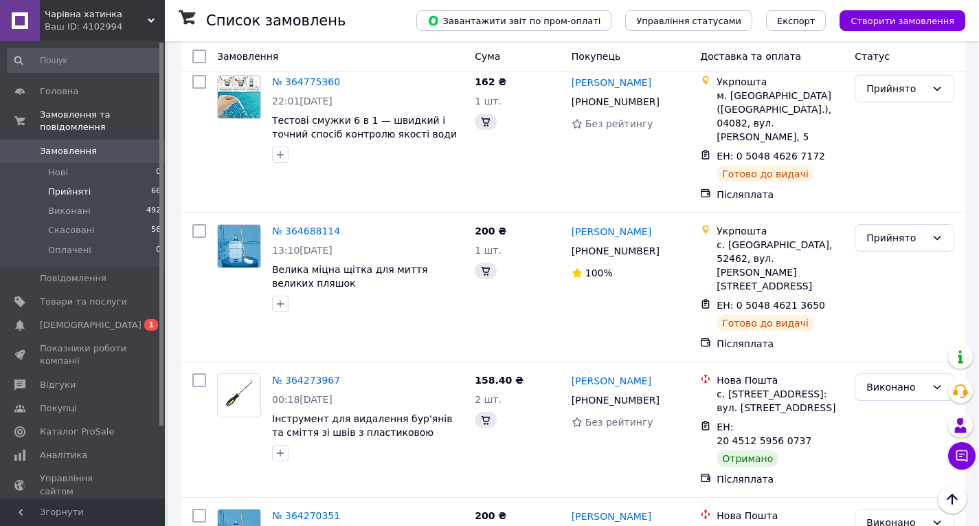
scroll to position [5528, 0]
click at [903, 339] on li "Виконано" at bounding box center [905, 343] width 98 height 25
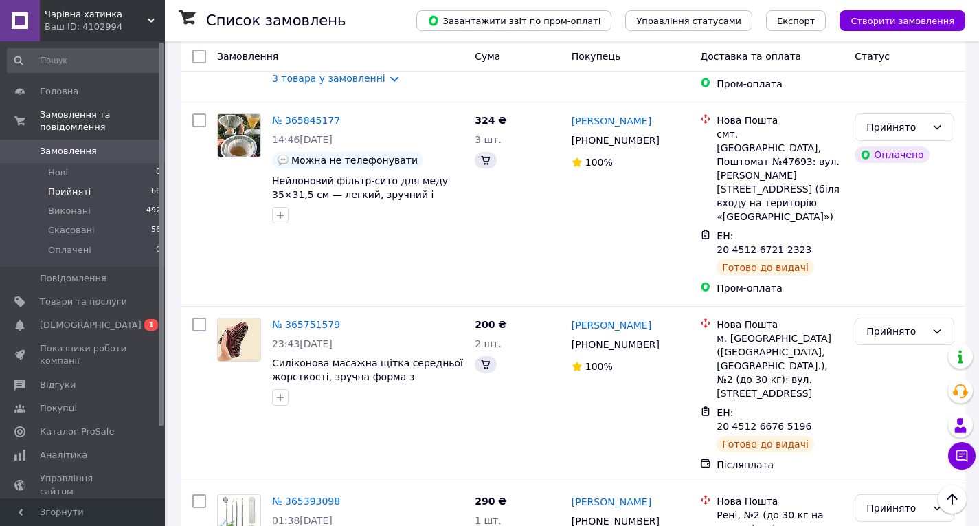
scroll to position [5111, 0]
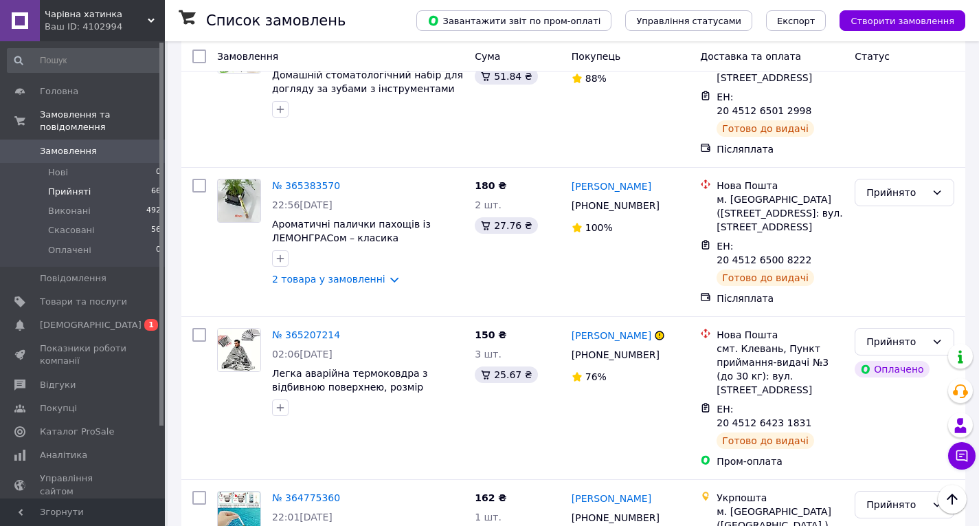
click at [912, 216] on li "Виконано" at bounding box center [905, 217] width 98 height 25
click at [893, 349] on li "Виконано" at bounding box center [905, 353] width 98 height 25
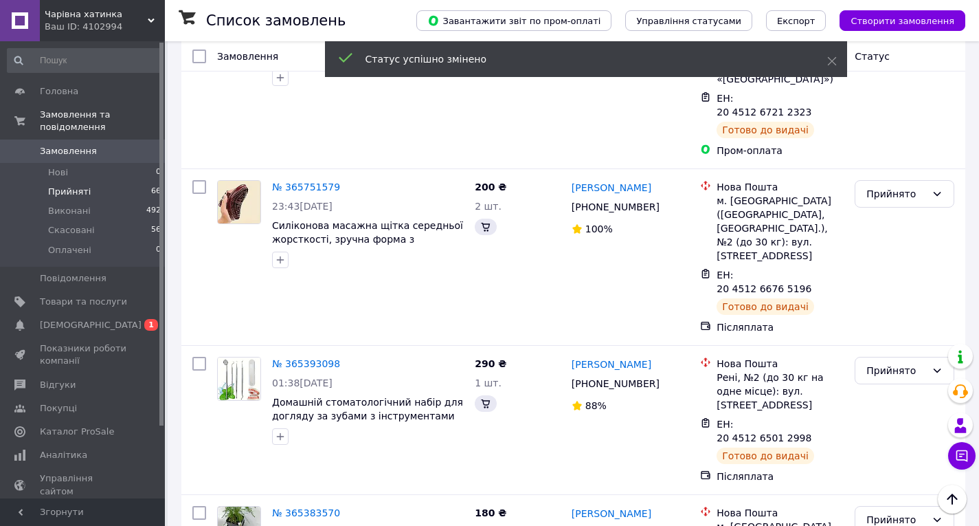
scroll to position [5249, 0]
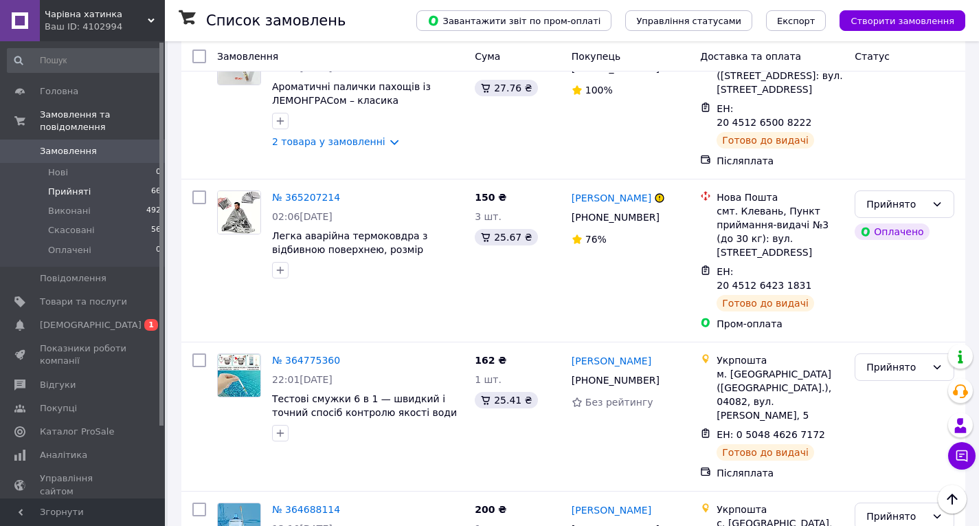
click at [889, 325] on li "Виконано" at bounding box center [905, 326] width 98 height 25
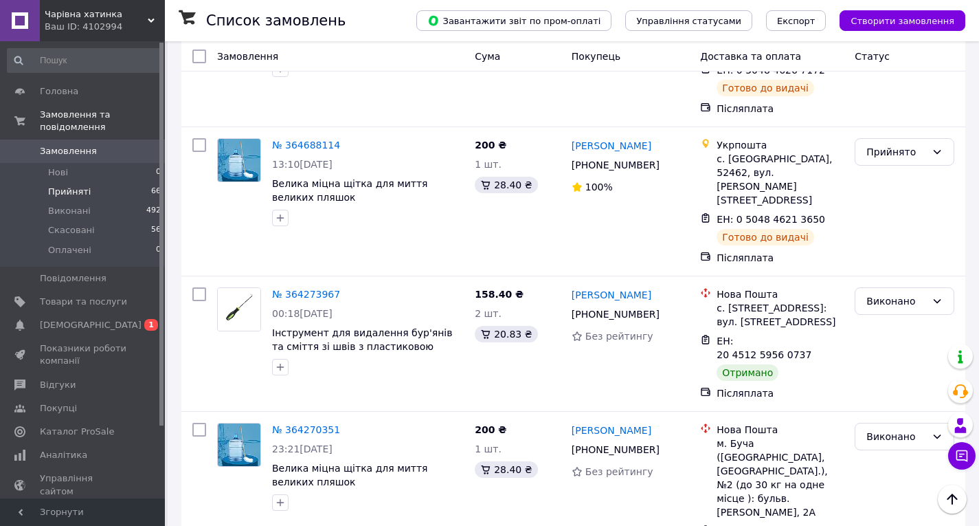
scroll to position [6077, 0]
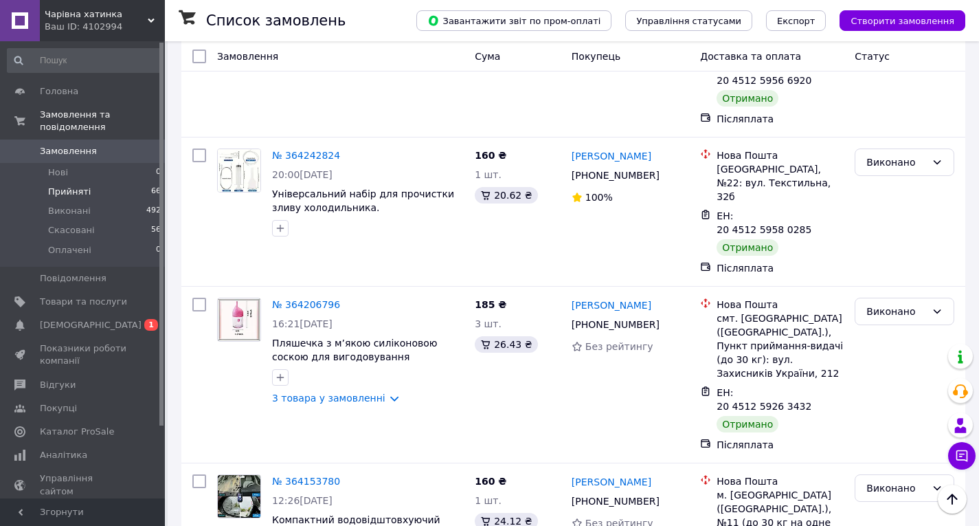
click at [884, 328] on li "Виконано" at bounding box center [905, 324] width 98 height 25
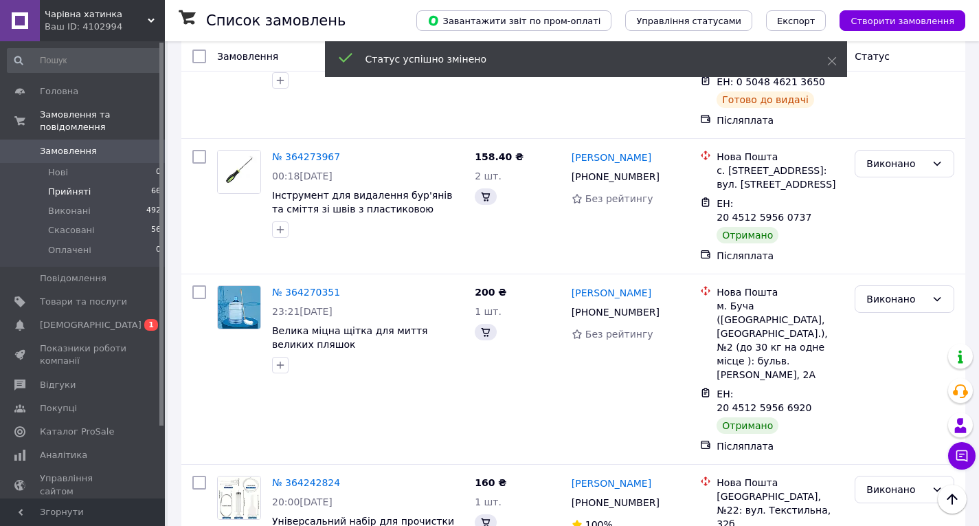
scroll to position [6215, 0]
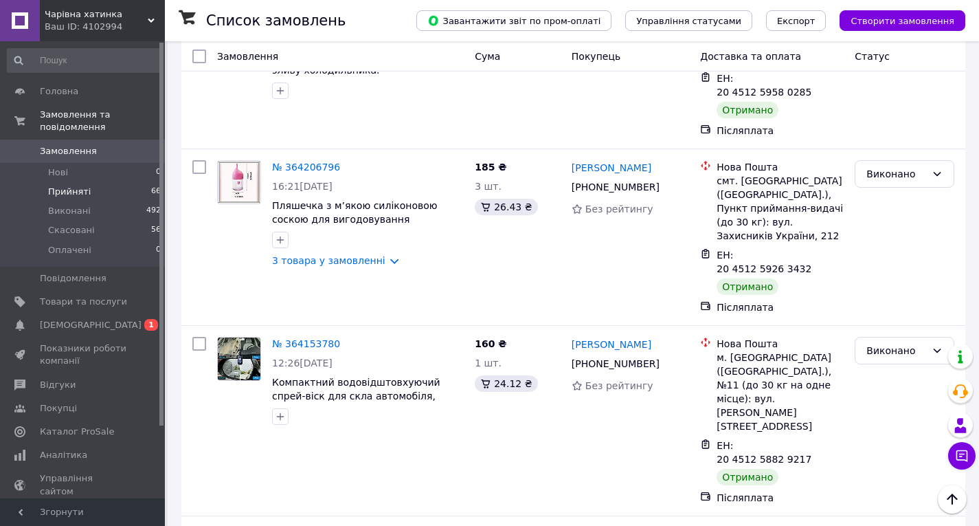
click at [884, 316] on li "Виконано" at bounding box center [905, 322] width 98 height 25
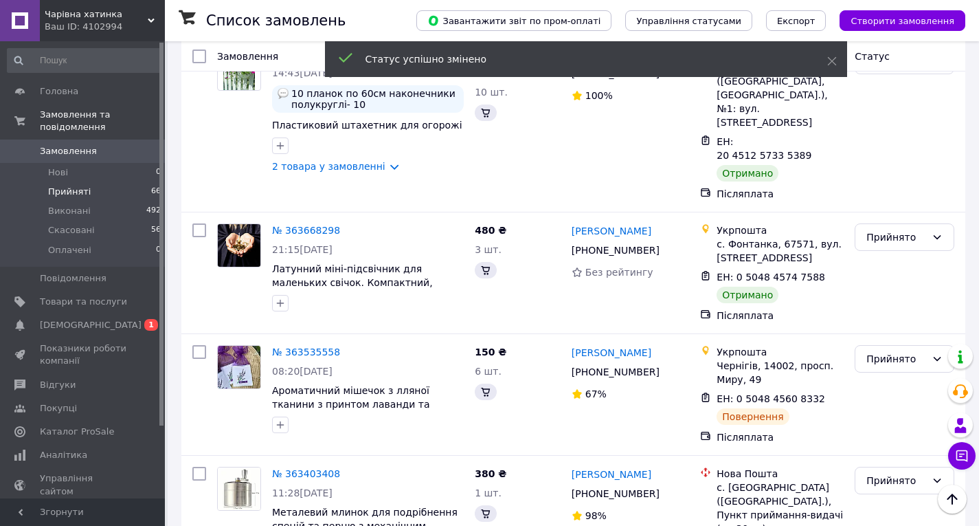
scroll to position [5662, 0]
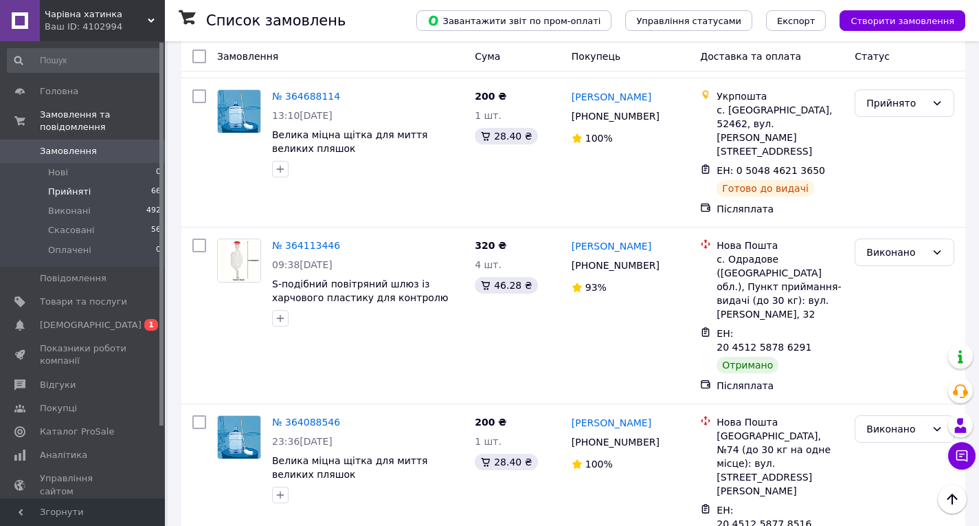
click at [883, 331] on li "Виконано" at bounding box center [905, 334] width 98 height 25
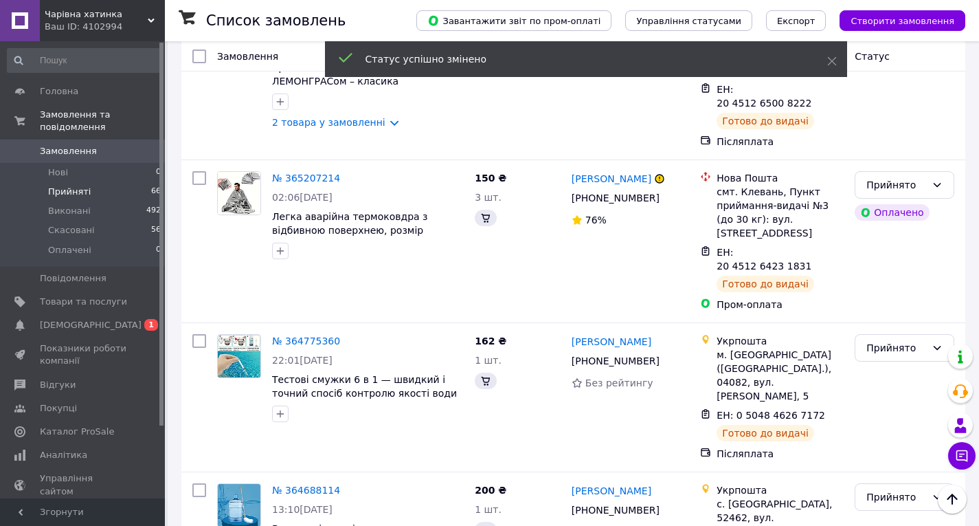
scroll to position [5268, 0]
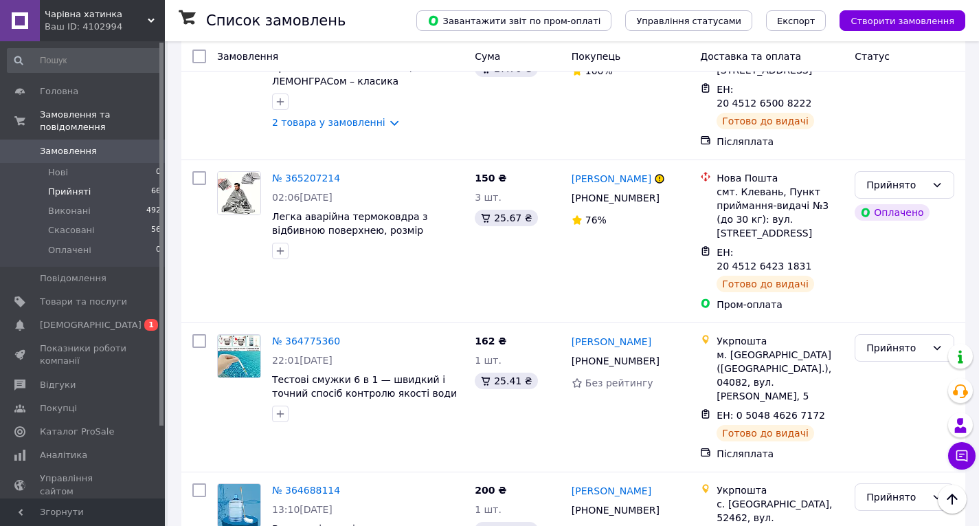
click at [886, 346] on li "Виконано" at bounding box center [905, 346] width 98 height 25
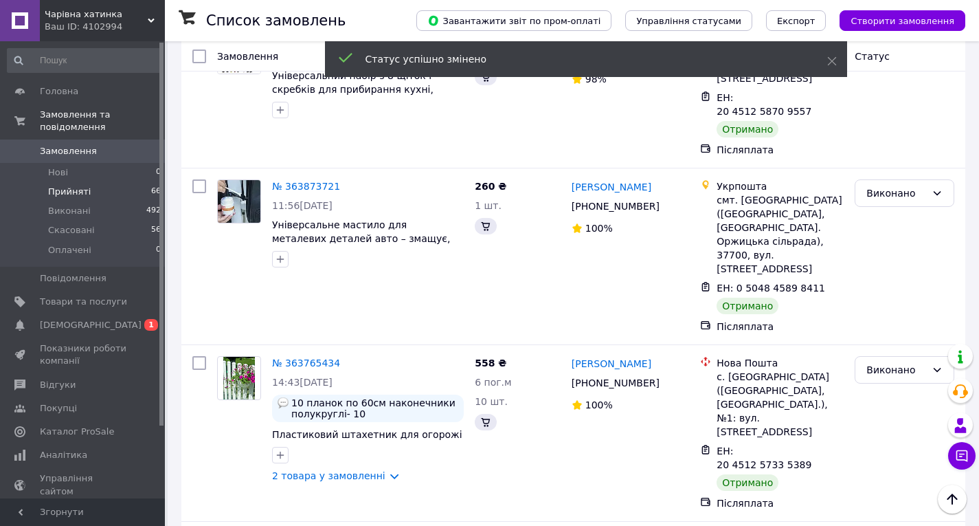
scroll to position [5405, 0]
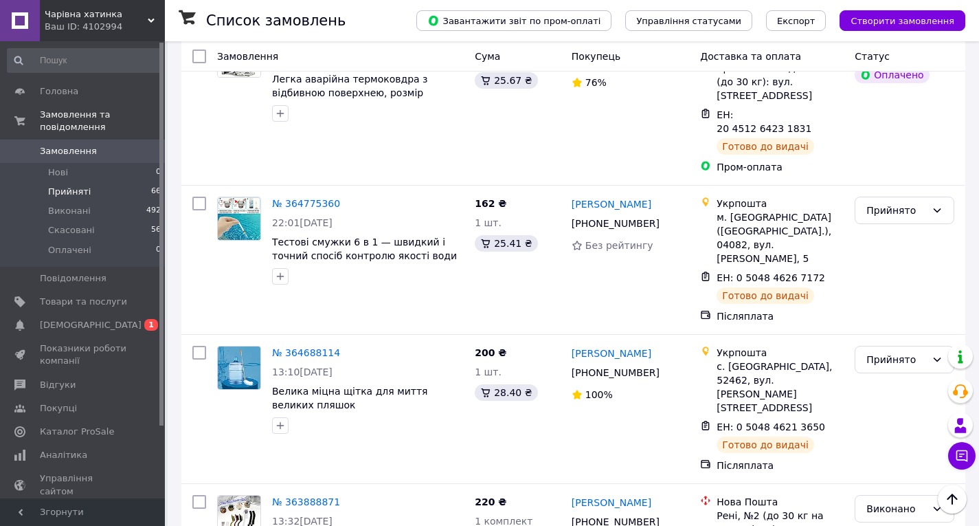
click at [889, 351] on li "Скасовано" at bounding box center [905, 355] width 98 height 25
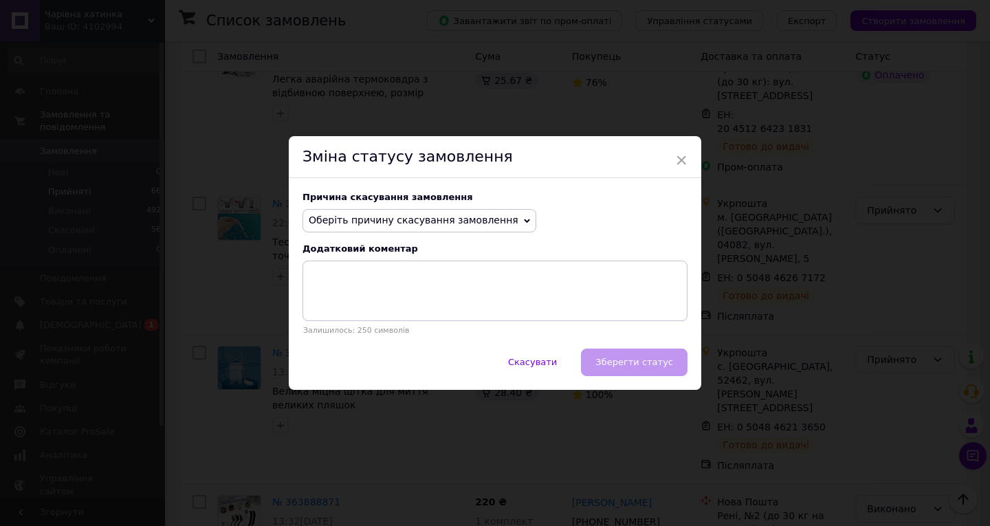
click at [456, 219] on span "Оберіть причину скасування замовлення" at bounding box center [414, 219] width 210 height 11
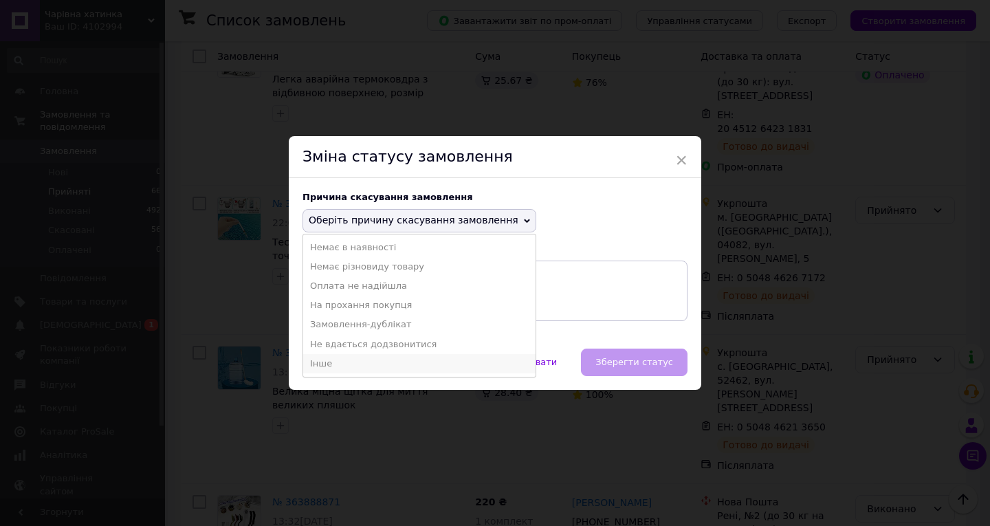
click at [365, 361] on li "Інше" at bounding box center [419, 363] width 232 height 19
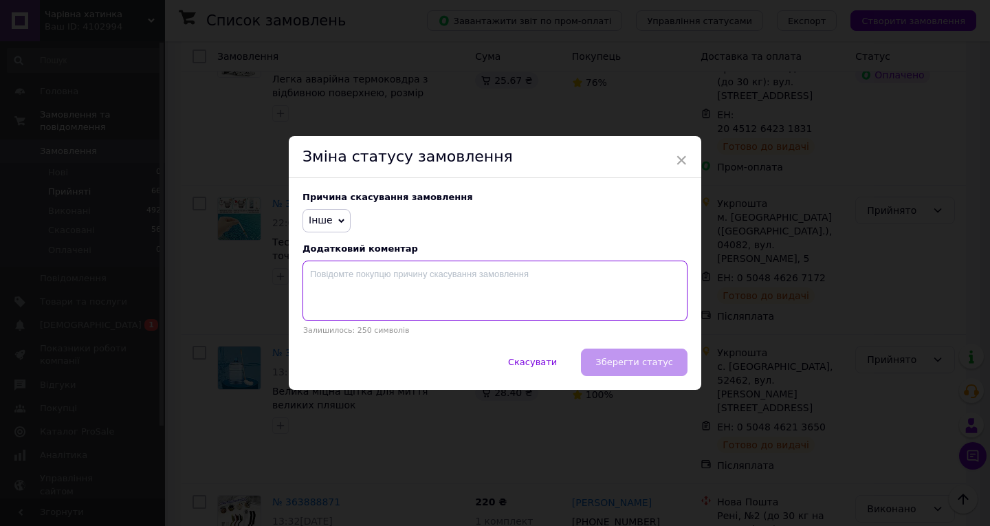
click at [394, 283] on textarea at bounding box center [494, 290] width 385 height 60
type textarea "Повернення посилки покупцем"
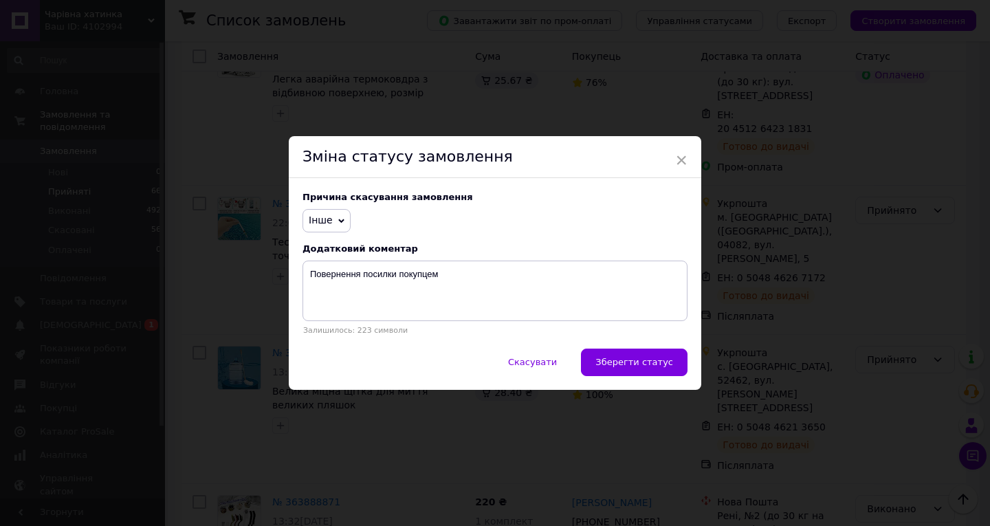
click at [623, 366] on span "Зберегти статус" at bounding box center [634, 362] width 78 height 10
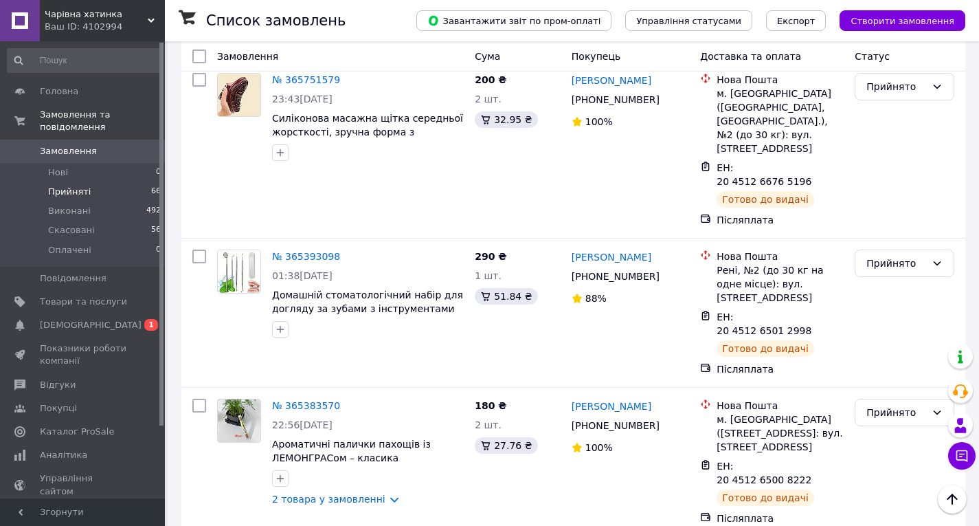
scroll to position [4918, 0]
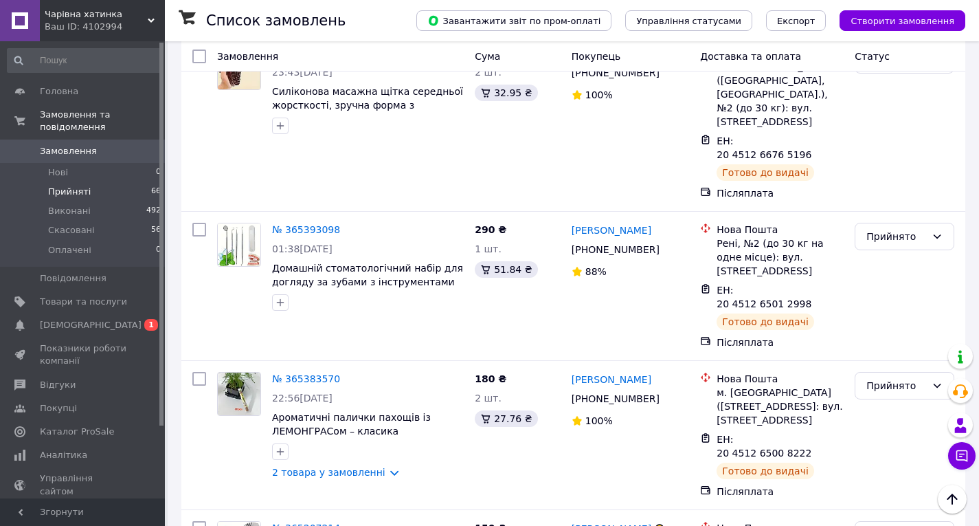
click at [873, 386] on li "Виконано" at bounding box center [905, 384] width 98 height 25
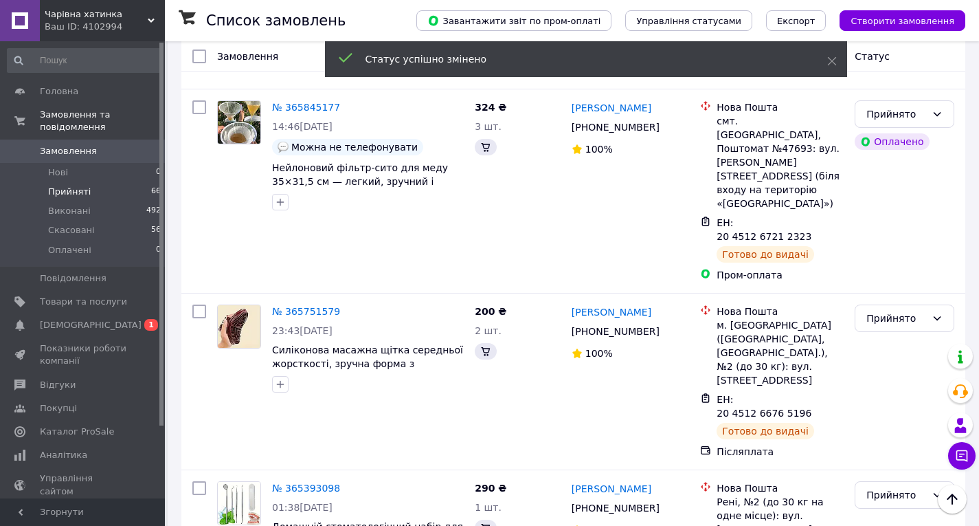
scroll to position [5124, 0]
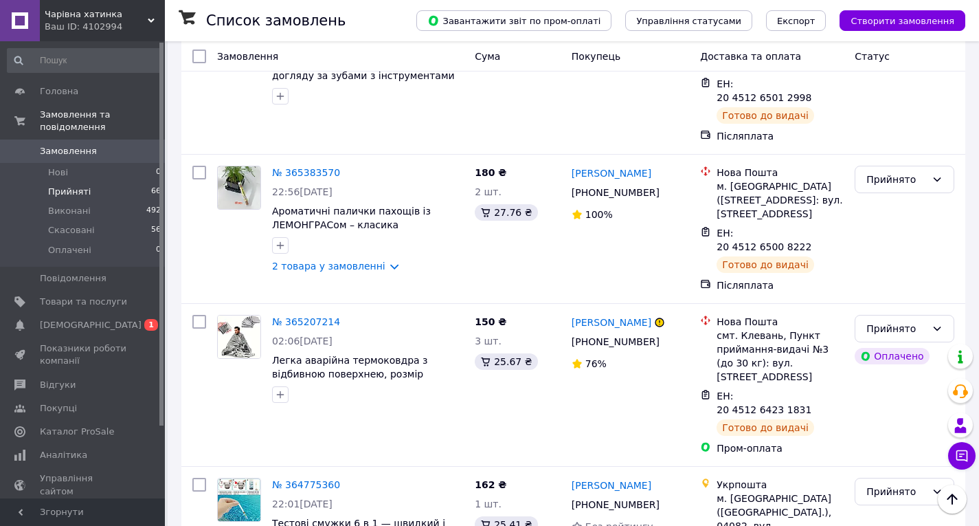
click at [875, 350] on li "Скасовано" at bounding box center [905, 351] width 98 height 25
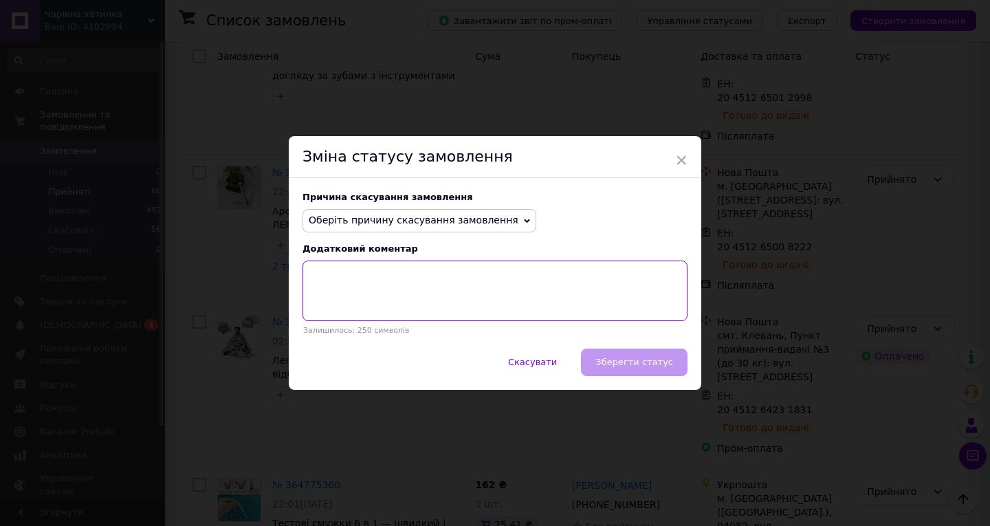
click at [512, 265] on textarea at bounding box center [494, 290] width 385 height 60
click at [449, 215] on span "Оберіть причину скасування замовлення" at bounding box center [414, 219] width 210 height 11
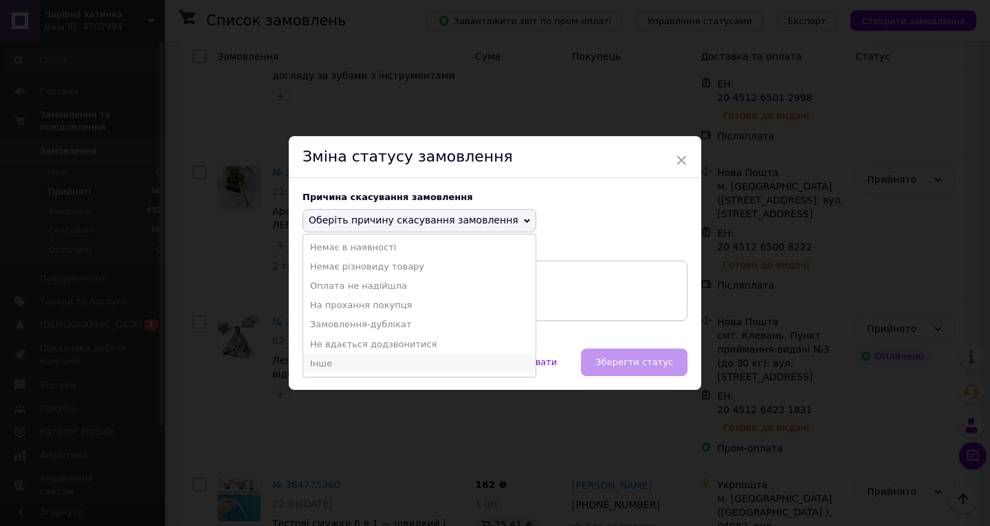
click at [382, 359] on li "Інше" at bounding box center [419, 363] width 232 height 19
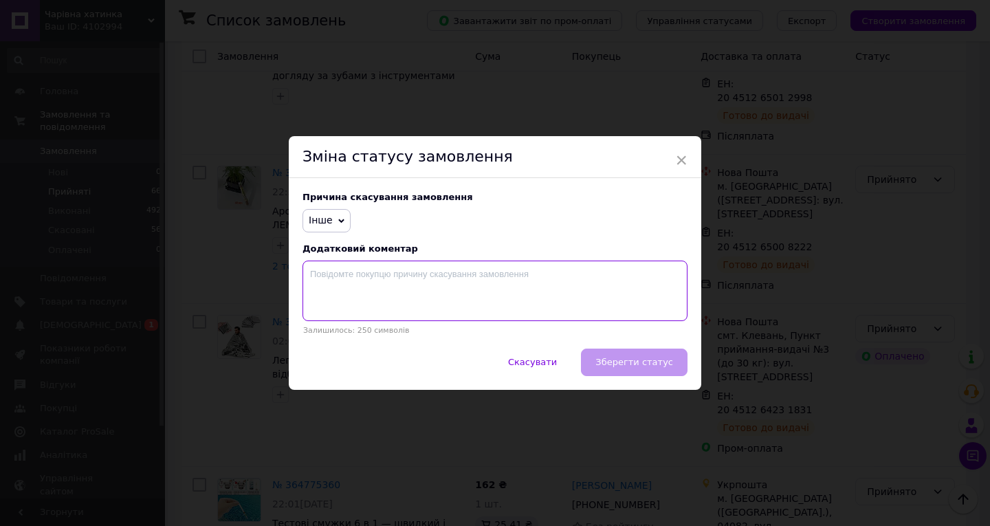
drag, startPoint x: 397, startPoint y: 293, endPoint x: 396, endPoint y: 280, distance: 13.8
click at [397, 285] on textarea at bounding box center [494, 290] width 385 height 60
type textarea "Покупець не забрав посилку"
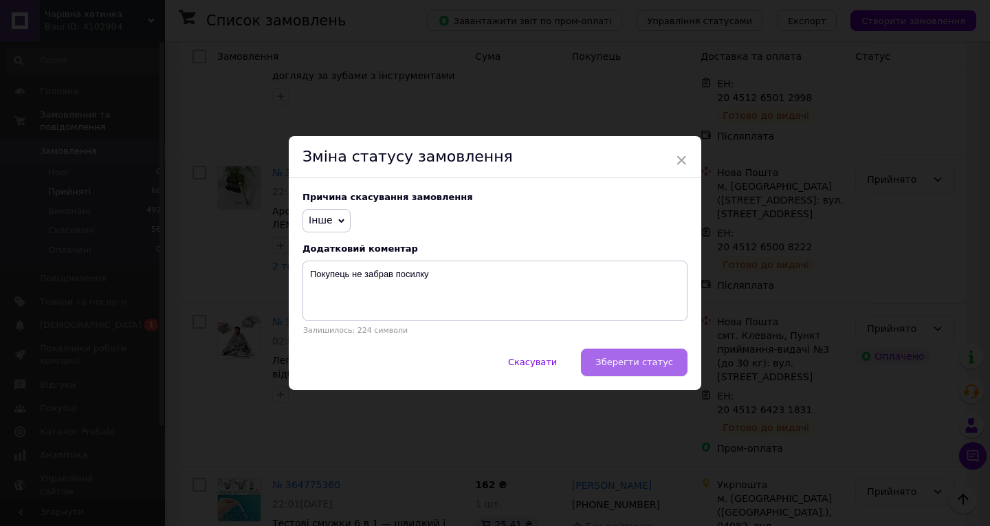
click at [626, 361] on span "Зберегти статус" at bounding box center [634, 362] width 78 height 10
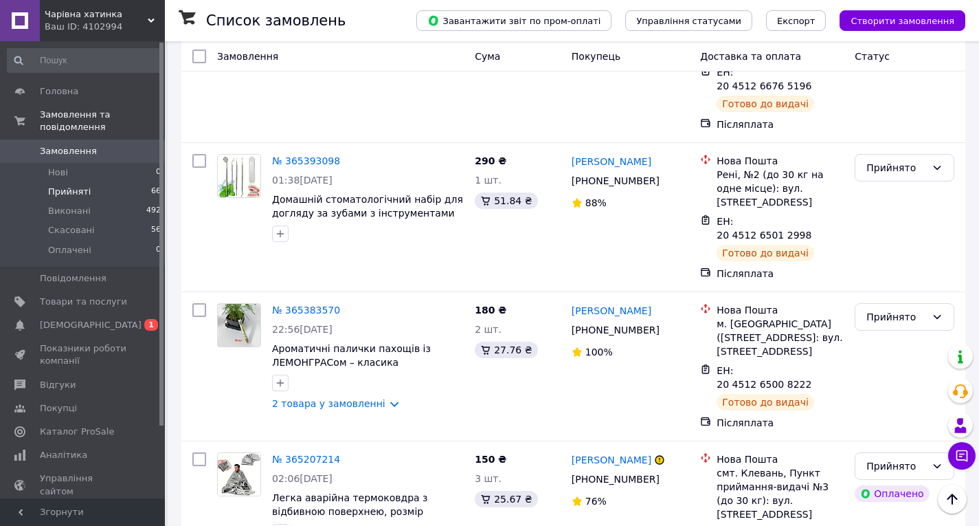
scroll to position [5056, 0]
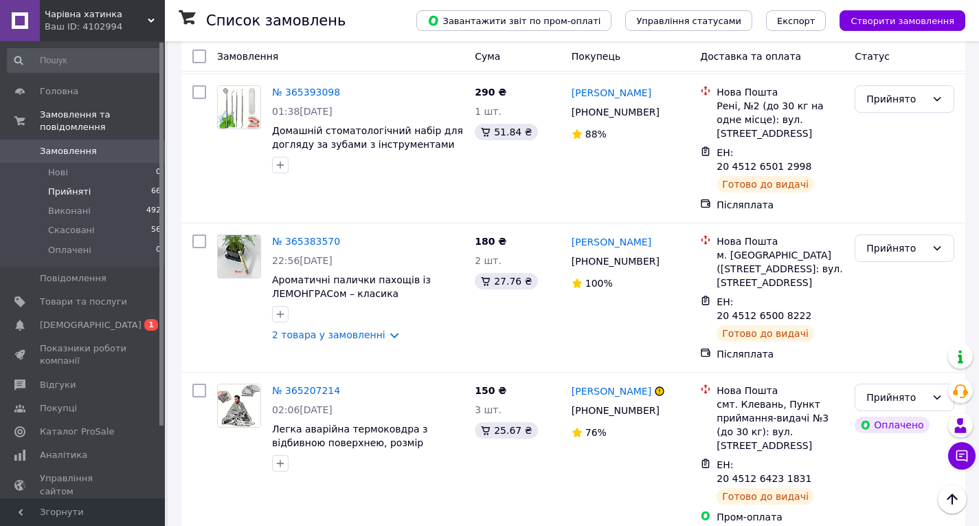
click at [892, 250] on li "Виконано" at bounding box center [905, 246] width 98 height 25
click at [884, 379] on li "Виконано" at bounding box center [905, 382] width 98 height 25
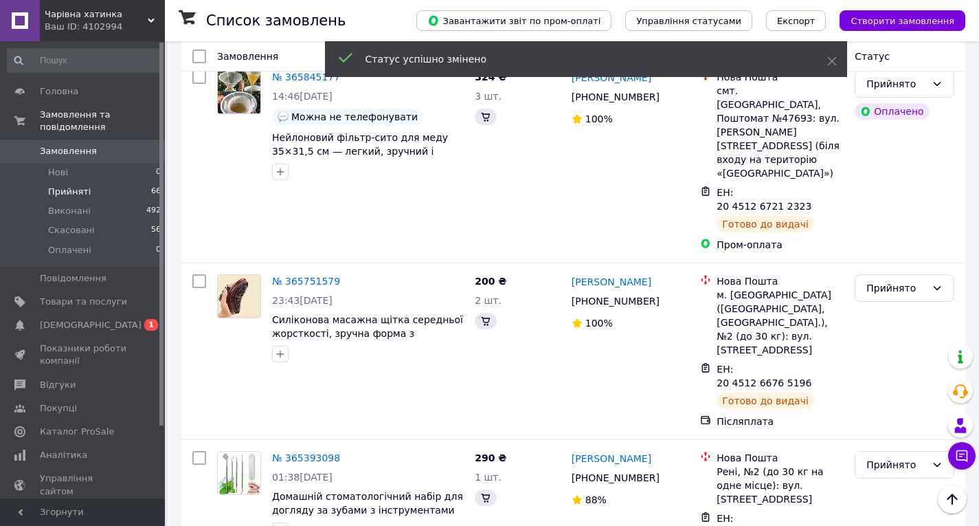
scroll to position [5155, 0]
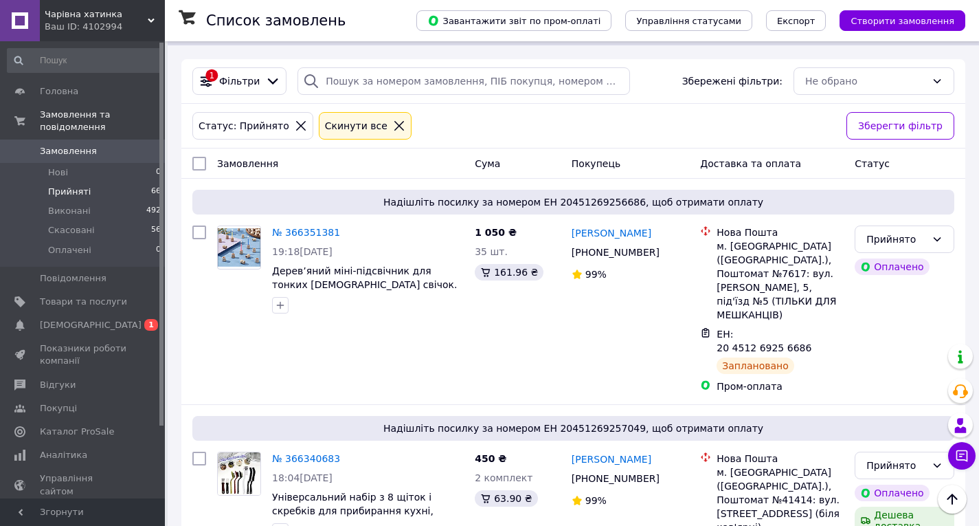
scroll to position [0, 0]
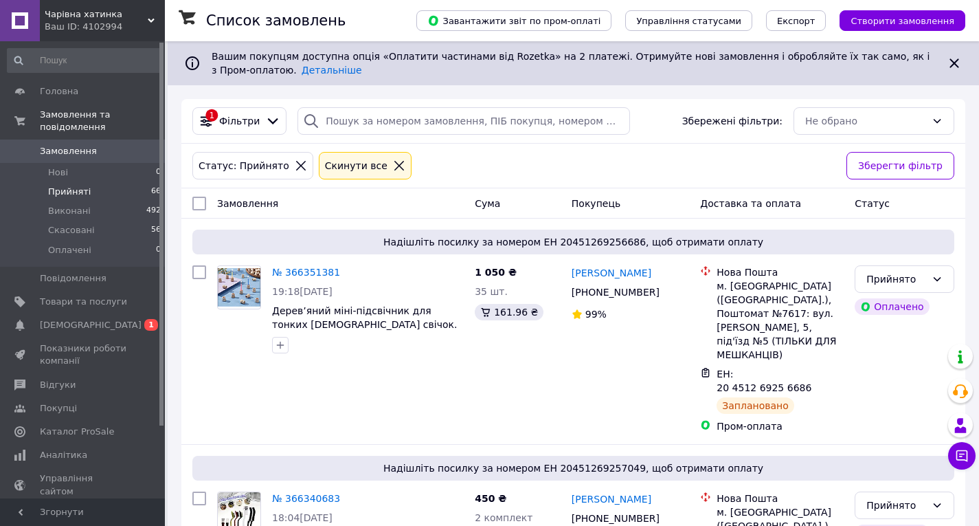
click at [393, 169] on icon at bounding box center [399, 165] width 12 height 12
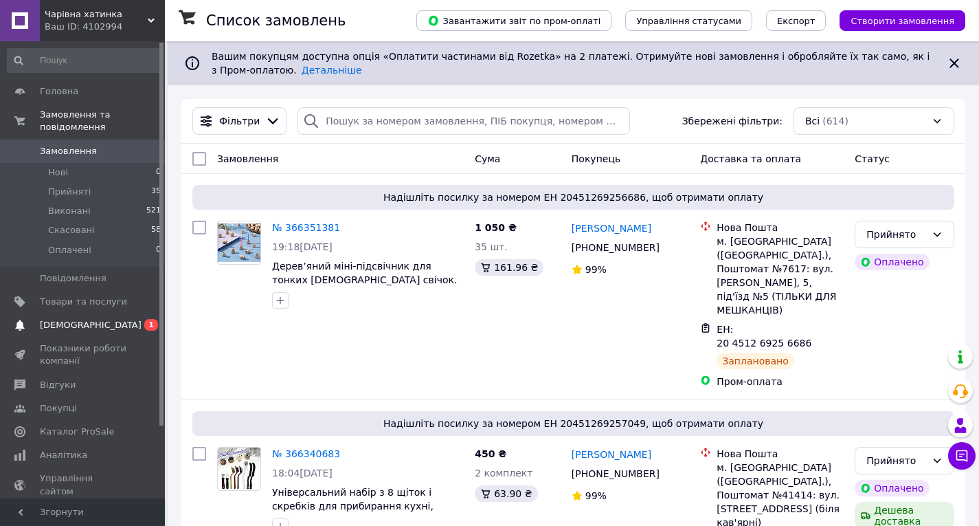
click at [107, 319] on span "[DEMOGRAPHIC_DATA]" at bounding box center [83, 325] width 87 height 12
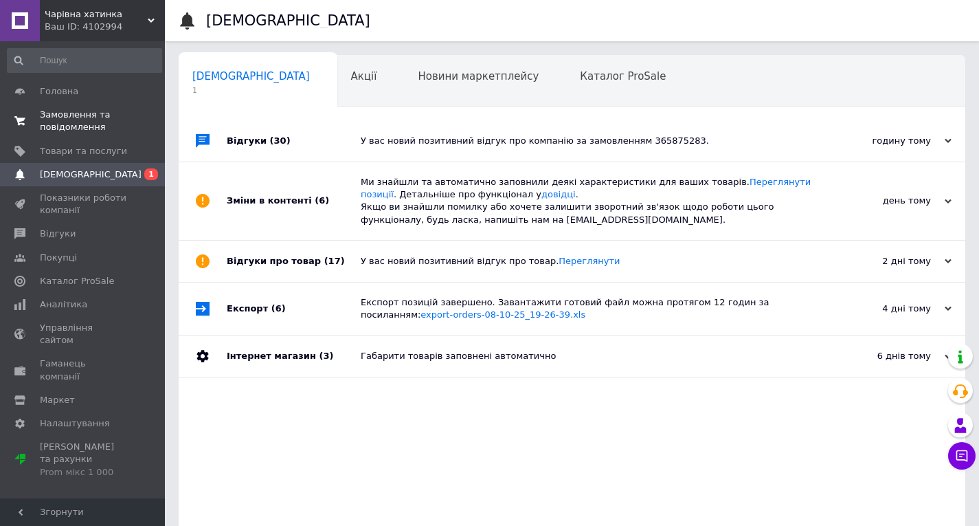
click at [83, 129] on span "Замовлення та повідомлення" at bounding box center [83, 121] width 87 height 25
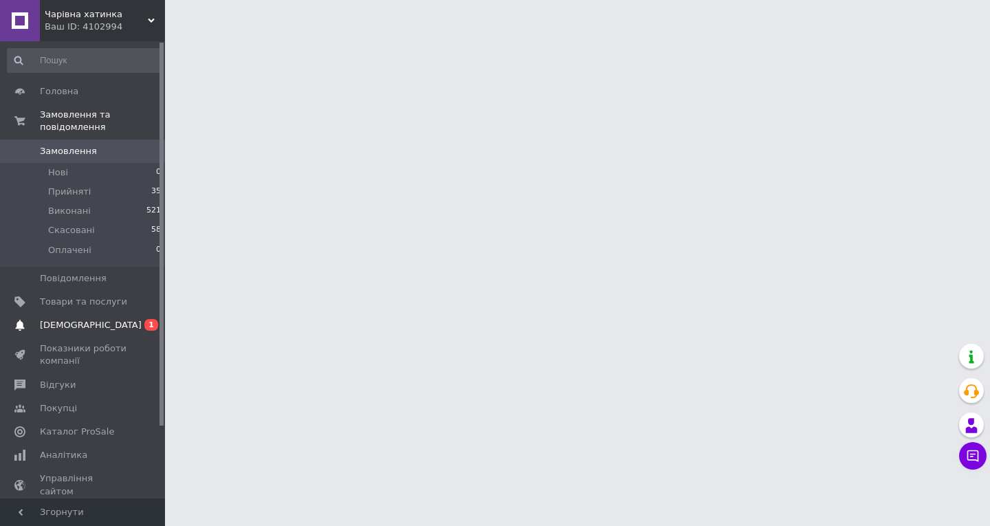
click at [89, 313] on link "Сповіщення 0 1" at bounding box center [84, 324] width 169 height 23
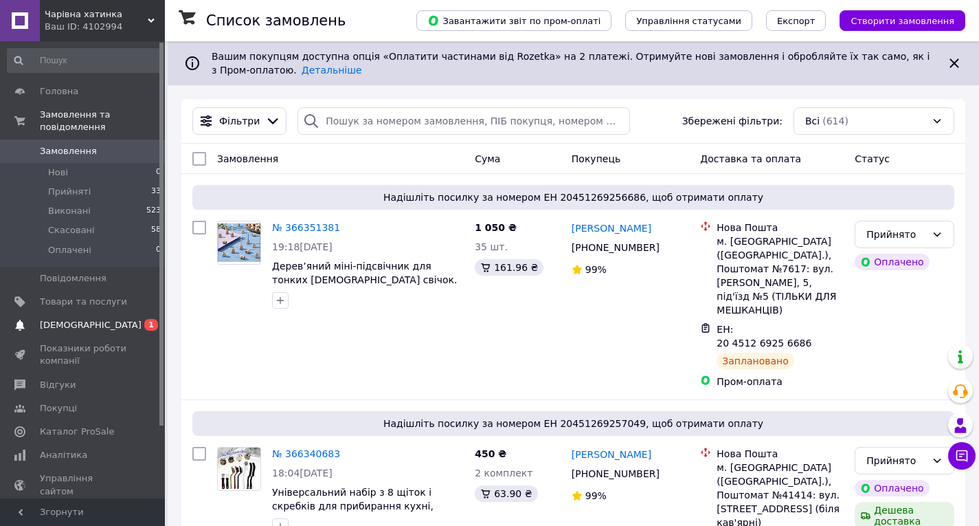
click at [106, 319] on span "[DEMOGRAPHIC_DATA]" at bounding box center [83, 325] width 87 height 12
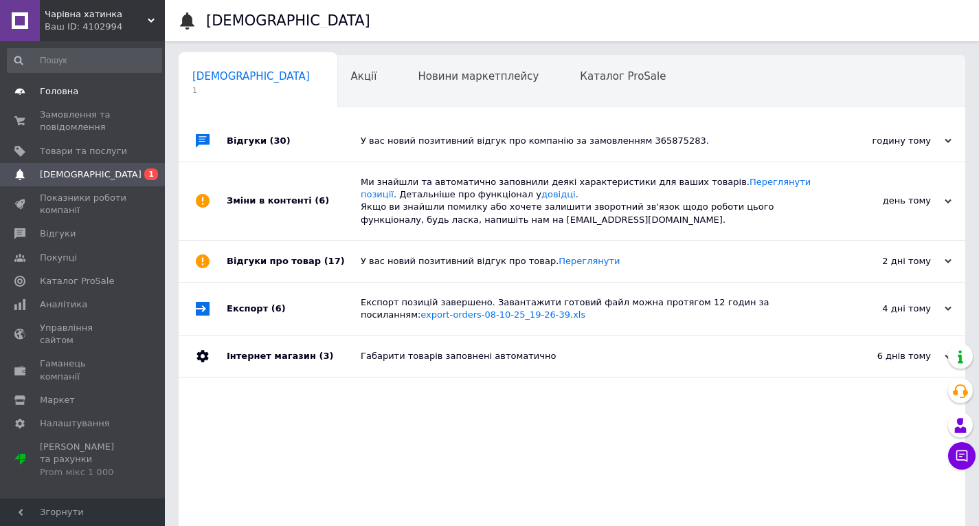
click at [68, 95] on span "Головна" at bounding box center [59, 91] width 38 height 12
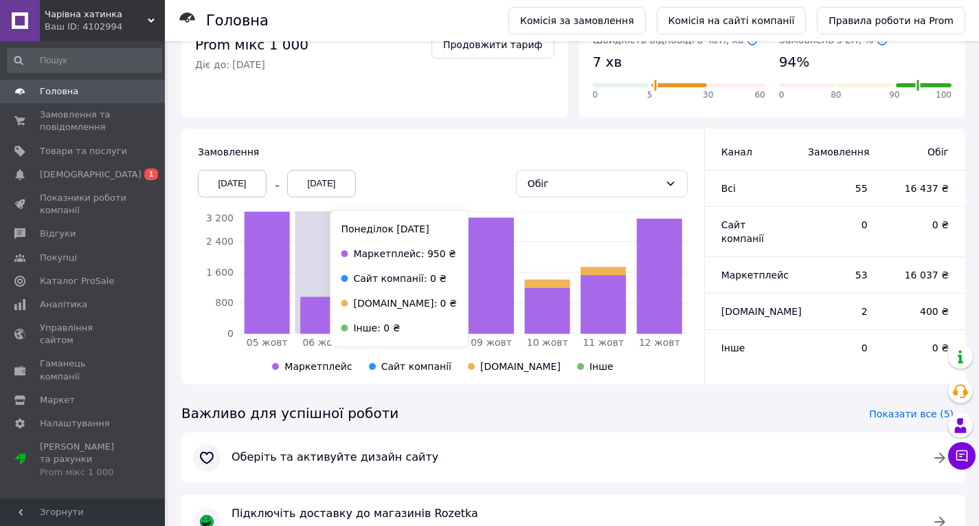
scroll to position [335, 0]
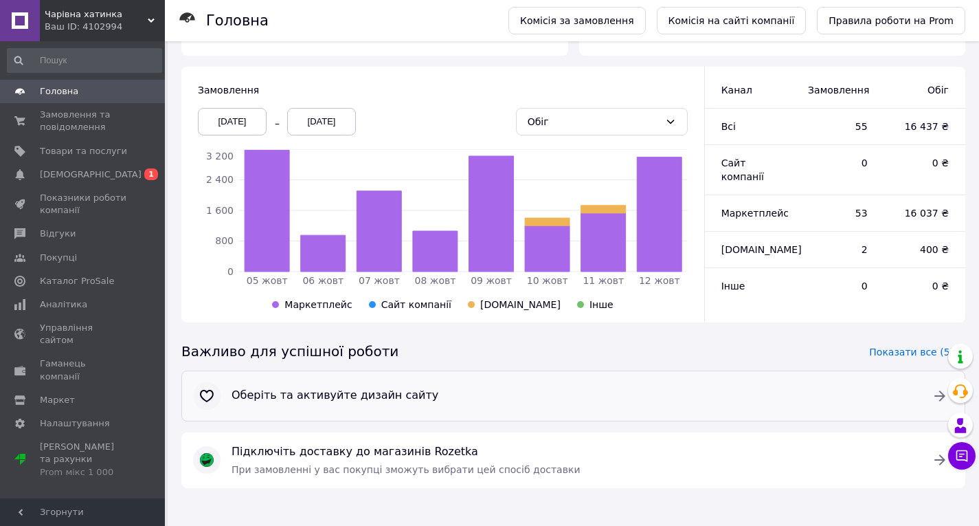
click at [922, 396] on div at bounding box center [940, 396] width 38 height 38
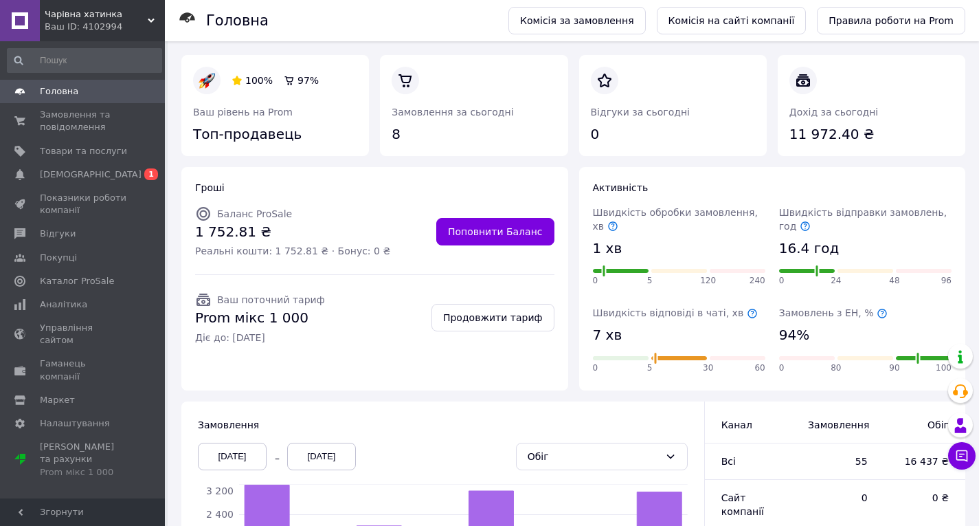
scroll to position [69, 0]
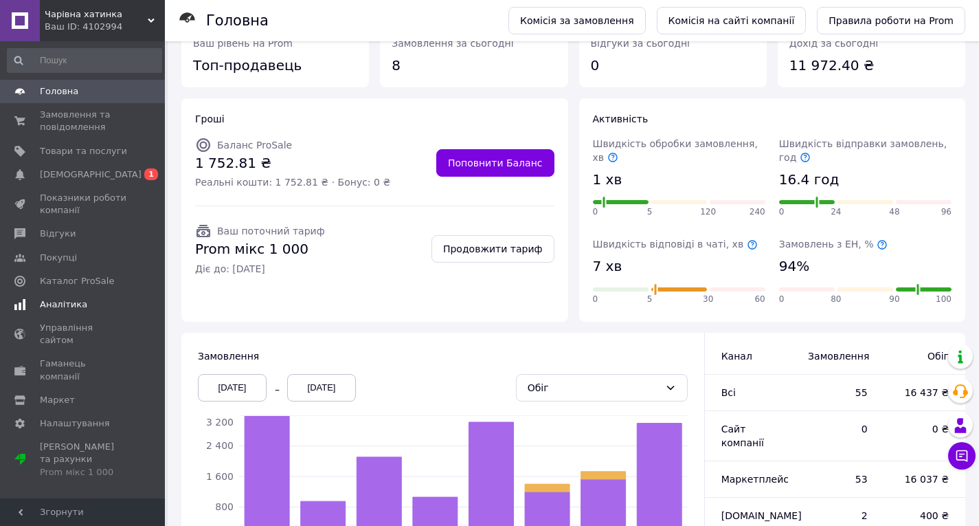
click at [80, 305] on span "Аналітика" at bounding box center [63, 304] width 47 height 12
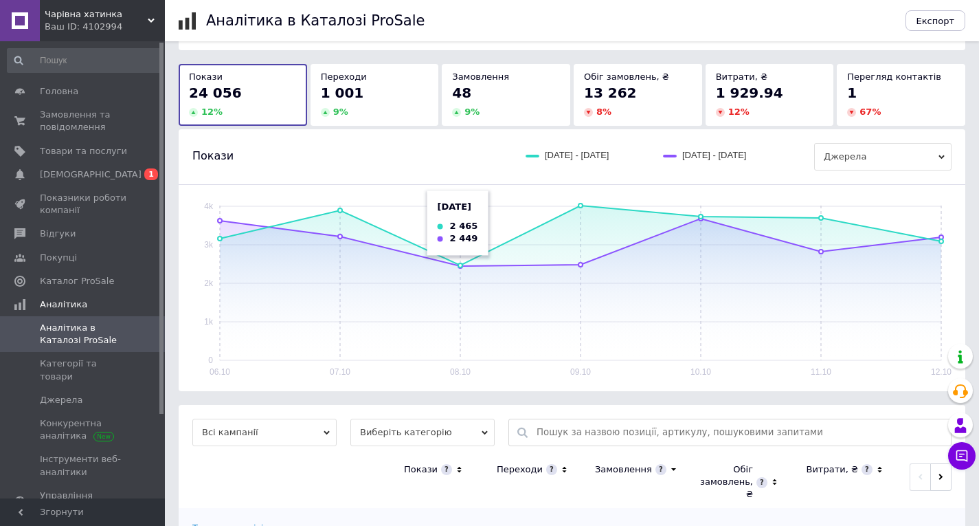
scroll to position [129, 0]
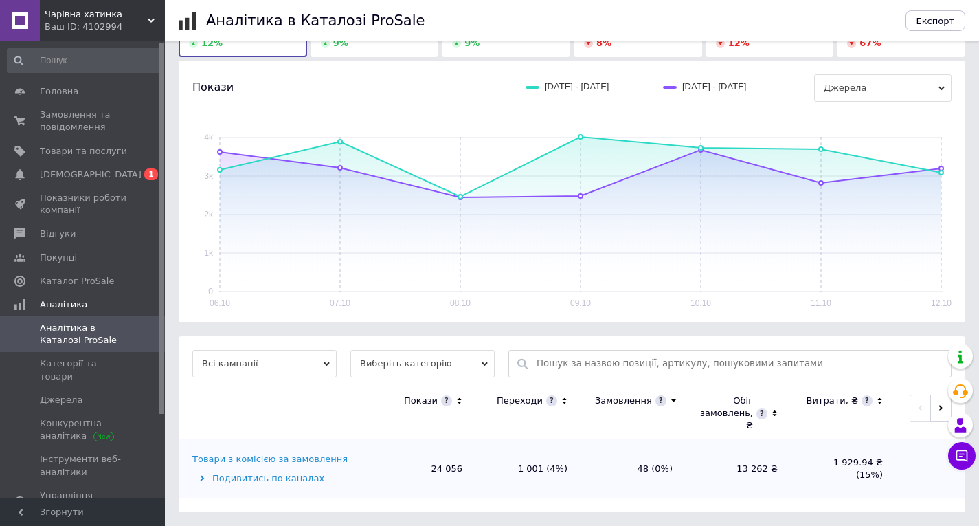
click at [297, 478] on div "Подивитись по каналах" at bounding box center [279, 478] width 175 height 12
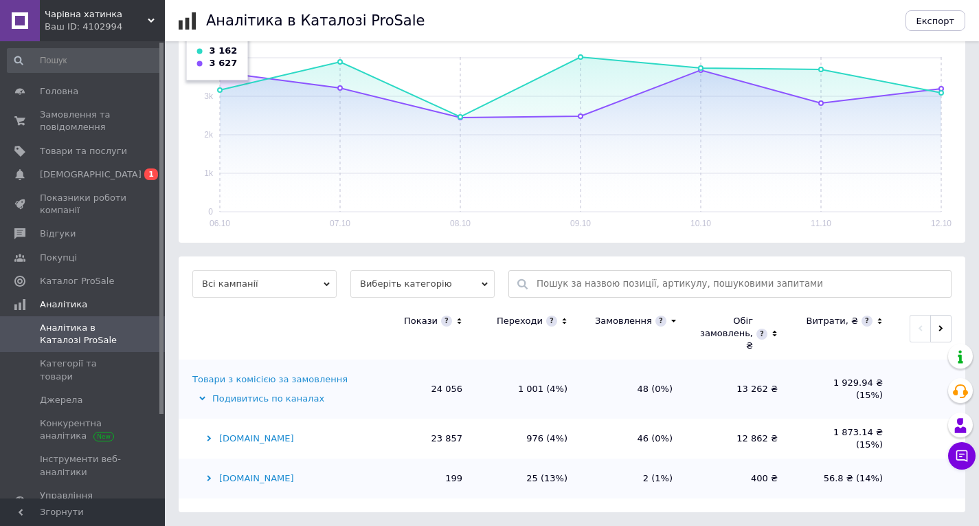
scroll to position [208, 0]
click at [260, 285] on span "Всі кампанії" at bounding box center [264, 283] width 144 height 27
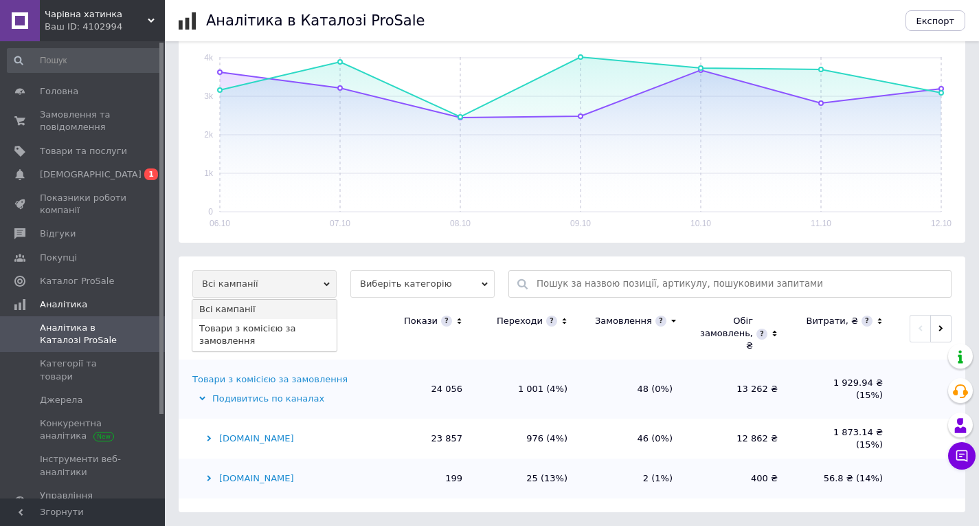
click at [260, 285] on span "Всі кампанії" at bounding box center [264, 283] width 144 height 27
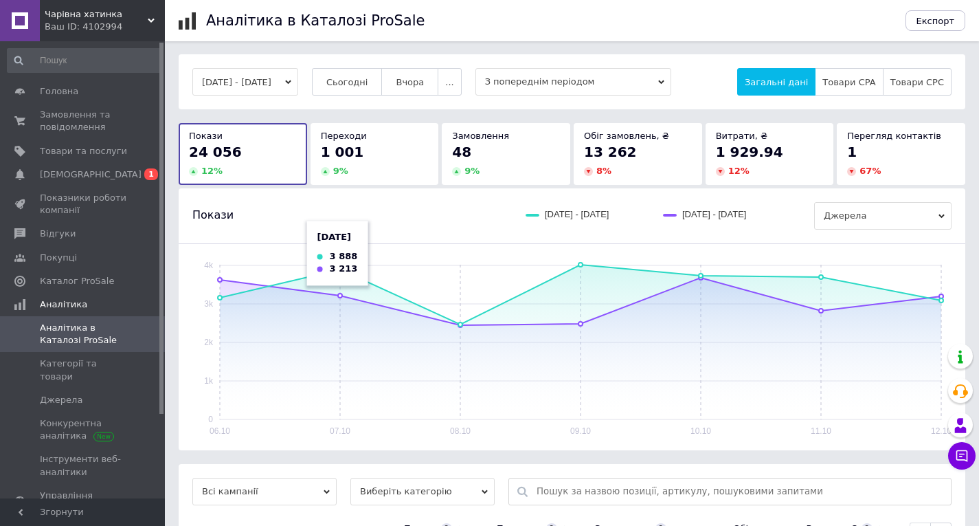
scroll to position [0, 0]
click at [298, 86] on button "[DATE] - [DATE]" at bounding box center [245, 82] width 106 height 27
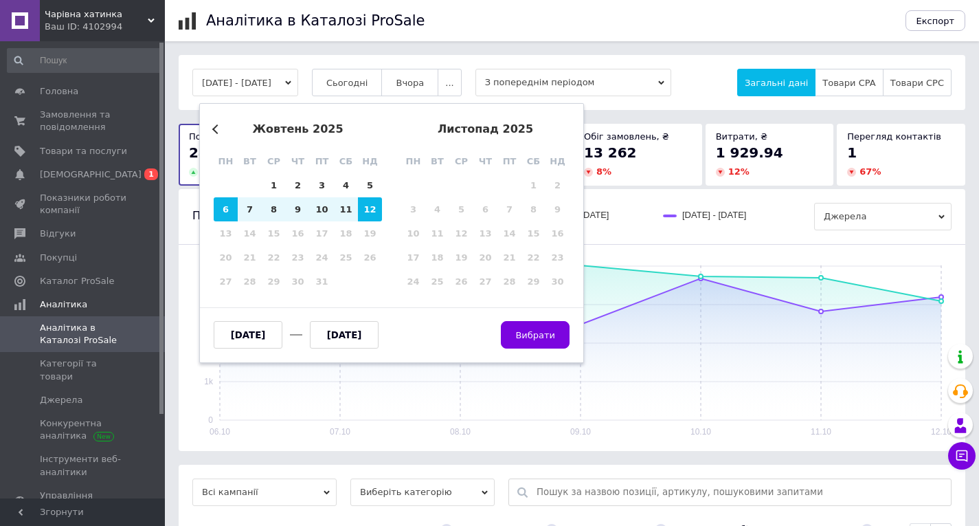
click at [219, 128] on button "Previous Month" at bounding box center [217, 129] width 10 height 10
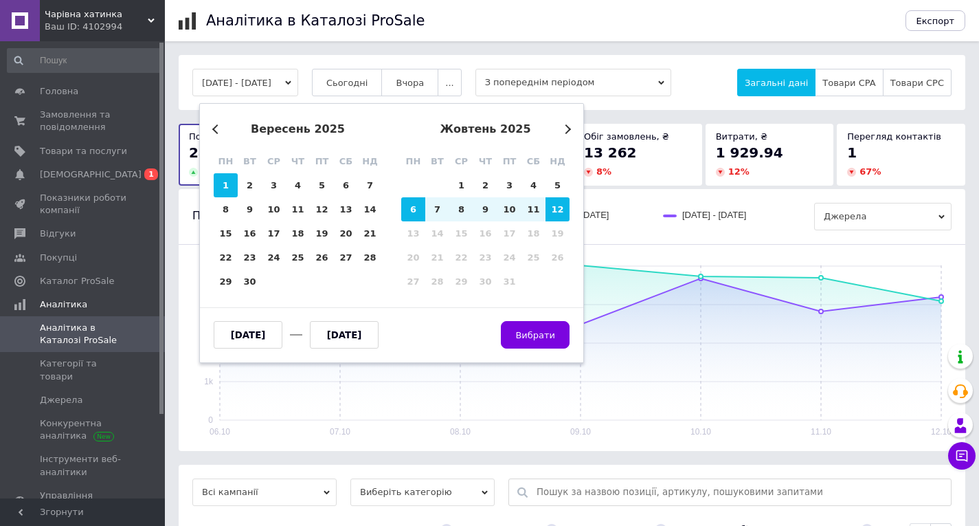
click at [236, 190] on div "1" at bounding box center [226, 185] width 24 height 24
type input "[DATE]"
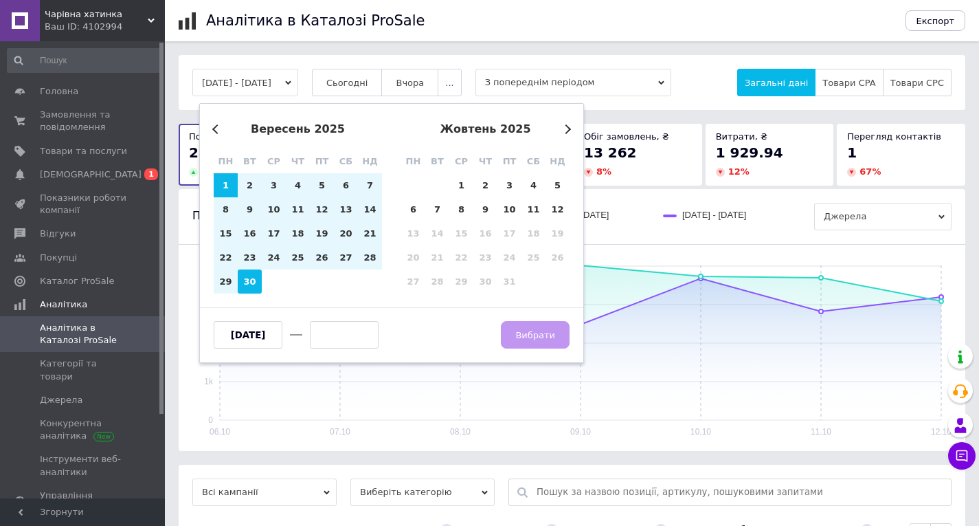
click at [245, 282] on div "30" at bounding box center [250, 281] width 24 height 24
type input "[DATE]"
click at [515, 335] on button "Вибрати" at bounding box center [535, 334] width 69 height 27
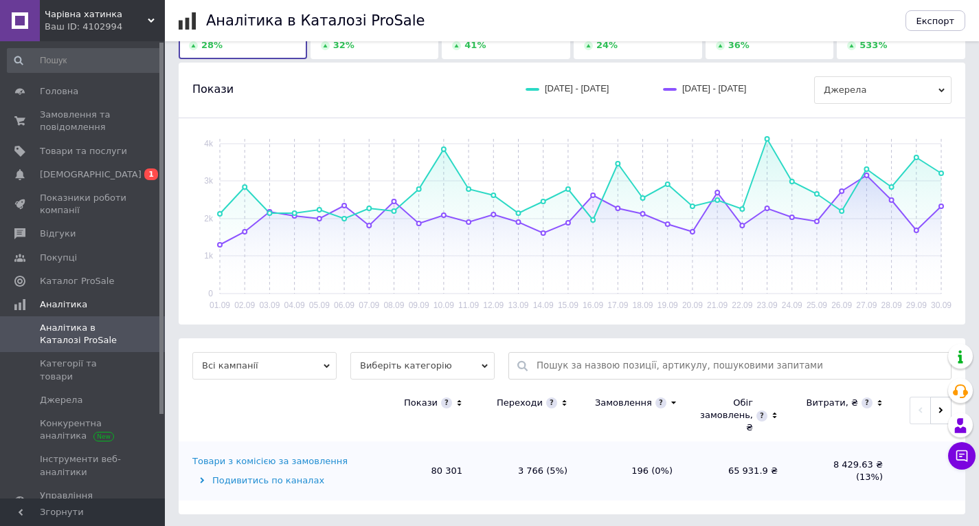
scroll to position [129, 0]
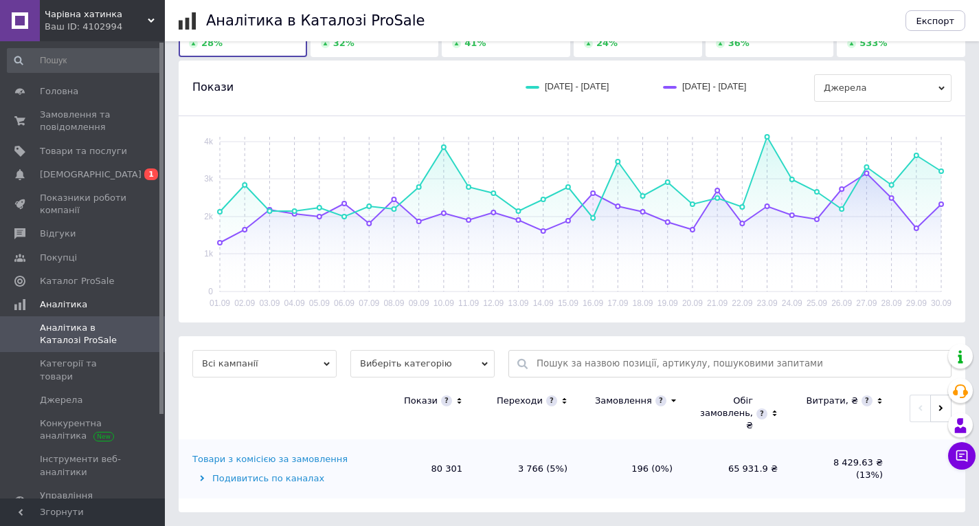
click at [403, 375] on span "Виберіть категорію" at bounding box center [422, 363] width 144 height 27
click at [394, 407] on li "Усі категорії" at bounding box center [422, 408] width 144 height 19
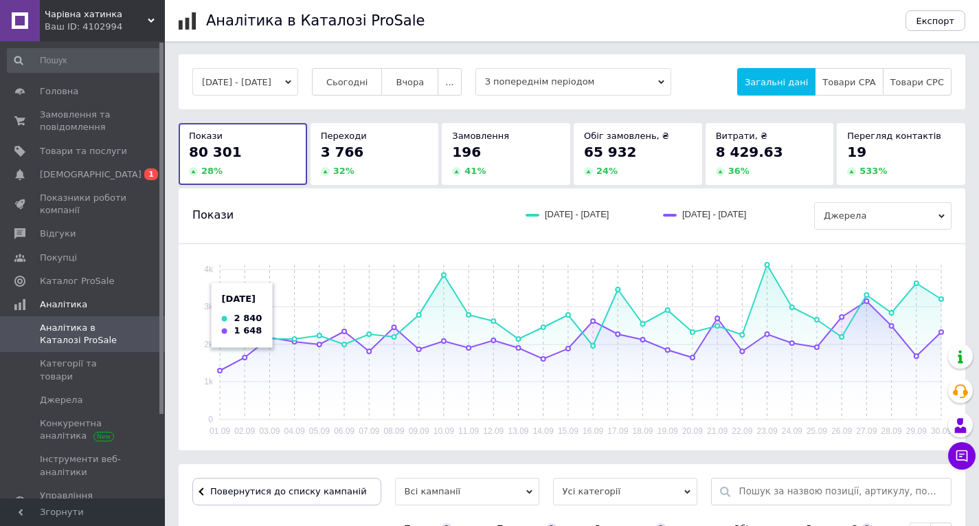
scroll to position [0, 0]
click at [288, 84] on button "[DATE] - [DATE]" at bounding box center [245, 82] width 106 height 27
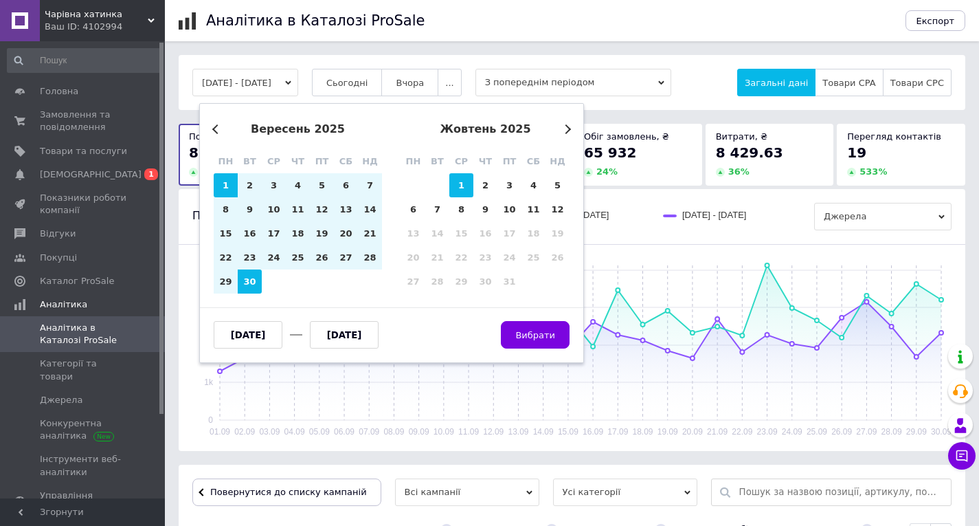
click at [455, 185] on div "1" at bounding box center [461, 185] width 24 height 24
type input "[DATE]"
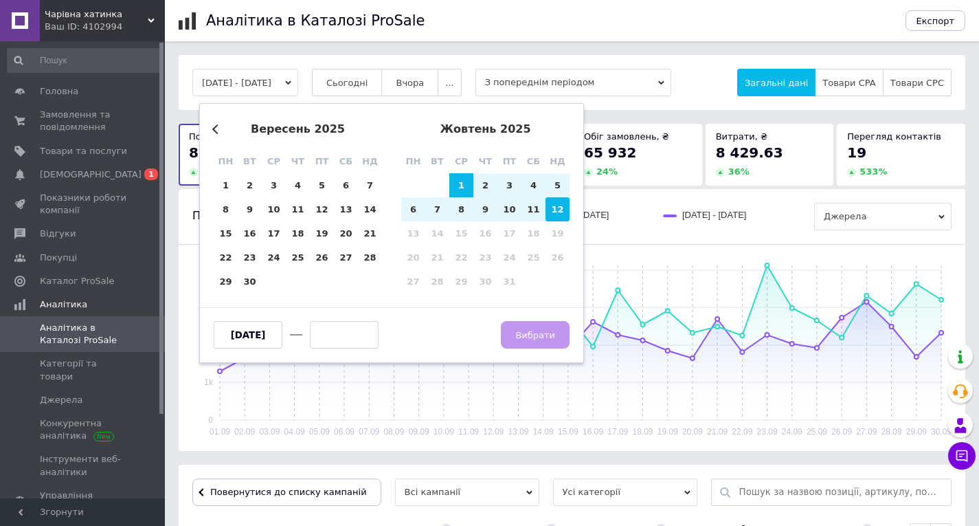
click at [553, 214] on div "12" at bounding box center [558, 209] width 24 height 24
type input "[DATE]"
click at [524, 339] on span "Вибрати" at bounding box center [535, 335] width 40 height 10
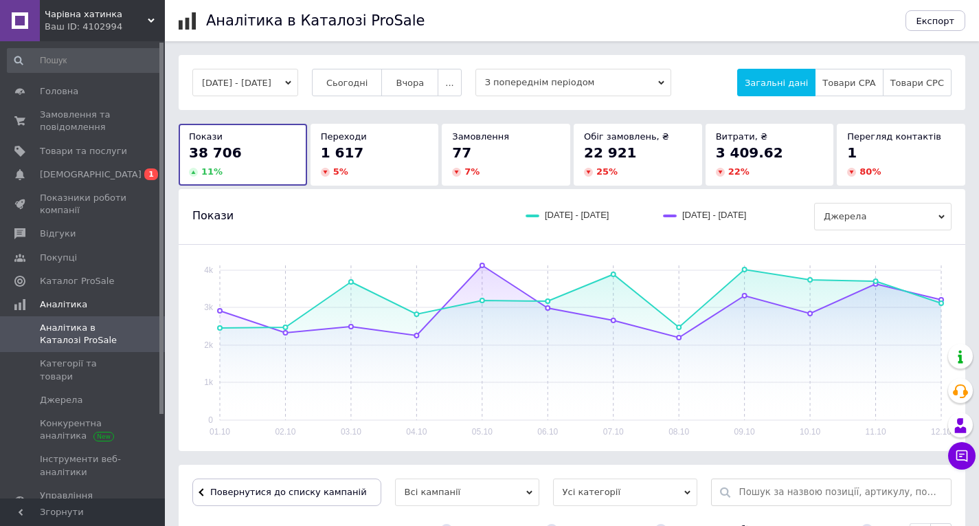
scroll to position [69, 0]
click at [260, 76] on button "[DATE] - [DATE]" at bounding box center [245, 82] width 106 height 27
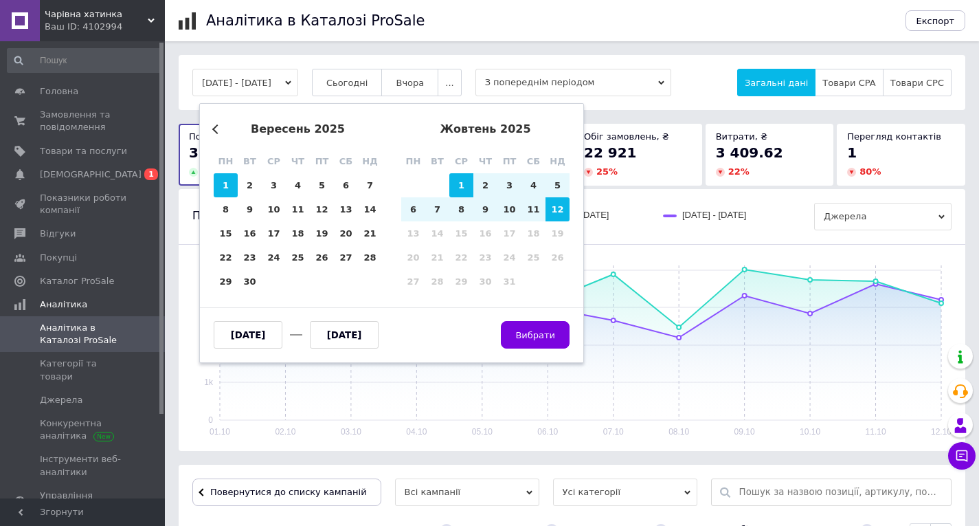
click at [232, 179] on div "1" at bounding box center [226, 185] width 24 height 24
type input "[DATE]"
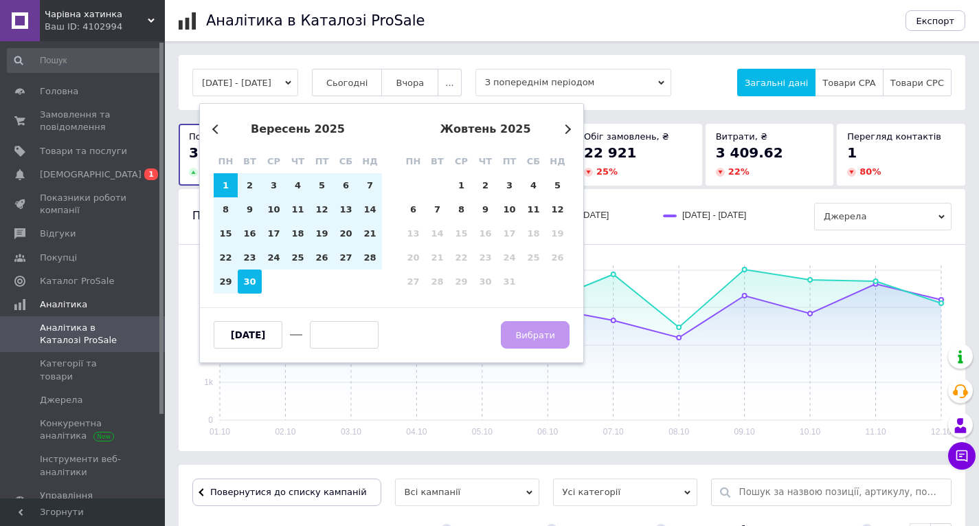
click at [243, 275] on div "30" at bounding box center [250, 281] width 24 height 24
type input "[DATE]"
click at [566, 339] on button "Вибрати" at bounding box center [535, 334] width 69 height 27
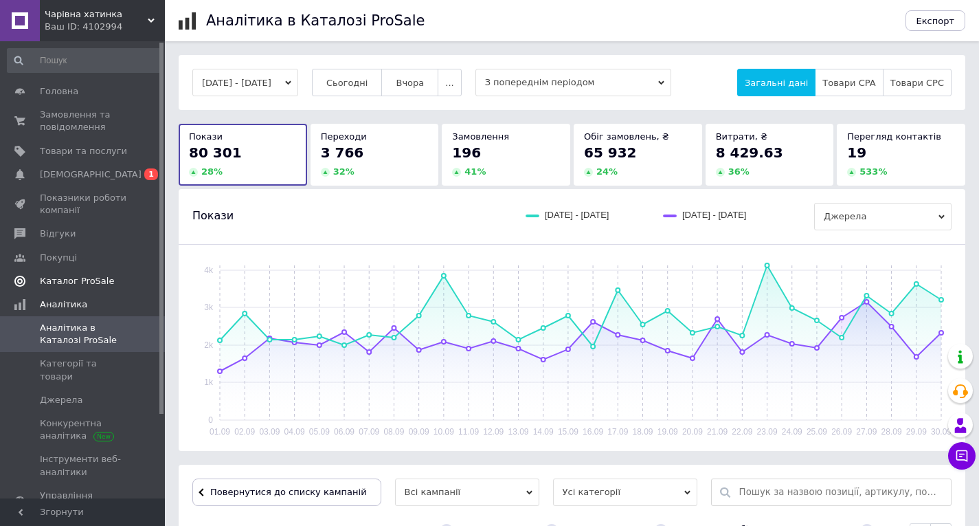
click at [77, 278] on span "Каталог ProSale" at bounding box center [77, 281] width 74 height 12
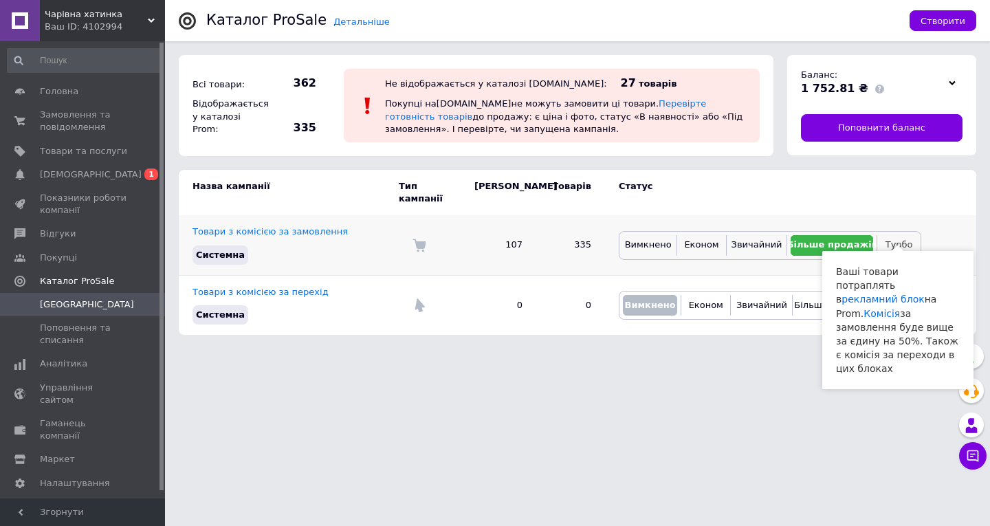
click at [908, 239] on span "Турбо" at bounding box center [898, 244] width 27 height 10
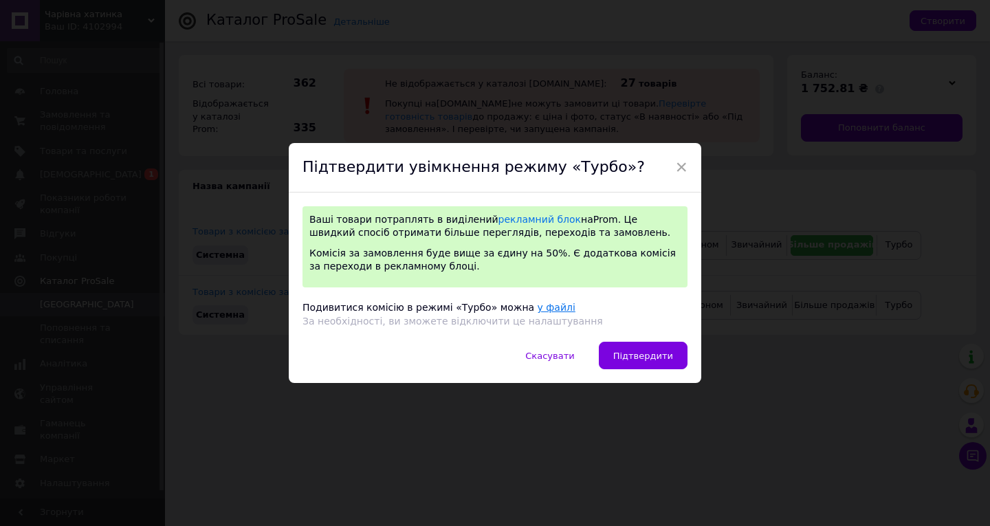
click at [537, 309] on link "у файлі" at bounding box center [556, 307] width 38 height 11
click at [559, 361] on button "Скасувати" at bounding box center [550, 355] width 78 height 27
